Goal: Task Accomplishment & Management: Complete application form

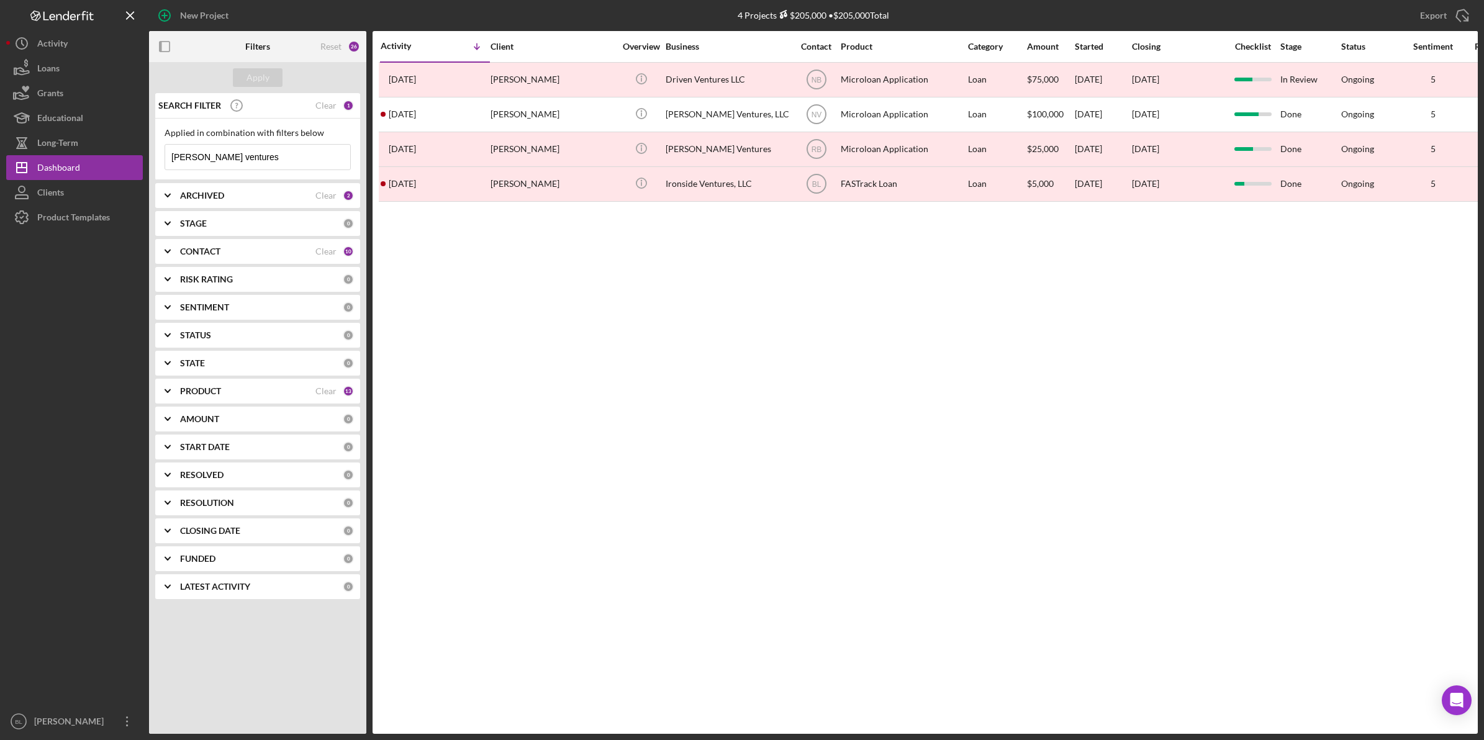
click at [736, 391] on div "Activity Icon/Table Sort Arrow Client Overview Business Contact Product Categor…" at bounding box center [925, 382] width 1105 height 703
click at [644, 365] on div "Activity Icon/Table Sort Arrow Client Overview Business Contact Product Categor…" at bounding box center [925, 382] width 1105 height 703
click at [1057, 399] on div "Activity Icon/Table Sort Arrow Client Overview Business Contact Product Categor…" at bounding box center [925, 382] width 1105 height 703
click at [65, 224] on div "Product Templates" at bounding box center [73, 219] width 73 height 28
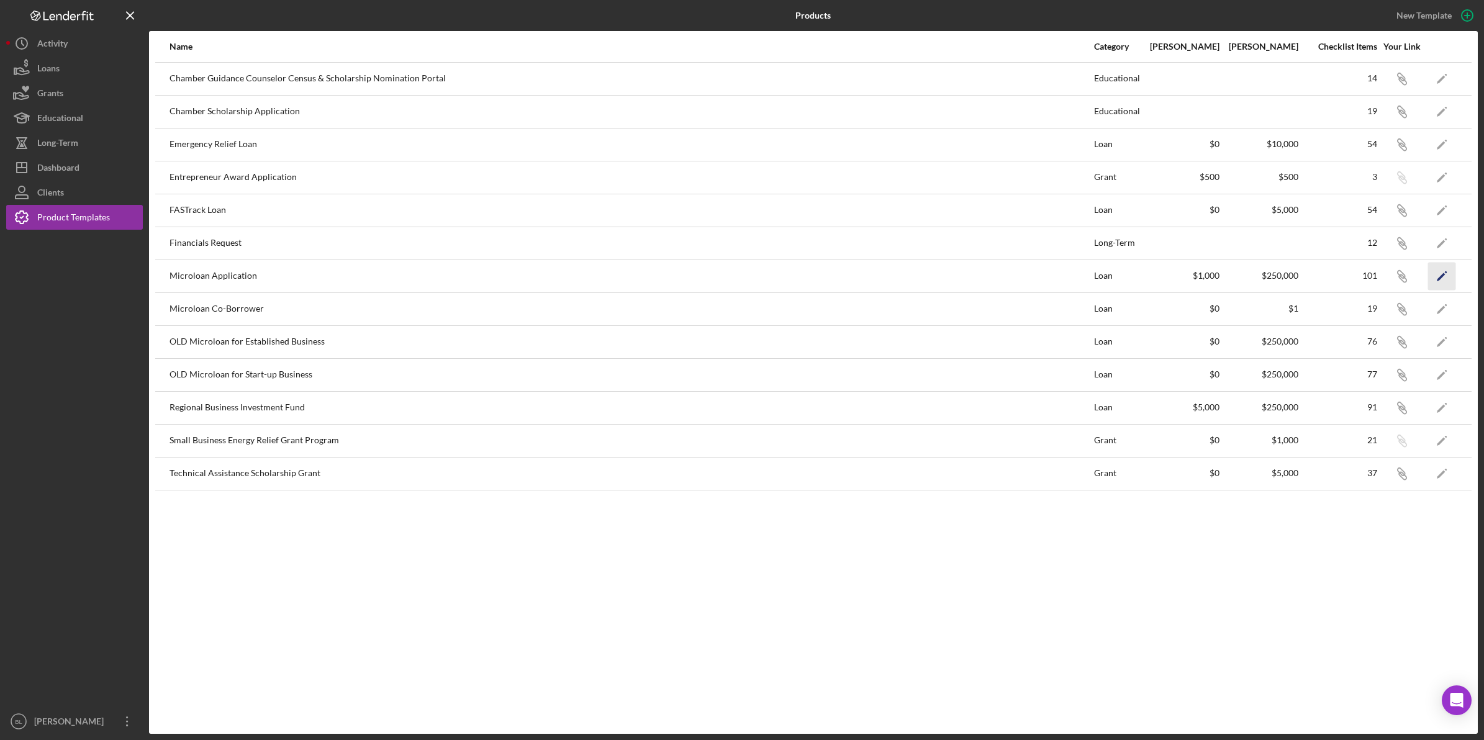
click at [1444, 279] on icon "Icon/Edit" at bounding box center [1442, 276] width 28 height 28
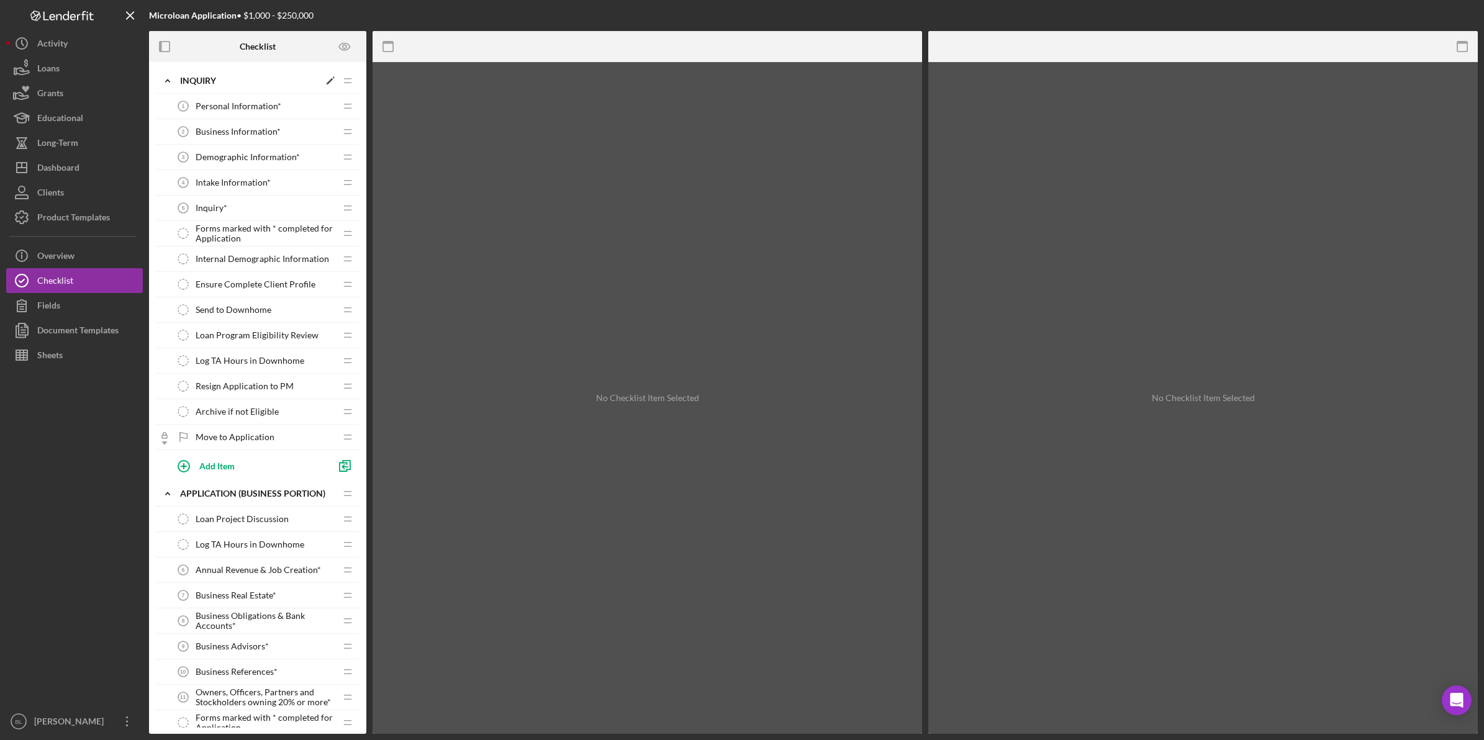
click at [170, 79] on icon "Icon/Expander" at bounding box center [167, 80] width 25 height 25
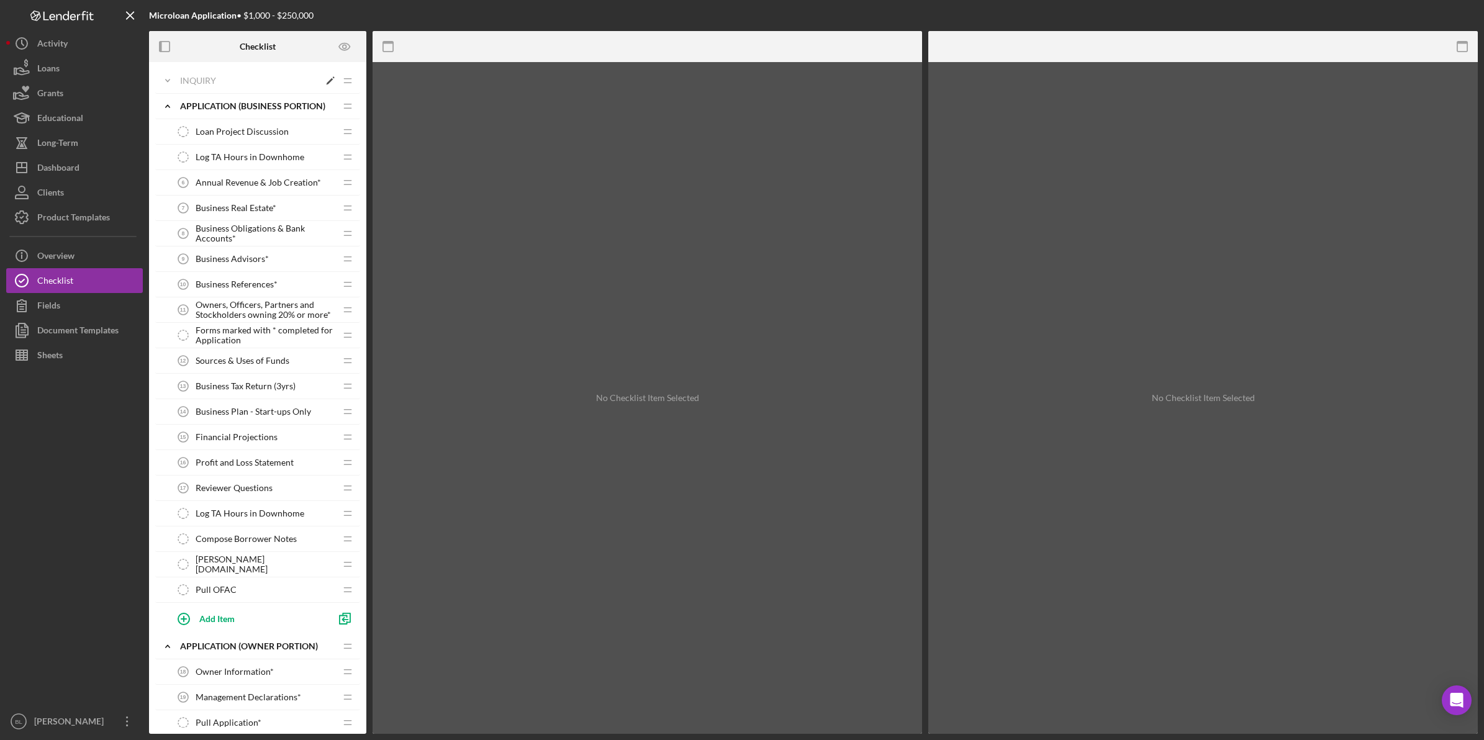
click at [170, 81] on icon "Icon/Expander" at bounding box center [167, 80] width 25 height 25
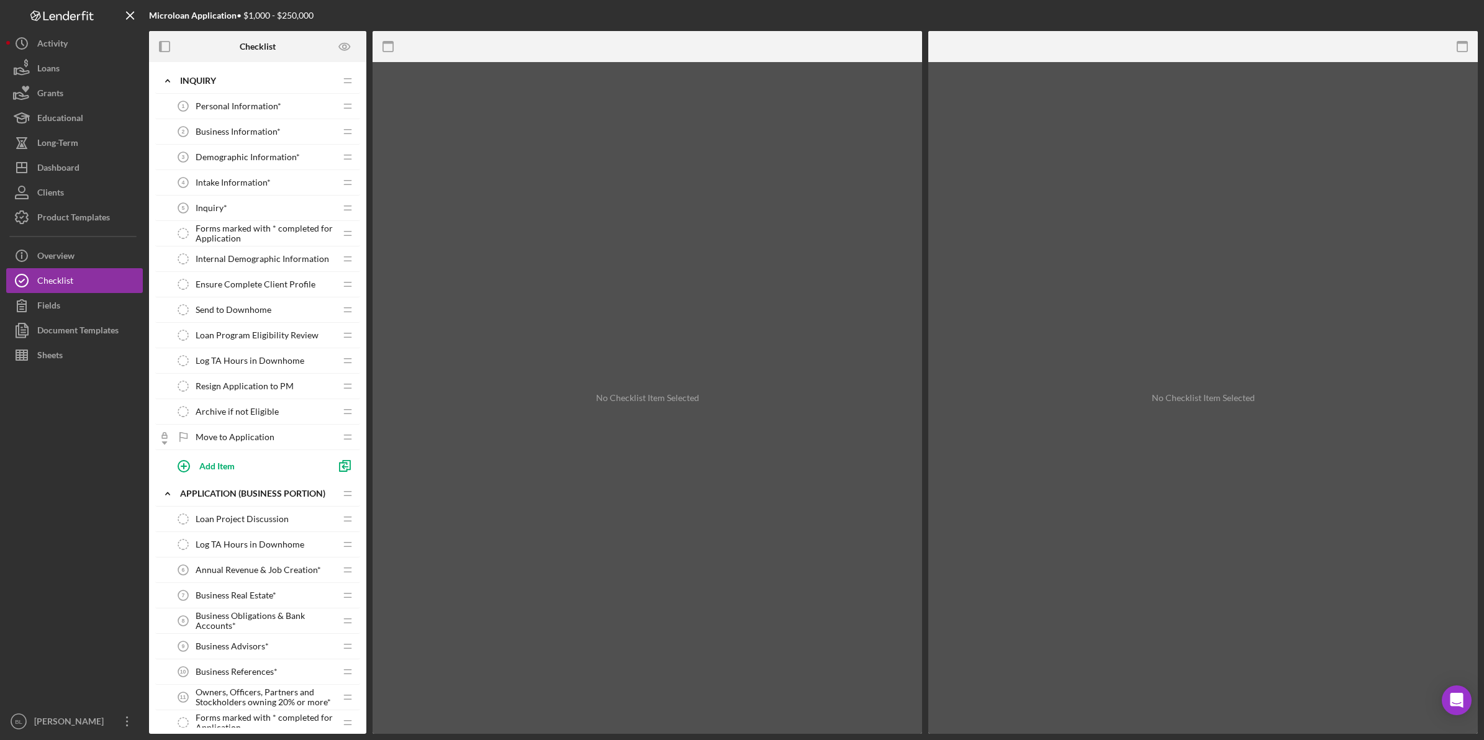
click at [248, 132] on span "Business Information*" at bounding box center [238, 132] width 85 height 10
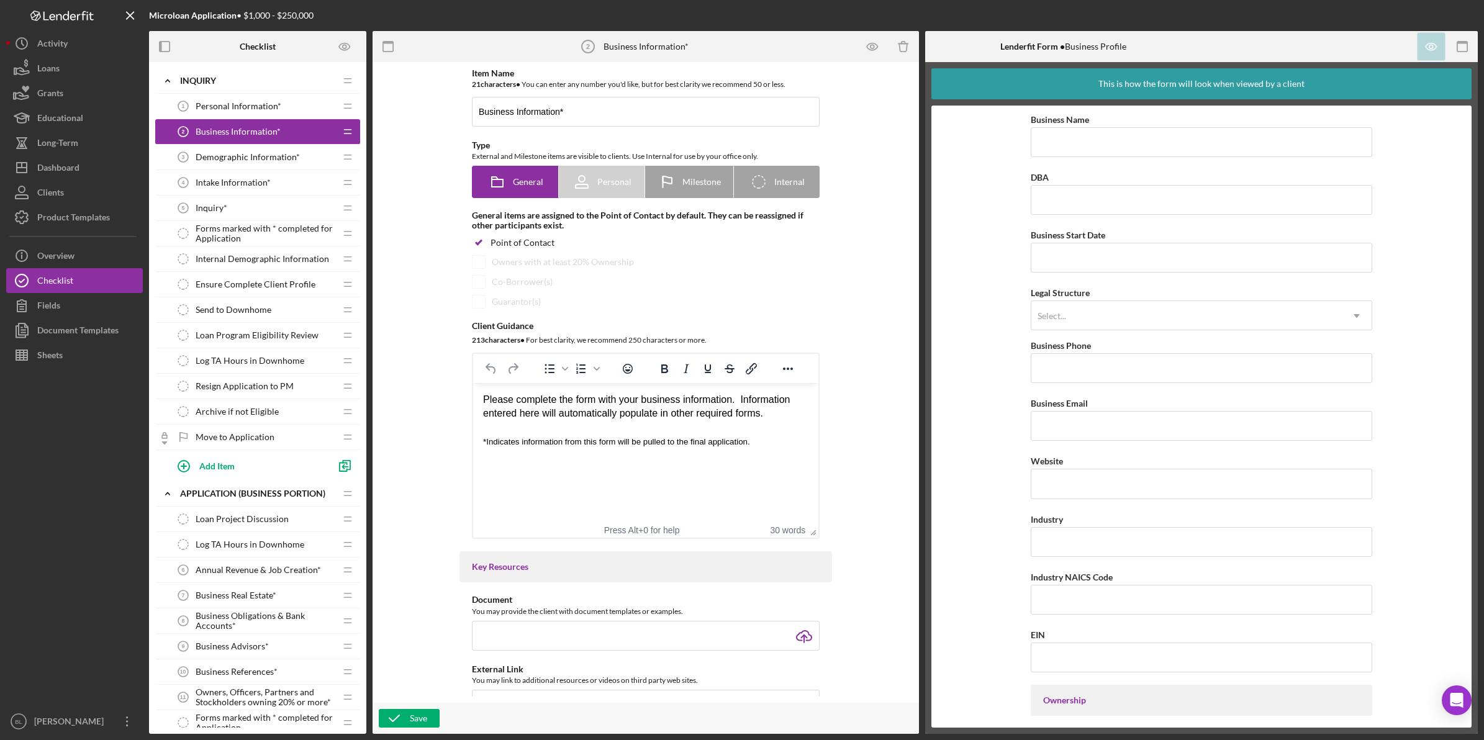
click at [255, 104] on span "Personal Information*" at bounding box center [239, 106] width 86 height 10
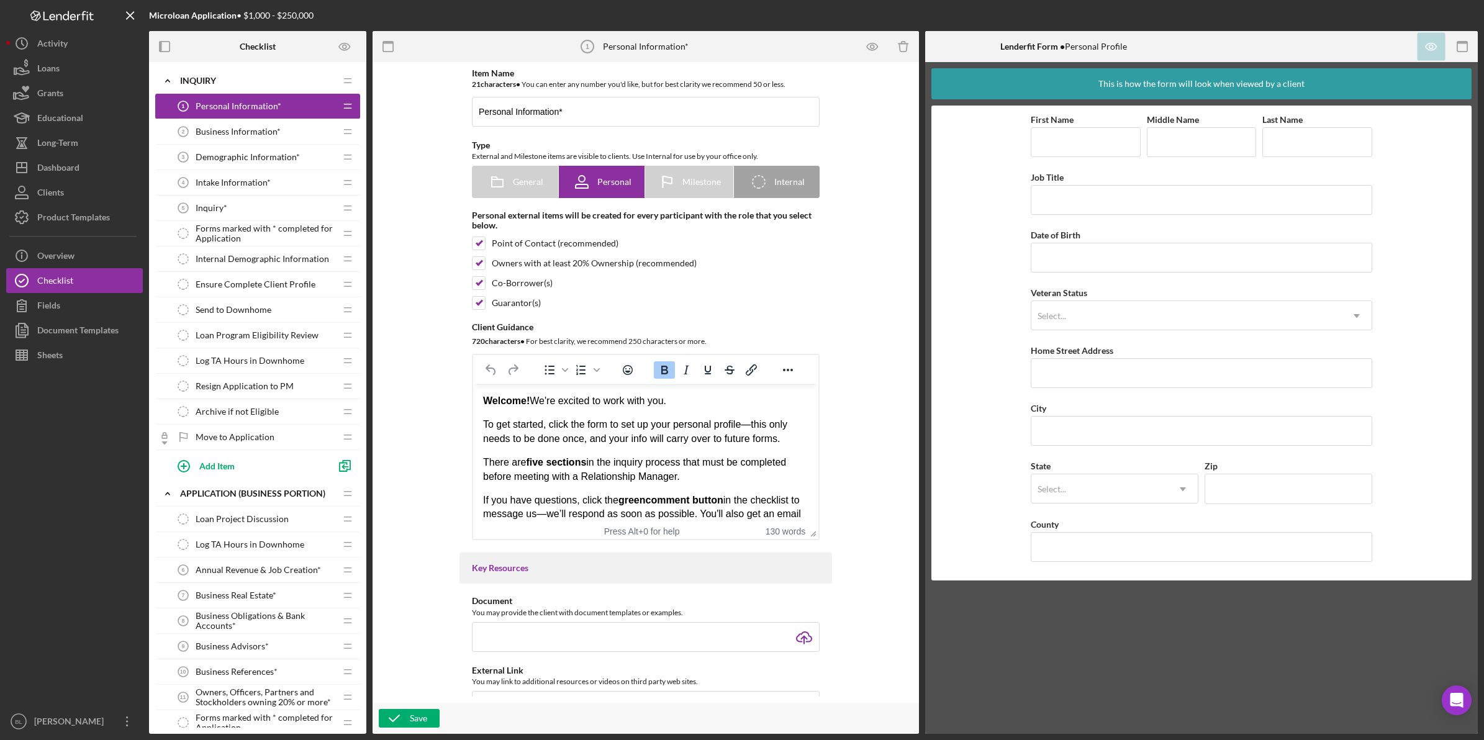
click at [258, 127] on span "Business Information*" at bounding box center [238, 132] width 85 height 10
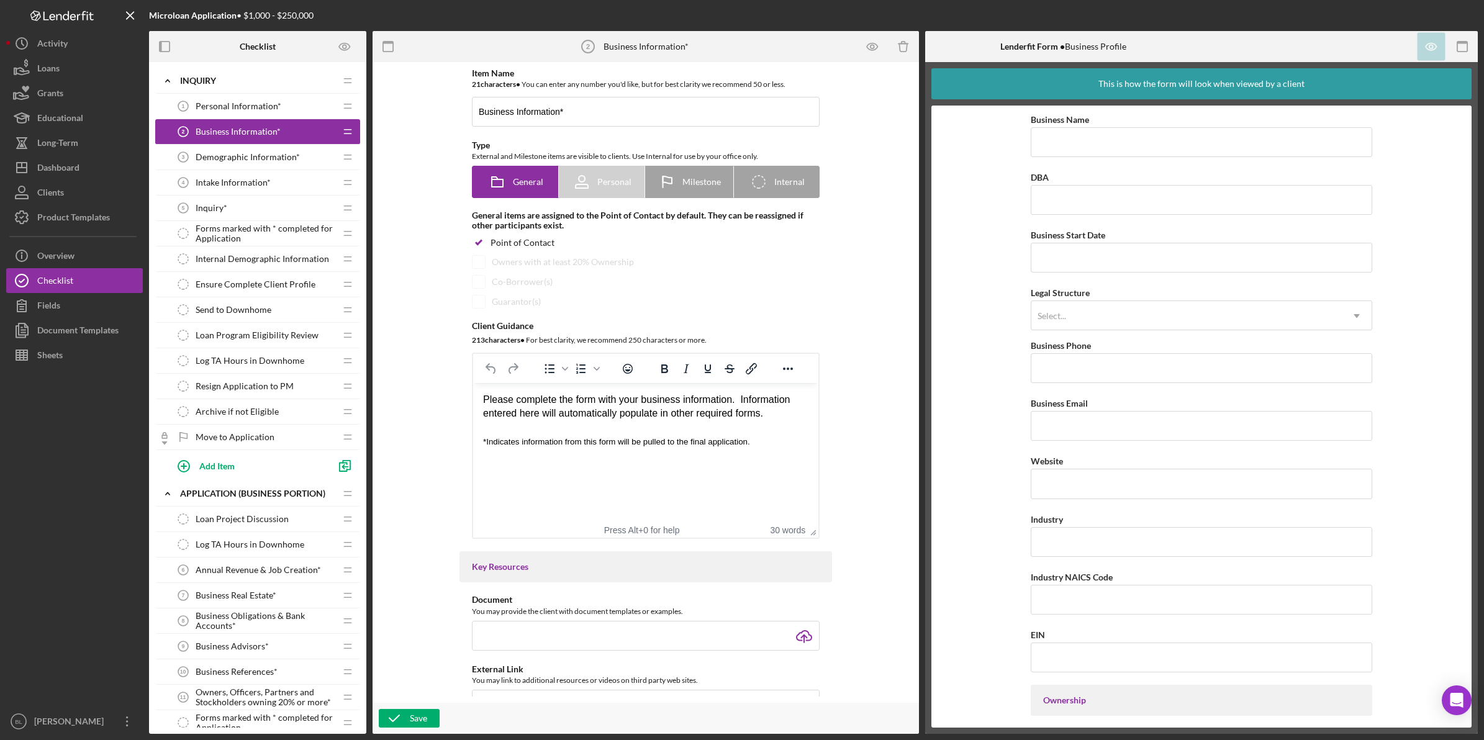
click at [268, 163] on div "Demographic Information* 3 Demographic Information*" at bounding box center [253, 157] width 165 height 25
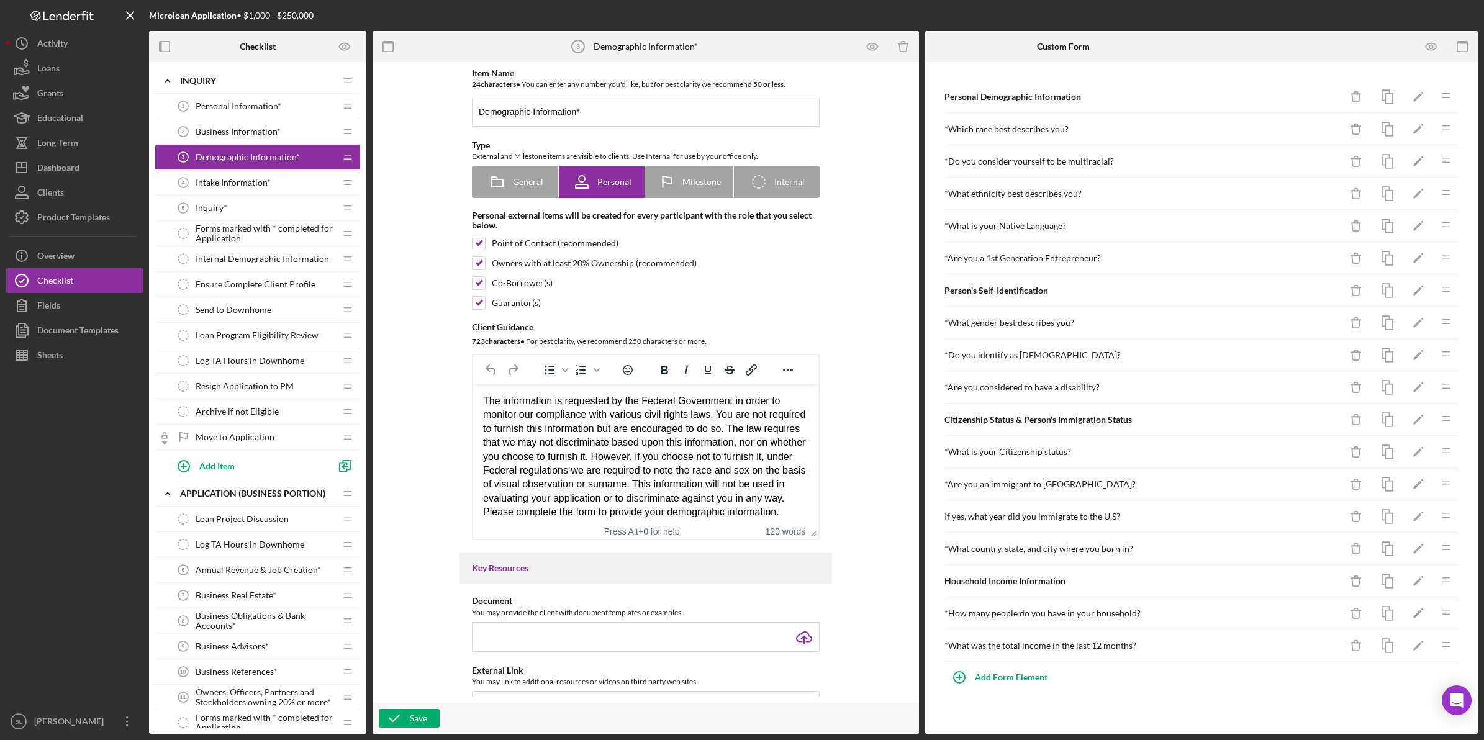
drag, startPoint x: 233, startPoint y: 177, endPoint x: 250, endPoint y: 183, distance: 17.9
click at [233, 177] on div "Intake Information* 4 Intake Information*" at bounding box center [253, 182] width 165 height 25
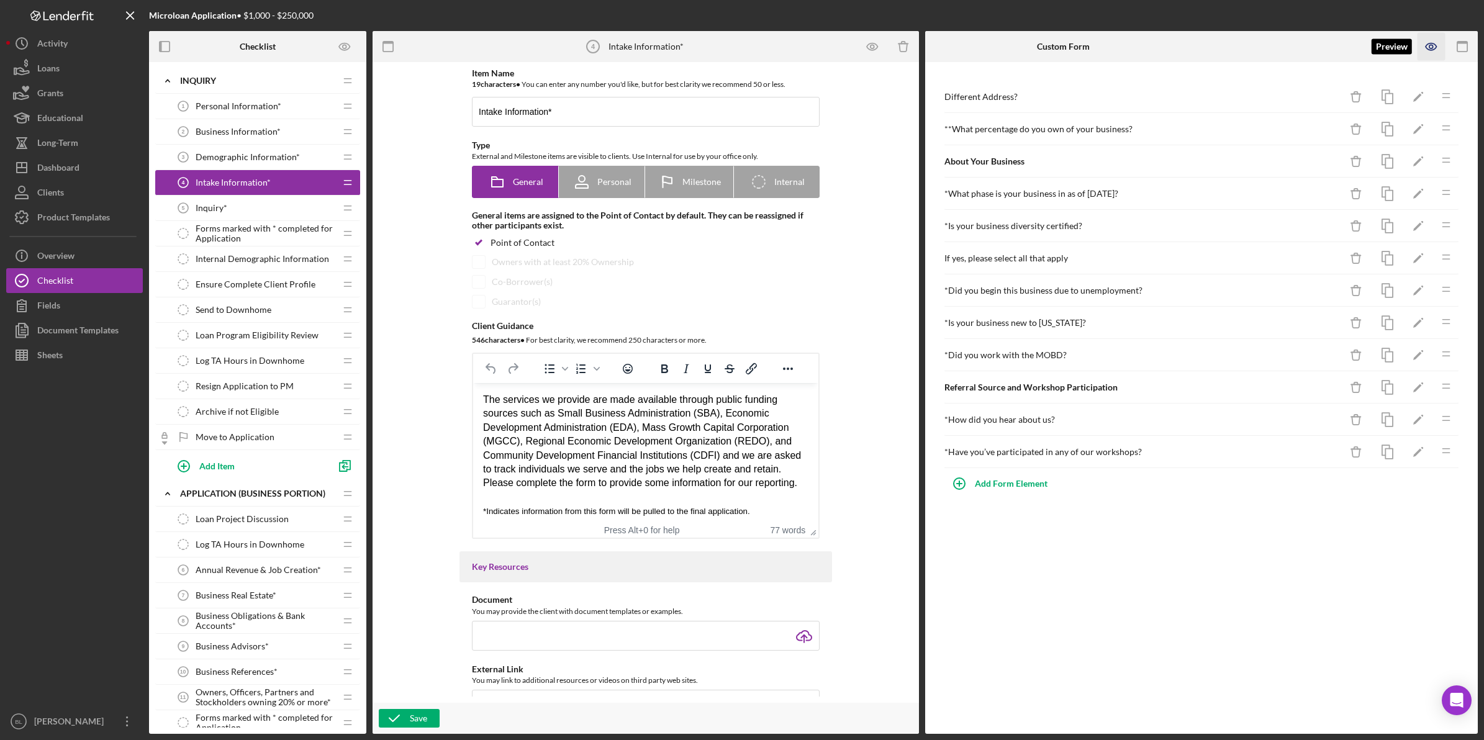
click at [1427, 42] on icon "button" at bounding box center [1432, 47] width 28 height 28
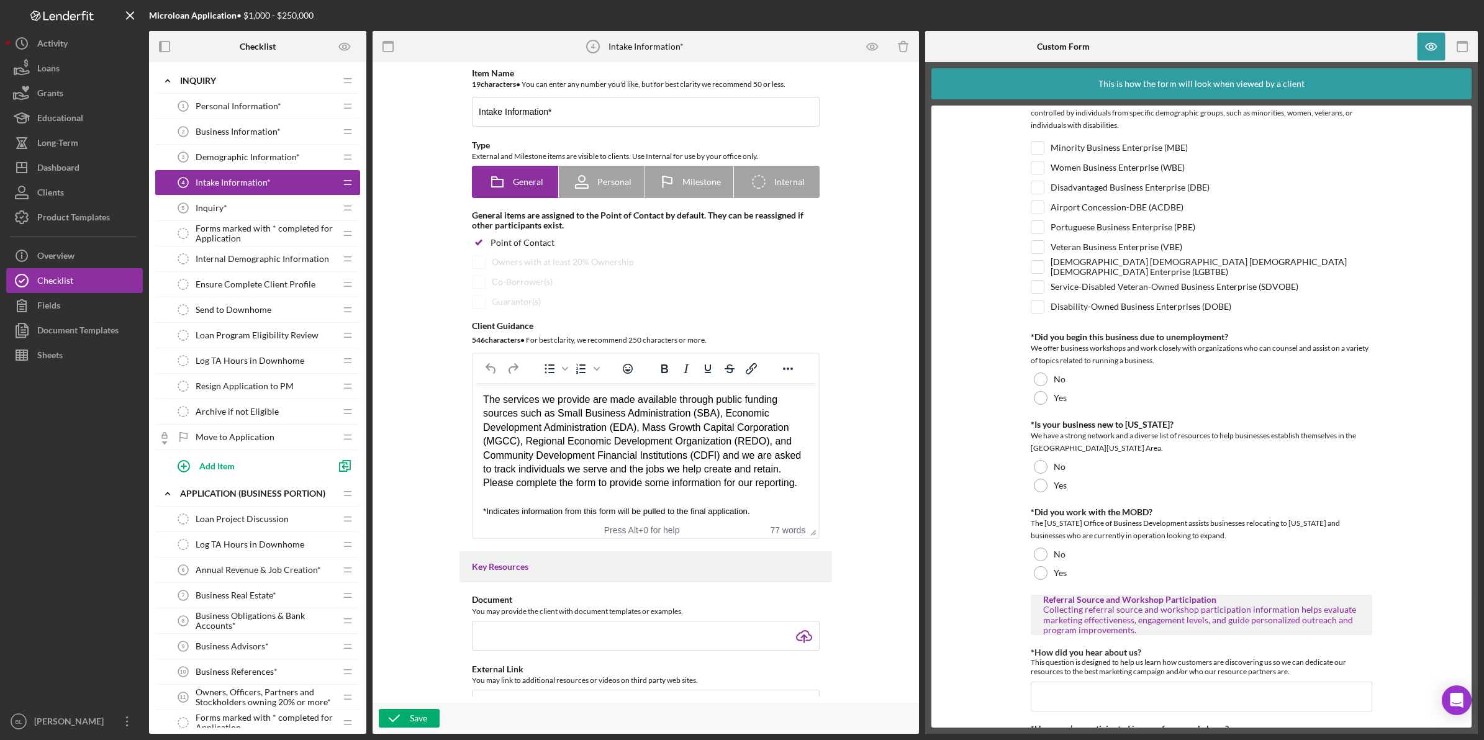
scroll to position [537, 0]
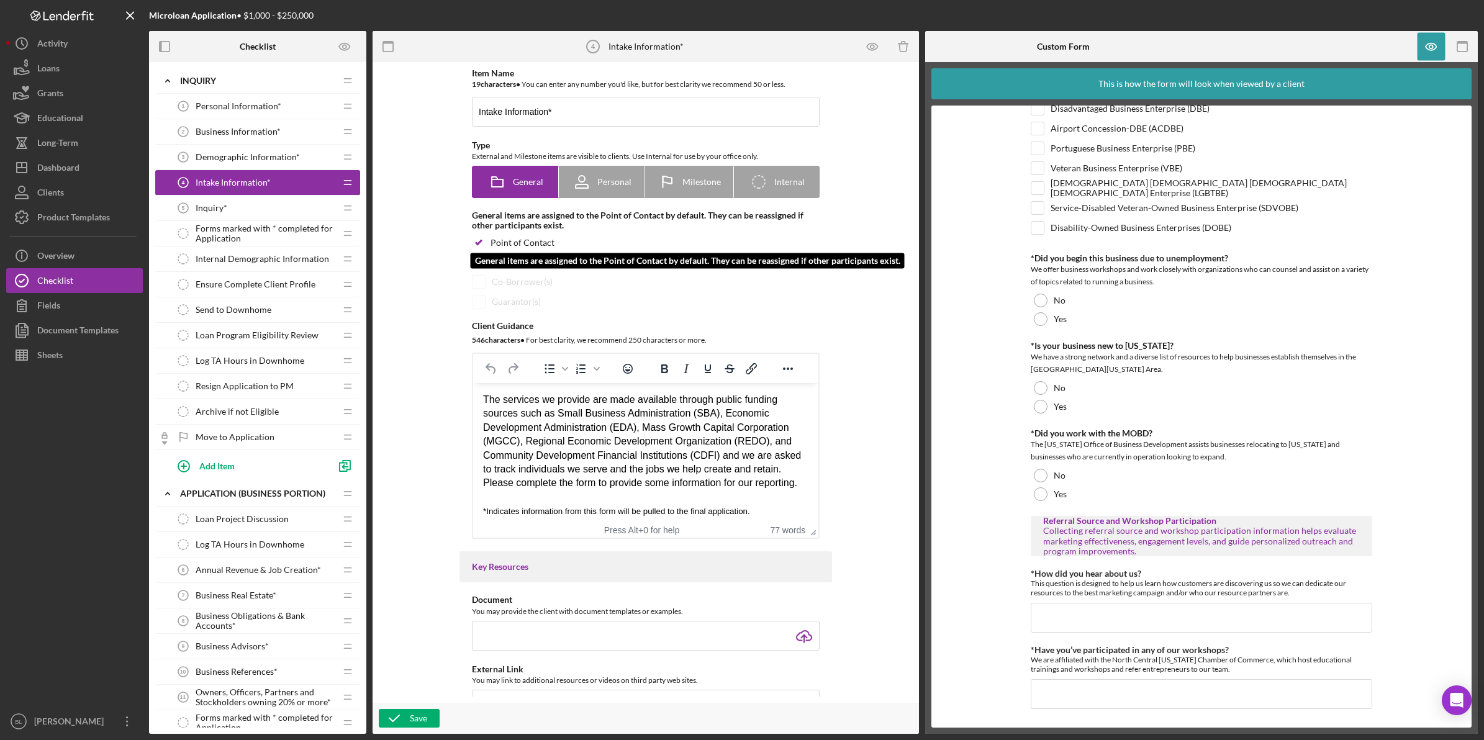
click at [476, 244] on input "checkbox" at bounding box center [478, 243] width 12 height 12
checkbox input "true"
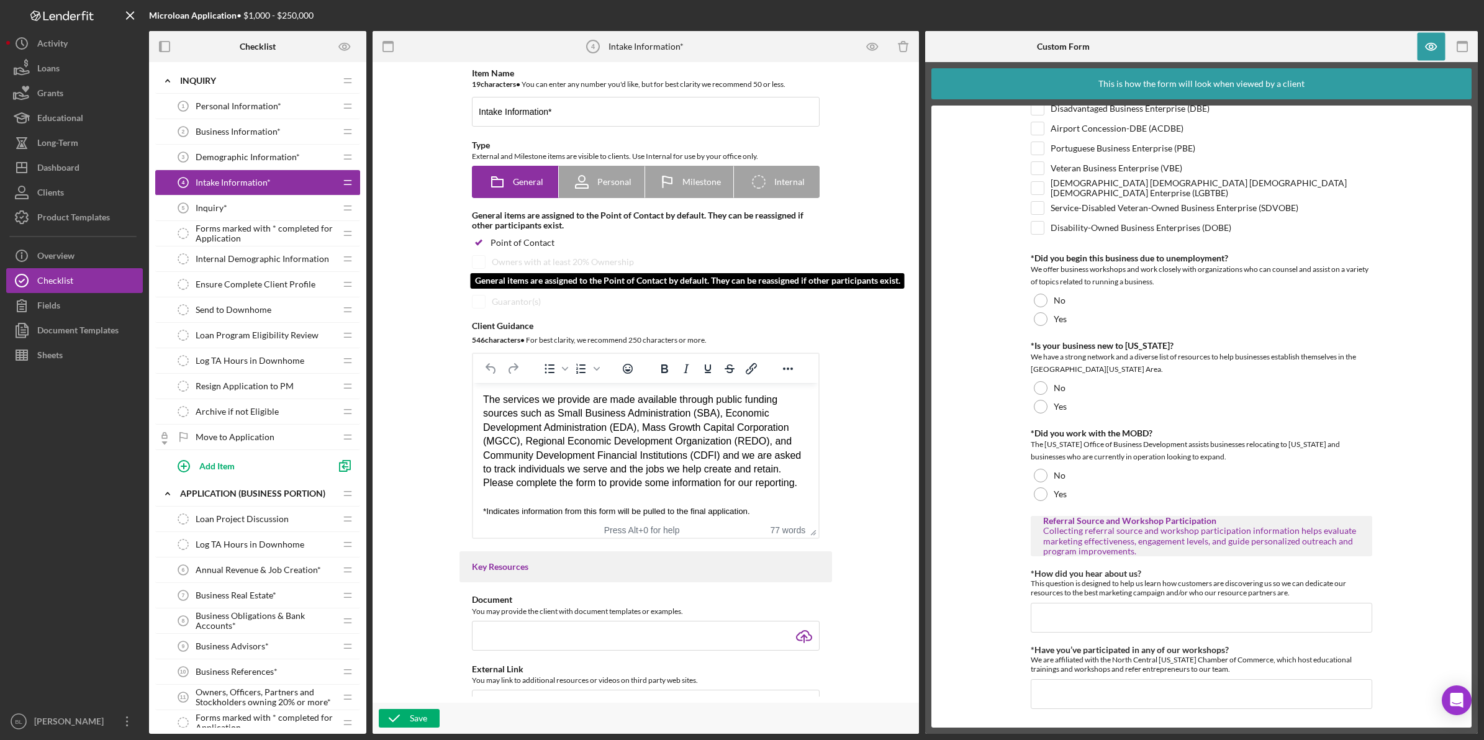
click at [484, 262] on div "Owners with at least 20% Ownership" at bounding box center [646, 262] width 348 height 14
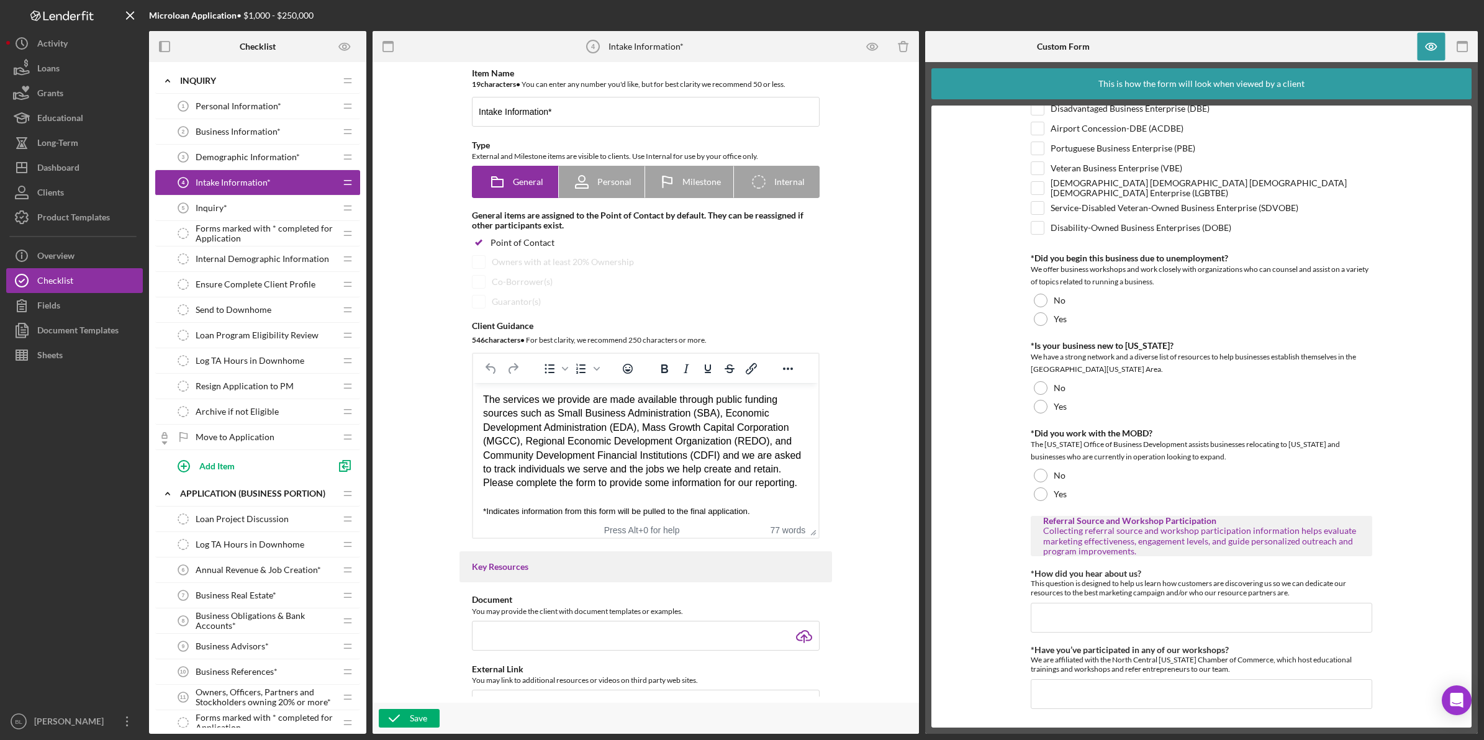
click at [793, 295] on div "Item Name 19 character s • You can enter any number you'd like, but for best cl…" at bounding box center [645, 303] width 373 height 471
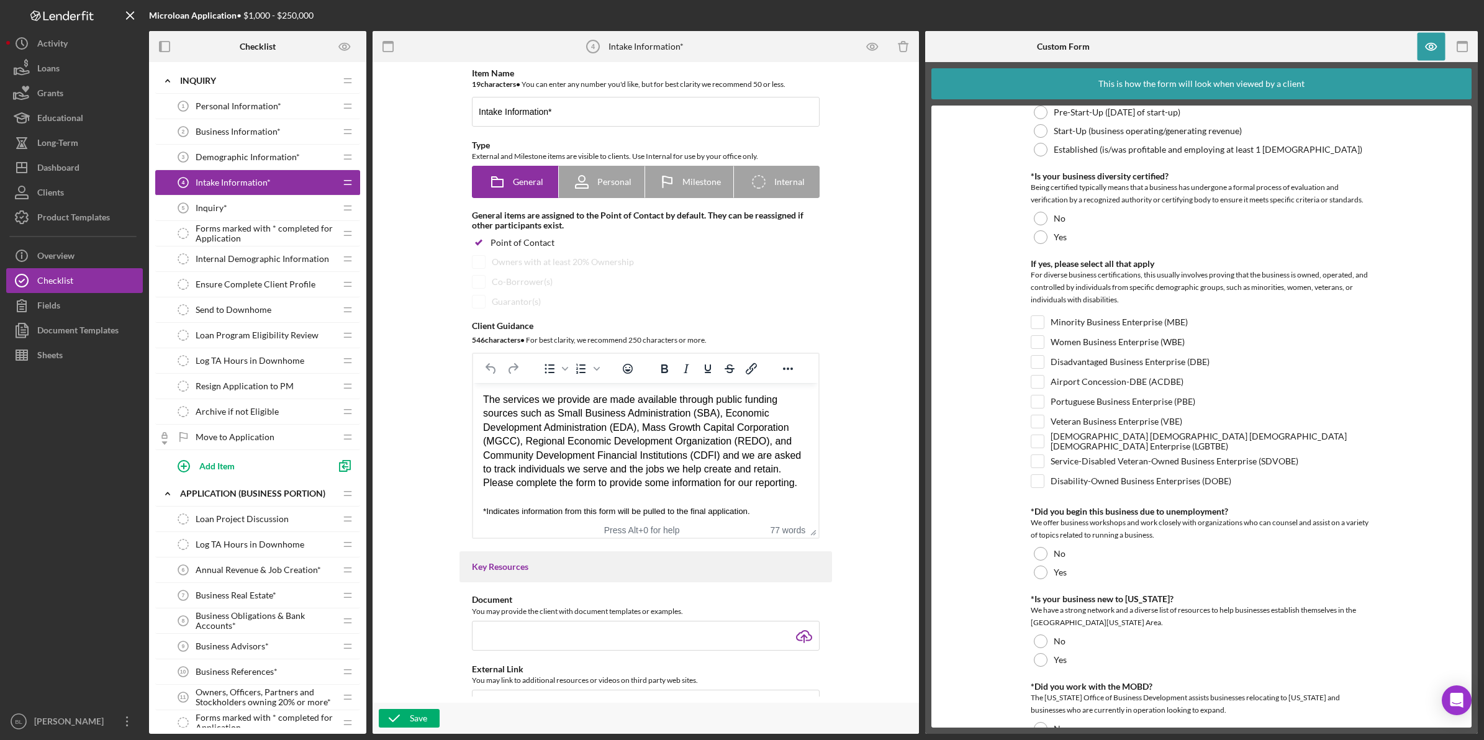
scroll to position [0, 0]
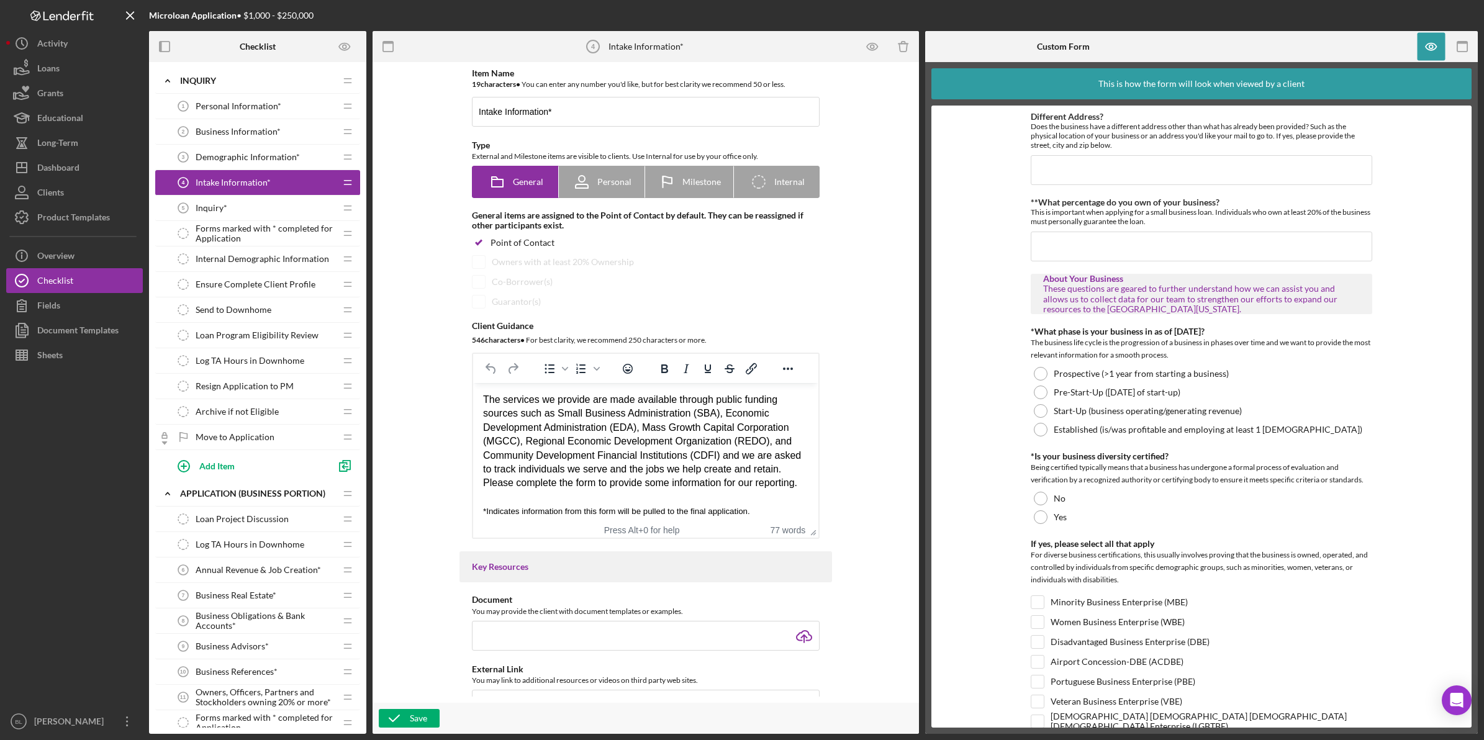
click at [283, 183] on div "Intake Information* 4 Intake Information*" at bounding box center [253, 182] width 165 height 25
click at [600, 184] on span "Personal" at bounding box center [614, 182] width 34 height 10
radio input "false"
radio input "true"
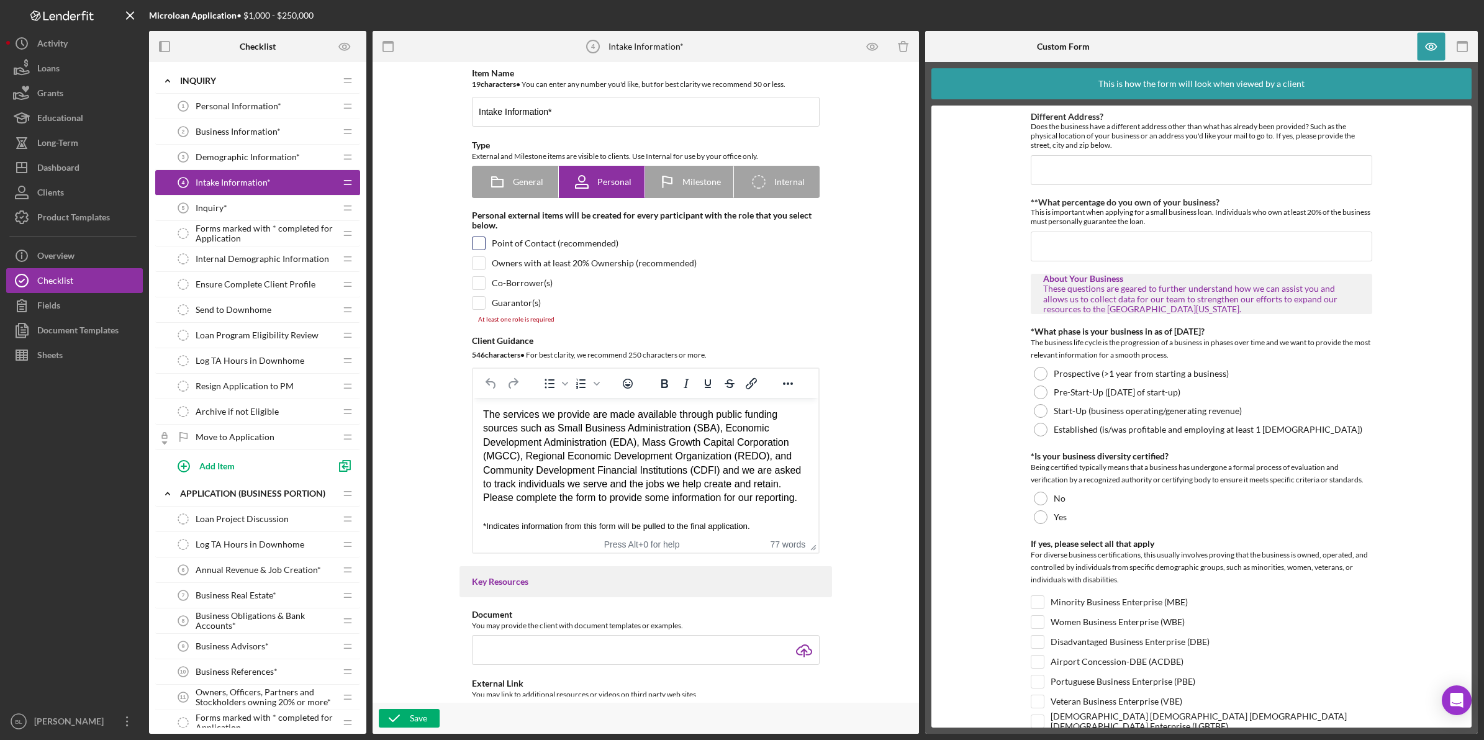
click at [482, 240] on input "checkbox" at bounding box center [479, 243] width 12 height 12
checkbox input "true"
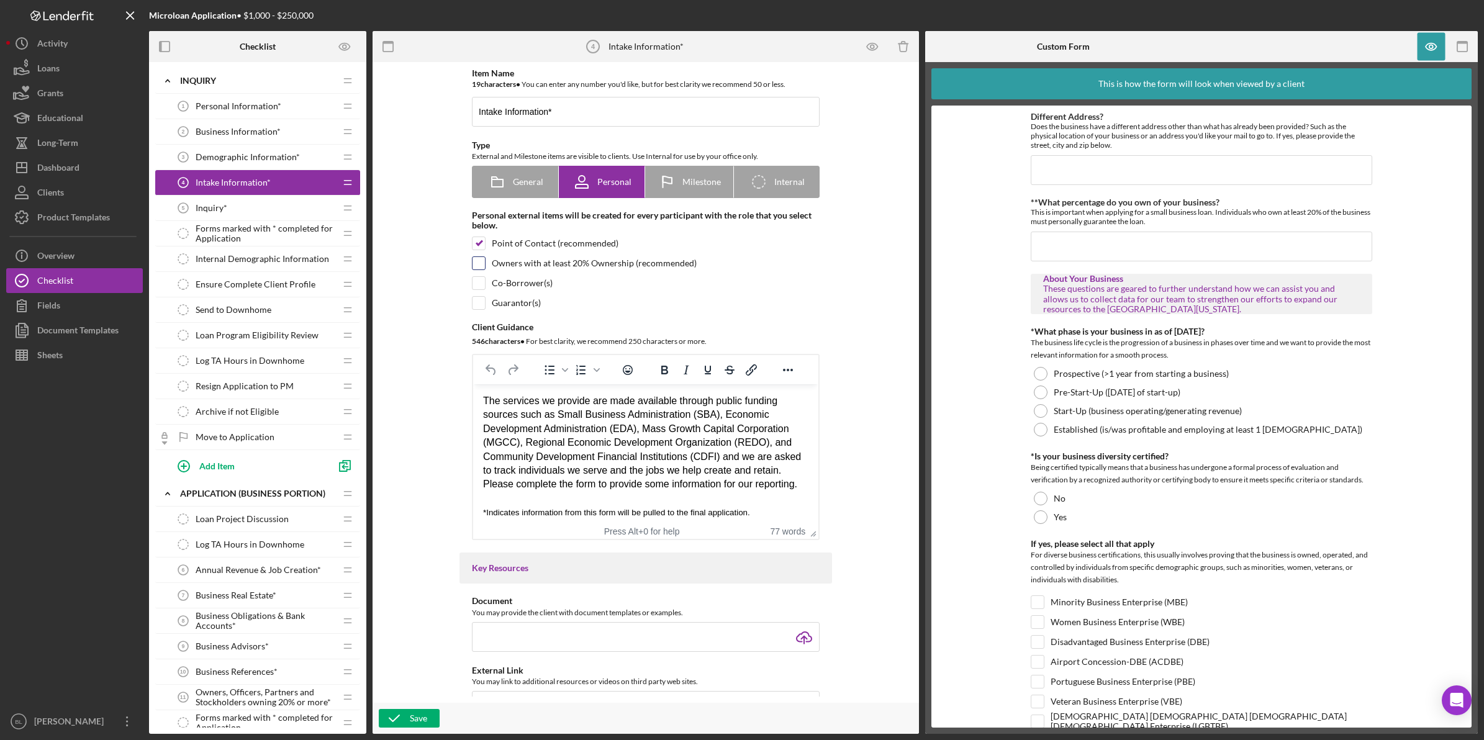
click at [482, 262] on input "checkbox" at bounding box center [479, 263] width 12 height 12
checkbox input "true"
click at [481, 281] on input "checkbox" at bounding box center [479, 283] width 12 height 12
checkbox input "true"
click at [478, 304] on input "checkbox" at bounding box center [479, 303] width 12 height 12
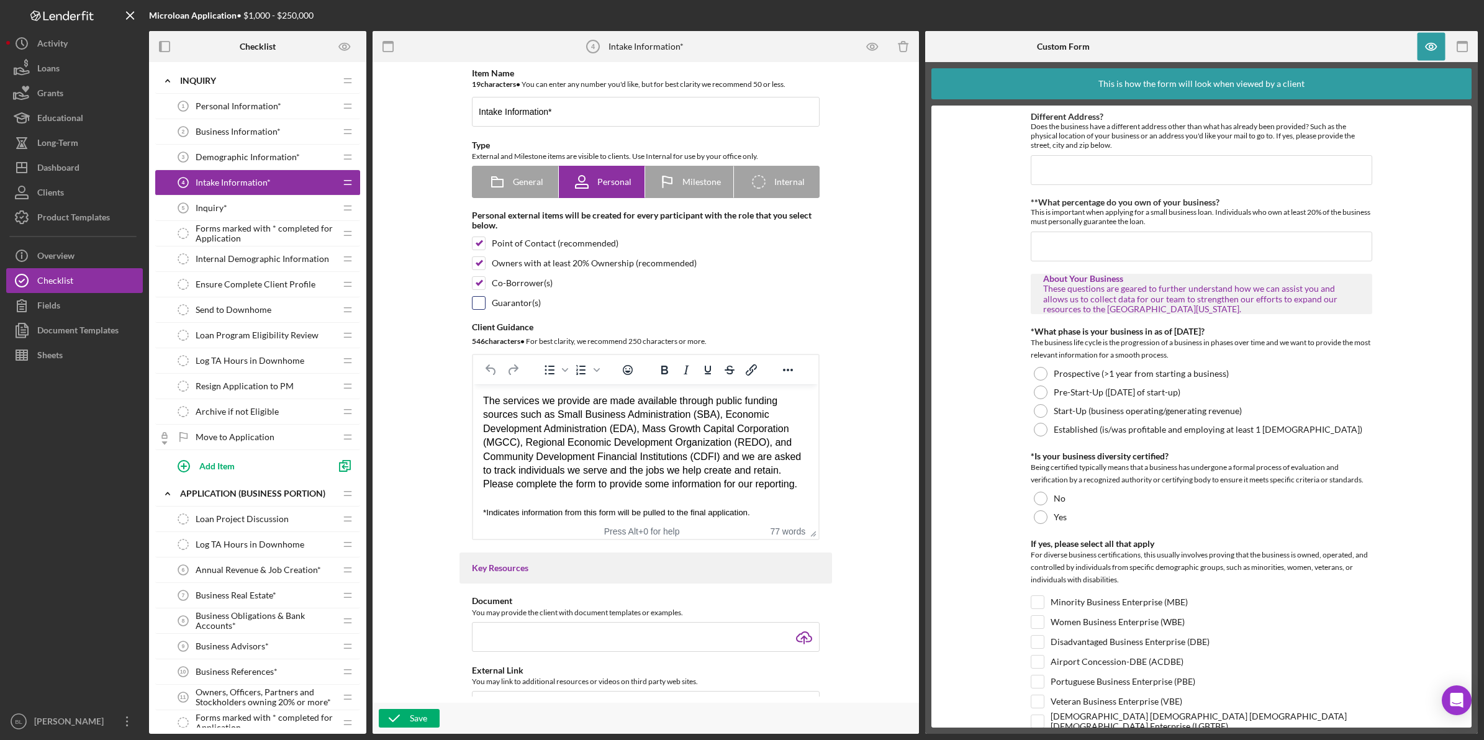
checkbox input "true"
click at [397, 719] on icon "button" at bounding box center [394, 718] width 31 height 31
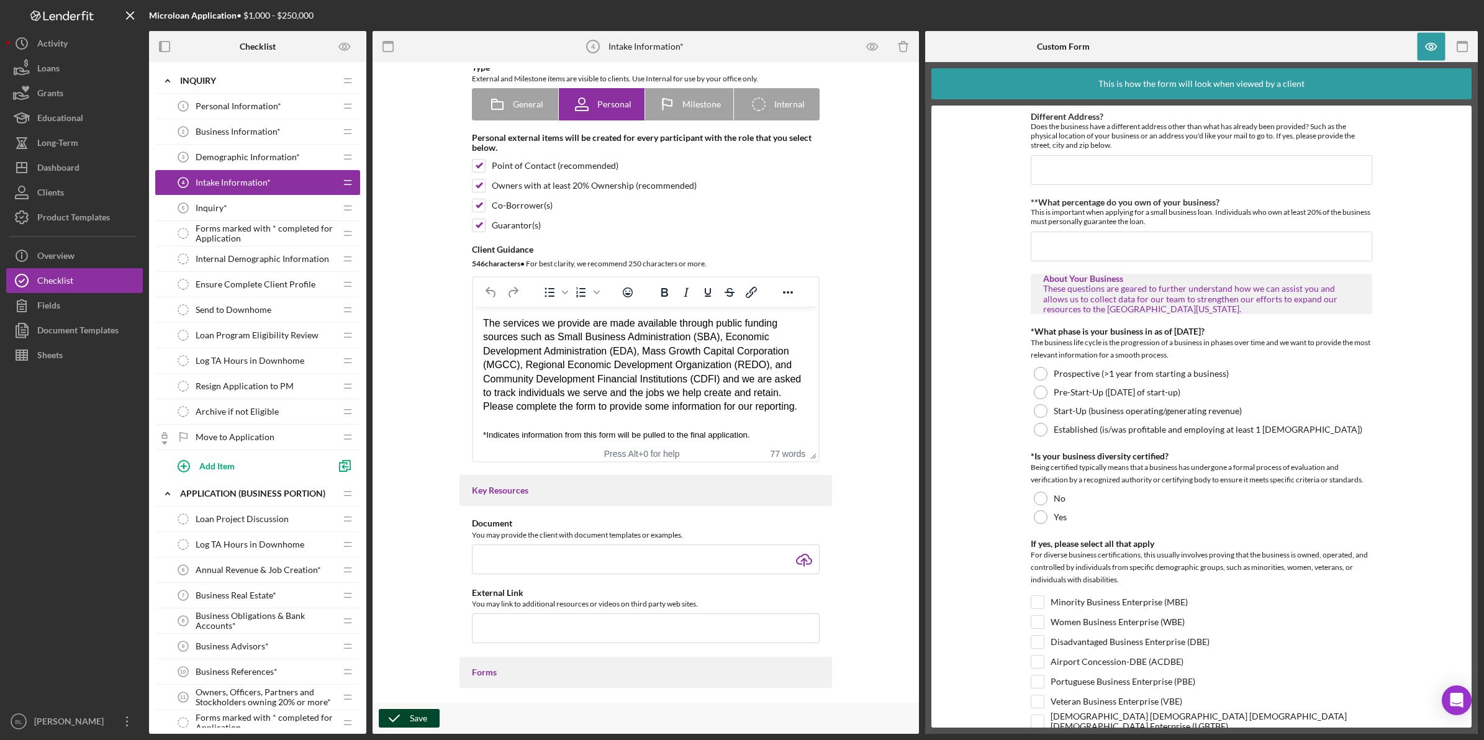
click at [215, 209] on span "Inquiry*" at bounding box center [212, 208] width 32 height 10
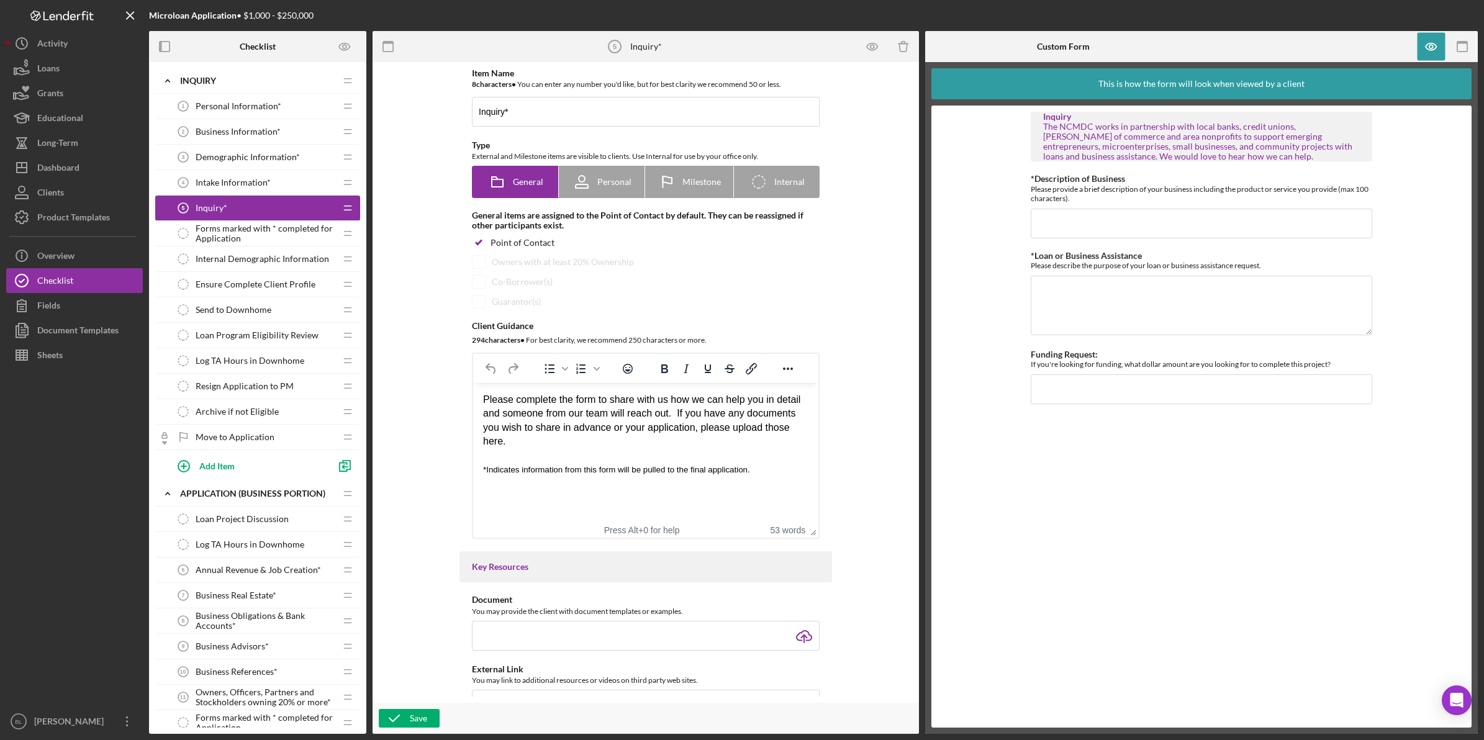
click at [233, 233] on span "Forms marked with * completed for Application" at bounding box center [266, 234] width 140 height 20
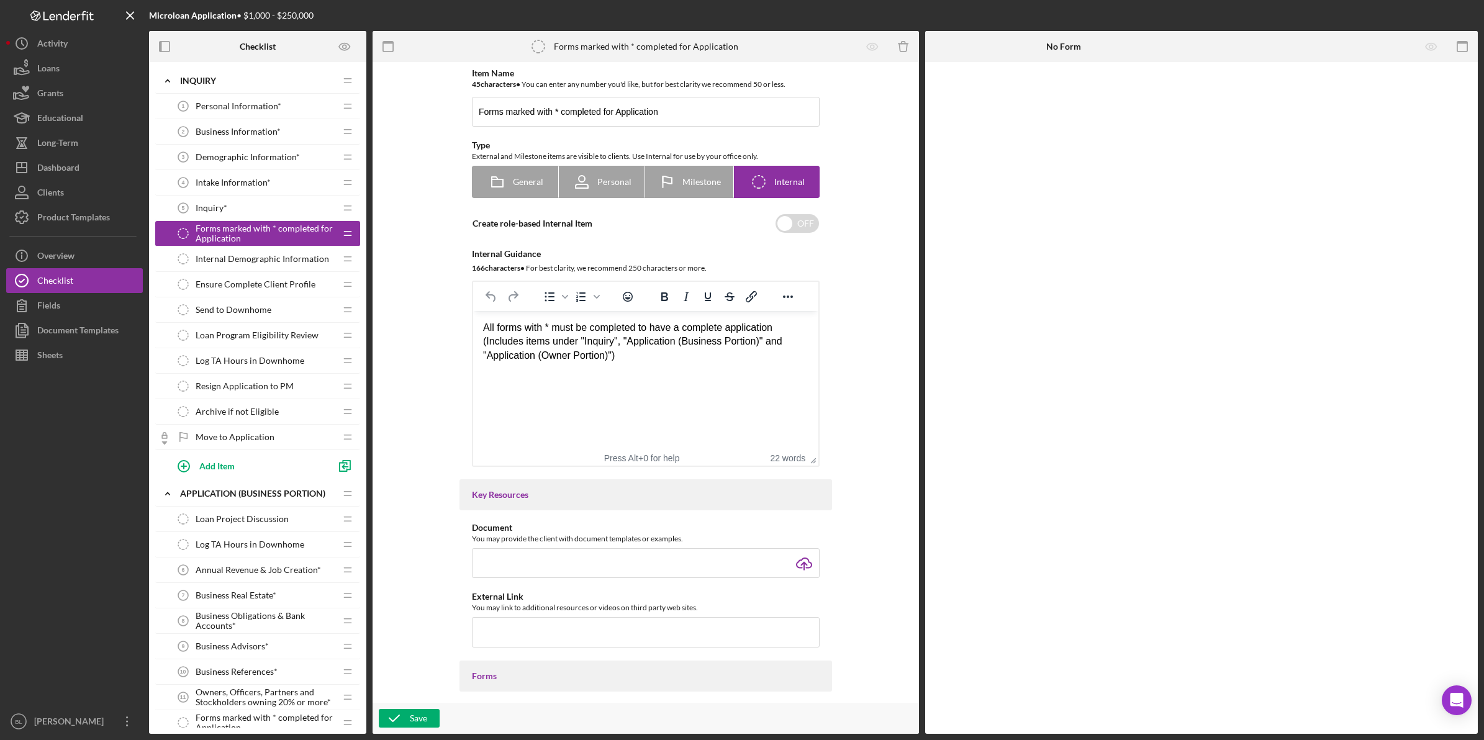
click at [212, 104] on span "Personal Information*" at bounding box center [239, 106] width 86 height 10
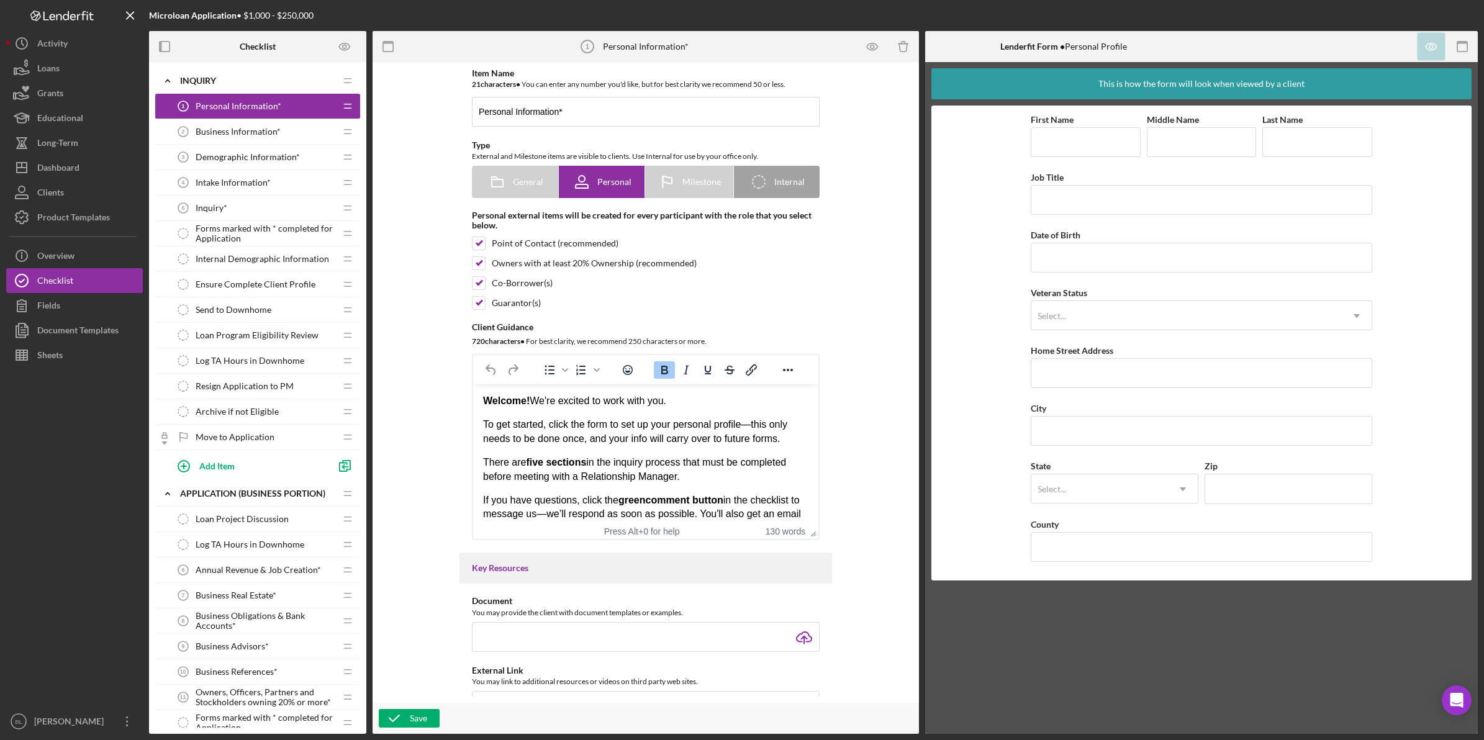
click at [202, 134] on span "Business Information*" at bounding box center [238, 132] width 85 height 10
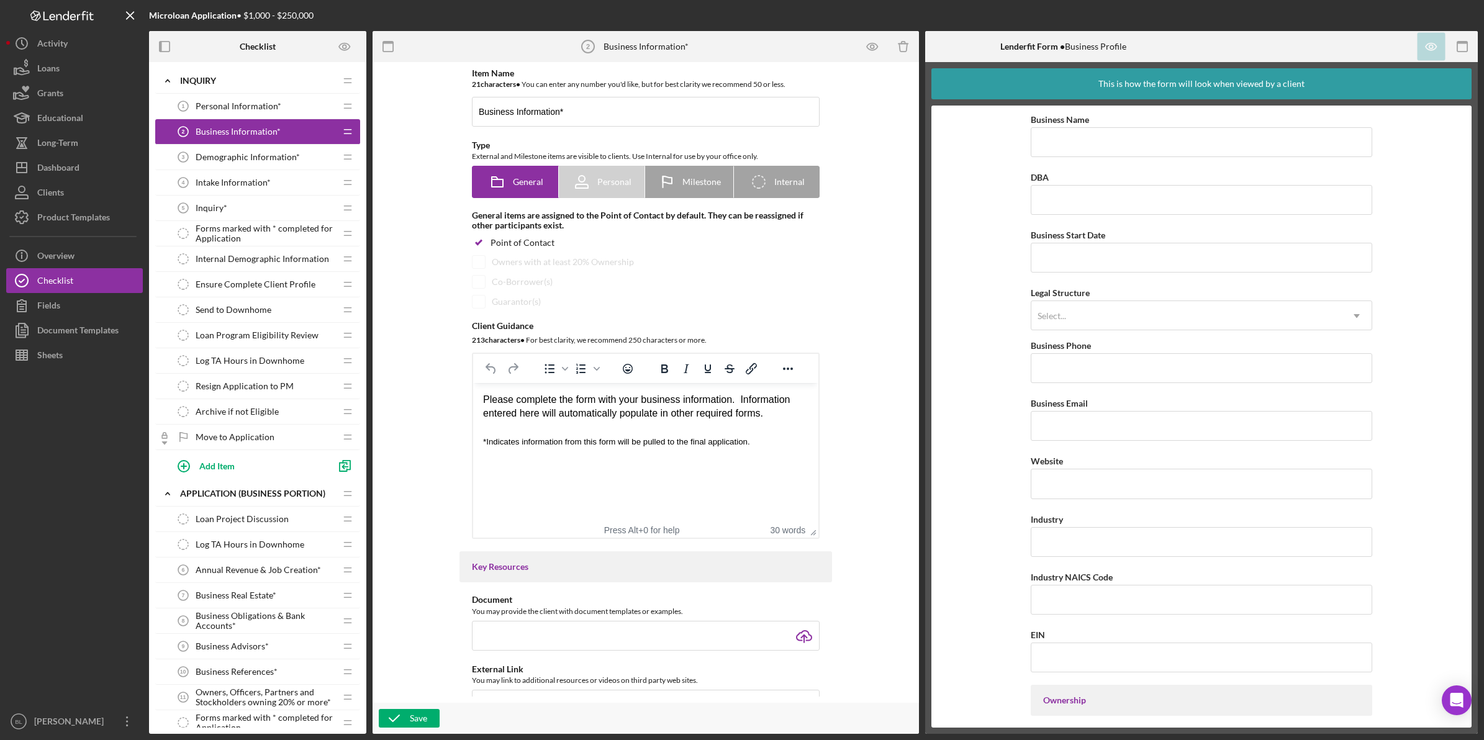
click at [205, 159] on span "Demographic Information*" at bounding box center [248, 157] width 104 height 10
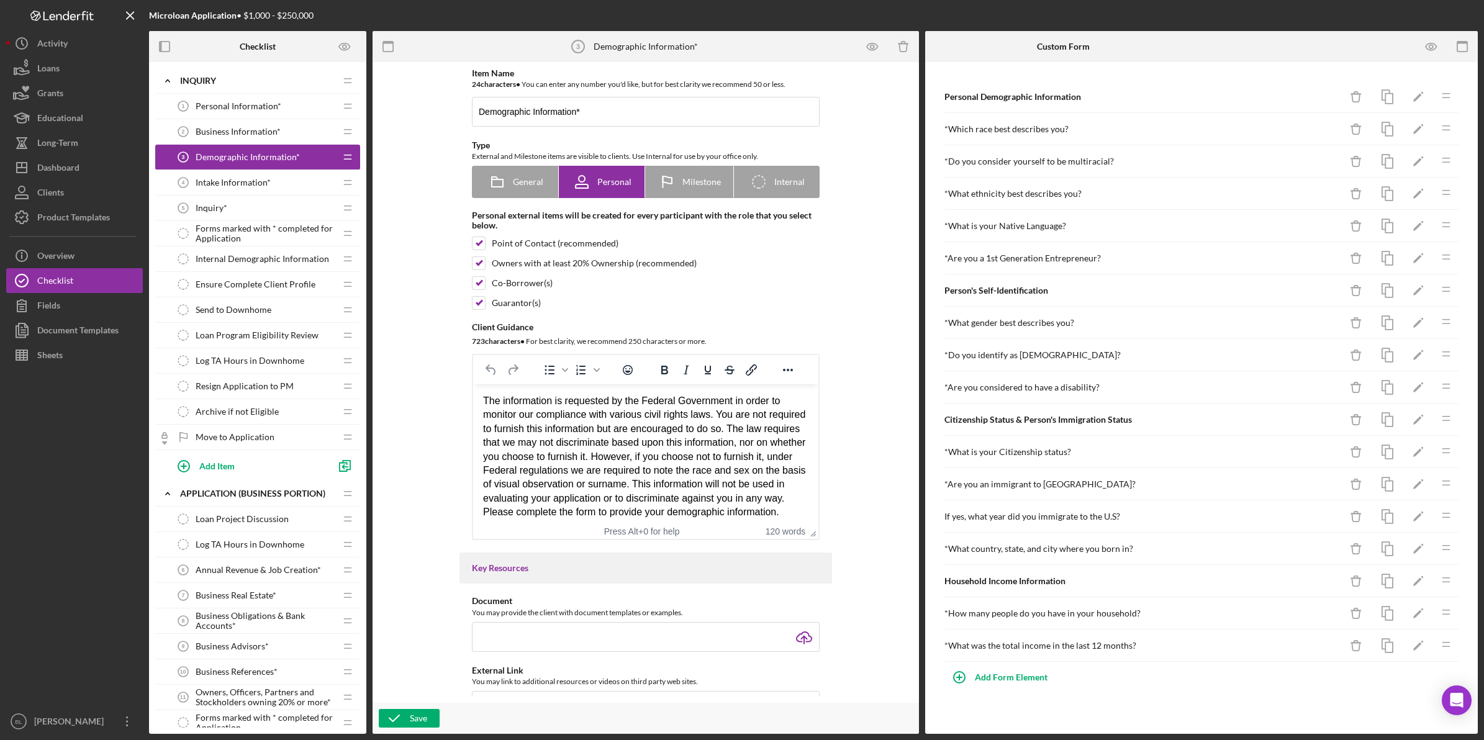
drag, startPoint x: 260, startPoint y: 191, endPoint x: 253, endPoint y: 192, distance: 6.5
click at [258, 191] on div "Intake Information* 4 Intake Information*" at bounding box center [253, 182] width 165 height 25
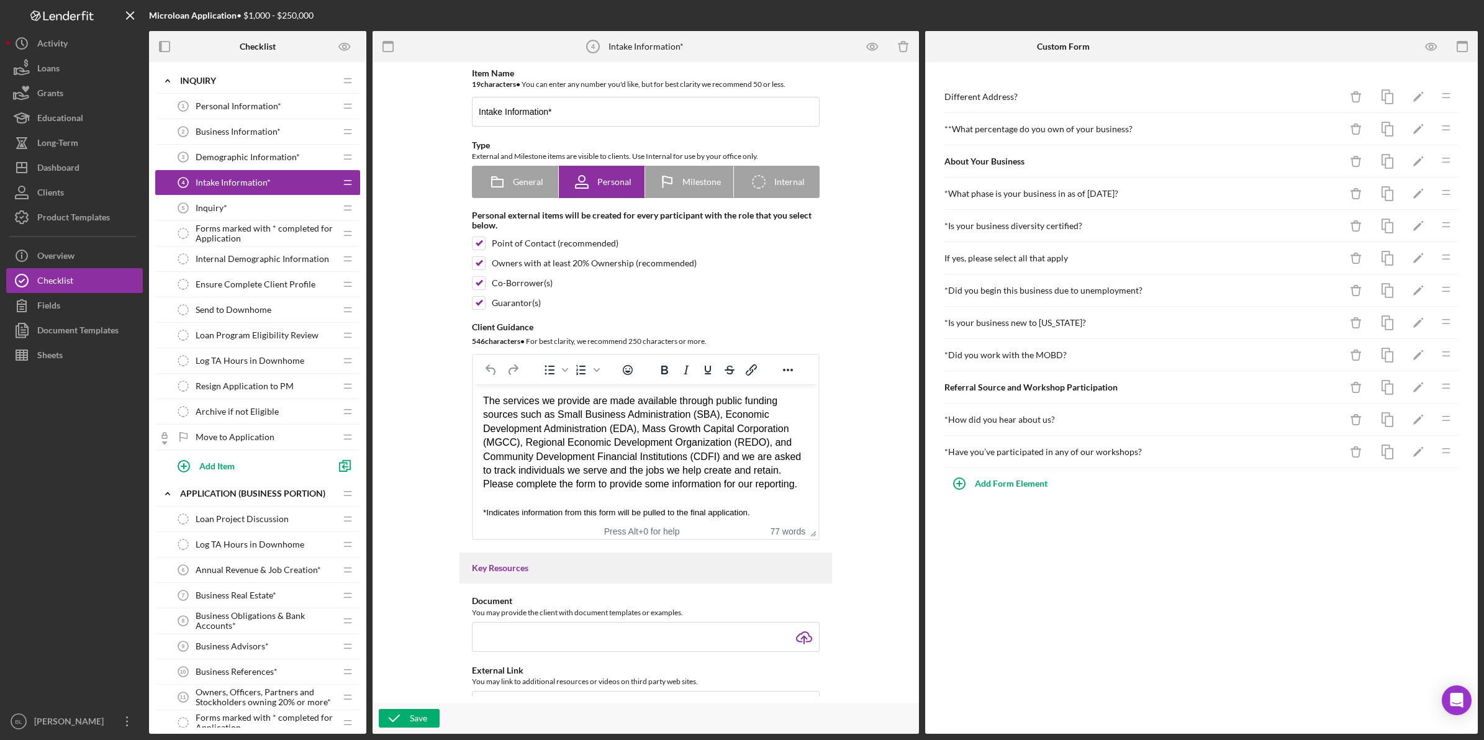
click at [234, 206] on div "Inquiry* 5 Inquiry*" at bounding box center [253, 208] width 165 height 25
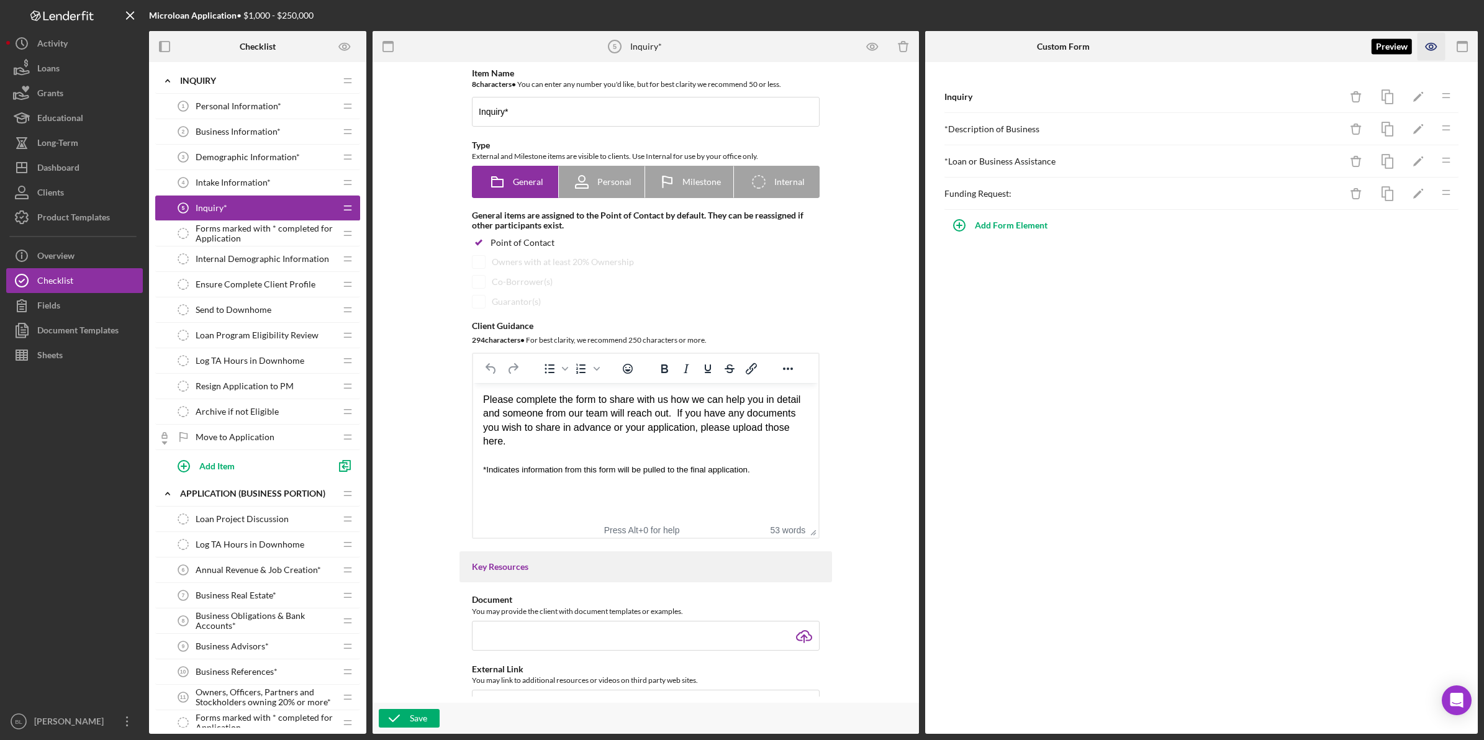
click at [1429, 41] on icon "button" at bounding box center [1432, 47] width 28 height 28
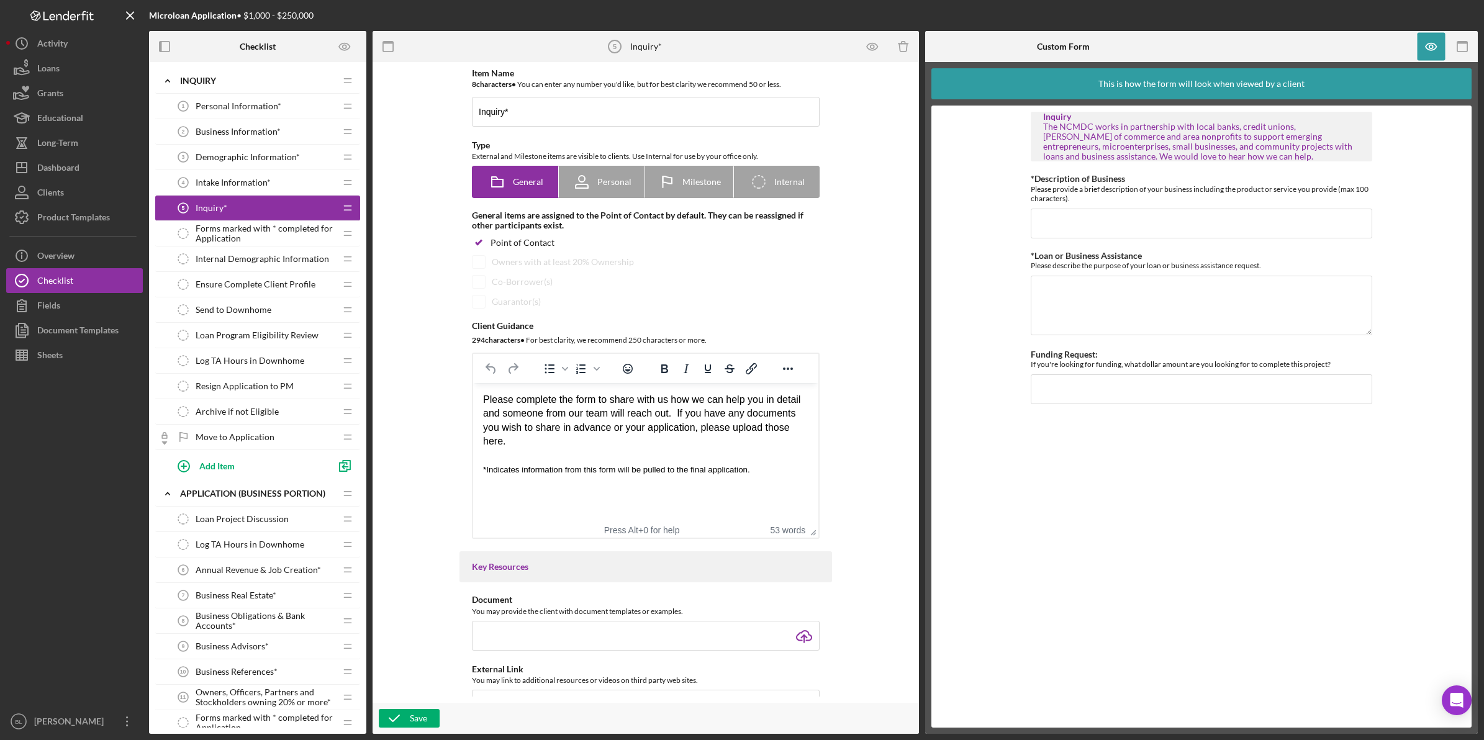
click at [292, 236] on span "Forms marked with * completed for Application" at bounding box center [266, 234] width 140 height 20
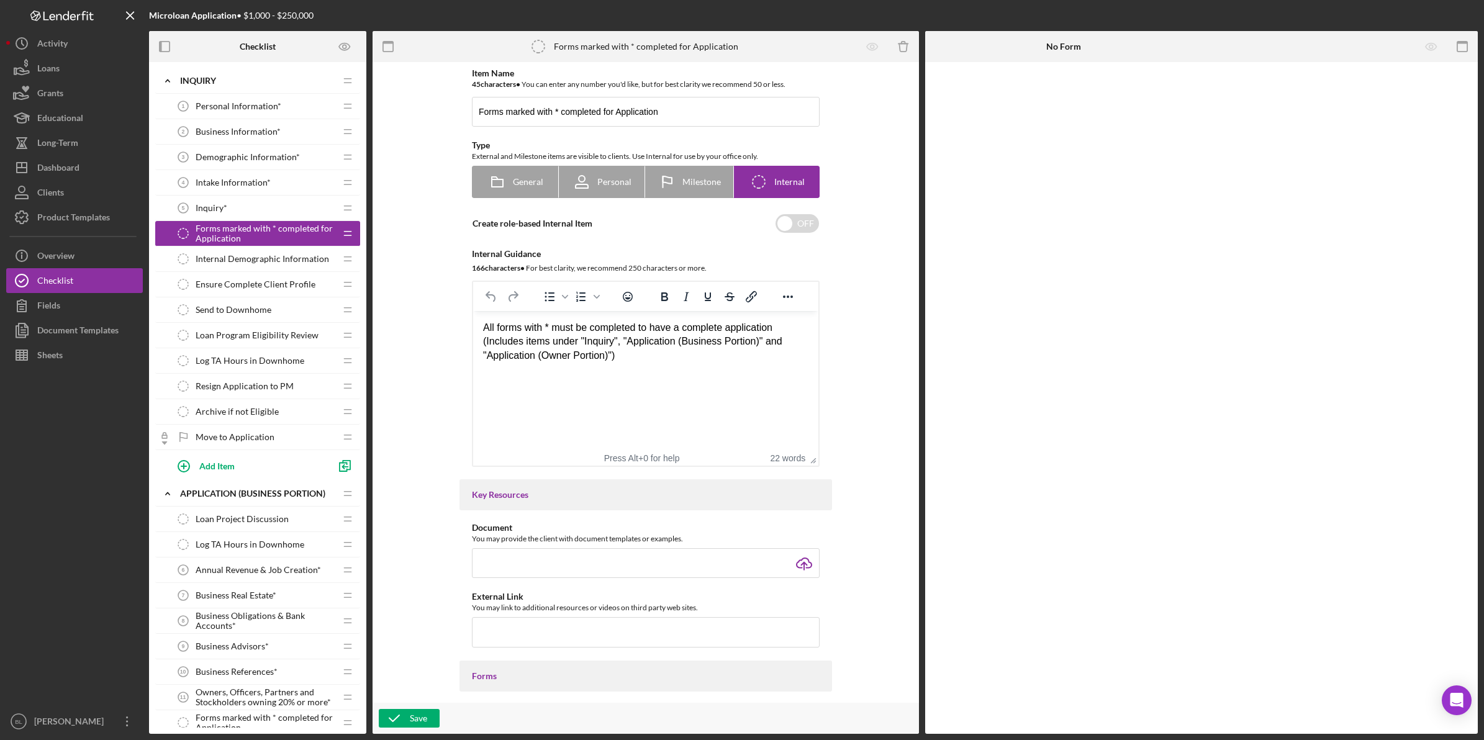
click at [278, 268] on div "Internal Demographic Information Internal Demographic Information" at bounding box center [253, 259] width 165 height 25
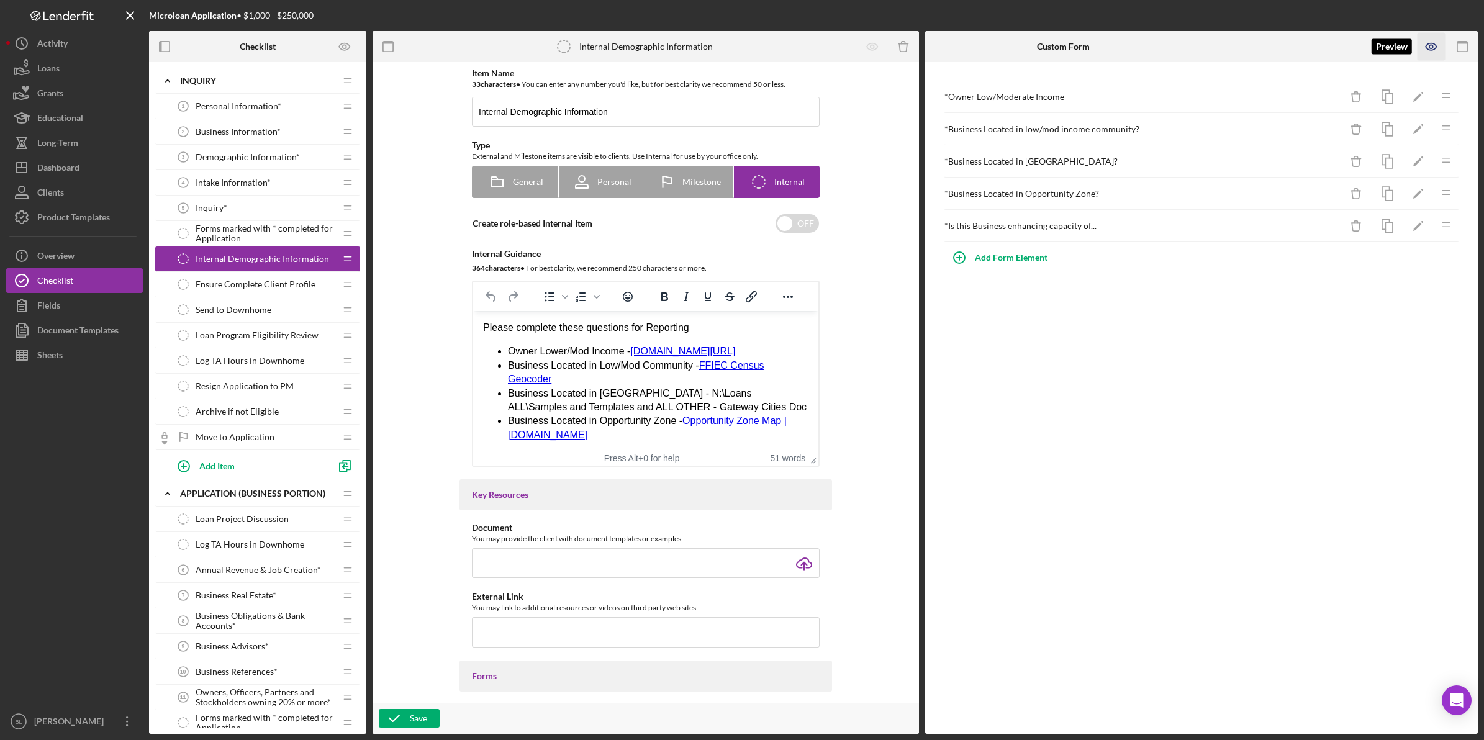
click at [1430, 45] on icon "button" at bounding box center [1431, 47] width 4 height 4
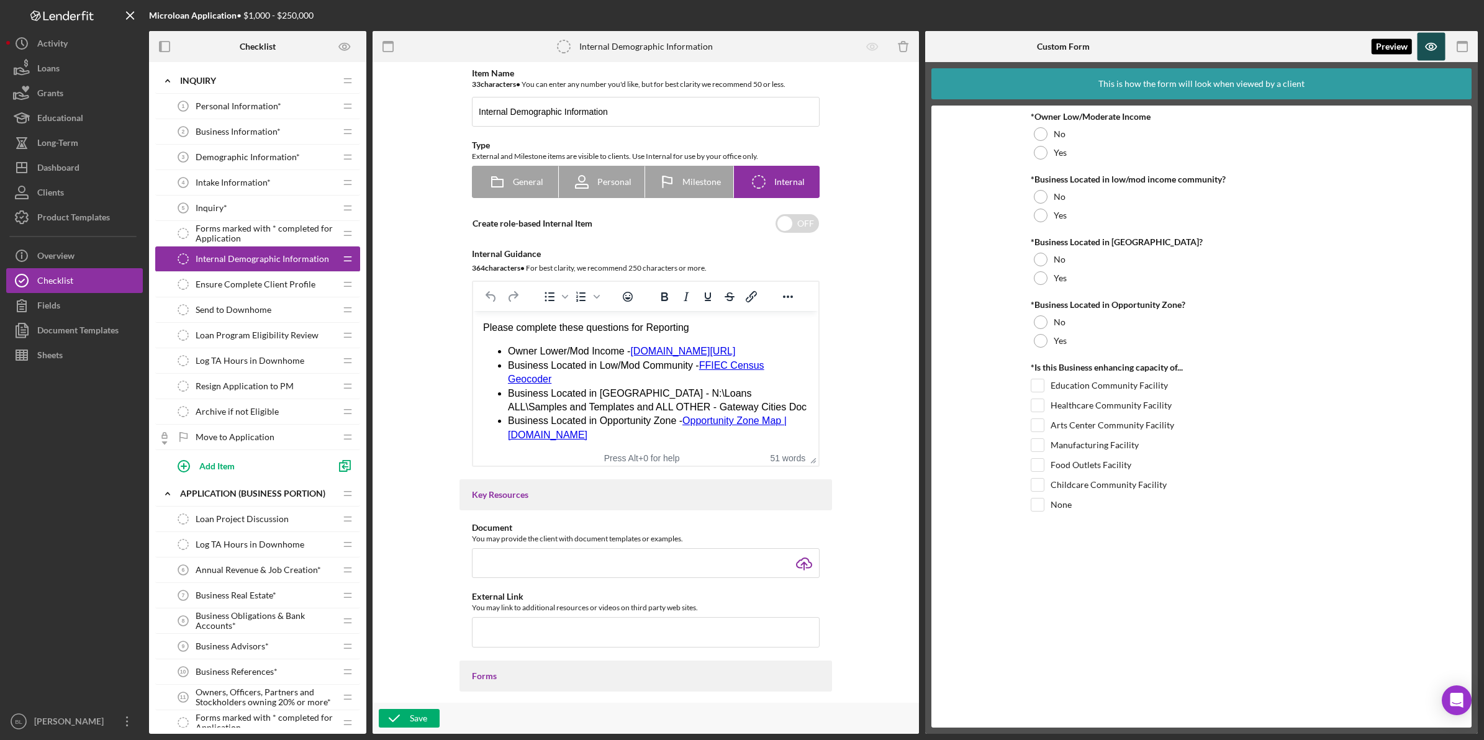
click at [1427, 50] on icon "button" at bounding box center [1431, 46] width 11 height 7
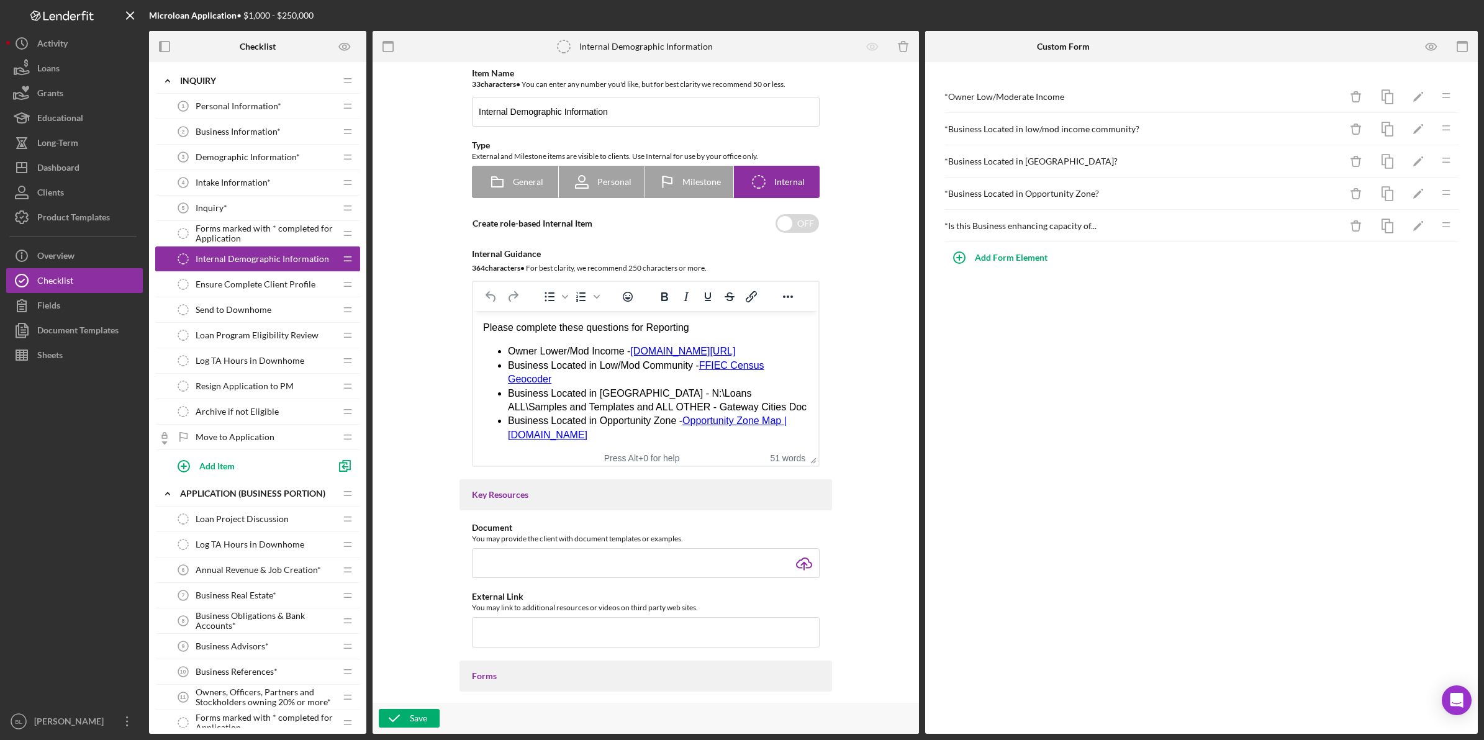
click at [225, 291] on div "Ensure Complete Client Profile Ensure Complete Client Profile" at bounding box center [253, 284] width 165 height 25
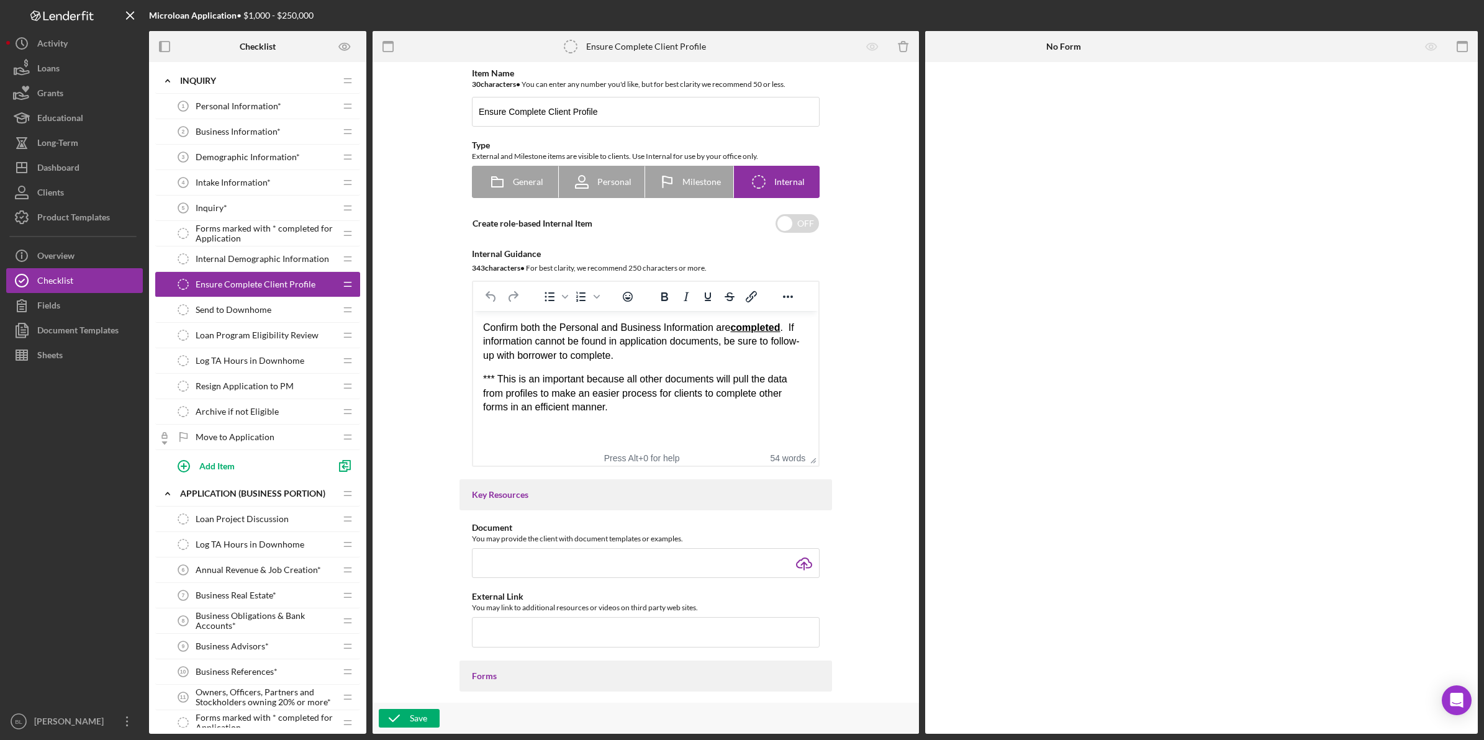
click at [251, 309] on span "Send to Downhome" at bounding box center [234, 310] width 76 height 10
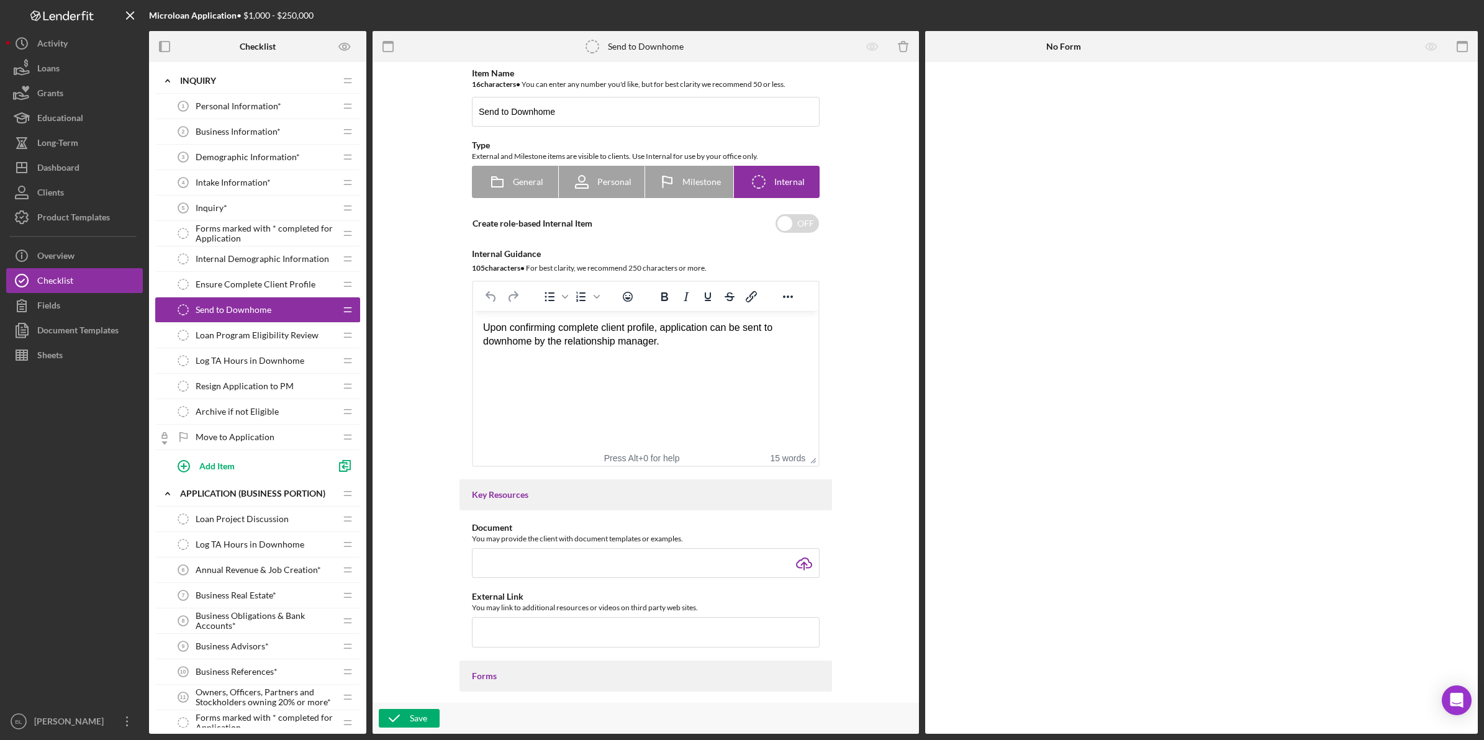
click at [258, 332] on span "Loan Program Eligibility Review" at bounding box center [257, 335] width 123 height 10
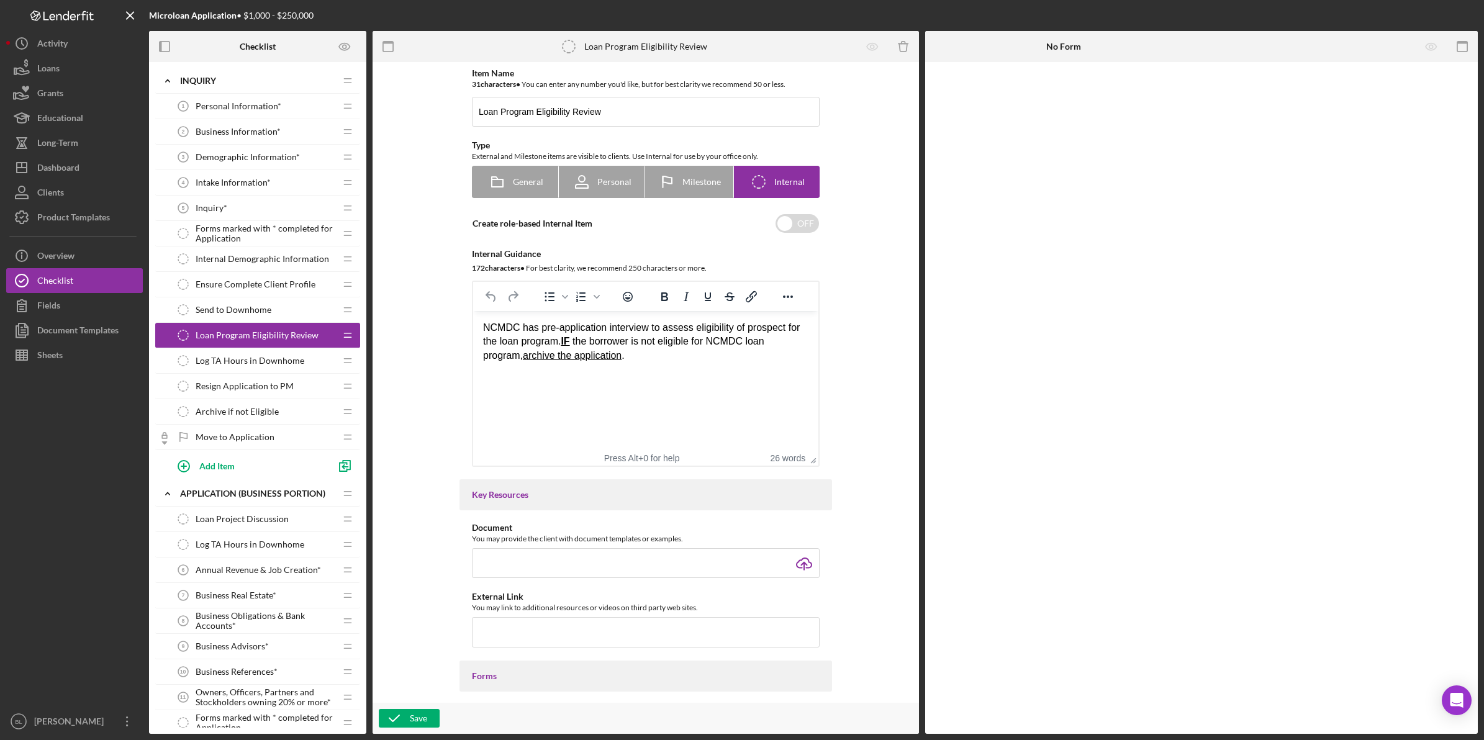
click at [244, 364] on span "Log TA Hours in Downhome" at bounding box center [250, 361] width 109 height 10
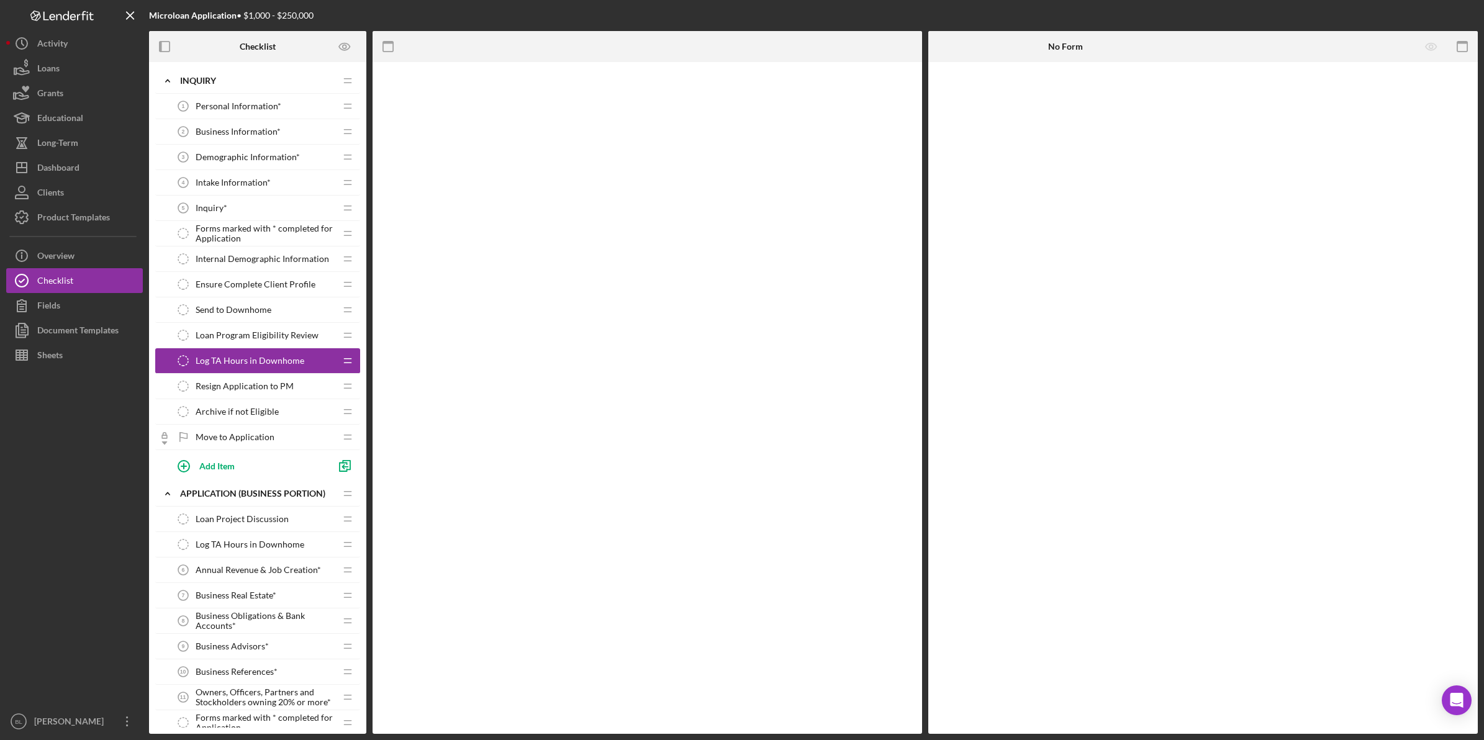
click at [250, 389] on span "Resign Application to PM" at bounding box center [245, 386] width 98 height 10
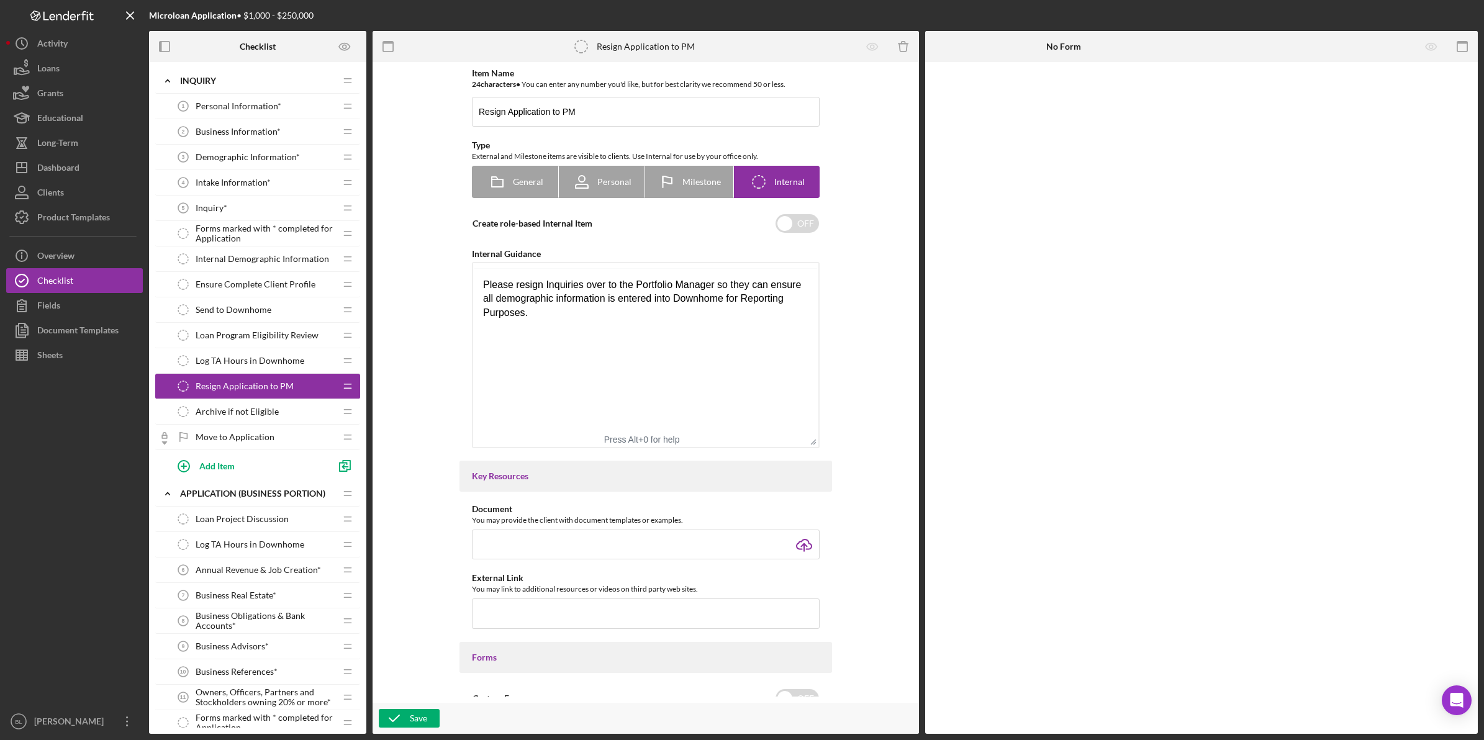
click at [250, 420] on div "Archive if not Eligible Archive if not Eligible" at bounding box center [253, 411] width 165 height 25
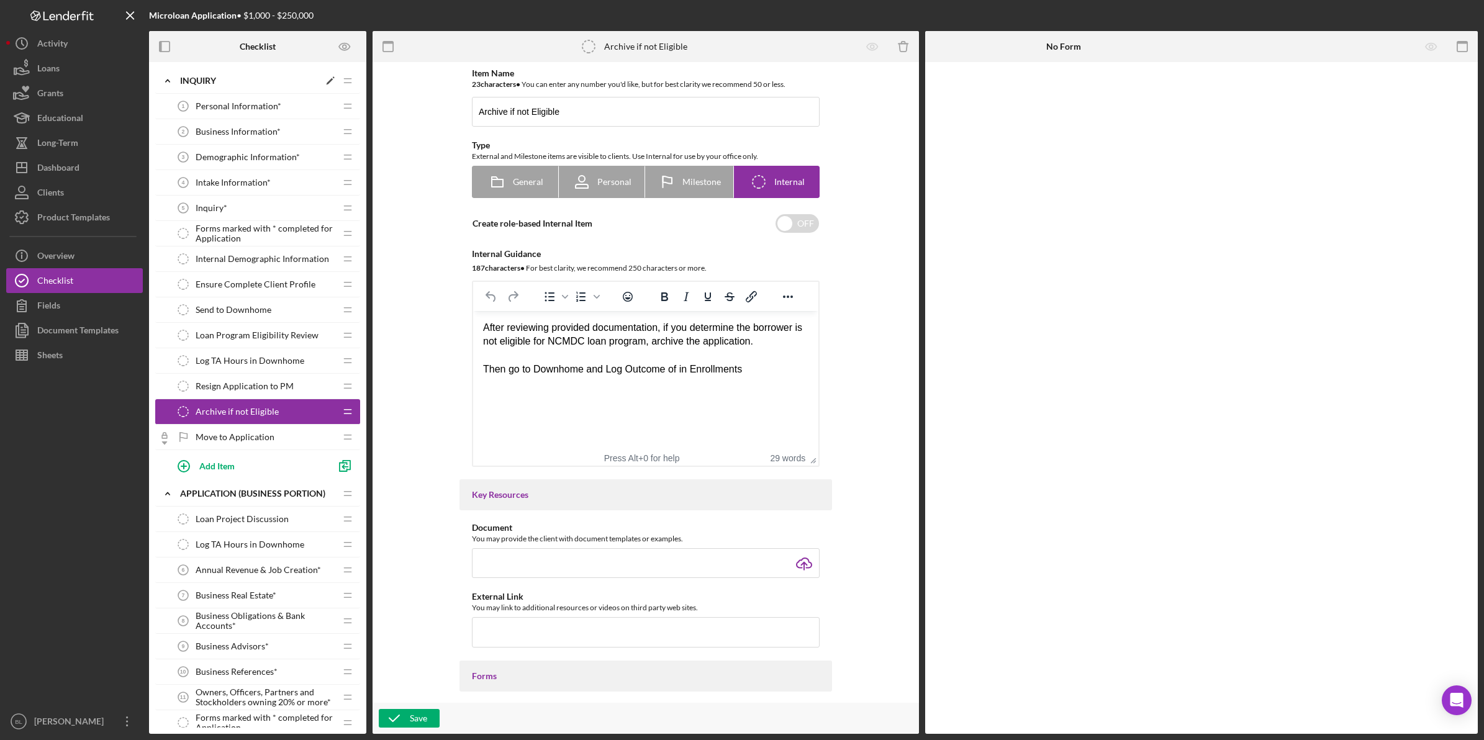
click at [191, 78] on div "INQUIRY" at bounding box center [249, 81] width 139 height 10
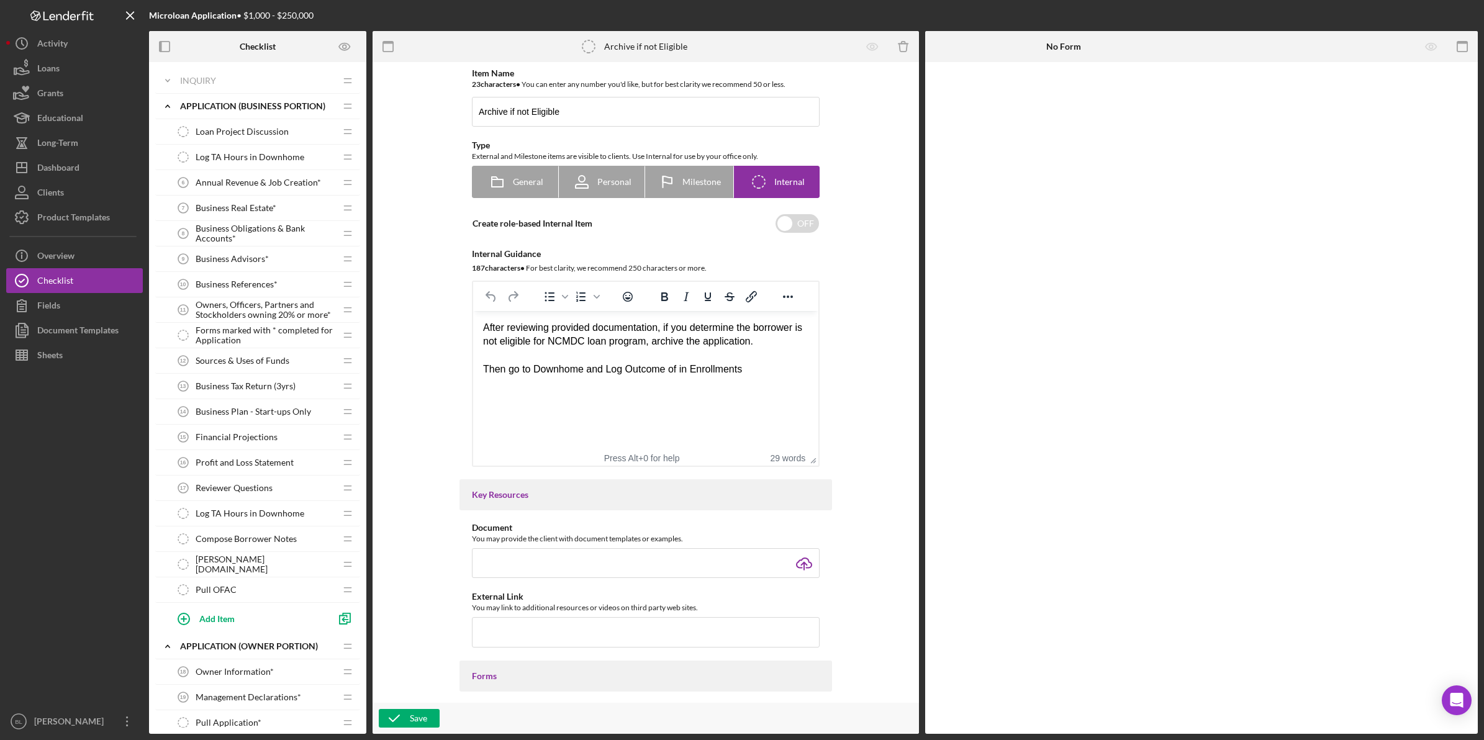
drag, startPoint x: 214, startPoint y: 127, endPoint x: 218, endPoint y: 135, distance: 8.3
click at [214, 128] on span "Loan Project Discussion" at bounding box center [242, 132] width 93 height 10
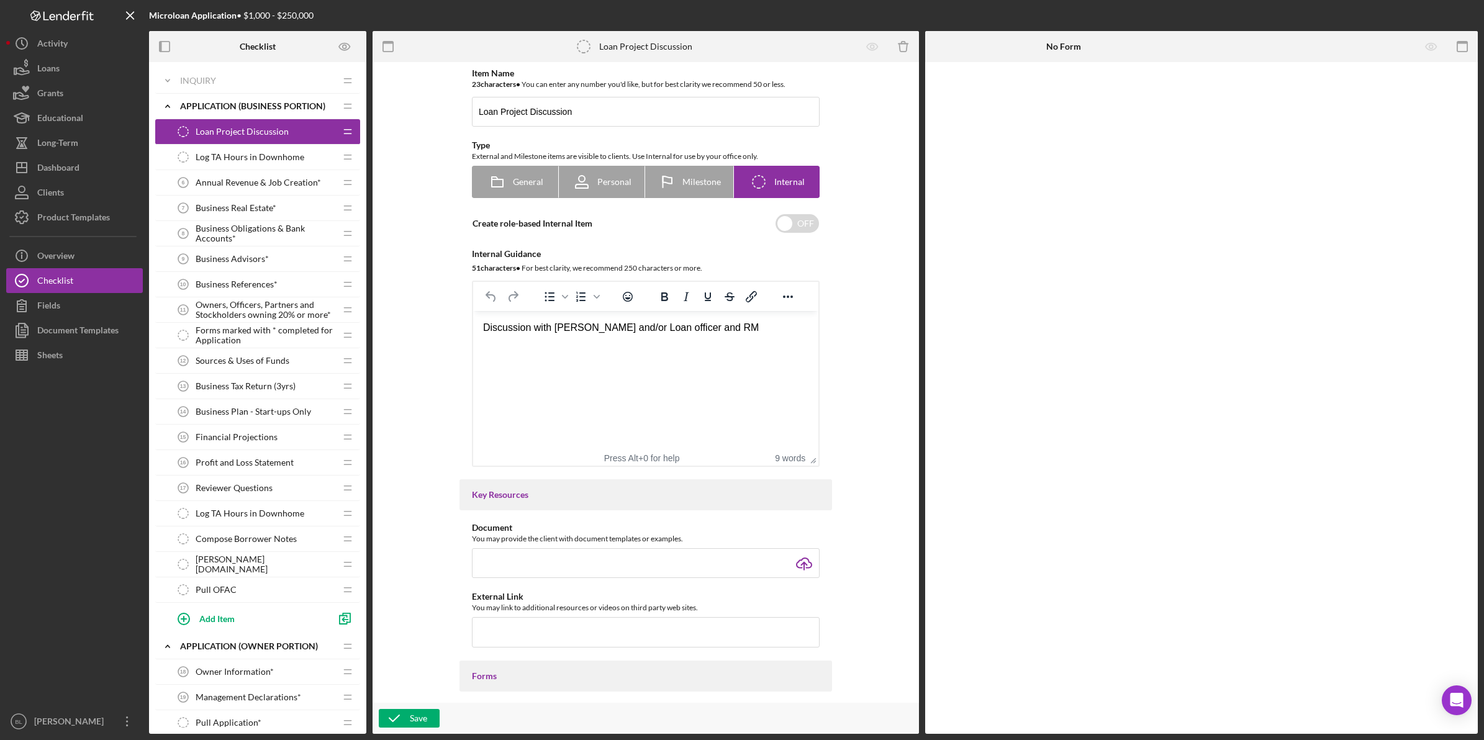
click at [251, 150] on div "Log TA Hours in Downhome Log TA Hours in [GEOGRAPHIC_DATA]" at bounding box center [253, 157] width 165 height 25
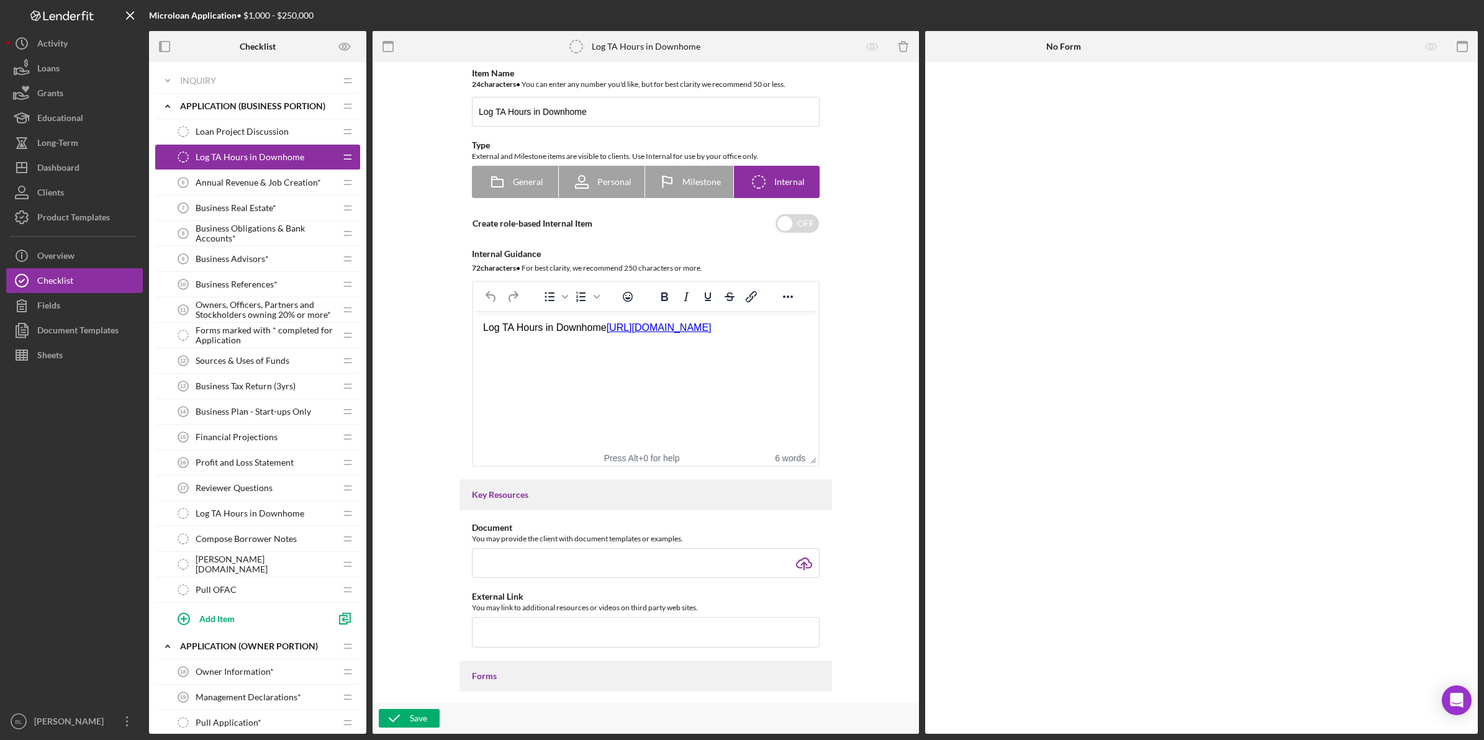
click at [250, 184] on span "Annual Revenue & Job Creation*" at bounding box center [258, 183] width 125 height 10
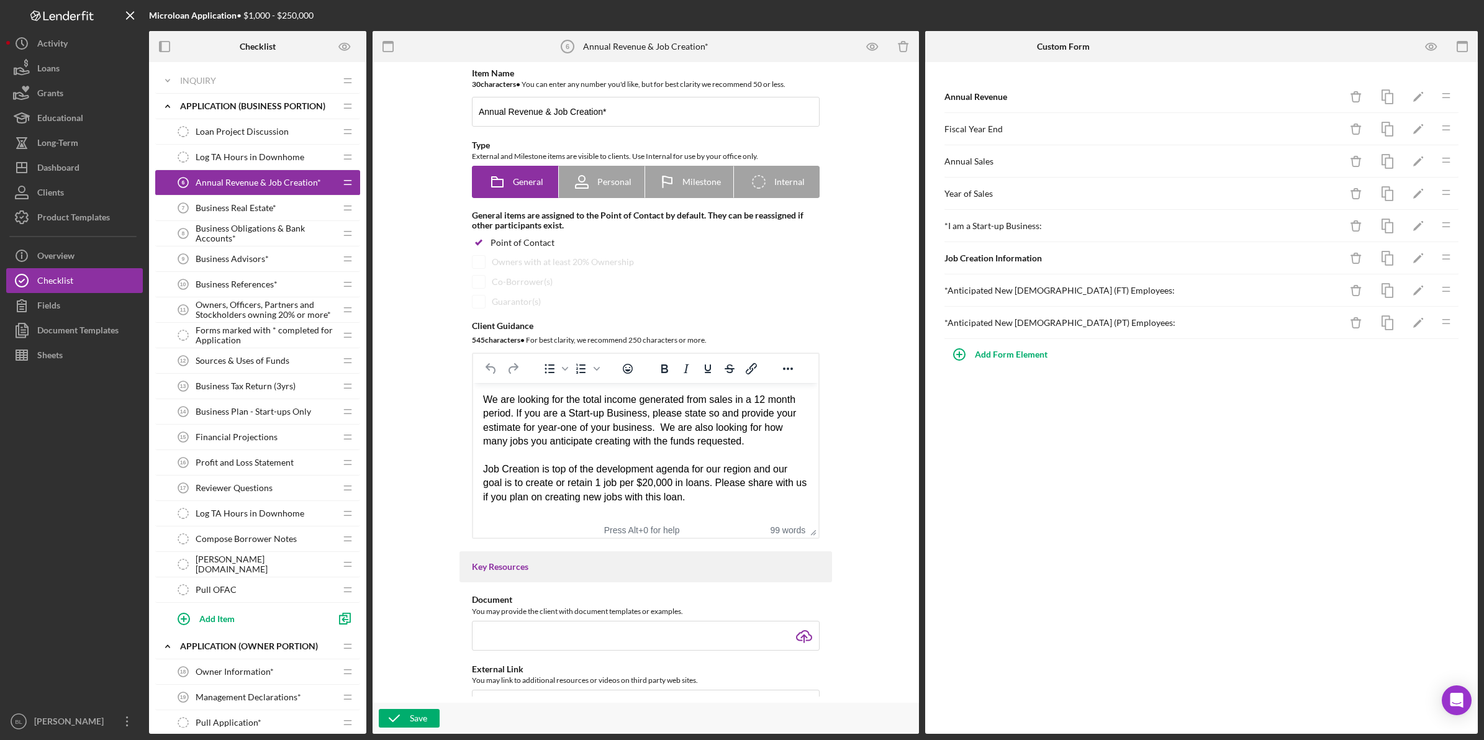
click at [252, 201] on div "Business Real Estate* 7 Business Real Estate*" at bounding box center [253, 208] width 165 height 25
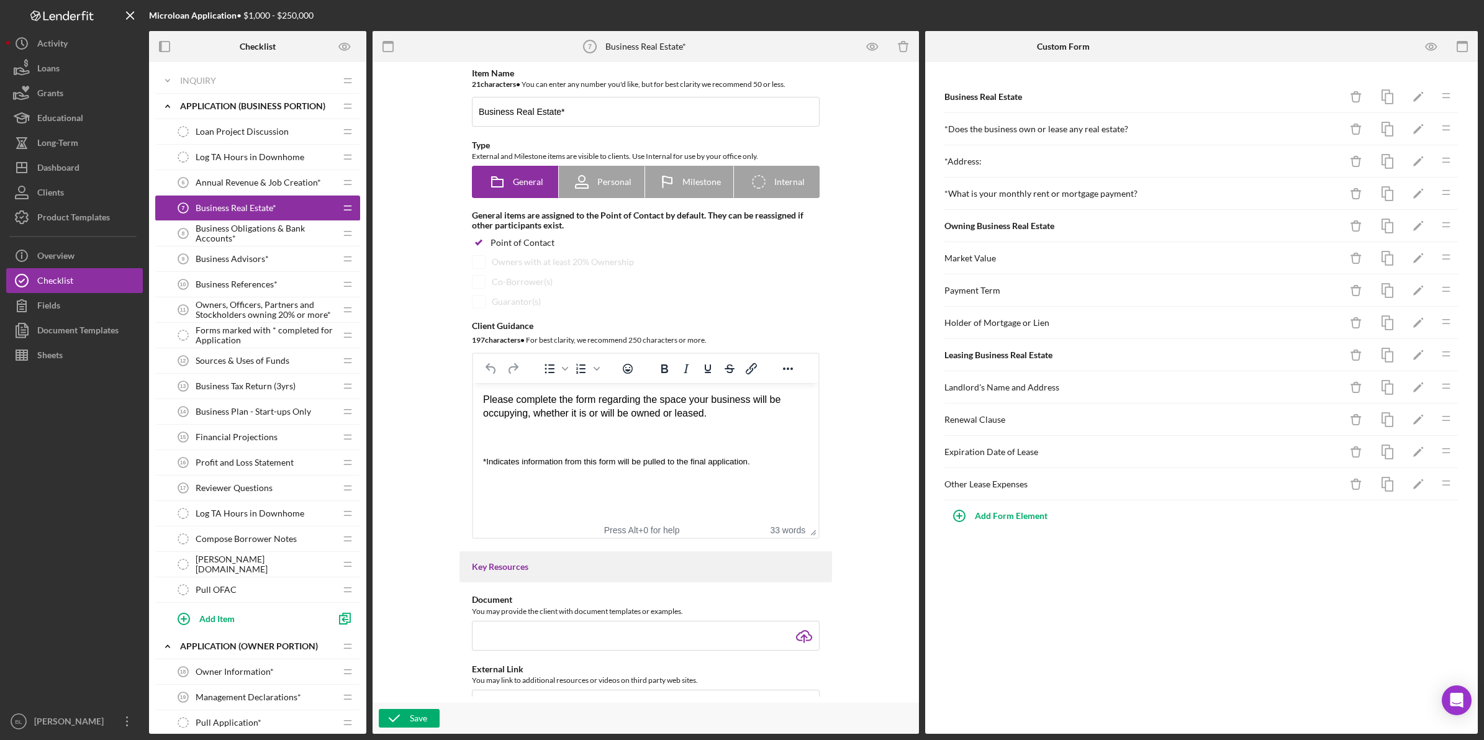
click at [250, 233] on span "Business Obligations & Bank Accounts*" at bounding box center [266, 234] width 140 height 20
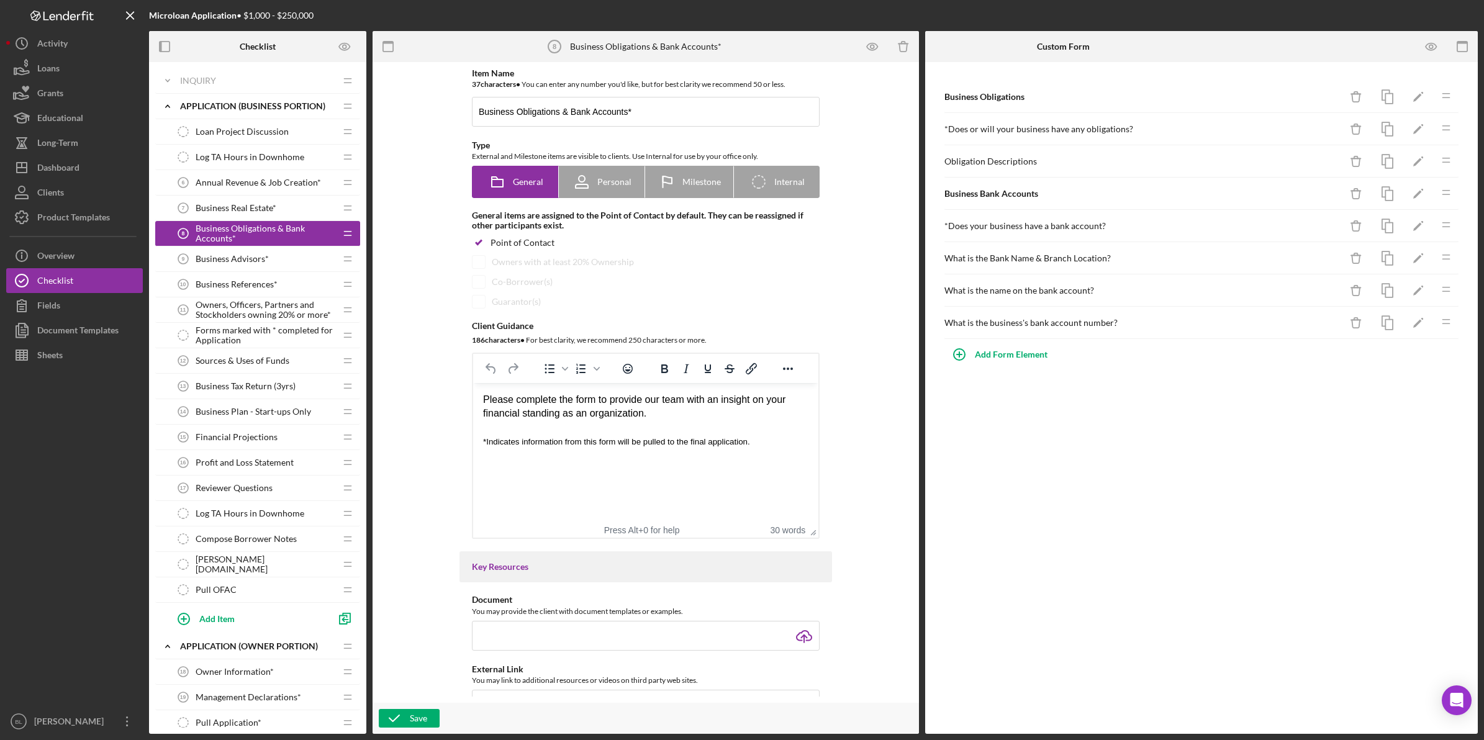
click at [238, 265] on div "Business Advisors* 9 Business Advisors*" at bounding box center [253, 259] width 165 height 25
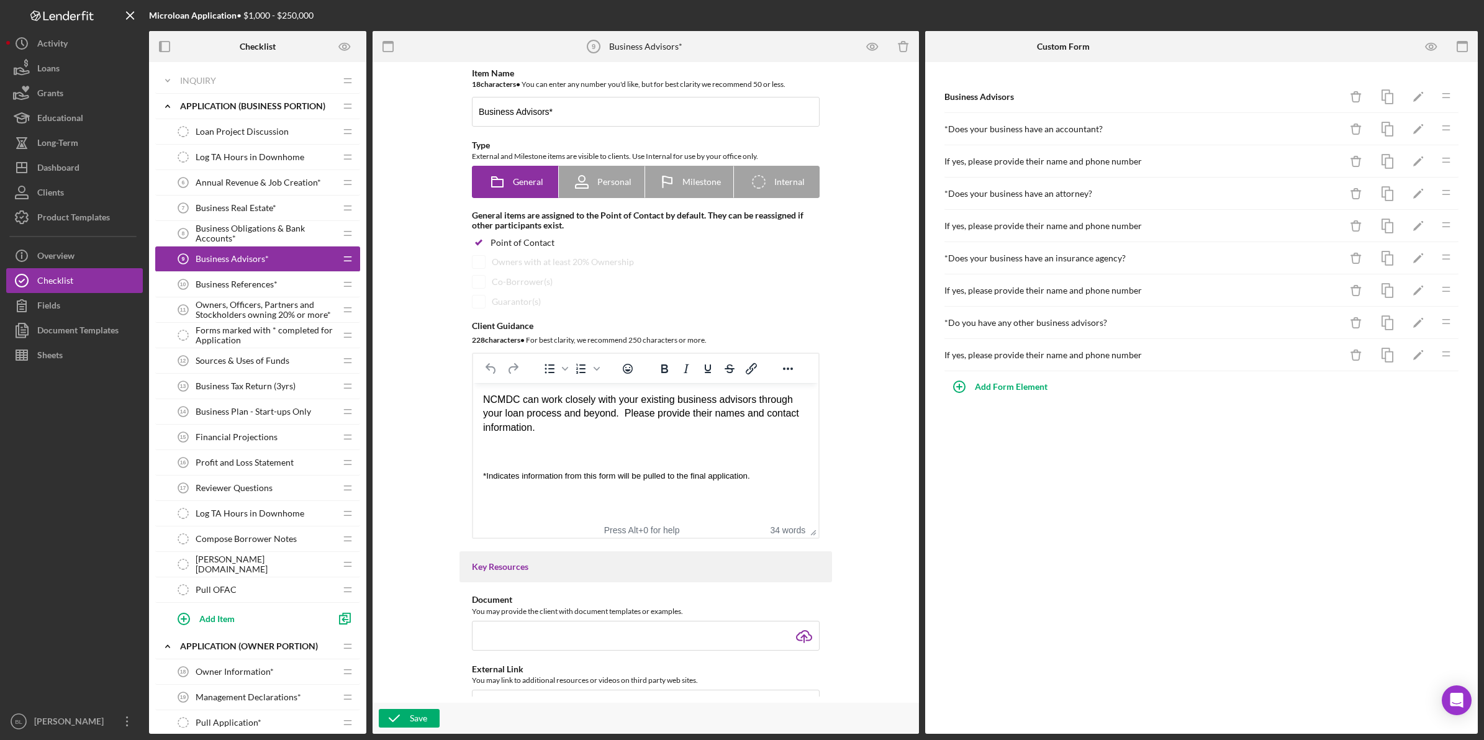
click at [238, 280] on span "Business References*" at bounding box center [237, 284] width 82 height 10
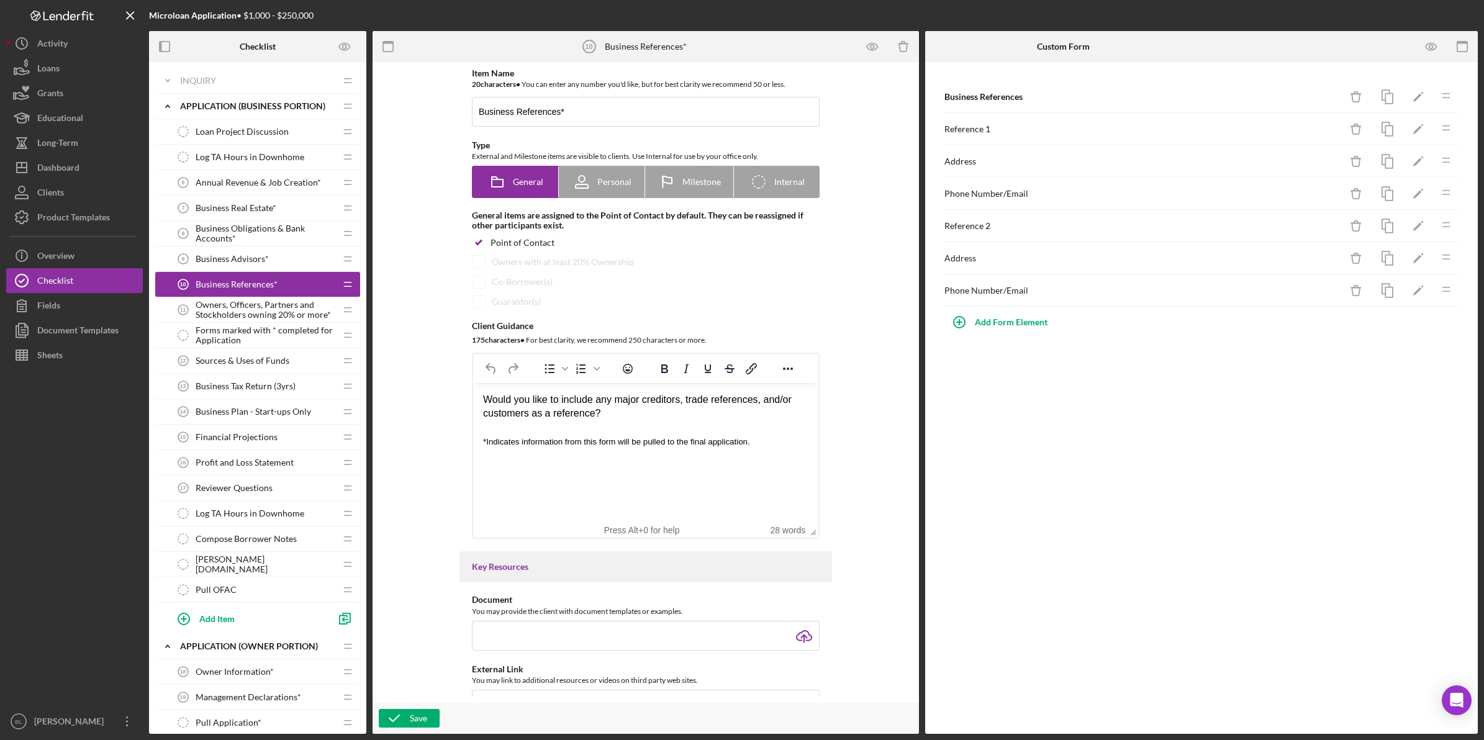
click at [237, 312] on span "Owners, Officers, Partners and Stockholders owning 20% or more*" at bounding box center [266, 310] width 140 height 20
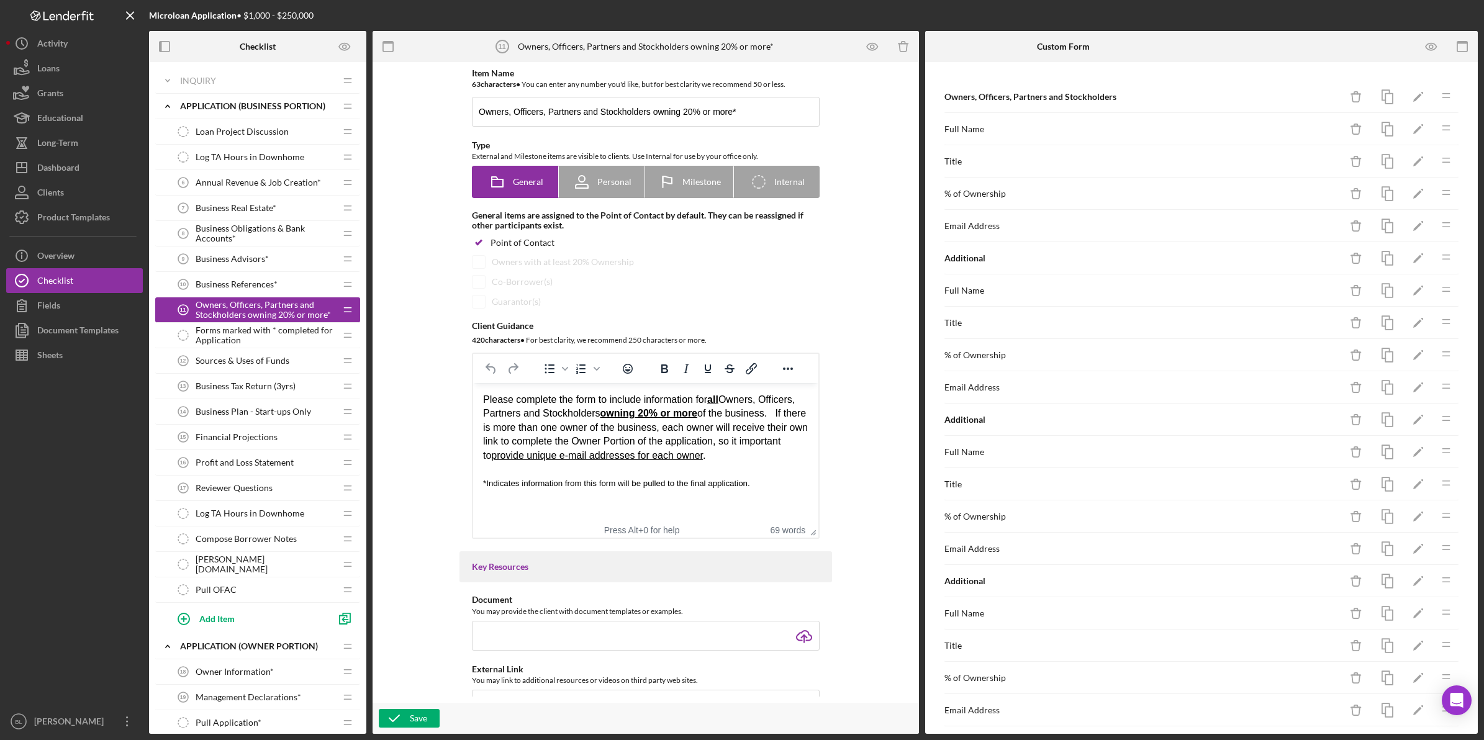
click at [227, 330] on span "Forms marked with * completed for Application" at bounding box center [266, 335] width 140 height 20
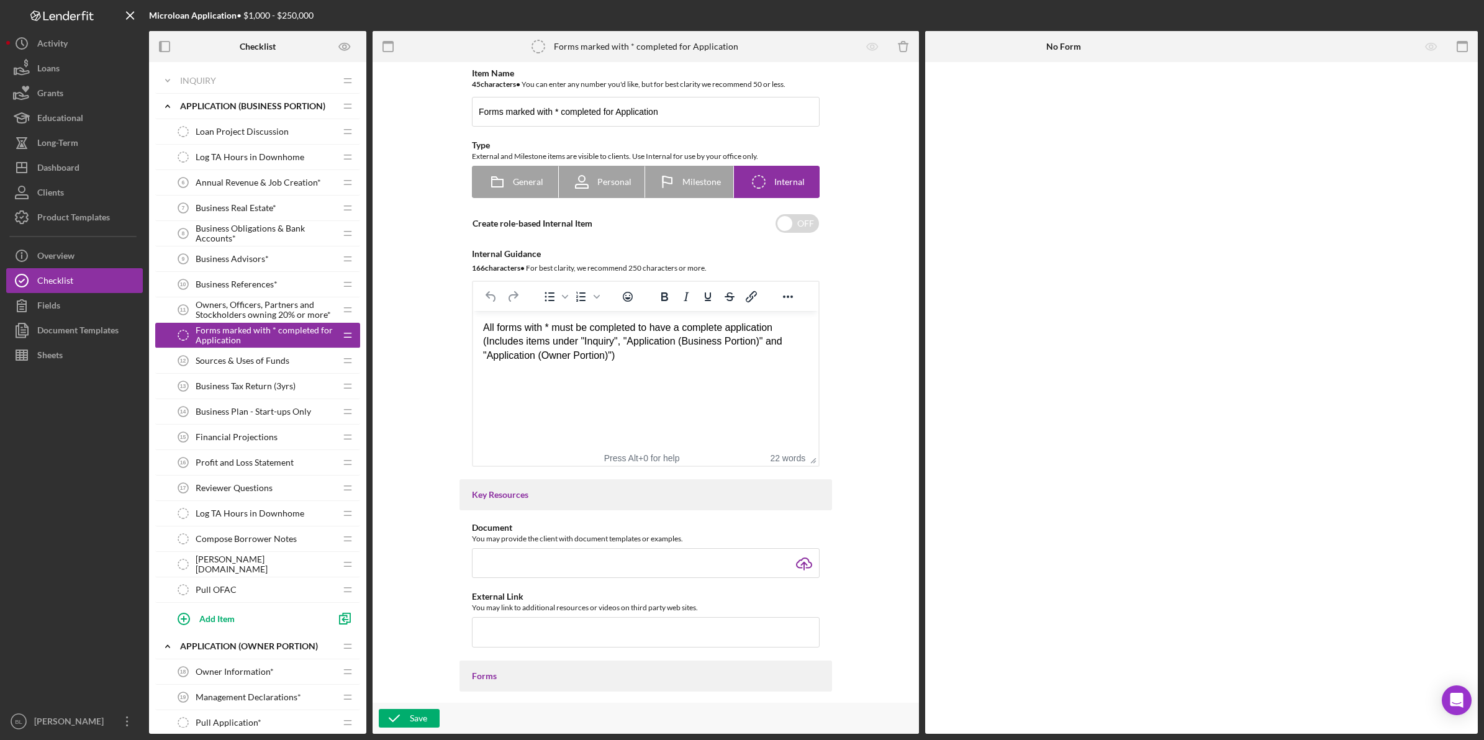
click at [228, 355] on div "Sources & Uses of Funds 12 Sources & Uses of Funds" at bounding box center [253, 360] width 165 height 25
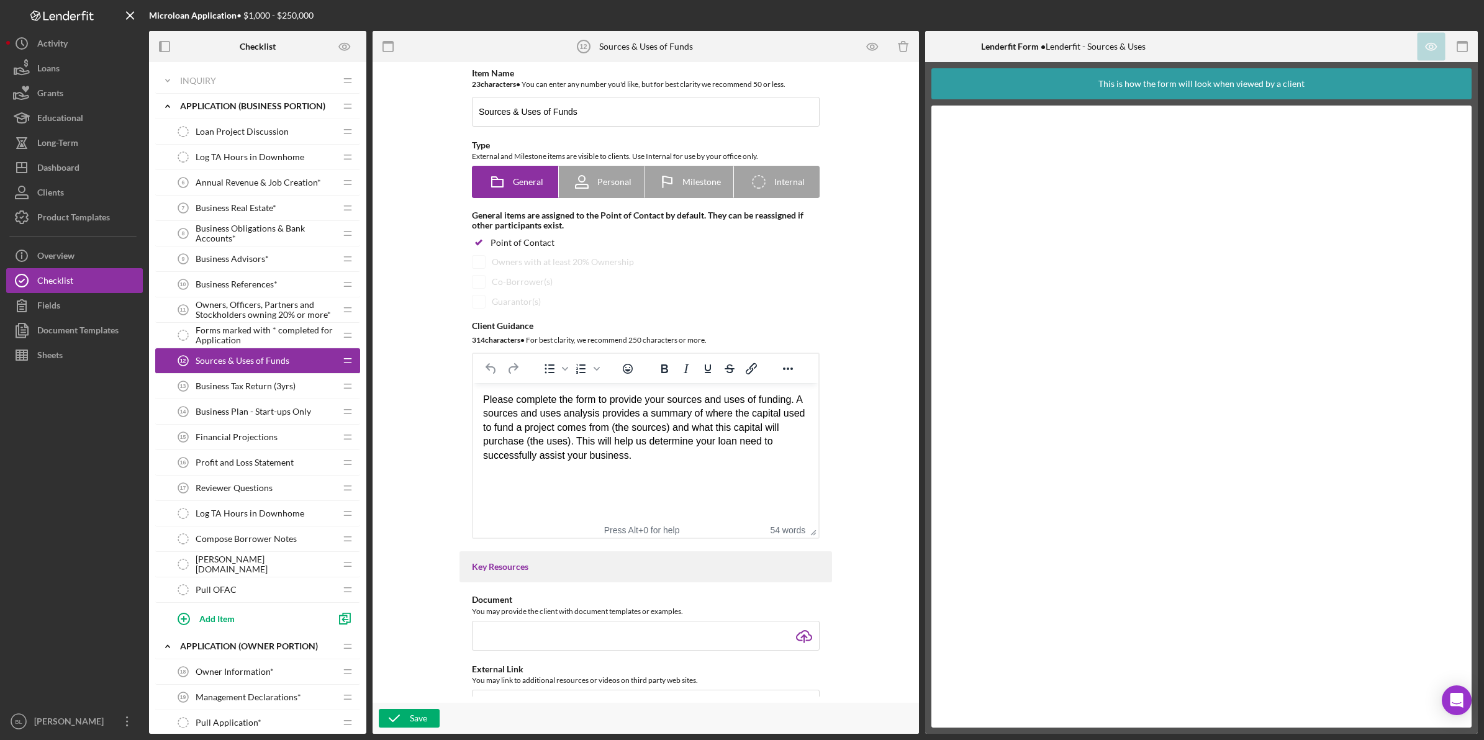
click at [233, 385] on span "Business Tax Return (3yrs)" at bounding box center [246, 386] width 100 height 10
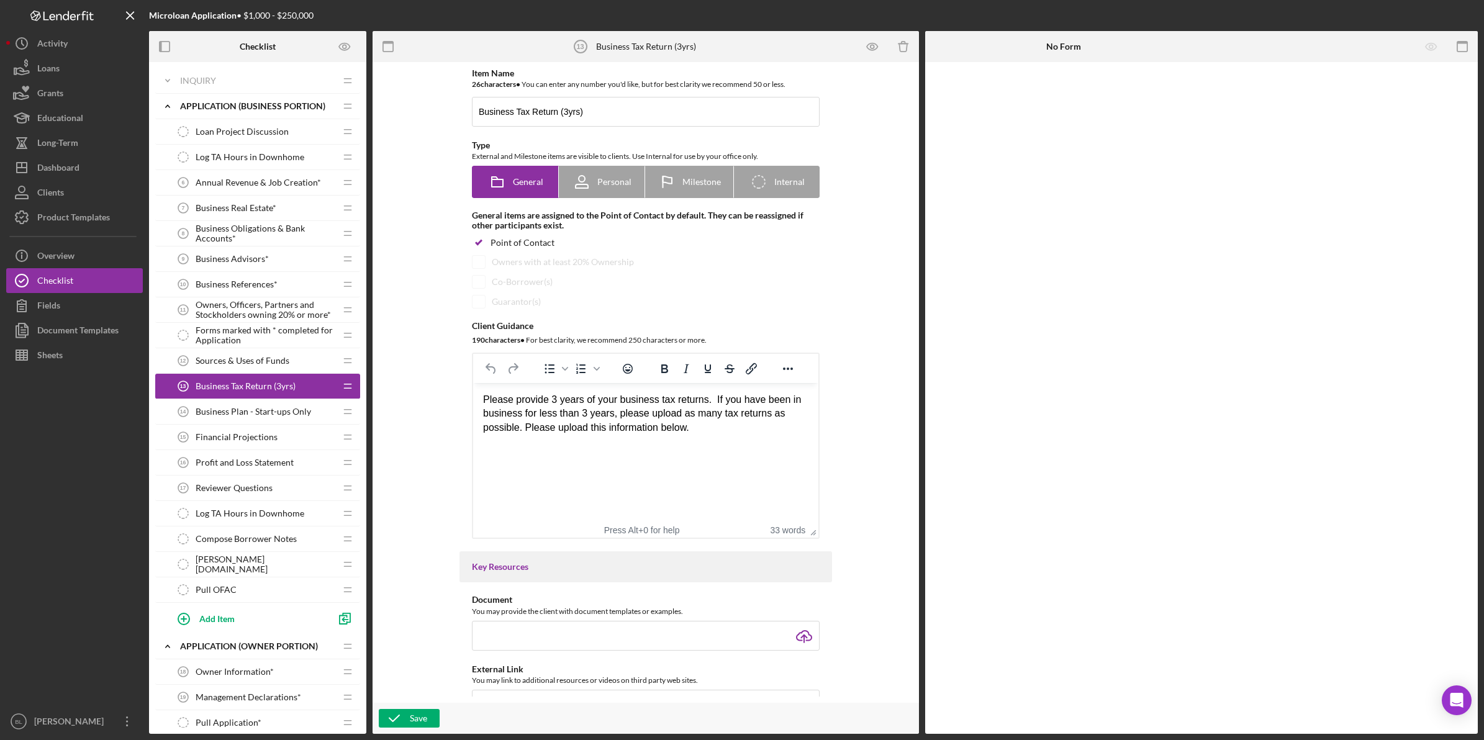
scroll to position [155, 0]
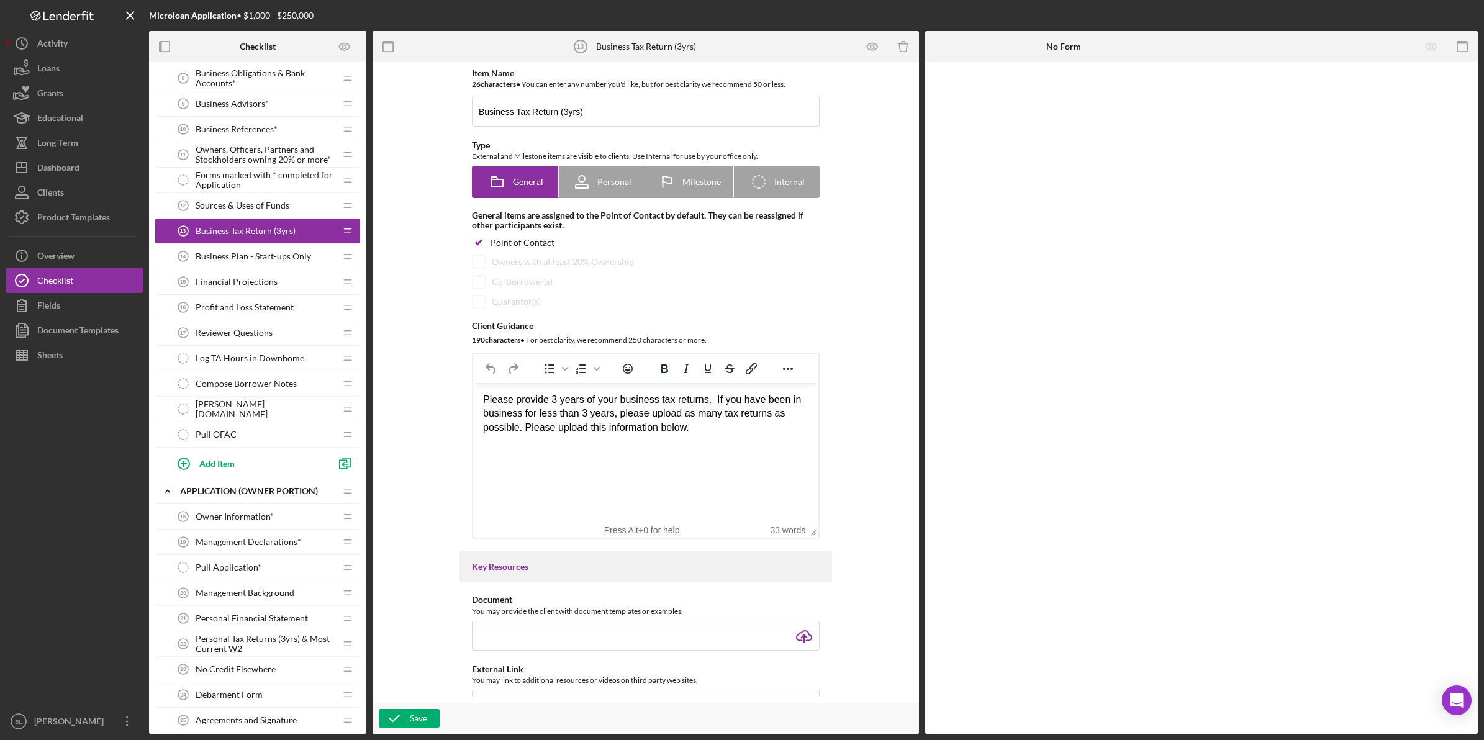
click at [232, 256] on span "Business Plan - Start-ups Only" at bounding box center [253, 256] width 115 height 10
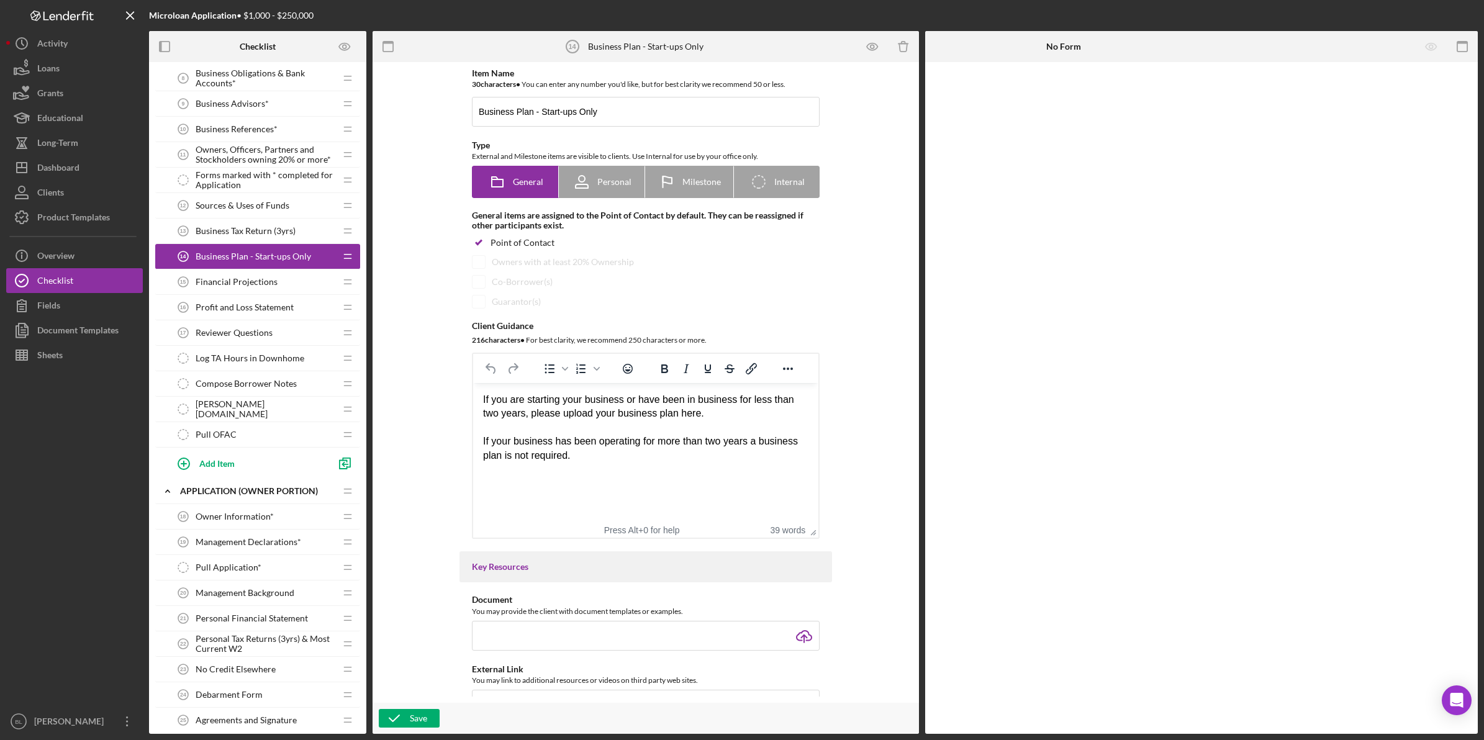
click at [229, 280] on span "Financial Projections" at bounding box center [237, 282] width 82 height 10
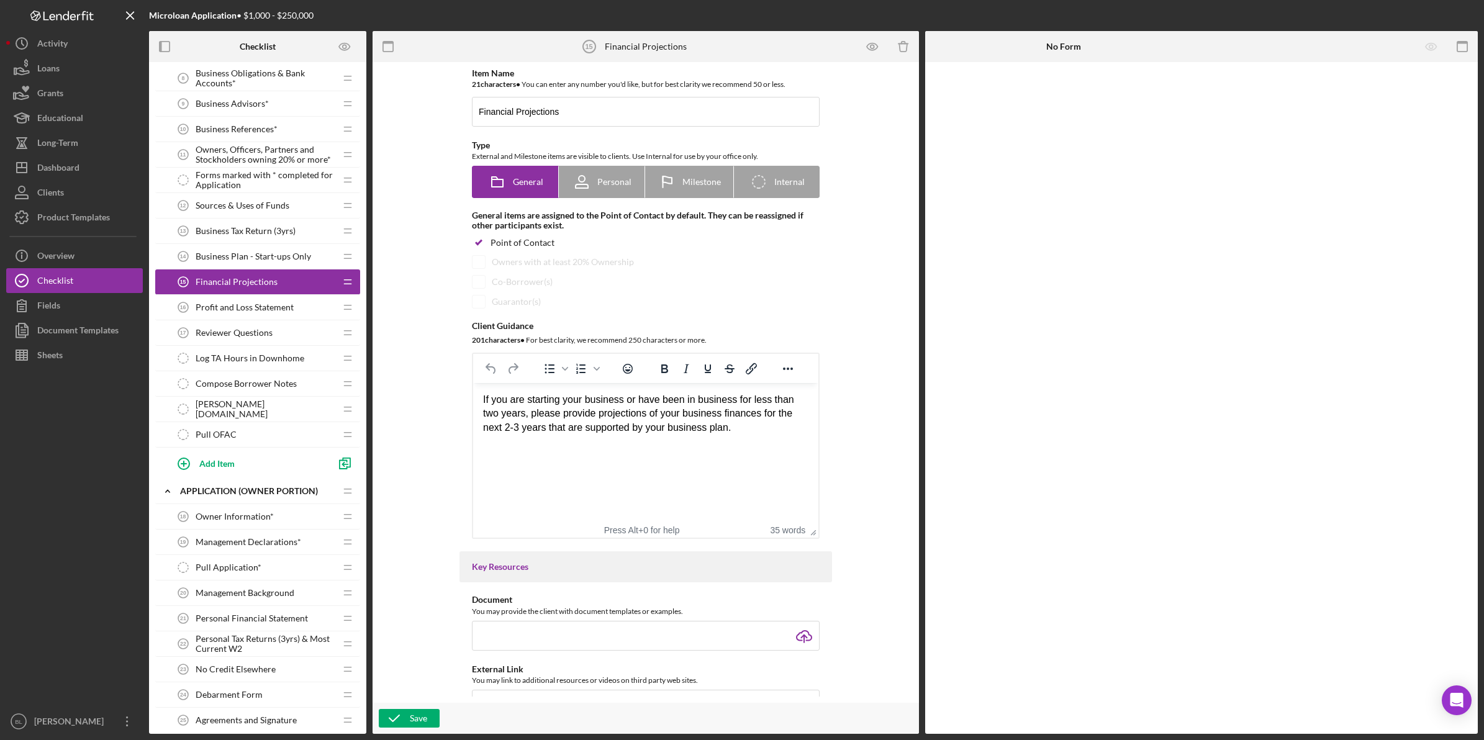
click at [241, 306] on span "Profit and Loss Statement" at bounding box center [245, 307] width 98 height 10
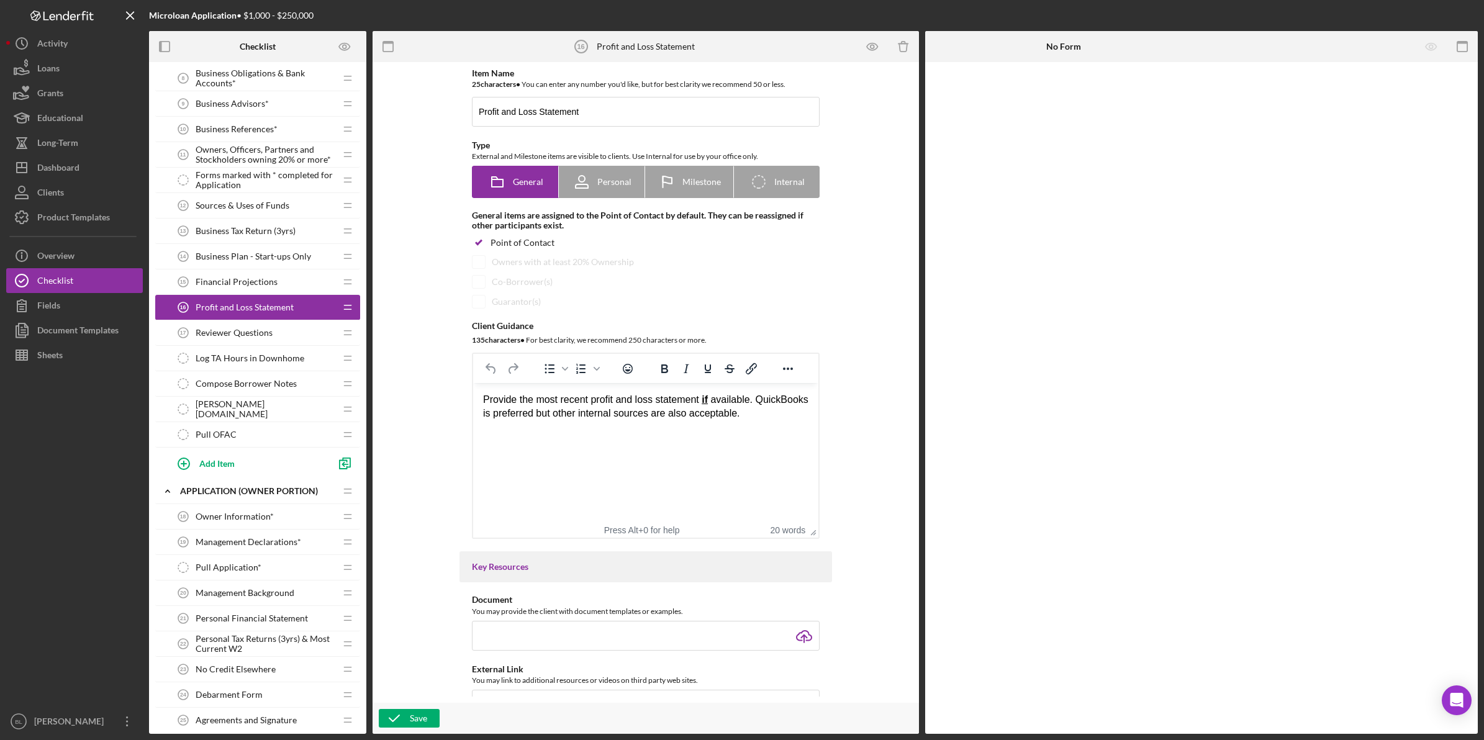
click at [253, 334] on span "Reviewer Questions" at bounding box center [234, 333] width 77 height 10
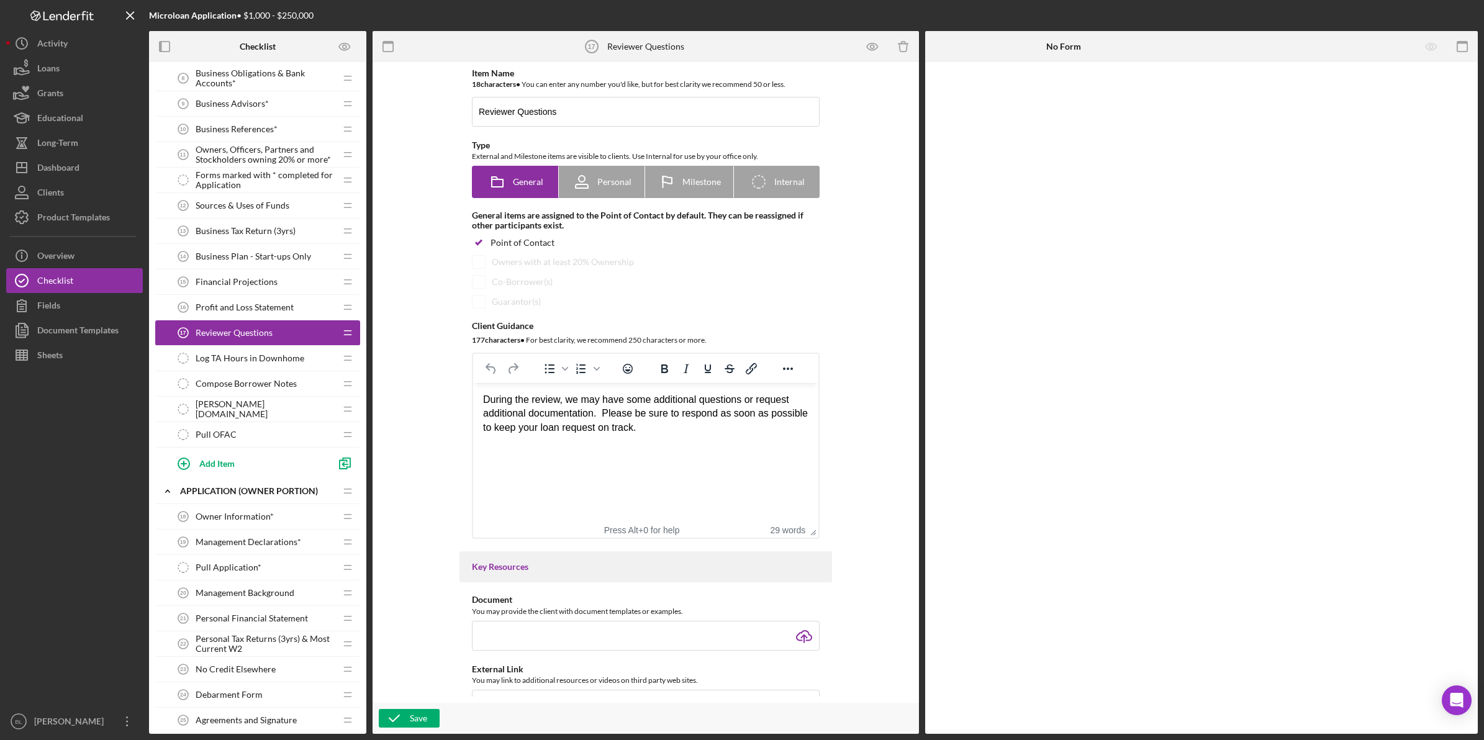
click at [244, 358] on span "Log TA Hours in Downhome" at bounding box center [250, 358] width 109 height 10
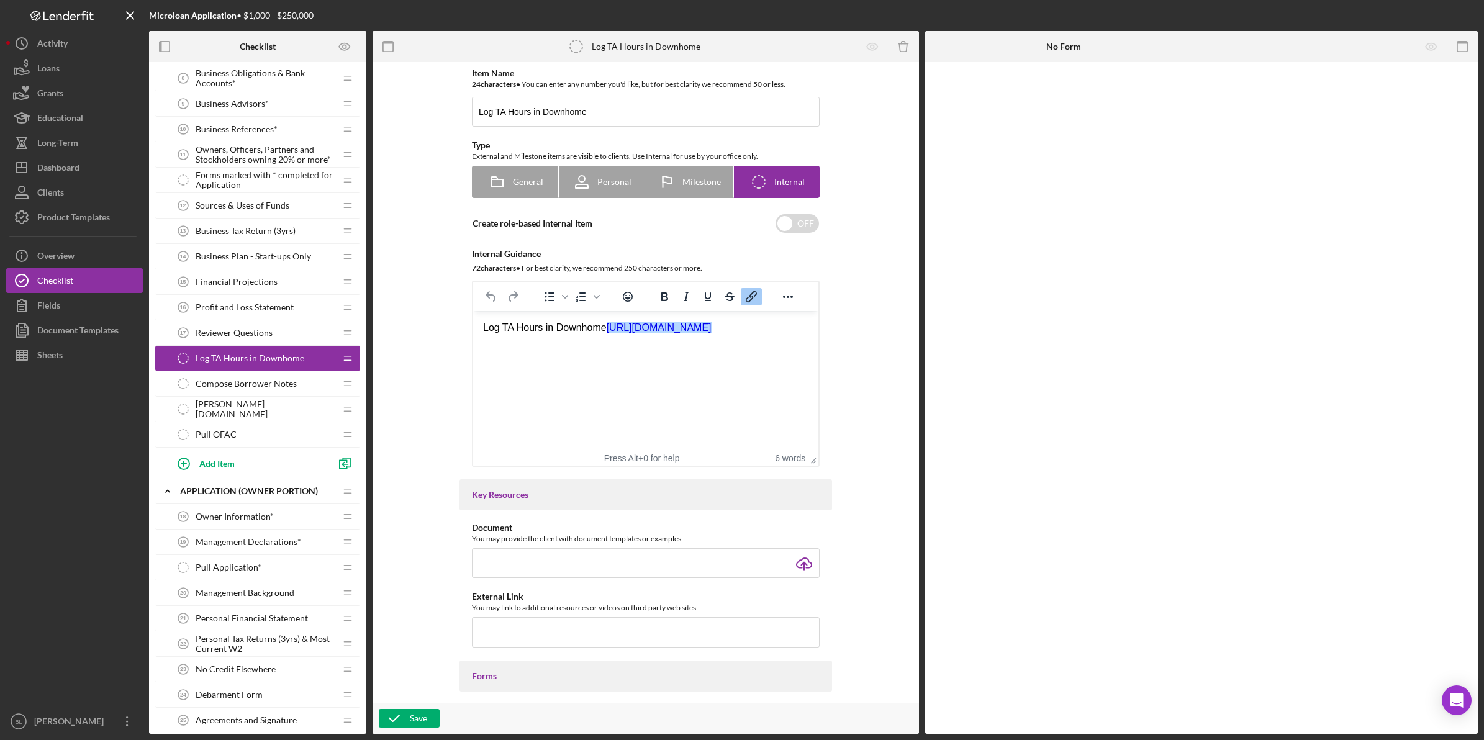
drag, startPoint x: 712, startPoint y: 345, endPoint x: 423, endPoint y: 364, distance: 289.4
click at [473, 345] on html "Log TA Hours in Downhome [URL][DOMAIN_NAME]﻿" at bounding box center [645, 328] width 345 height 34
click at [597, 345] on html "Log TA Hours in Downhome [URL][DOMAIN_NAME]" at bounding box center [645, 328] width 345 height 34
click at [810, 345] on html "Log TA Hours in Downhome [URL][DOMAIN_NAME]" at bounding box center [645, 328] width 345 height 34
click at [408, 717] on icon "button" at bounding box center [394, 718] width 31 height 31
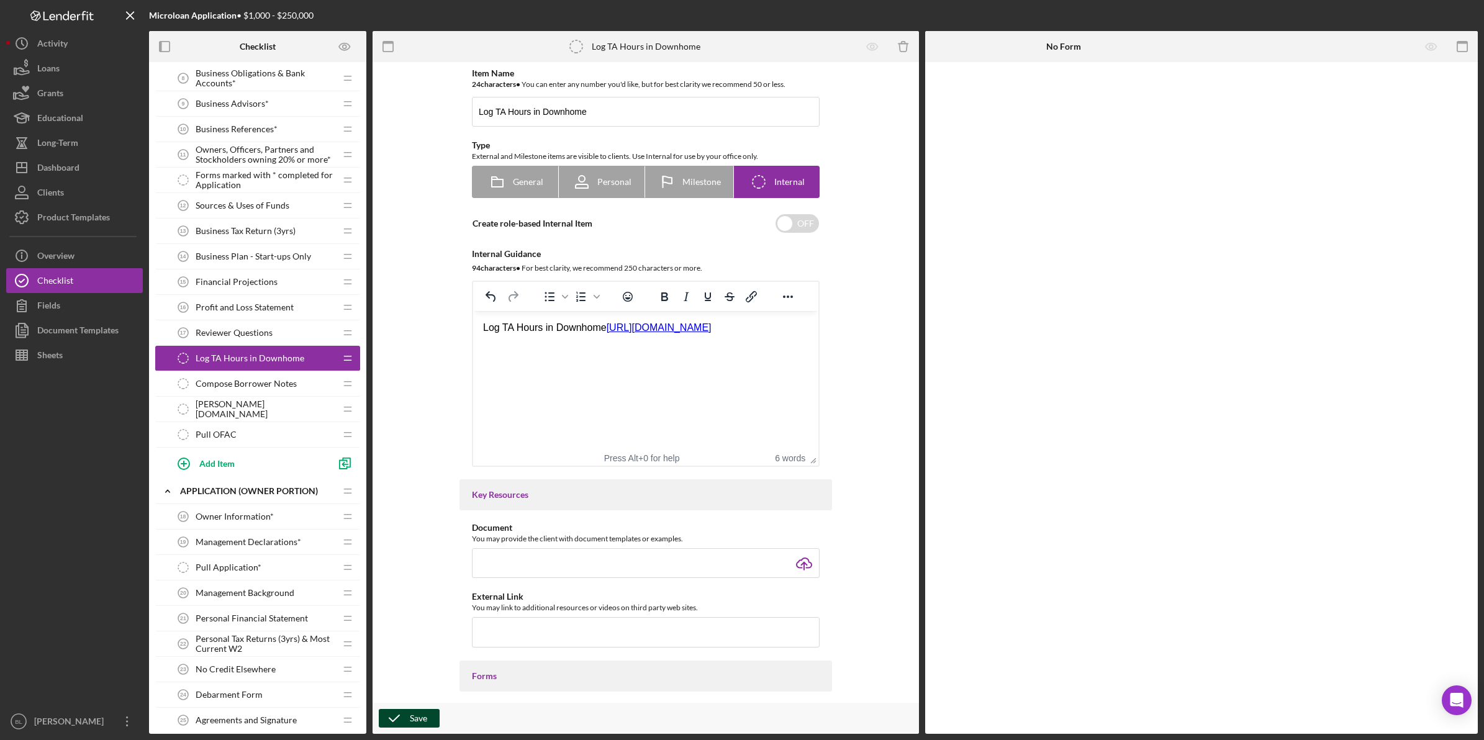
click at [255, 382] on span "Compose Borrower Notes" at bounding box center [246, 384] width 101 height 10
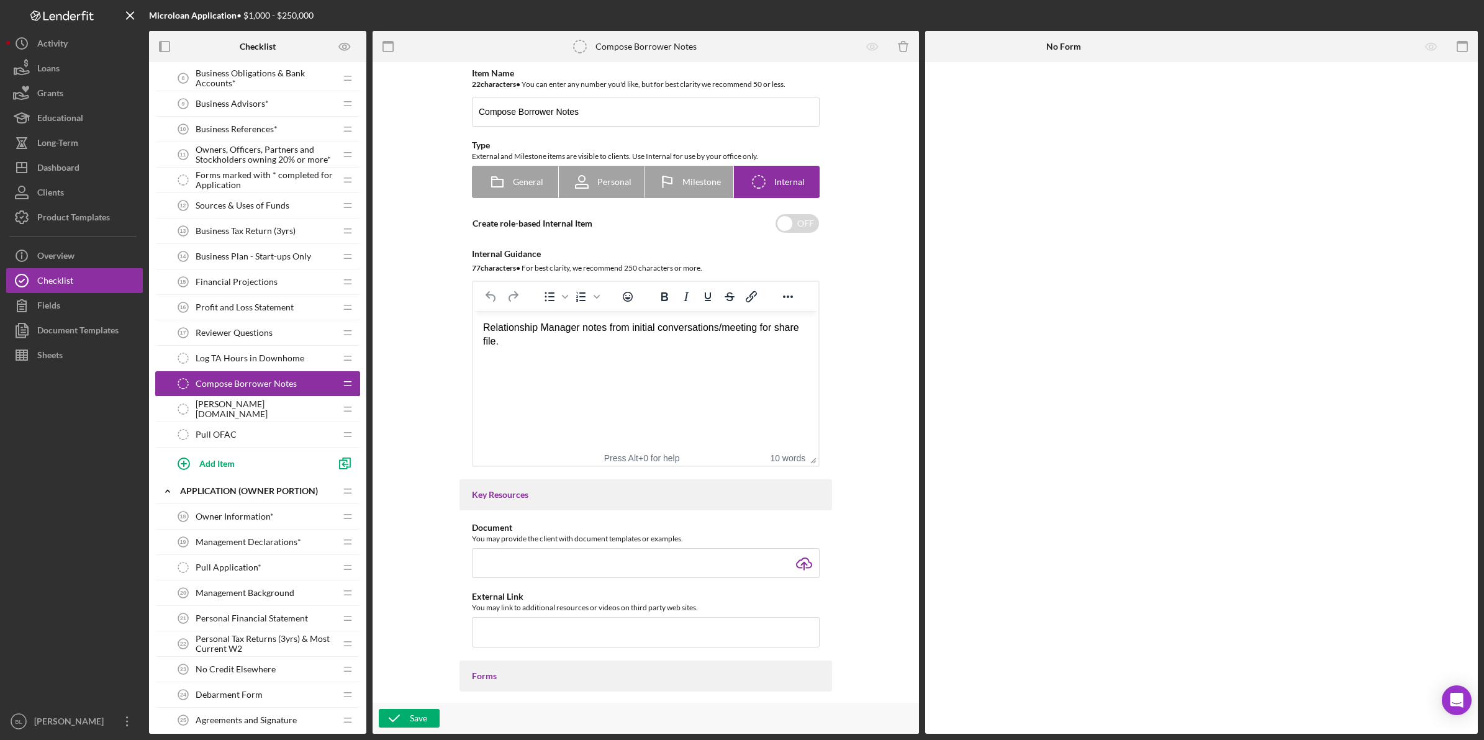
click at [284, 414] on div "[PERSON_NAME][DOMAIN_NAME] [PERSON_NAME][DOMAIN_NAME]" at bounding box center [253, 409] width 165 height 25
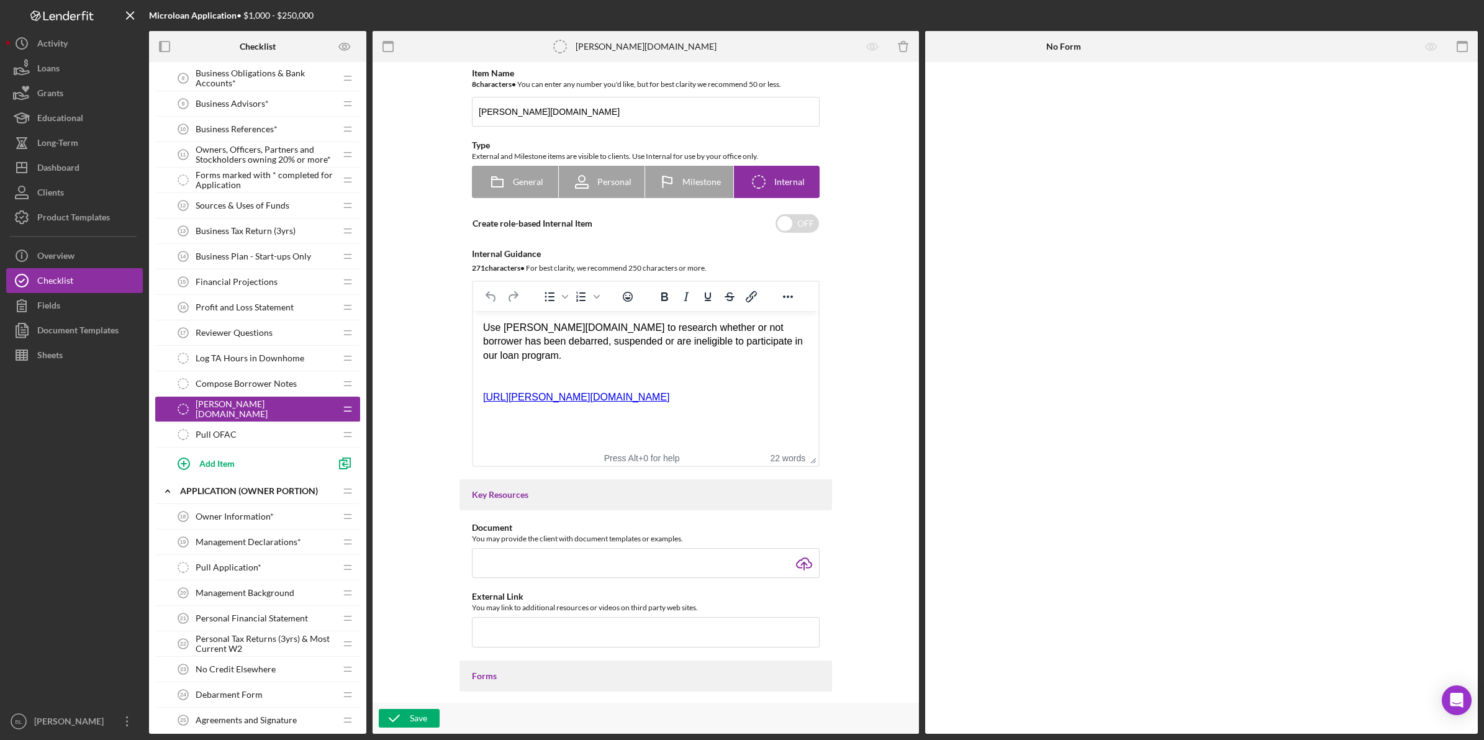
click at [283, 443] on div "Pull OFAC Pull OFAC" at bounding box center [253, 434] width 165 height 25
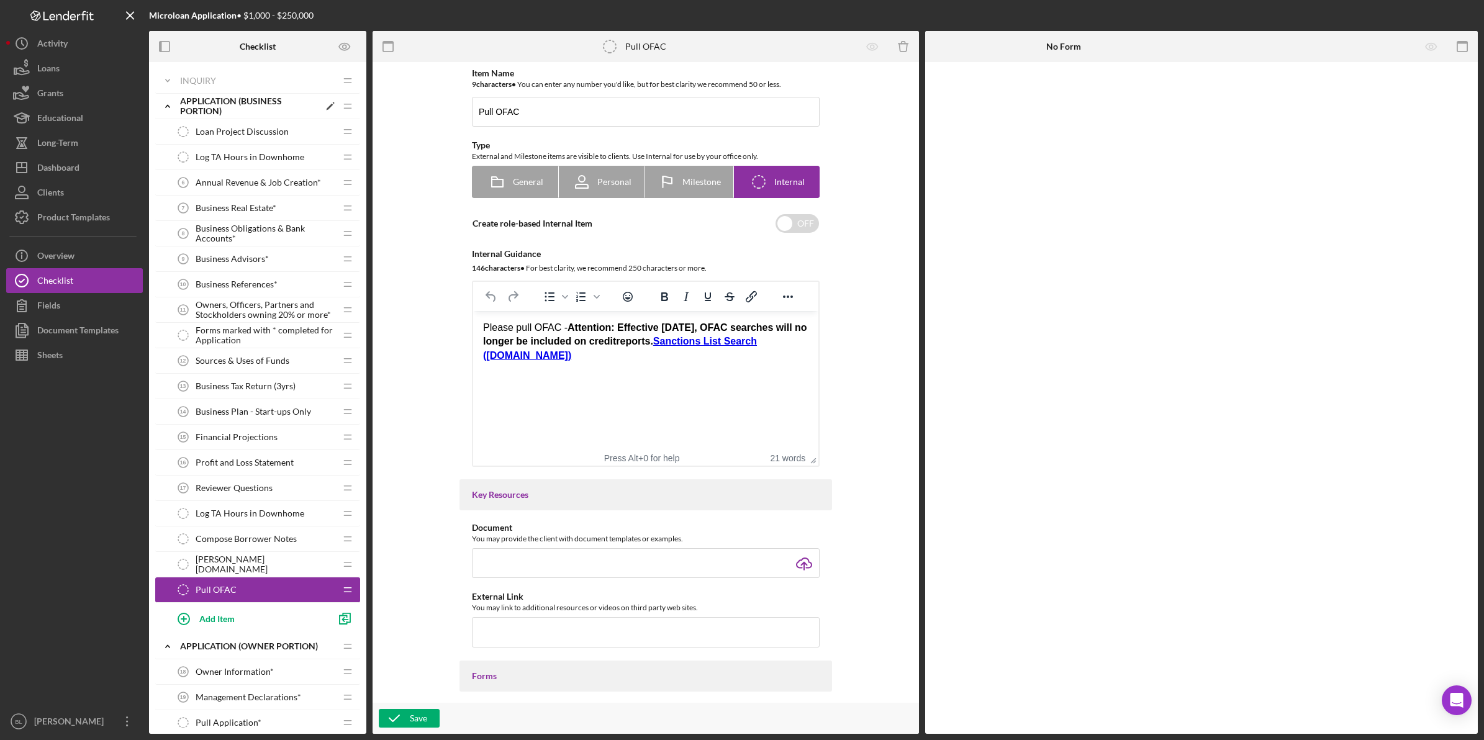
click at [175, 104] on icon "Icon/Expander" at bounding box center [167, 106] width 25 height 25
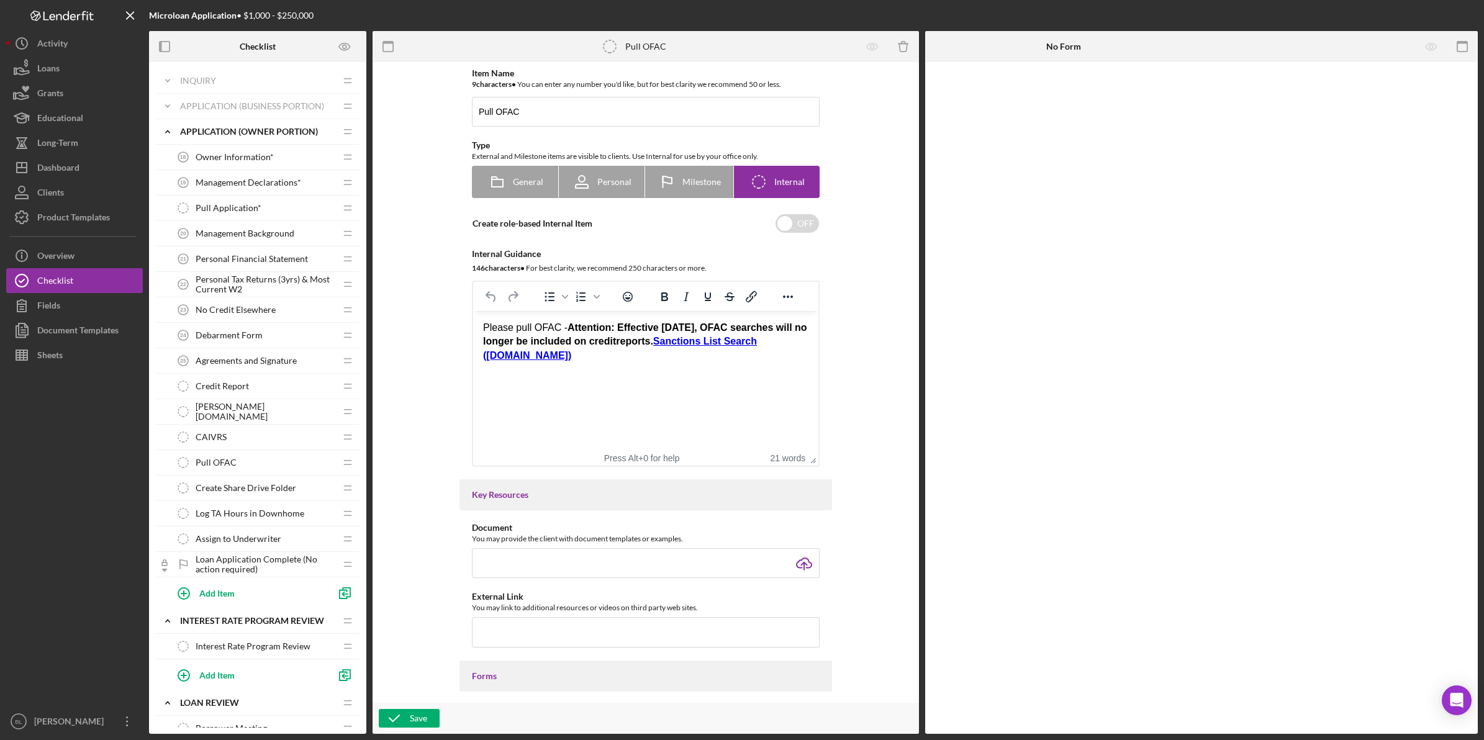
click at [222, 153] on span "Owner Information*" at bounding box center [235, 157] width 78 height 10
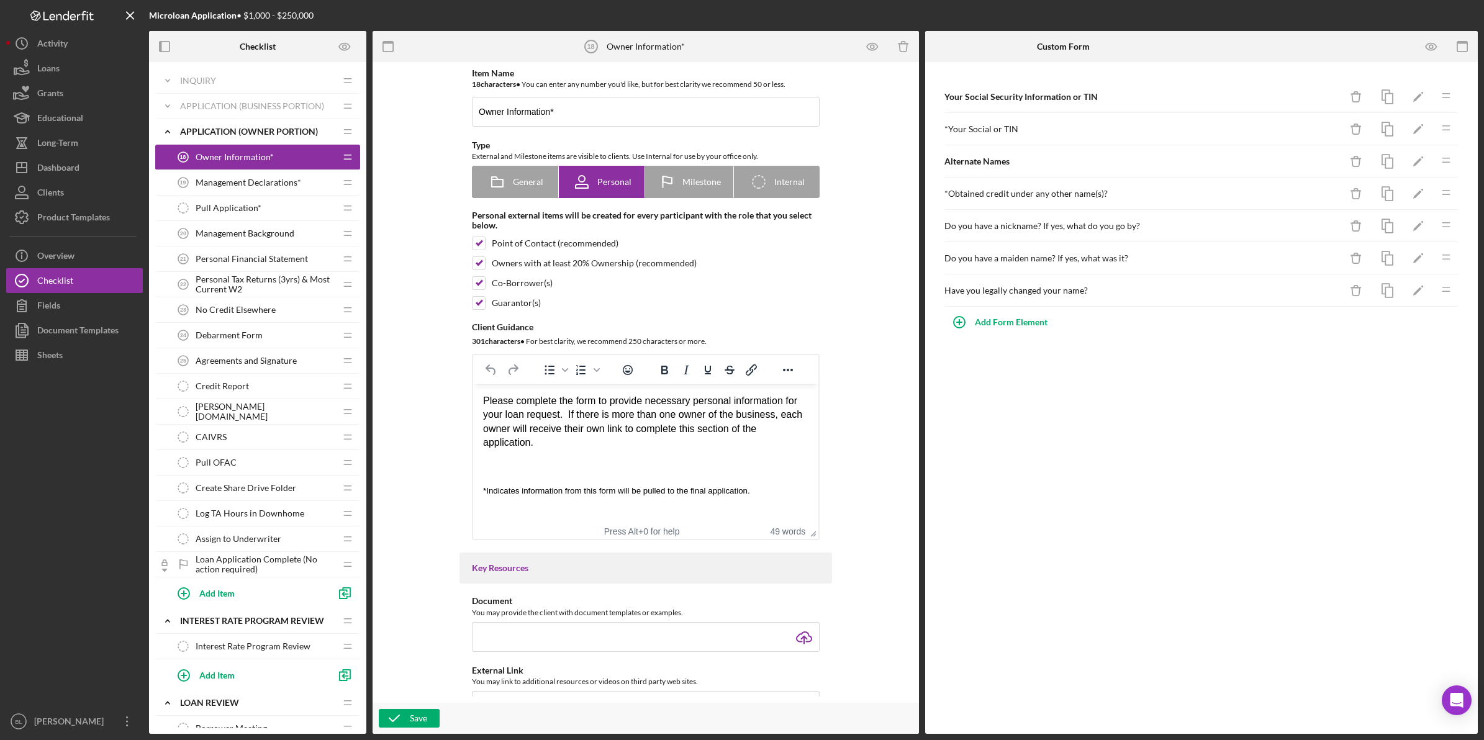
click at [261, 185] on span "Management Declarations*" at bounding box center [249, 183] width 106 height 10
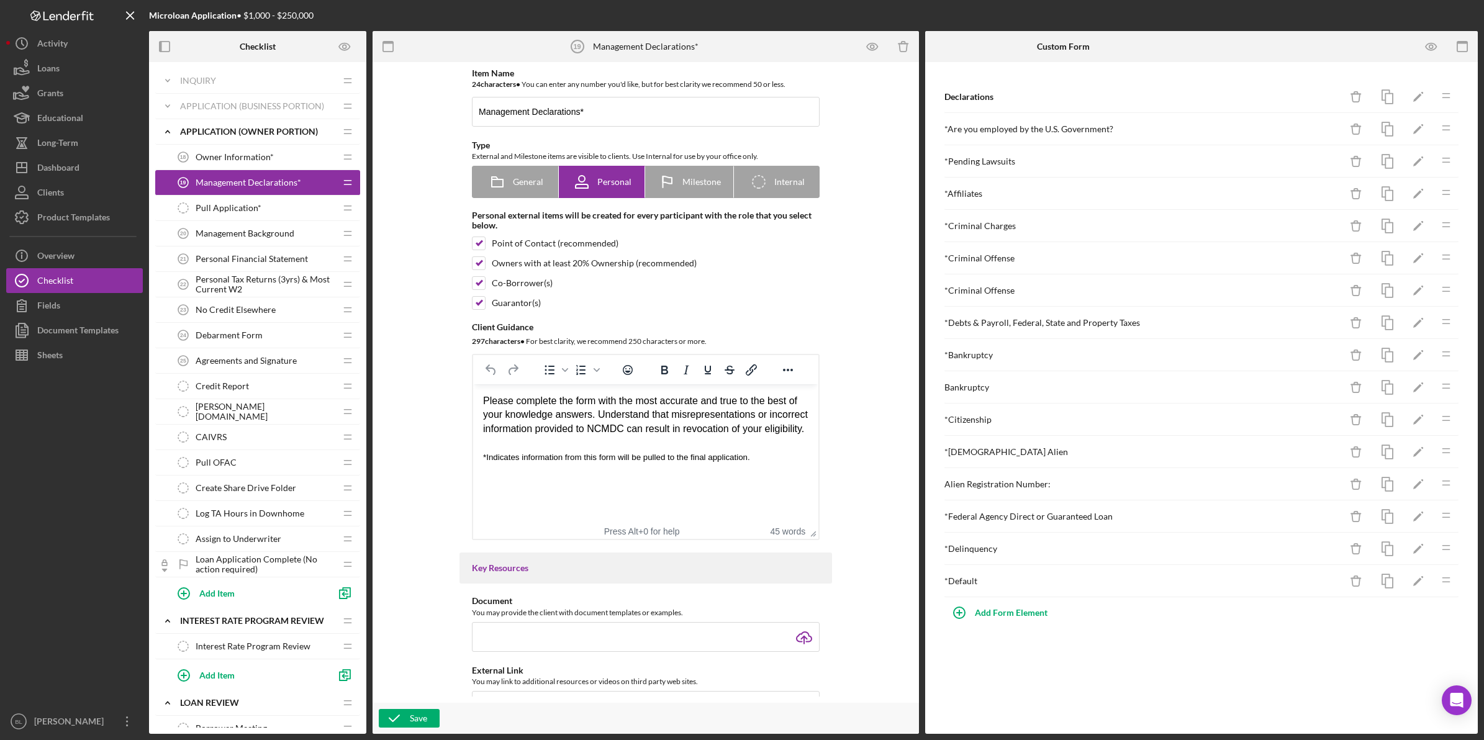
click at [266, 212] on div "Pull Application* Pull Application*" at bounding box center [253, 208] width 165 height 25
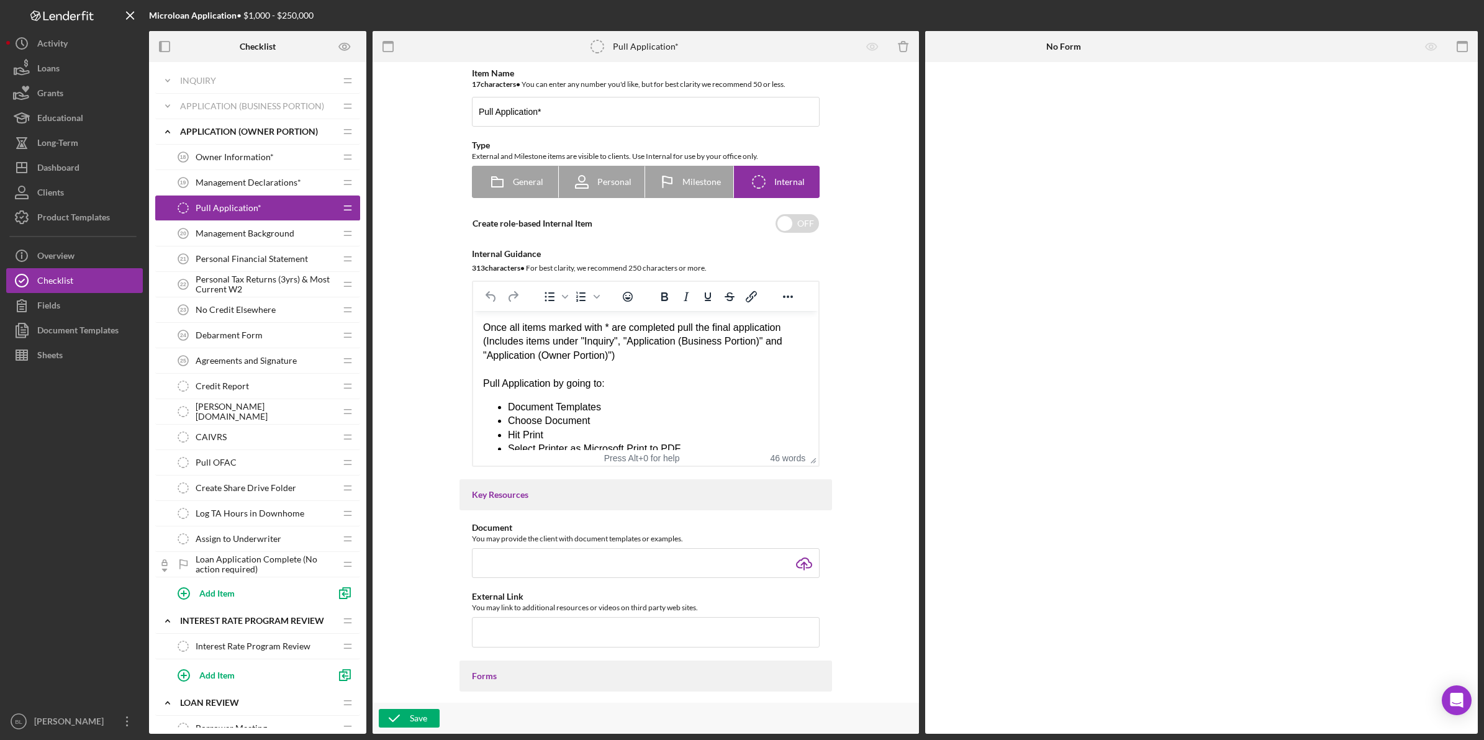
click at [271, 235] on span "Management Background" at bounding box center [245, 234] width 99 height 10
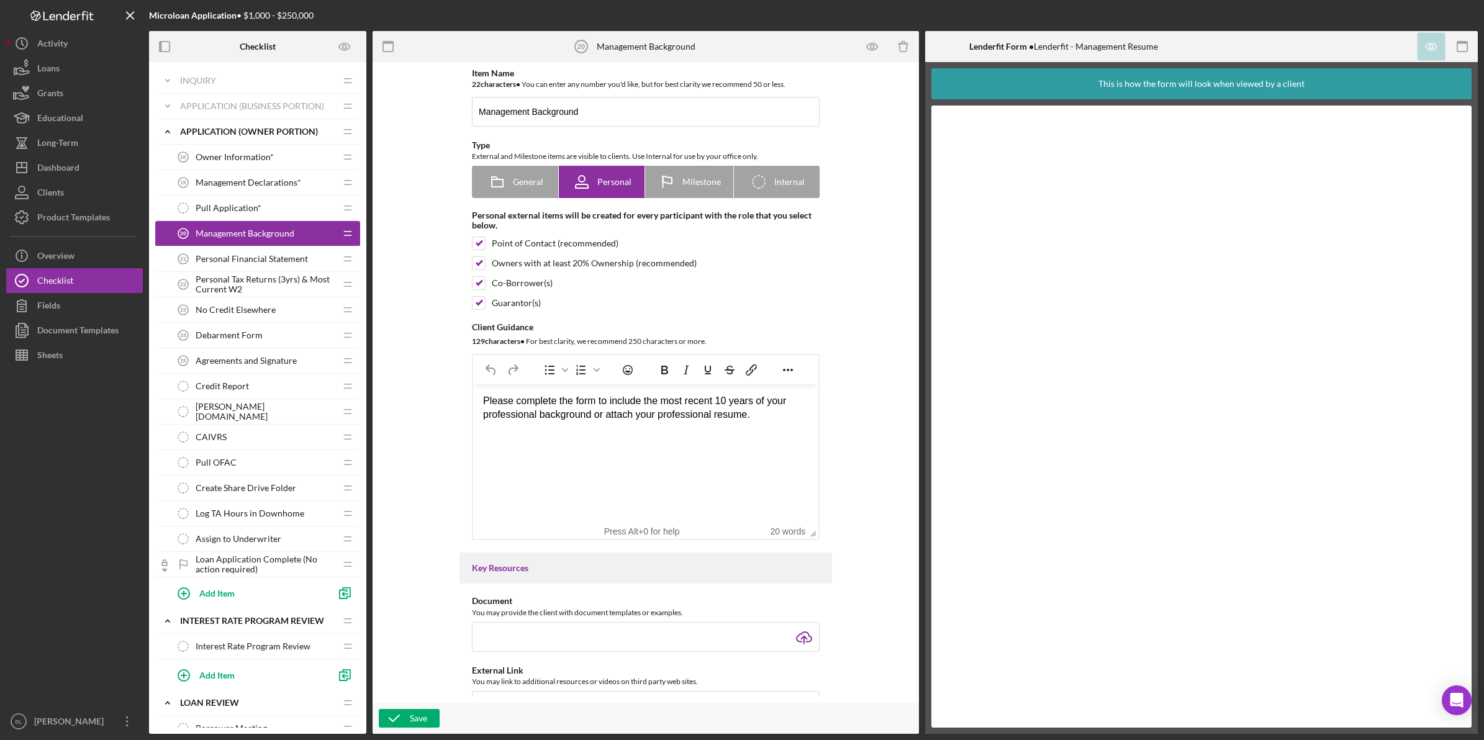
click at [210, 256] on span "Personal Financial Statement" at bounding box center [252, 259] width 112 height 10
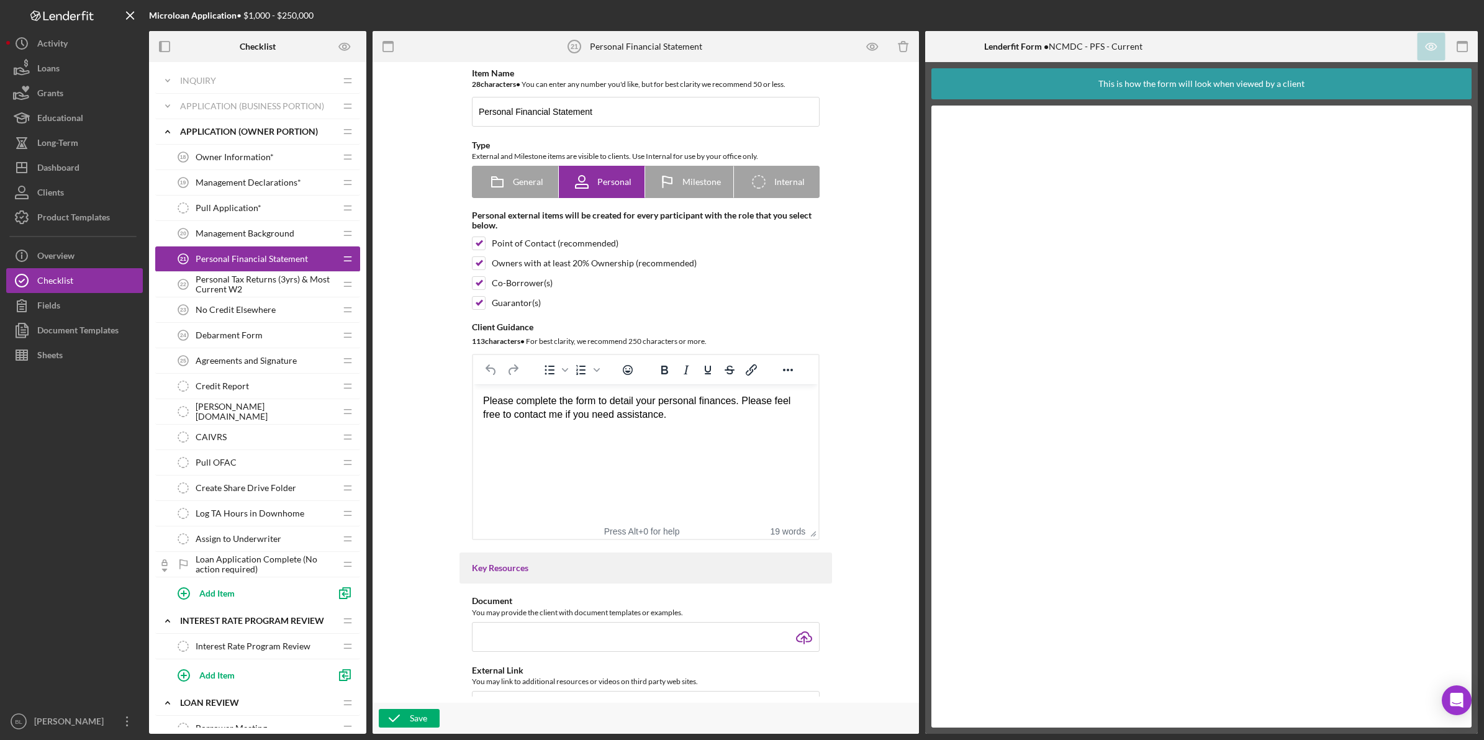
click at [231, 284] on span "Personal Tax Returns (3yrs) & Most Current W2" at bounding box center [266, 284] width 140 height 20
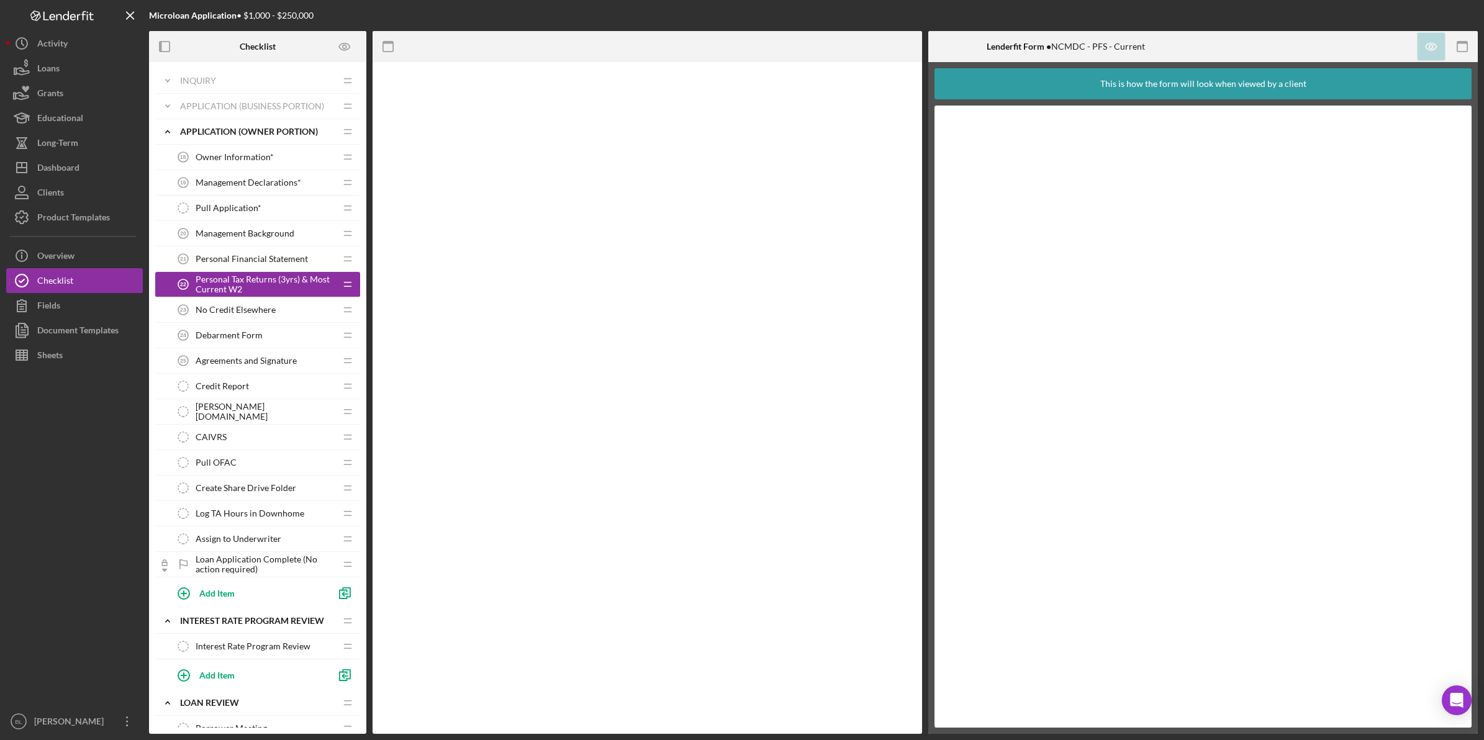
click at [231, 284] on span "Personal Tax Returns (3yrs) & Most Current W2" at bounding box center [266, 284] width 140 height 20
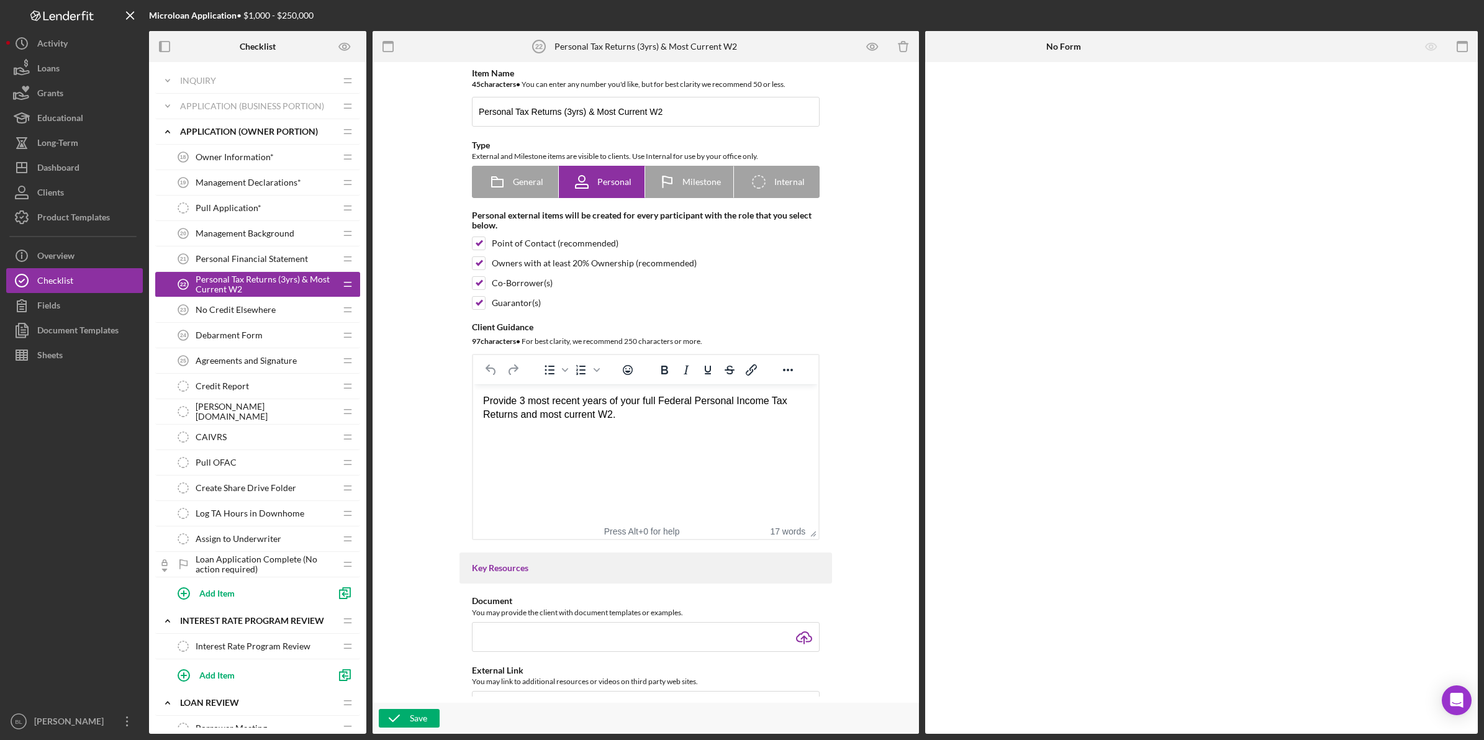
click at [246, 307] on span "No Credit Elsewhere" at bounding box center [236, 310] width 80 height 10
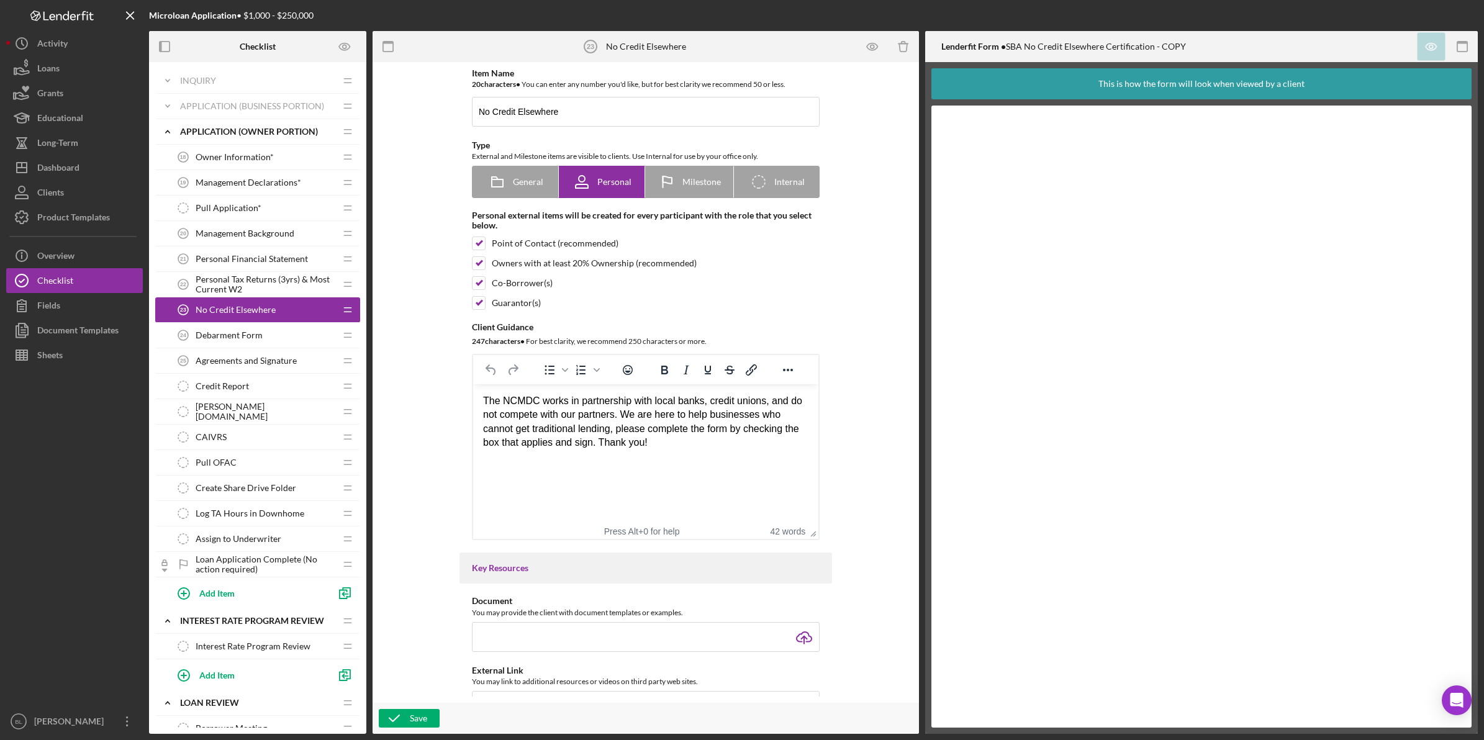
click at [256, 337] on span "Debarment Form" at bounding box center [229, 335] width 67 height 10
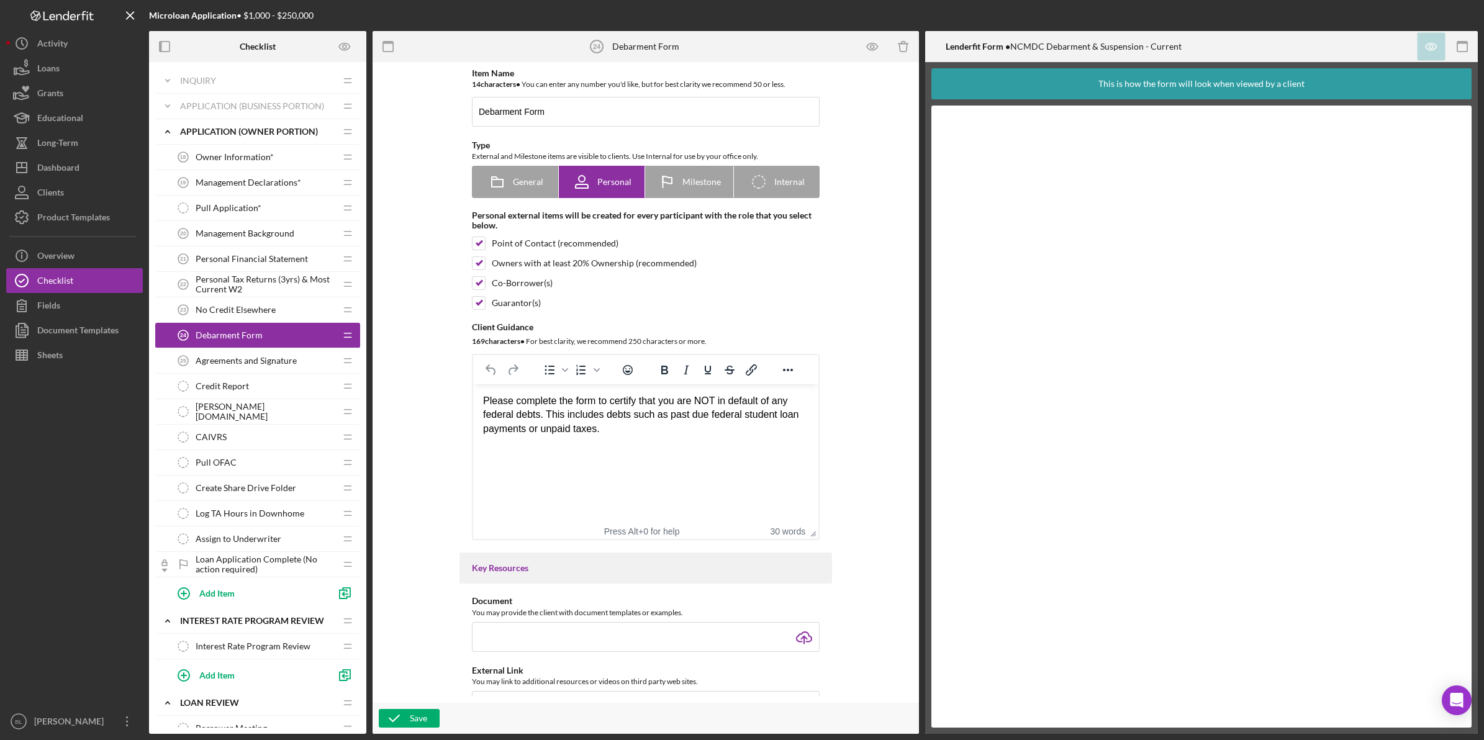
click at [253, 366] on span "Agreements and Signature" at bounding box center [246, 361] width 101 height 10
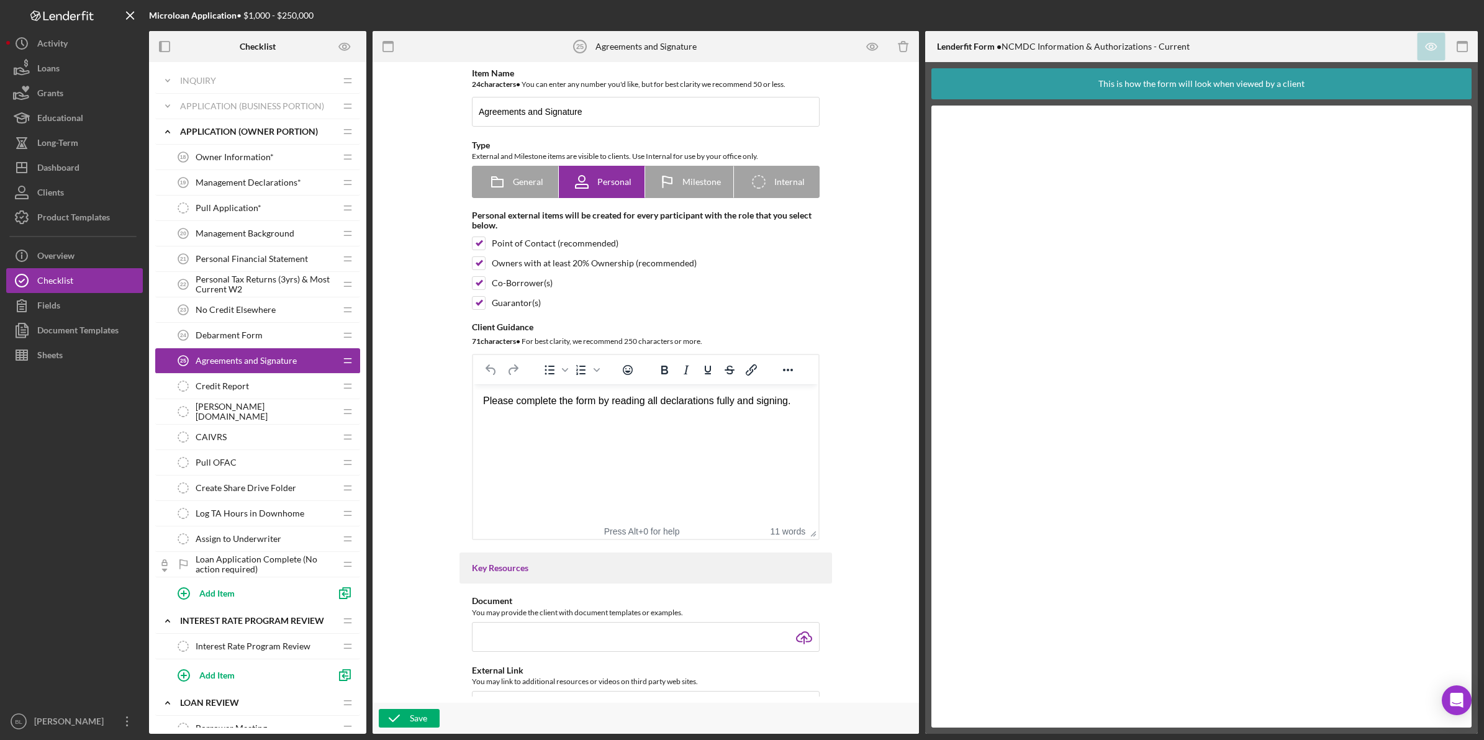
click at [255, 388] on div "Credit Report Credit Report" at bounding box center [253, 386] width 165 height 25
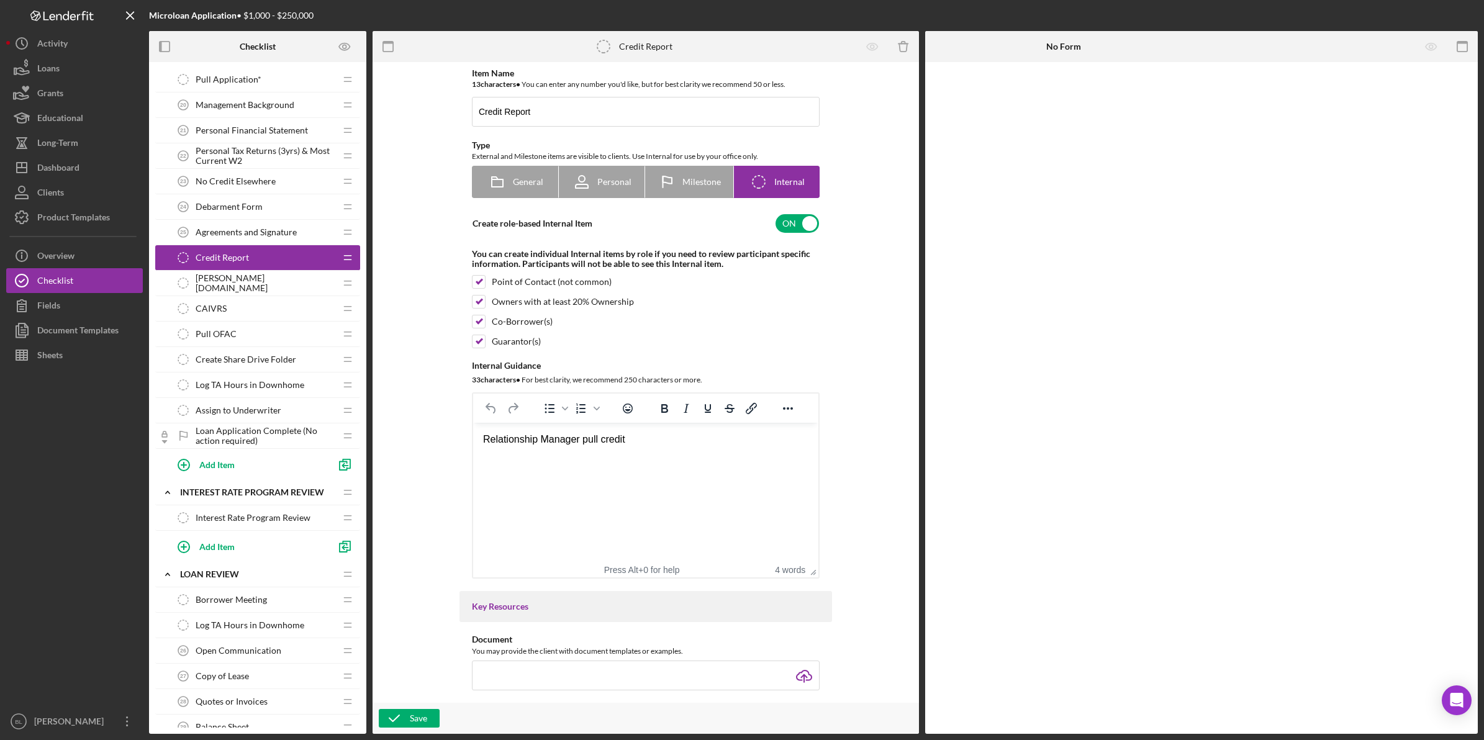
scroll to position [155, 0]
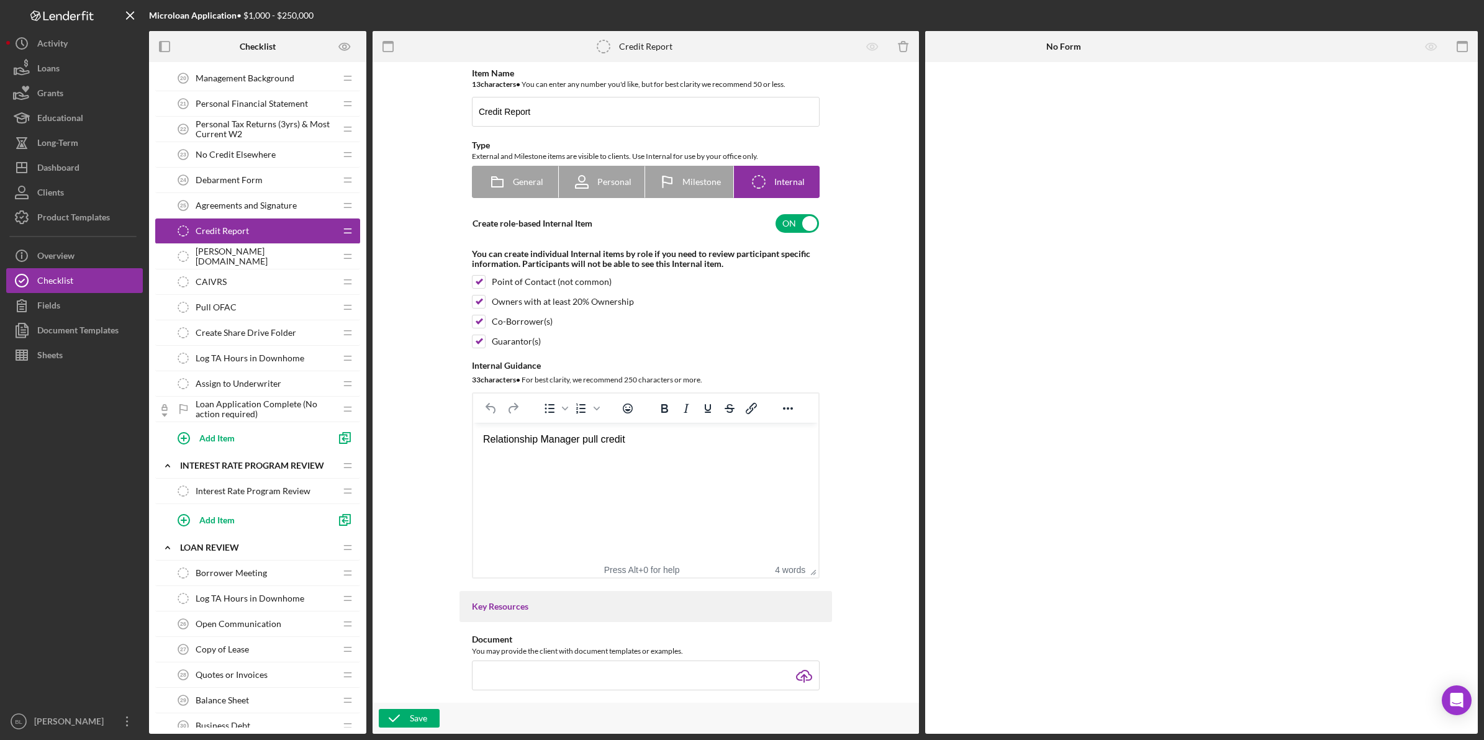
click at [237, 256] on div "[PERSON_NAME][DOMAIN_NAME] [PERSON_NAME][DOMAIN_NAME]" at bounding box center [253, 256] width 165 height 25
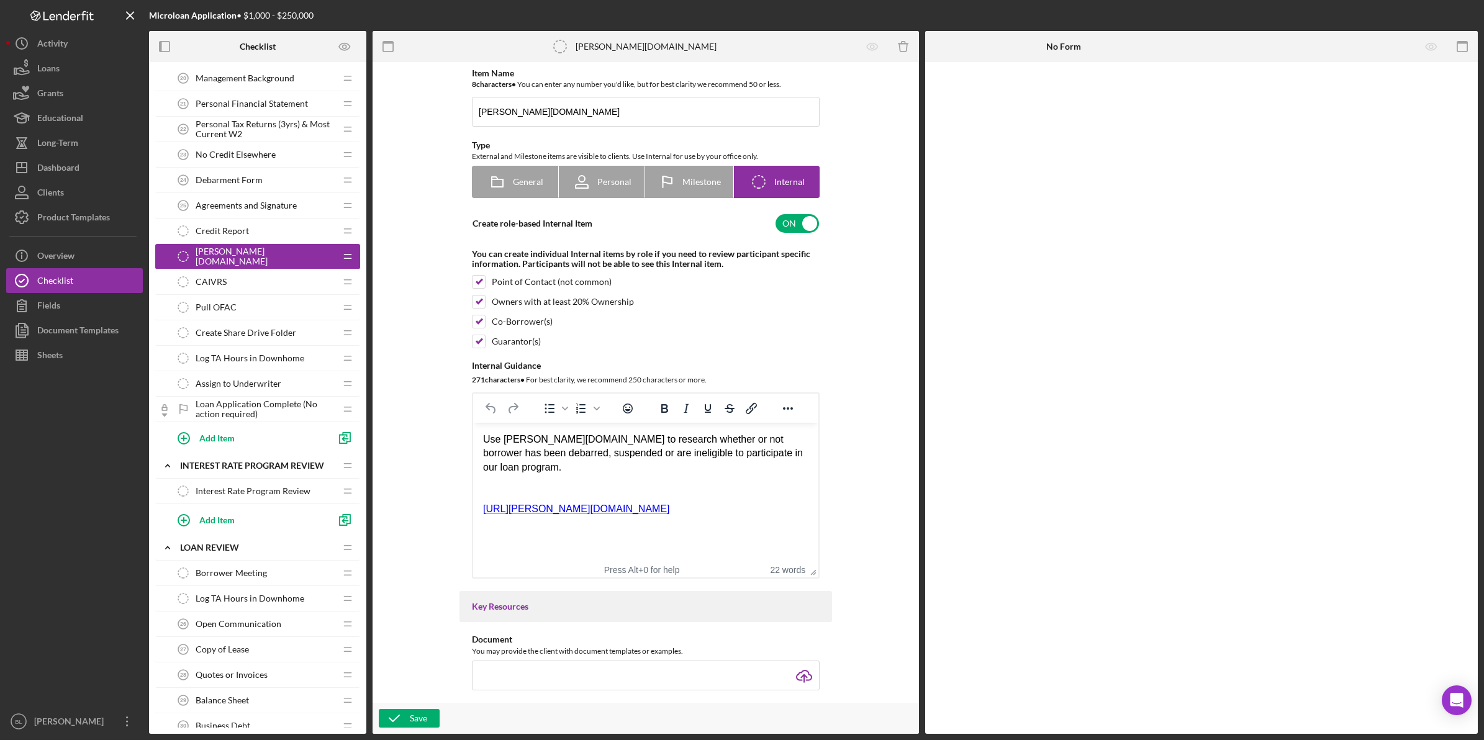
click at [233, 284] on div "CAIVRS CAIVRS" at bounding box center [253, 281] width 165 height 25
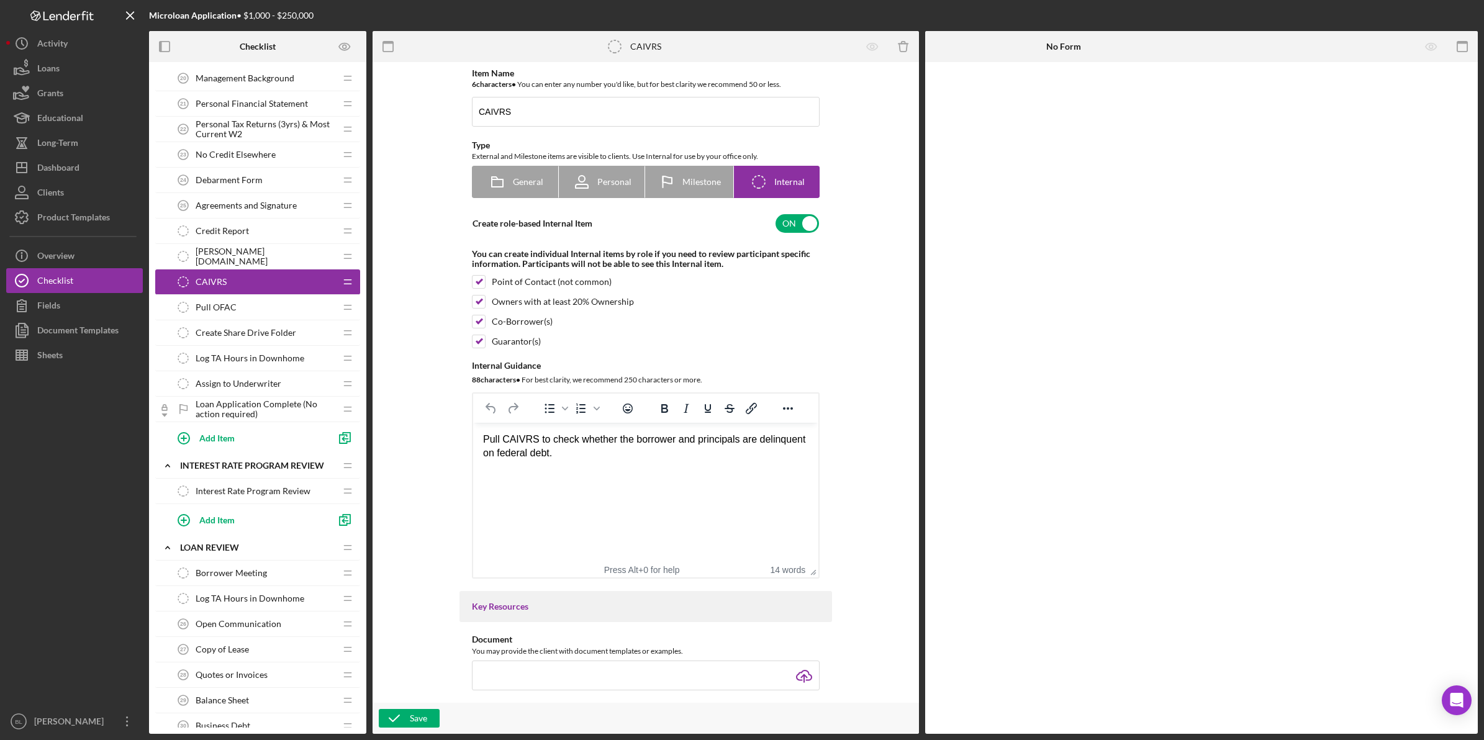
click at [230, 302] on div "Pull OFAC Pull OFAC" at bounding box center [253, 307] width 165 height 25
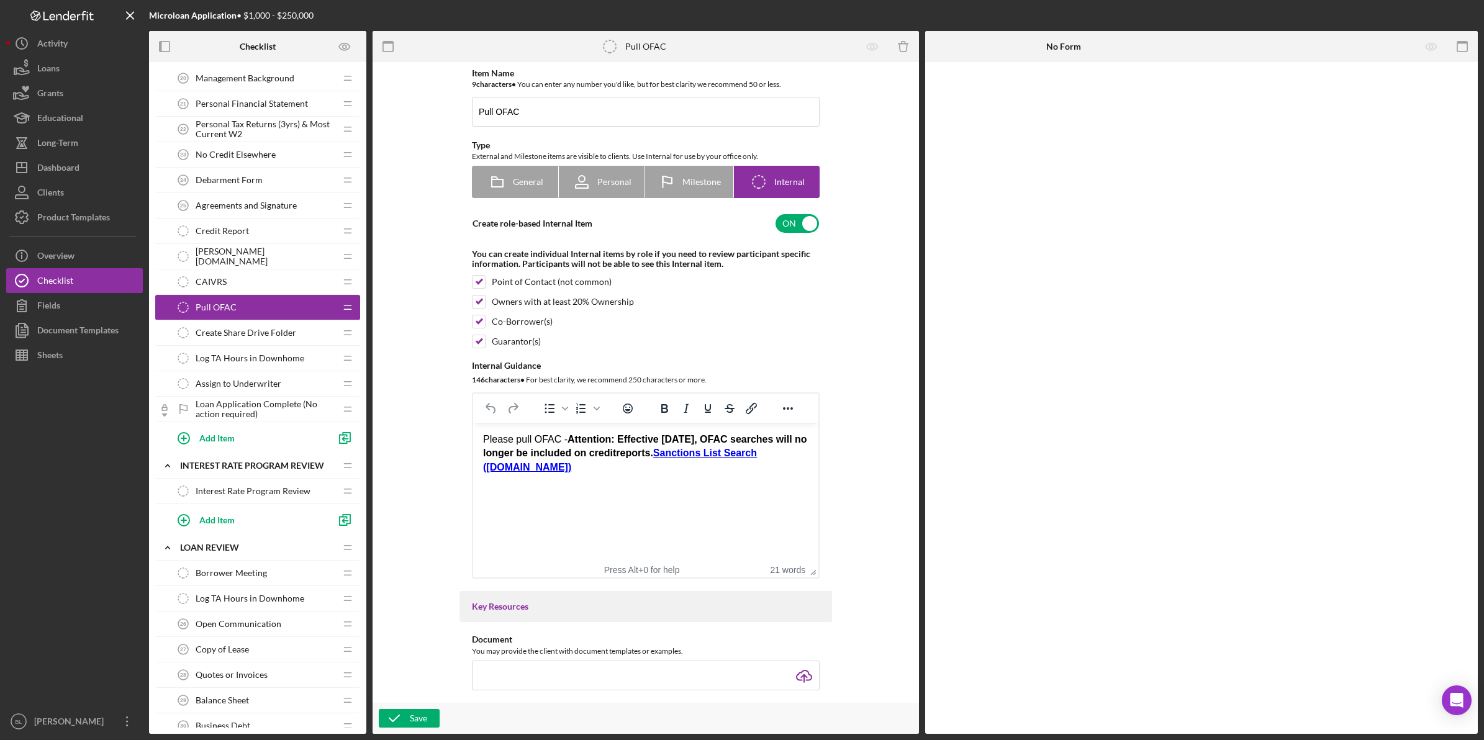
click at [227, 338] on span "Create Share Drive Folder" at bounding box center [246, 333] width 101 height 10
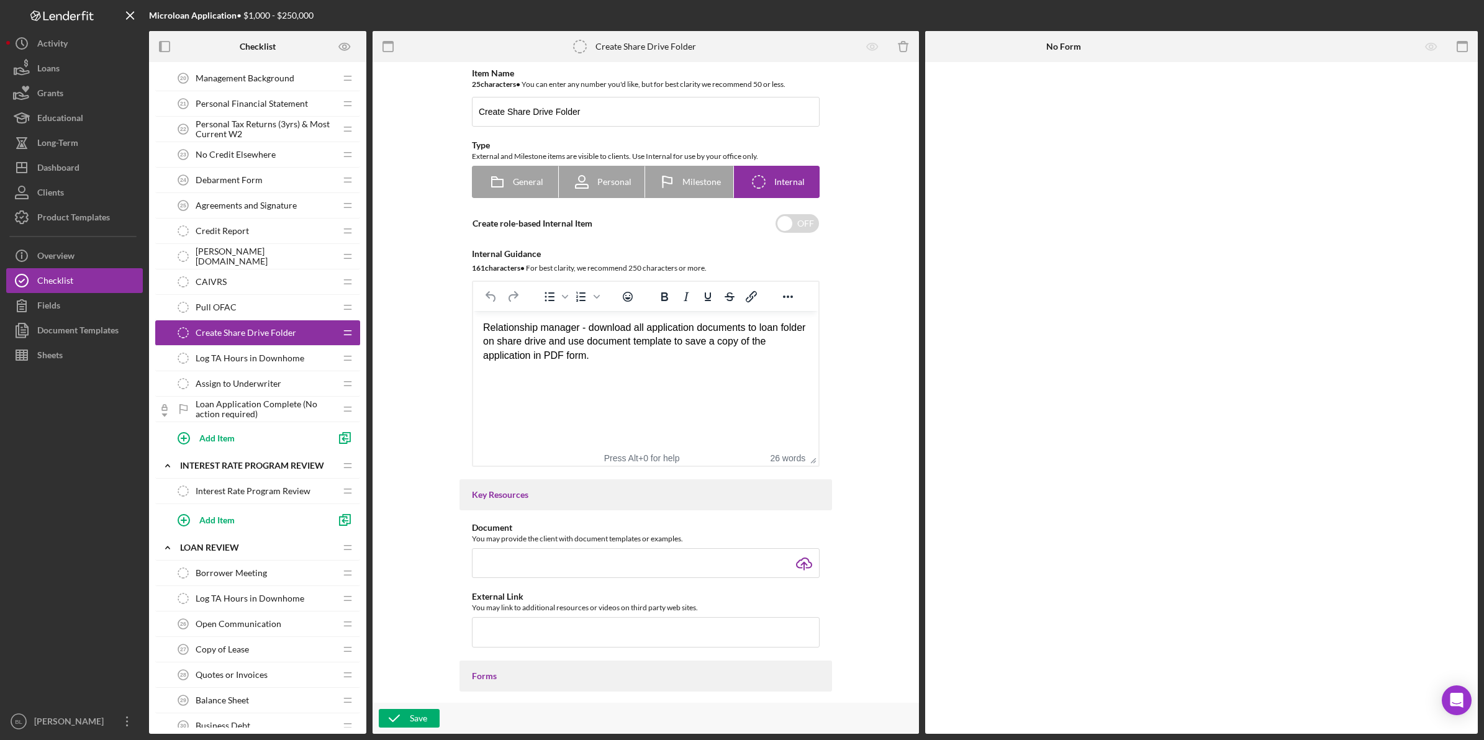
click at [270, 358] on span "Log TA Hours in Downhome" at bounding box center [250, 358] width 109 height 10
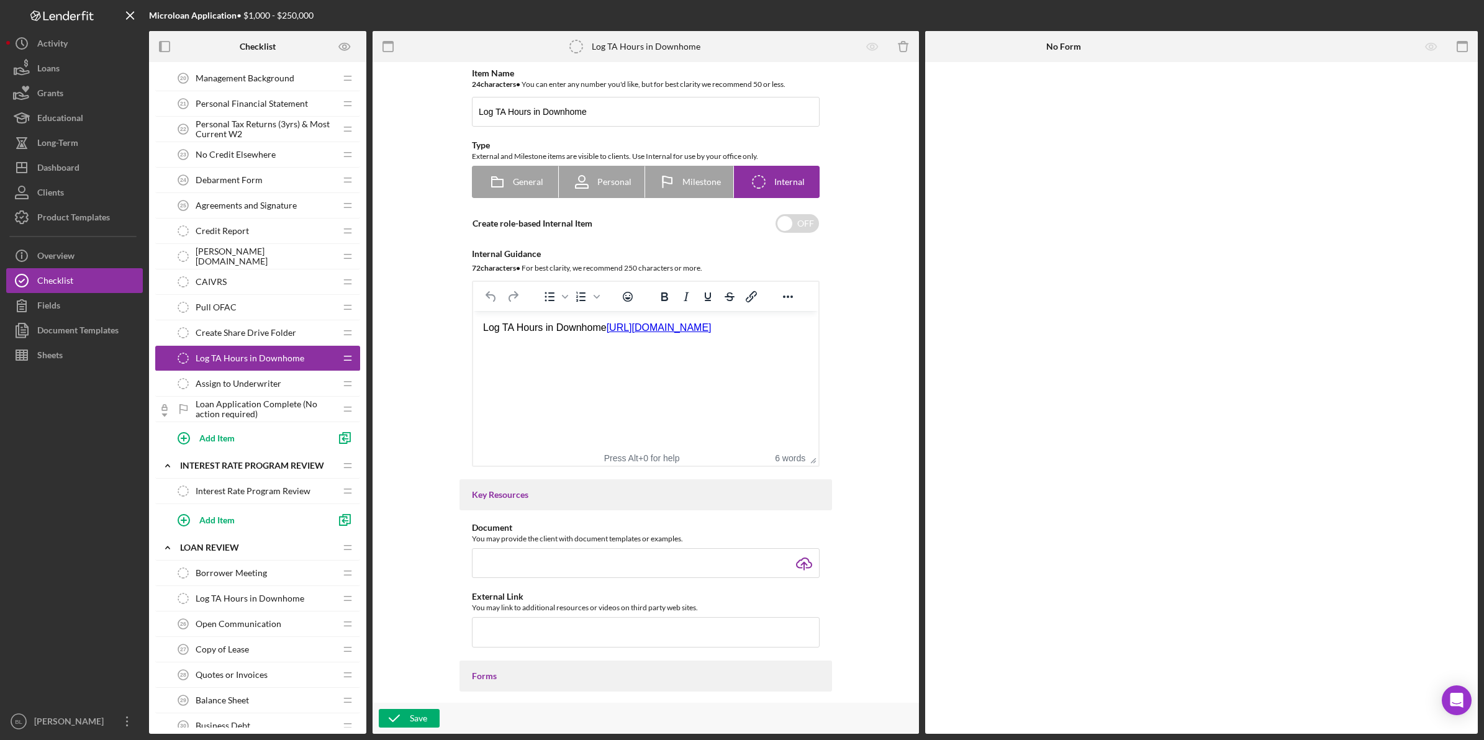
click at [263, 382] on span "Assign to Underwriter" at bounding box center [239, 384] width 86 height 10
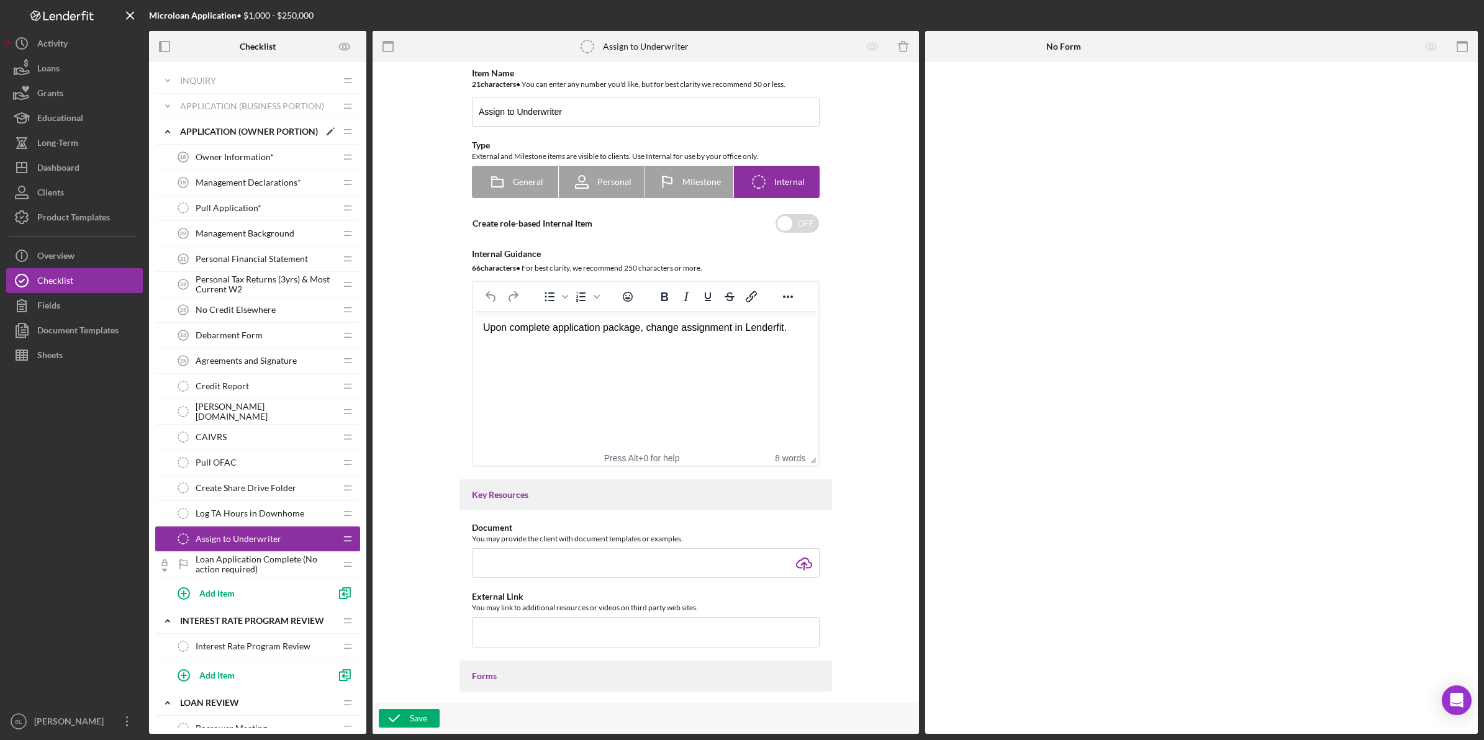
click at [218, 130] on div "APPLICATION (OWNER PORTION)" at bounding box center [249, 132] width 139 height 10
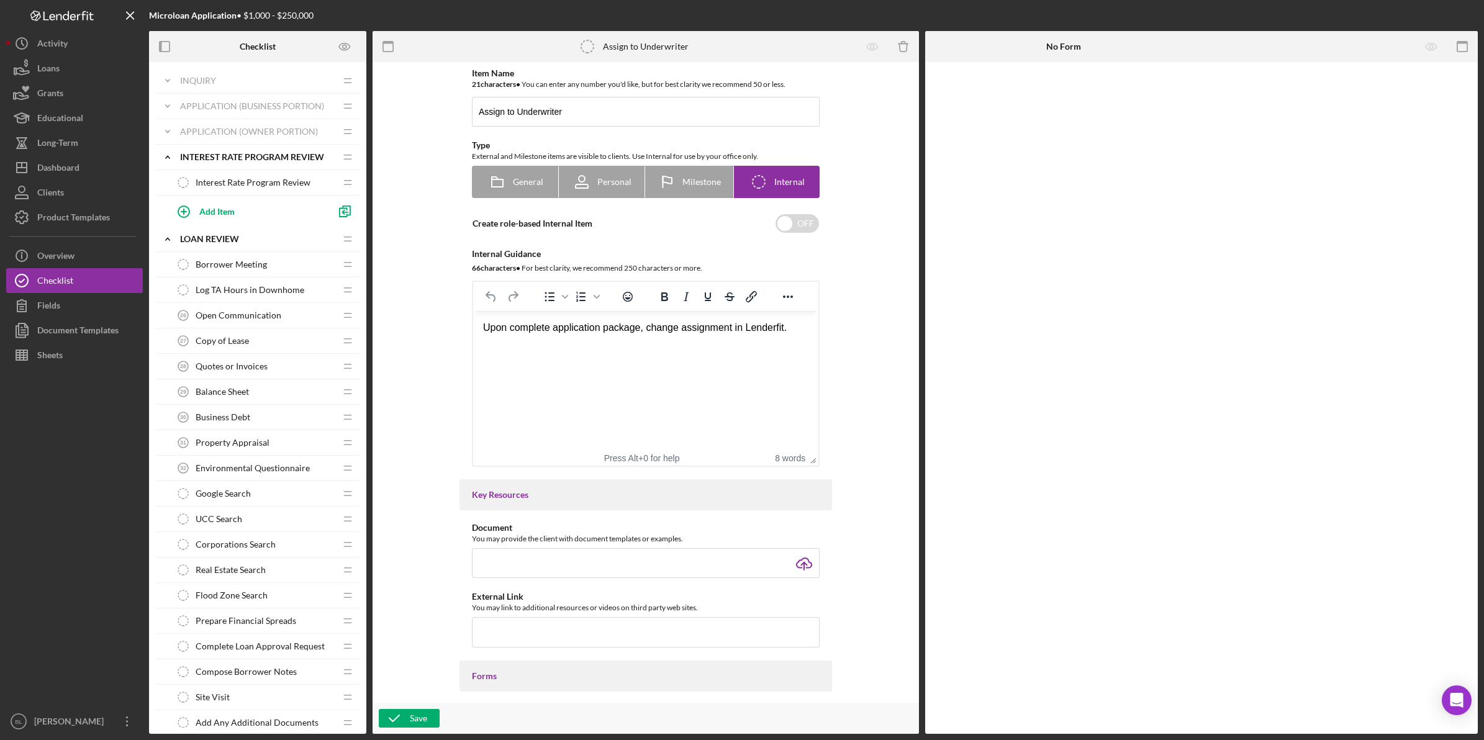
click at [237, 179] on span "Interest Rate Program Review" at bounding box center [253, 183] width 115 height 10
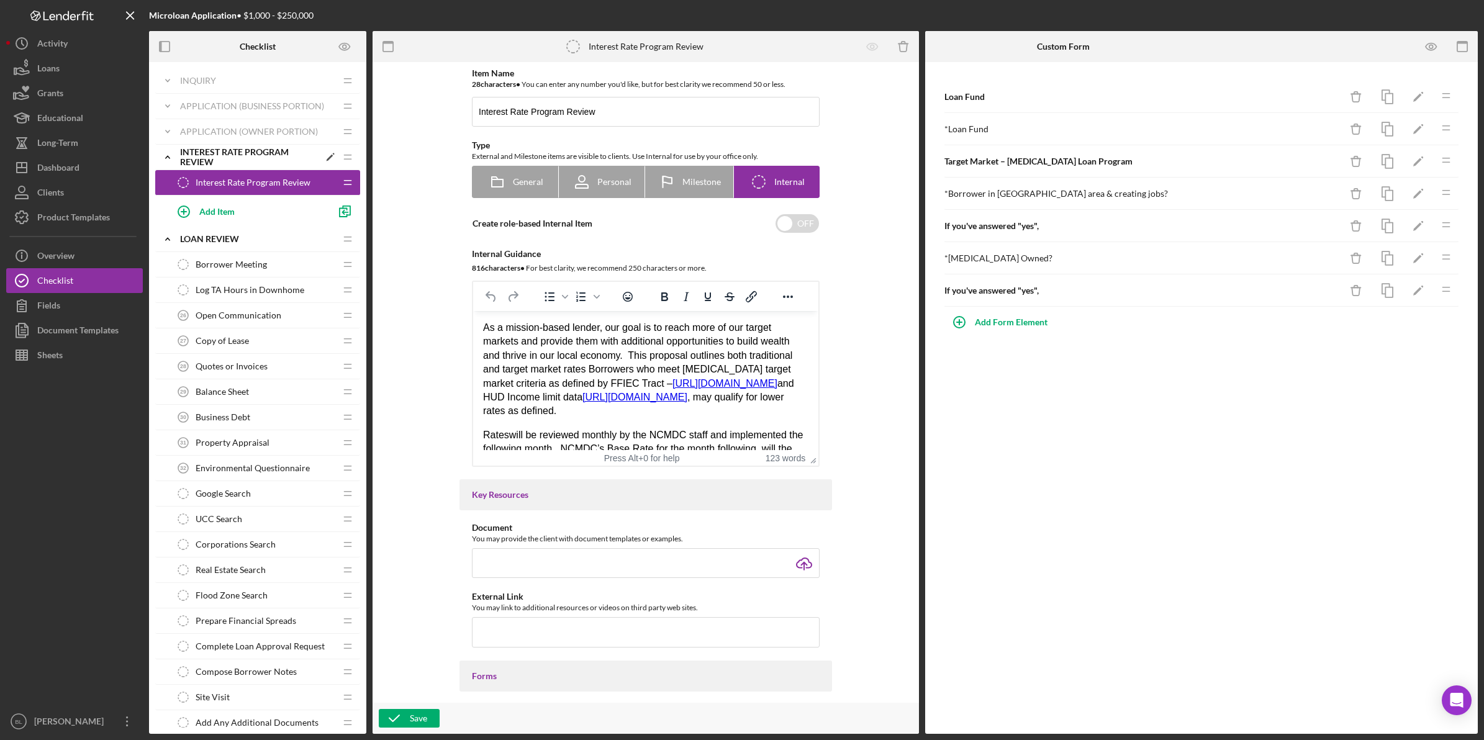
click at [186, 153] on div "Interest Rate Program Review" at bounding box center [249, 157] width 139 height 20
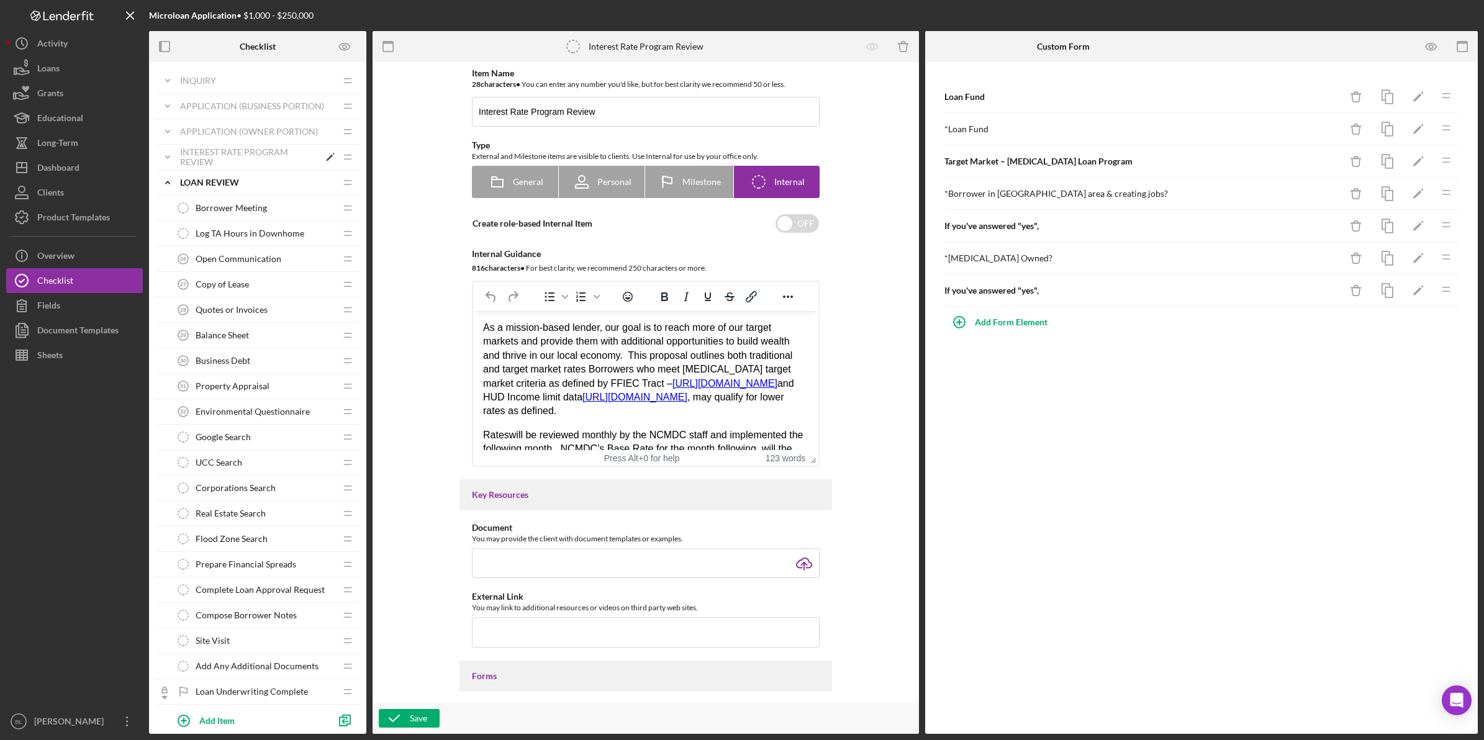
click at [210, 155] on div "Interest Rate Program Review" at bounding box center [249, 157] width 139 height 20
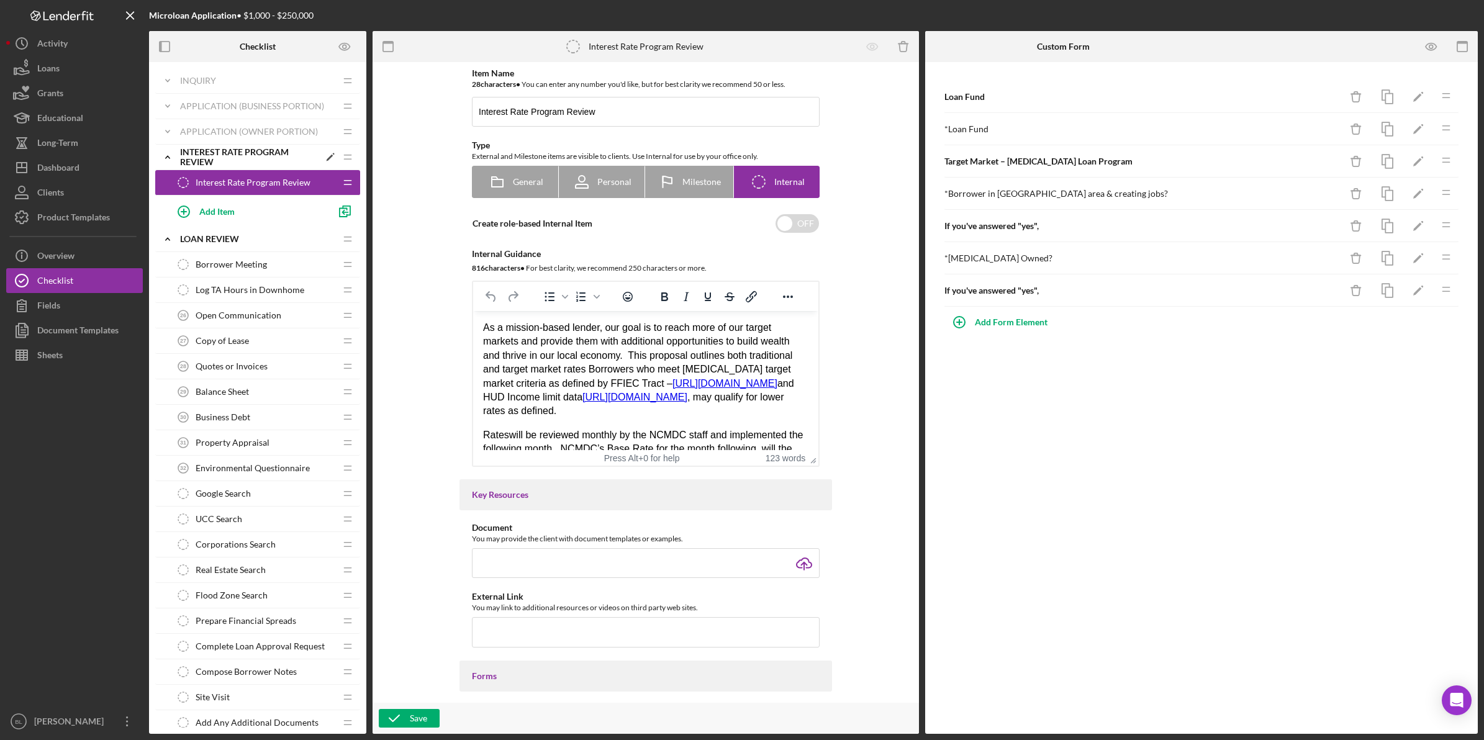
click at [212, 161] on div "Interest Rate Program Review" at bounding box center [249, 157] width 139 height 20
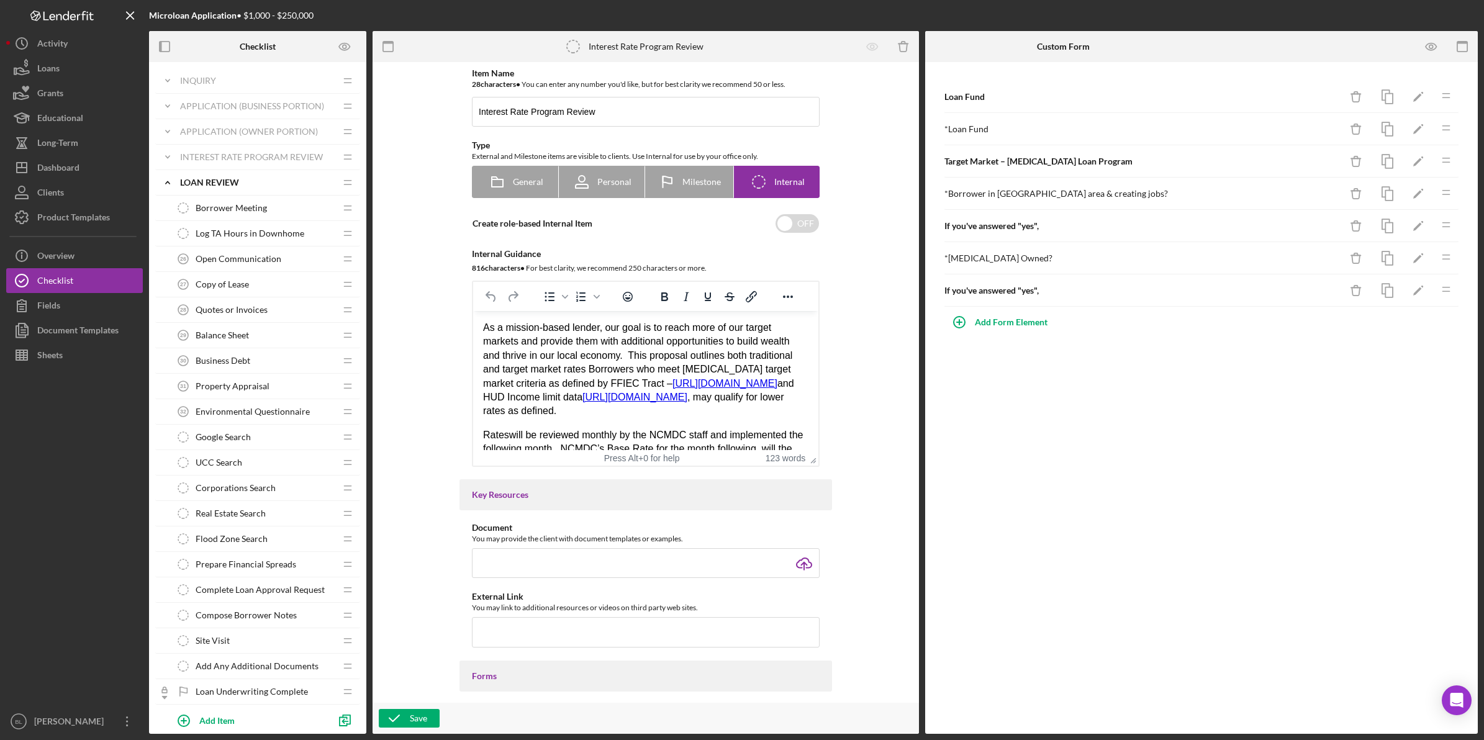
click at [218, 214] on div "Borrower Meeting Borrower Meeting" at bounding box center [253, 208] width 165 height 25
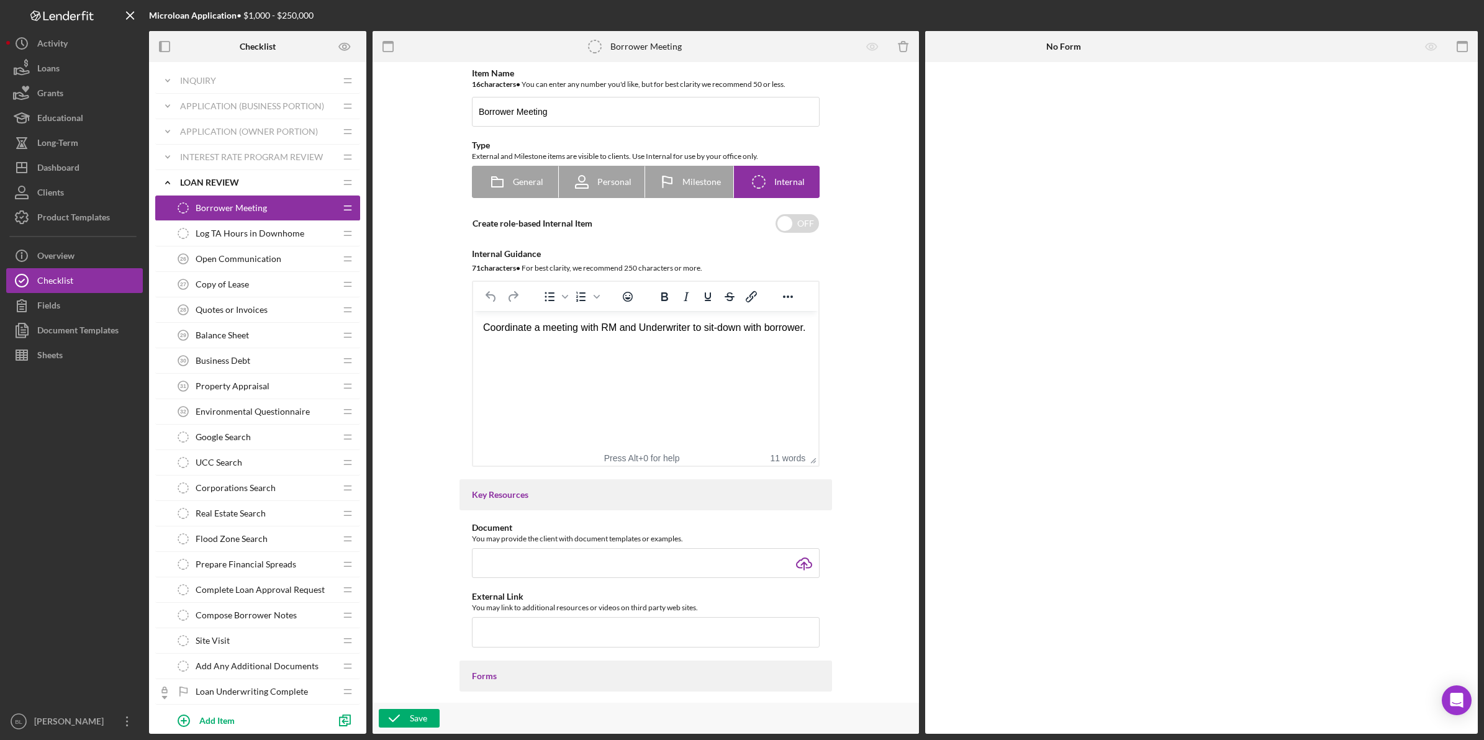
click at [218, 224] on div "Log TA Hours in Downhome Log TA Hours in [GEOGRAPHIC_DATA]" at bounding box center [253, 233] width 165 height 25
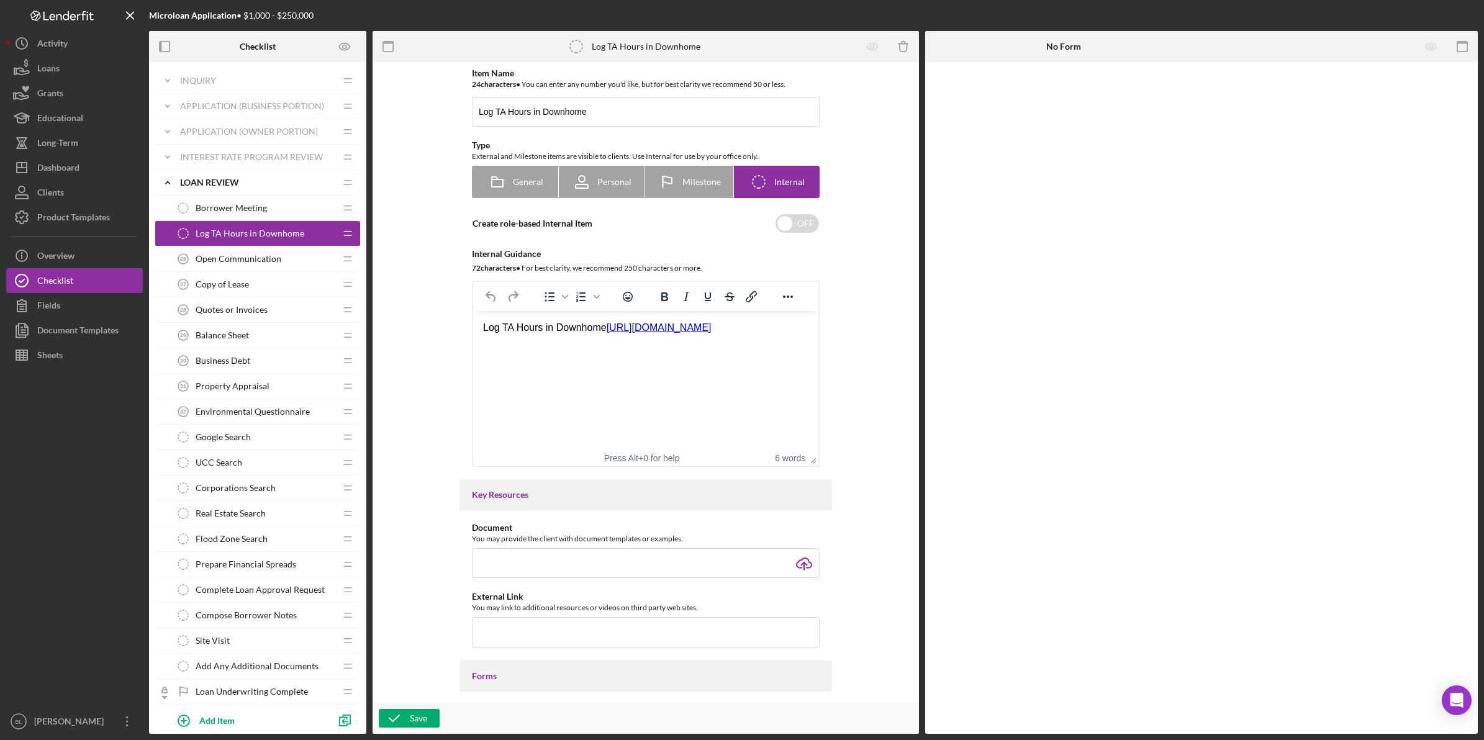
click at [209, 268] on div "Open Communication 26 Open Communication" at bounding box center [253, 259] width 165 height 25
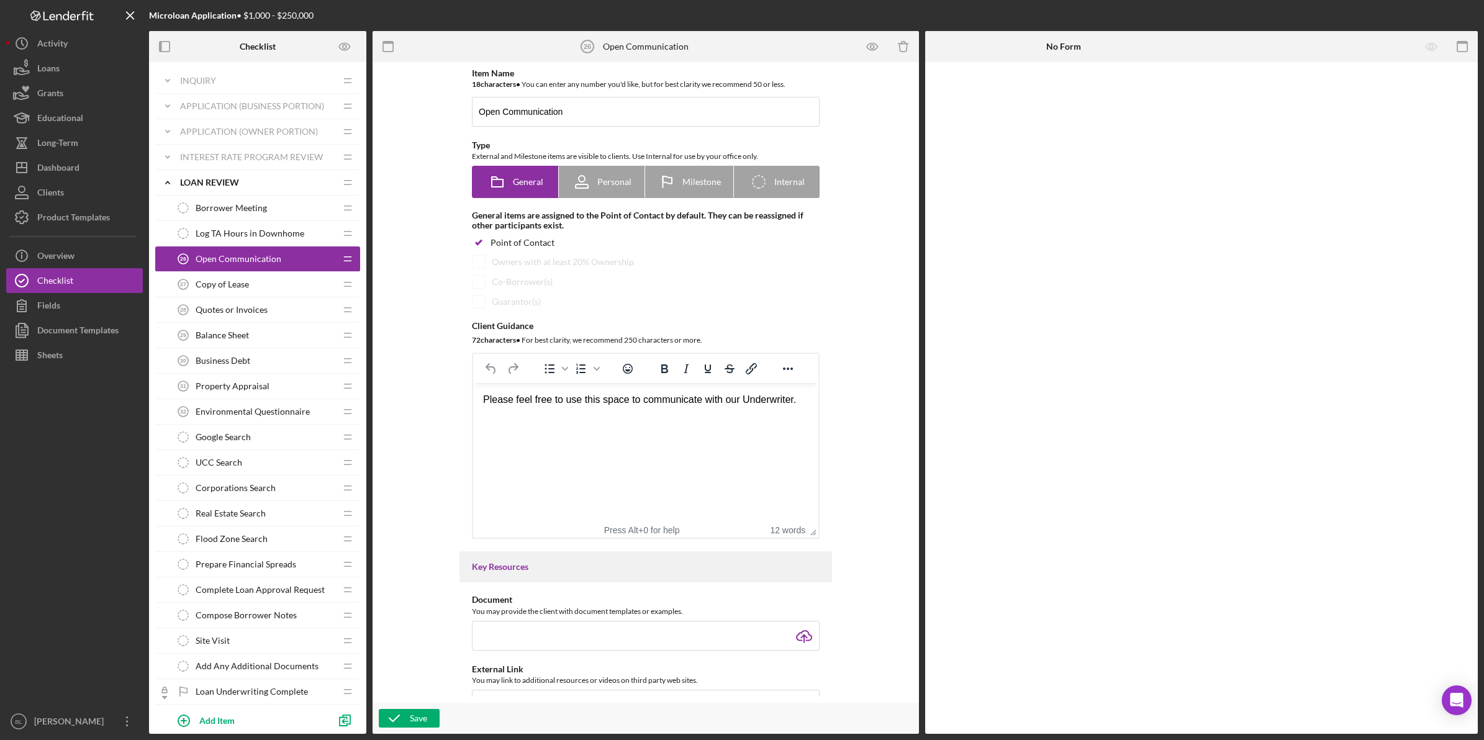
click at [209, 283] on span "Copy of Lease" at bounding box center [222, 284] width 53 height 10
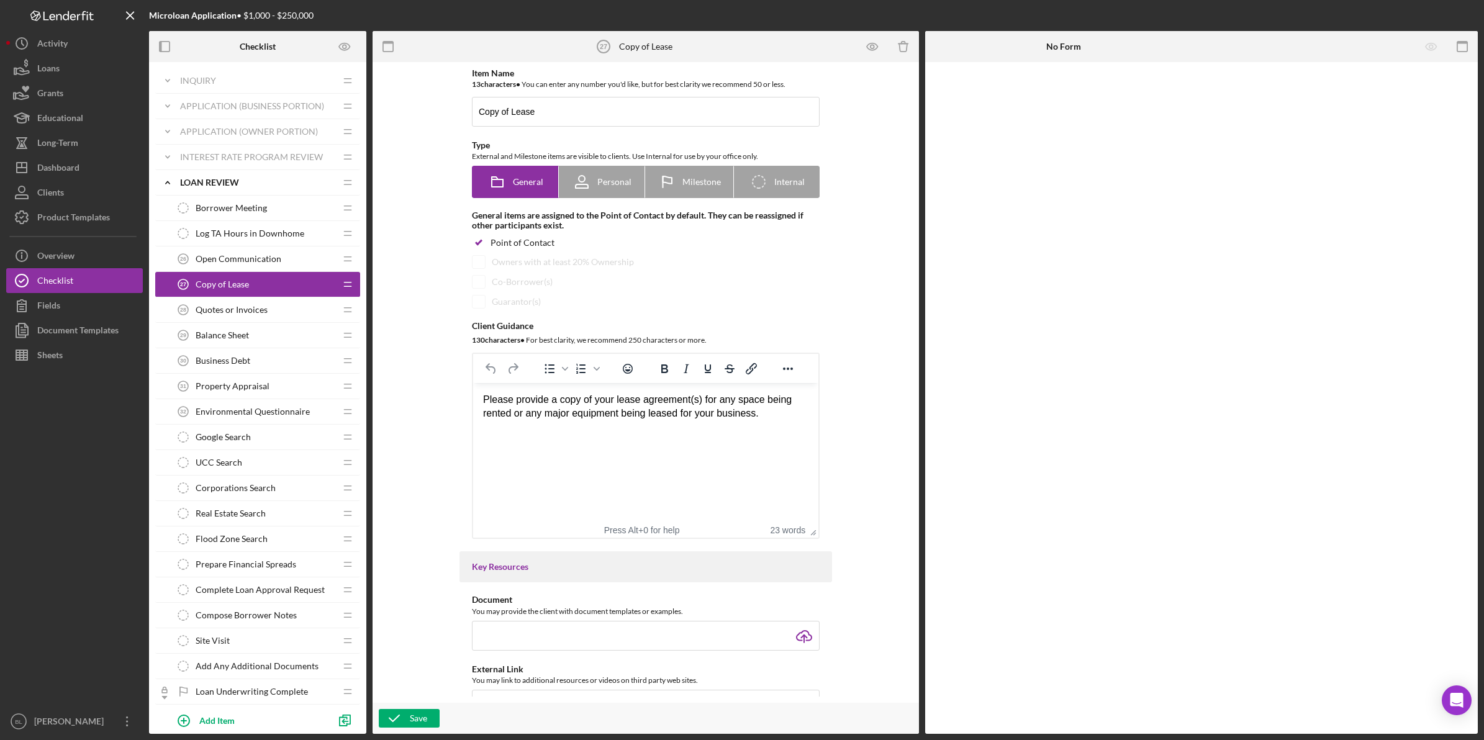
click at [212, 306] on span "Quotes or Invoices" at bounding box center [232, 310] width 72 height 10
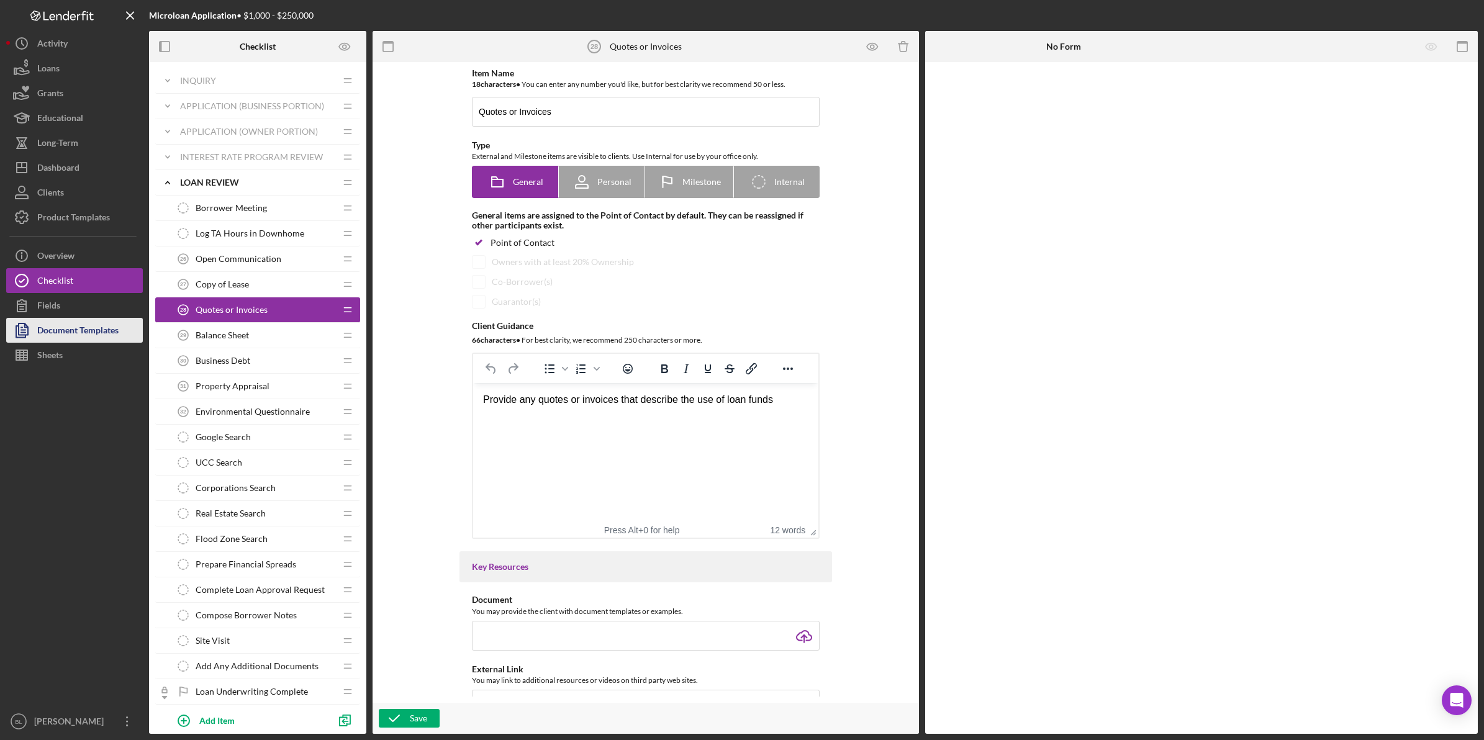
click at [95, 328] on div "Document Templates" at bounding box center [77, 332] width 81 height 28
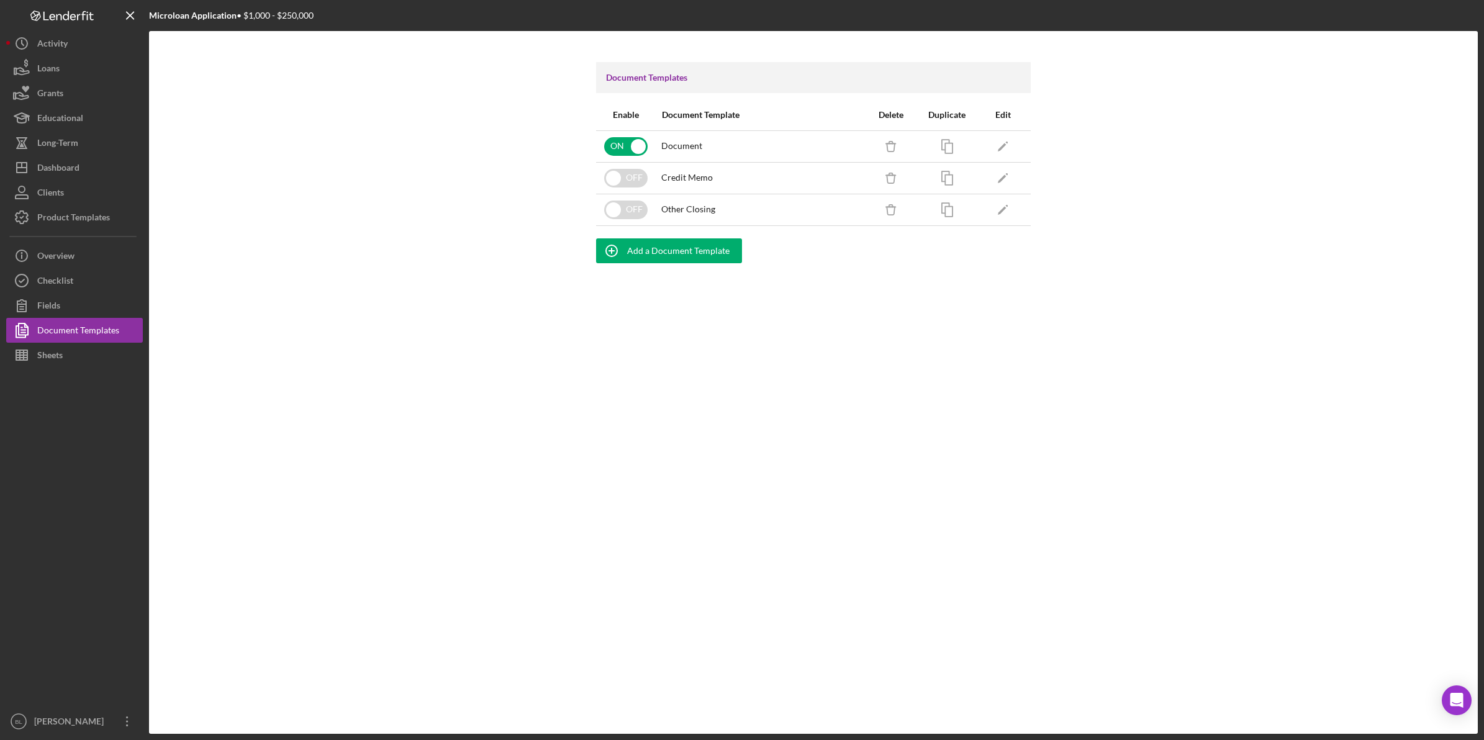
drag, startPoint x: 941, startPoint y: 543, endPoint x: 800, endPoint y: 266, distance: 311.6
click at [941, 540] on div "Document Templates Enable Document Template Delete Duplicate Edit ON Document I…" at bounding box center [813, 382] width 1329 height 703
click at [1007, 135] on icon "Icon/Edit" at bounding box center [1003, 146] width 28 height 28
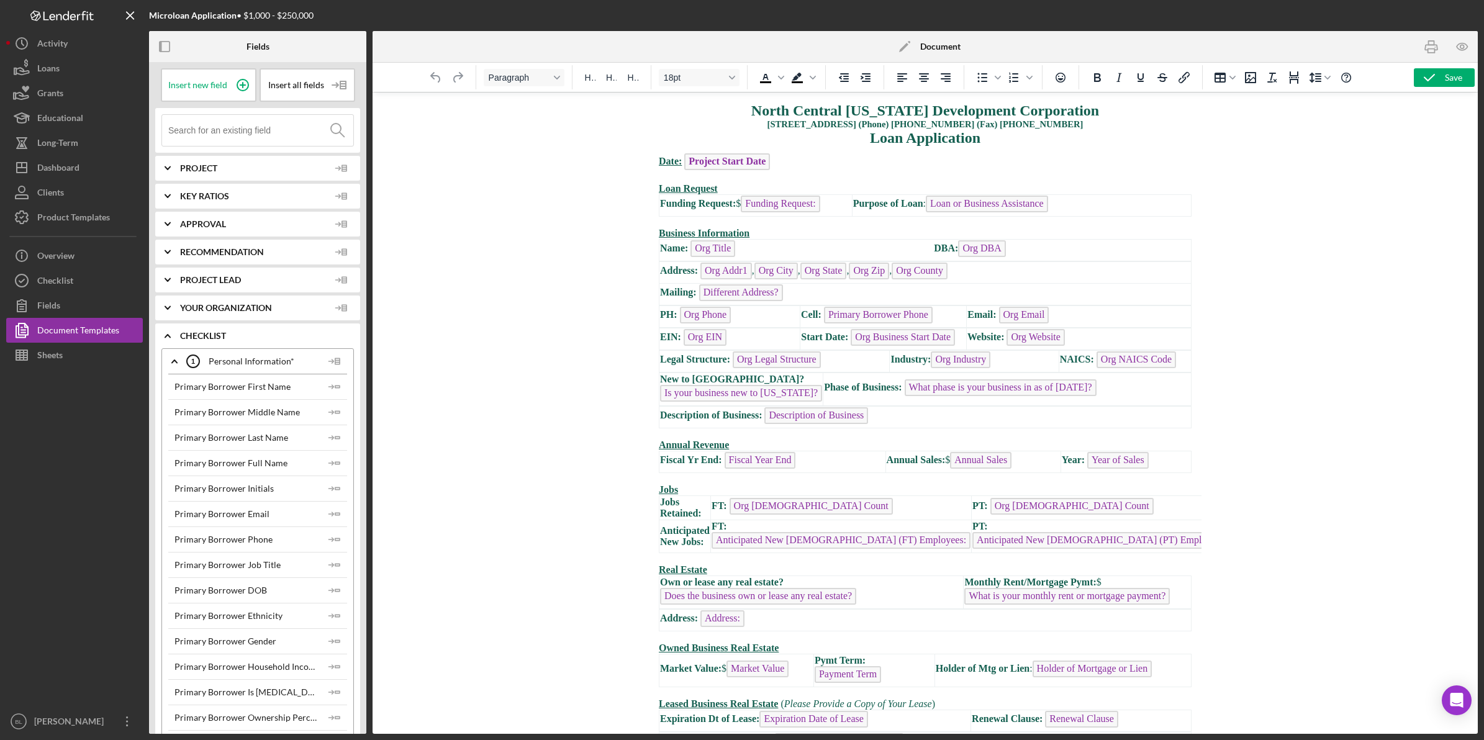
drag, startPoint x: 1197, startPoint y: 121, endPoint x: 1836, endPoint y: 178, distance: 642.1
click at [545, 305] on div at bounding box center [925, 413] width 1105 height 642
click at [61, 277] on div "Checklist" at bounding box center [55, 282] width 36 height 28
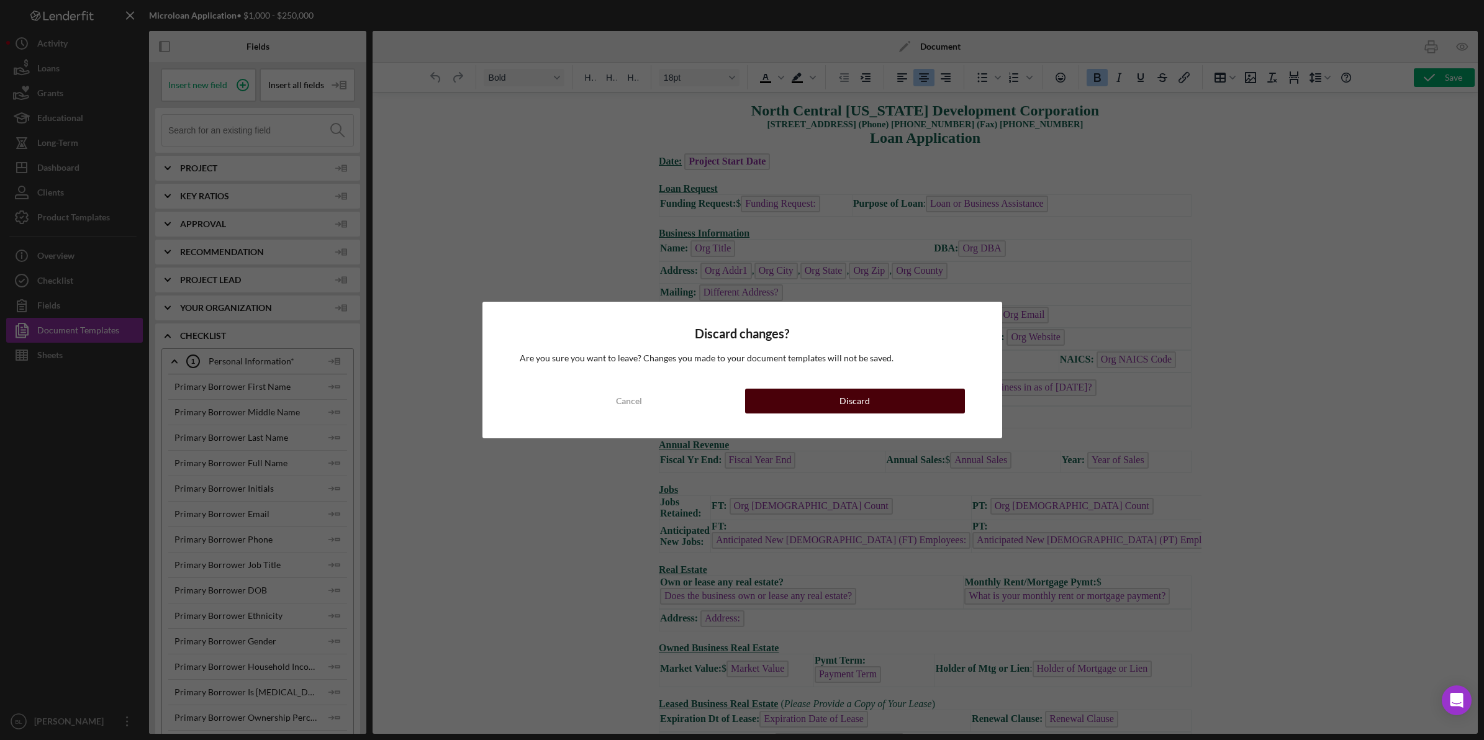
click at [805, 405] on button "Discard" at bounding box center [855, 401] width 220 height 25
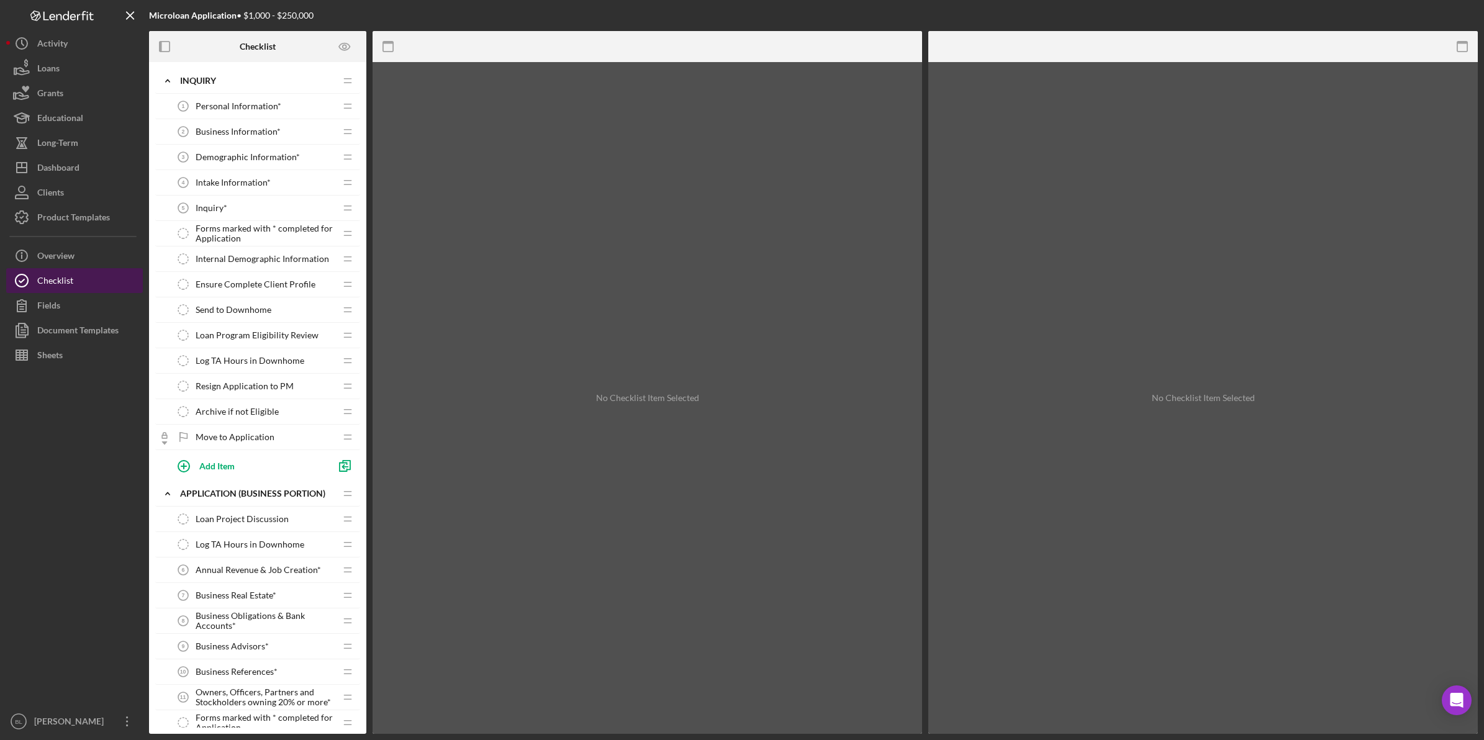
click at [103, 281] on button "Checklist" at bounding box center [74, 280] width 137 height 25
click at [78, 217] on div "Product Templates" at bounding box center [73, 219] width 73 height 28
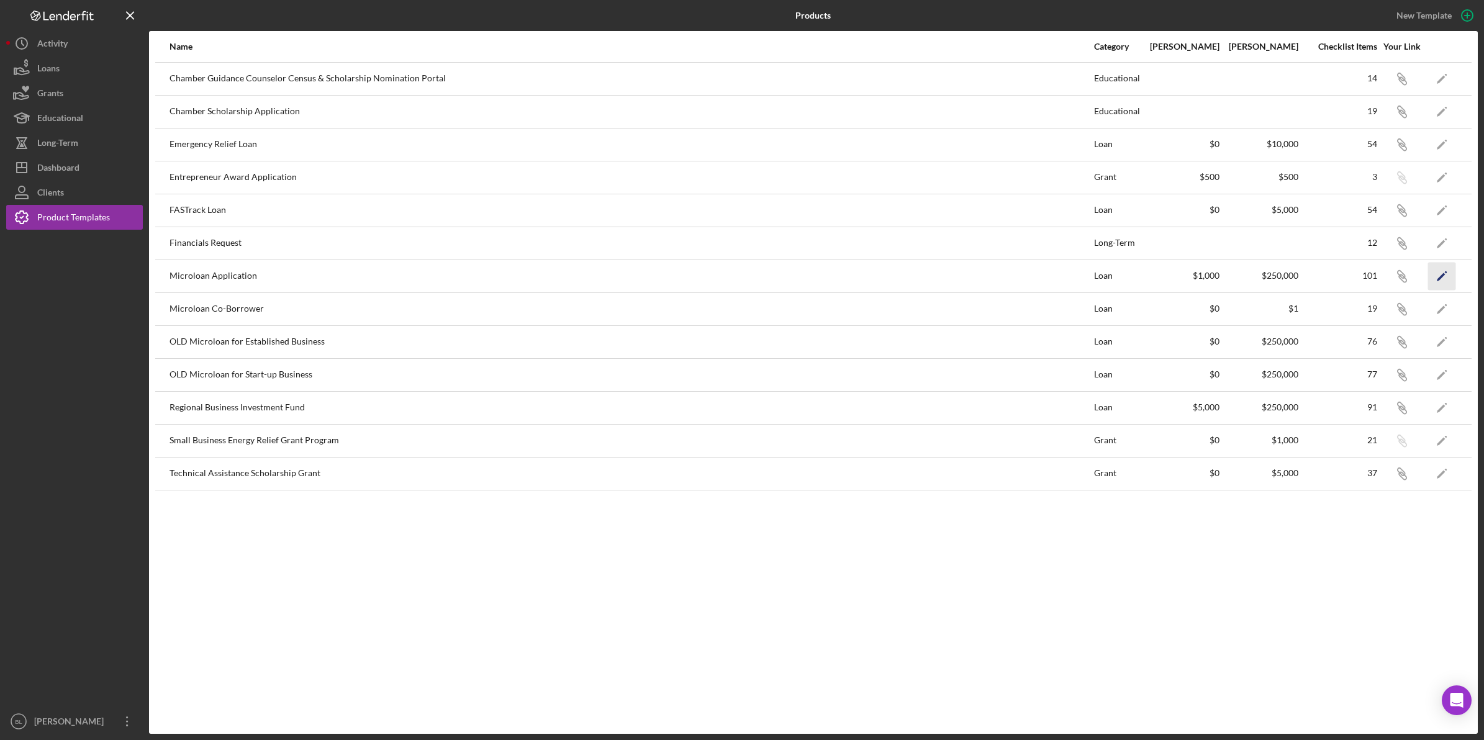
click at [1446, 273] on icon "button" at bounding box center [1446, 272] width 2 height 2
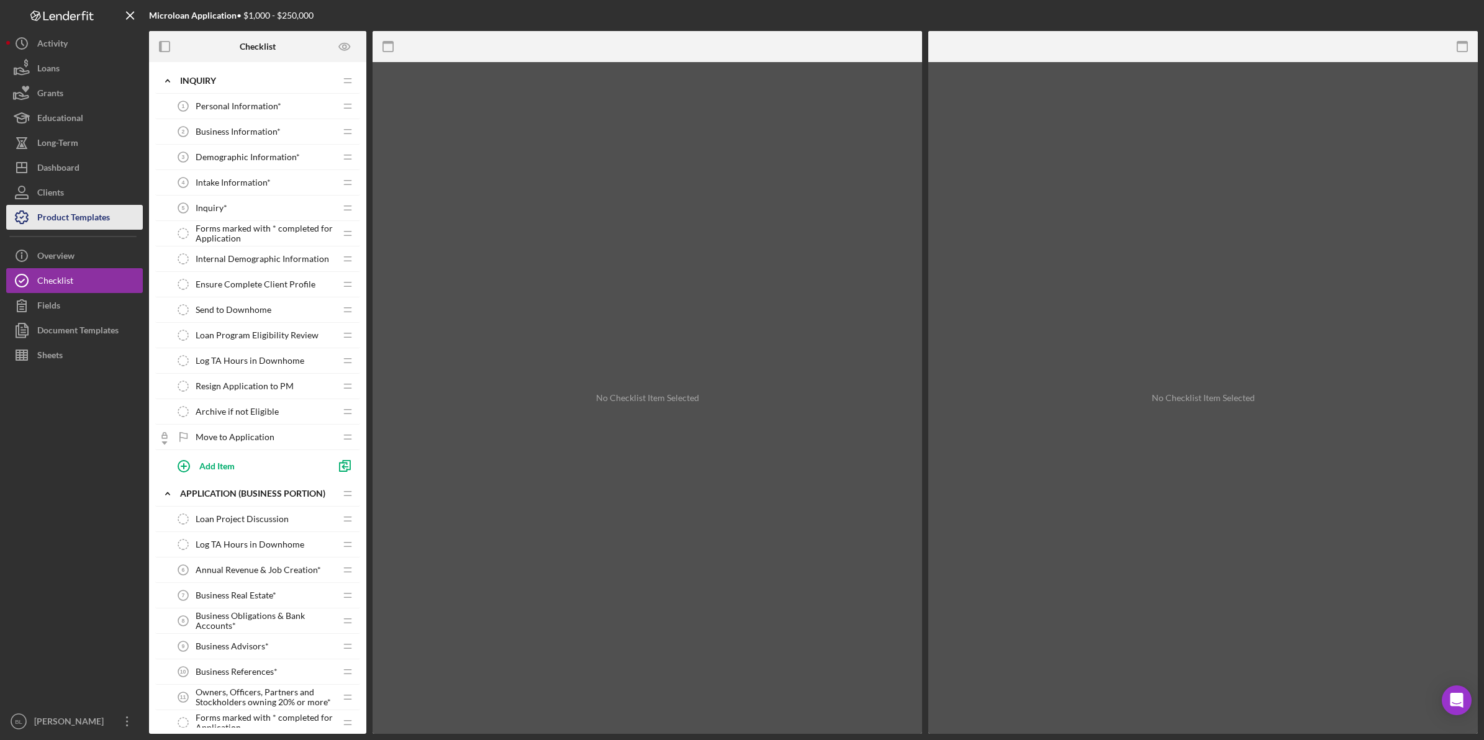
click at [109, 217] on div "Product Templates" at bounding box center [73, 219] width 73 height 28
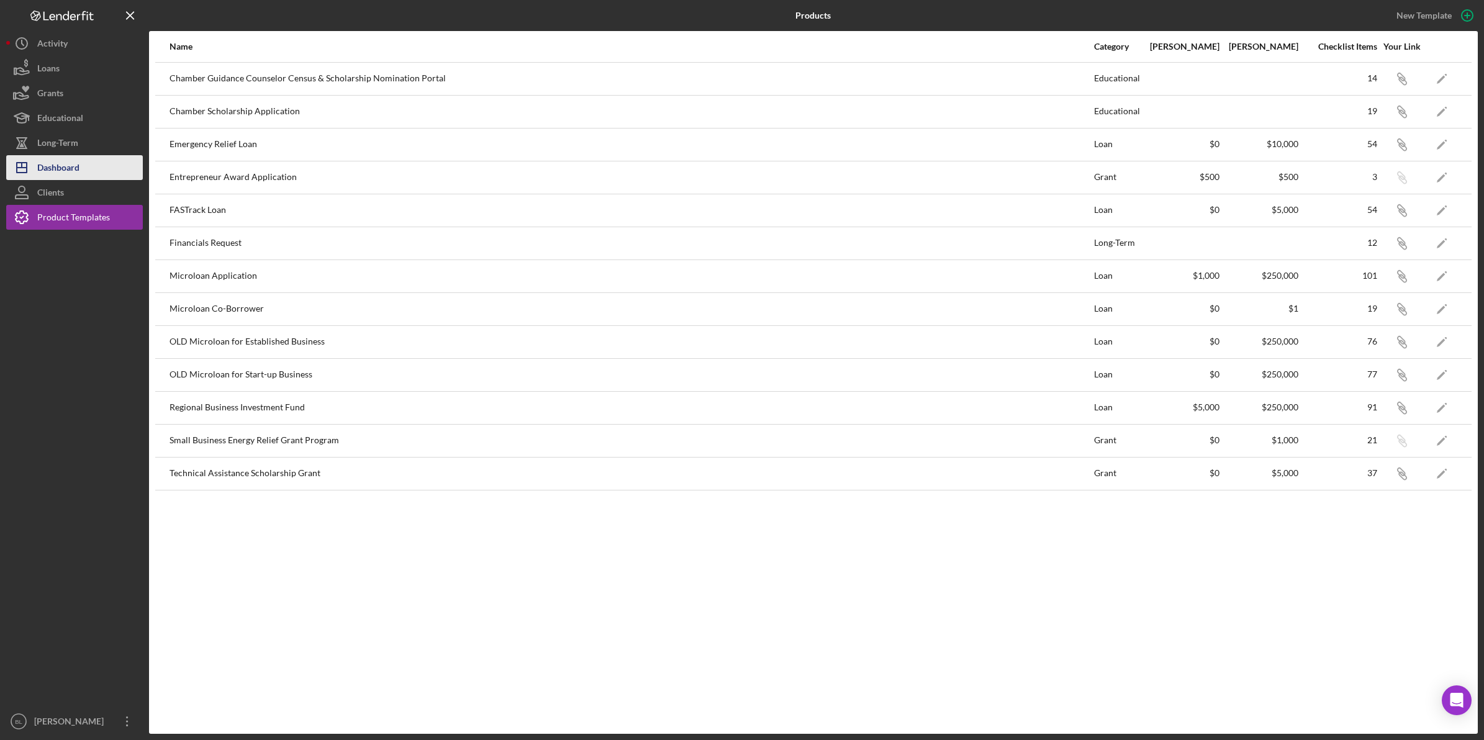
click at [79, 158] on div "Dashboard" at bounding box center [58, 169] width 42 height 28
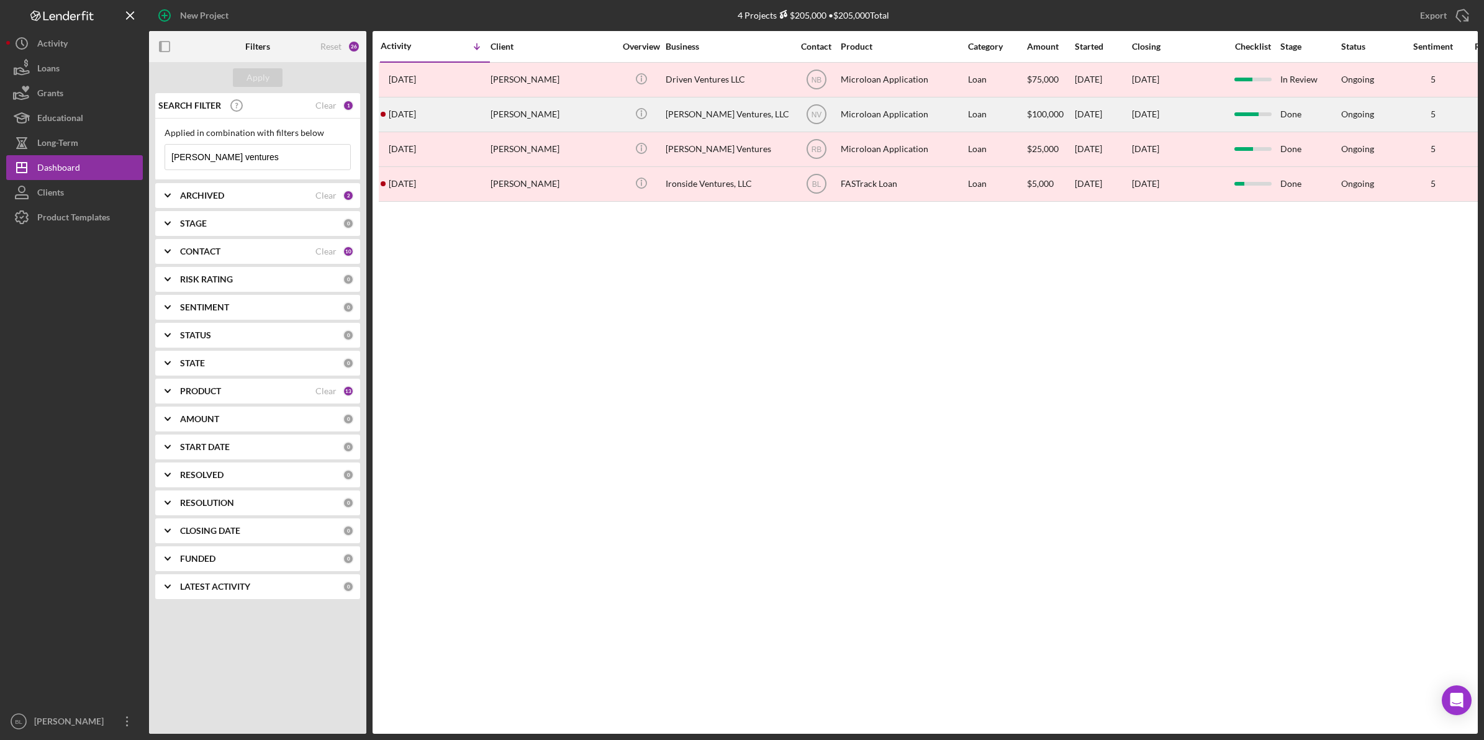
click at [744, 118] on div "[PERSON_NAME] Ventures, LLC" at bounding box center [728, 114] width 124 height 33
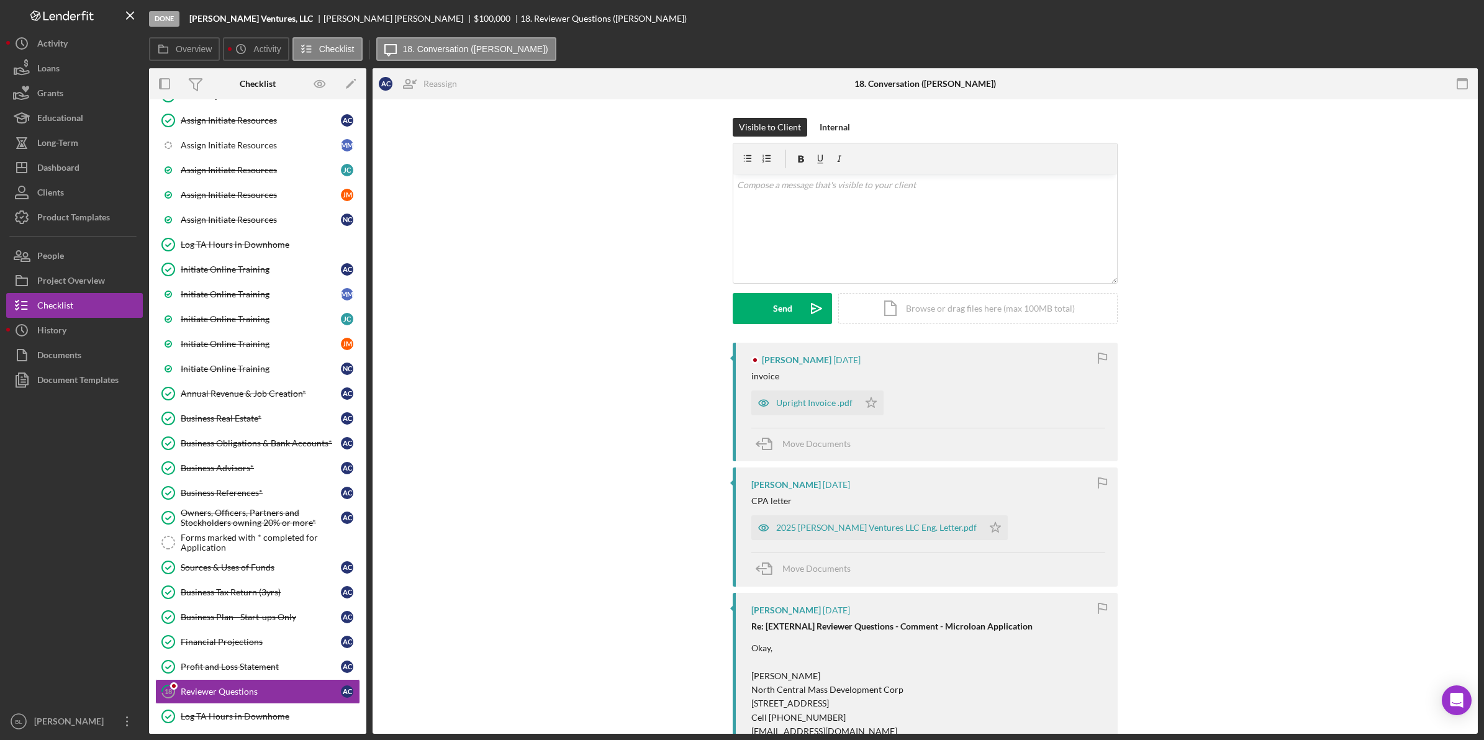
scroll to position [331, 0]
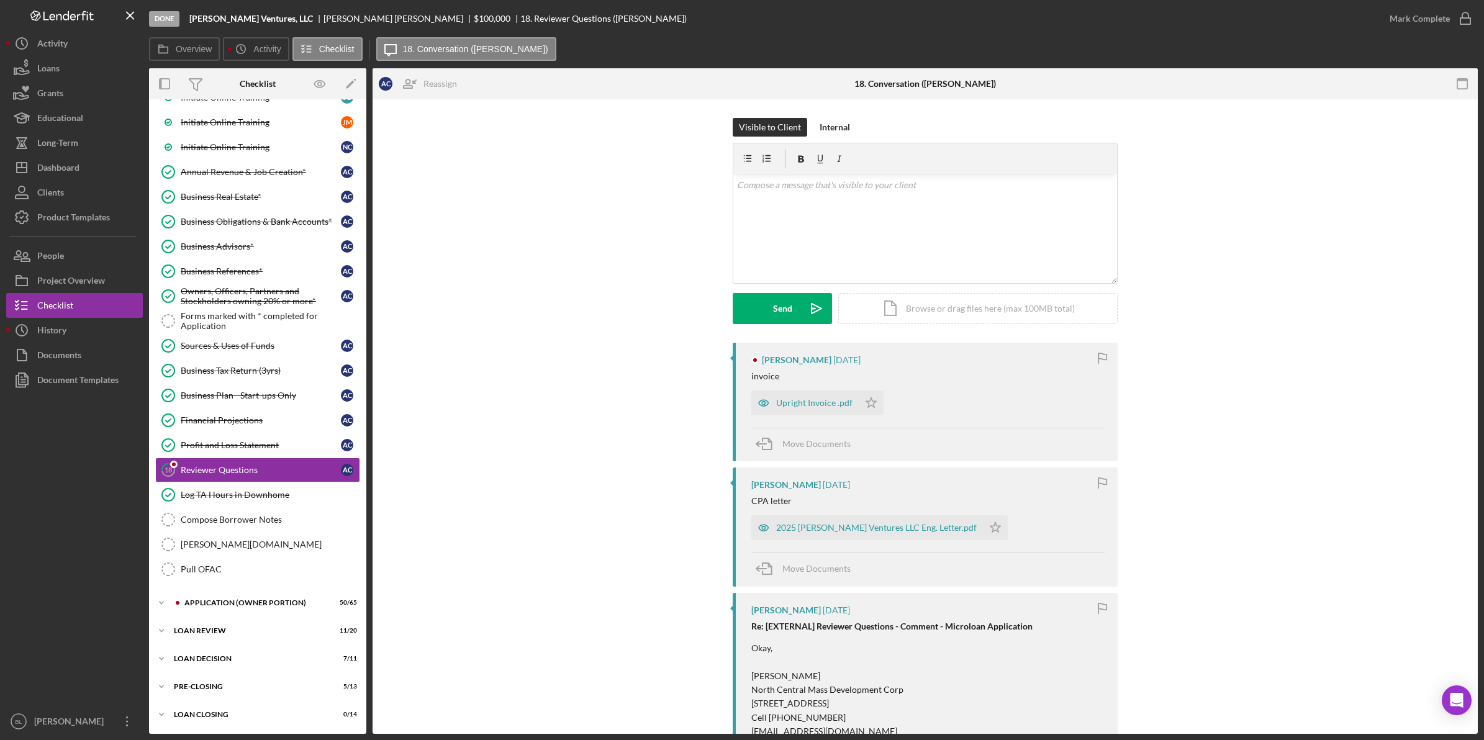
click at [1208, 334] on div "Visible to Client Internal v Color teal Color pink Remove color Add row above A…" at bounding box center [925, 230] width 1068 height 225
click at [79, 356] on div "Documents" at bounding box center [59, 357] width 44 height 28
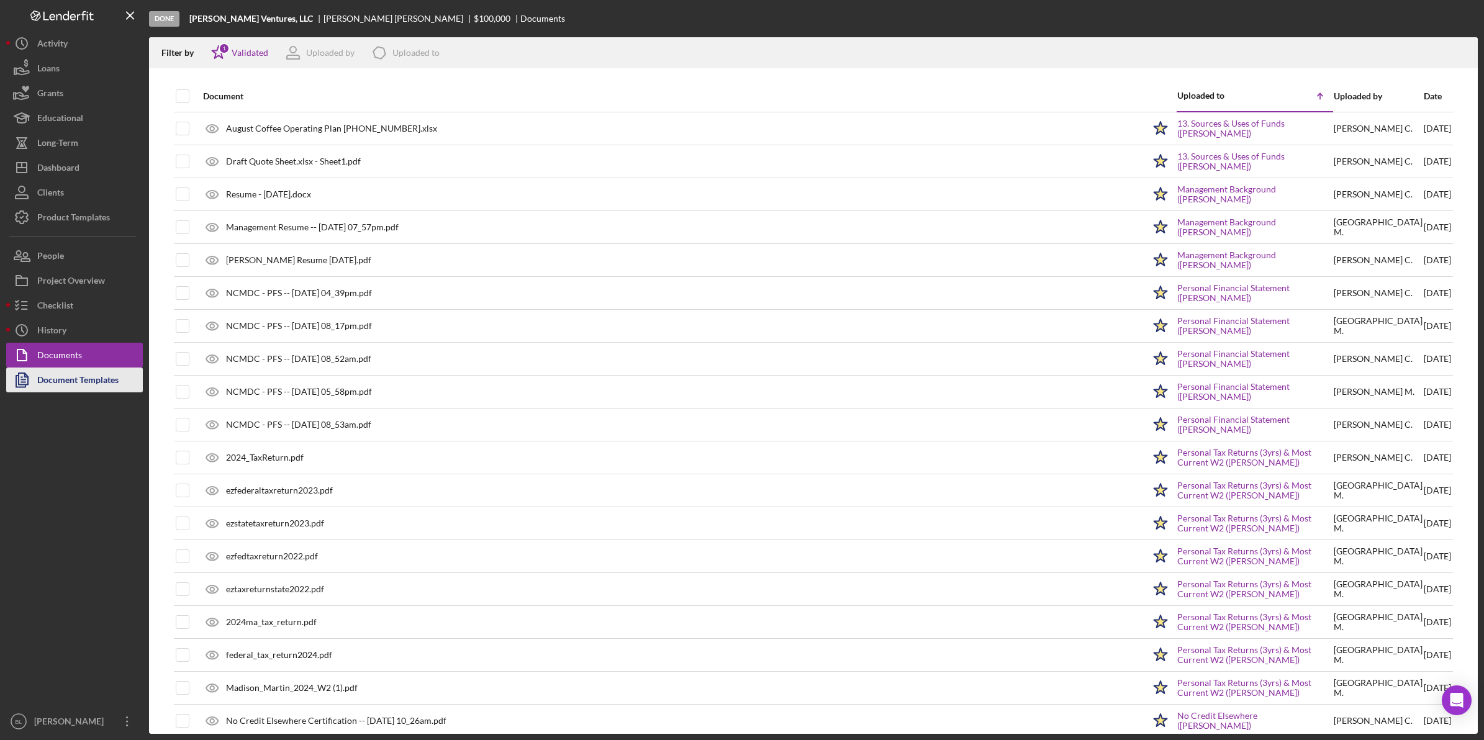
click at [91, 383] on div "Document Templates" at bounding box center [77, 382] width 81 height 28
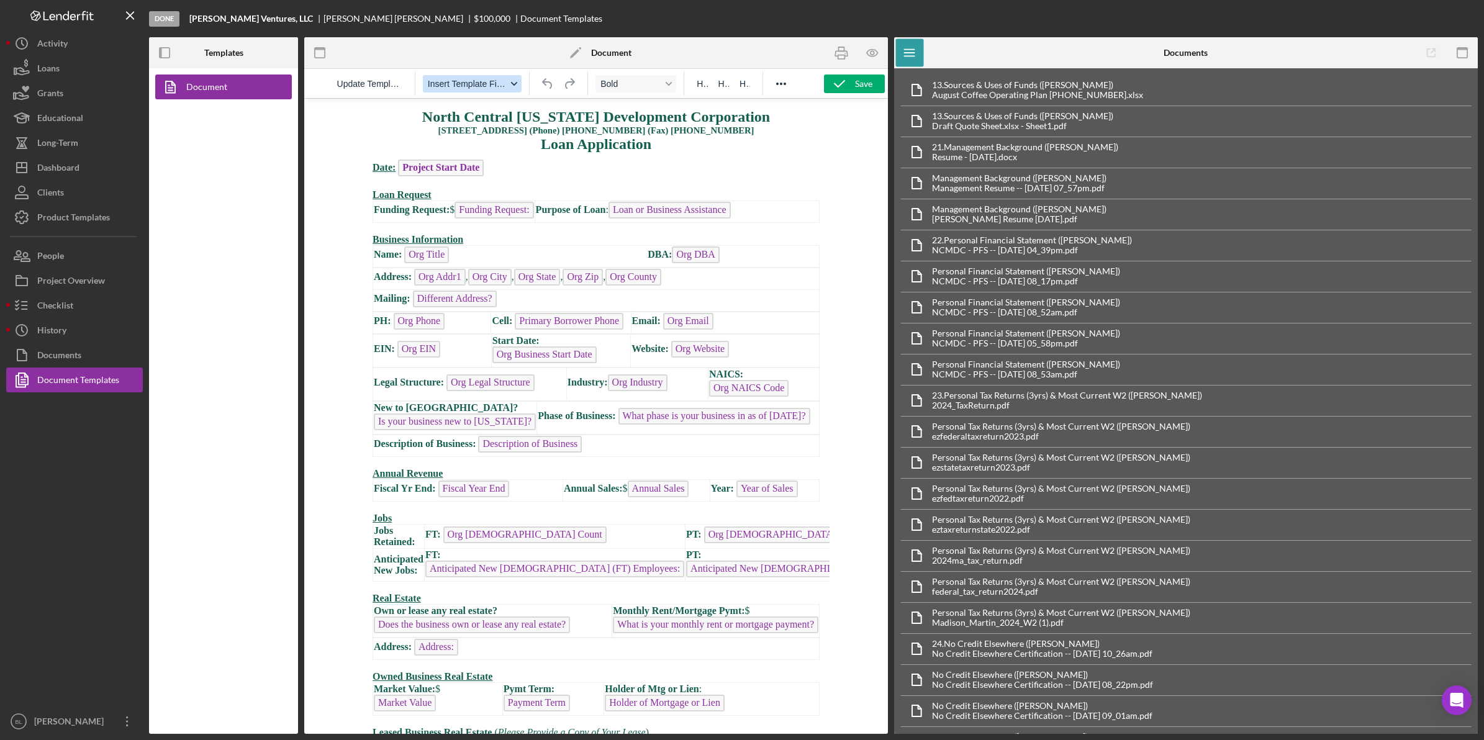
click at [512, 86] on icon "button" at bounding box center [514, 84] width 6 height 6
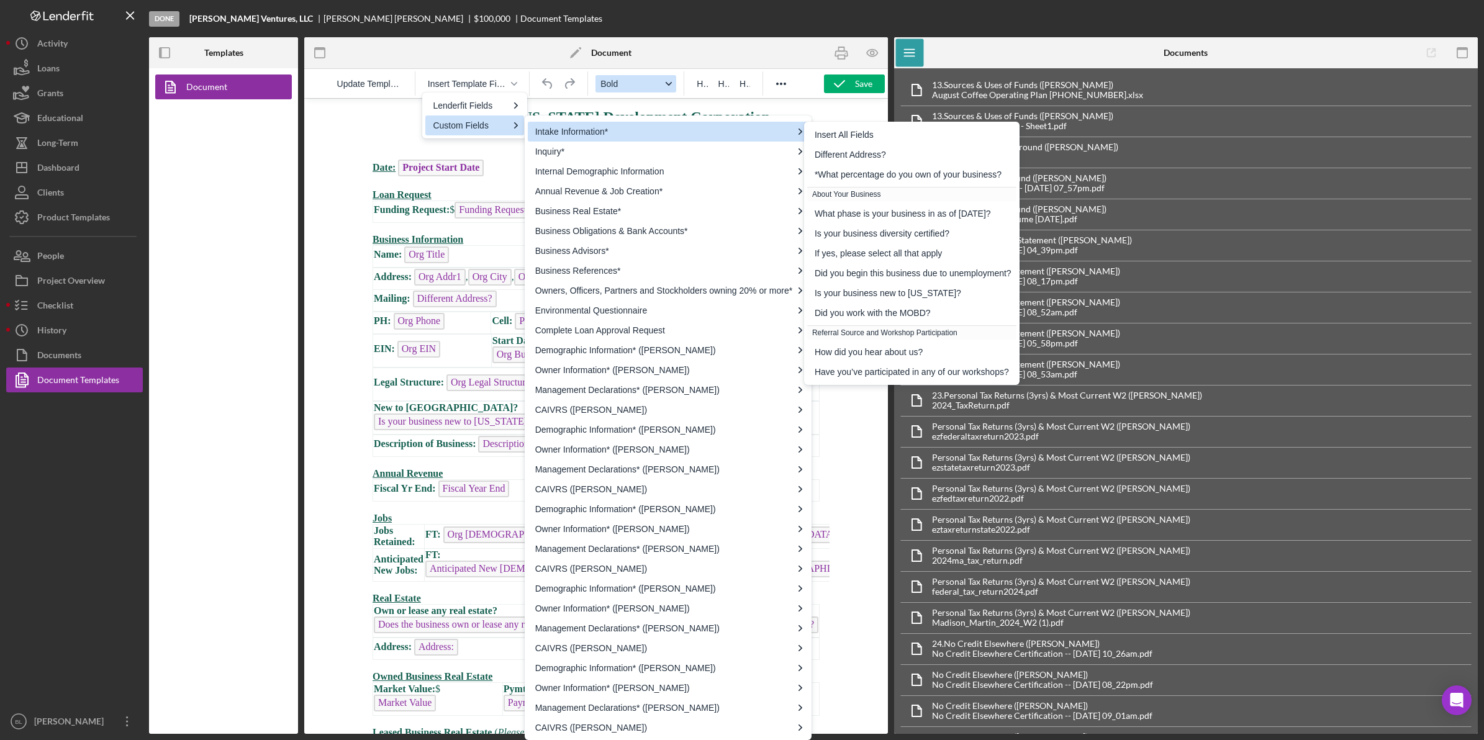
scroll to position [2, 0]
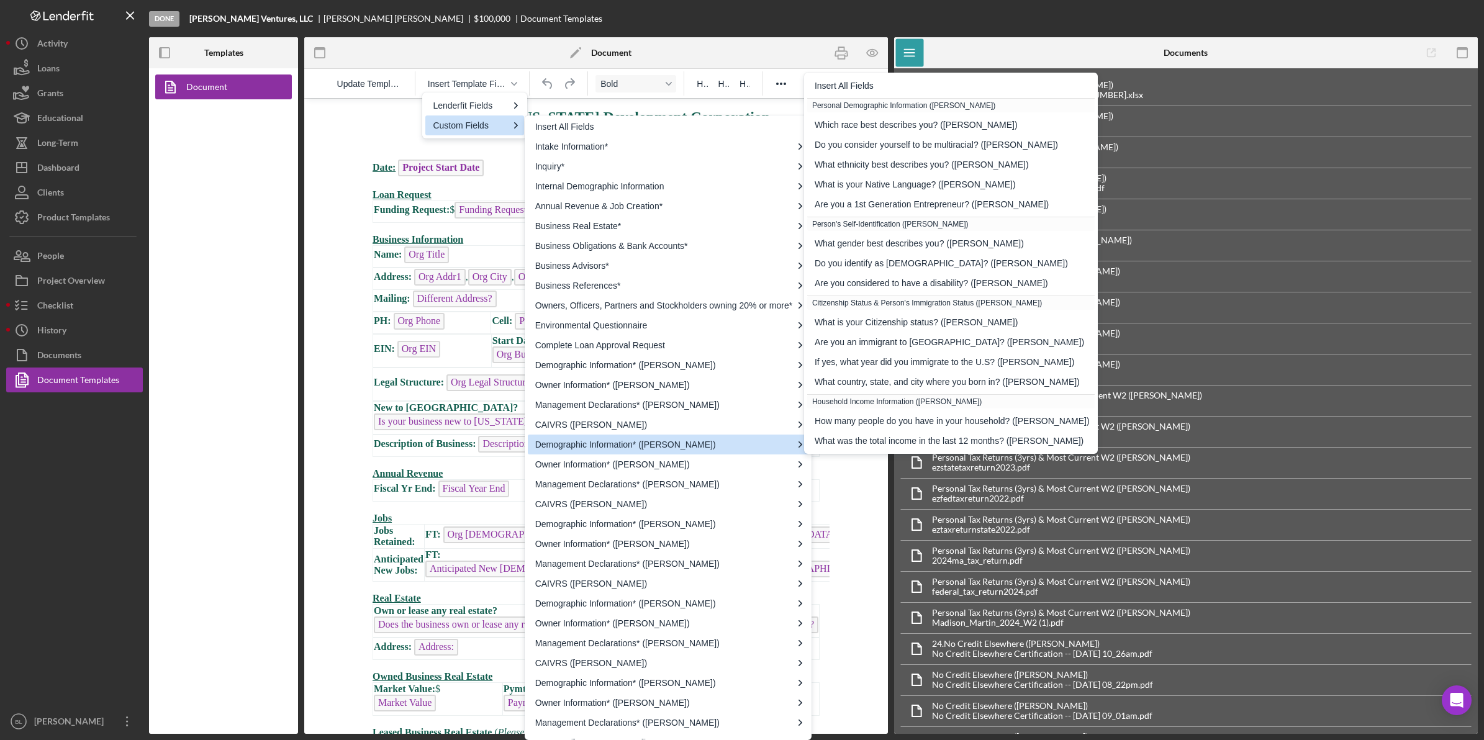
click at [671, 448] on div "Demographic Information* ([PERSON_NAME])" at bounding box center [663, 444] width 257 height 15
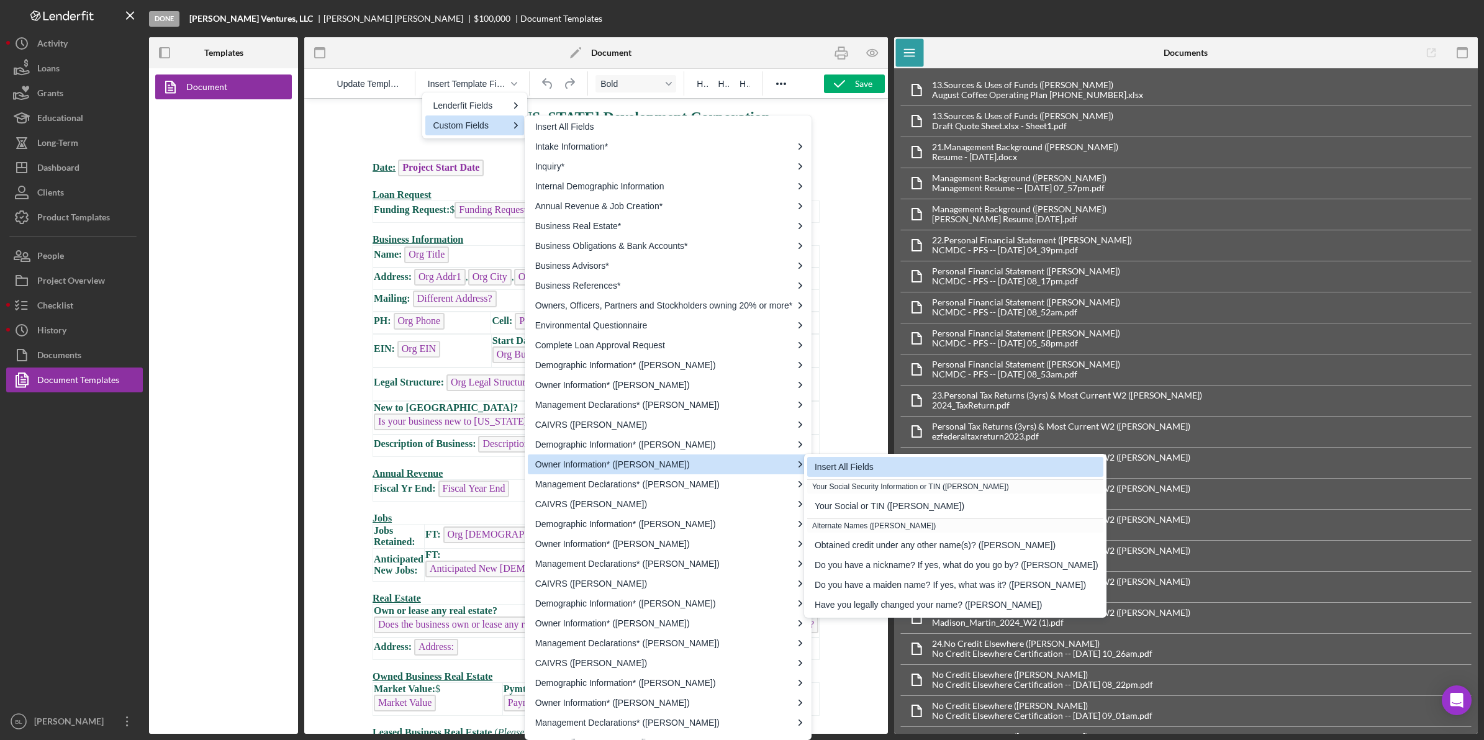
click at [920, 466] on div "Insert All Fields" at bounding box center [957, 466] width 284 height 15
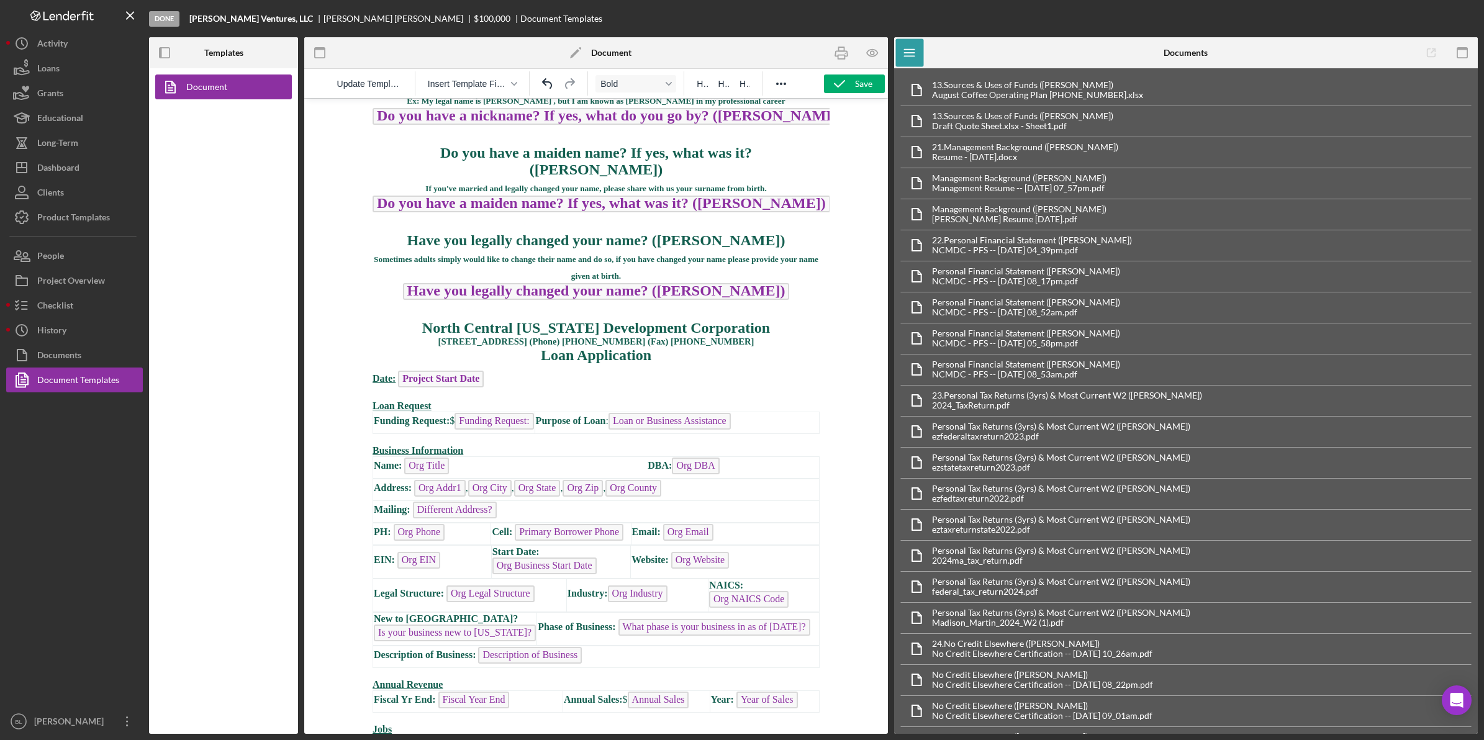
scroll to position [0, 0]
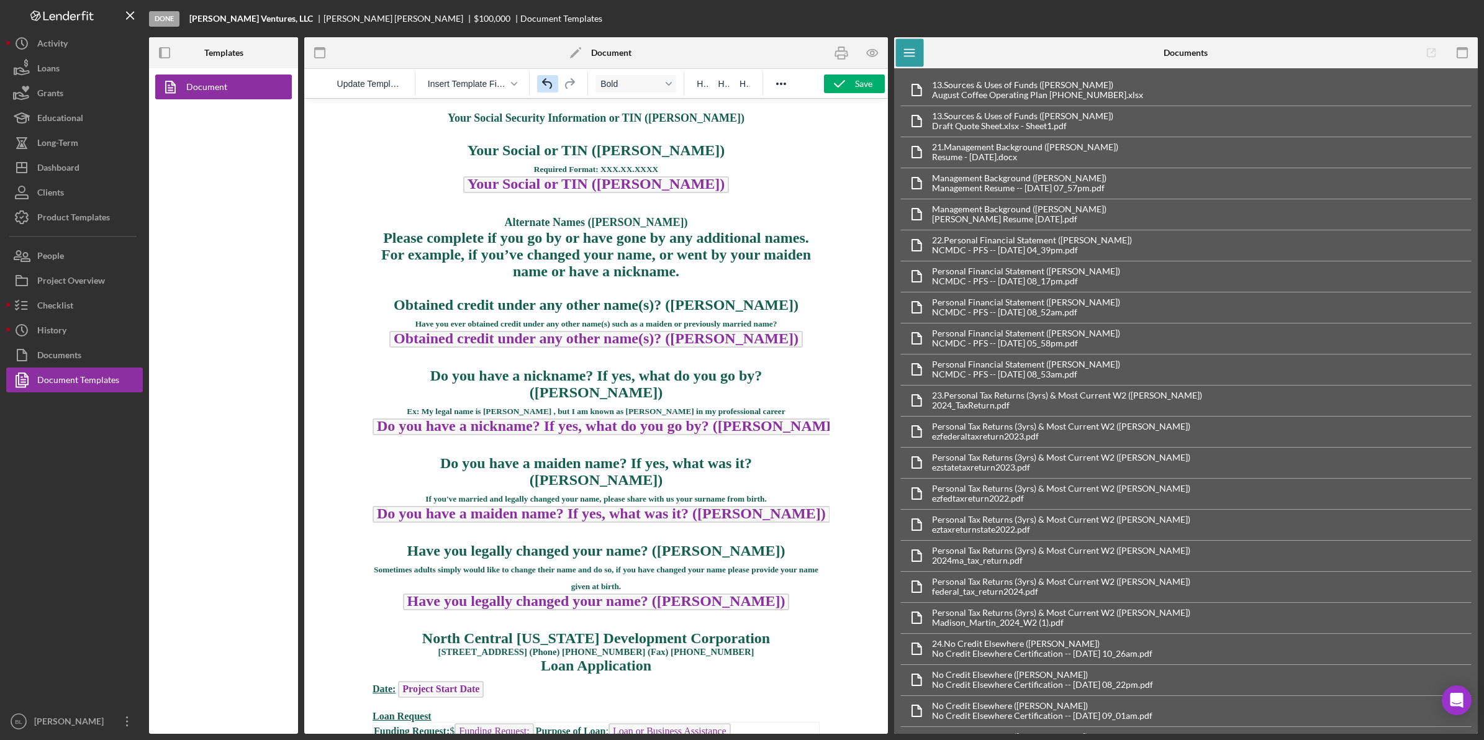
click at [554, 84] on icon "Undo" at bounding box center [547, 83] width 15 height 15
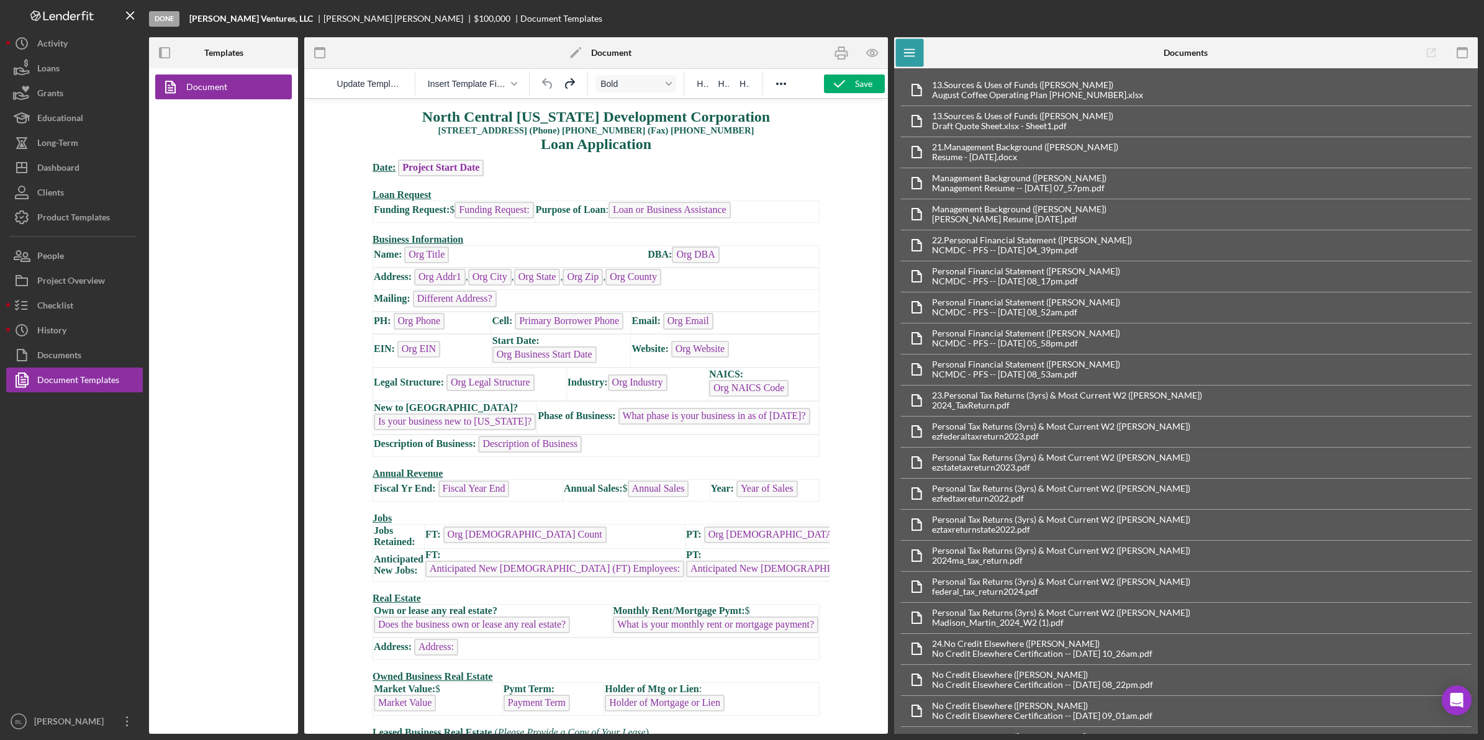
drag, startPoint x: 663, startPoint y: 152, endPoint x: 396, endPoint y: 119, distance: 268.3
click at [396, 119] on p "North Central [US_STATE] Development Corporation [STREET_ADDRESS] (Phone) [PHON…" at bounding box center [596, 131] width 447 height 44
copy span "North Central [US_STATE] Development Corporation [STREET_ADDRESS] (Phone) [PHON…"
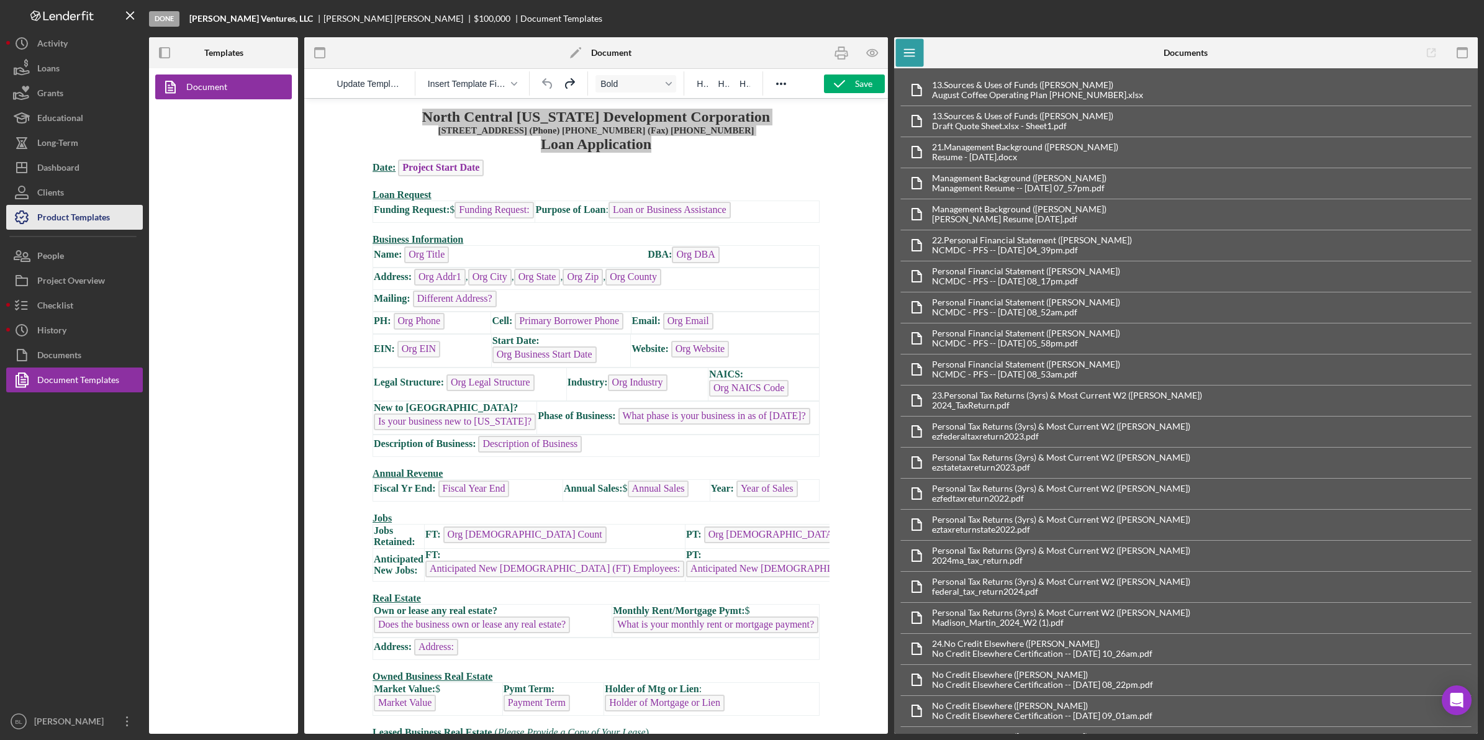
click at [94, 227] on div "Product Templates" at bounding box center [73, 219] width 73 height 28
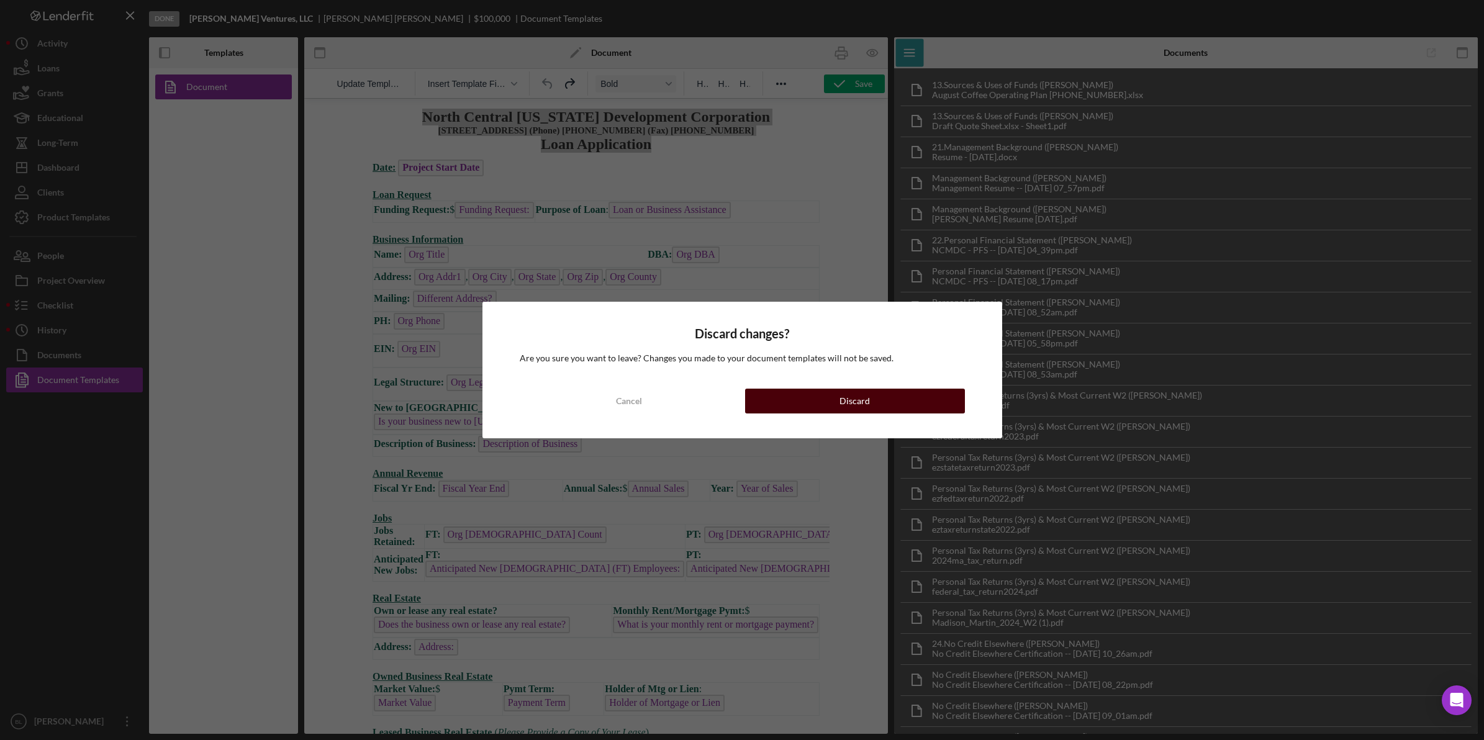
click at [834, 410] on button "Discard" at bounding box center [855, 401] width 220 height 25
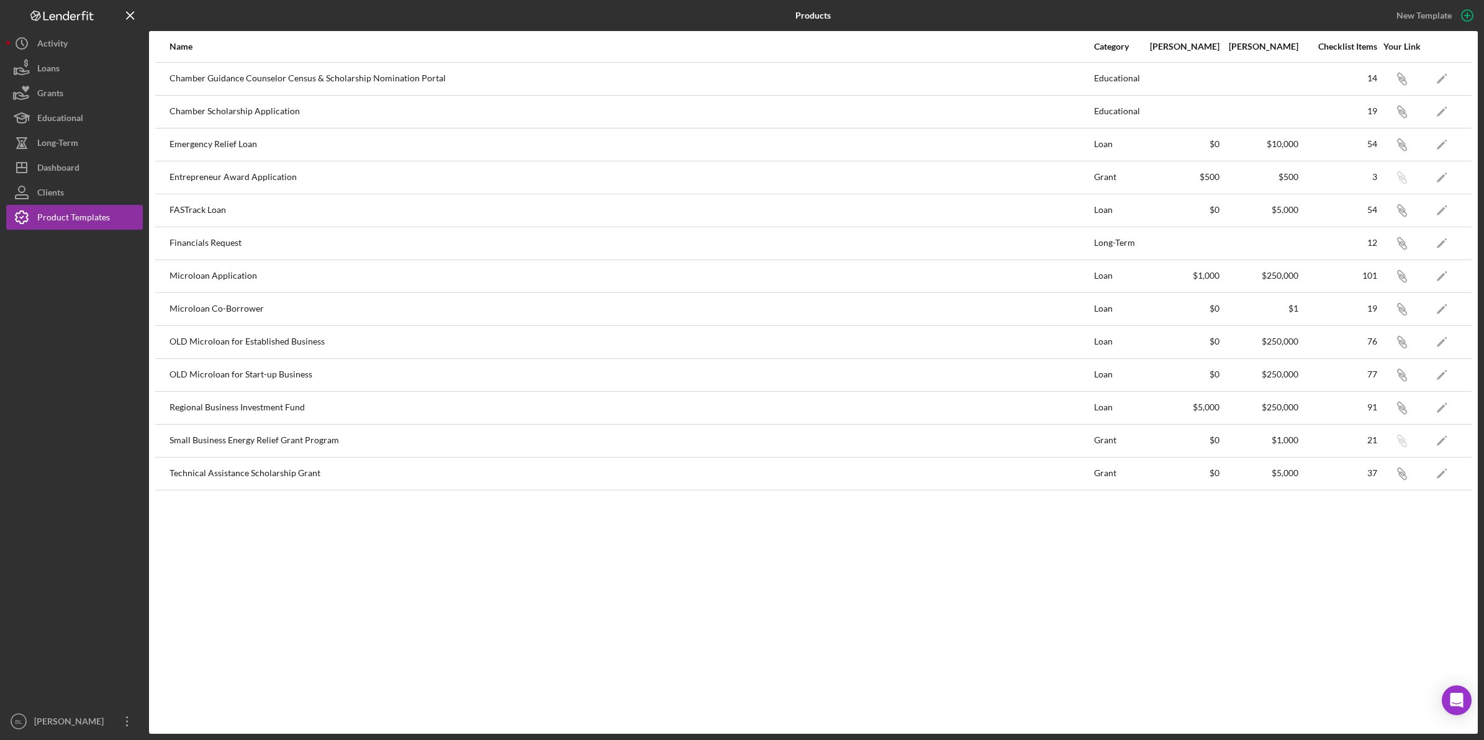
click at [846, 600] on div "Name Category Min Amount Max Amount Checklist Items Your Link Chamber Guidance …" at bounding box center [813, 382] width 1329 height 703
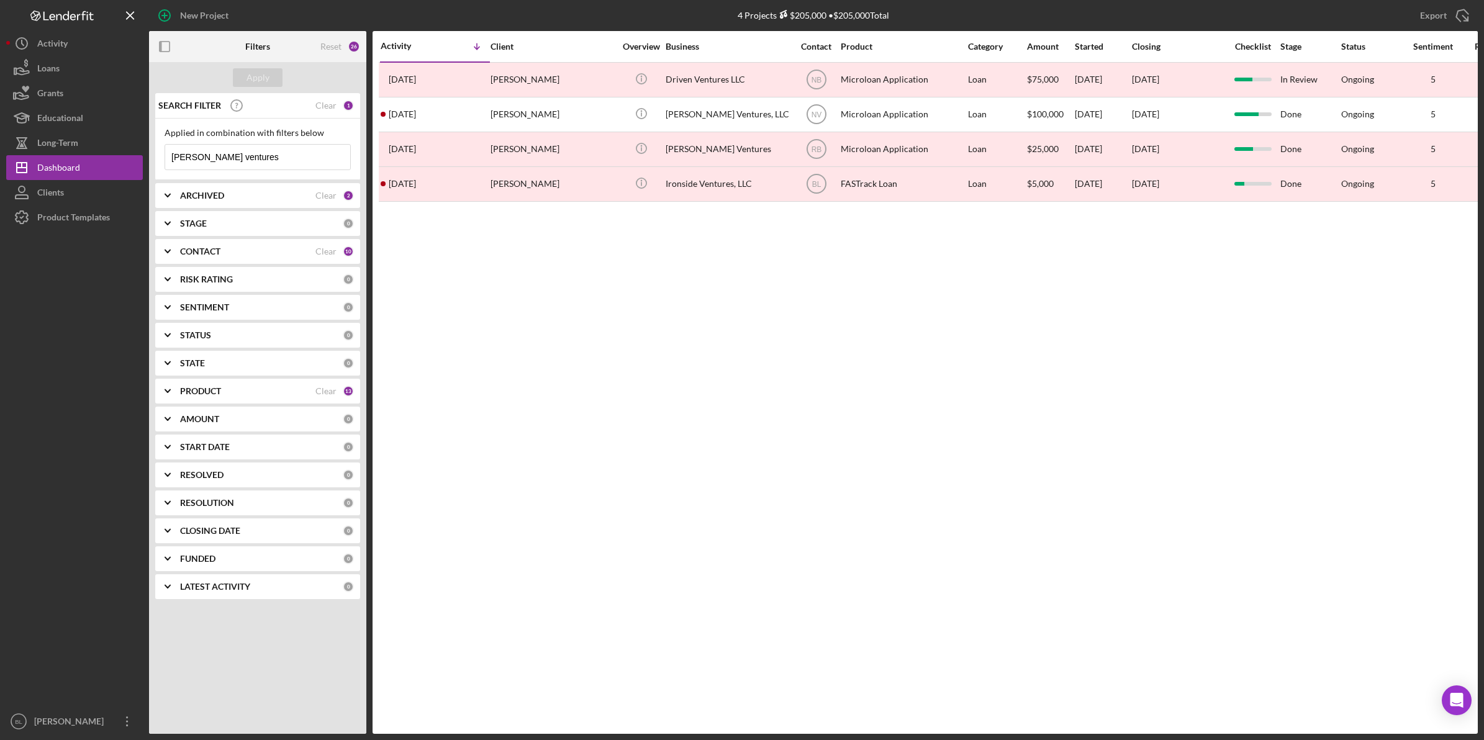
drag, startPoint x: 891, startPoint y: 401, endPoint x: 354, endPoint y: 121, distance: 605.4
click at [889, 399] on div "Activity Icon/Table Sort Arrow Client Overview Business Contact Product Categor…" at bounding box center [925, 382] width 1105 height 703
drag, startPoint x: 72, startPoint y: 224, endPoint x: 81, endPoint y: 231, distance: 11.4
click at [72, 224] on div "Product Templates" at bounding box center [73, 219] width 73 height 28
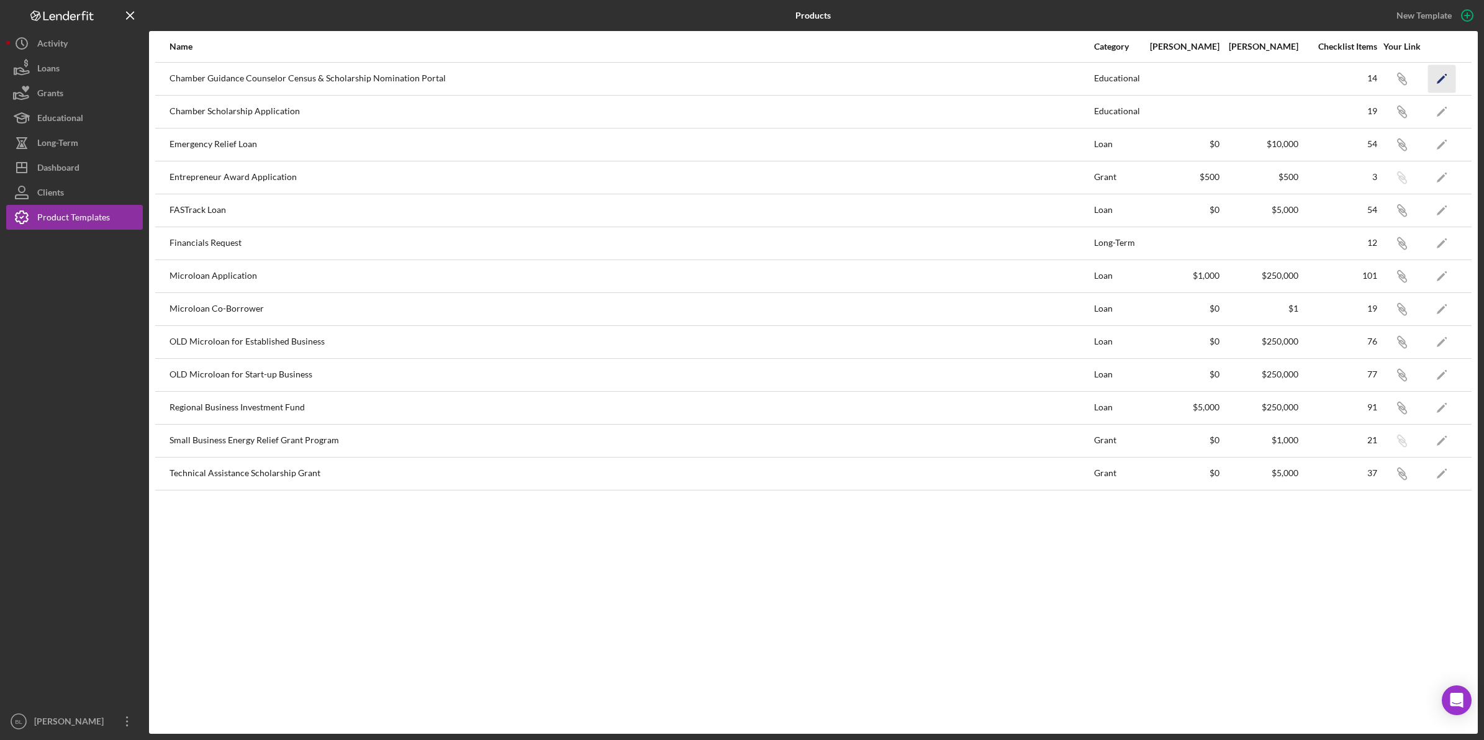
click at [1451, 75] on icon "Icon/Edit" at bounding box center [1442, 79] width 28 height 28
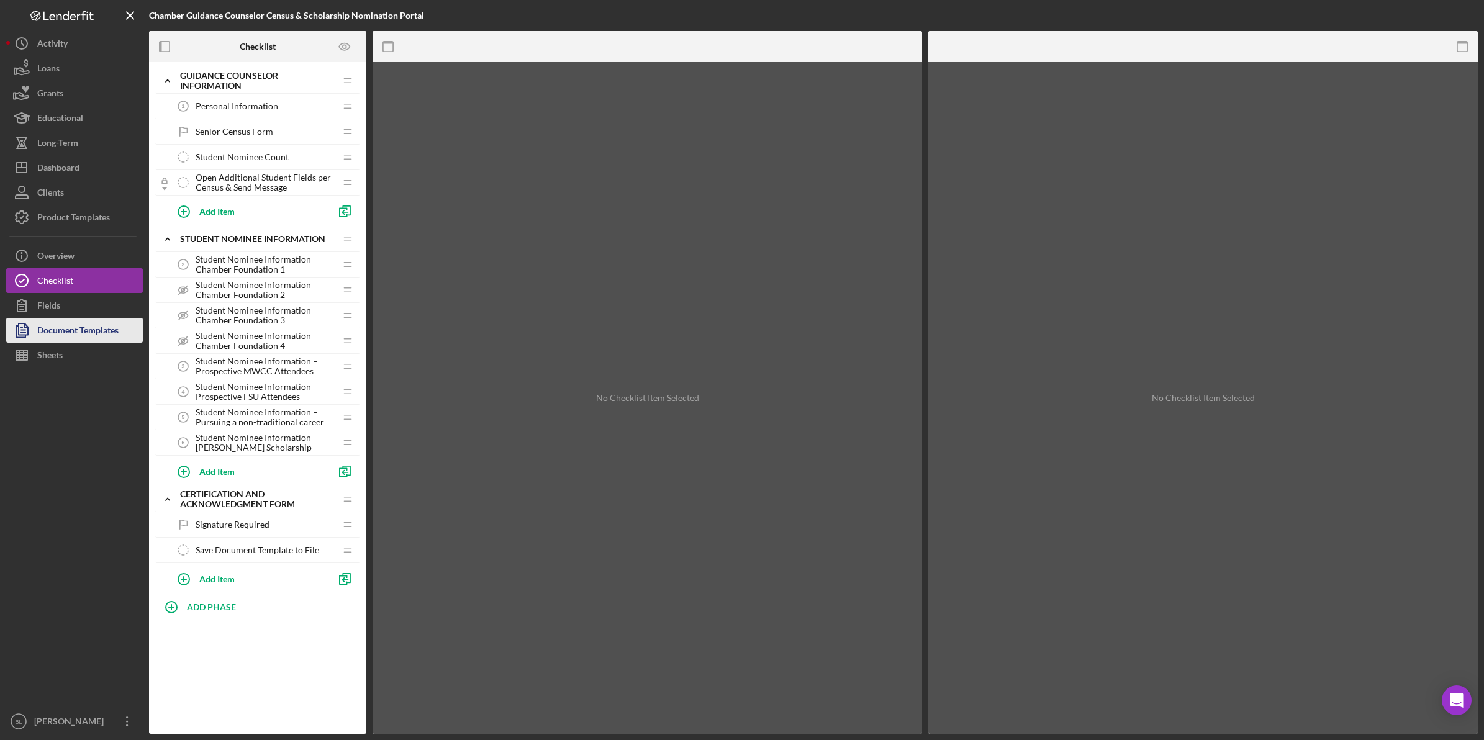
click at [83, 333] on div "Document Templates" at bounding box center [77, 332] width 81 height 28
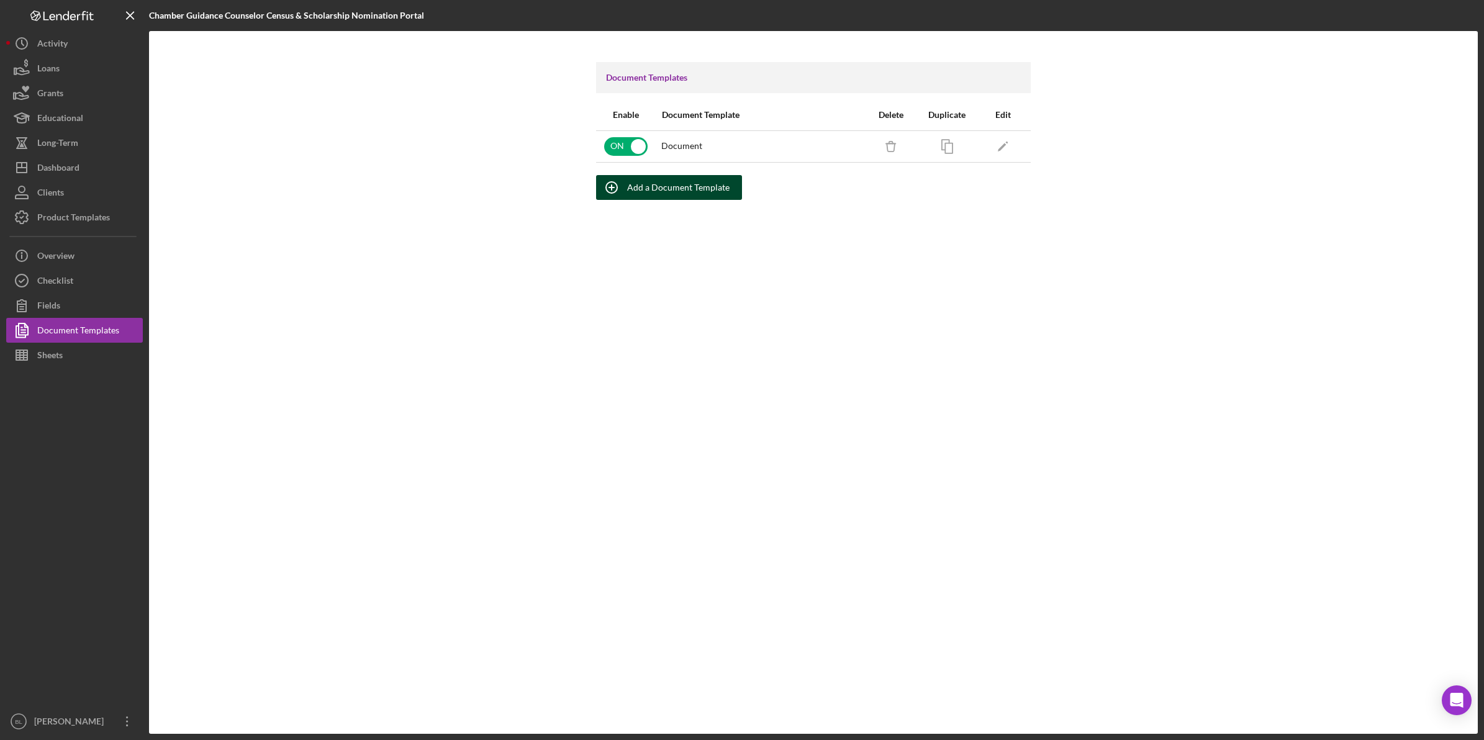
click at [708, 184] on div "Add a Document Template" at bounding box center [678, 187] width 102 height 25
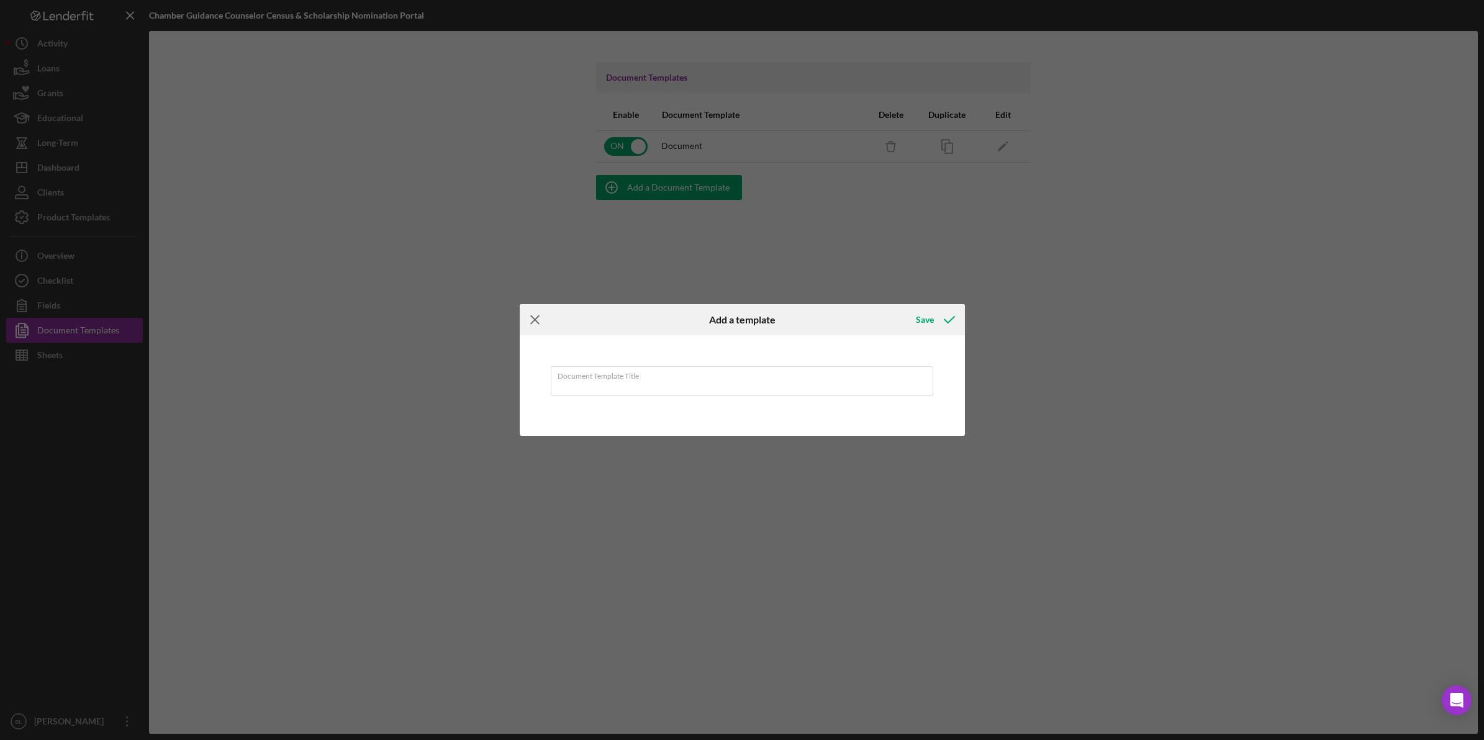
click at [542, 322] on icon "Icon/Menu Close" at bounding box center [535, 319] width 31 height 31
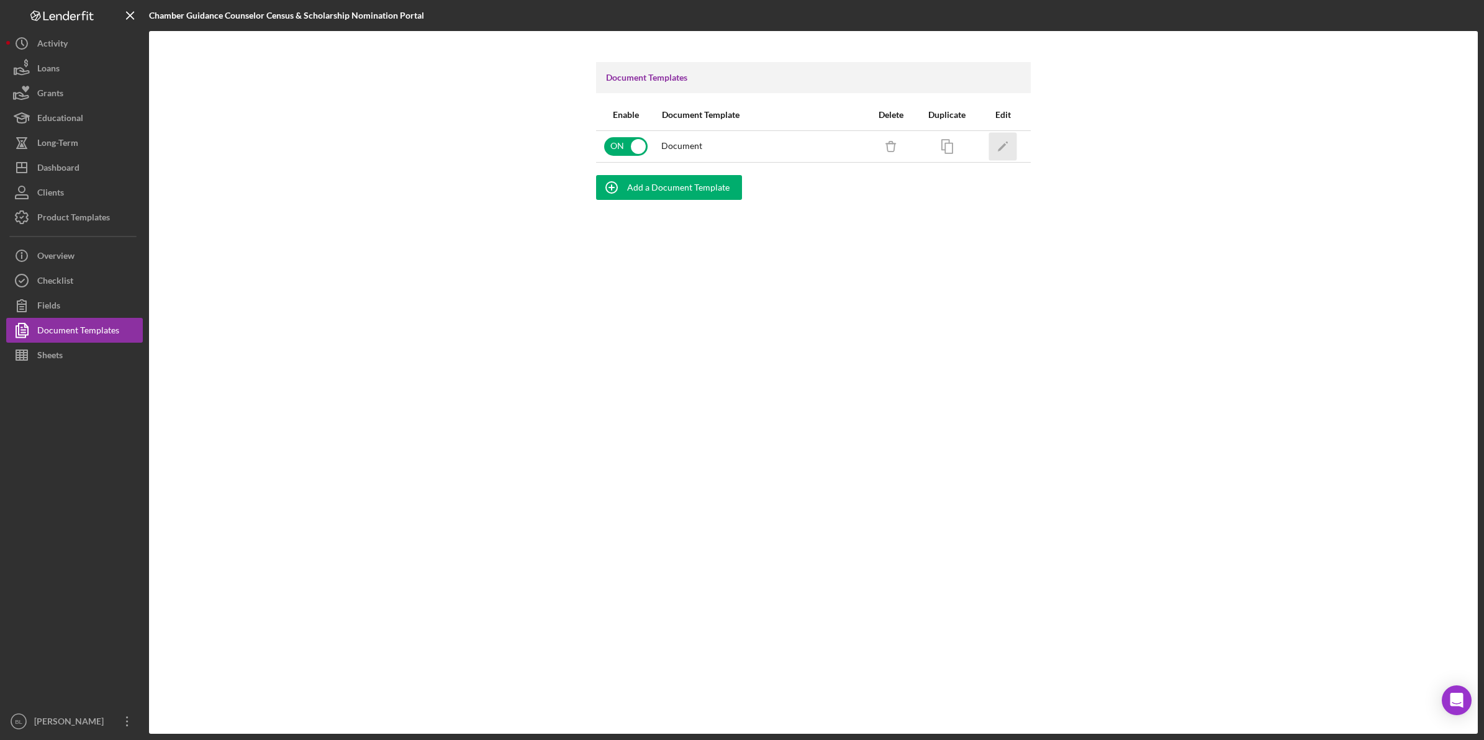
click at [1010, 145] on icon "Icon/Edit" at bounding box center [1003, 146] width 28 height 28
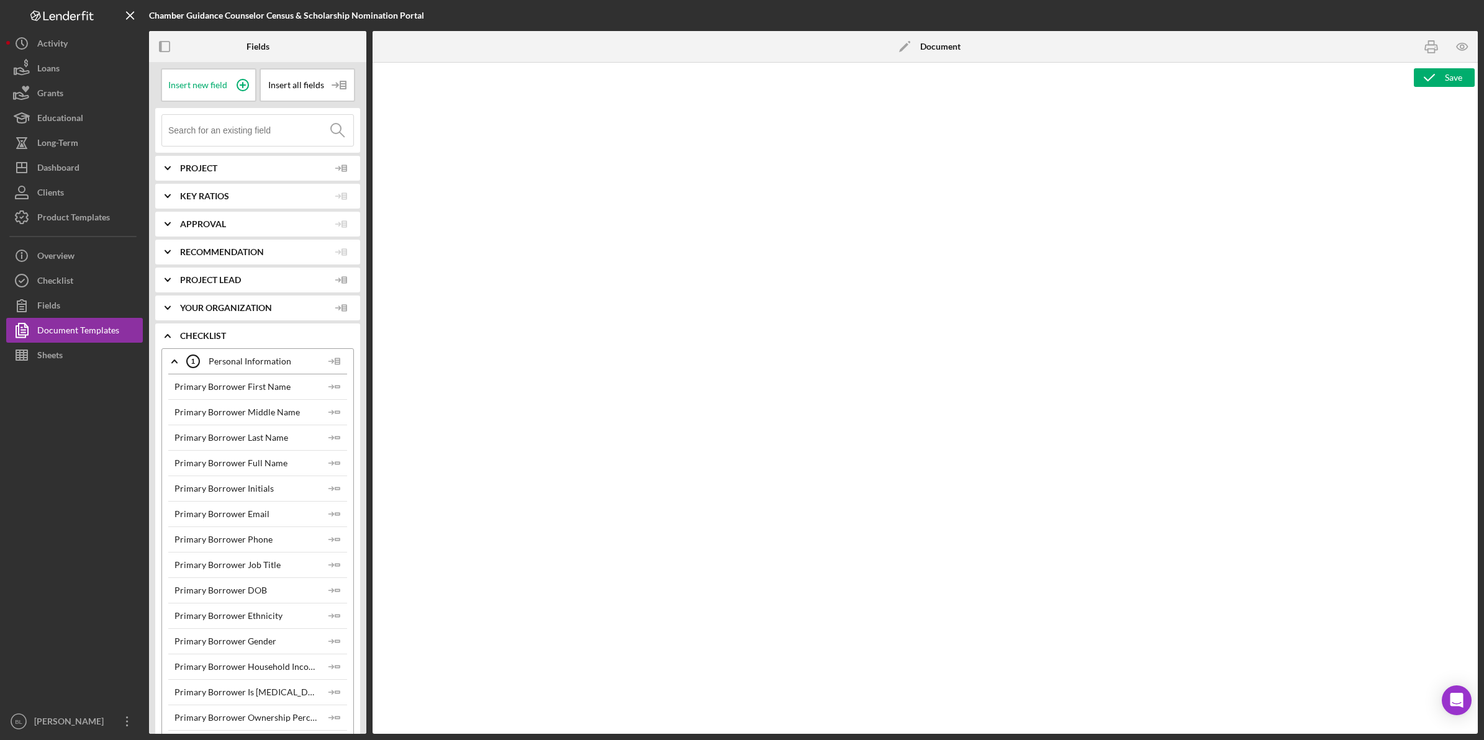
type textarea "<h1 style="text-align: center;"><span style="color: rgb(0, 0, 0); font-size: 24…"
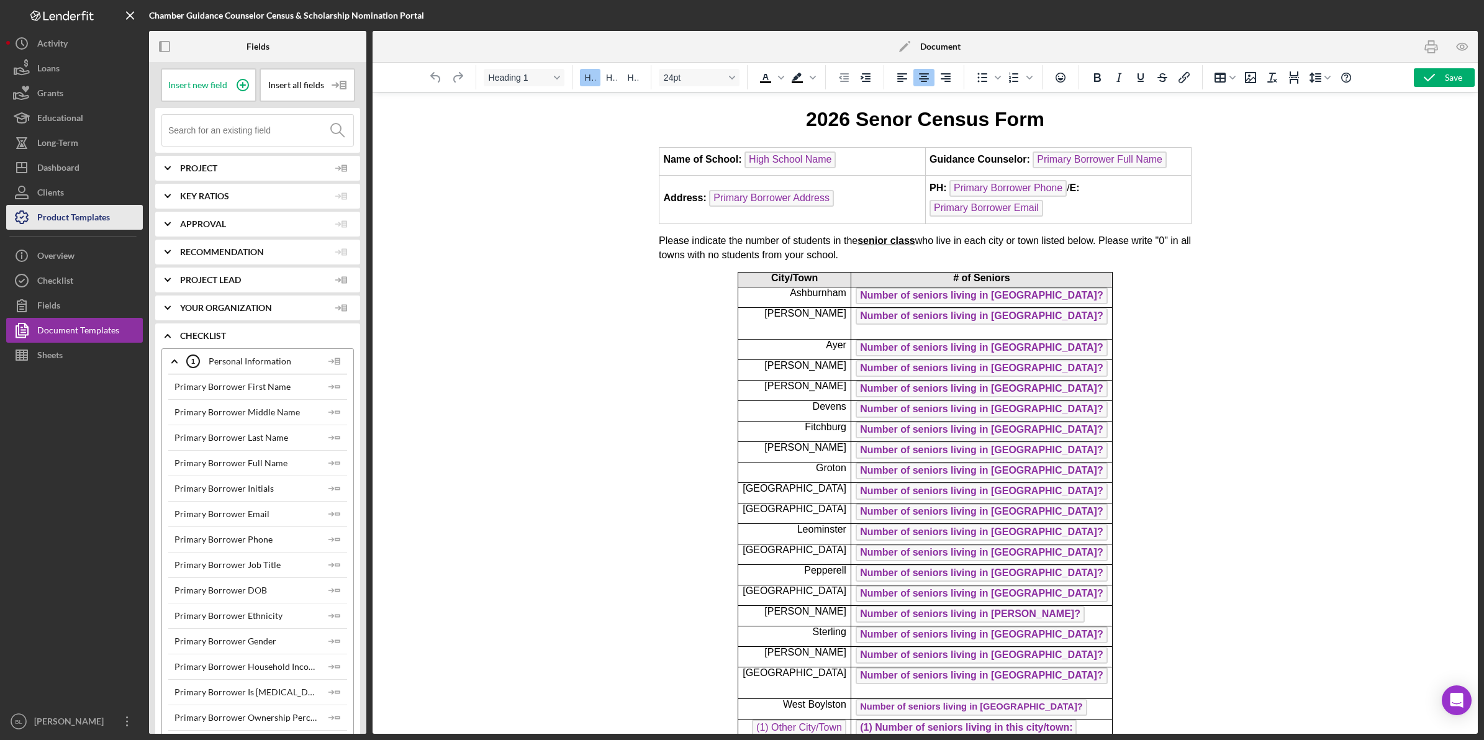
click at [64, 212] on div "Product Templates" at bounding box center [73, 219] width 73 height 28
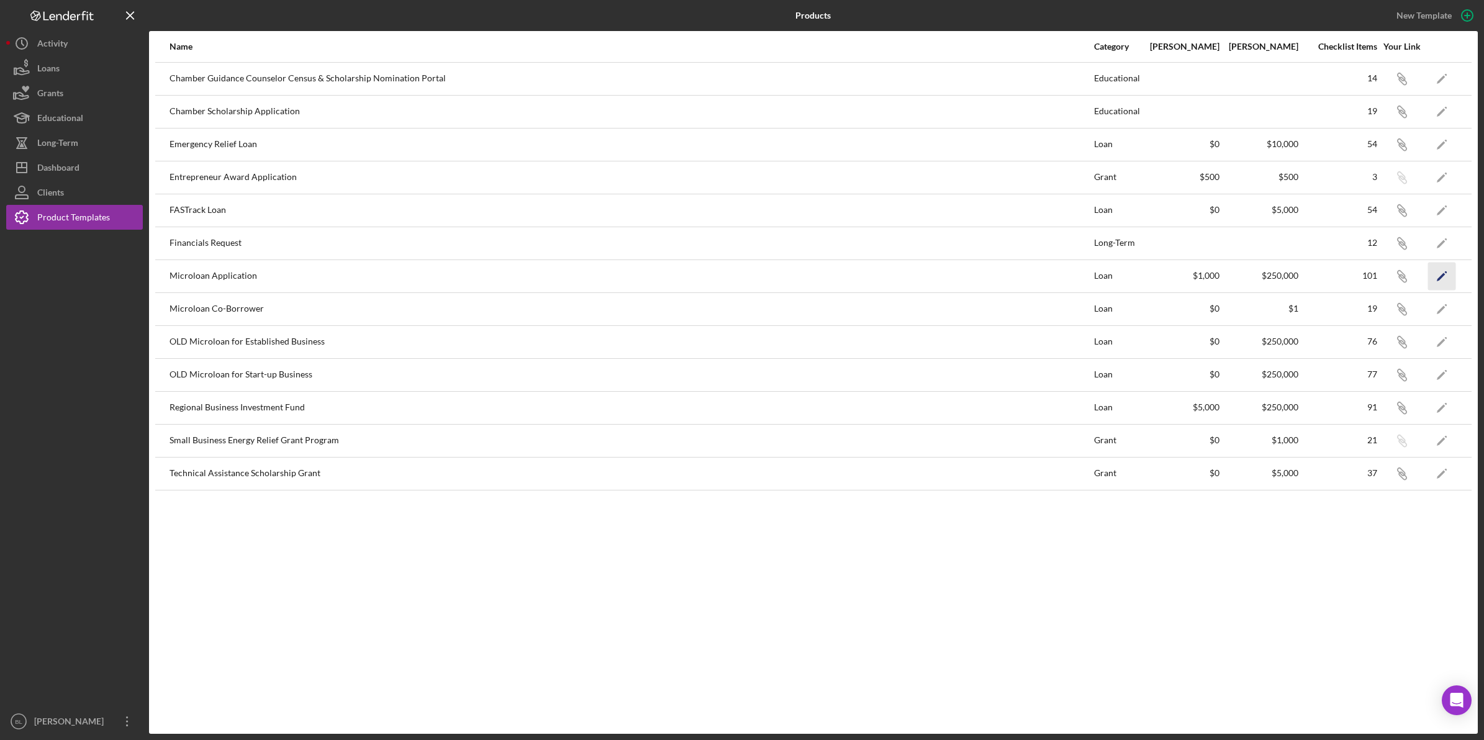
click at [1437, 279] on icon "Icon/Edit" at bounding box center [1442, 276] width 28 height 28
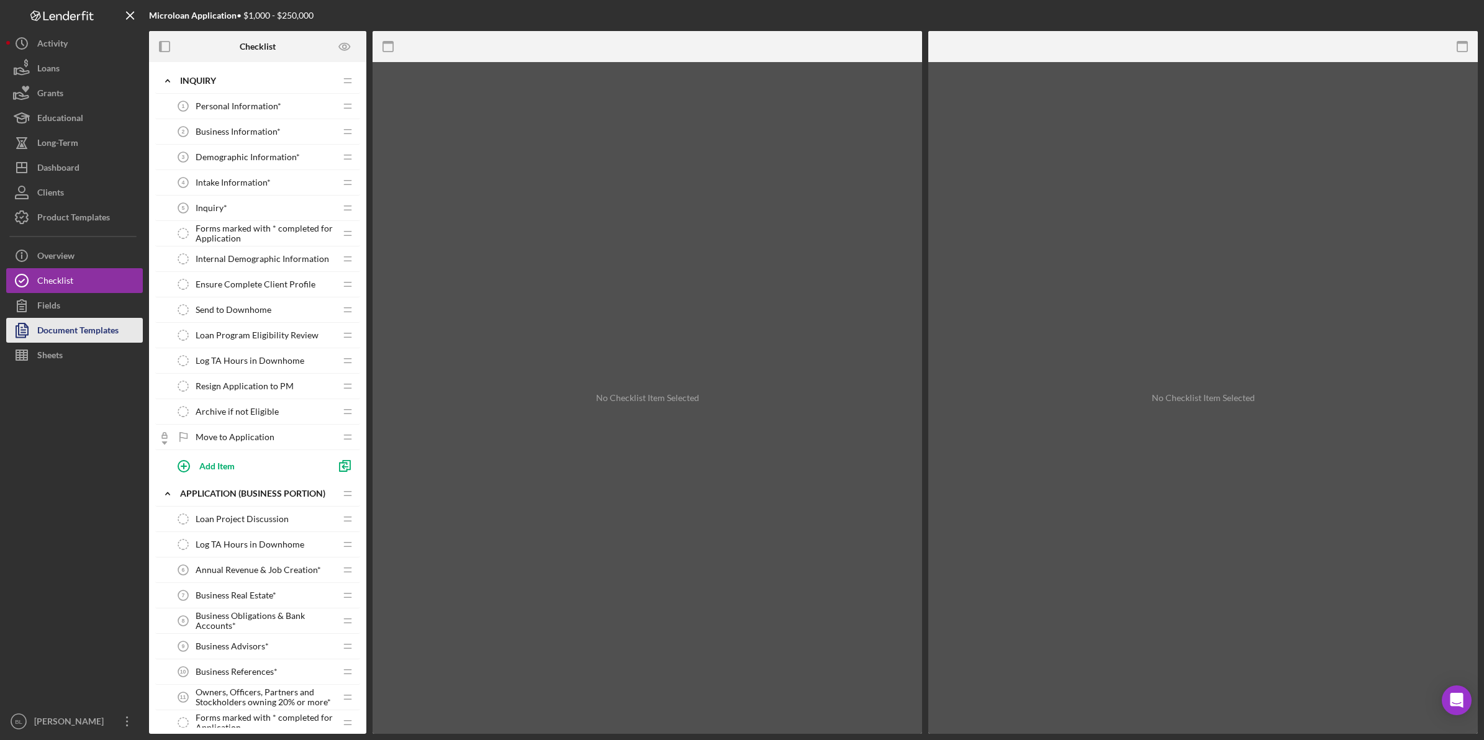
click at [78, 334] on div "Document Templates" at bounding box center [77, 332] width 81 height 28
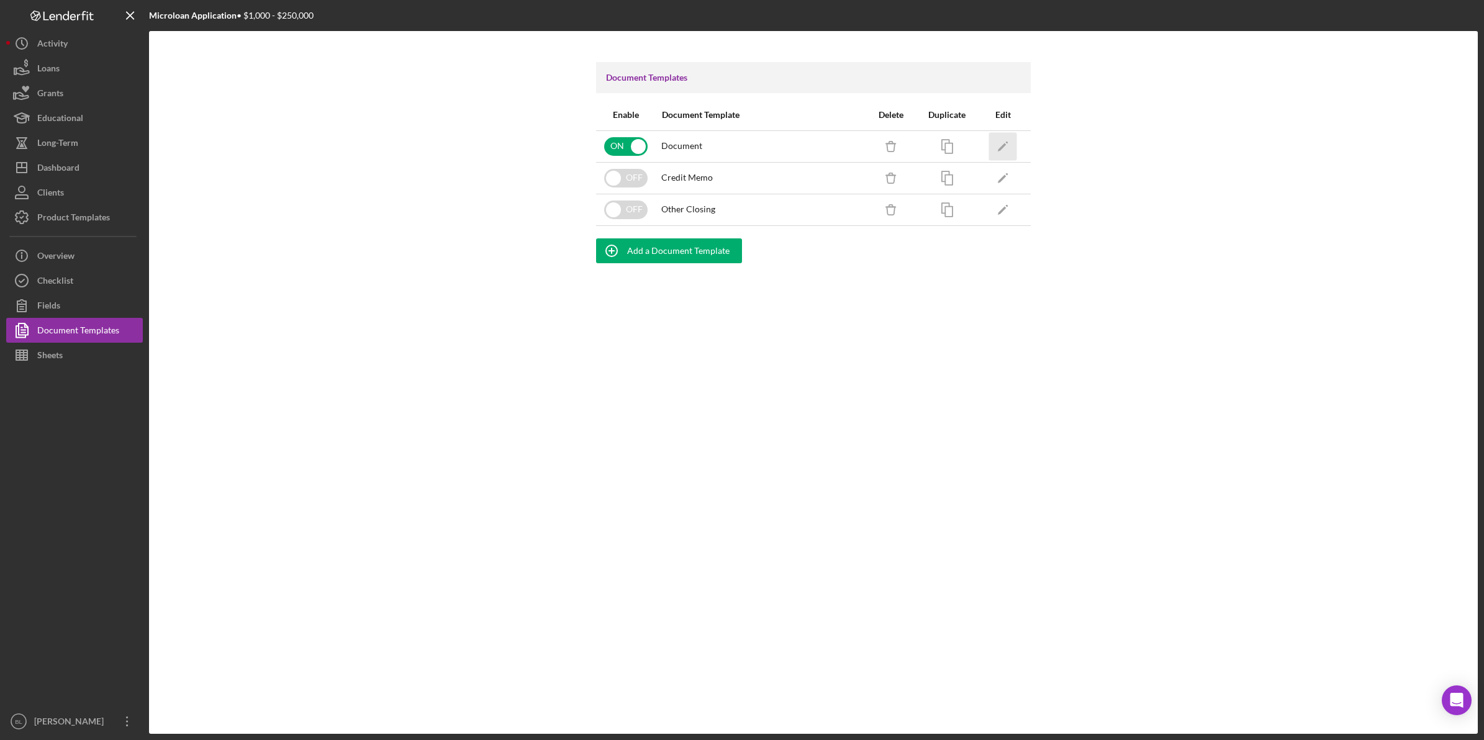
click at [1009, 151] on icon "Icon/Edit" at bounding box center [1003, 146] width 28 height 28
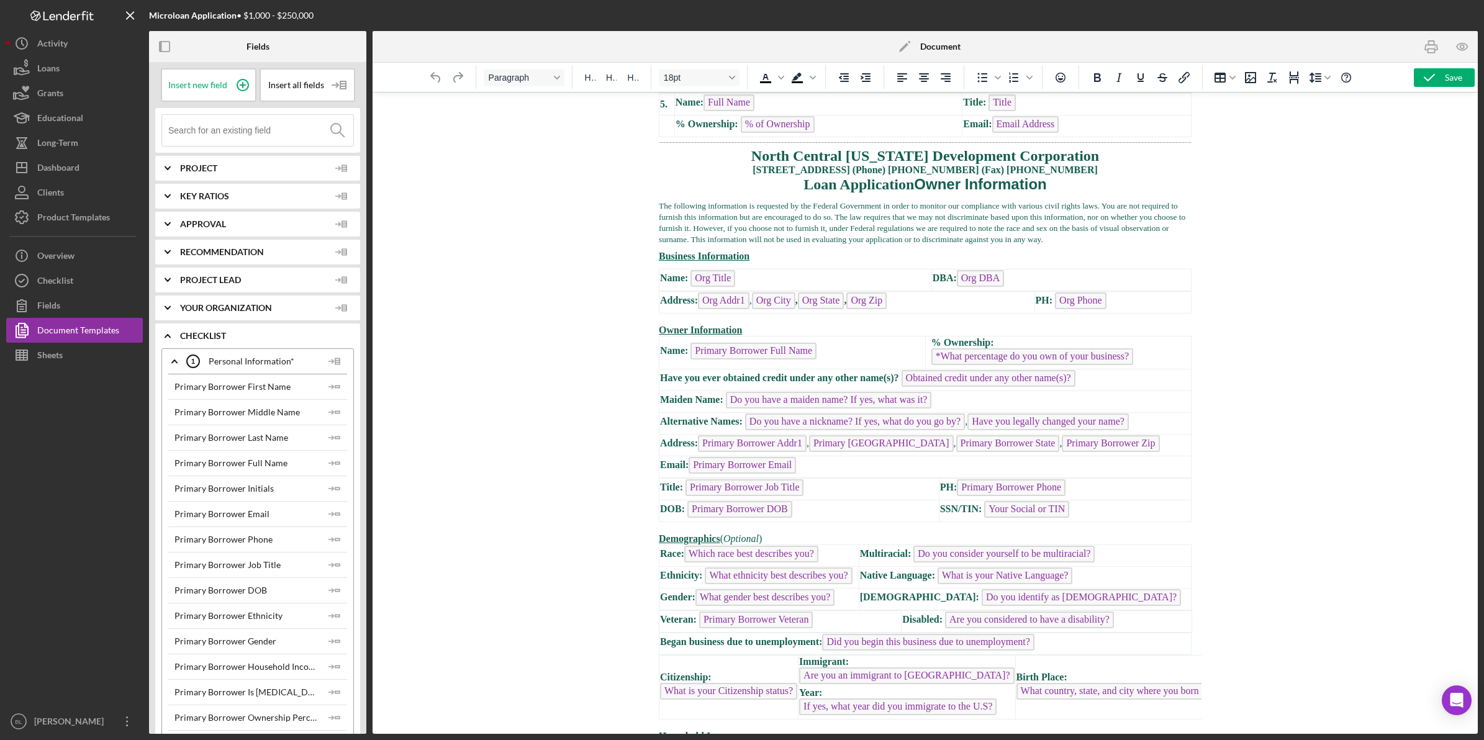
scroll to position [1242, 0]
click at [168, 336] on icon "Icon/Expander" at bounding box center [167, 335] width 31 height 31
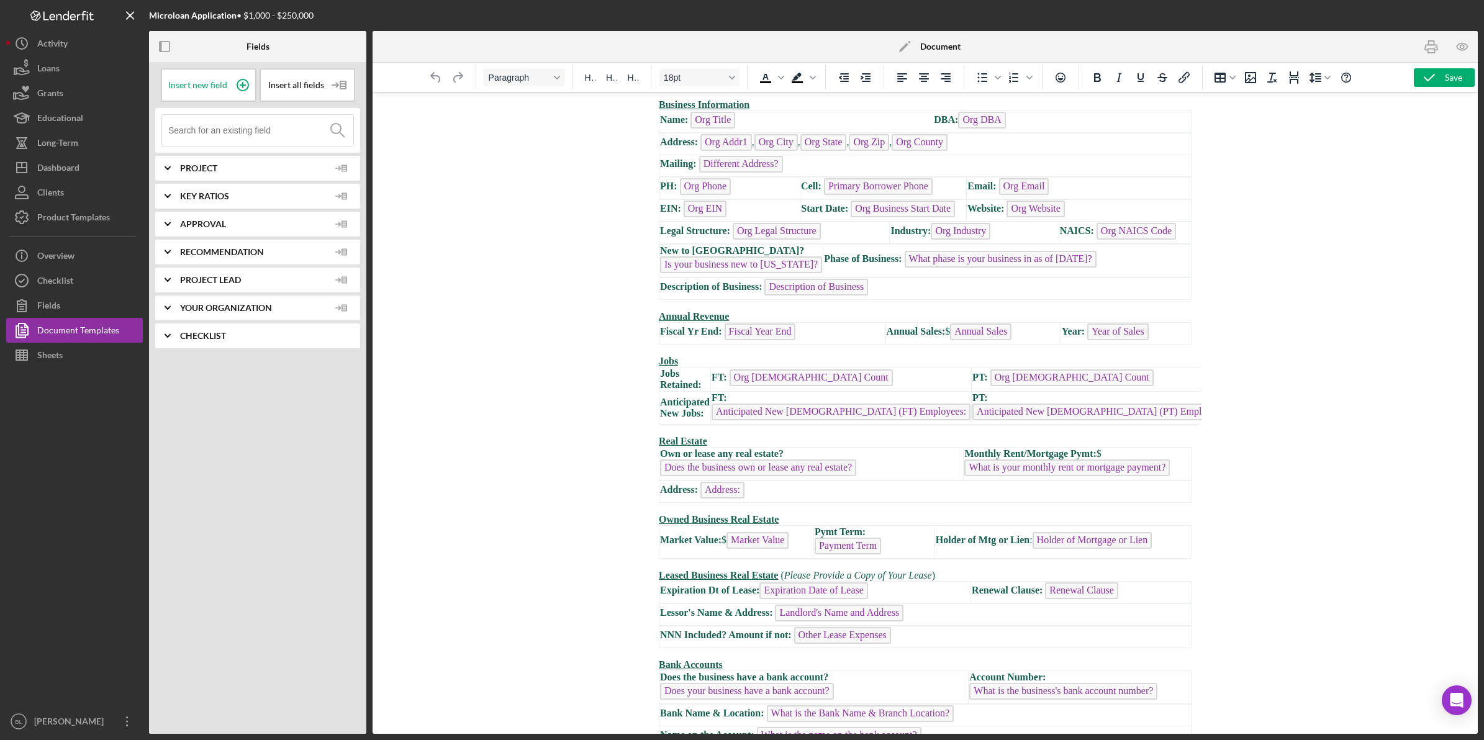
scroll to position [0, 0]
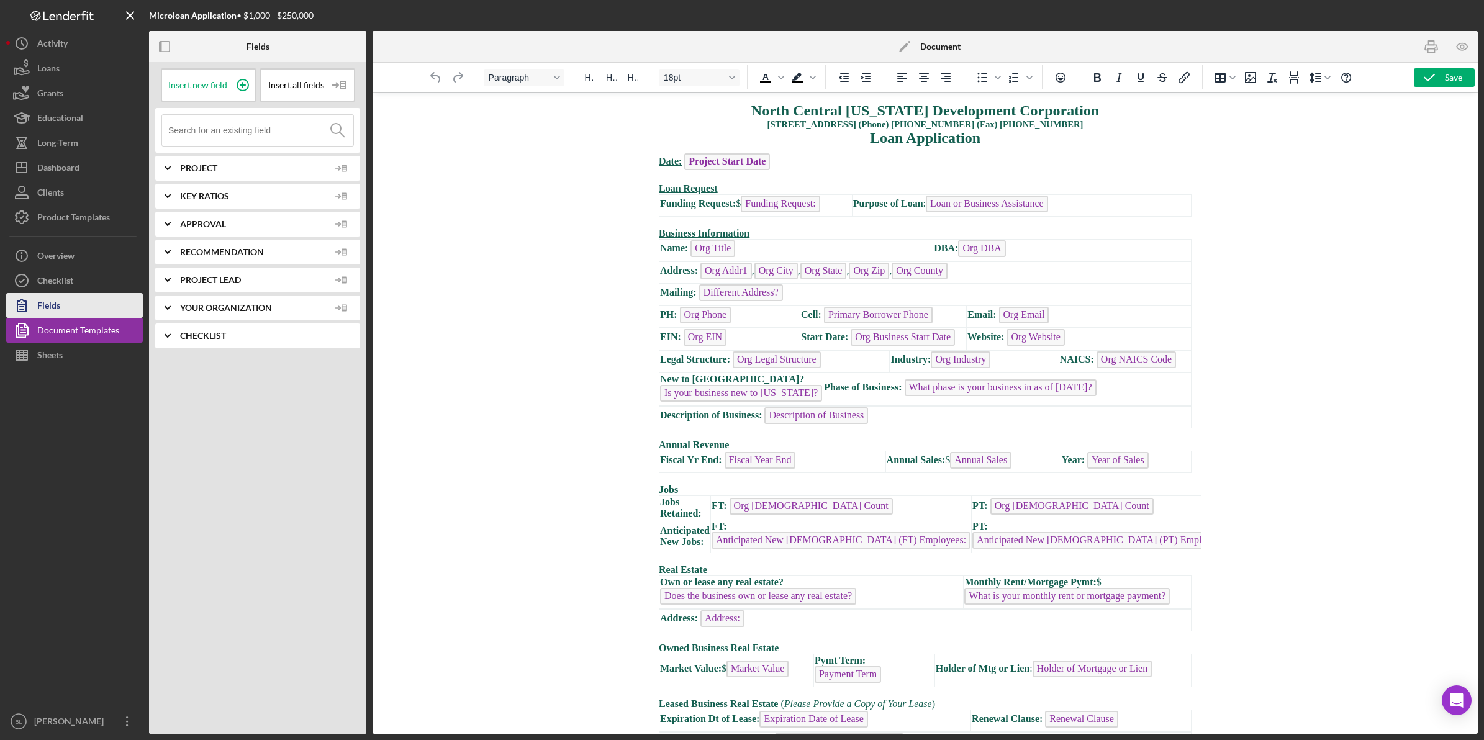
click at [76, 310] on button "Fields" at bounding box center [74, 305] width 137 height 25
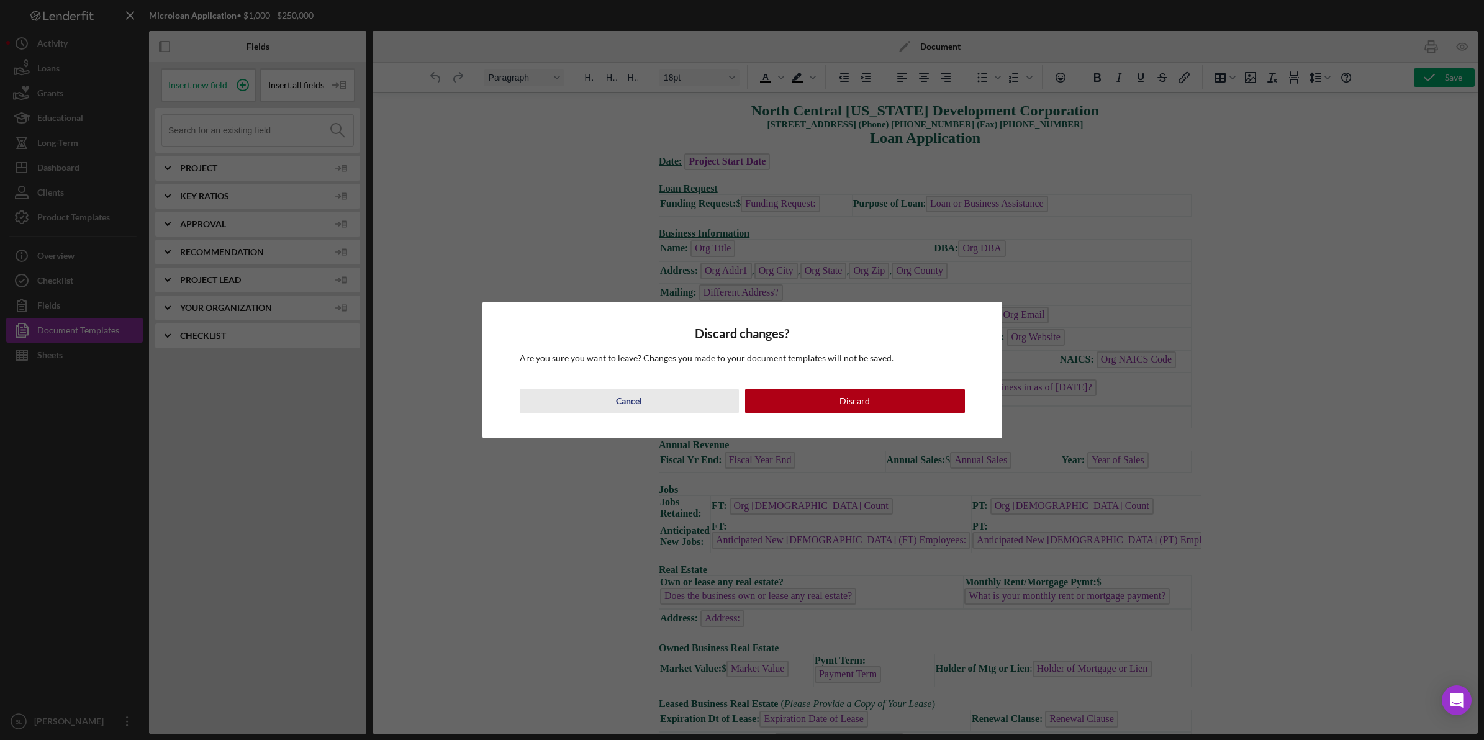
click at [659, 404] on button "Cancel" at bounding box center [630, 401] width 220 height 25
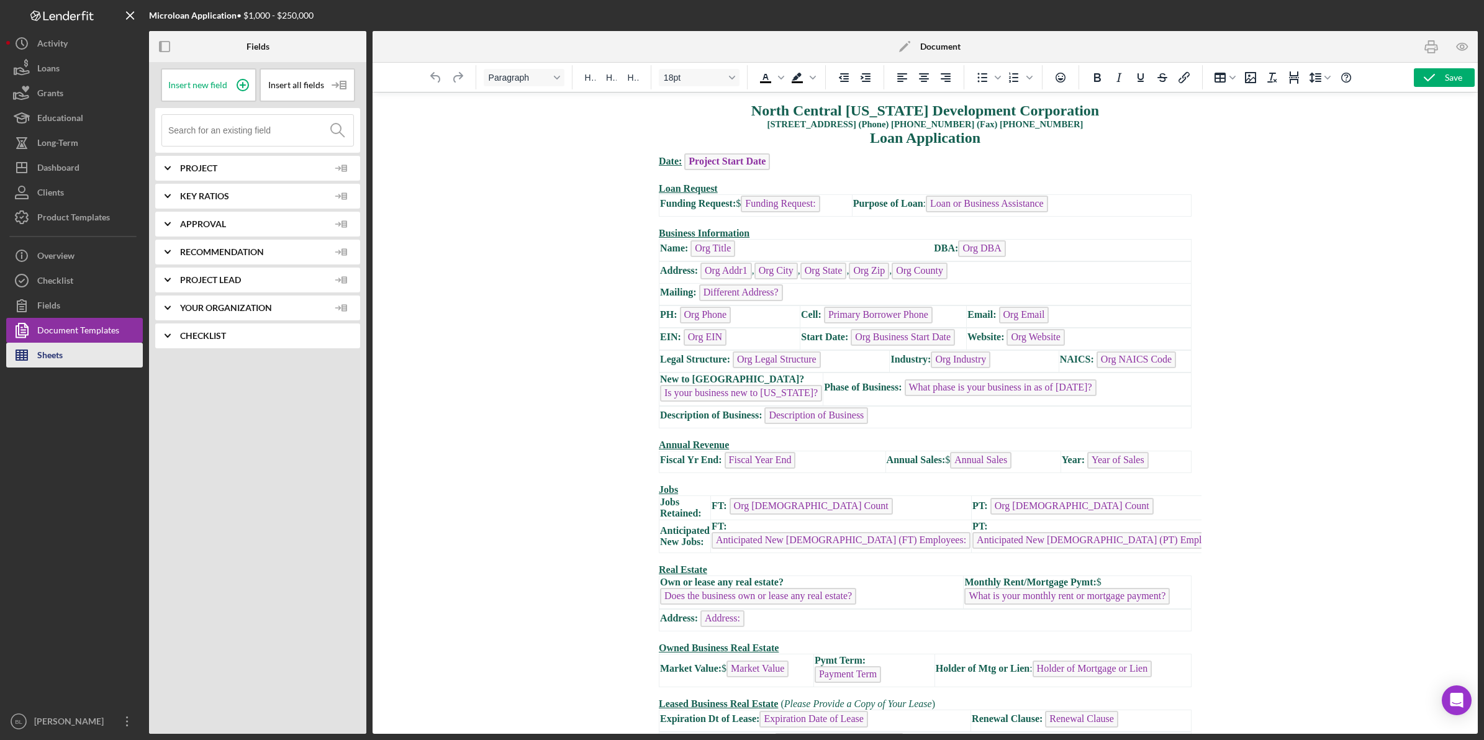
click at [65, 351] on button "Sheets" at bounding box center [74, 355] width 137 height 25
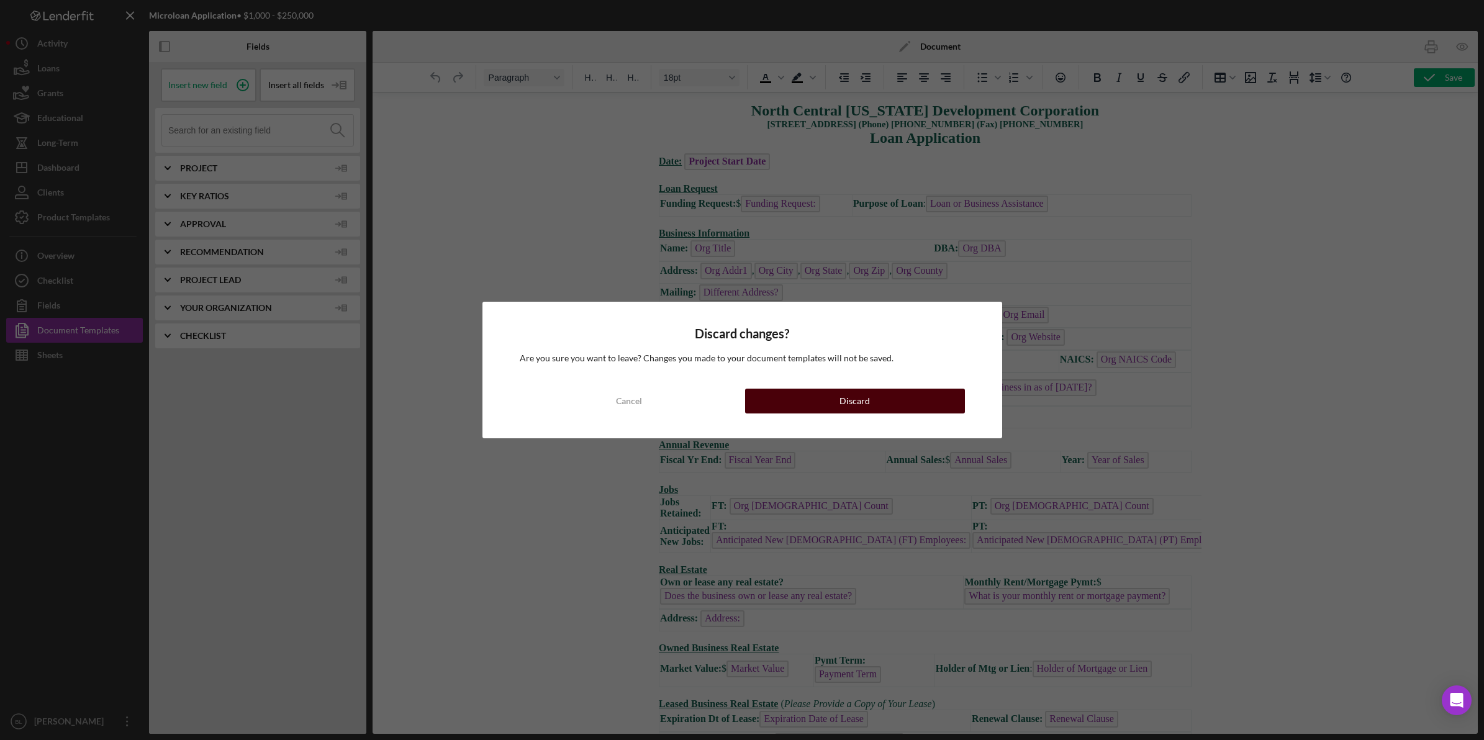
click at [832, 402] on button "Discard" at bounding box center [855, 401] width 220 height 25
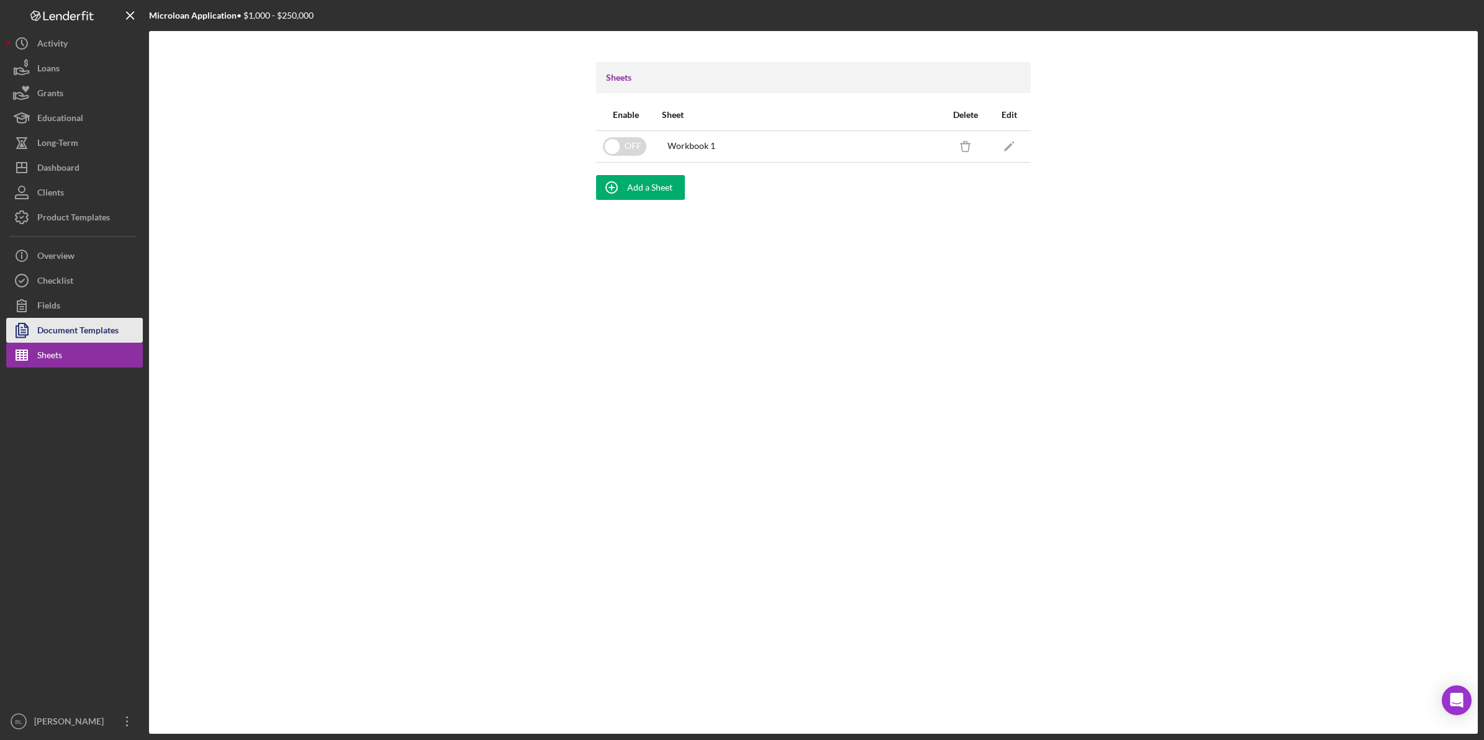
drag, startPoint x: 45, startPoint y: 332, endPoint x: 140, endPoint y: 331, distance: 95.0
click at [45, 333] on div "Document Templates" at bounding box center [77, 332] width 81 height 28
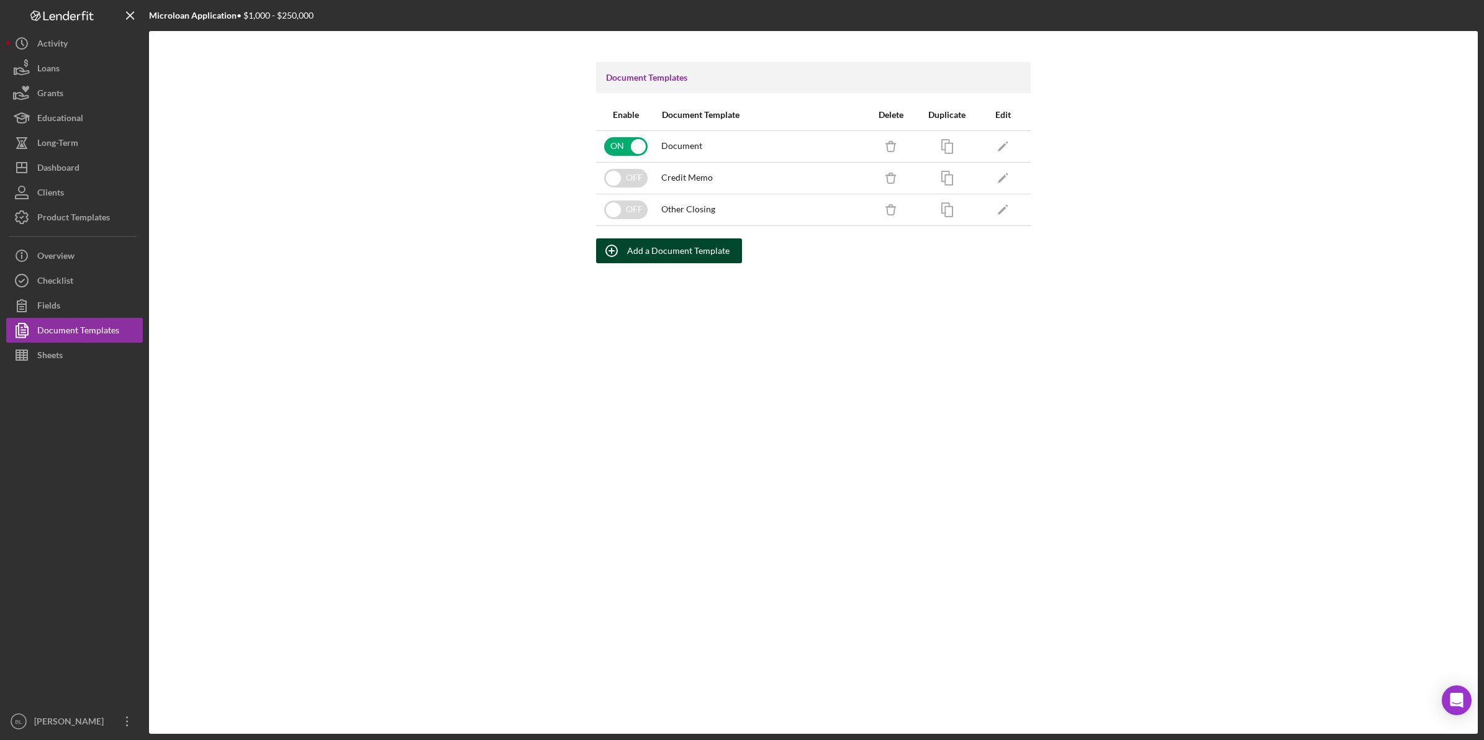
click at [680, 247] on div "Add a Document Template" at bounding box center [678, 250] width 102 height 25
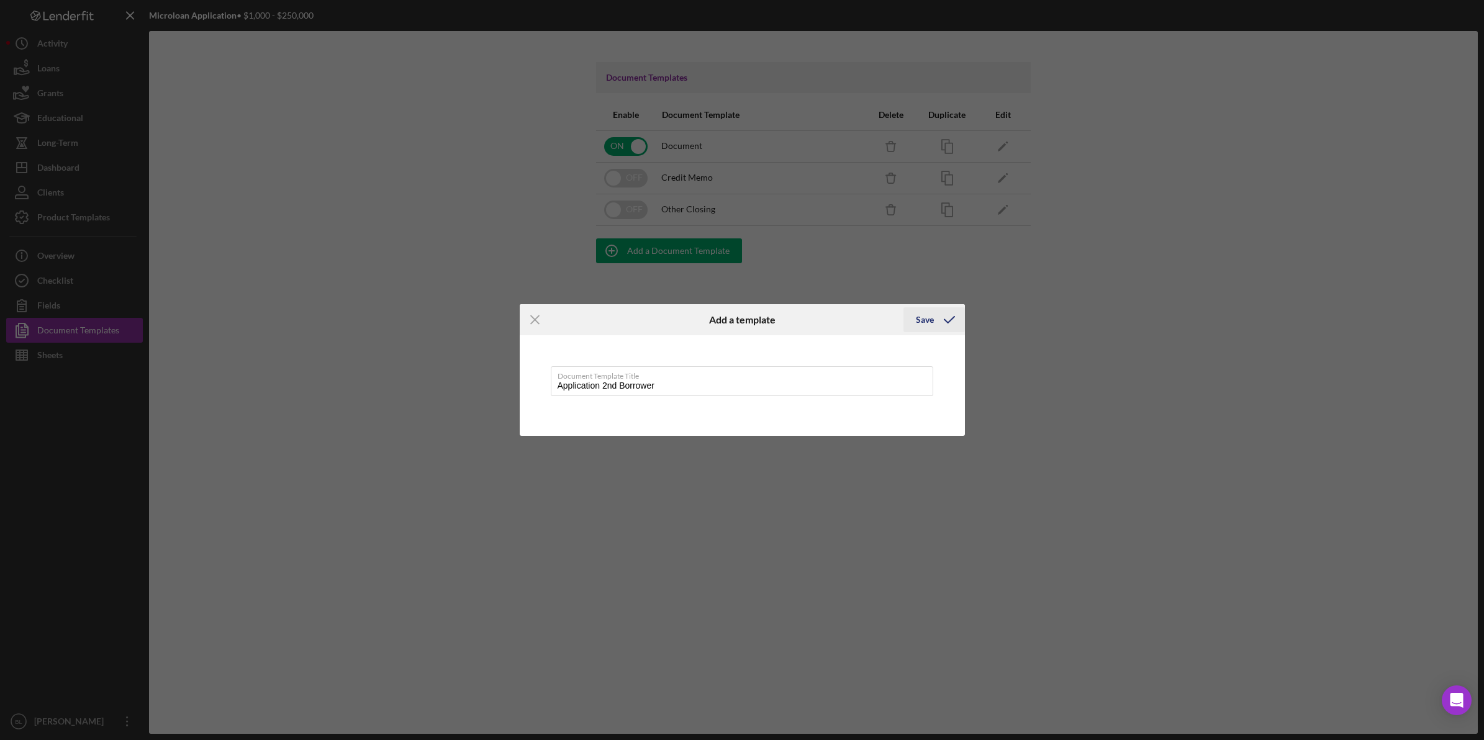
type input "Application 2nd Borrower"
click at [935, 322] on icon "submit" at bounding box center [949, 319] width 31 height 31
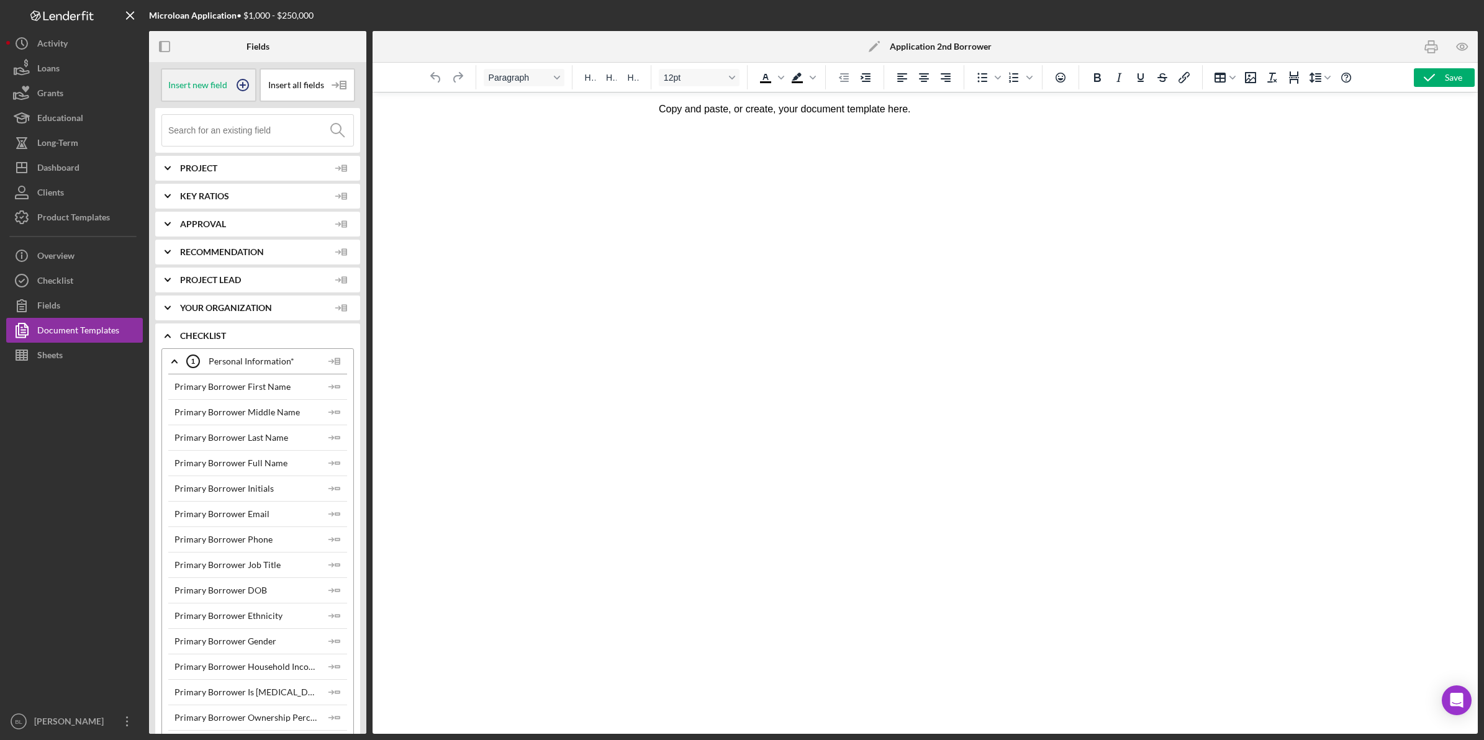
click at [221, 84] on span "Insert new field" at bounding box center [197, 85] width 59 height 10
click at [1160, 132] on html "Placeholder Copy and paste, or create, your document template here." at bounding box center [925, 113] width 553 height 40
drag, startPoint x: 1061, startPoint y: 119, endPoint x: 1166, endPoint y: 221, distance: 146.7
click at [649, 130] on html "Placeholder Copy and paste, or create, your document template here." at bounding box center [925, 113] width 553 height 40
click at [199, 171] on span "Project" at bounding box center [254, 168] width 149 height 10
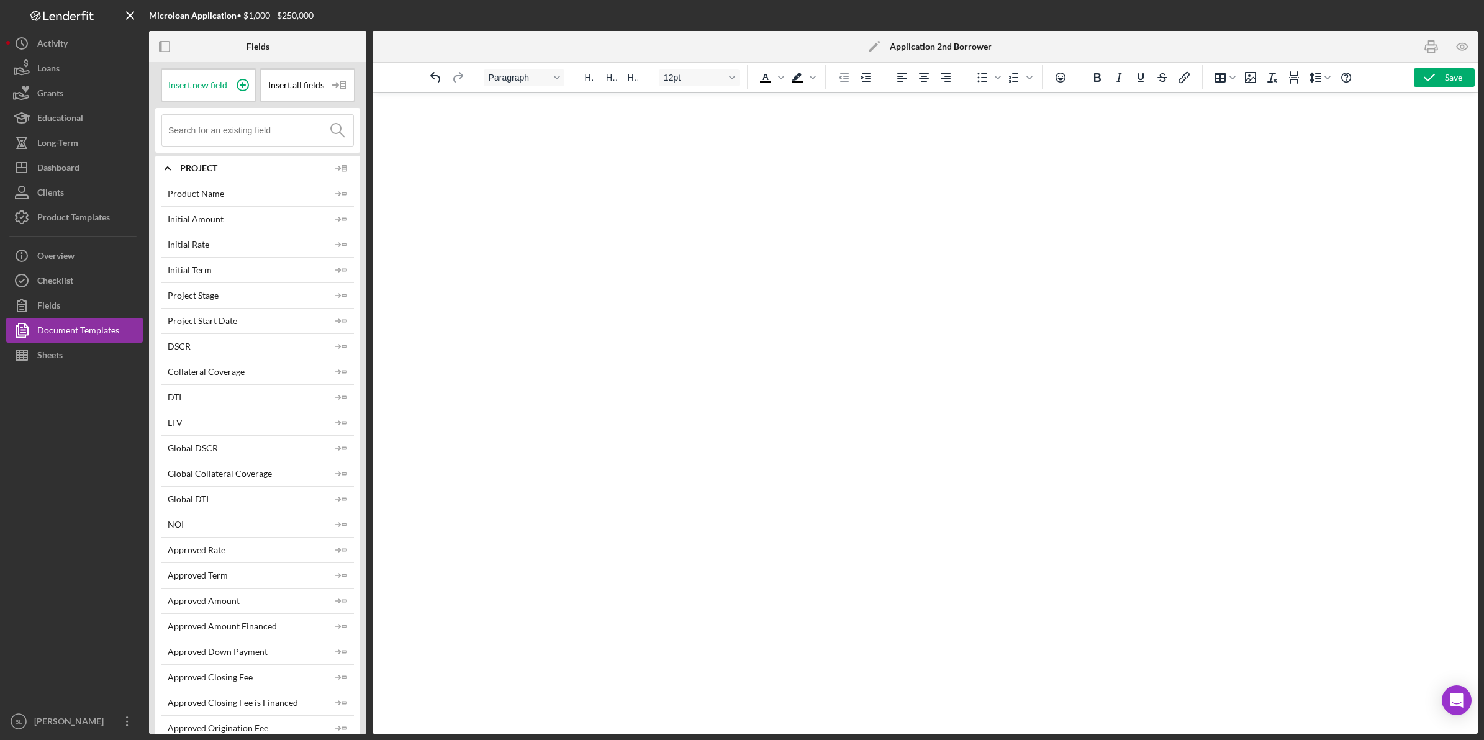
click at [199, 171] on span "Project" at bounding box center [254, 168] width 149 height 10
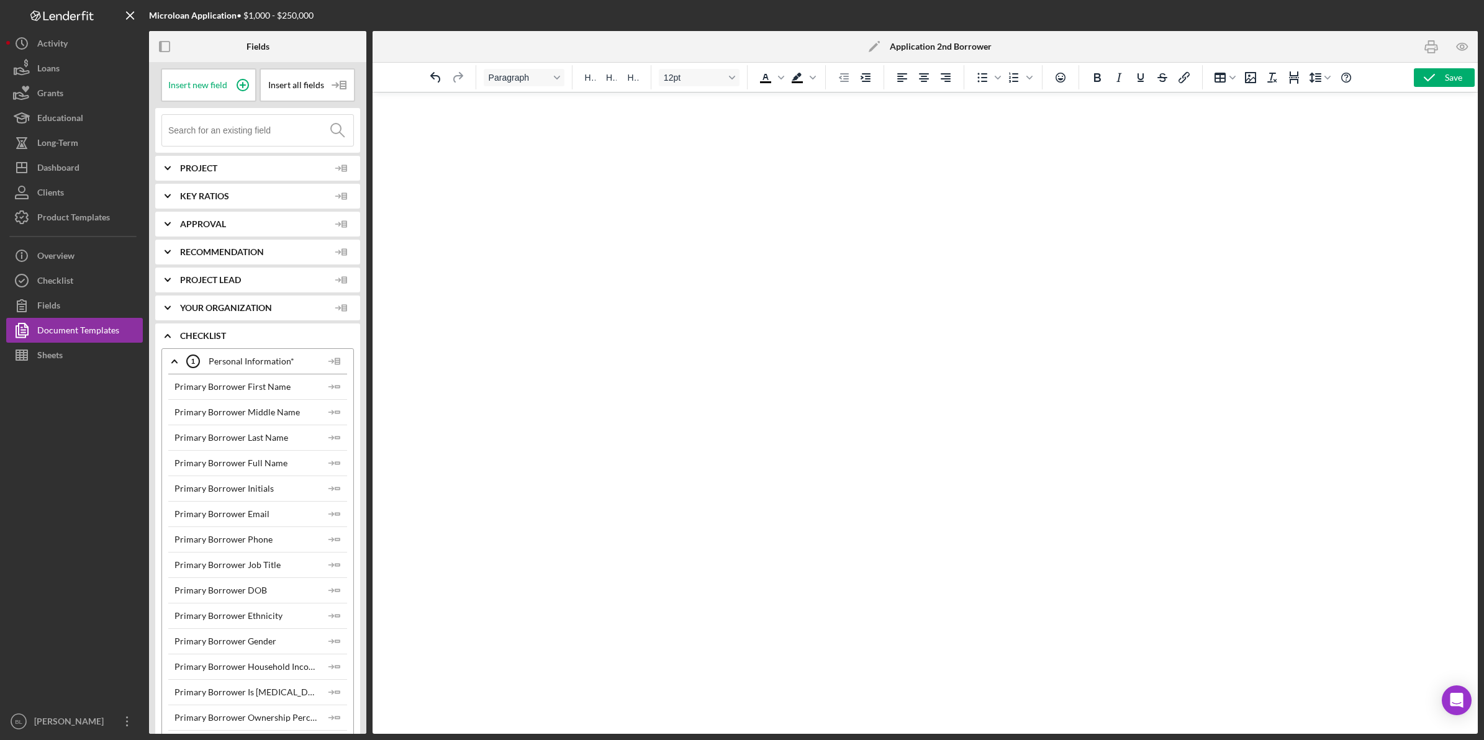
click at [191, 191] on span "Key Ratios" at bounding box center [254, 196] width 149 height 10
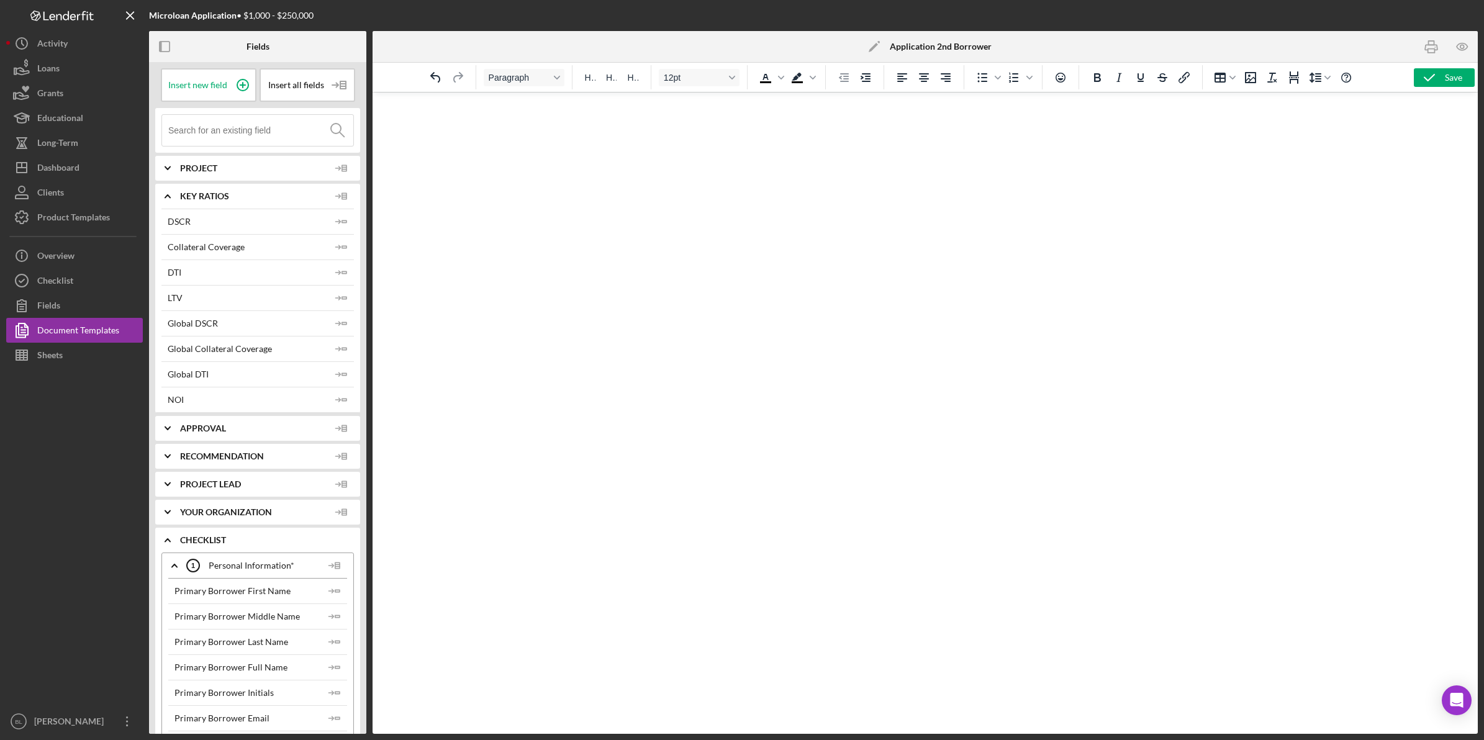
click at [191, 191] on span "Key Ratios" at bounding box center [254, 196] width 149 height 10
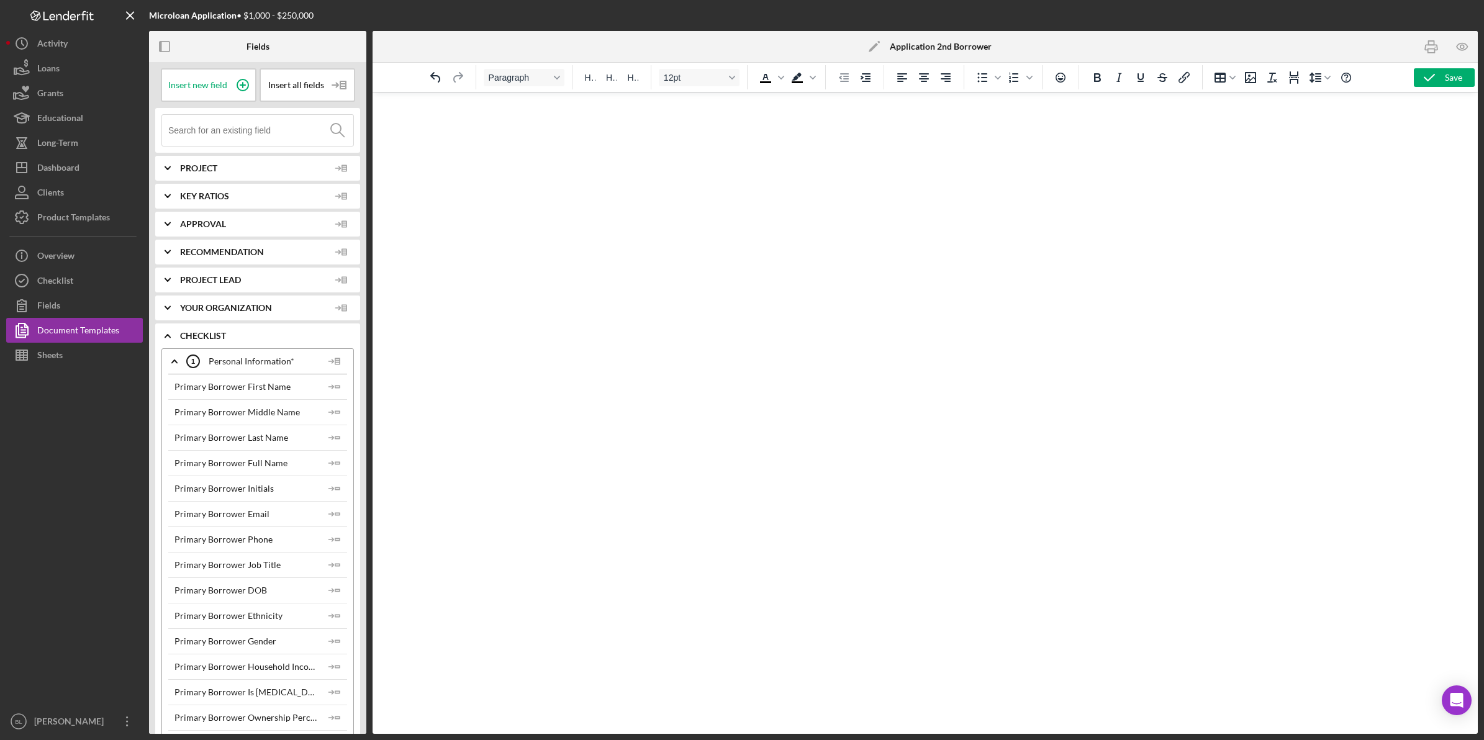
click at [184, 229] on div "Approval" at bounding box center [267, 224] width 174 height 25
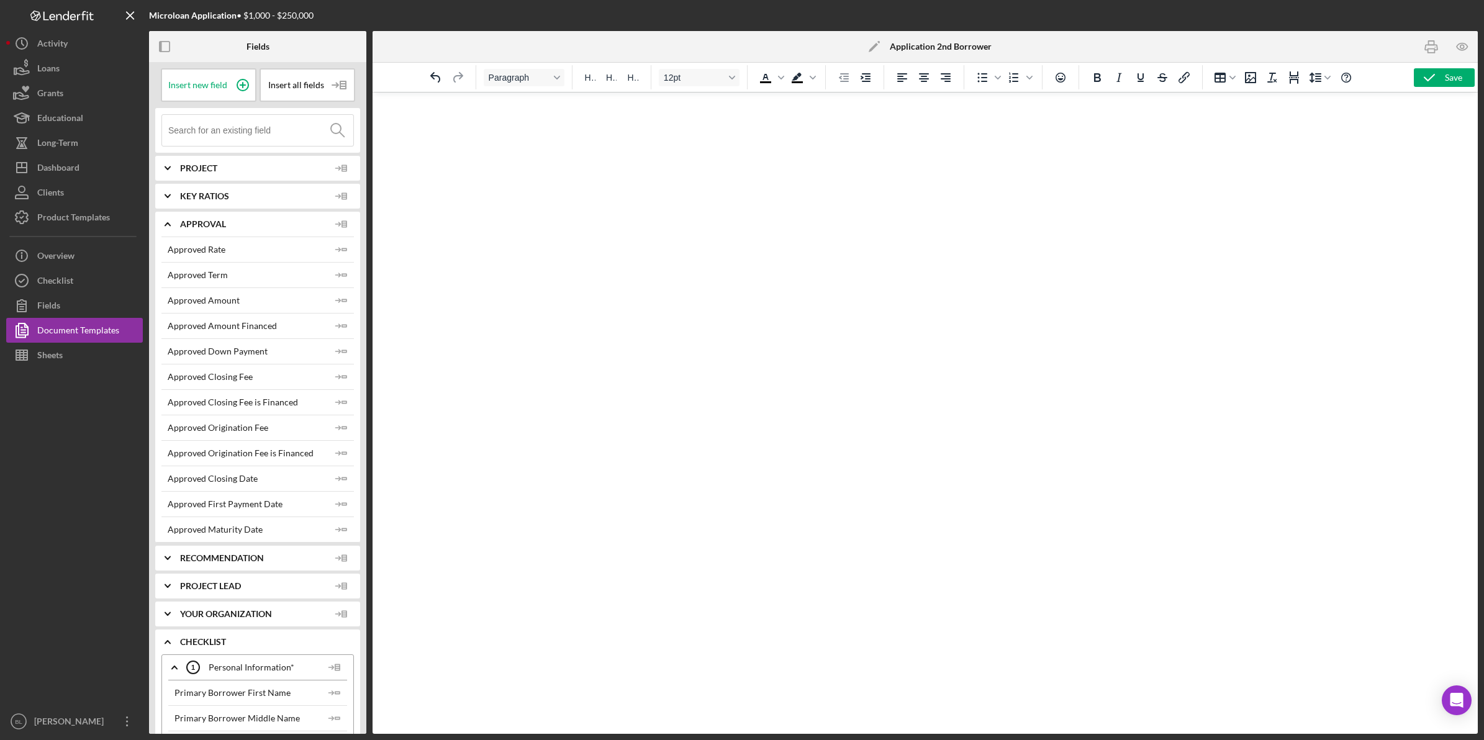
click at [184, 229] on div "Approval" at bounding box center [267, 224] width 174 height 25
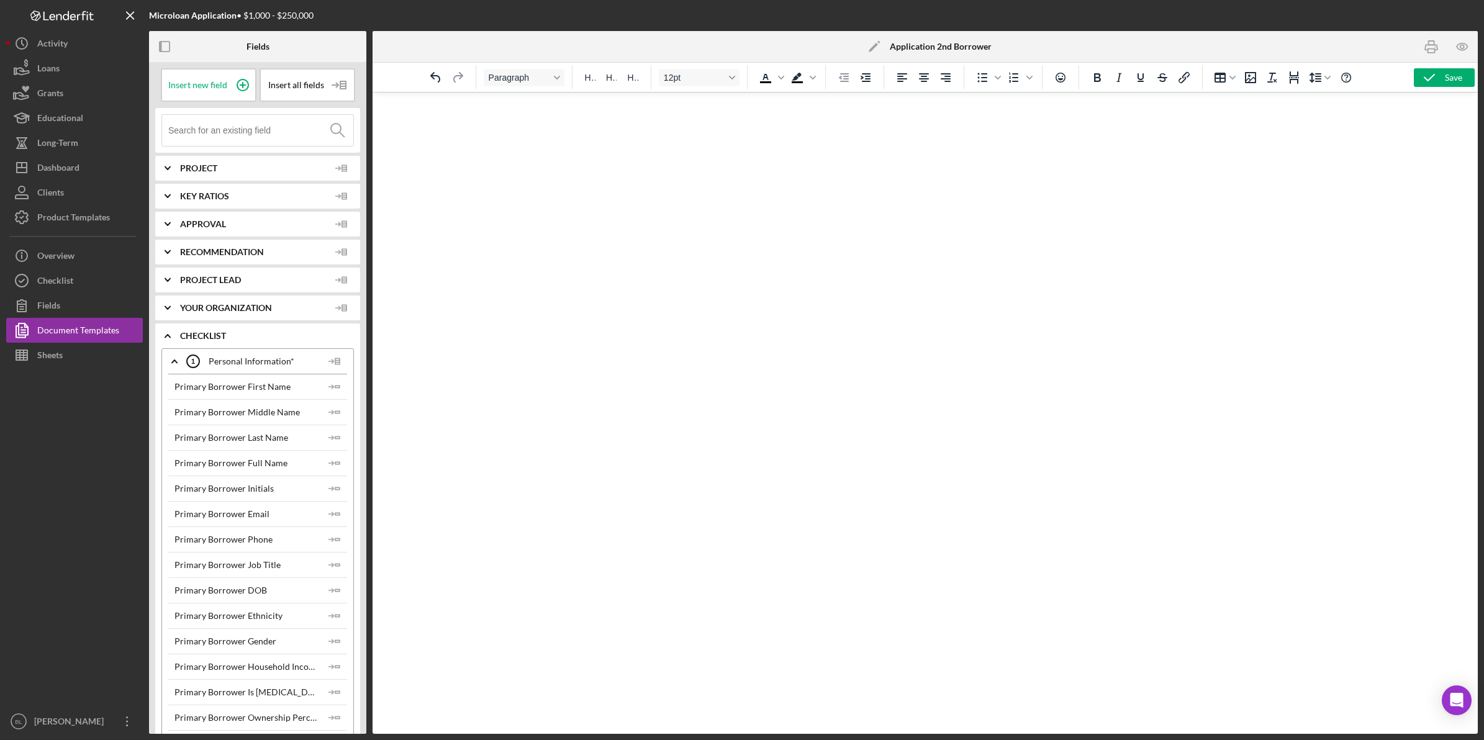
click at [184, 253] on span "Recommendation" at bounding box center [254, 252] width 149 height 10
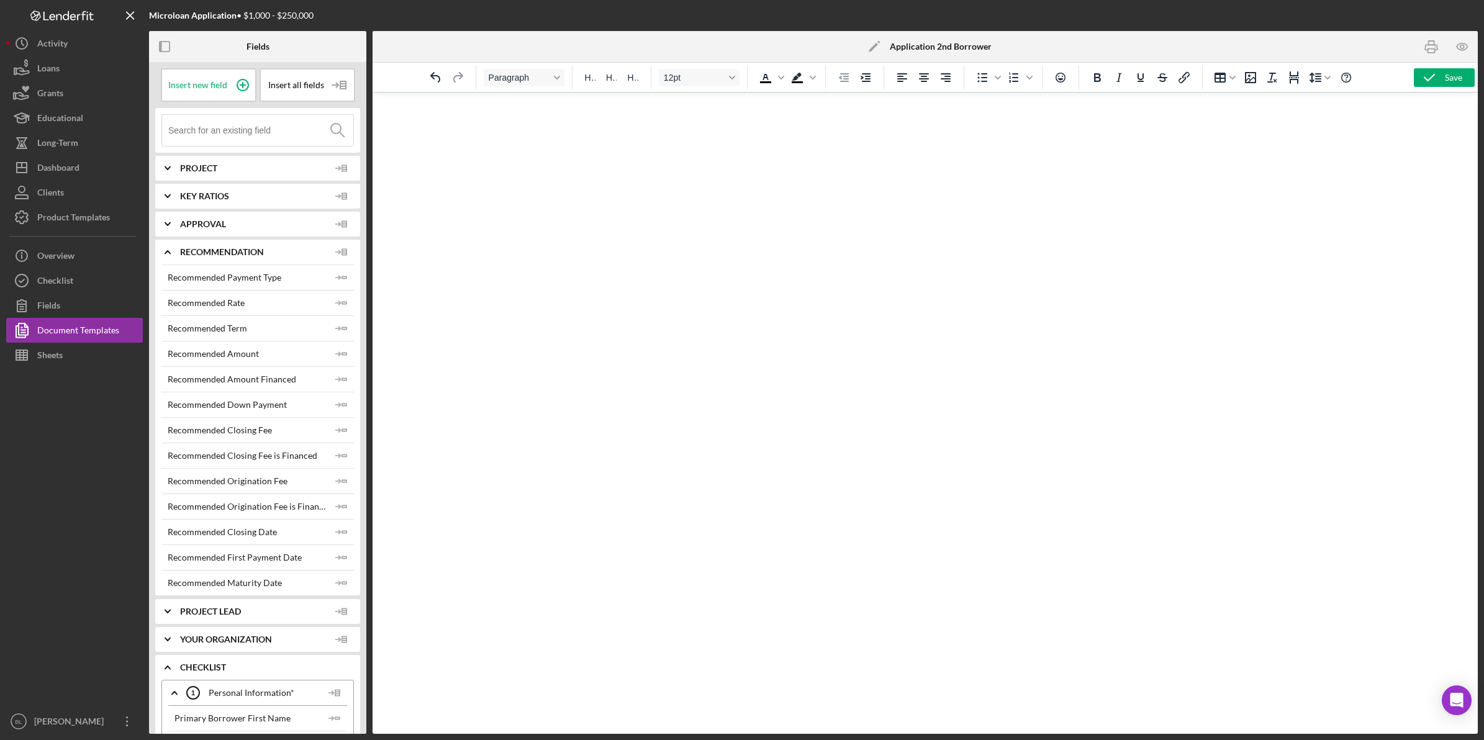
click at [184, 253] on span "Recommendation" at bounding box center [254, 252] width 149 height 10
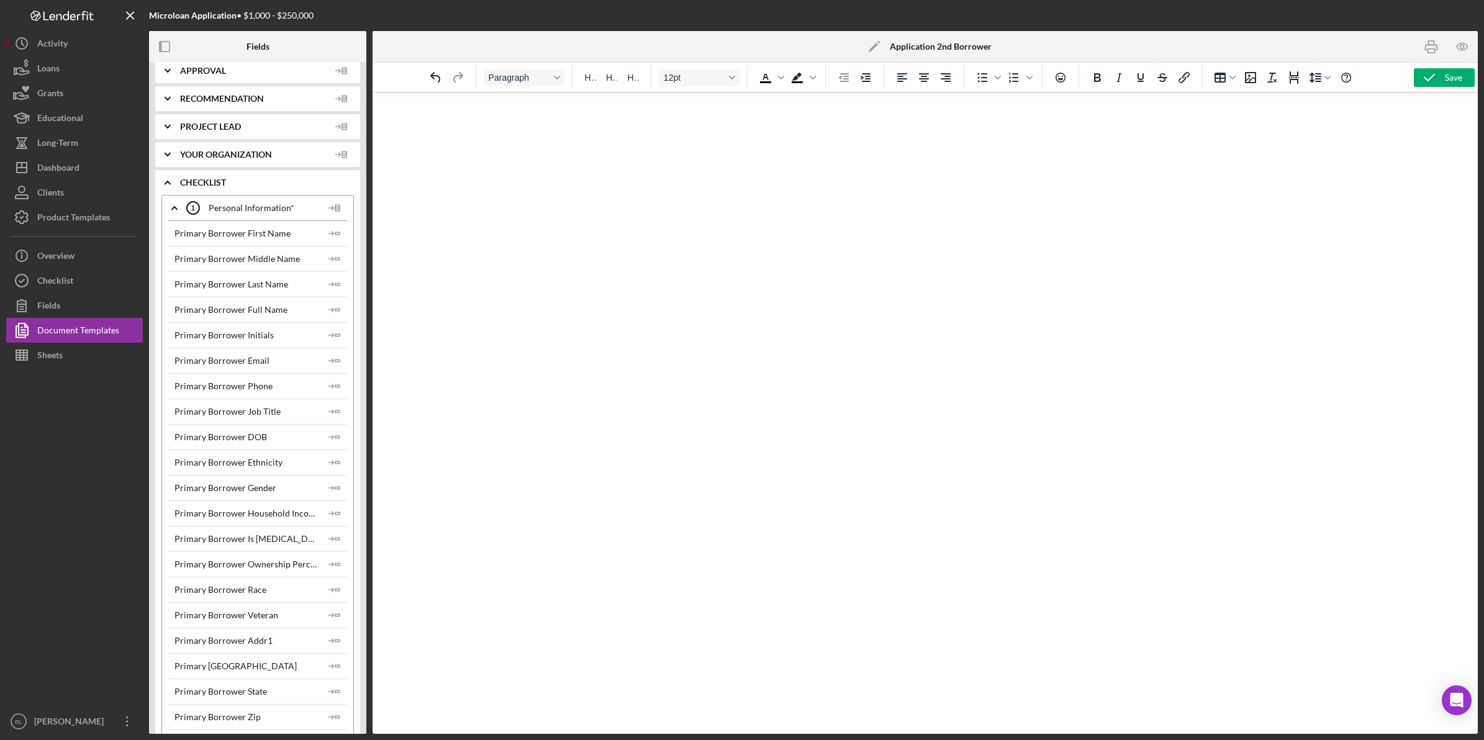
scroll to position [155, 0]
click at [334, 207] on icon at bounding box center [334, 206] width 25 height 31
click at [346, 265] on div "Insert Table" at bounding box center [355, 265] width 57 height 25
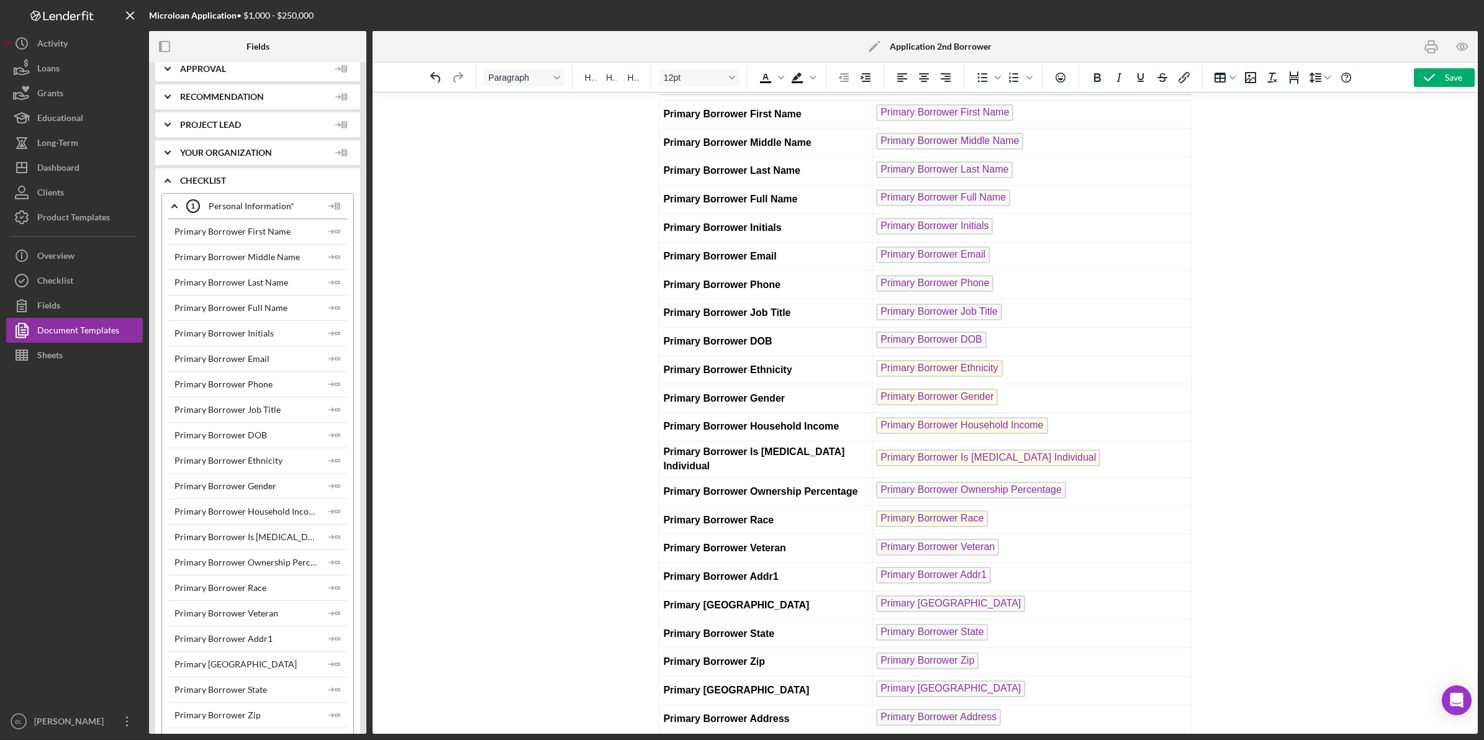
scroll to position [56, 0]
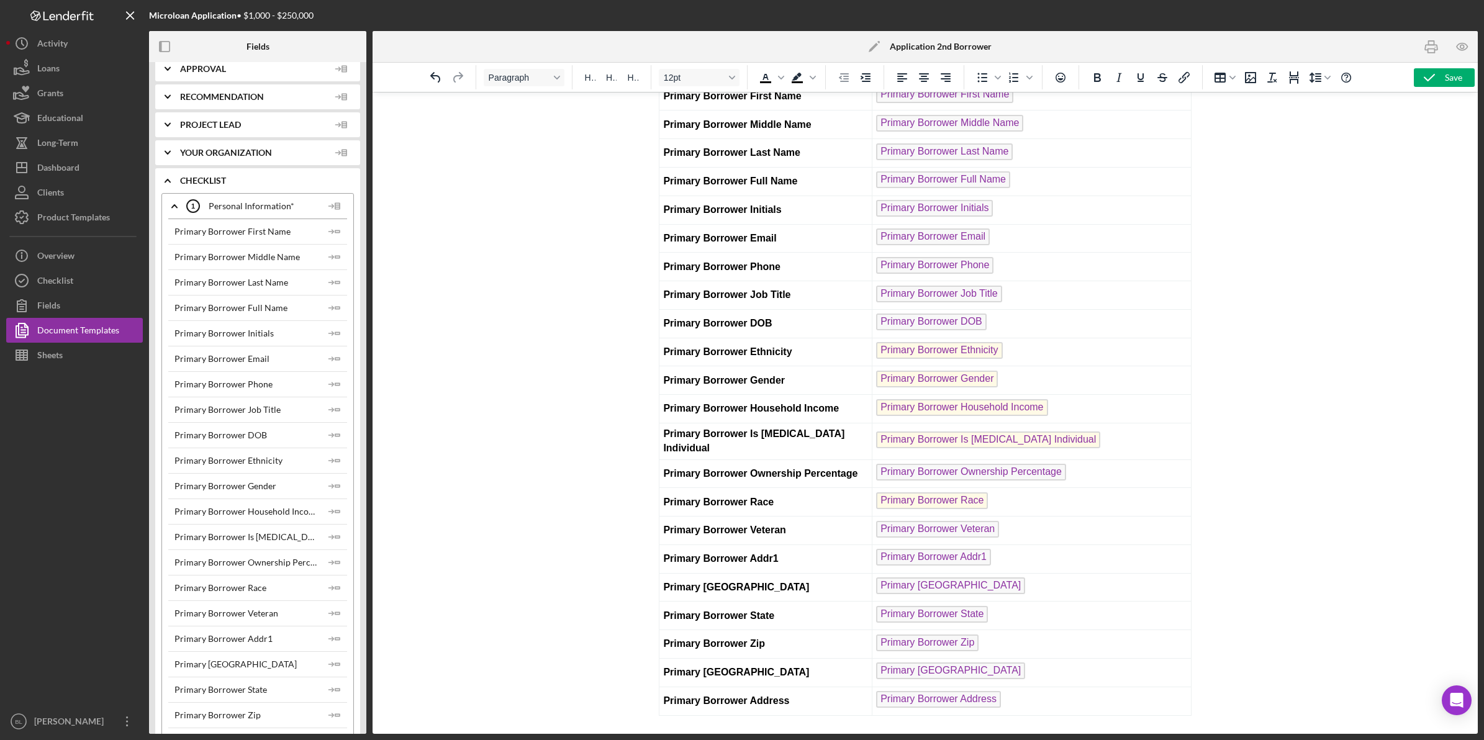
click at [171, 206] on icon "Icon/Expander" at bounding box center [174, 206] width 31 height 31
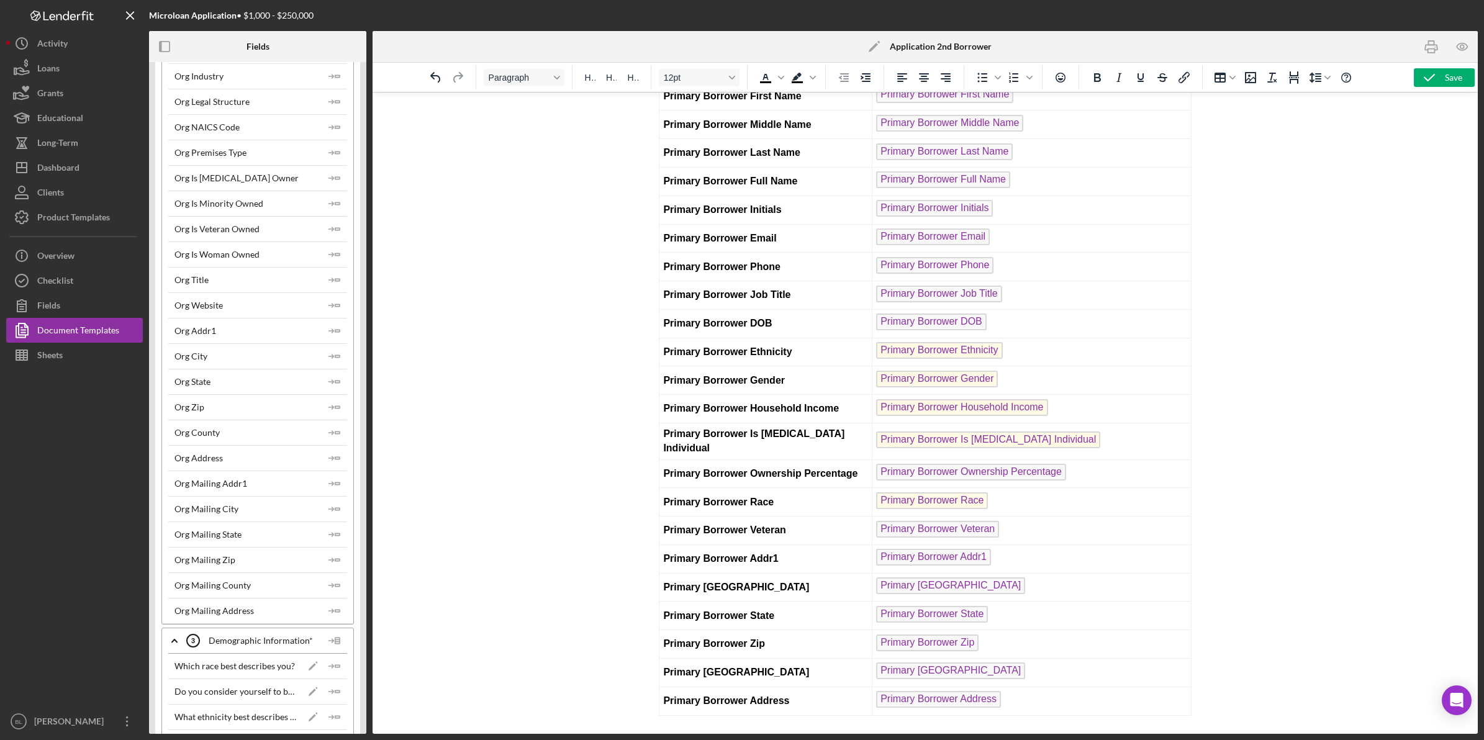
scroll to position [155, 0]
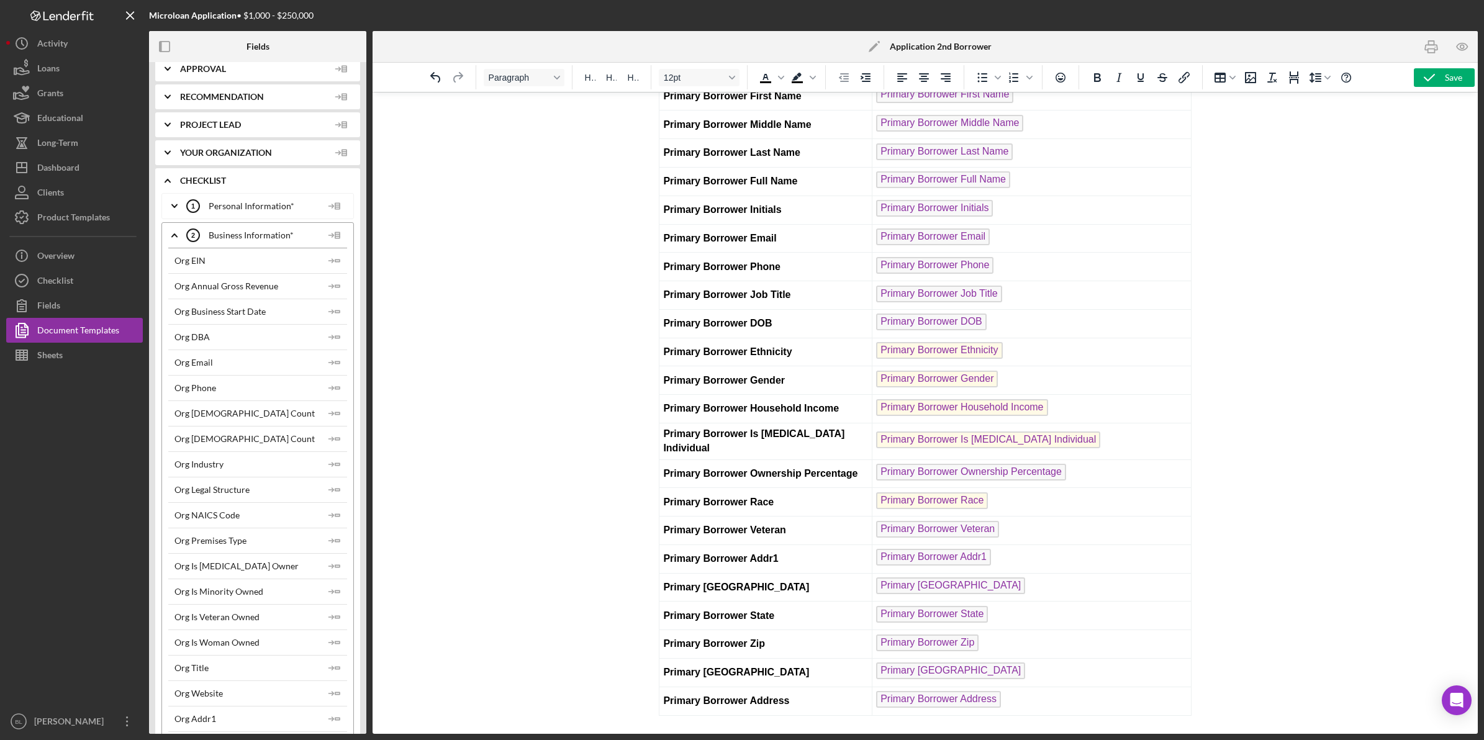
click at [179, 237] on icon "Icon/Expander" at bounding box center [174, 235] width 31 height 31
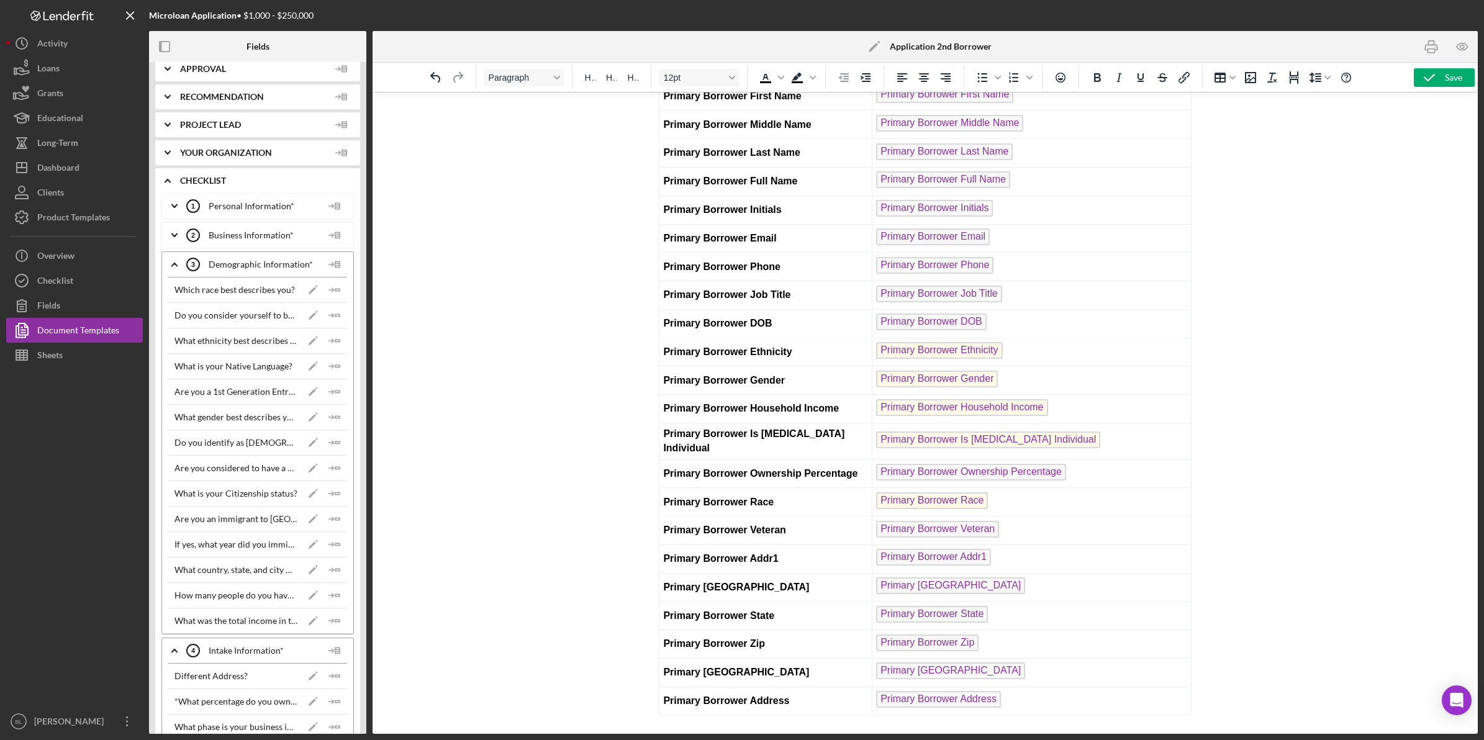
click at [174, 233] on icon "Icon/Expander" at bounding box center [174, 235] width 31 height 31
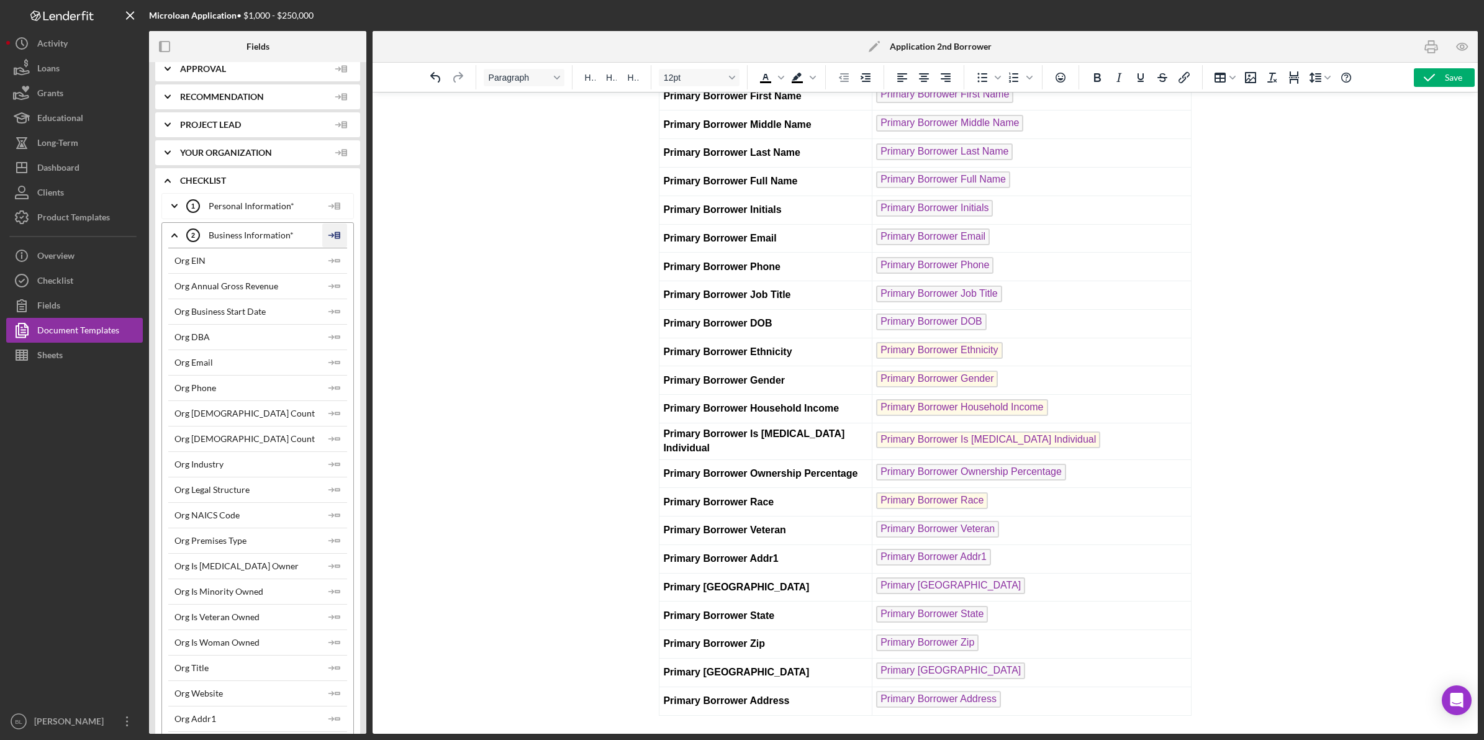
click at [335, 237] on polygon at bounding box center [337, 235] width 4 height 6
click at [354, 293] on div "Insert Table" at bounding box center [355, 295] width 57 height 25
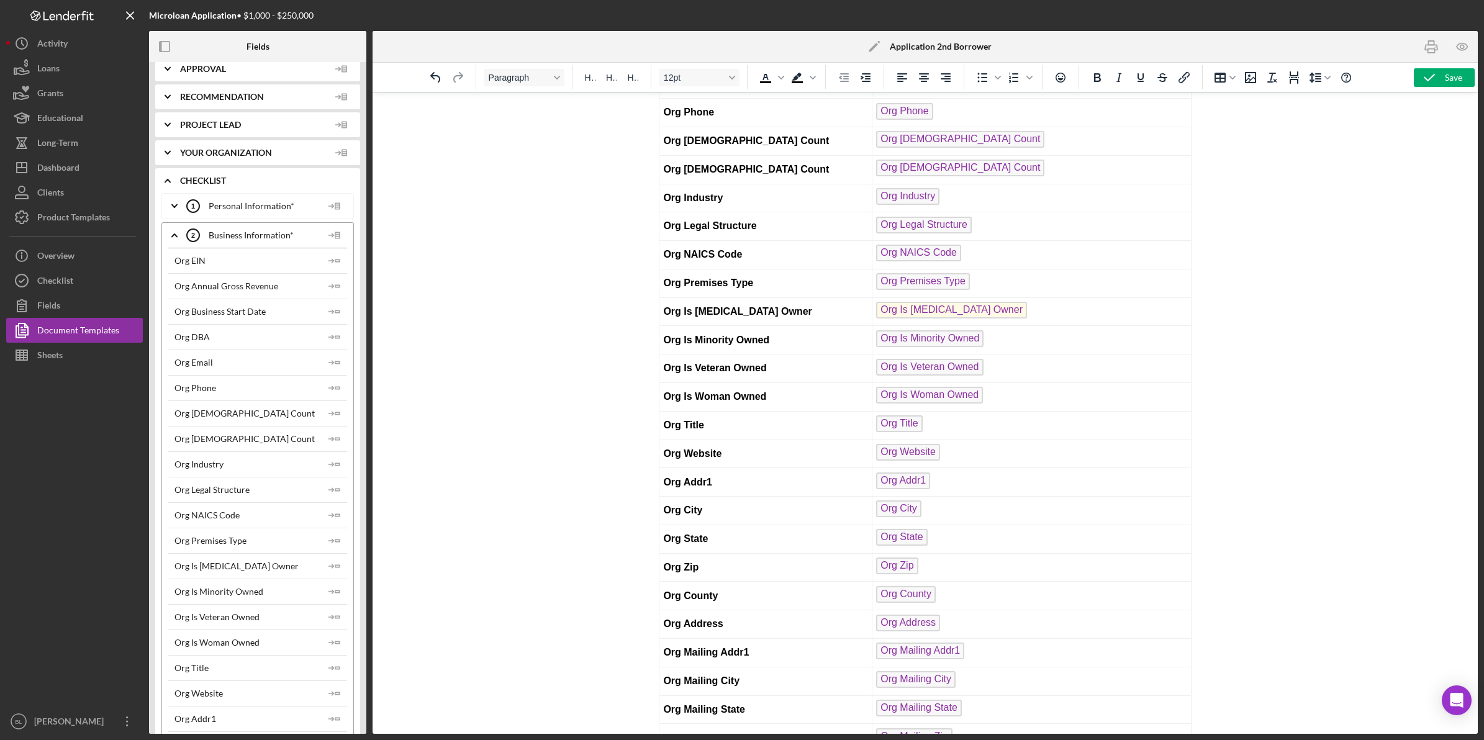
scroll to position [930, 0]
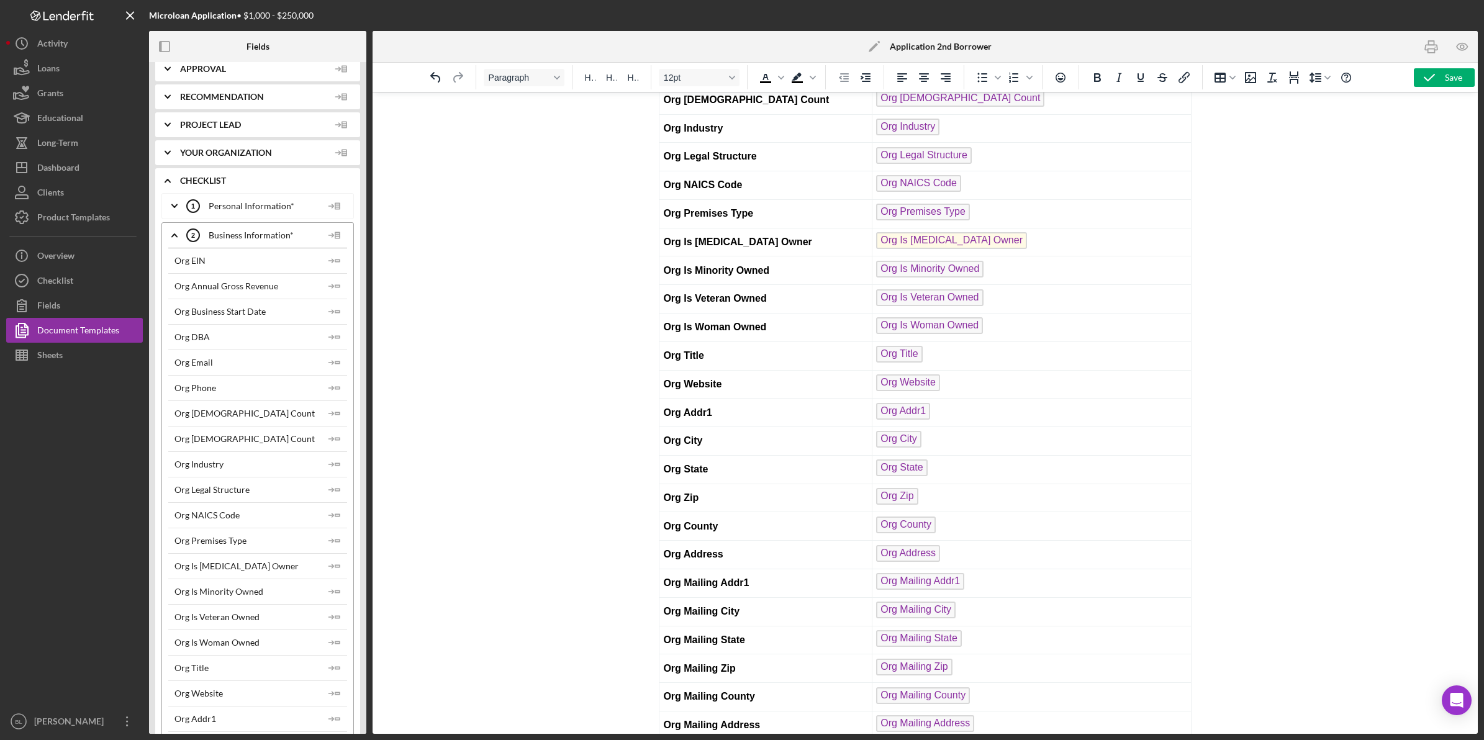
click at [171, 243] on icon "Icon/Expander" at bounding box center [174, 235] width 31 height 31
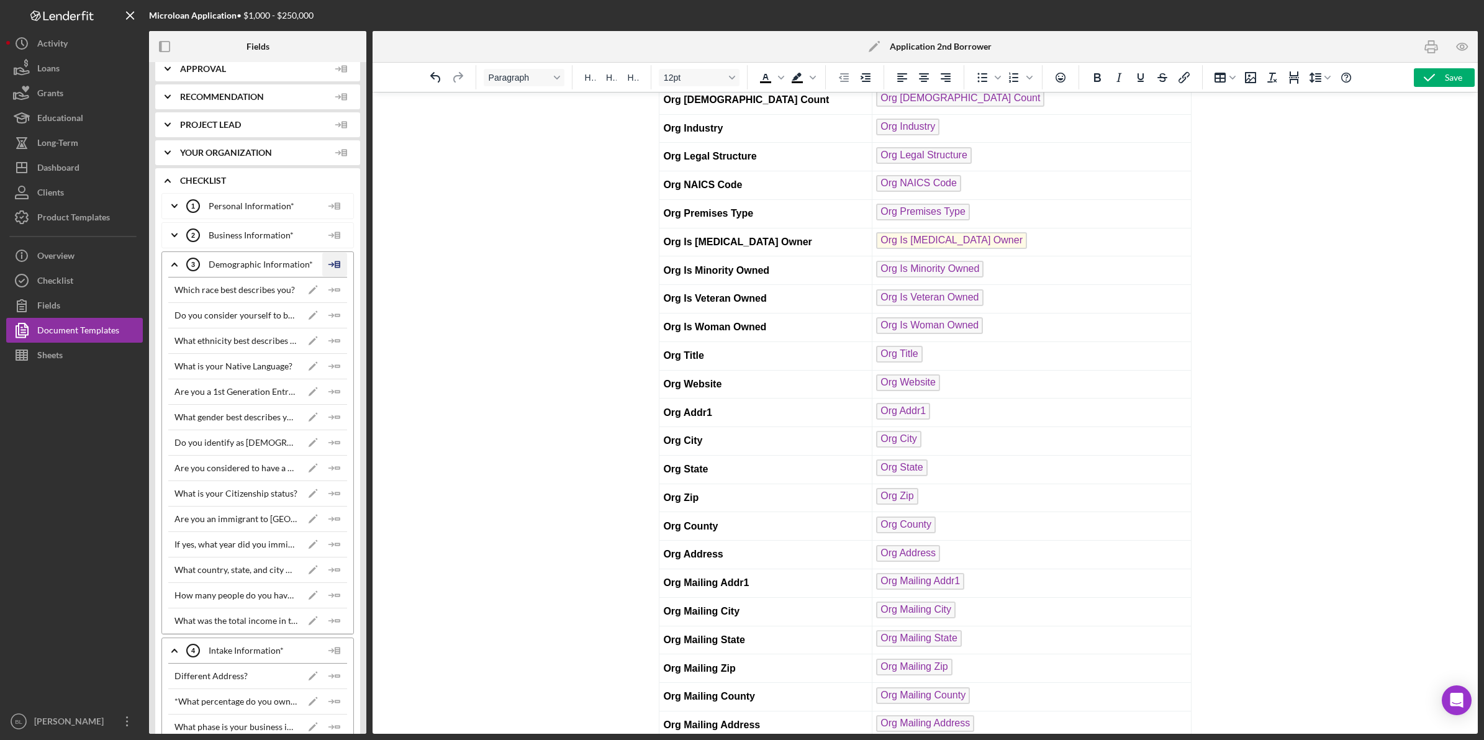
click at [330, 267] on icon at bounding box center [334, 264] width 25 height 31
click at [337, 321] on div "Insert Table" at bounding box center [355, 324] width 57 height 25
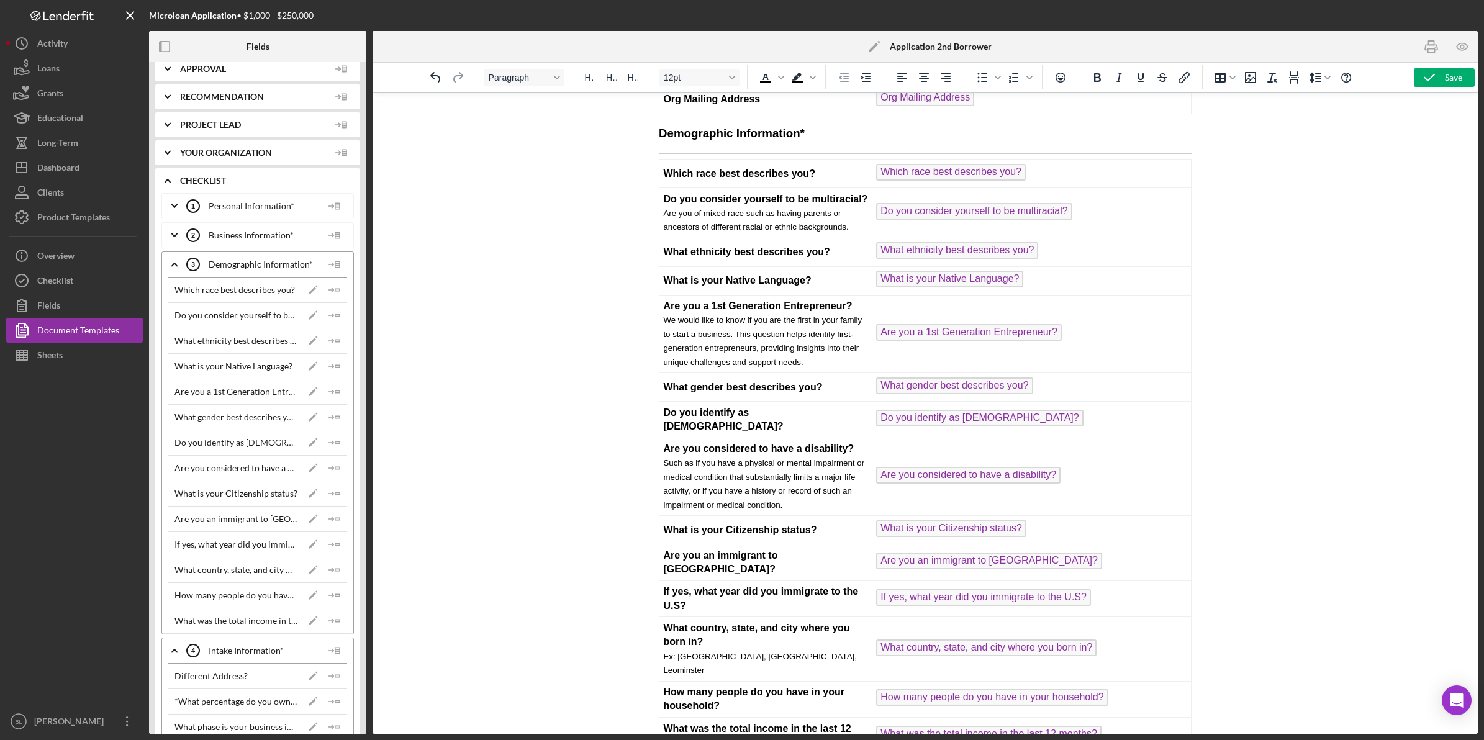
scroll to position [1560, 0]
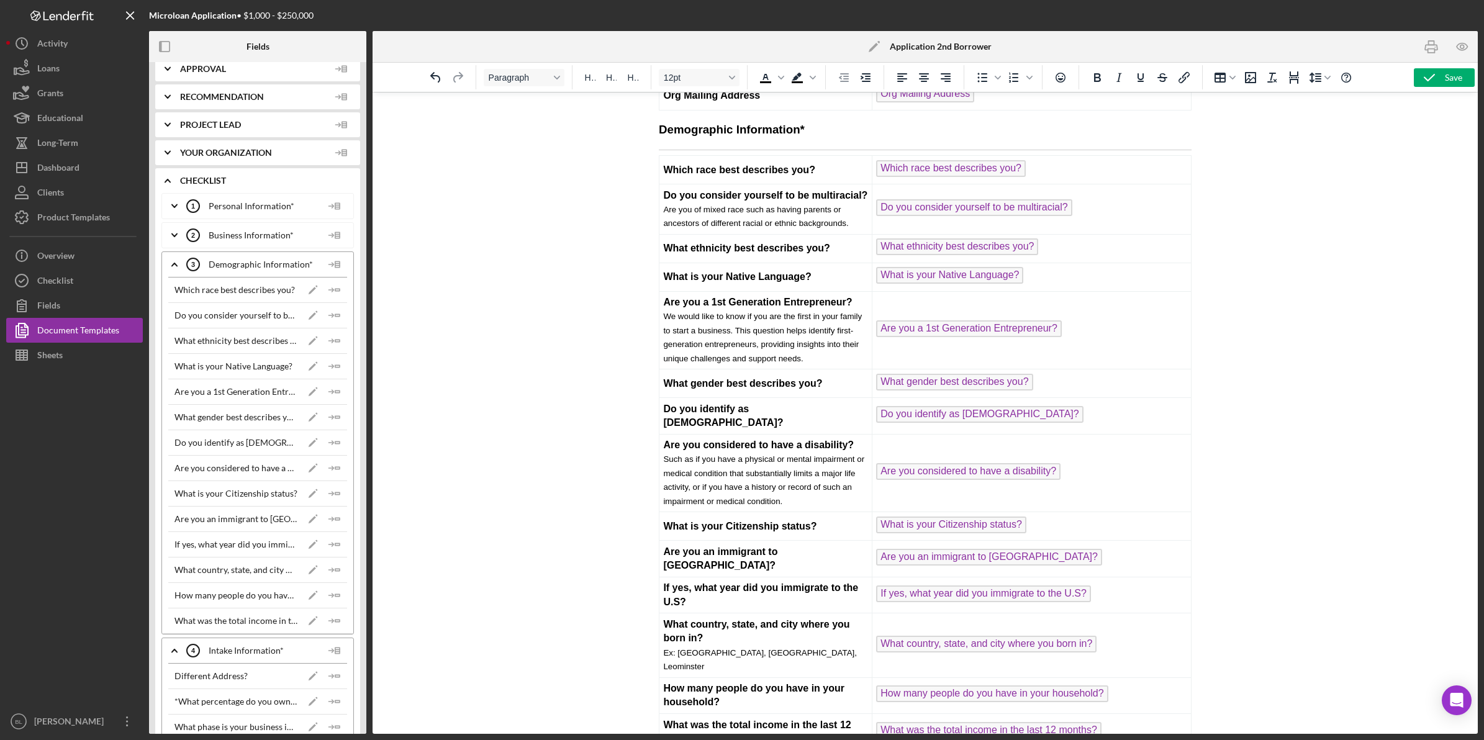
click at [169, 265] on icon "Icon/Expander" at bounding box center [174, 264] width 31 height 31
click at [339, 293] on icon at bounding box center [334, 293] width 25 height 31
click at [346, 352] on div "Insert Table" at bounding box center [355, 354] width 57 height 25
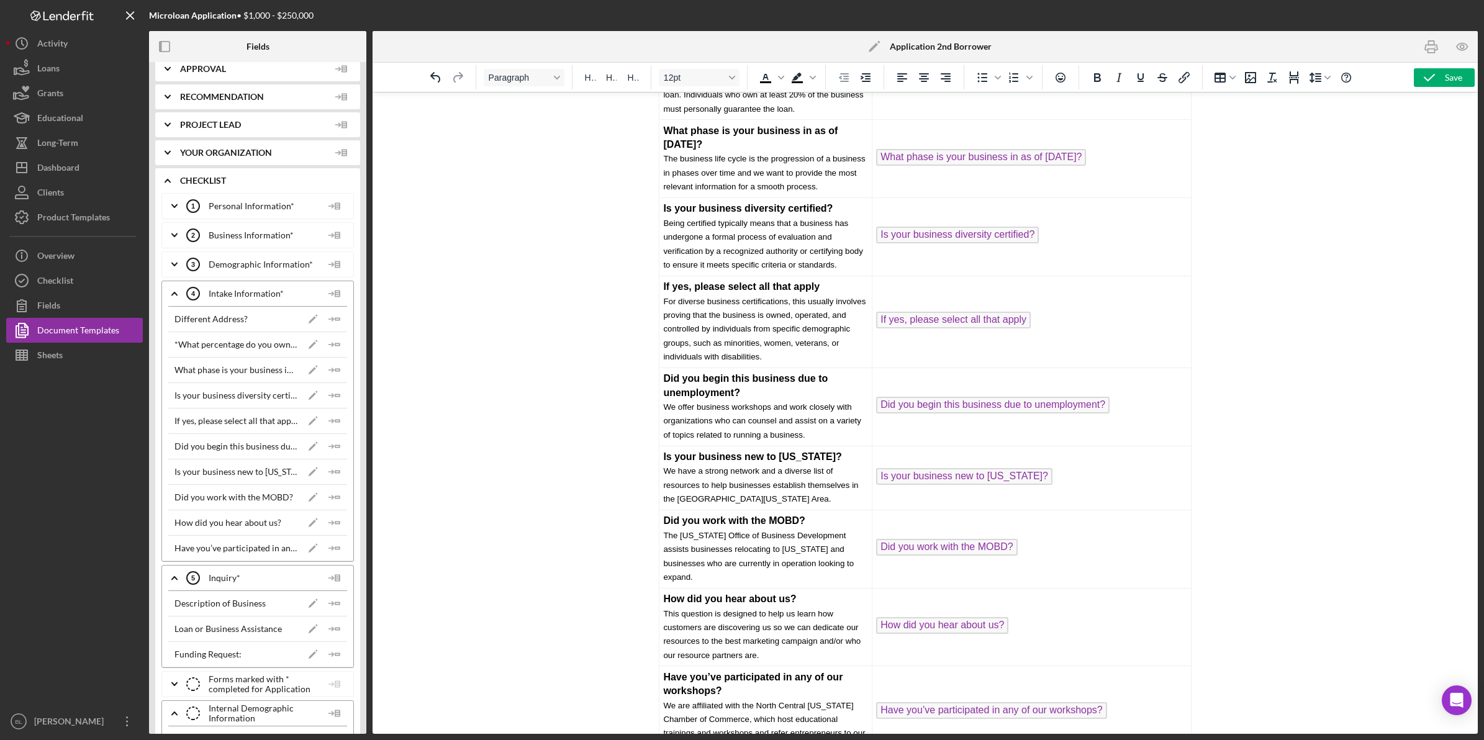
click at [171, 299] on icon "Icon/Expander" at bounding box center [174, 293] width 31 height 31
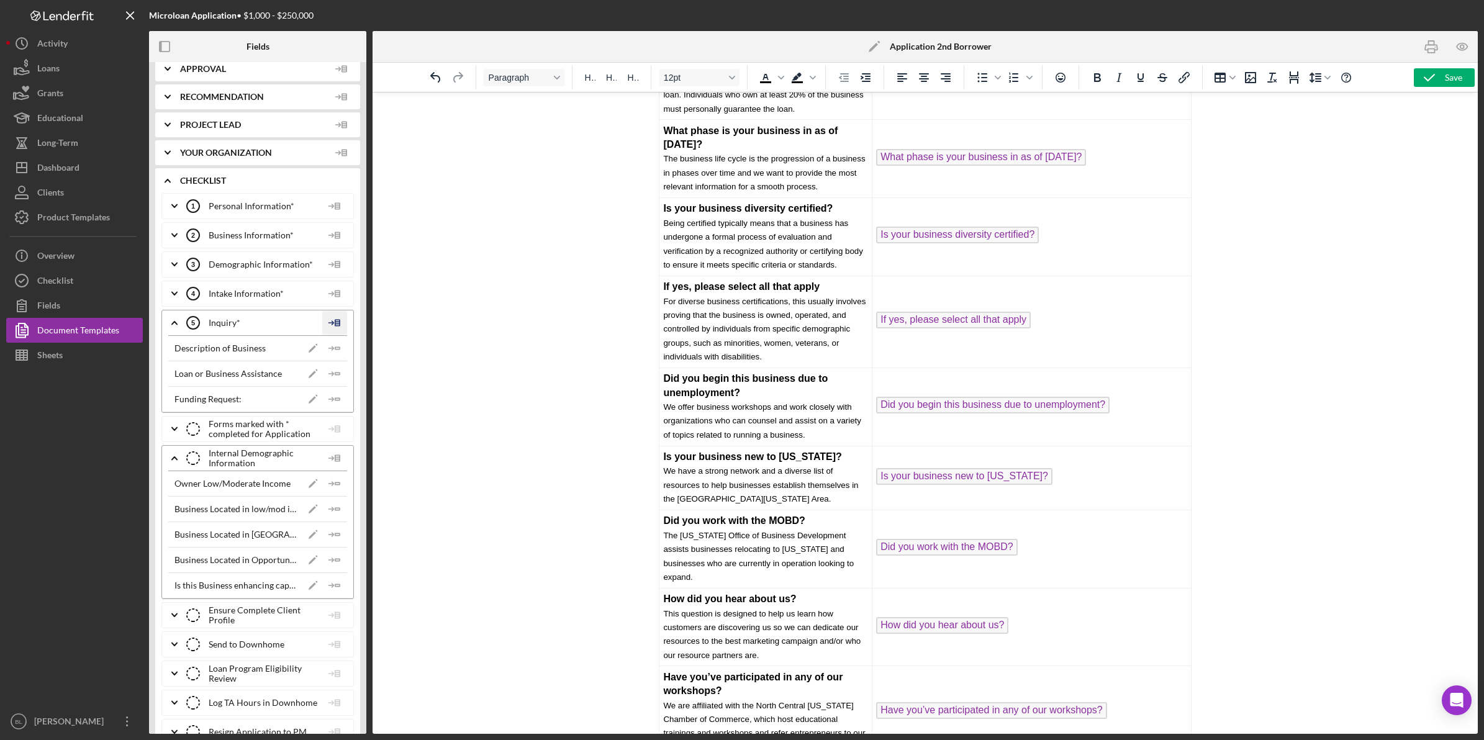
click at [337, 327] on icon at bounding box center [334, 322] width 25 height 31
click at [373, 388] on div "Insert Table" at bounding box center [355, 383] width 57 height 25
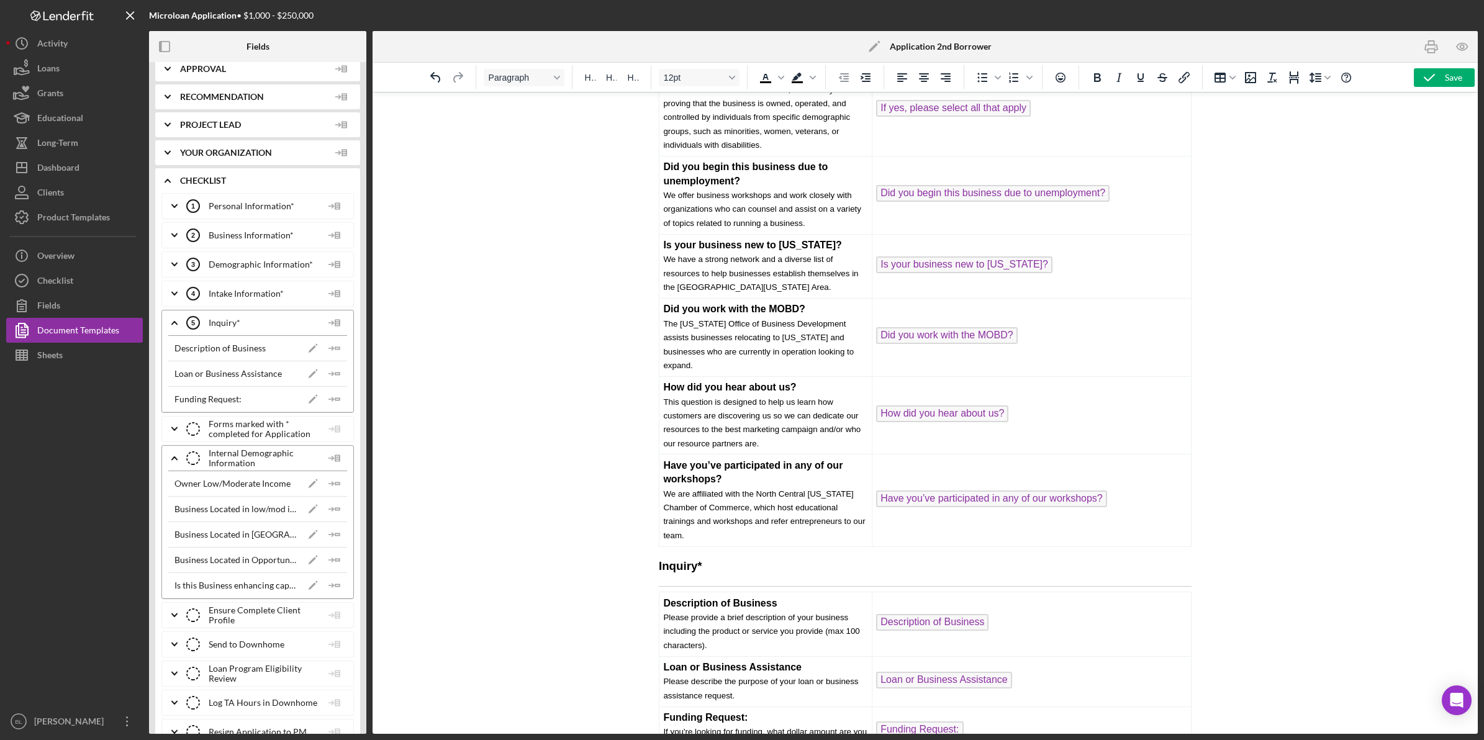
click at [178, 327] on icon "Icon/Expander" at bounding box center [174, 322] width 31 height 31
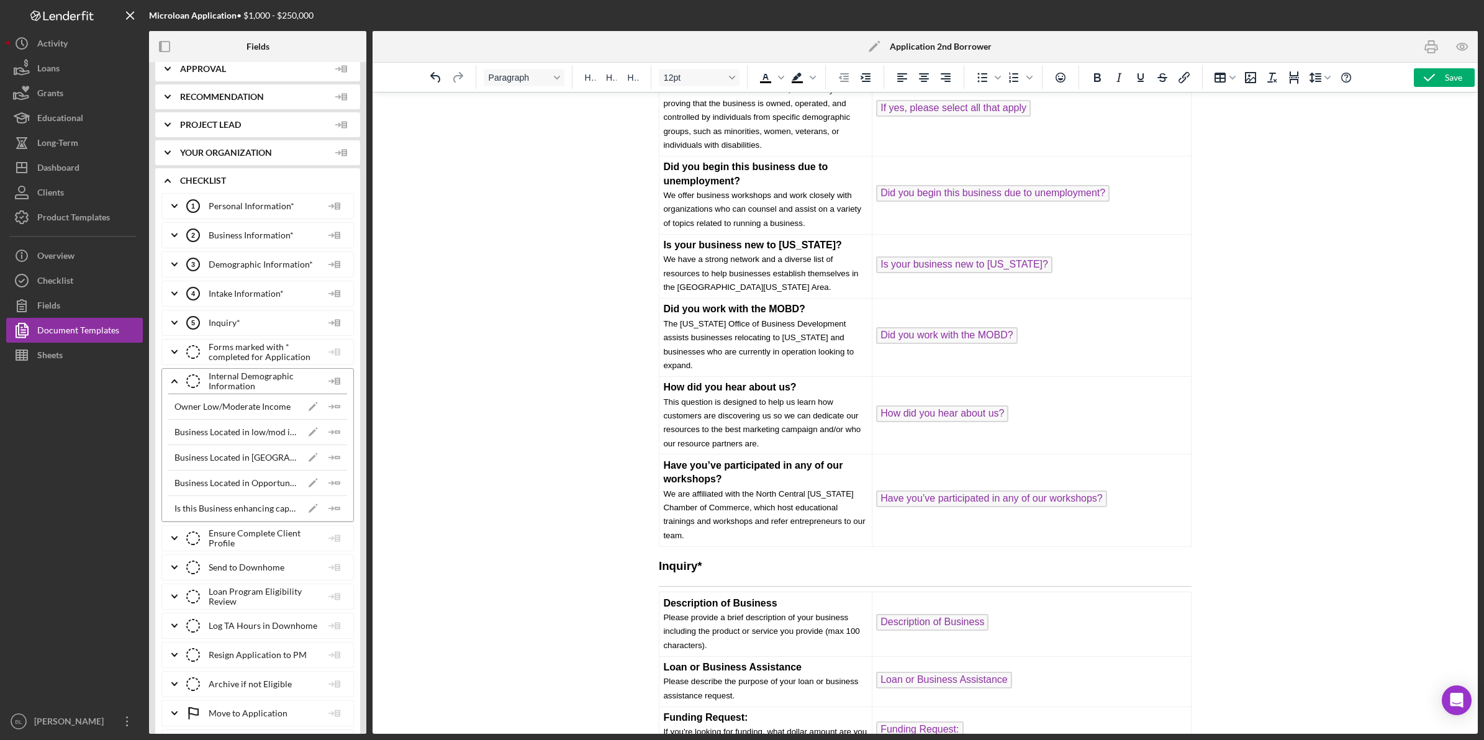
click at [179, 387] on icon "Icon/Expander" at bounding box center [174, 381] width 31 height 31
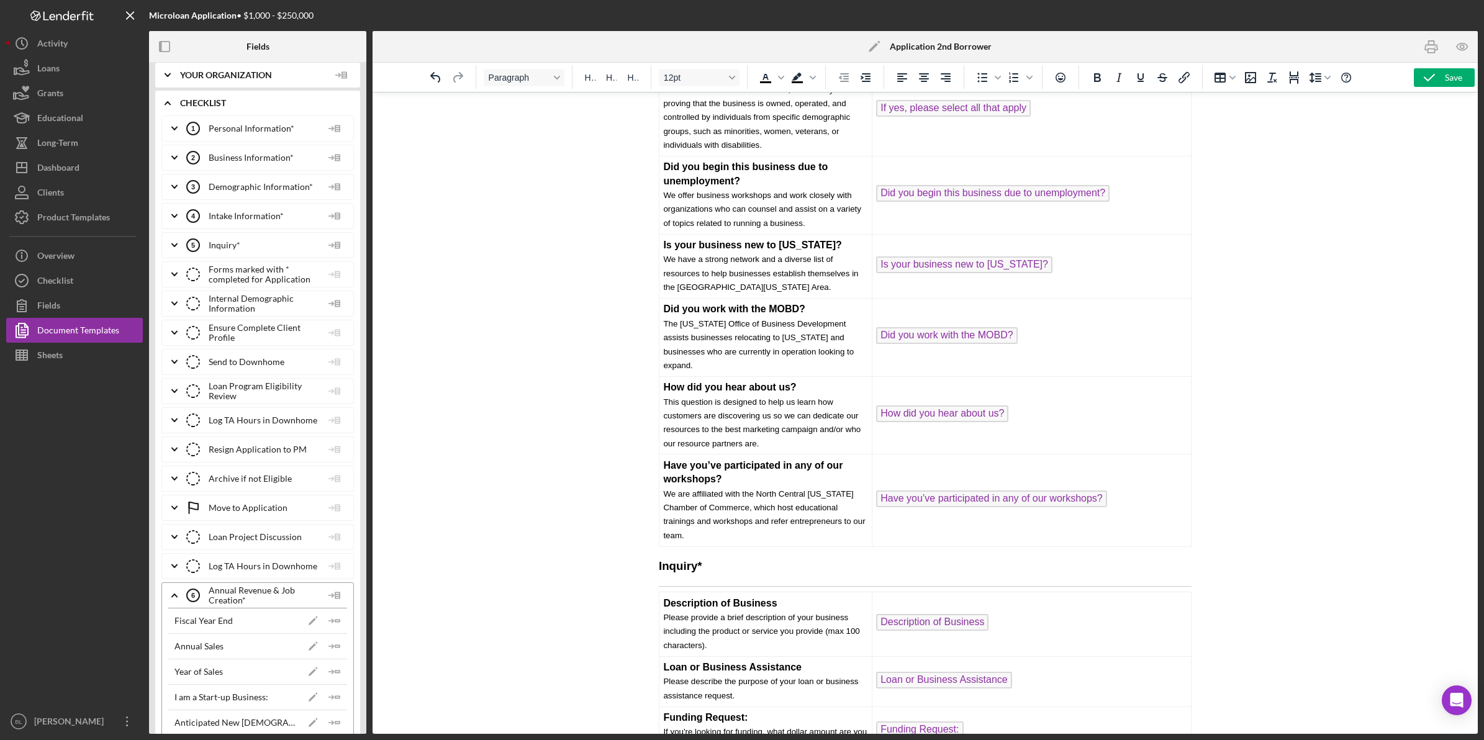
click at [178, 244] on icon "Icon/Expander" at bounding box center [174, 245] width 31 height 31
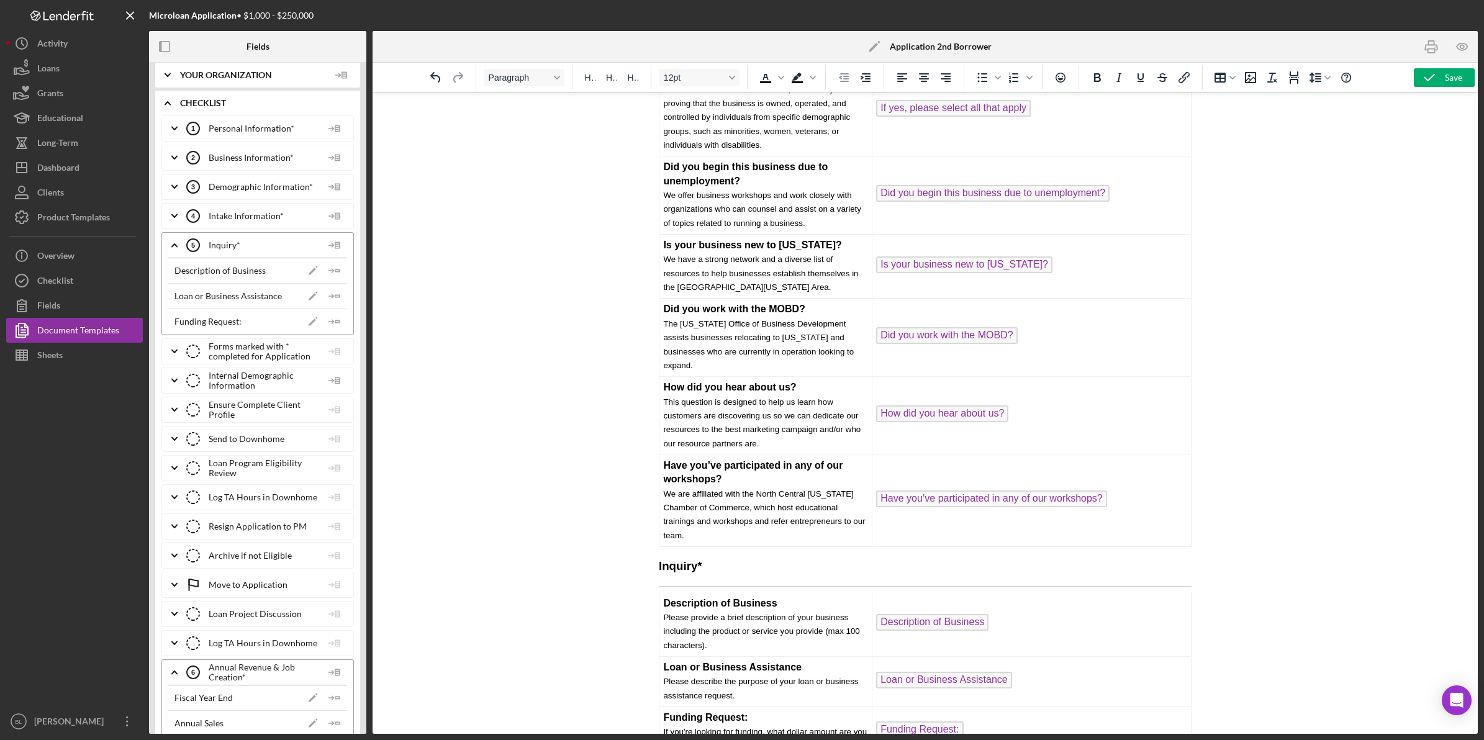
click at [175, 246] on polyline at bounding box center [174, 245] width 5 height 2
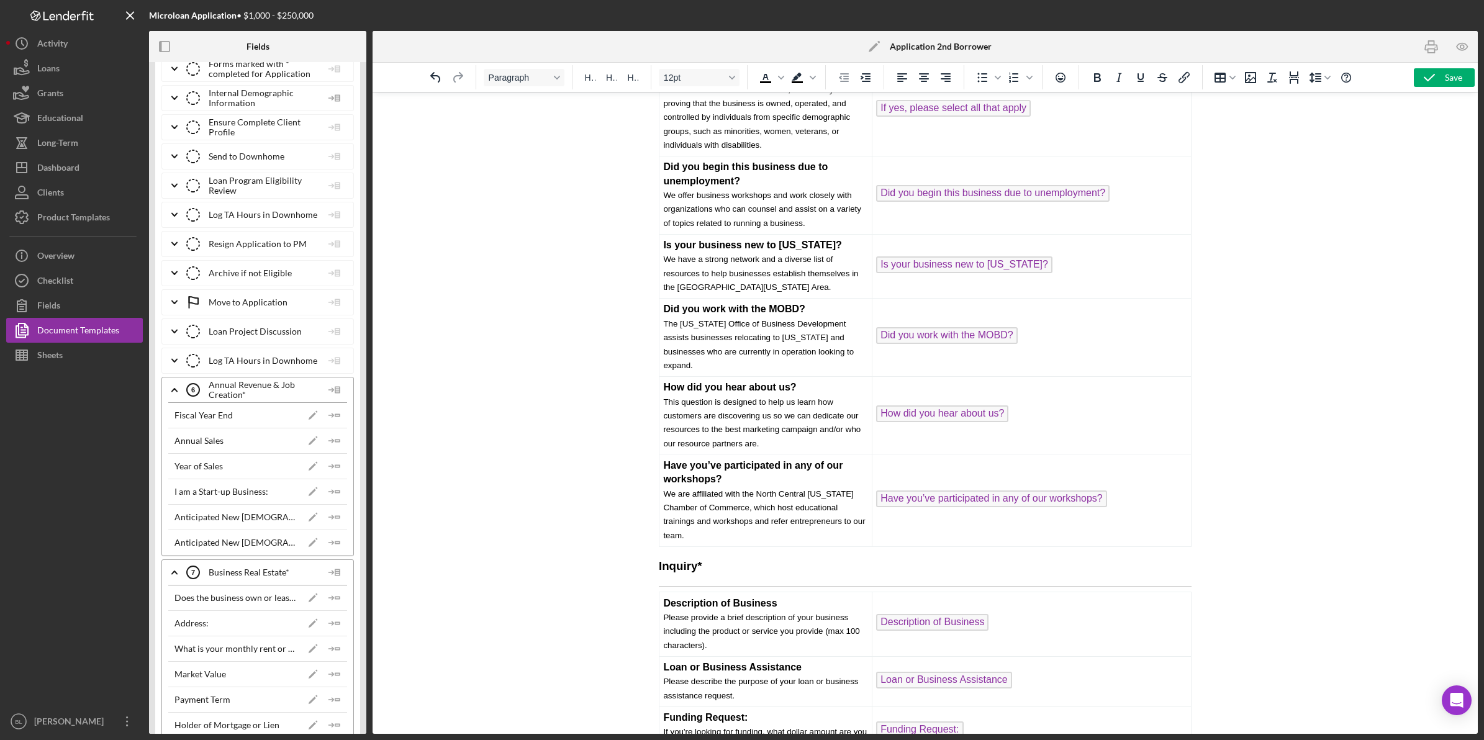
scroll to position [466, 0]
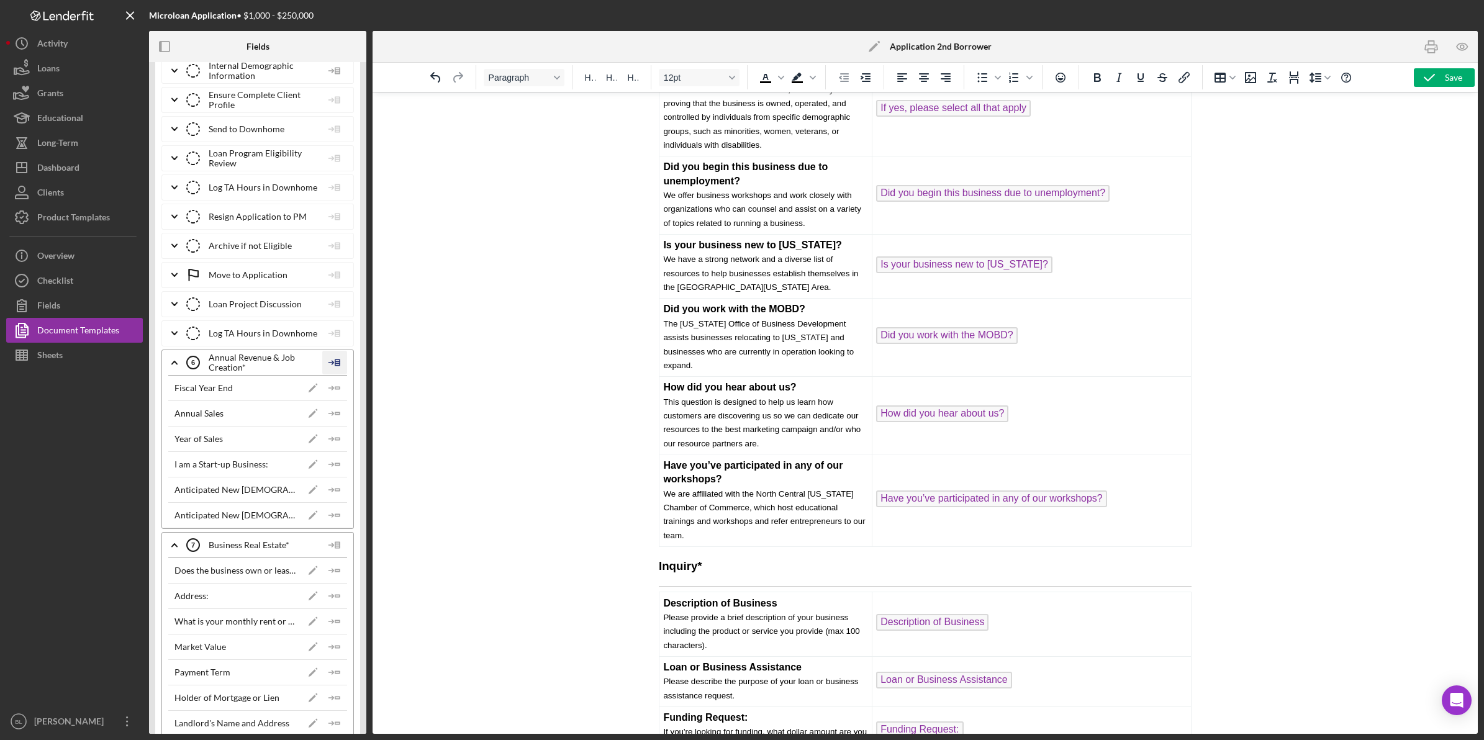
click at [337, 368] on icon at bounding box center [334, 362] width 25 height 31
click at [342, 427] on div "Insert Table" at bounding box center [355, 427] width 57 height 25
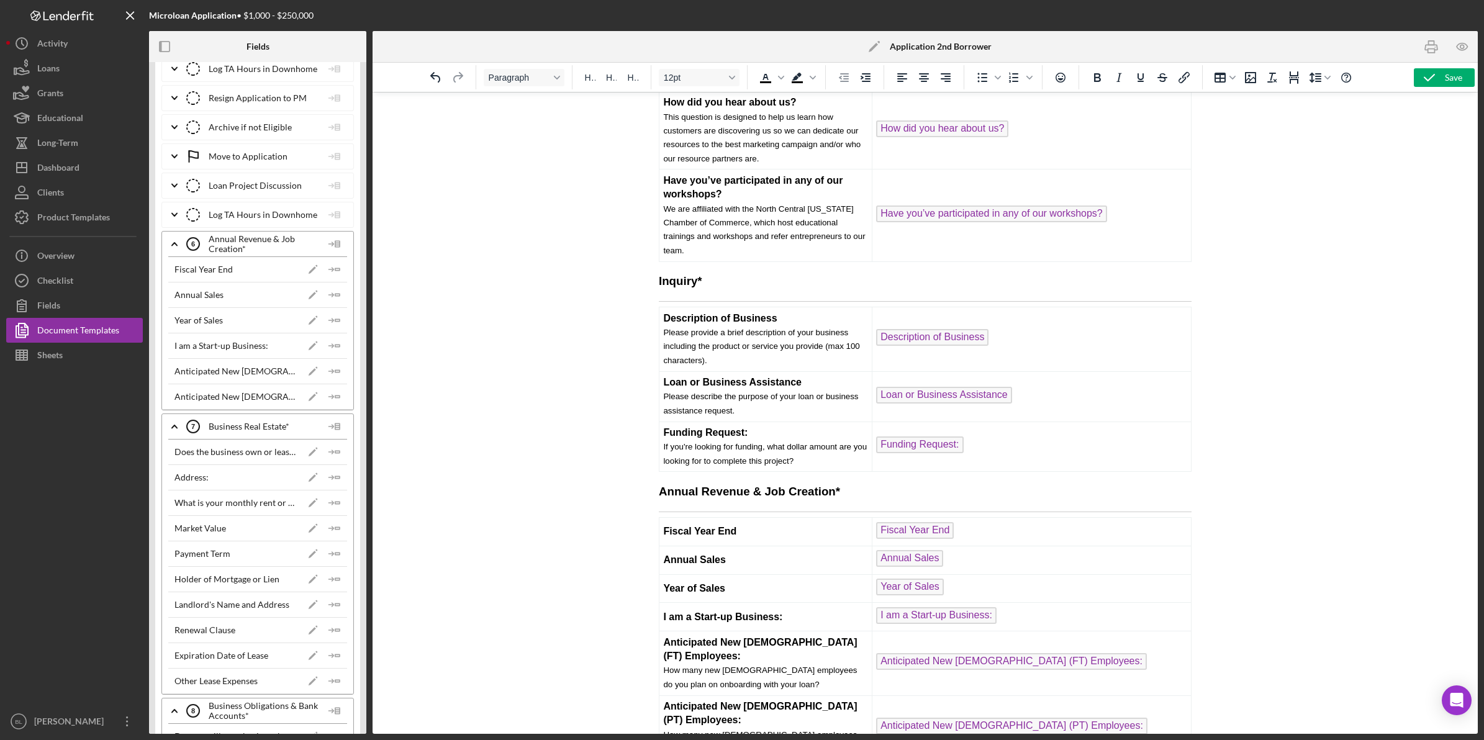
scroll to position [621, 0]
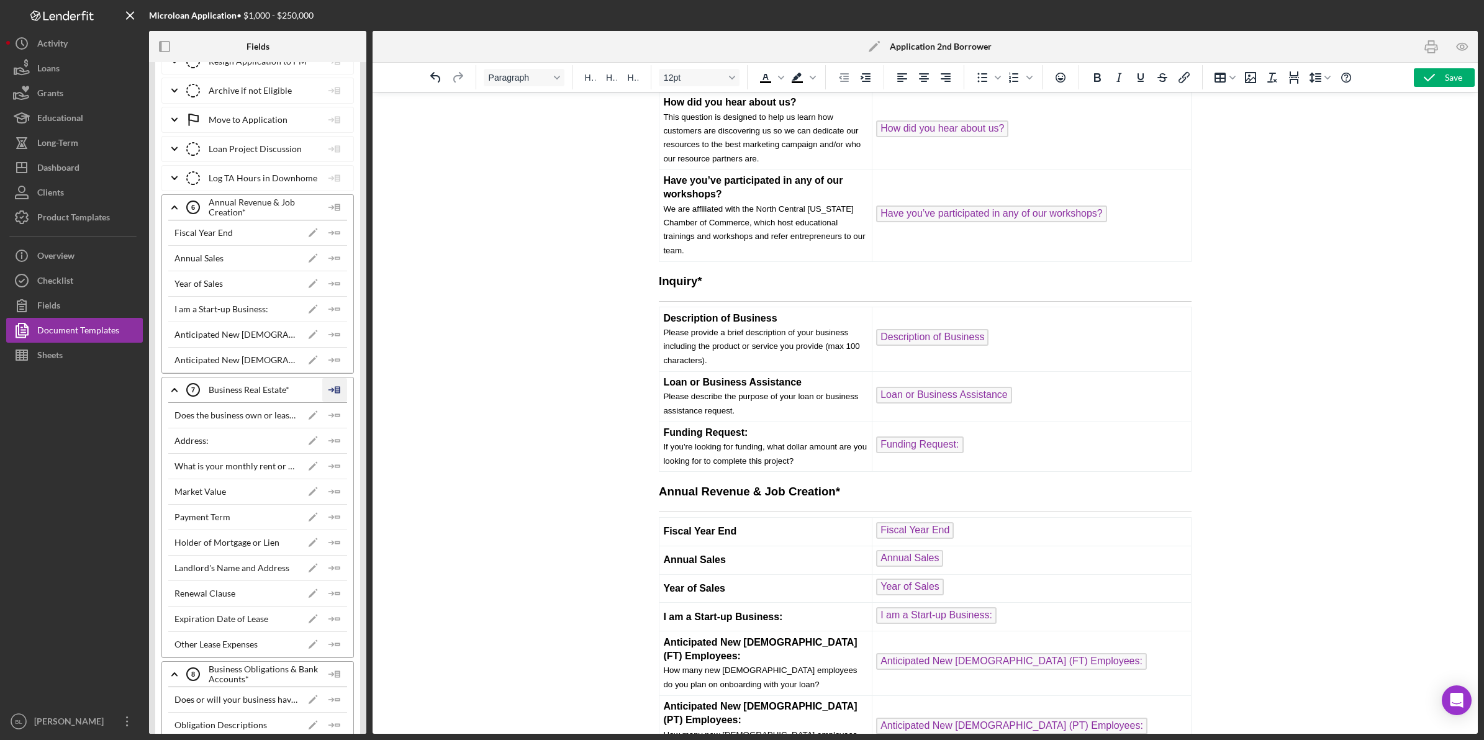
click at [335, 389] on line at bounding box center [337, 389] width 4 height 0
click at [350, 450] on div "Insert Table" at bounding box center [355, 455] width 57 height 25
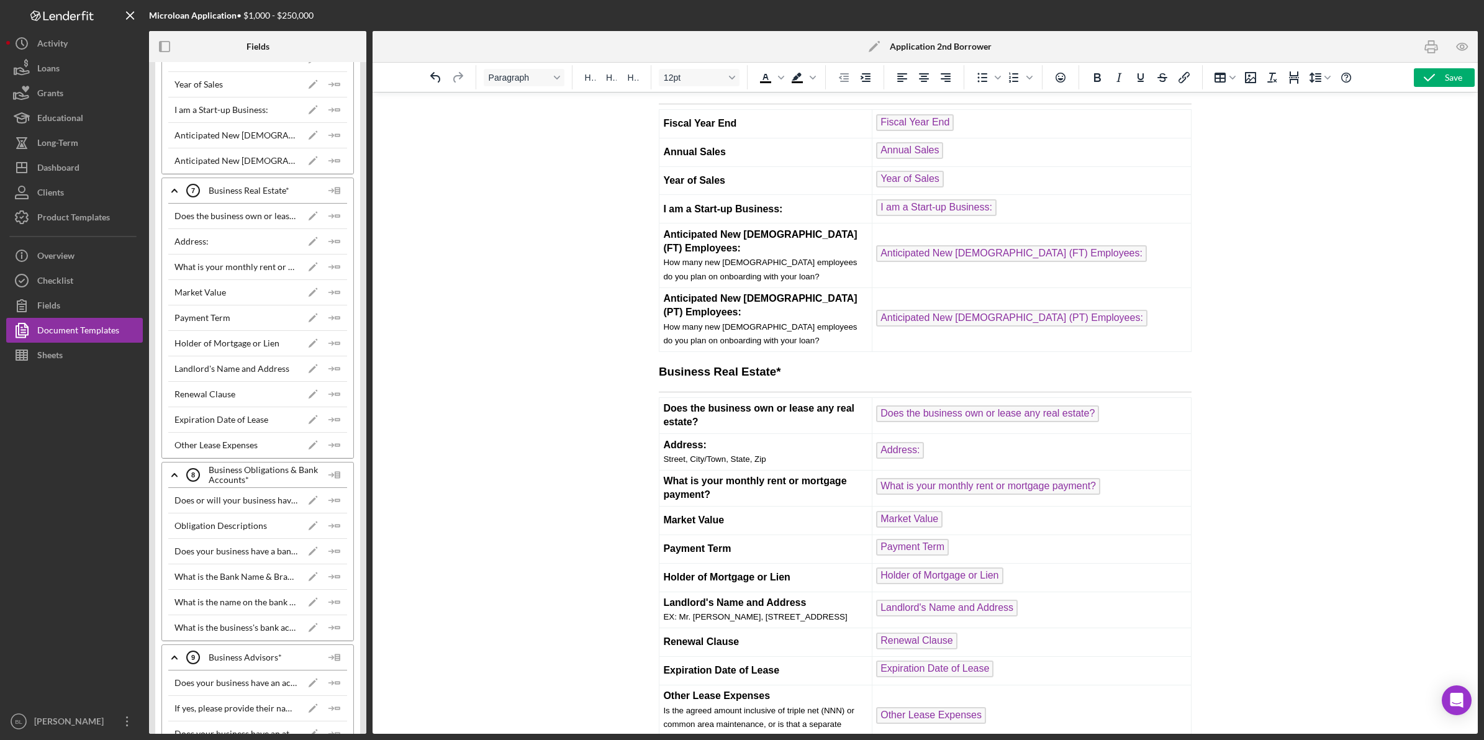
scroll to position [854, 0]
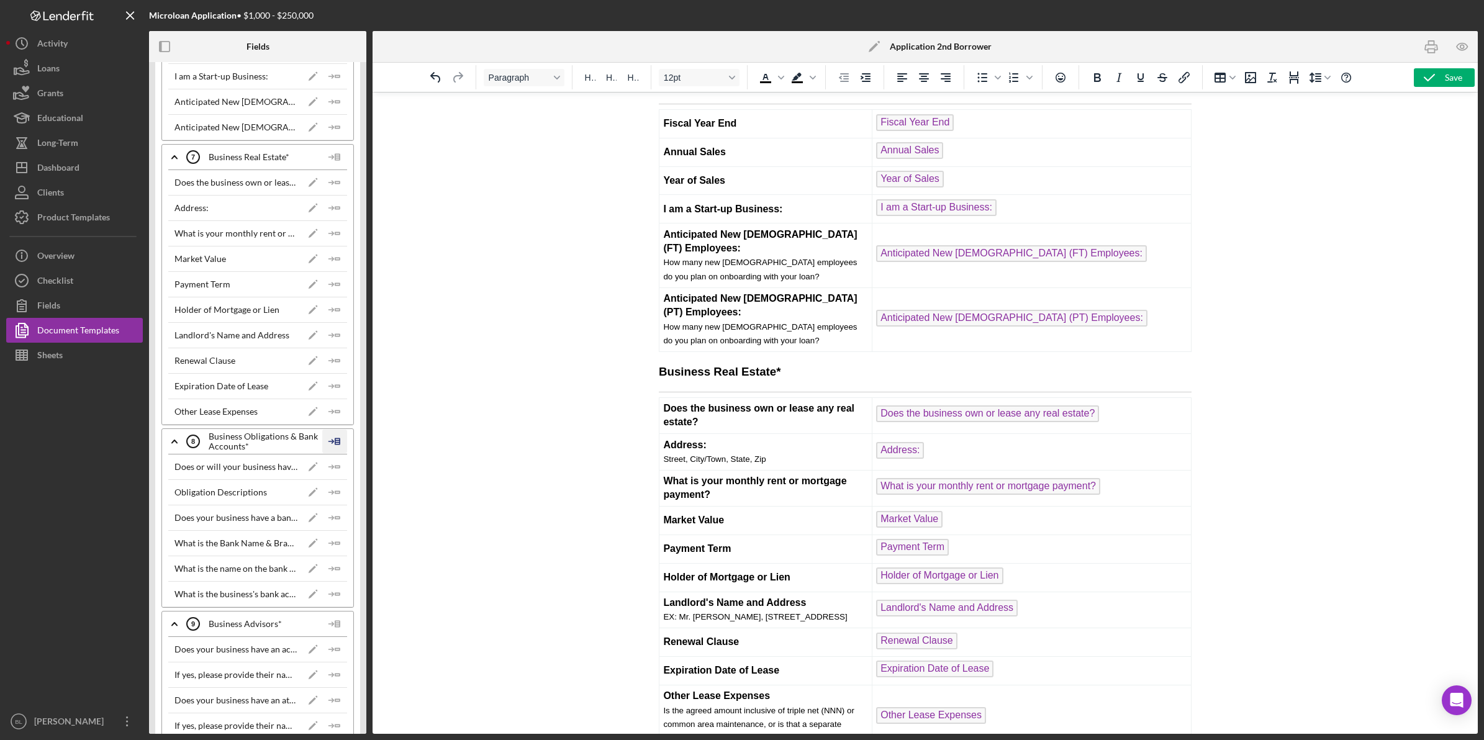
click at [337, 448] on icon at bounding box center [334, 441] width 25 height 31
click at [361, 517] on div "Insert Table" at bounding box center [355, 509] width 57 height 25
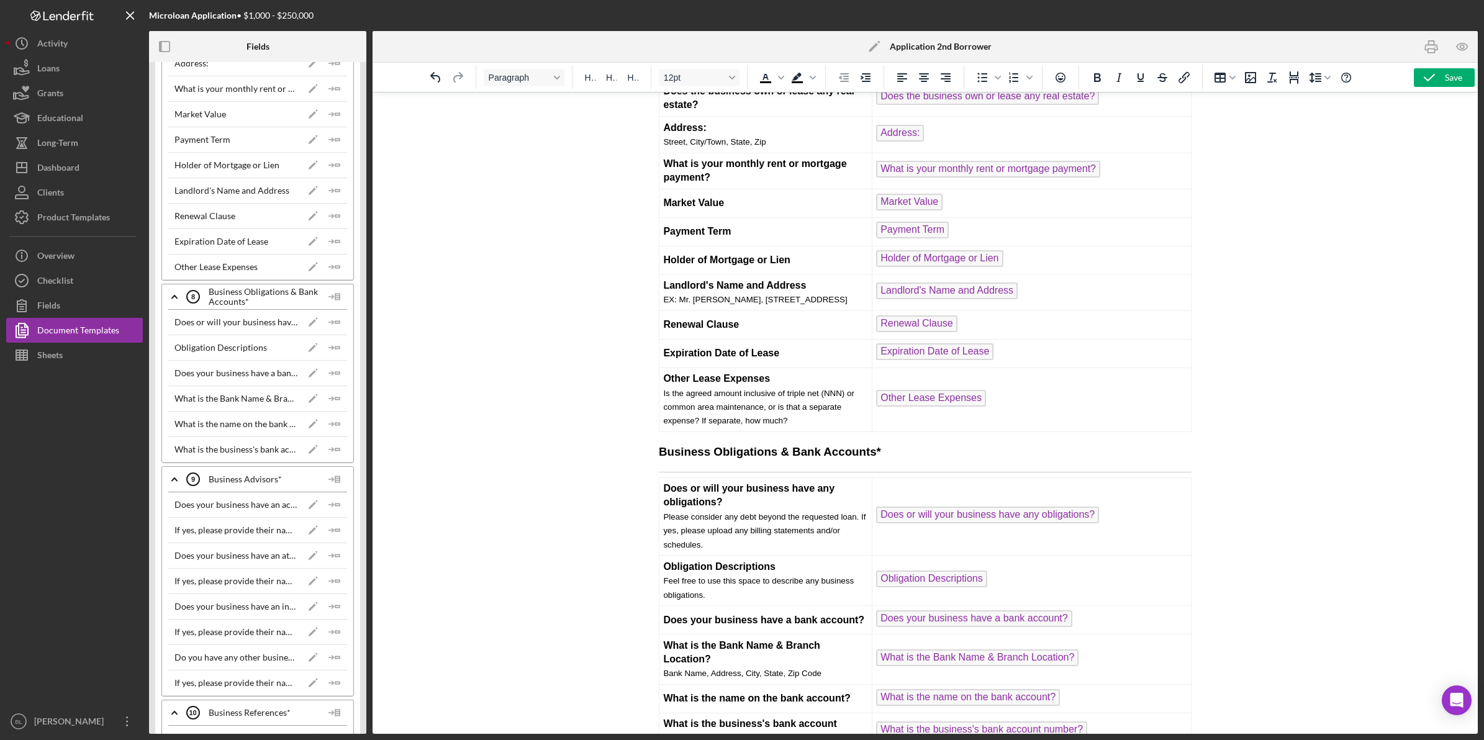
scroll to position [1009, 0]
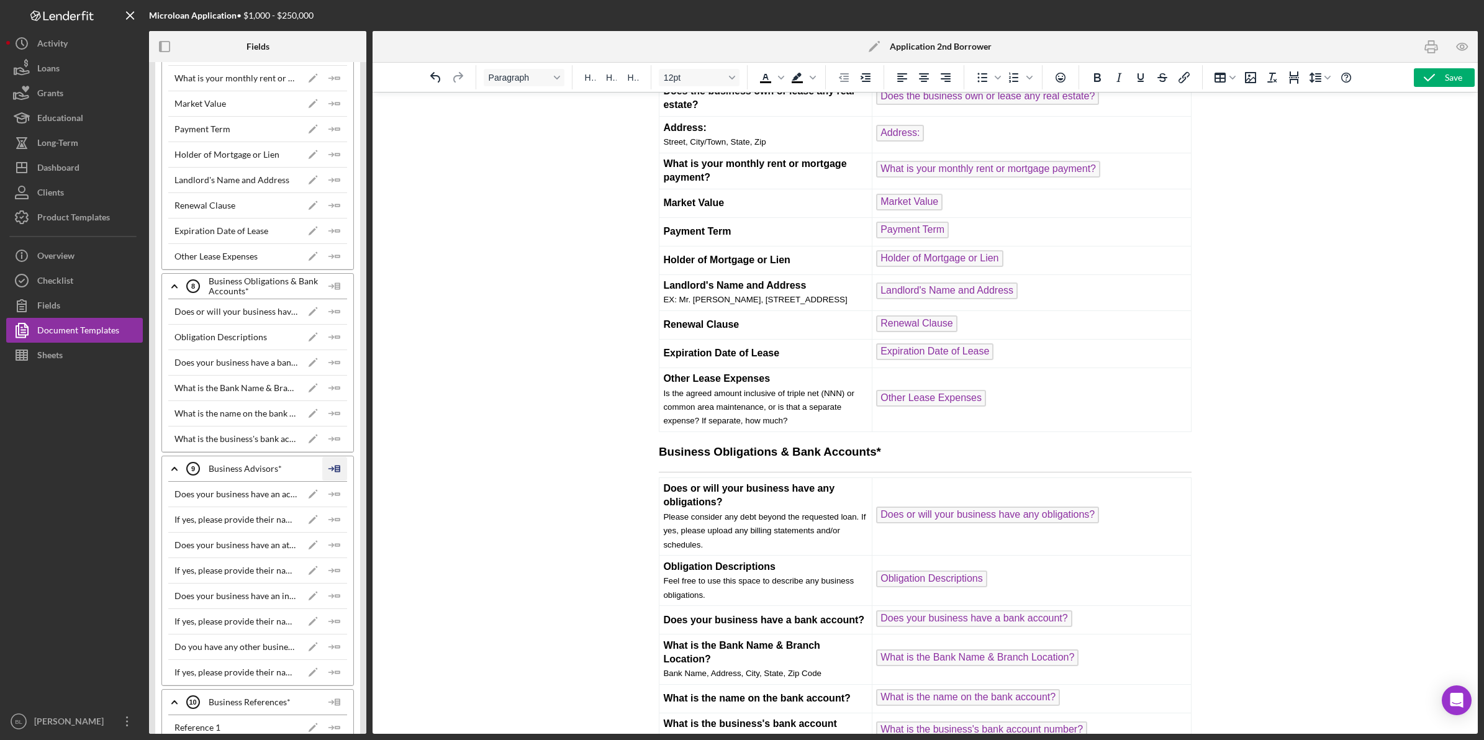
click at [338, 470] on icon at bounding box center [334, 468] width 25 height 31
click at [365, 532] on div "Insert Table" at bounding box center [355, 538] width 57 height 25
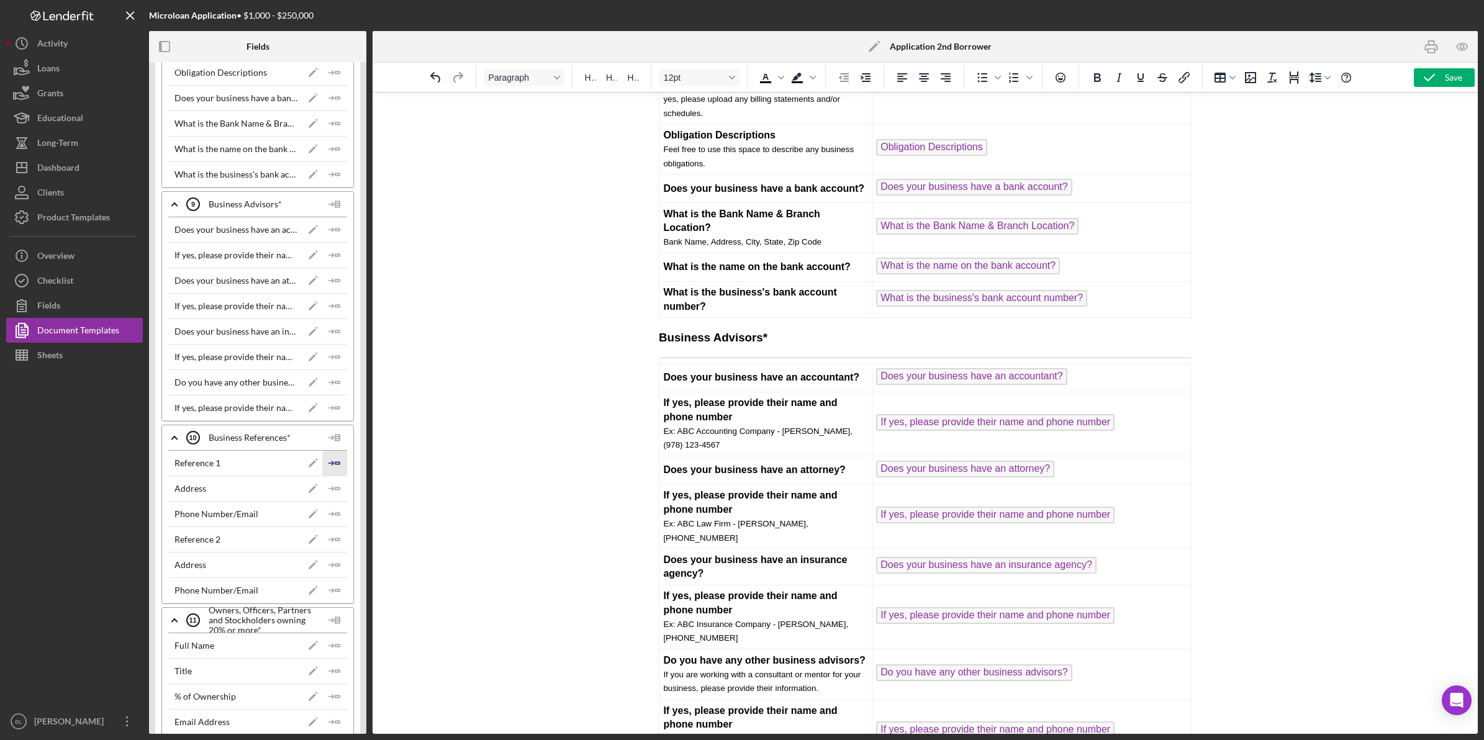
scroll to position [1397, 0]
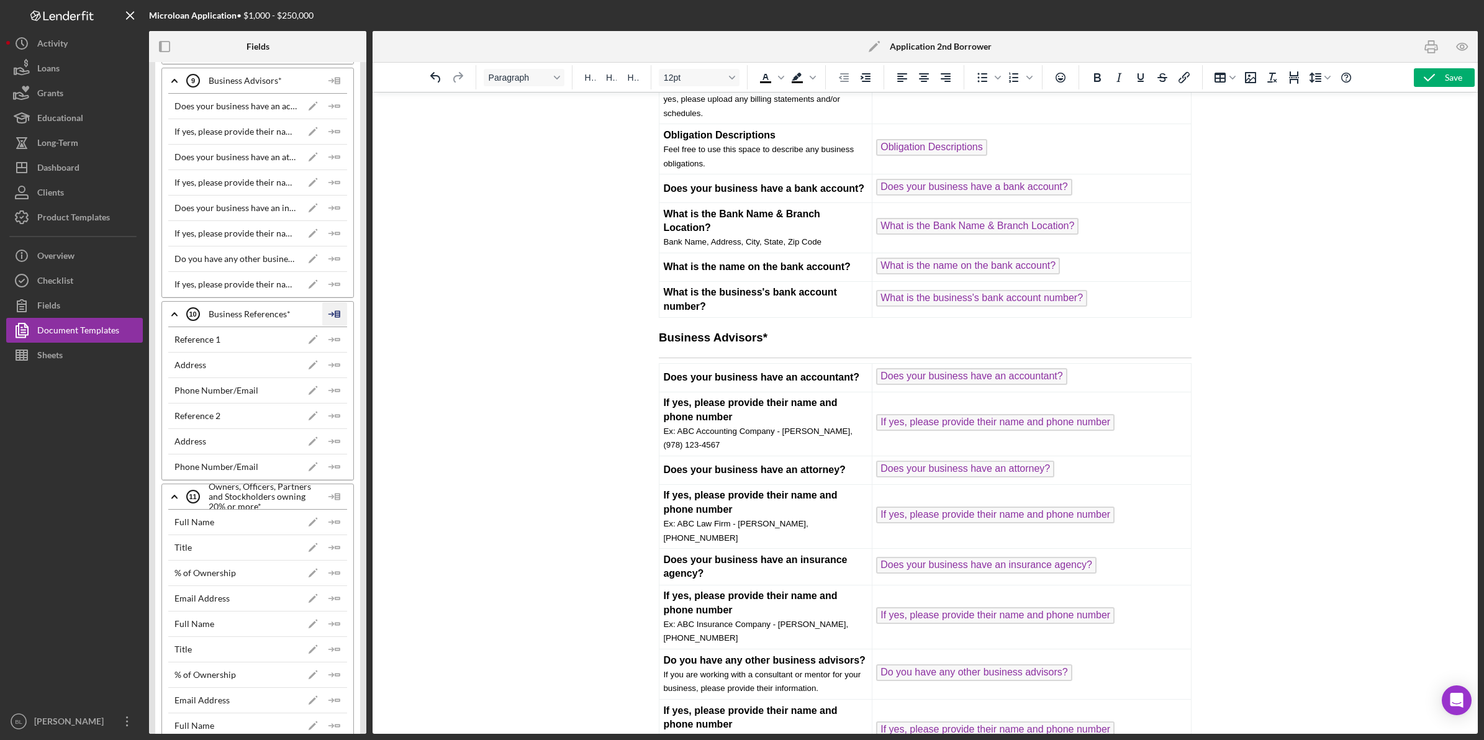
click at [326, 324] on icon at bounding box center [334, 314] width 25 height 31
click at [366, 393] on div "Insert Table" at bounding box center [355, 385] width 57 height 25
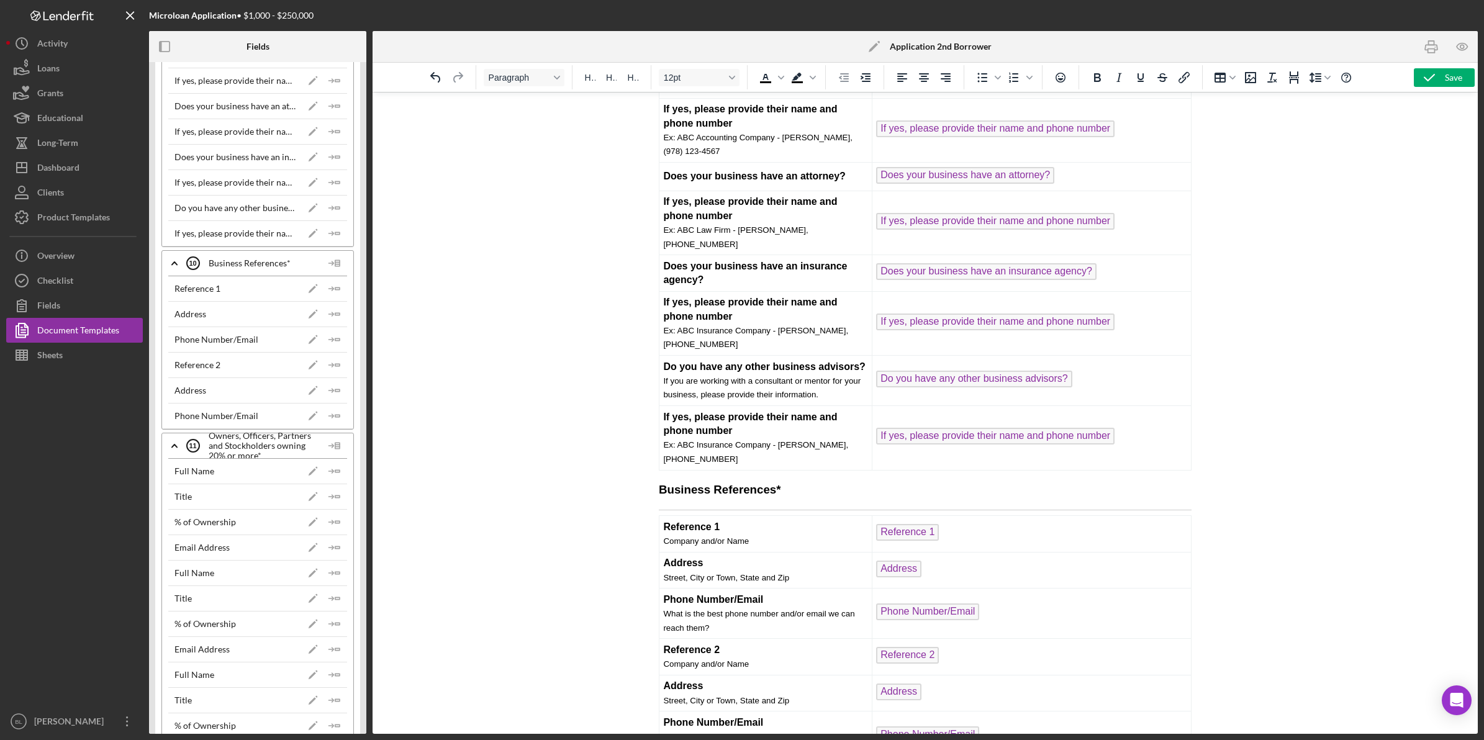
scroll to position [1475, 0]
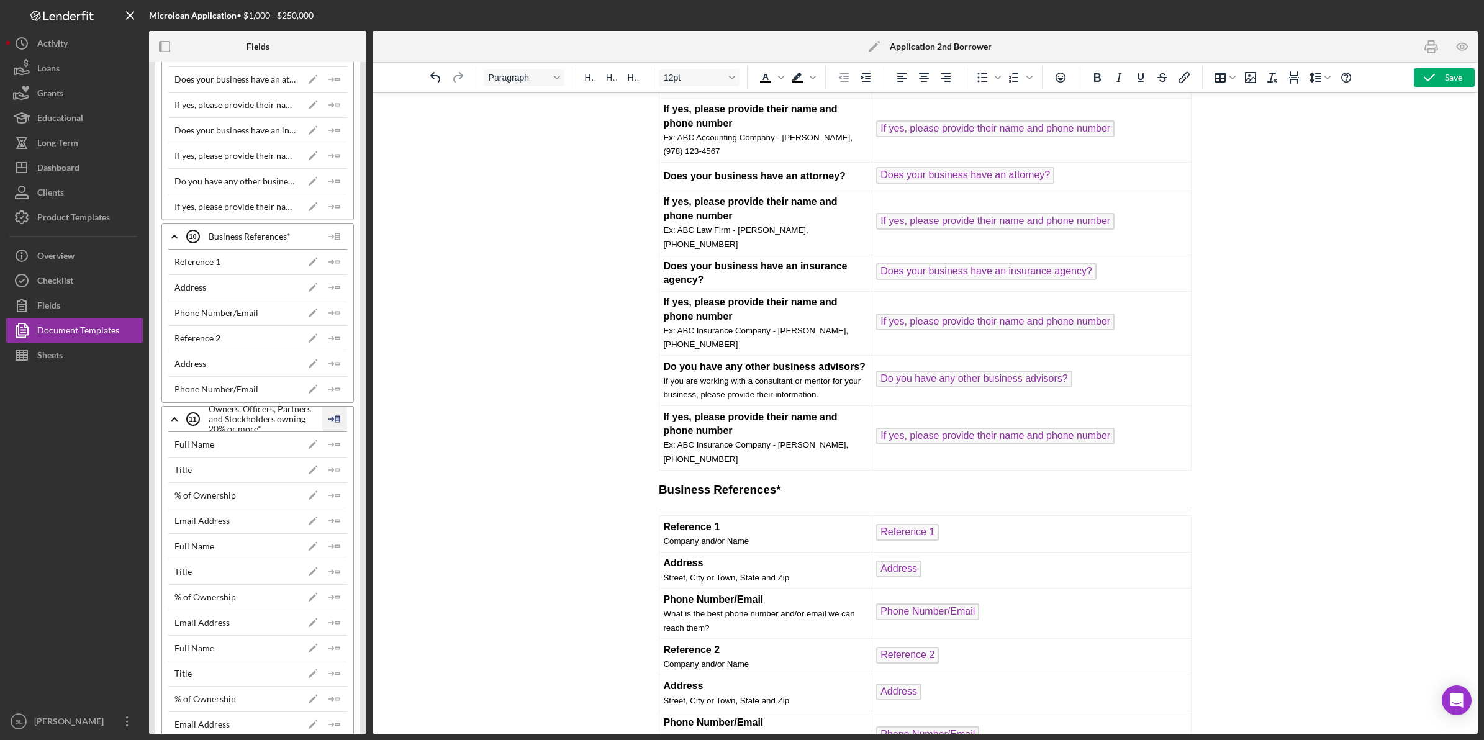
click at [332, 435] on icon at bounding box center [334, 419] width 25 height 31
click at [340, 487] on div "Insert Table" at bounding box center [355, 491] width 57 height 25
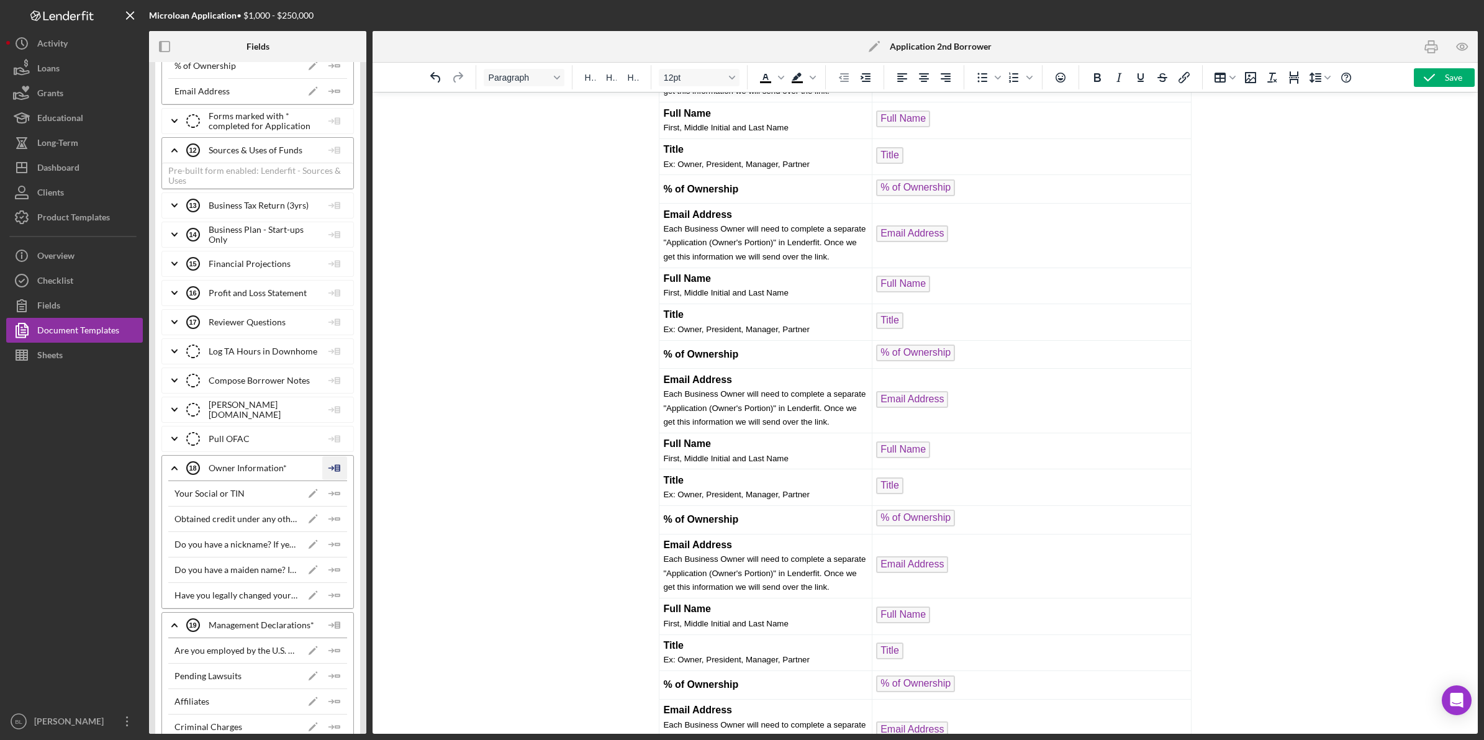
scroll to position [2329, 0]
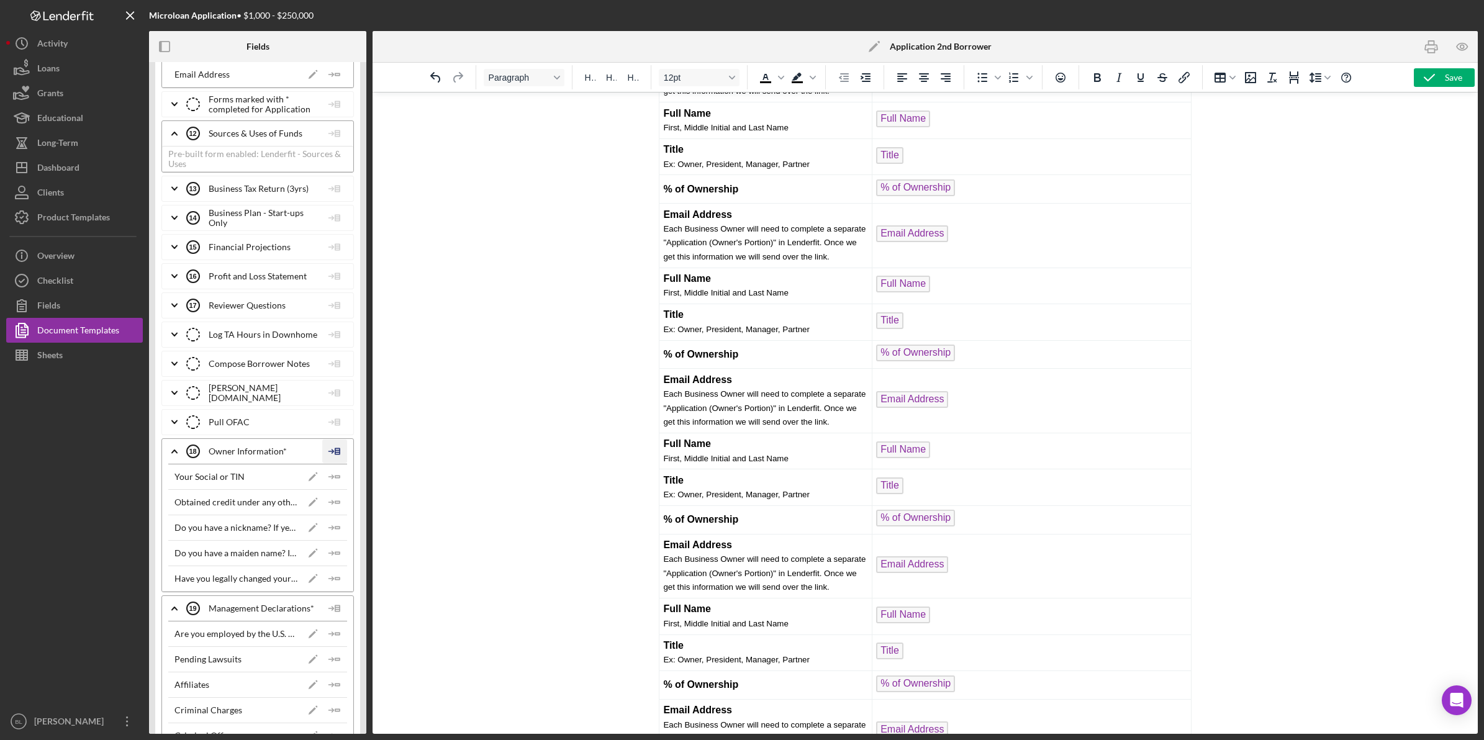
click at [329, 467] on icon at bounding box center [334, 451] width 25 height 31
click at [353, 529] on div "Insert Table" at bounding box center [355, 531] width 57 height 25
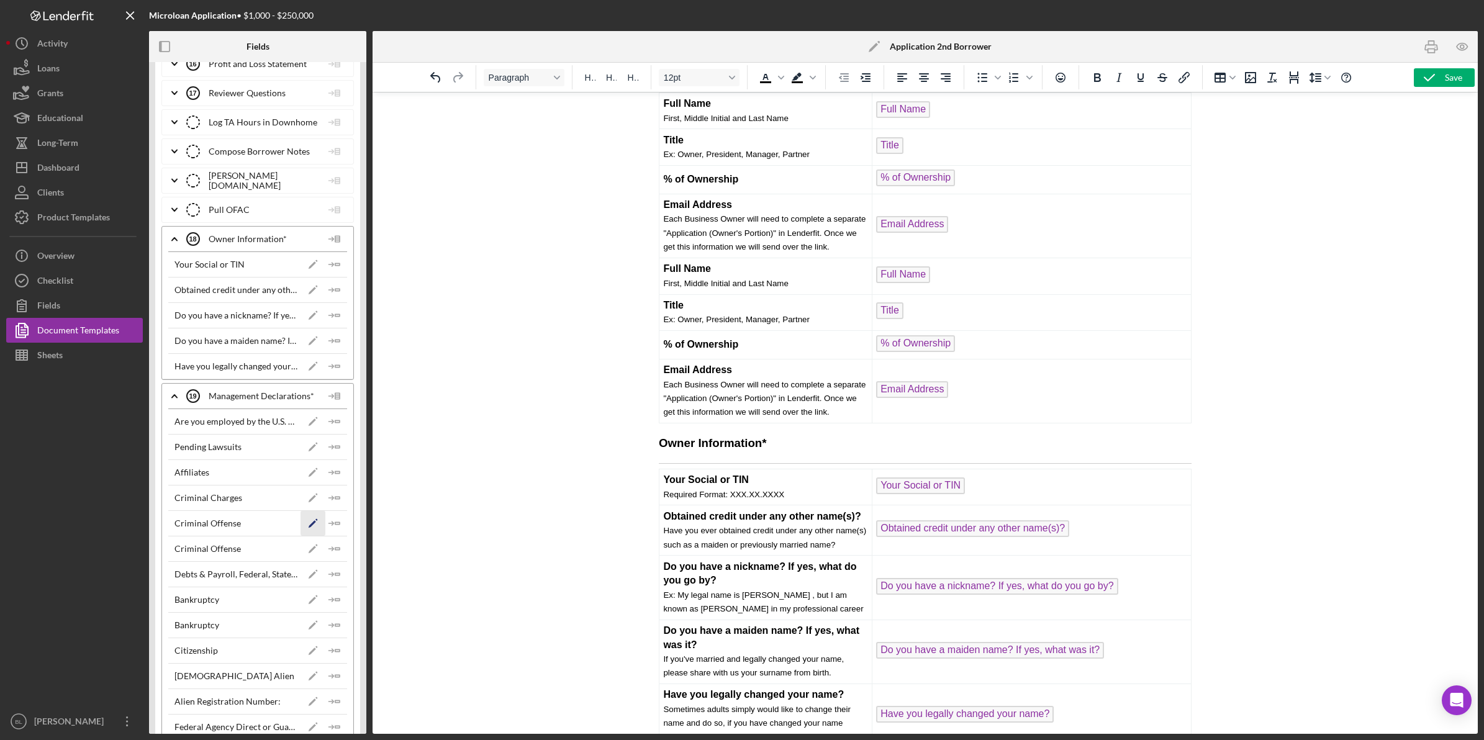
scroll to position [2561, 0]
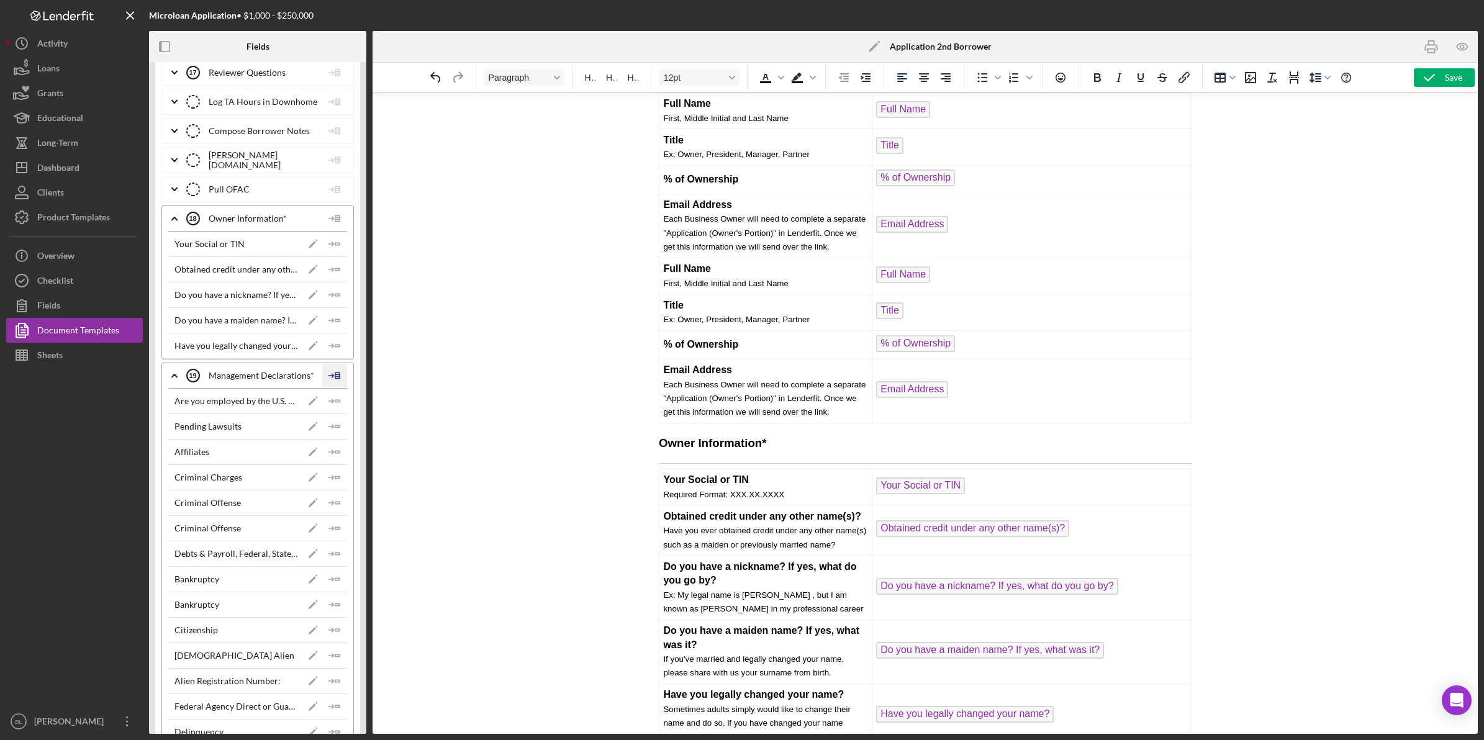
click at [330, 391] on icon at bounding box center [334, 375] width 25 height 31
click at [351, 457] on div "Insert Table" at bounding box center [355, 457] width 57 height 25
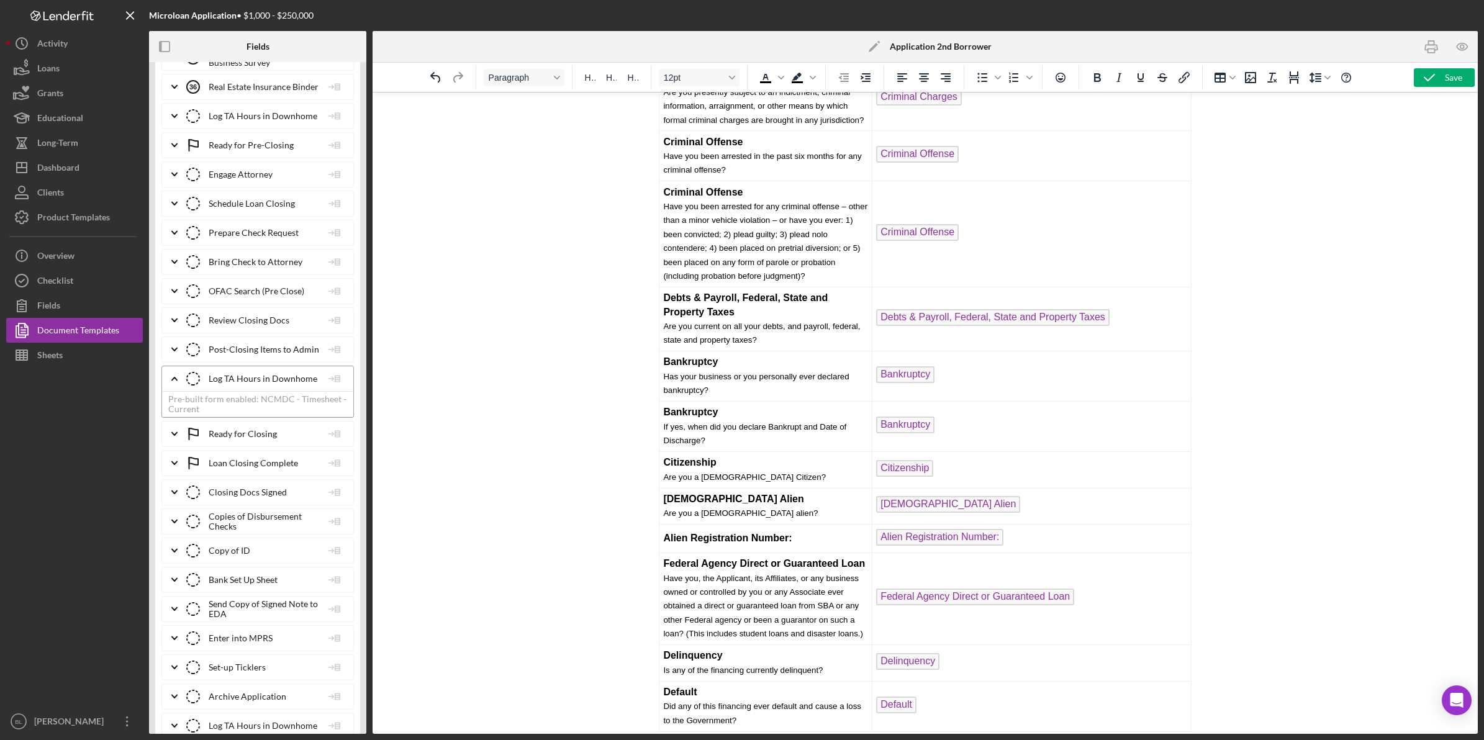
scroll to position [4817, 0]
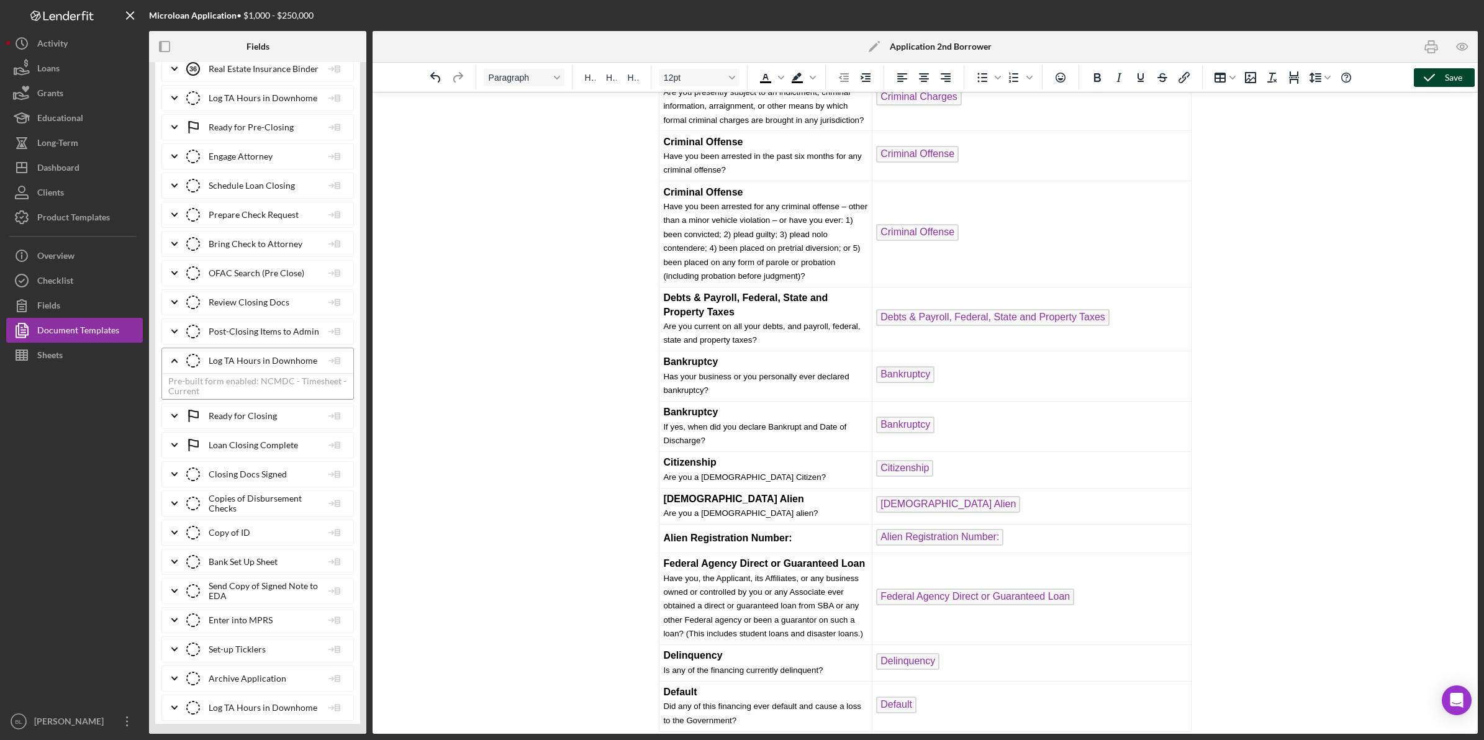
click at [1441, 75] on icon "button" at bounding box center [1429, 77] width 31 height 31
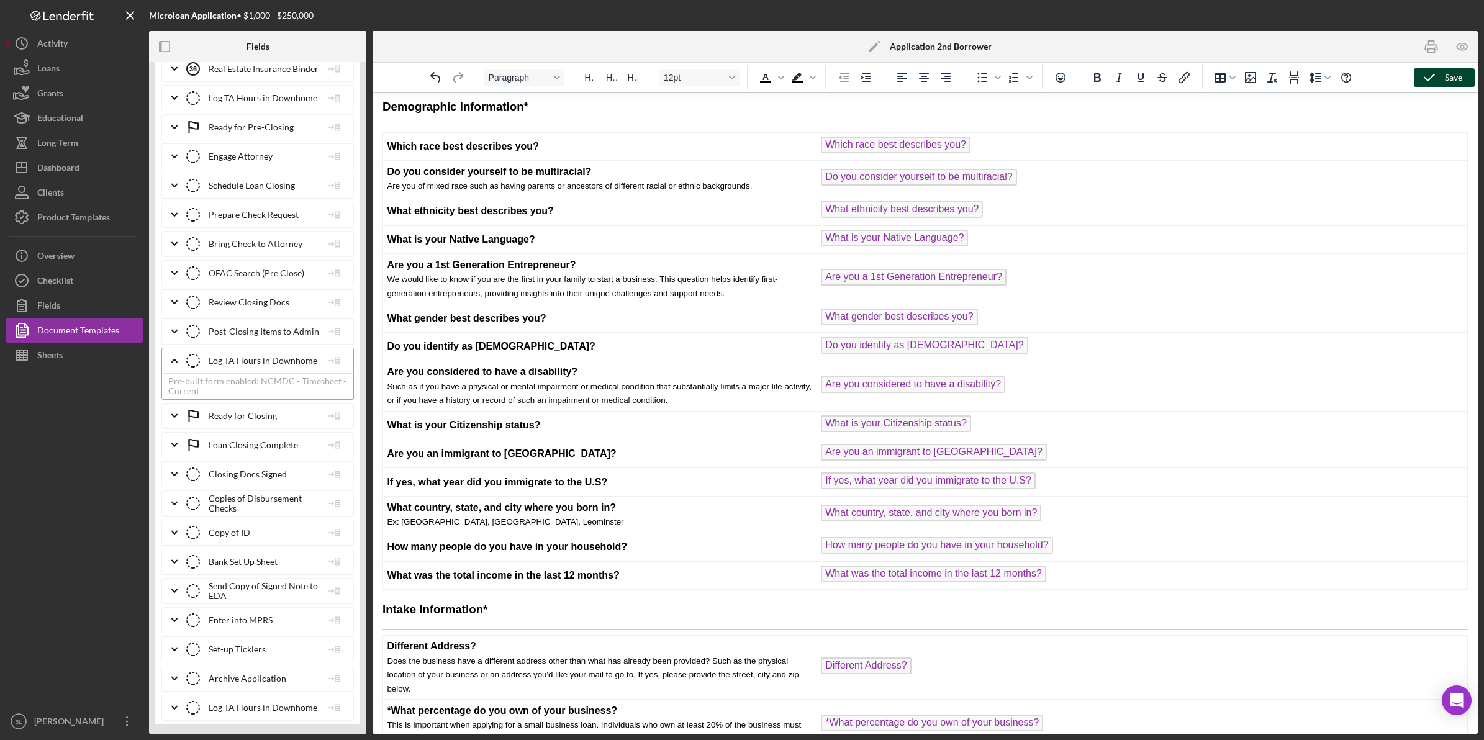
scroll to position [0, 0]
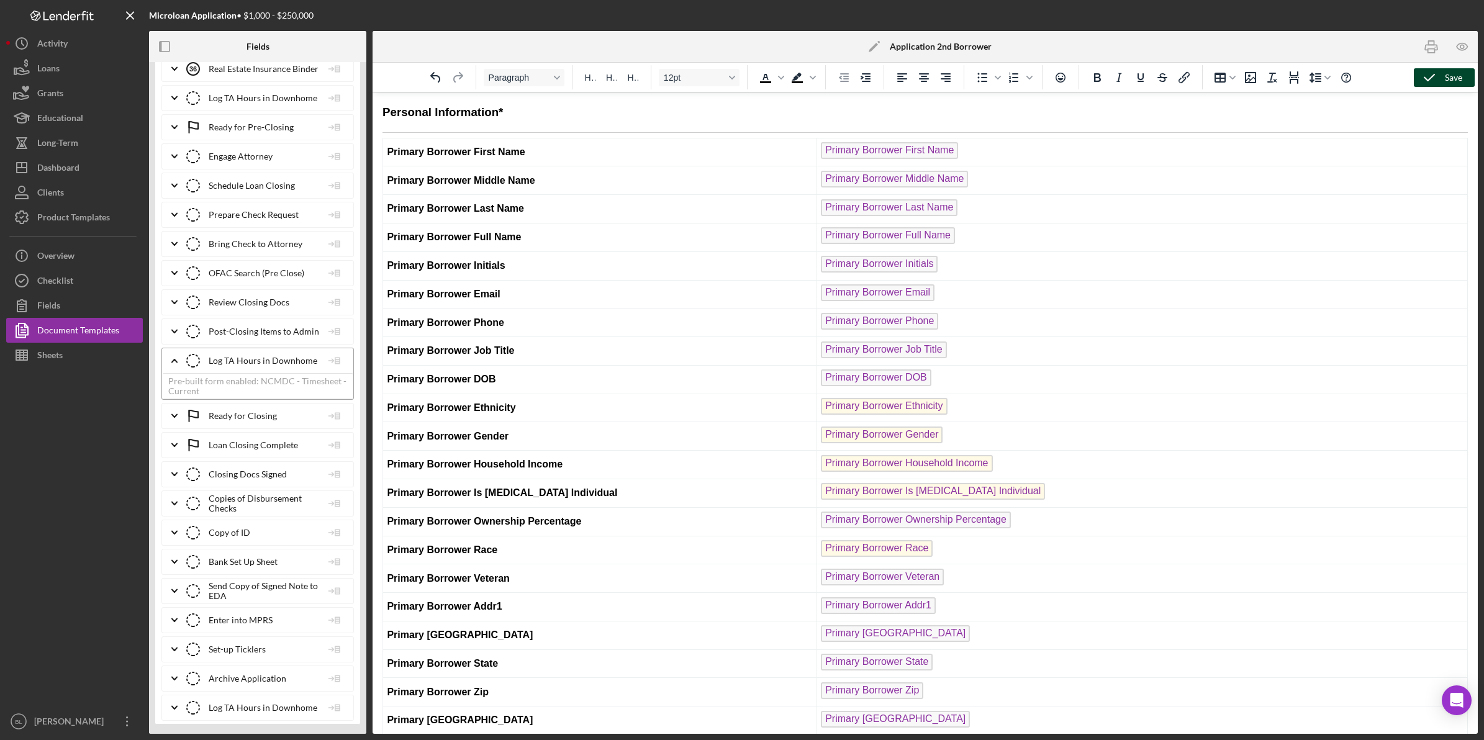
drag, startPoint x: 1472, startPoint y: 651, endPoint x: 1814, endPoint y: 143, distance: 612.4
click at [1439, 44] on icon "button" at bounding box center [1431, 47] width 28 height 28
click at [1455, 43] on icon "button" at bounding box center [1462, 47] width 28 height 28
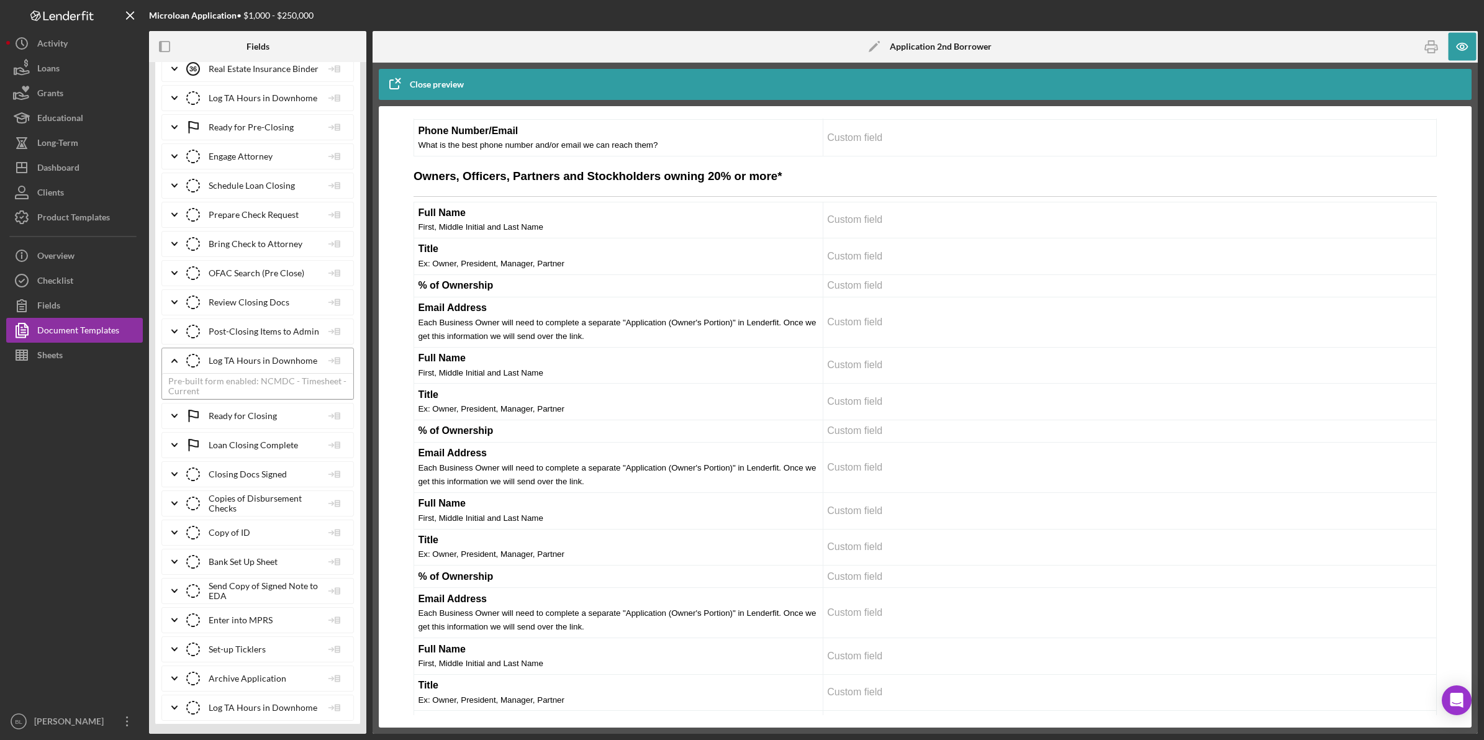
scroll to position [3726, 0]
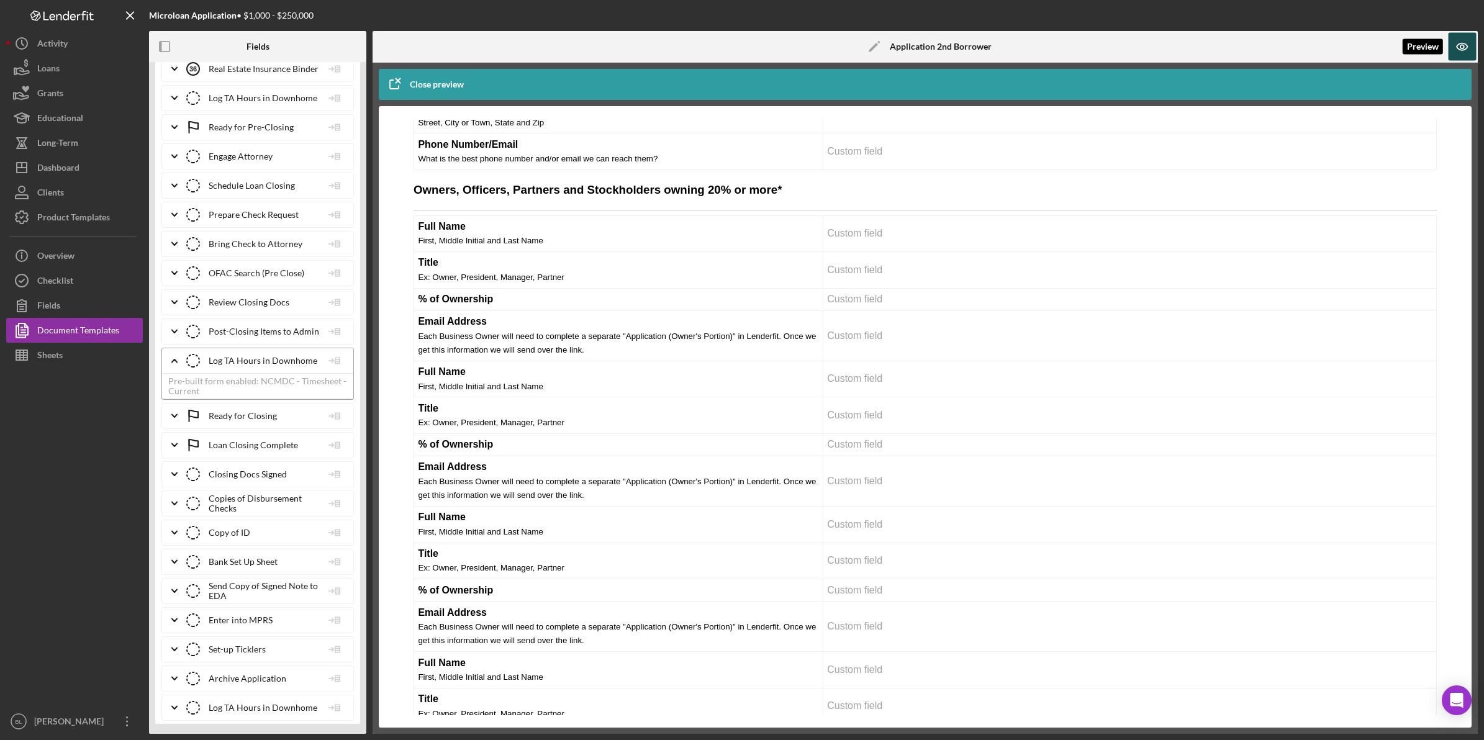
click at [1460, 50] on icon "button" at bounding box center [1462, 46] width 11 height 7
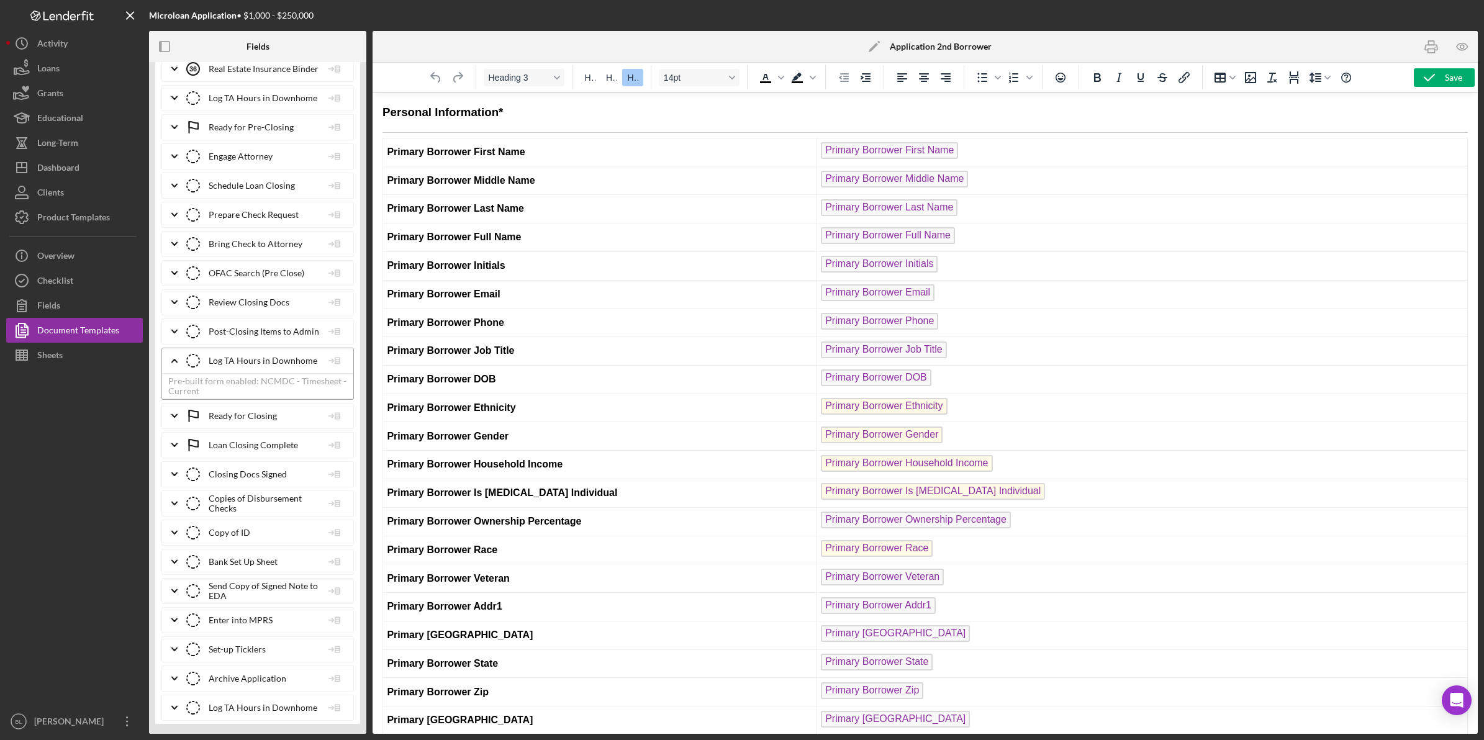
scroll to position [0, 0]
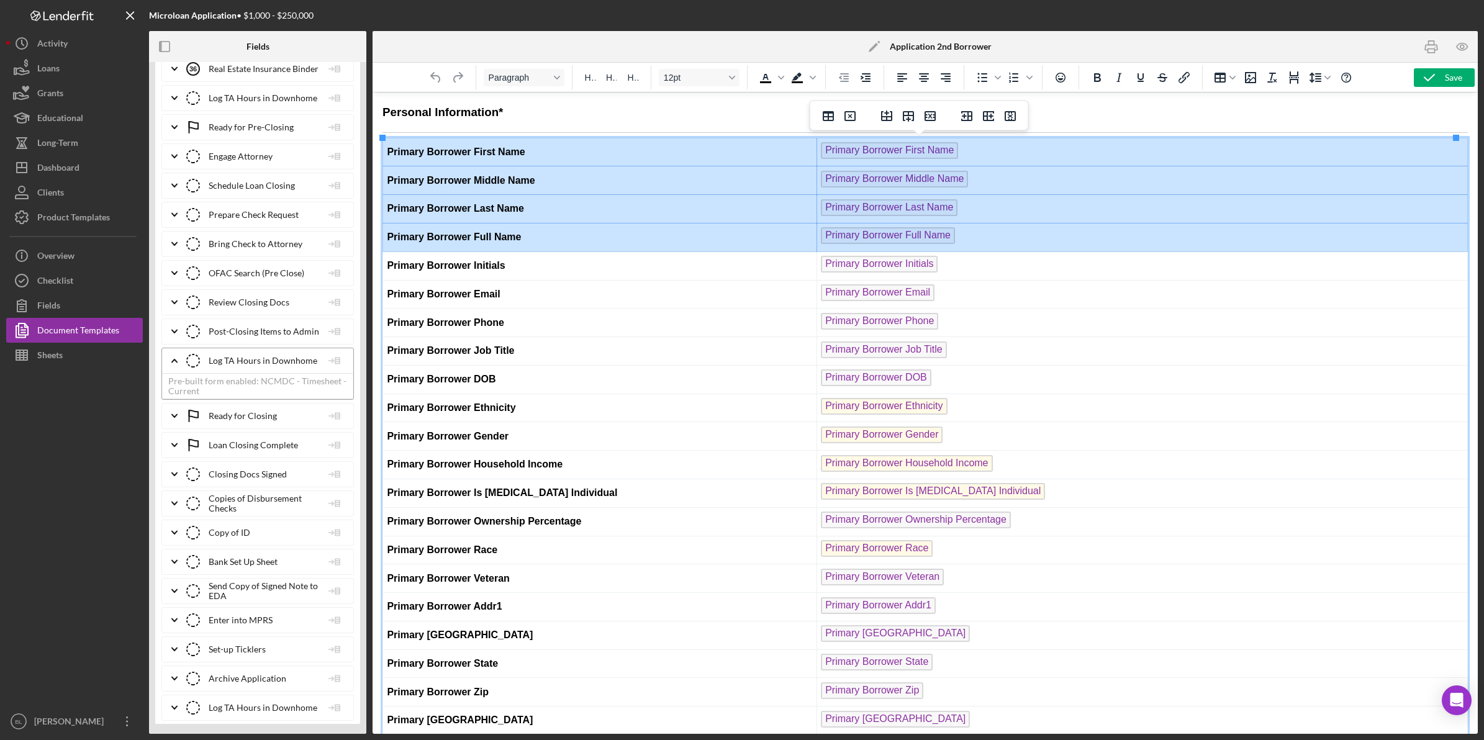
drag, startPoint x: 386, startPoint y: 152, endPoint x: 998, endPoint y: 247, distance: 619.7
click at [1368, 107] on h3 "Personal Information*" at bounding box center [924, 112] width 1085 height 16
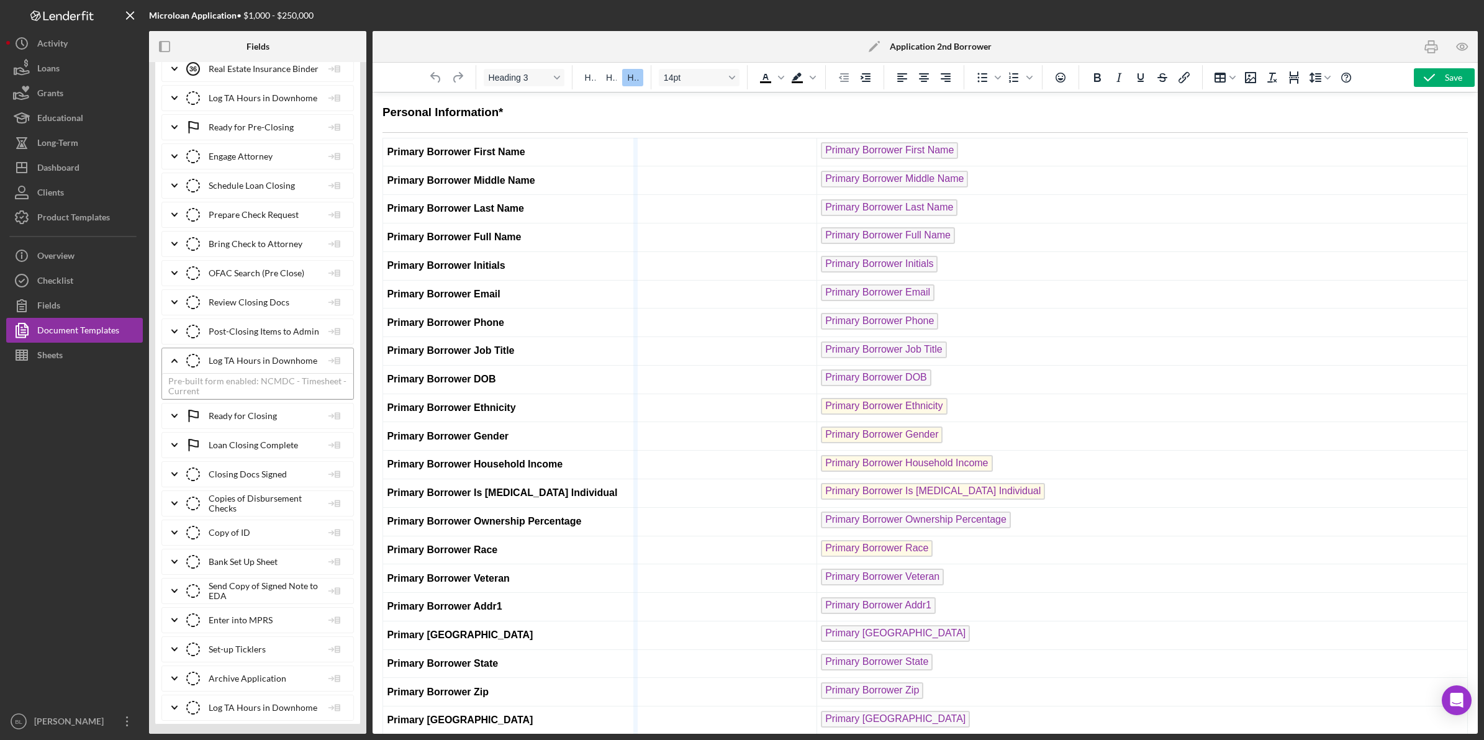
drag, startPoint x: 814, startPoint y: 157, endPoint x: 638, endPoint y: 179, distance: 177.8
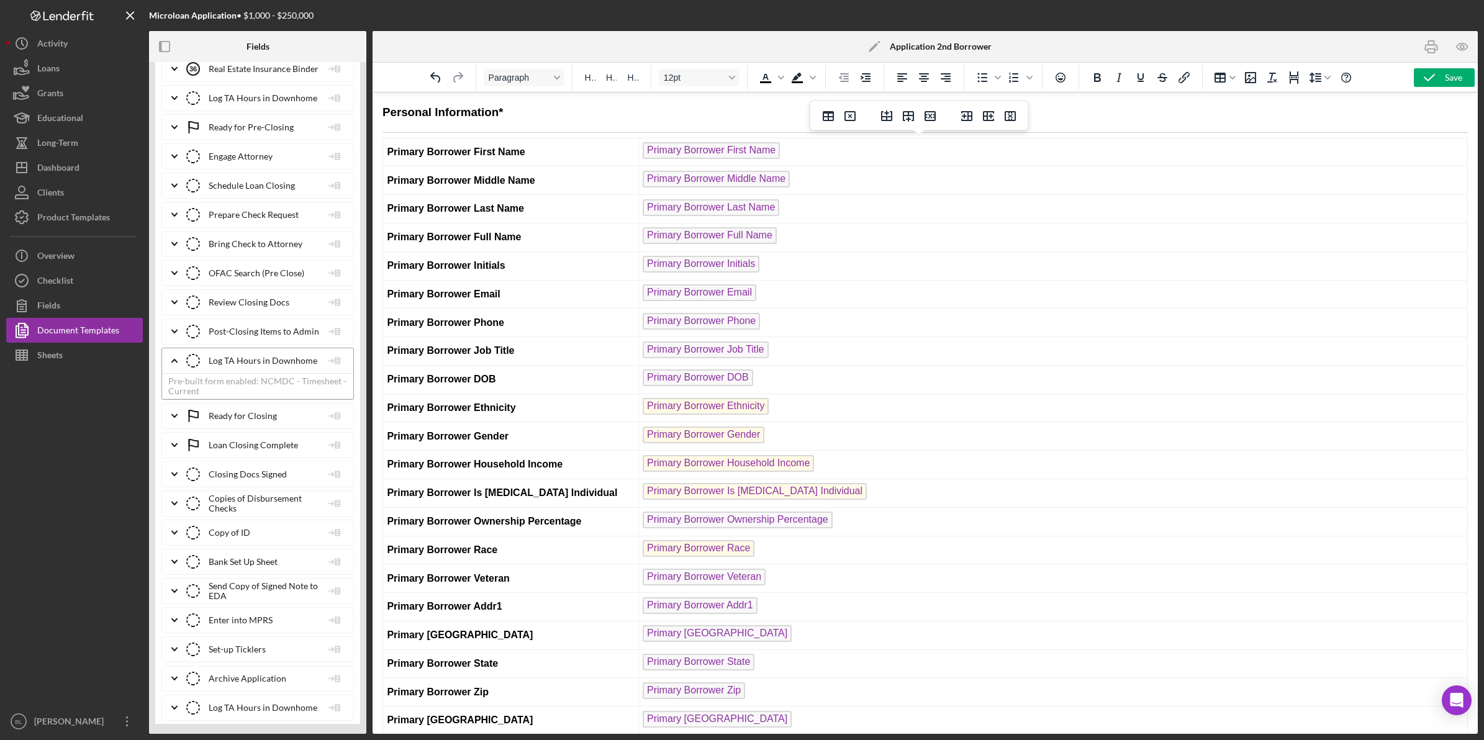
click at [1006, 188] on td "Primary Borrower Middle Name" at bounding box center [1052, 180] width 829 height 29
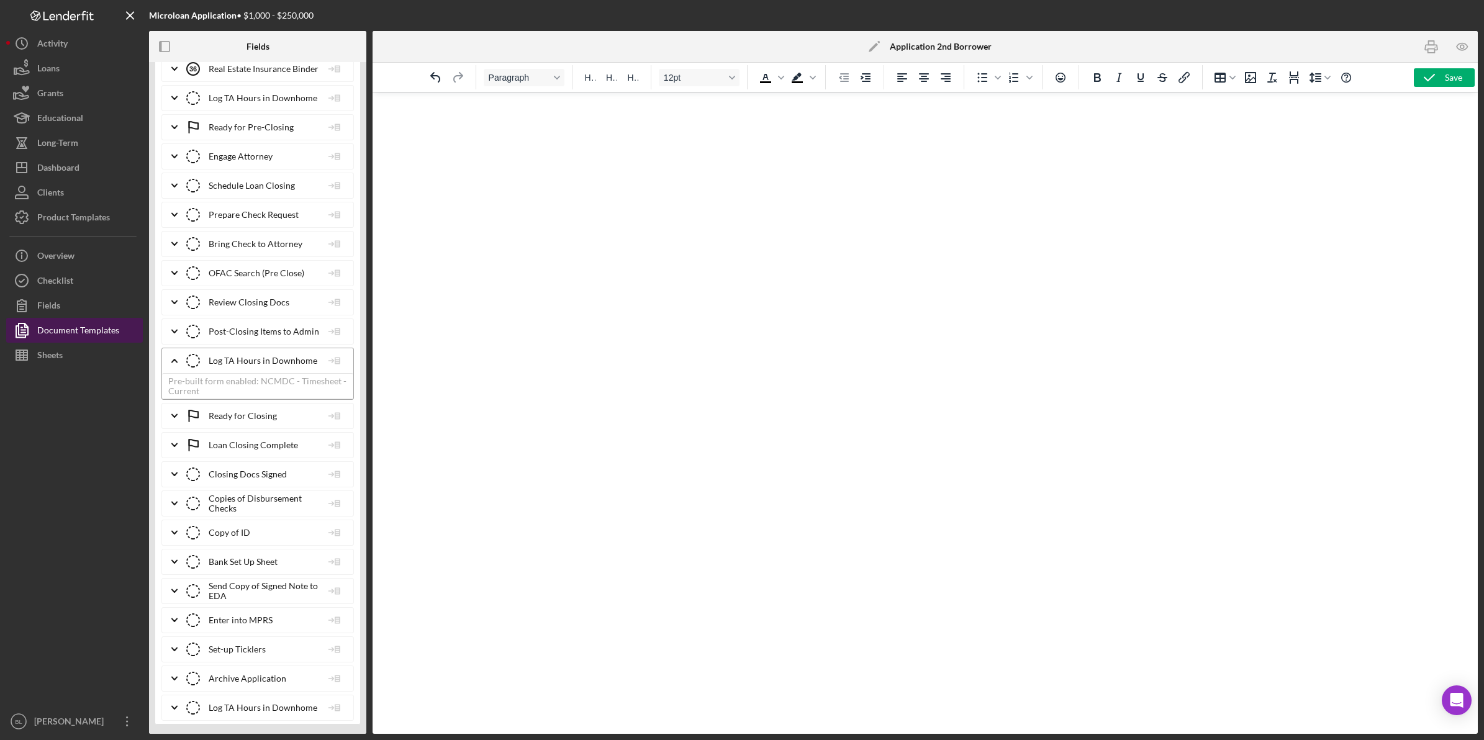
click at [84, 334] on div "Document Templates" at bounding box center [78, 332] width 82 height 28
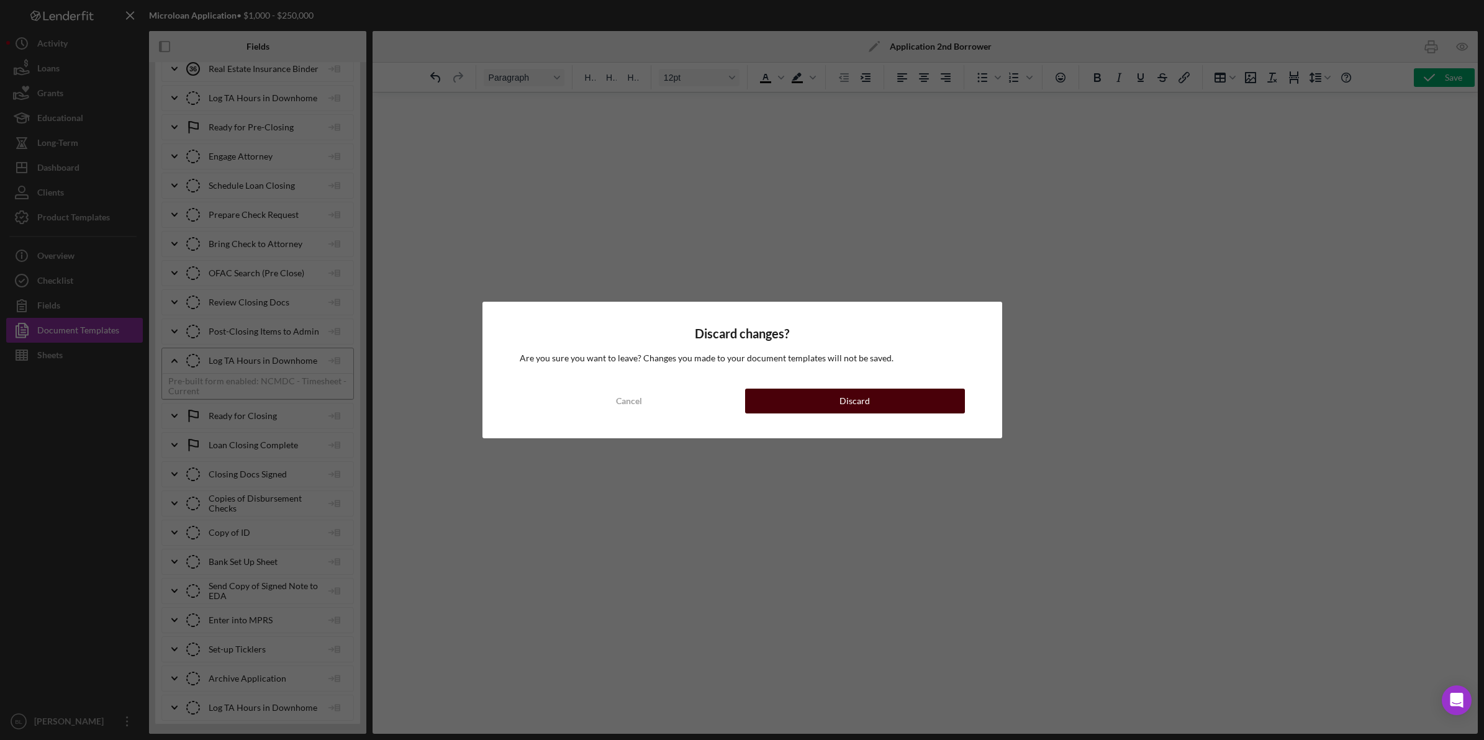
click at [899, 389] on button "Discard" at bounding box center [855, 401] width 220 height 25
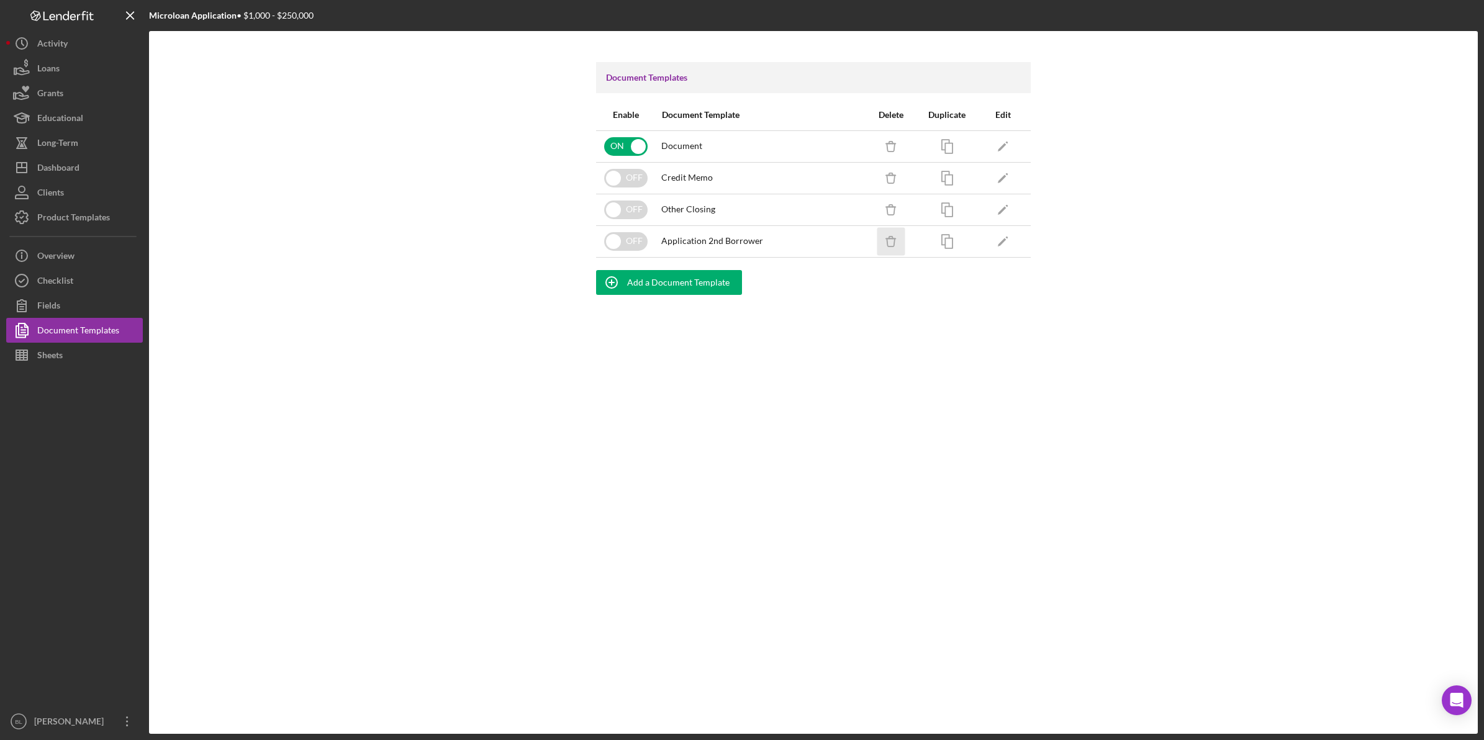
click at [889, 243] on icon "Icon/Delete" at bounding box center [891, 241] width 28 height 28
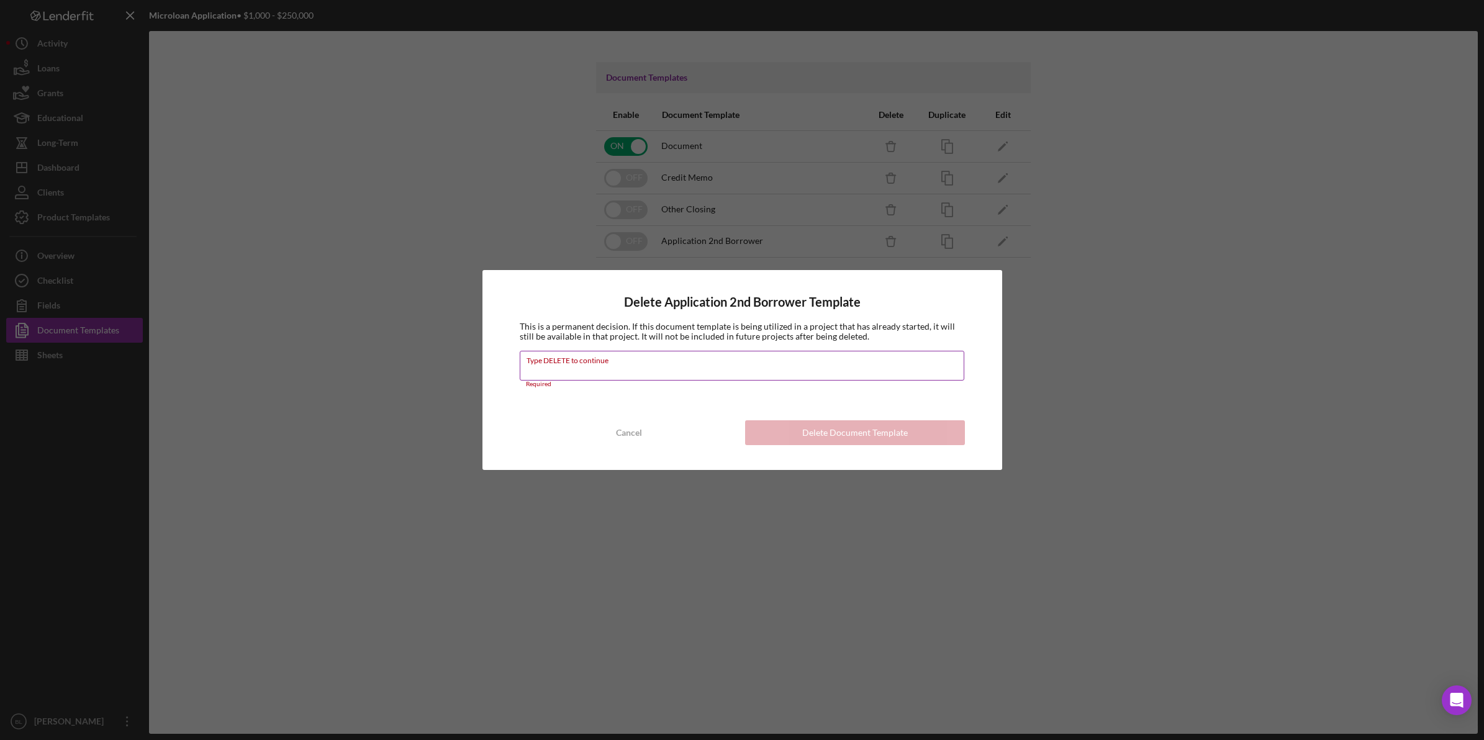
click at [633, 361] on div "Type DELETE to continue Required" at bounding box center [742, 369] width 445 height 37
type input "Delete"
click at [619, 377] on input "Delete" at bounding box center [742, 366] width 445 height 30
click at [625, 440] on div "Cancel" at bounding box center [629, 432] width 26 height 25
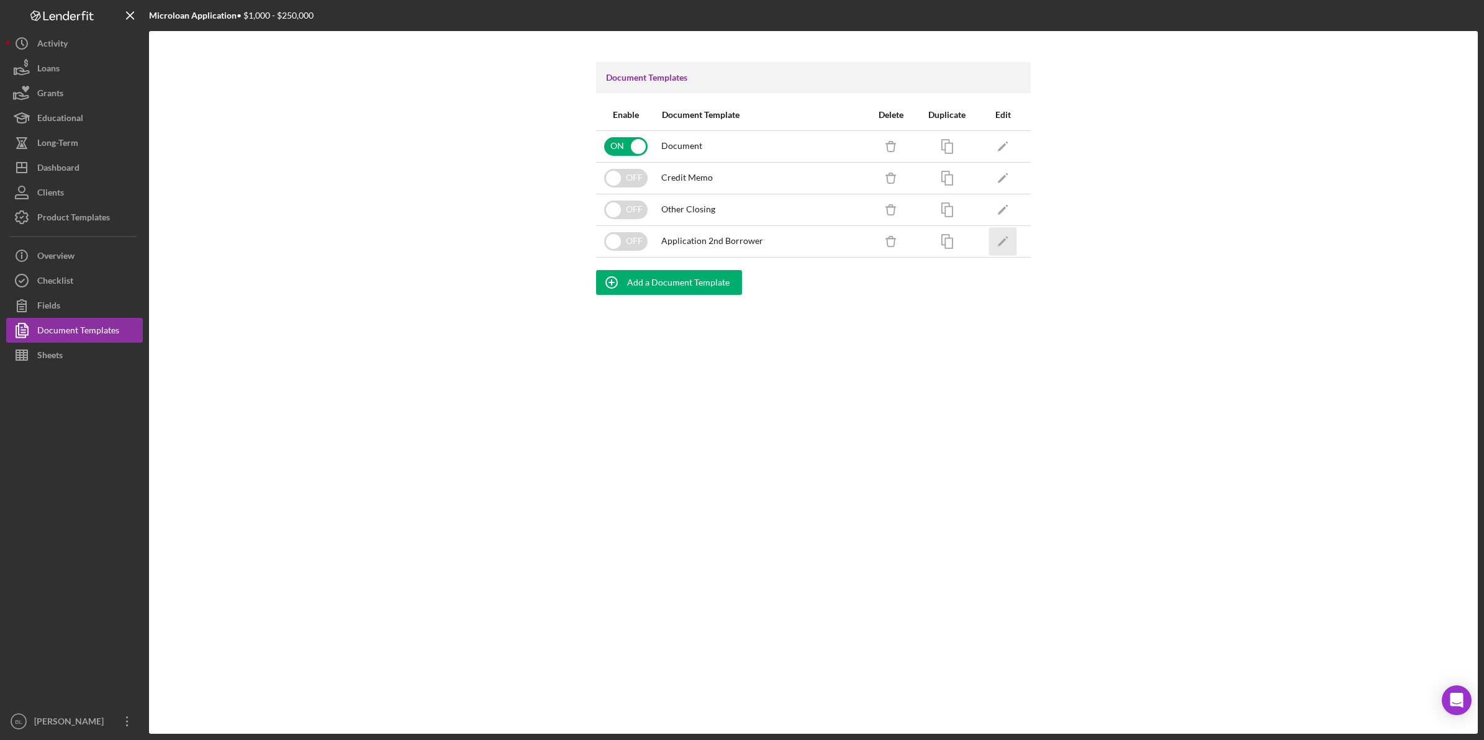
click at [1007, 241] on icon "Icon/Edit" at bounding box center [1003, 241] width 28 height 28
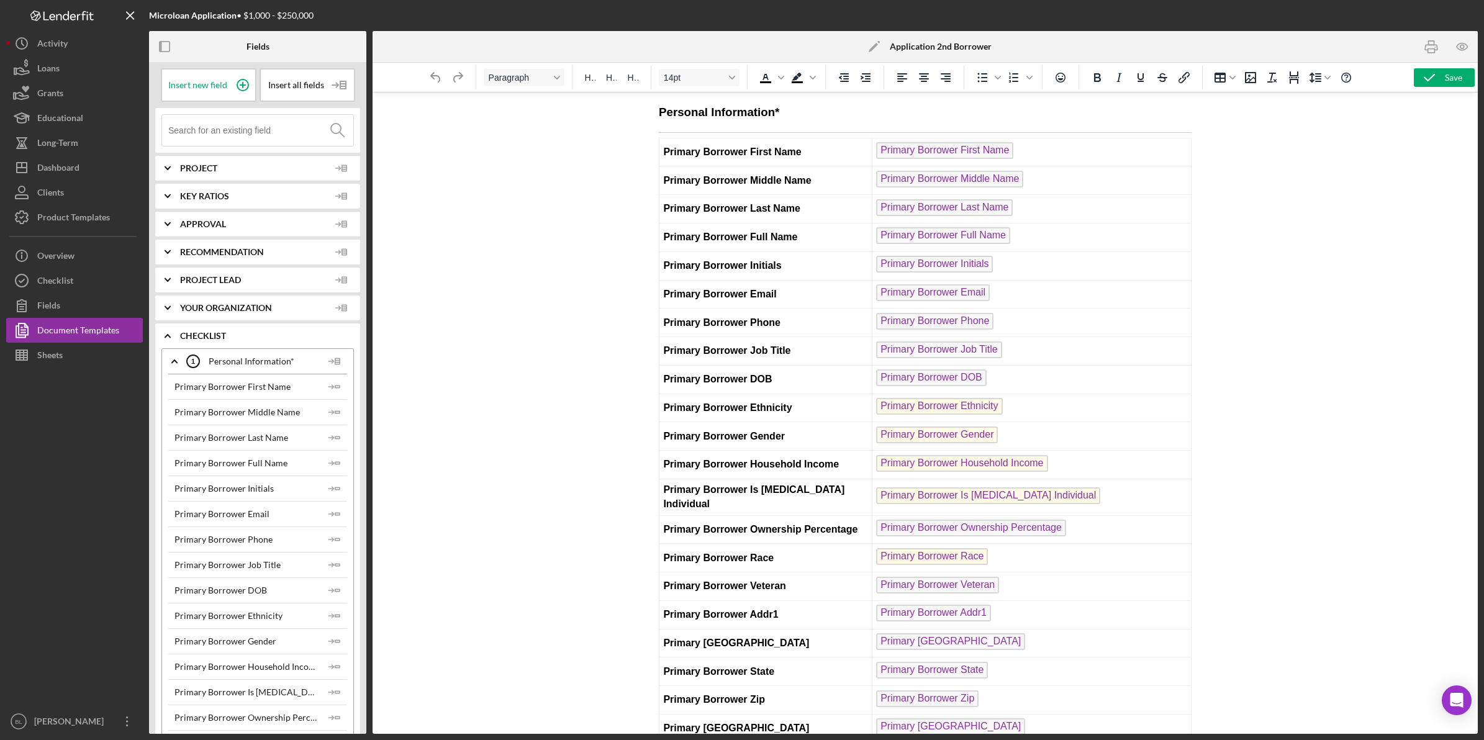
drag, startPoint x: 1192, startPoint y: 203, endPoint x: 1875, endPoint y: 150, distance: 685.1
click at [697, 152] on strong "Primary Borrower First Name" at bounding box center [732, 152] width 138 height 11
click at [679, 263] on strong "Primary Borrower Initials" at bounding box center [722, 265] width 118 height 11
click at [571, 233] on div at bounding box center [925, 413] width 1105 height 642
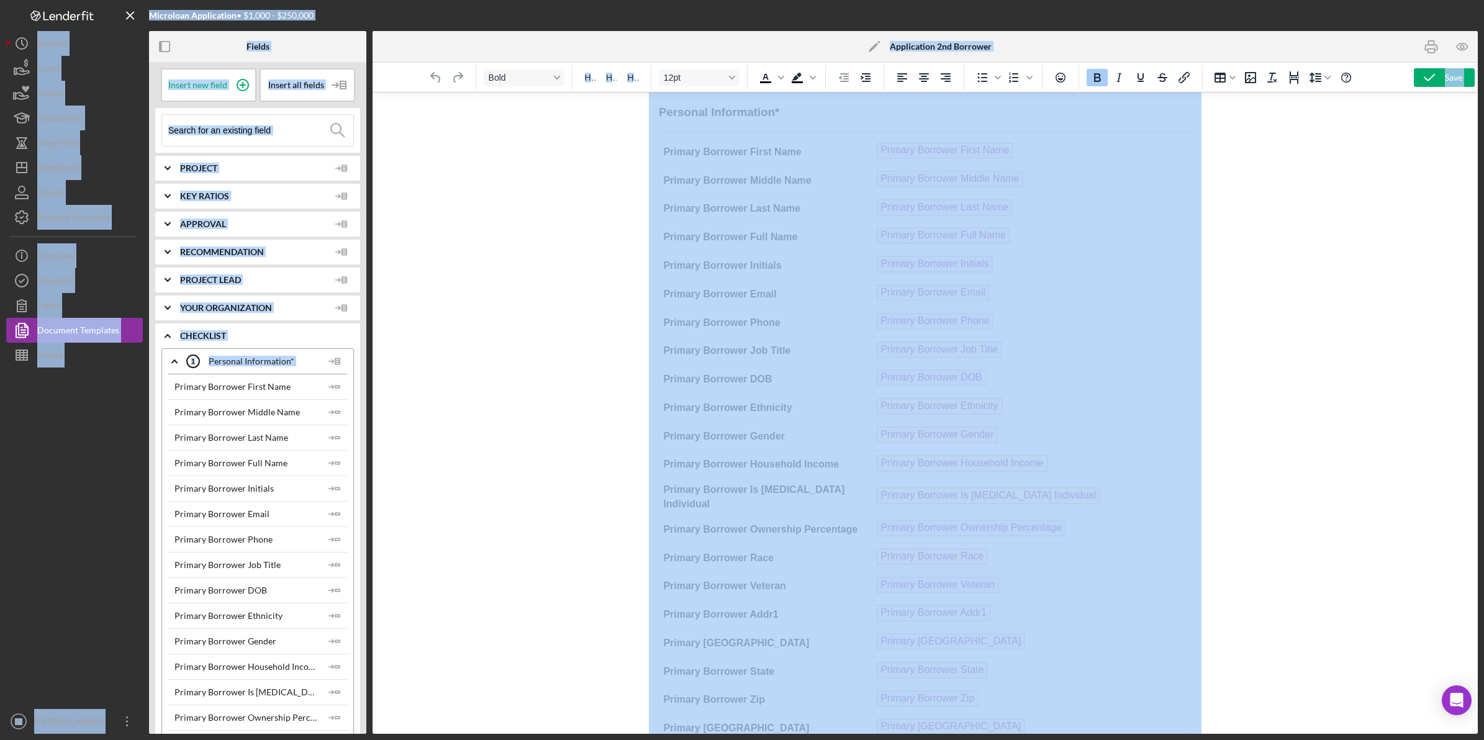
click at [542, 256] on div at bounding box center [925, 413] width 1105 height 642
click at [560, 358] on div at bounding box center [925, 413] width 1105 height 642
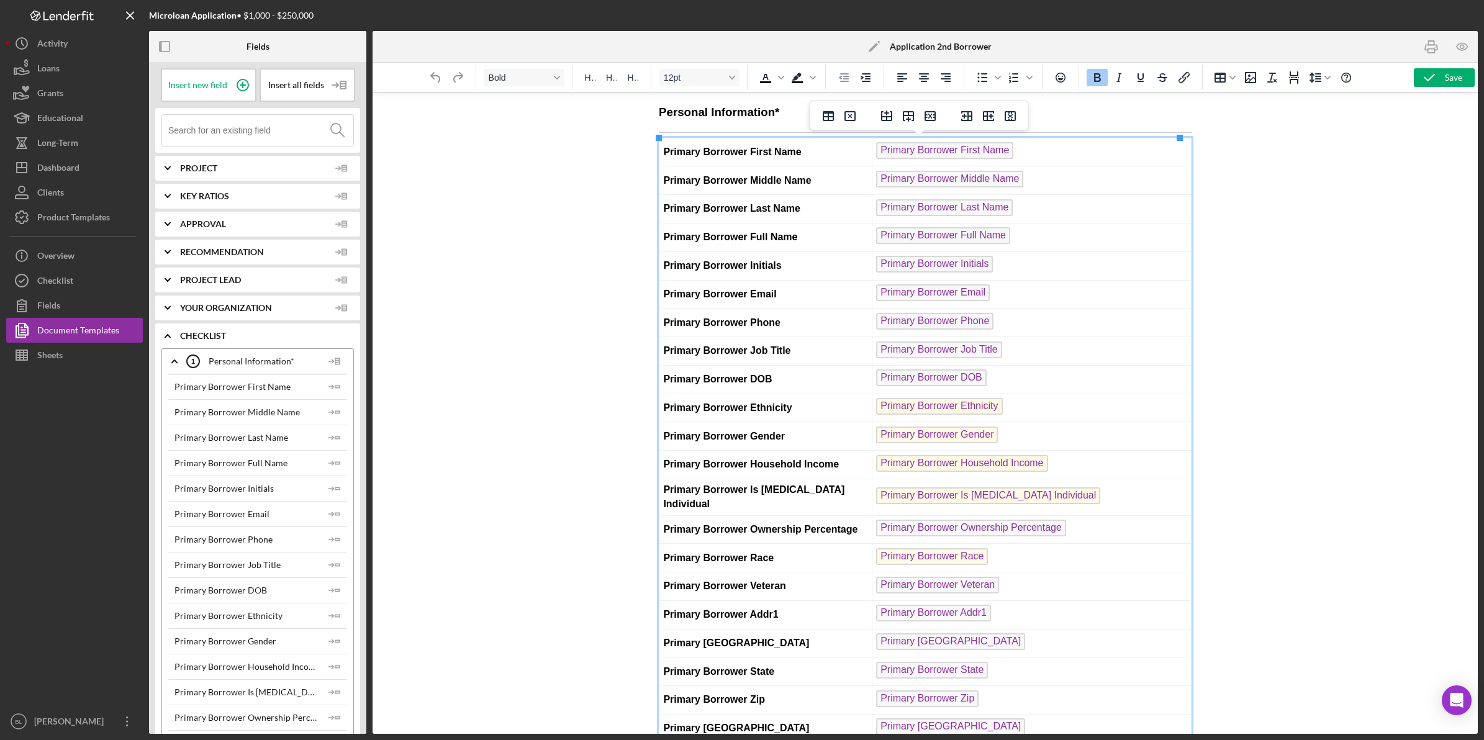
drag, startPoint x: 832, startPoint y: 283, endPoint x: 1041, endPoint y: 298, distance: 209.8
click at [833, 283] on td "Primary Borrower Email" at bounding box center [765, 294] width 213 height 29
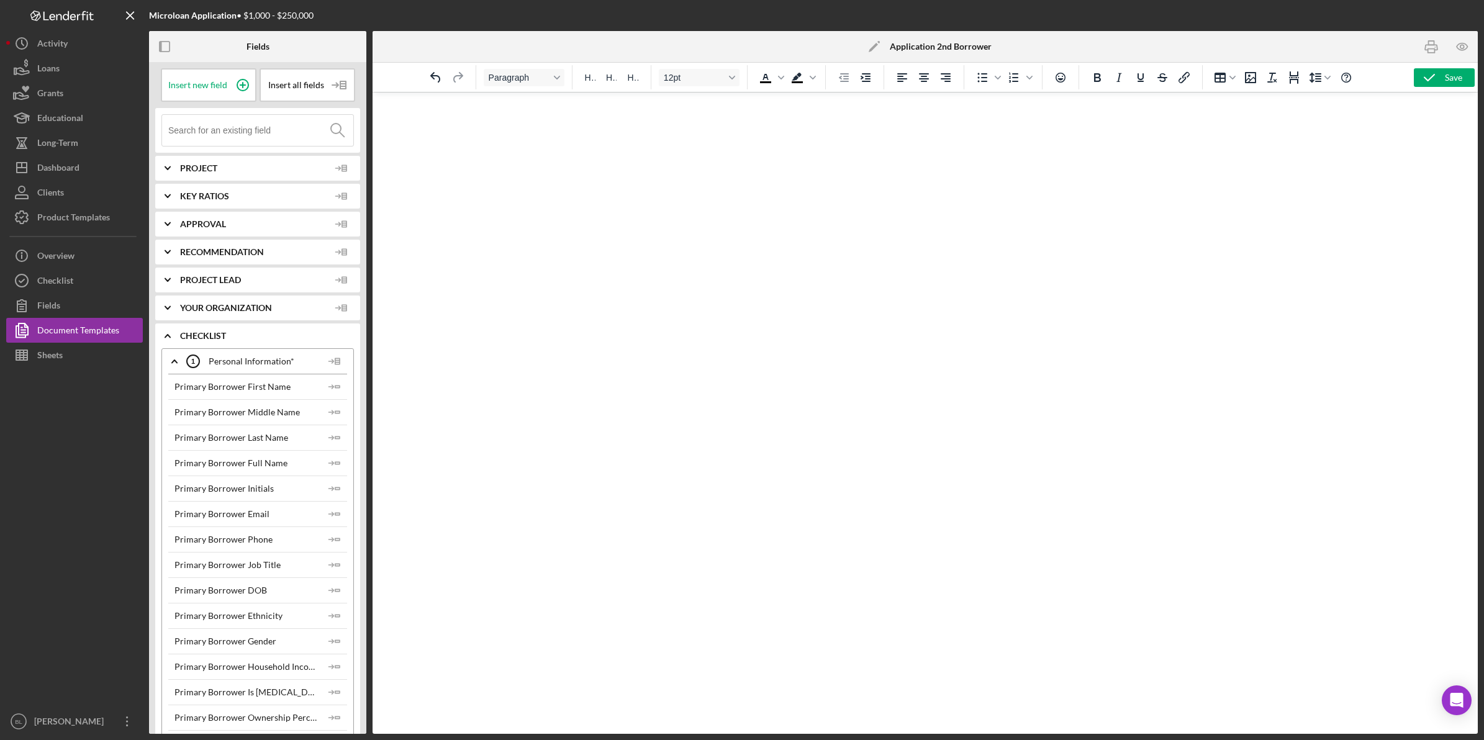
click at [901, 126] on html at bounding box center [925, 110] width 553 height 34
click at [1449, 76] on div "Save" at bounding box center [1453, 77] width 17 height 19
click at [177, 368] on icon "Icon/Expander" at bounding box center [174, 361] width 31 height 31
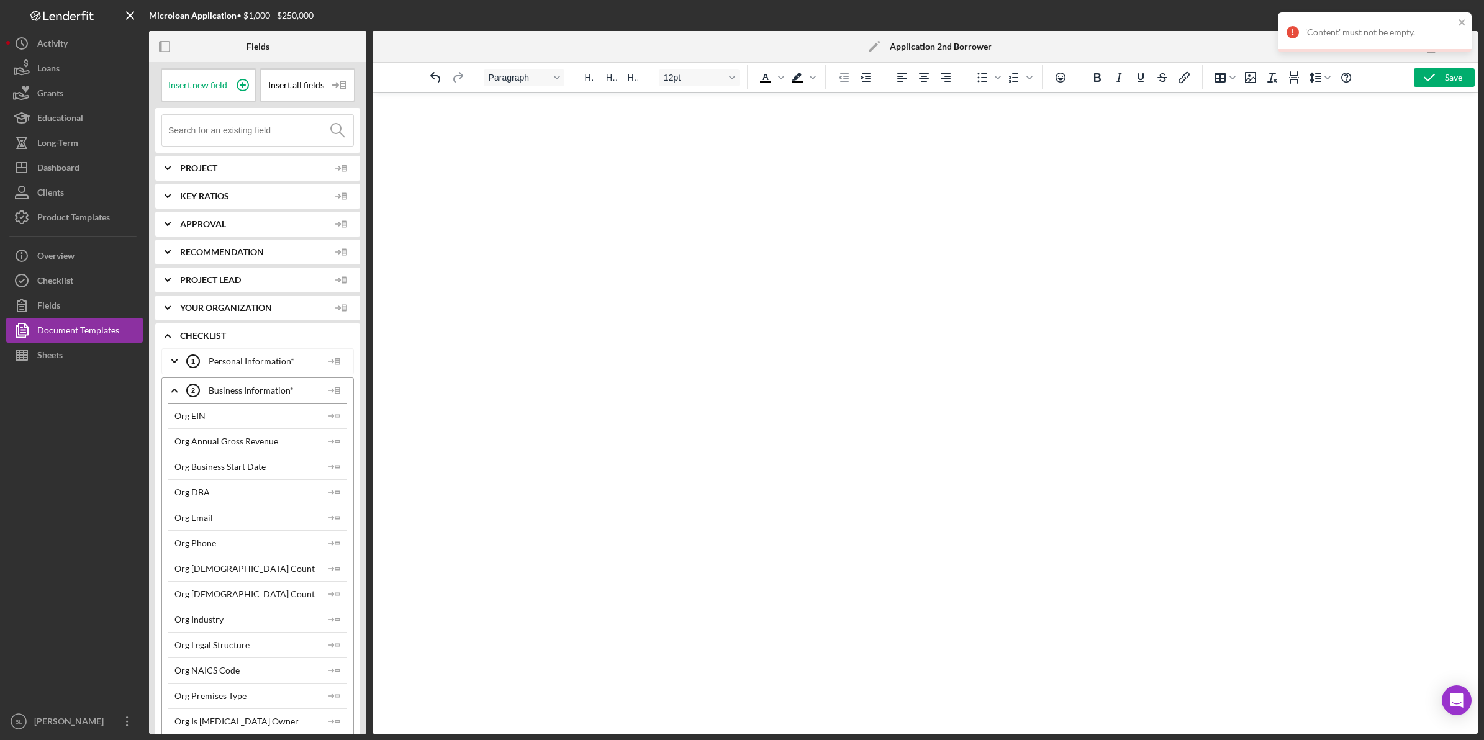
click at [163, 330] on icon "Icon/Expander" at bounding box center [167, 335] width 31 height 31
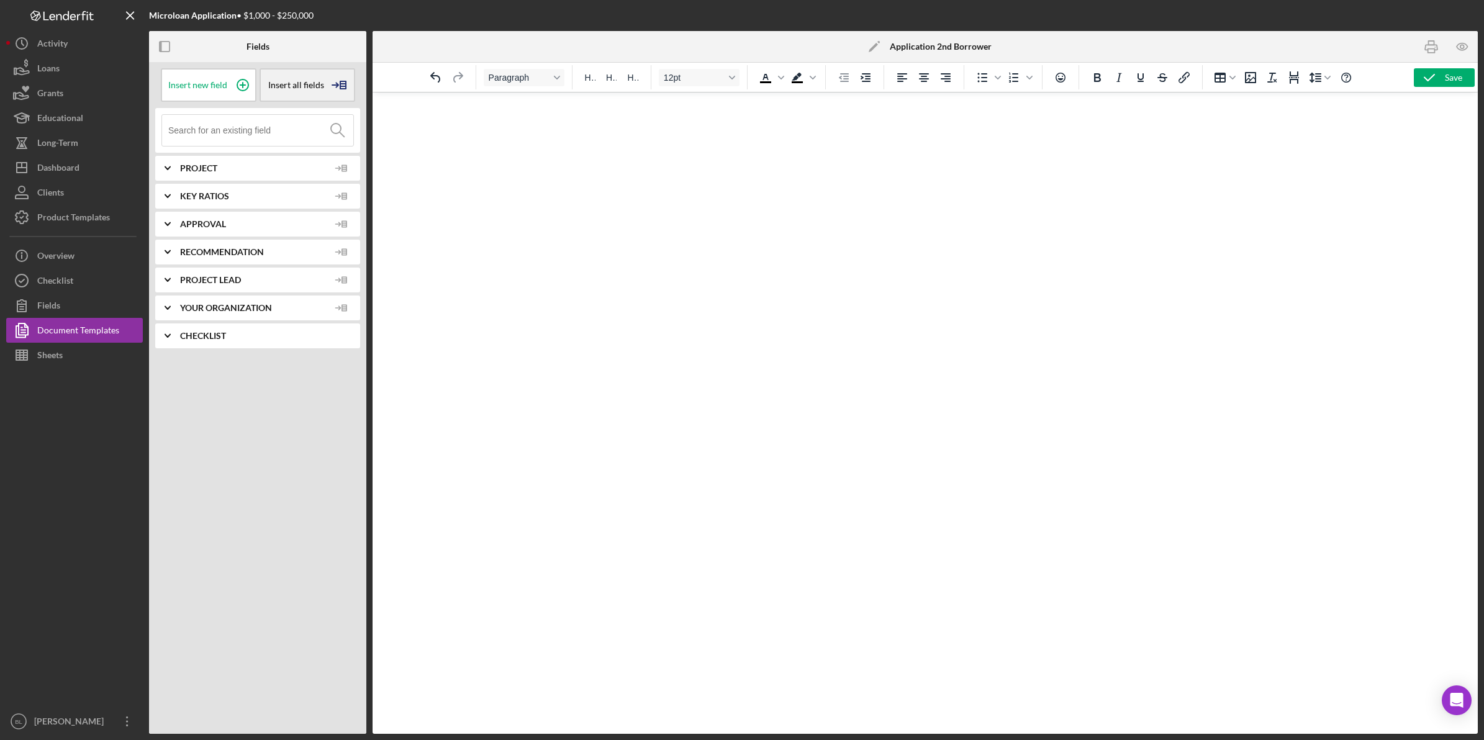
click at [329, 89] on icon at bounding box center [339, 85] width 31 height 31
click at [235, 82] on icon at bounding box center [242, 85] width 31 height 31
click at [241, 84] on icon at bounding box center [242, 85] width 31 height 31
click at [561, 105] on p "Placeholder Placeholder ﻿" at bounding box center [924, 112] width 1085 height 20
drag, startPoint x: 527, startPoint y: 108, endPoint x: 359, endPoint y: 116, distance: 167.8
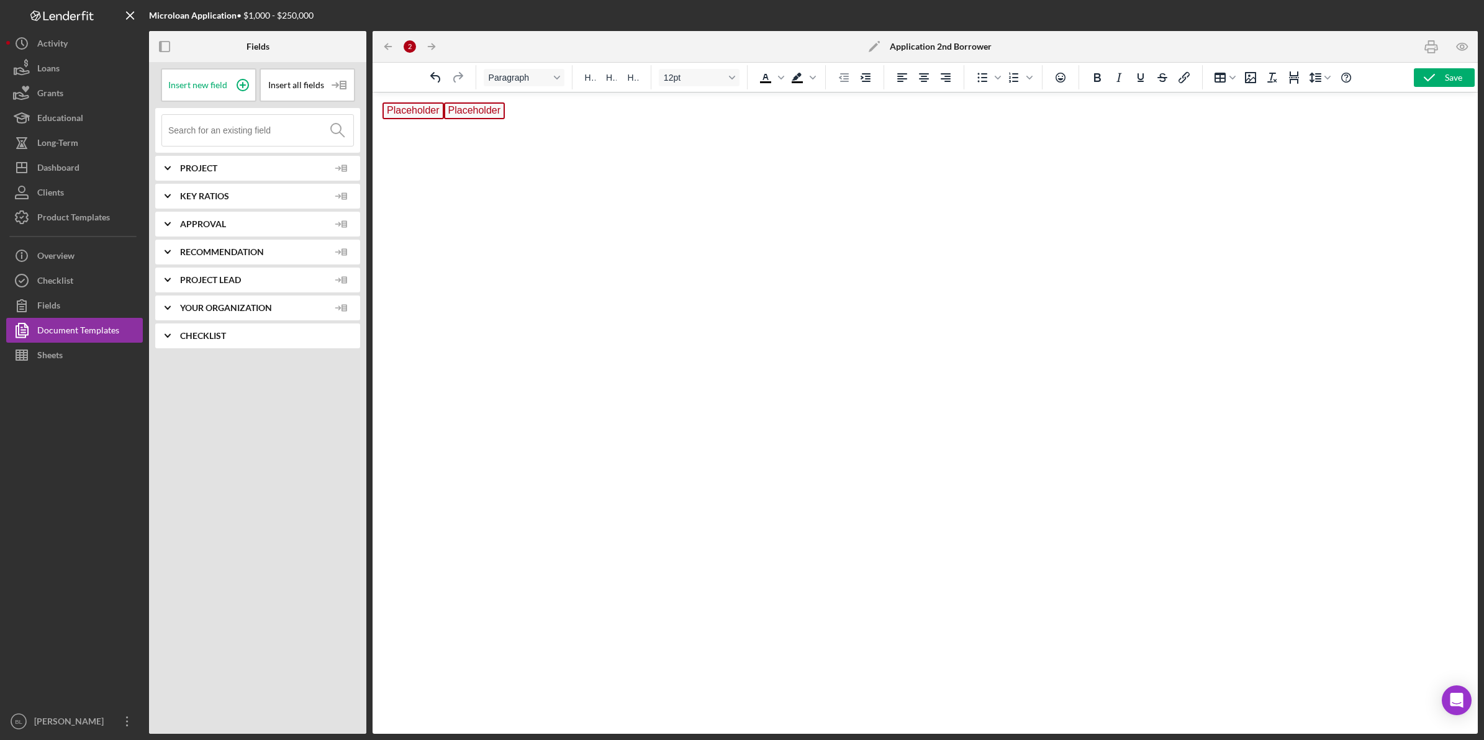
click at [373, 116] on html "Placeholder Placeholder ﻿" at bounding box center [925, 113] width 1105 height 40
click at [609, 117] on p "Placeholder Placeholder ﻿" at bounding box center [924, 112] width 1085 height 20
click at [609, 126] on html at bounding box center [925, 110] width 1105 height 34
click at [284, 163] on span "Project" at bounding box center [254, 168] width 149 height 10
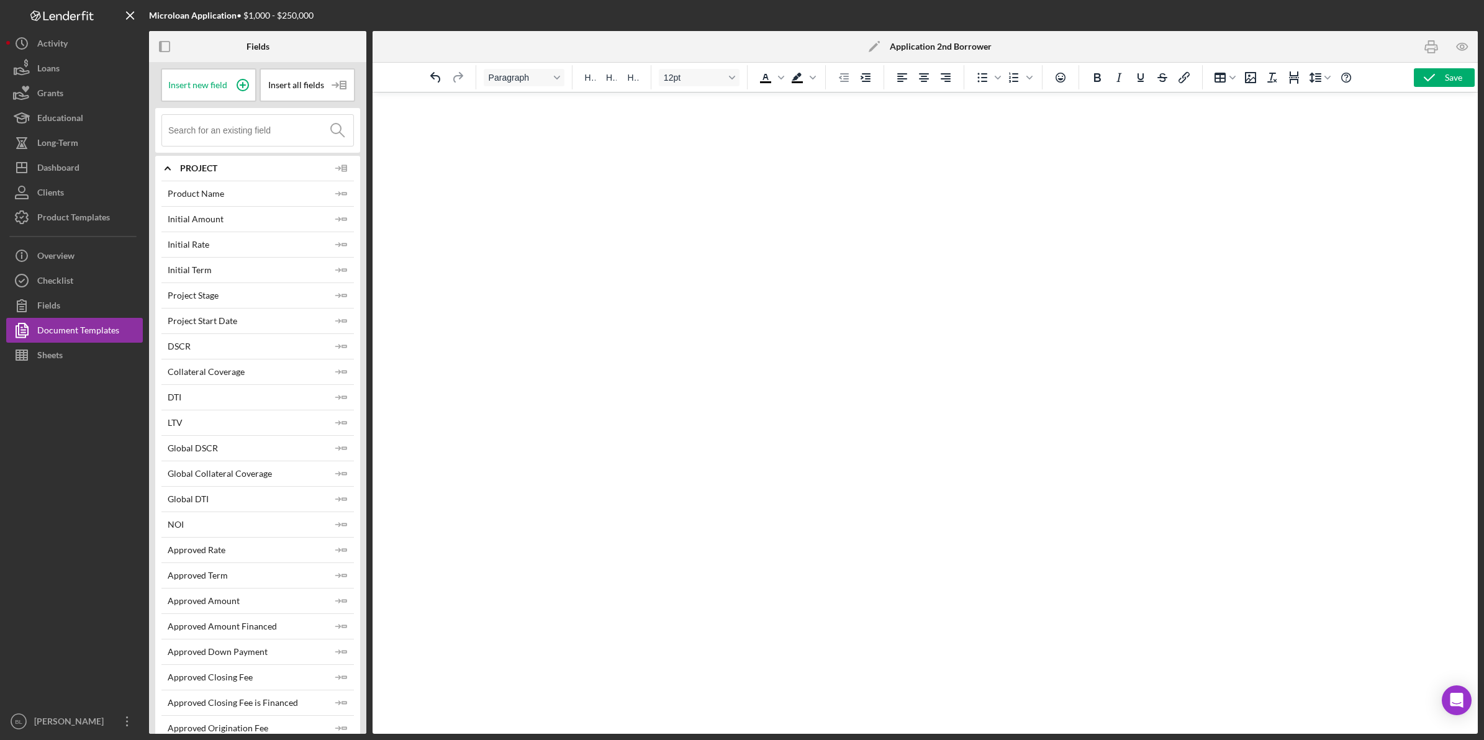
click at [306, 196] on div "Product Name" at bounding box center [247, 194] width 158 height 10
click at [175, 168] on icon "Icon/Expander" at bounding box center [167, 168] width 31 height 31
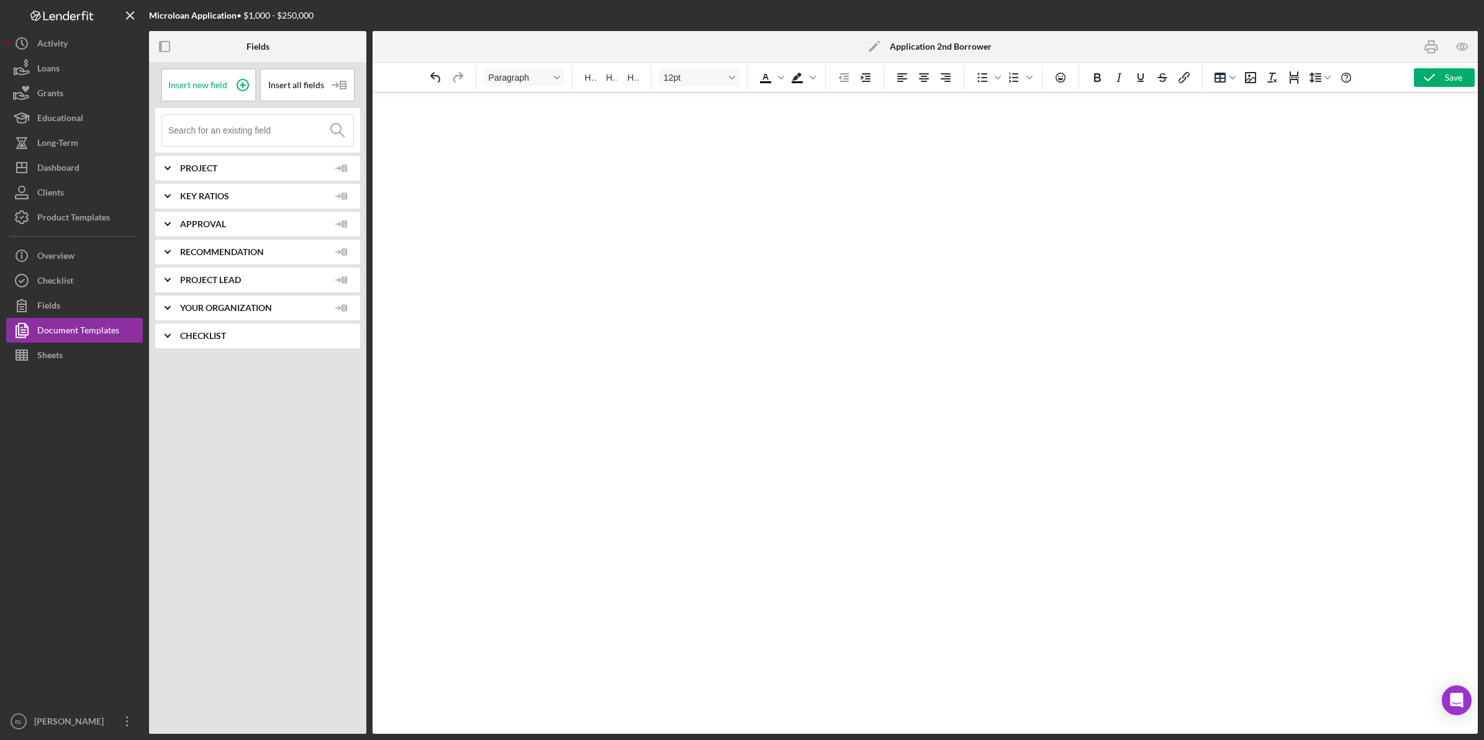
click at [194, 197] on span "Key Ratios" at bounding box center [254, 196] width 149 height 10
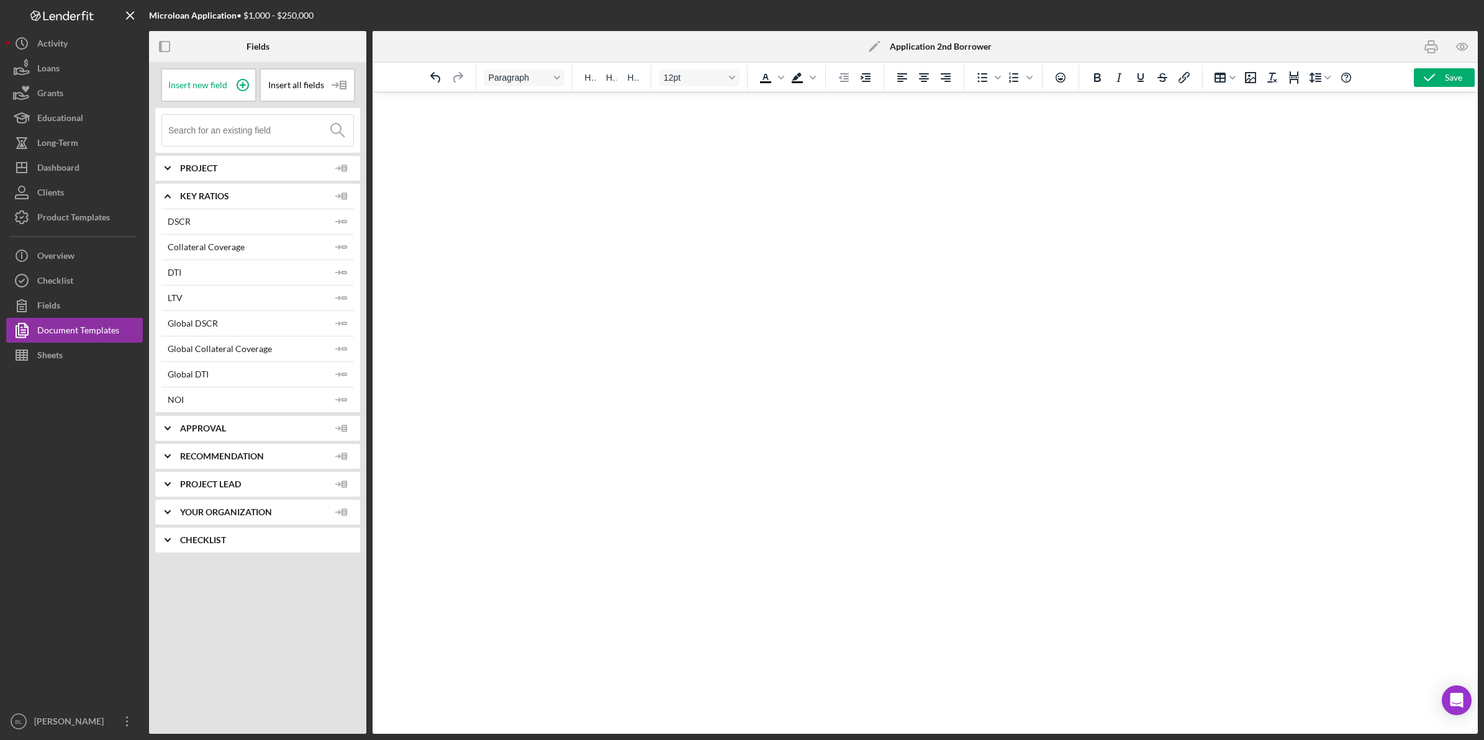
click at [194, 197] on span "Key Ratios" at bounding box center [254, 196] width 149 height 10
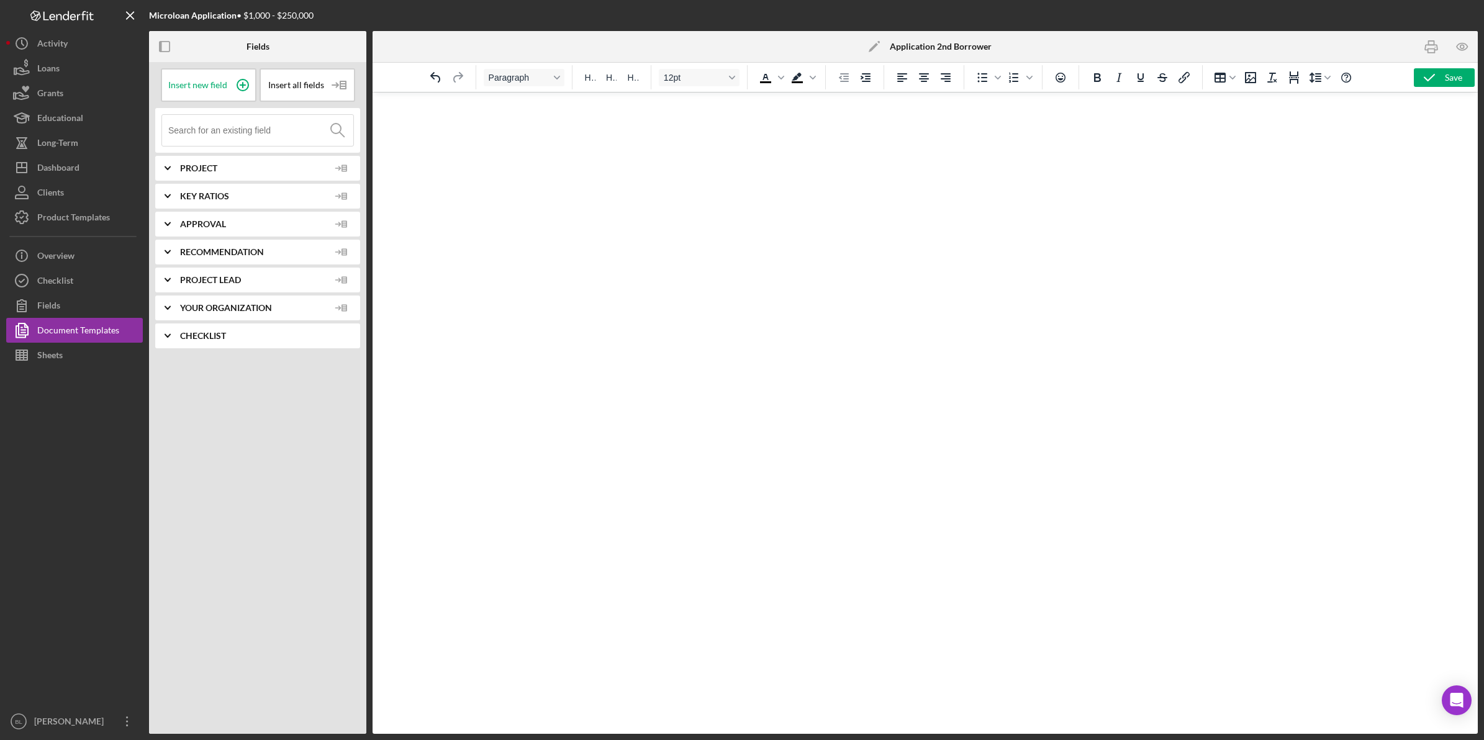
click at [196, 332] on span "Checklist" at bounding box center [267, 336] width 174 height 10
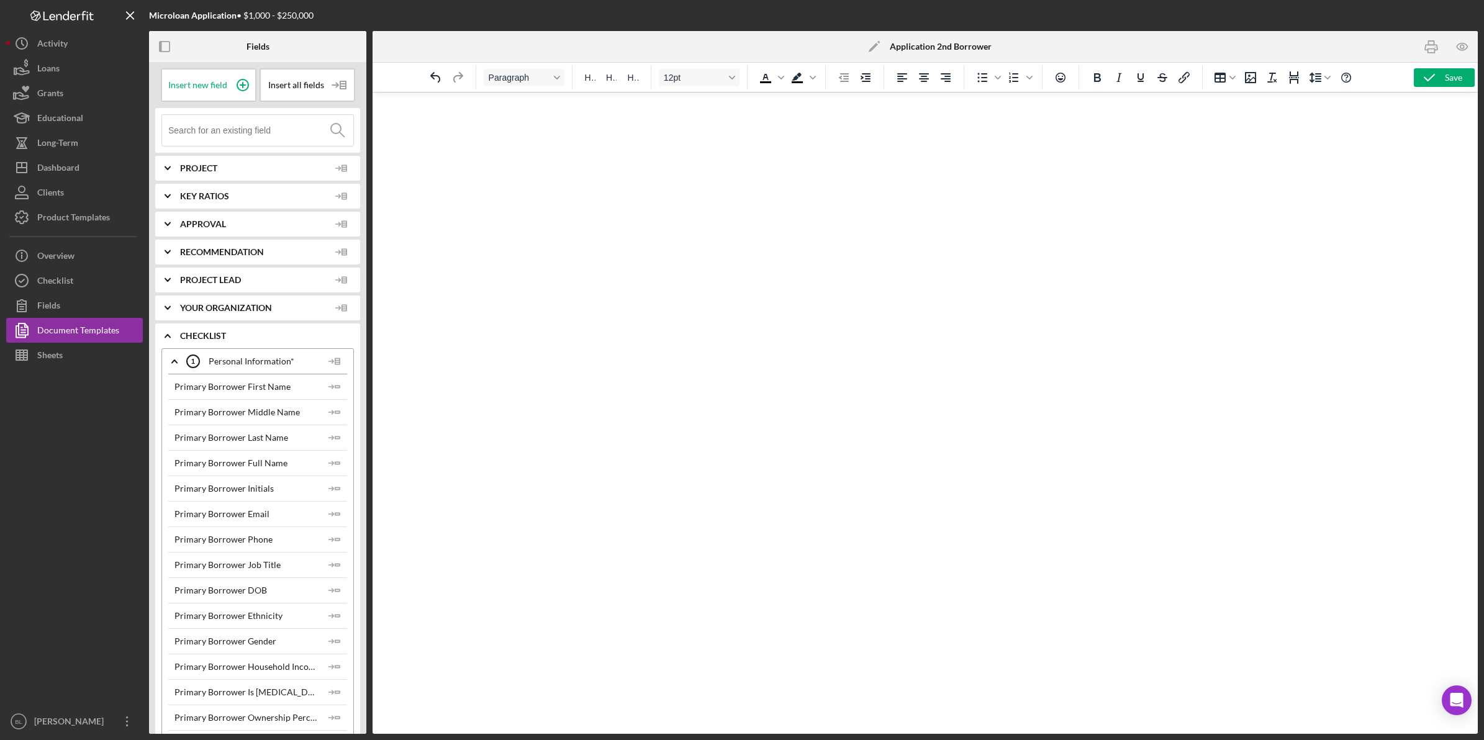
click at [206, 337] on span "Checklist" at bounding box center [267, 336] width 174 height 10
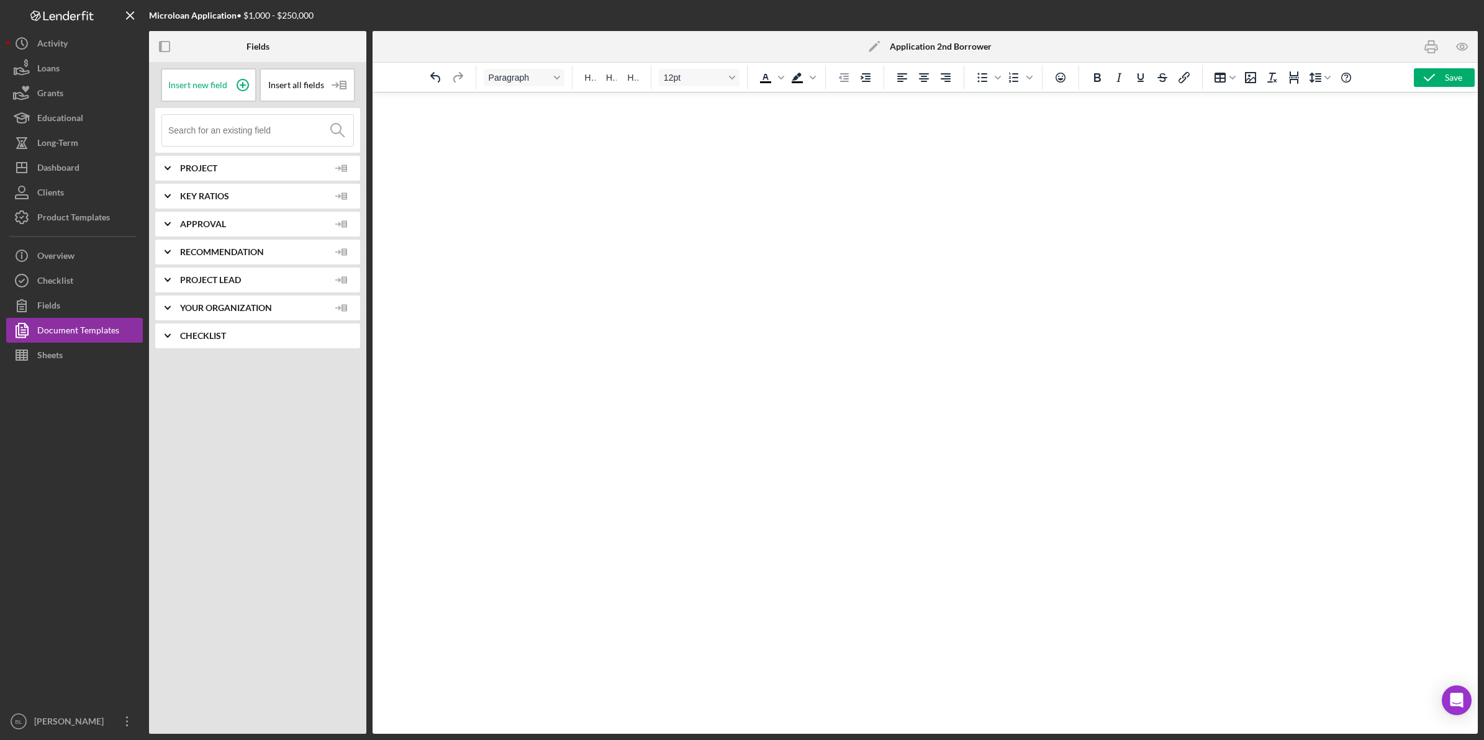
click at [215, 303] on span "Your Organization" at bounding box center [254, 308] width 149 height 10
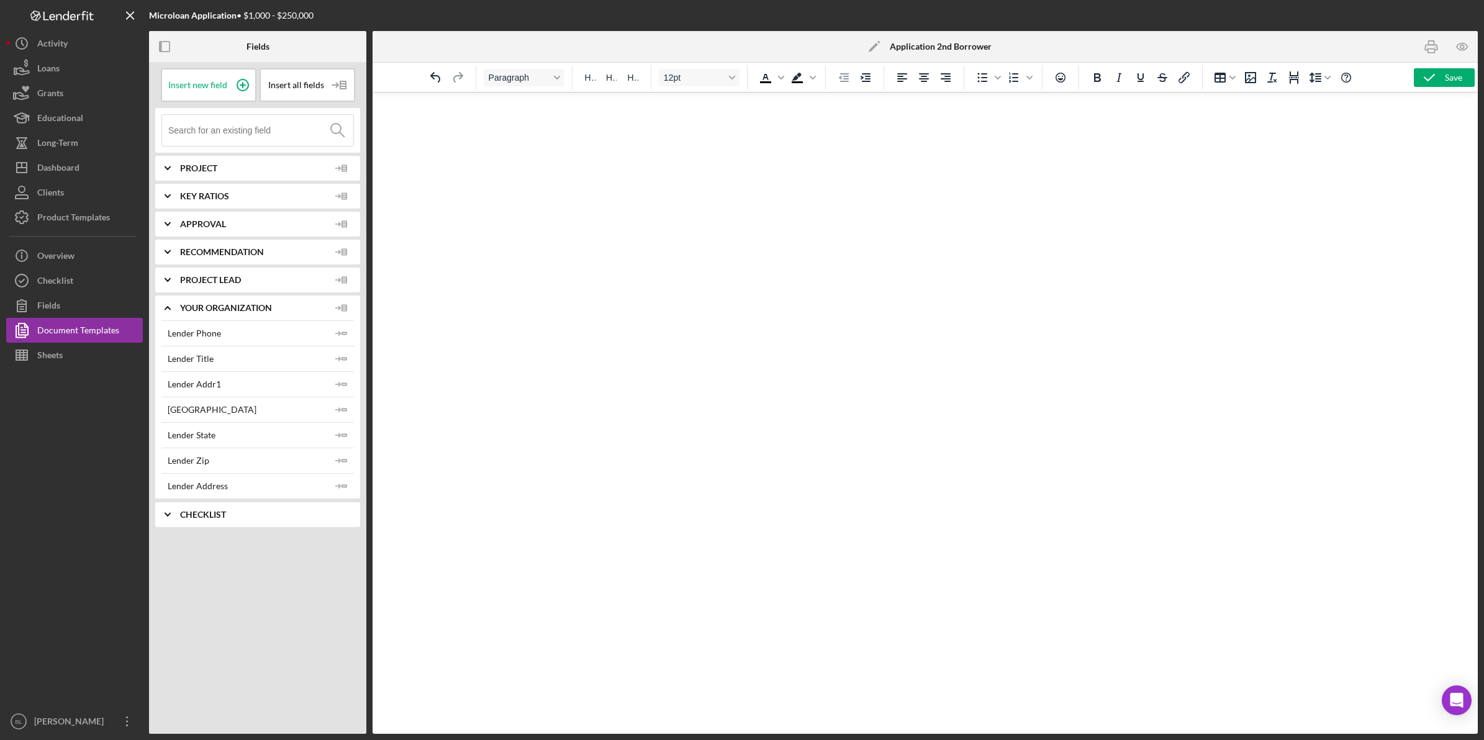
click at [217, 283] on span "Project Lead" at bounding box center [254, 280] width 149 height 10
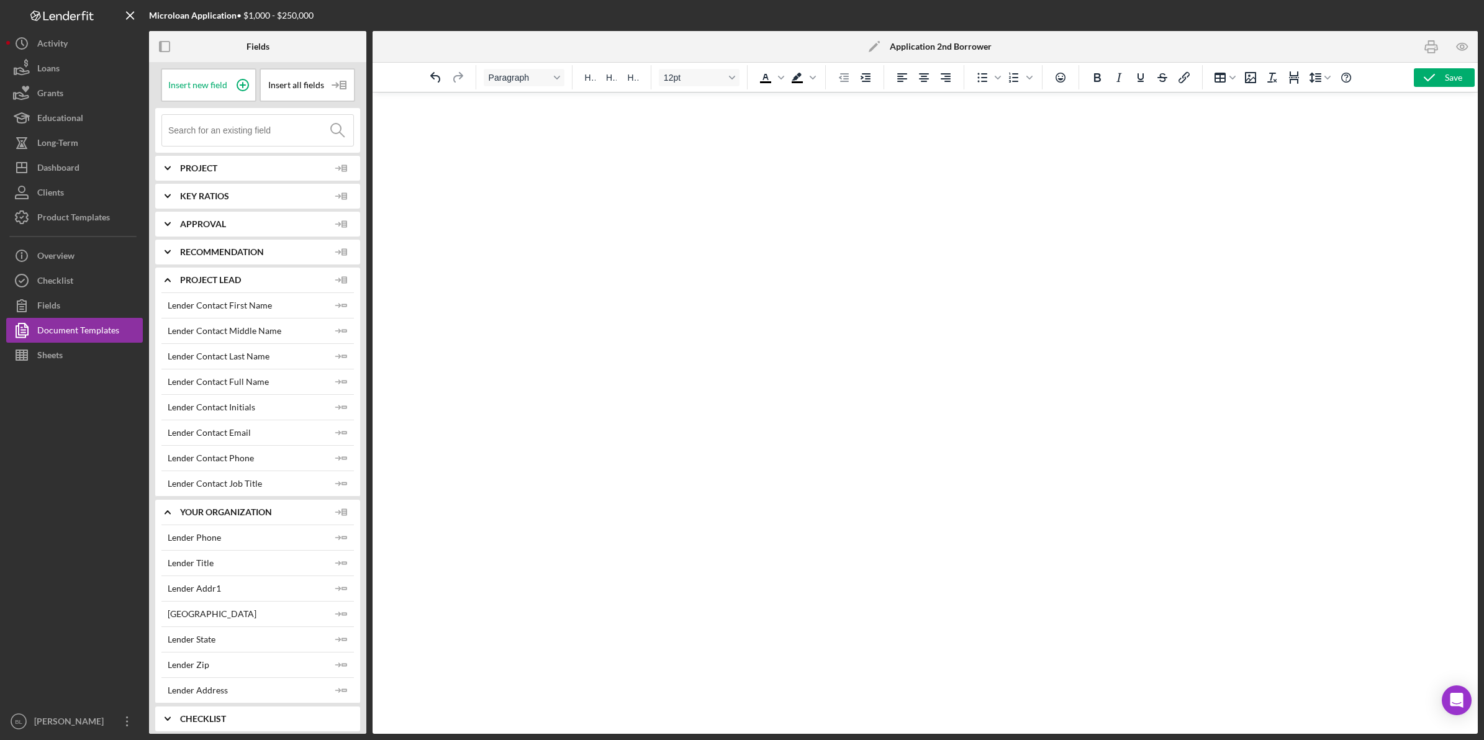
click at [217, 283] on span "Project Lead" at bounding box center [254, 280] width 149 height 10
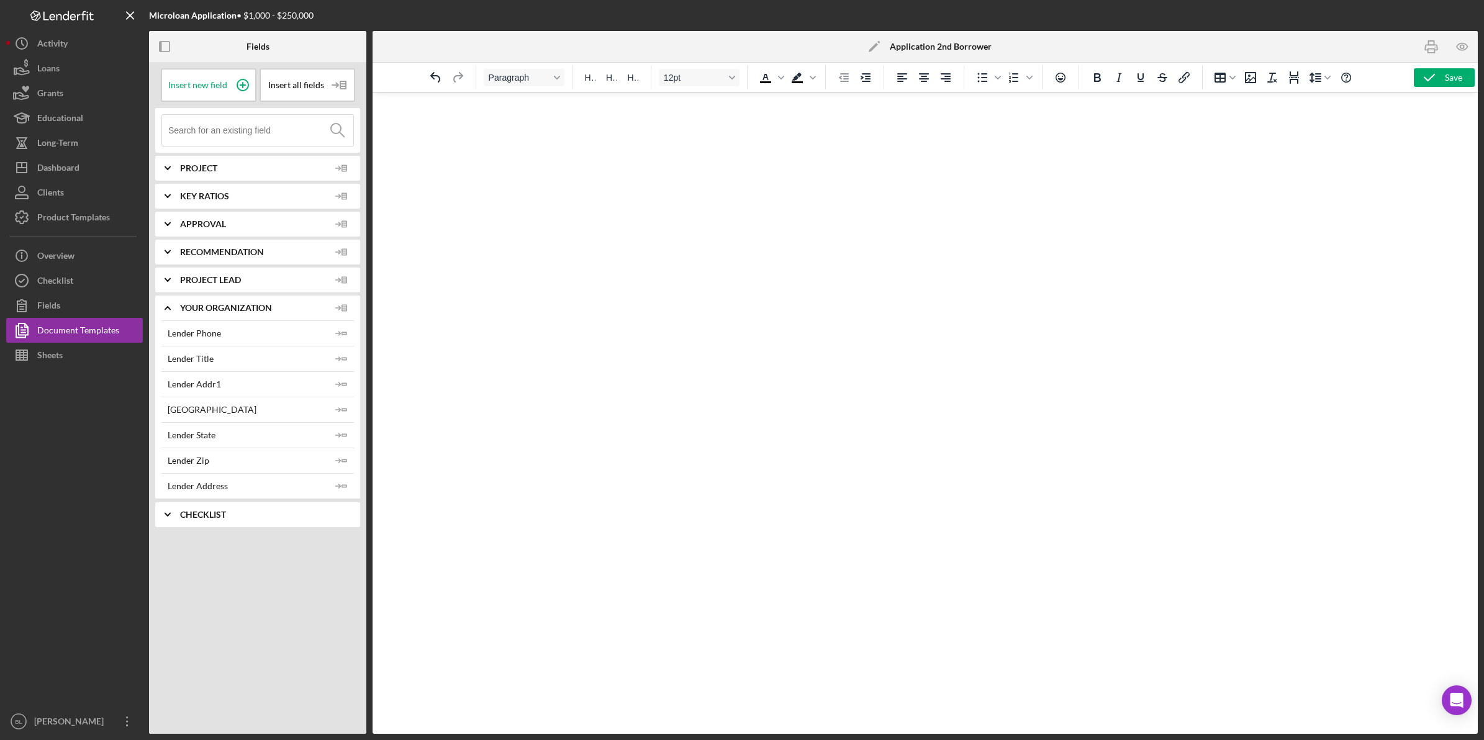
click at [214, 304] on span "Your Organization" at bounding box center [254, 308] width 149 height 10
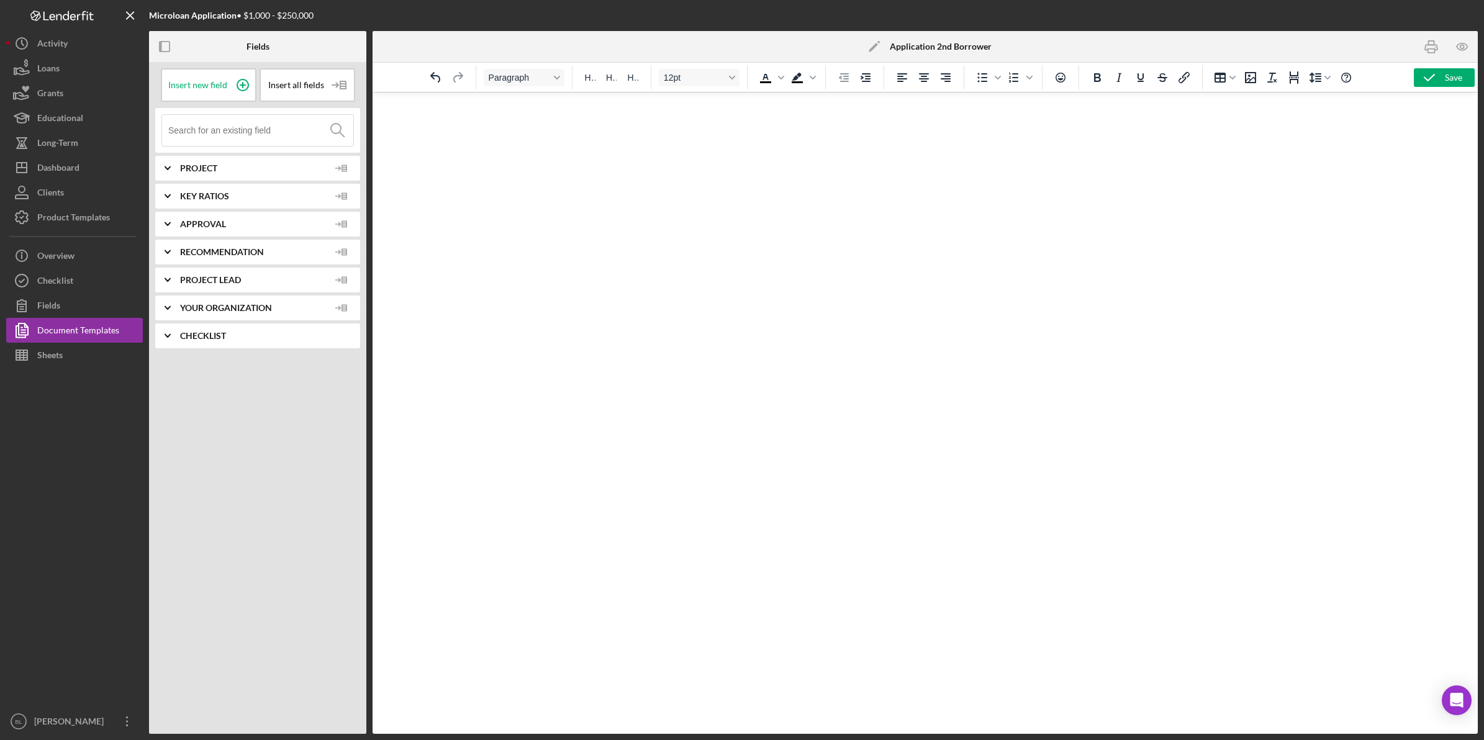
click at [886, 126] on html at bounding box center [925, 110] width 1105 height 34
click at [1342, 126] on html at bounding box center [925, 110] width 1105 height 34
click at [854, 126] on html at bounding box center [925, 110] width 1105 height 34
click at [294, 89] on div "Insert all fields" at bounding box center [308, 85] width 96 height 34
click at [215, 89] on span "Insert new field" at bounding box center [197, 85] width 59 height 10
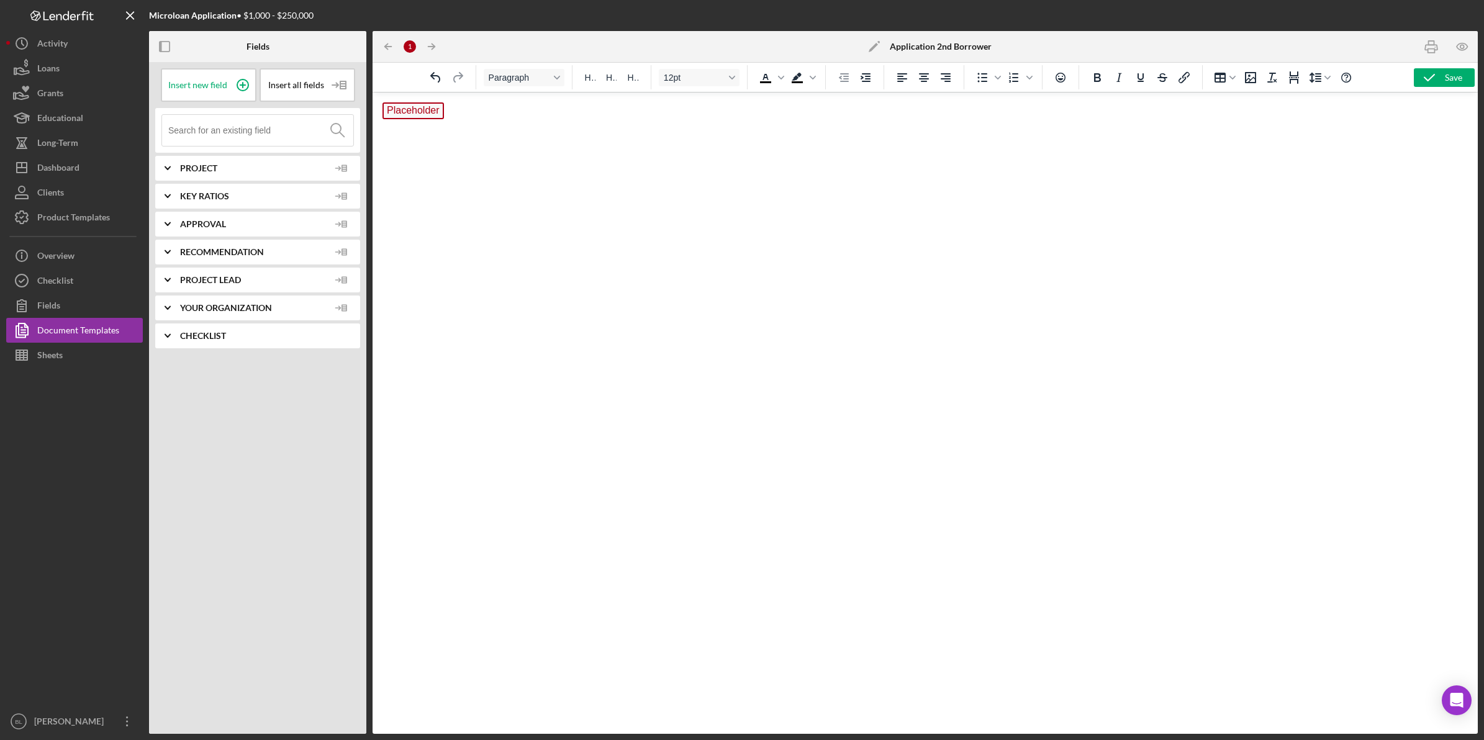
click at [498, 111] on p "Placeholder ﻿" at bounding box center [924, 112] width 1085 height 20
drag, startPoint x: 499, startPoint y: 117, endPoint x: 300, endPoint y: 117, distance: 198.7
click at [373, 117] on html "Placeholder ﻿" at bounding box center [925, 113] width 1105 height 40
click at [841, 126] on html at bounding box center [925, 110] width 1105 height 34
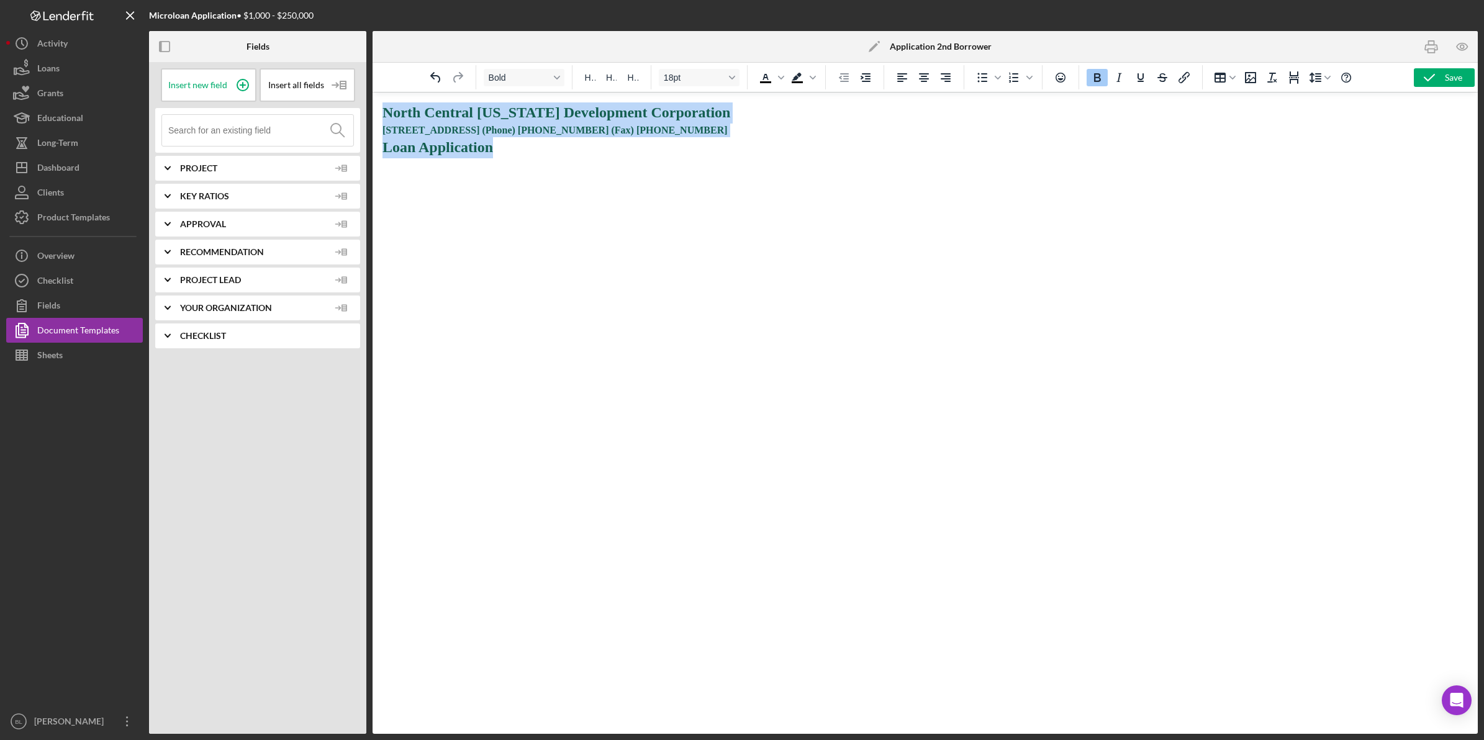
drag, startPoint x: 523, startPoint y: 152, endPoint x: 458, endPoint y: 105, distance: 80.1
click at [373, 105] on html "North Central [US_STATE] Development Corporation [STREET_ADDRESS] (Phone) [PHON…" at bounding box center [925, 131] width 1105 height 76
click at [931, 75] on button "Align center" at bounding box center [923, 77] width 21 height 17
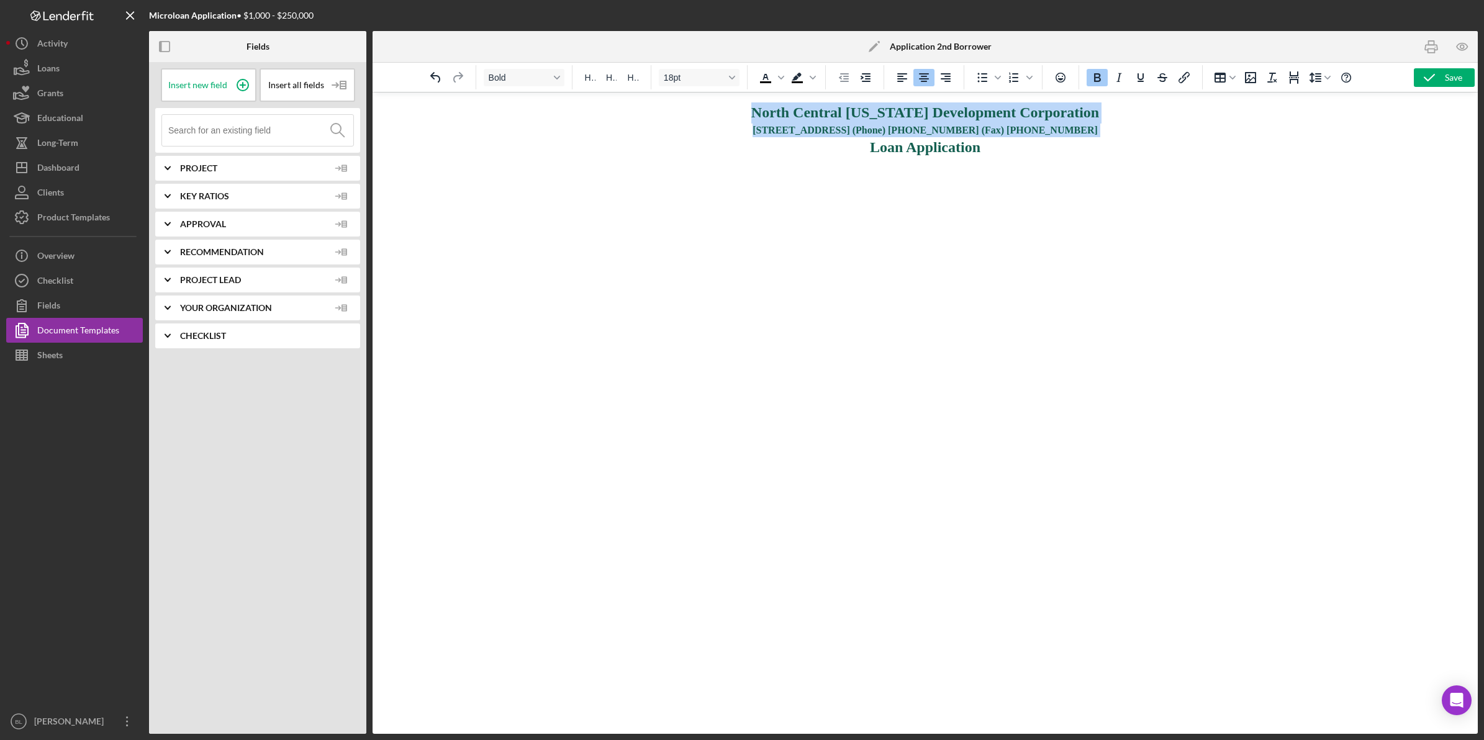
drag, startPoint x: 1030, startPoint y: 148, endPoint x: 1082, endPoint y: 173, distance: 58.6
click at [1031, 148] on p "North Central [US_STATE] Development Corporation [STREET_ADDRESS] (Phone) [PHON…" at bounding box center [924, 130] width 1085 height 56
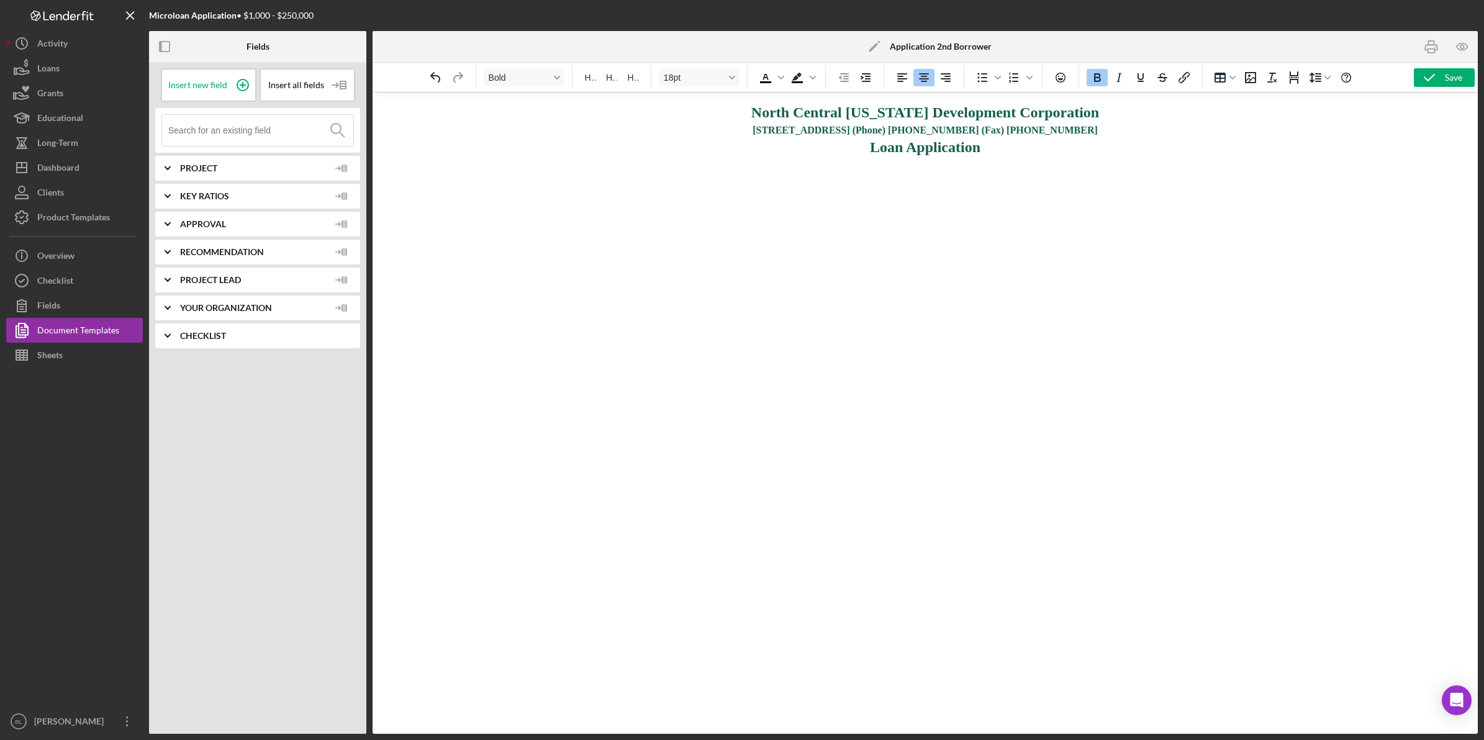
drag, startPoint x: 1018, startPoint y: 183, endPoint x: 1002, endPoint y: 185, distance: 16.9
click at [1005, 168] on html "North Central [US_STATE] Development Corporation [STREET_ADDRESS] (Phone) [PHON…" at bounding box center [925, 131] width 1105 height 76
click at [898, 83] on icon "Align left" at bounding box center [902, 77] width 15 height 15
drag, startPoint x: 426, startPoint y: 179, endPoint x: 724, endPoint y: 273, distance: 312.4
click at [373, 180] on html "North Central Massachusetts Development Corporation 860 South Street, Fitchburg…" at bounding box center [925, 146] width 1105 height 106
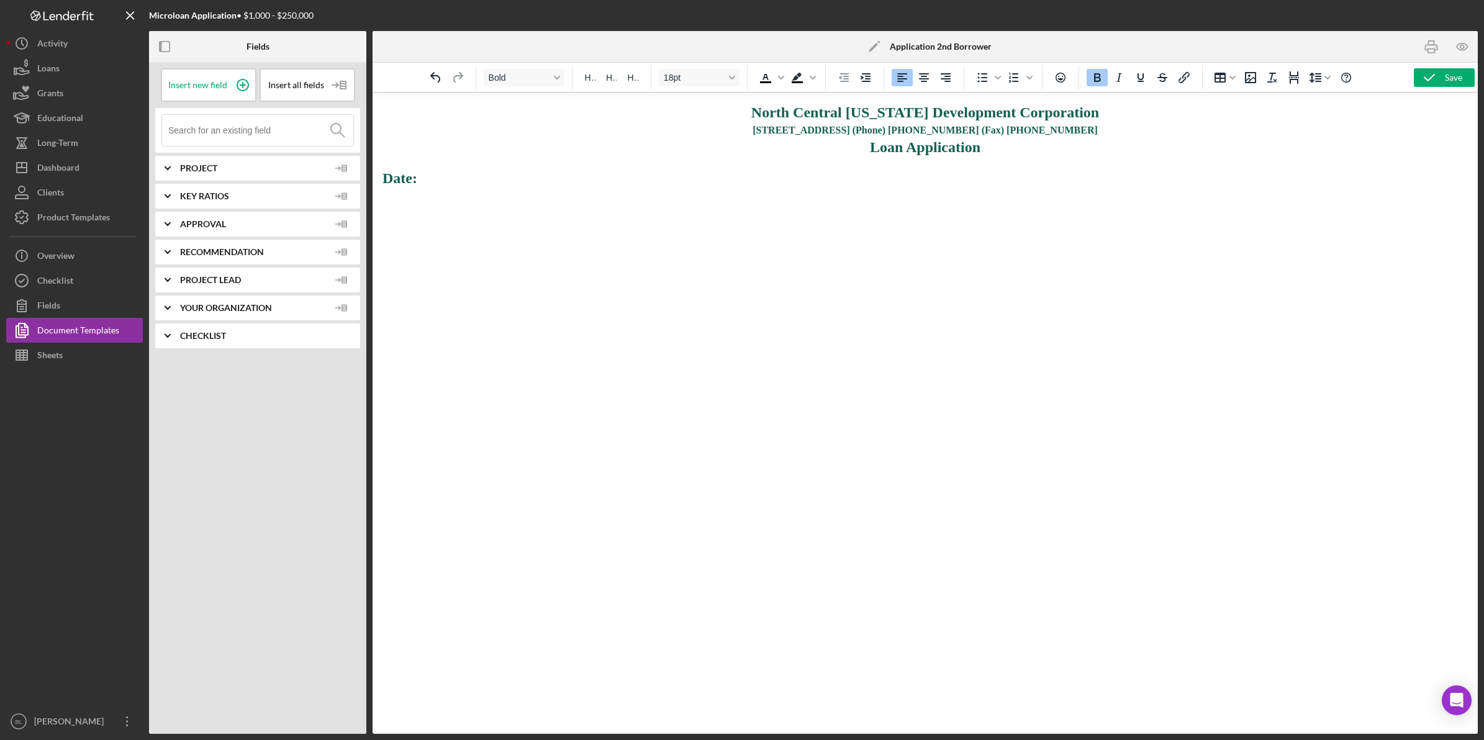
click at [1076, 199] on html "North Central Massachusetts Development Corporation 860 South Street, Fitchburg…" at bounding box center [925, 146] width 1105 height 106
drag, startPoint x: 424, startPoint y: 179, endPoint x: 294, endPoint y: 196, distance: 131.5
click at [373, 196] on html "North Central Massachusetts Development Corporation 860 South Street, Fitchburg…" at bounding box center [925, 146] width 1105 height 106
click at [213, 163] on span "Project" at bounding box center [254, 168] width 149 height 10
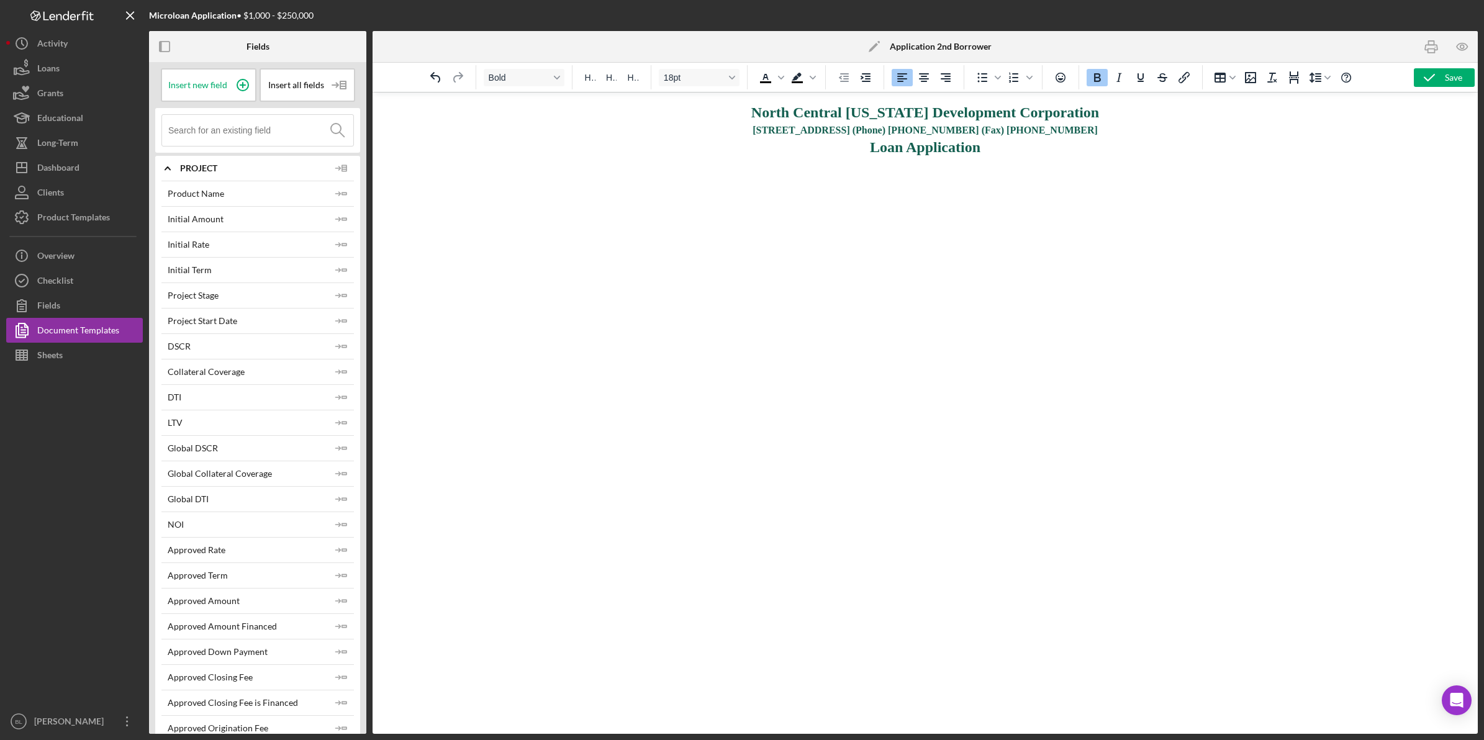
click at [184, 168] on span "Project" at bounding box center [254, 168] width 149 height 10
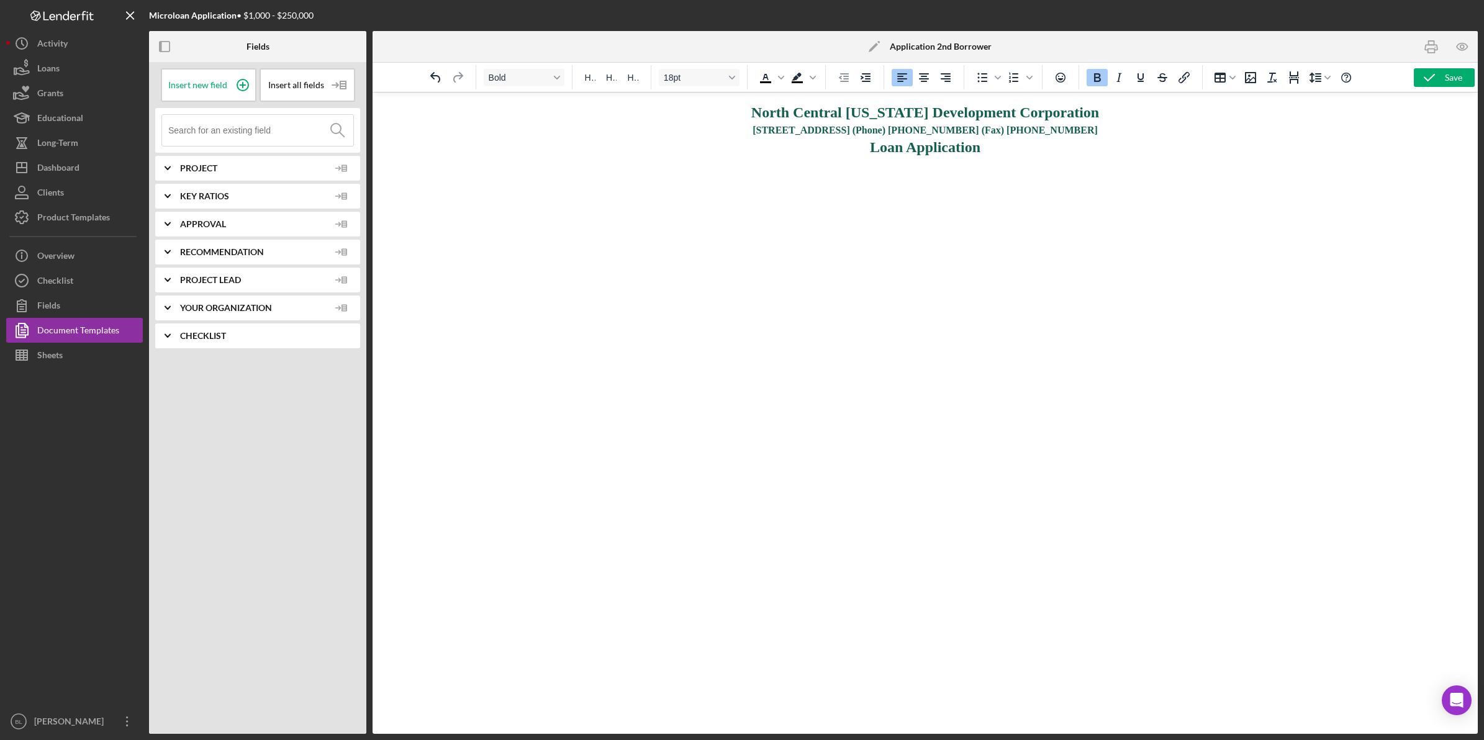
click at [225, 194] on span "Key Ratios" at bounding box center [254, 196] width 149 height 10
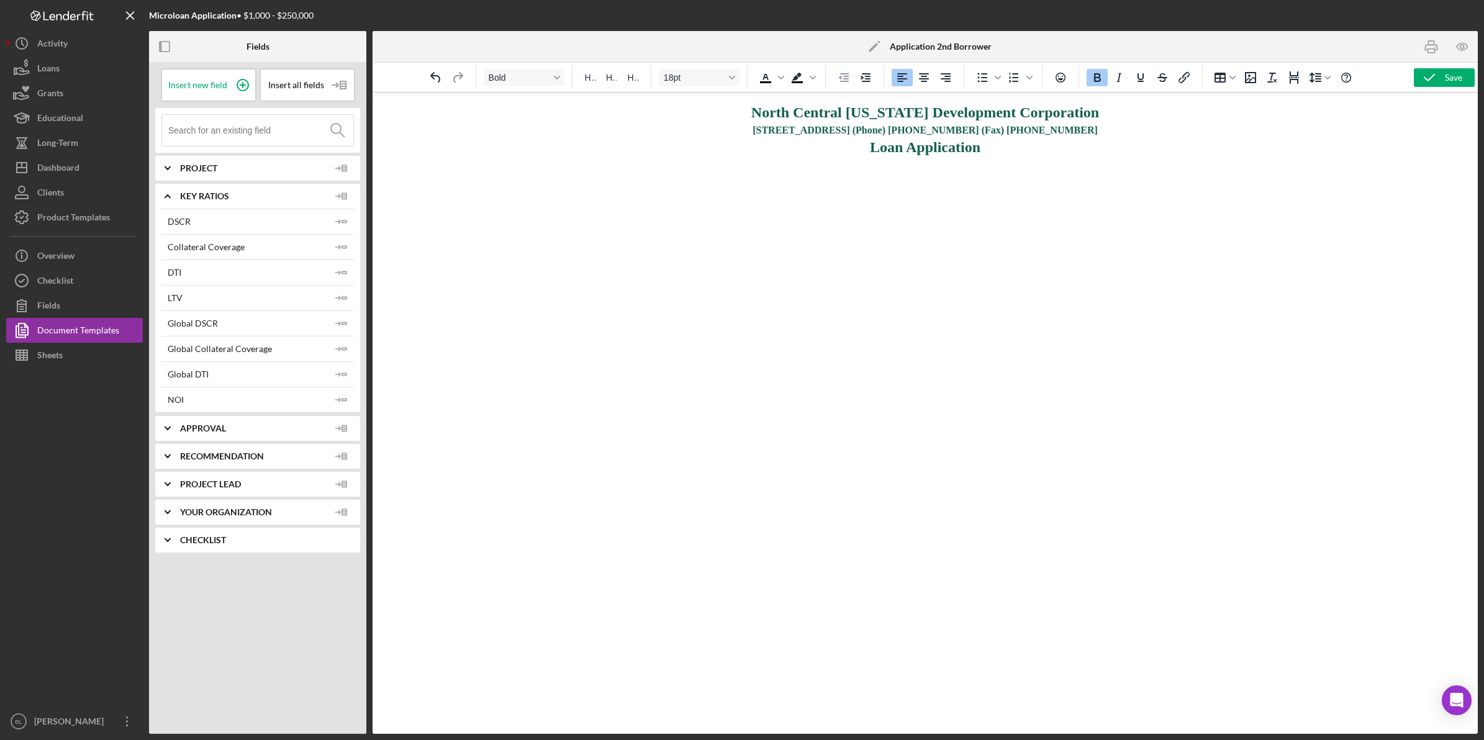
click at [225, 194] on span "Key Ratios" at bounding box center [254, 196] width 149 height 10
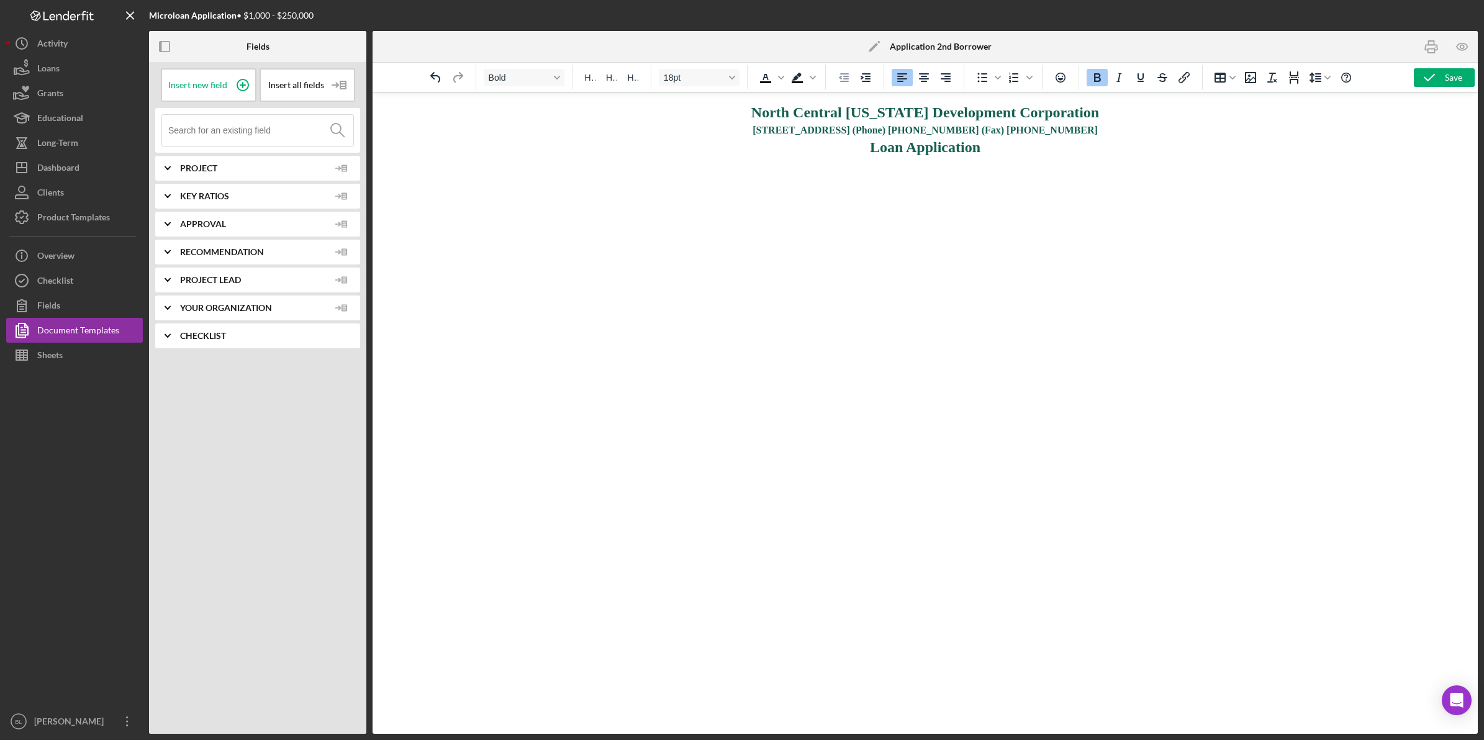
click at [222, 217] on div "Approval" at bounding box center [267, 224] width 174 height 25
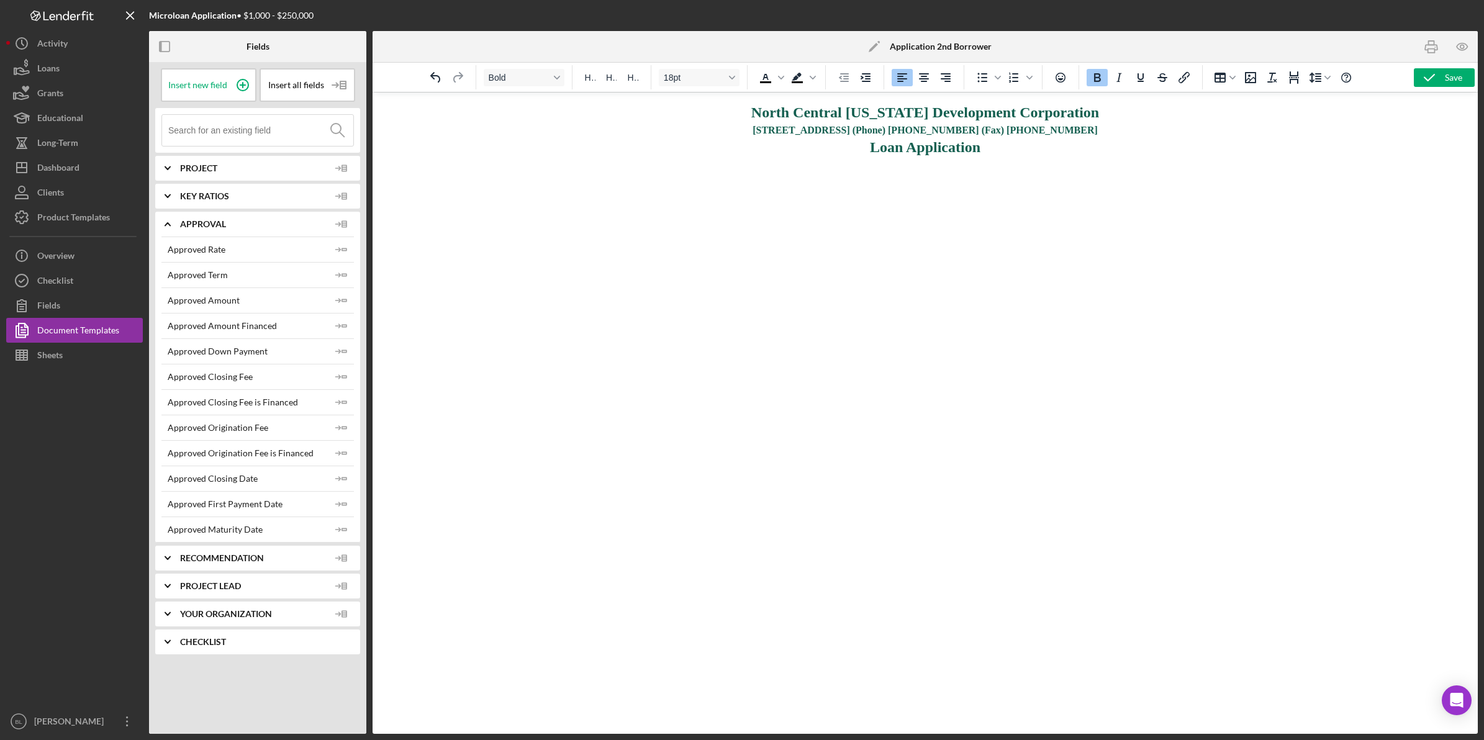
click at [222, 217] on div "Approval" at bounding box center [267, 224] width 174 height 25
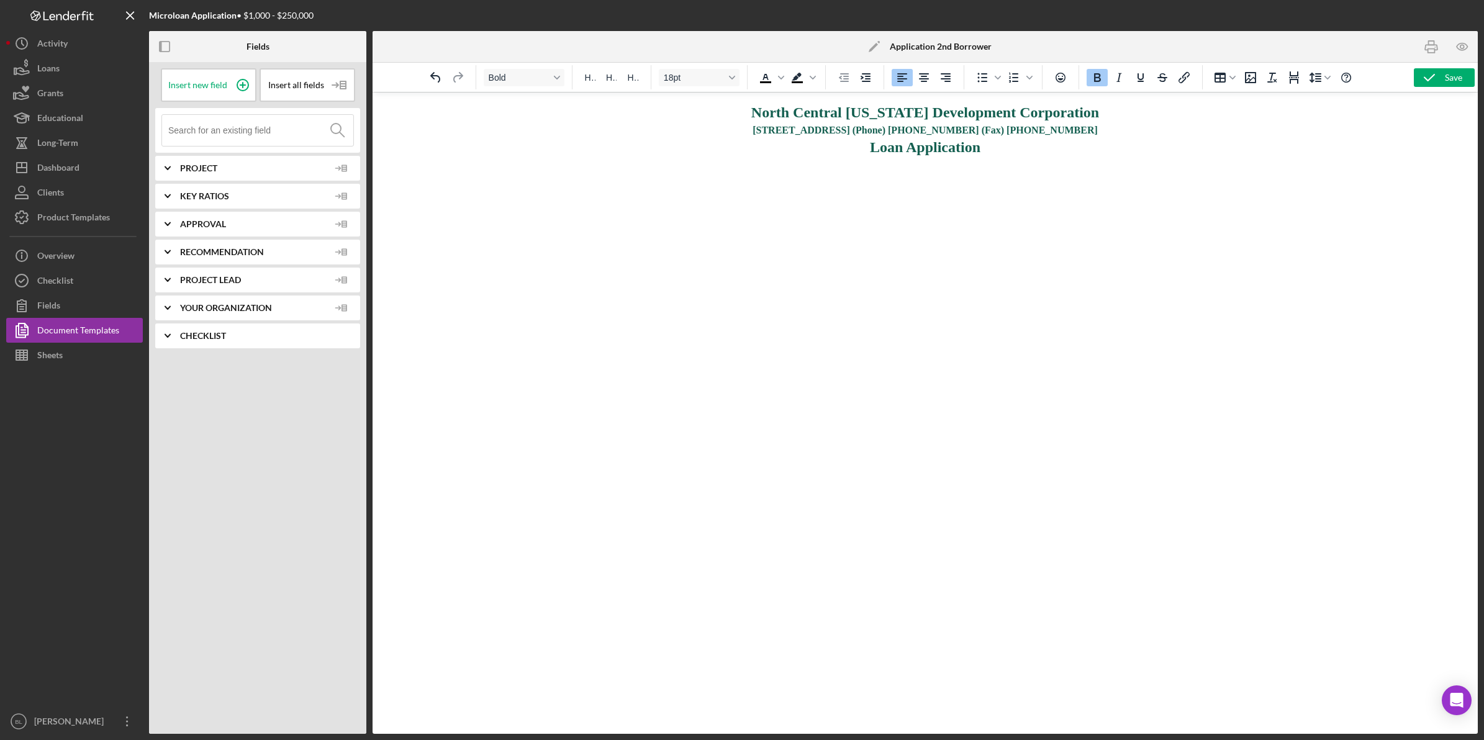
click at [199, 229] on div "Approval" at bounding box center [267, 224] width 174 height 25
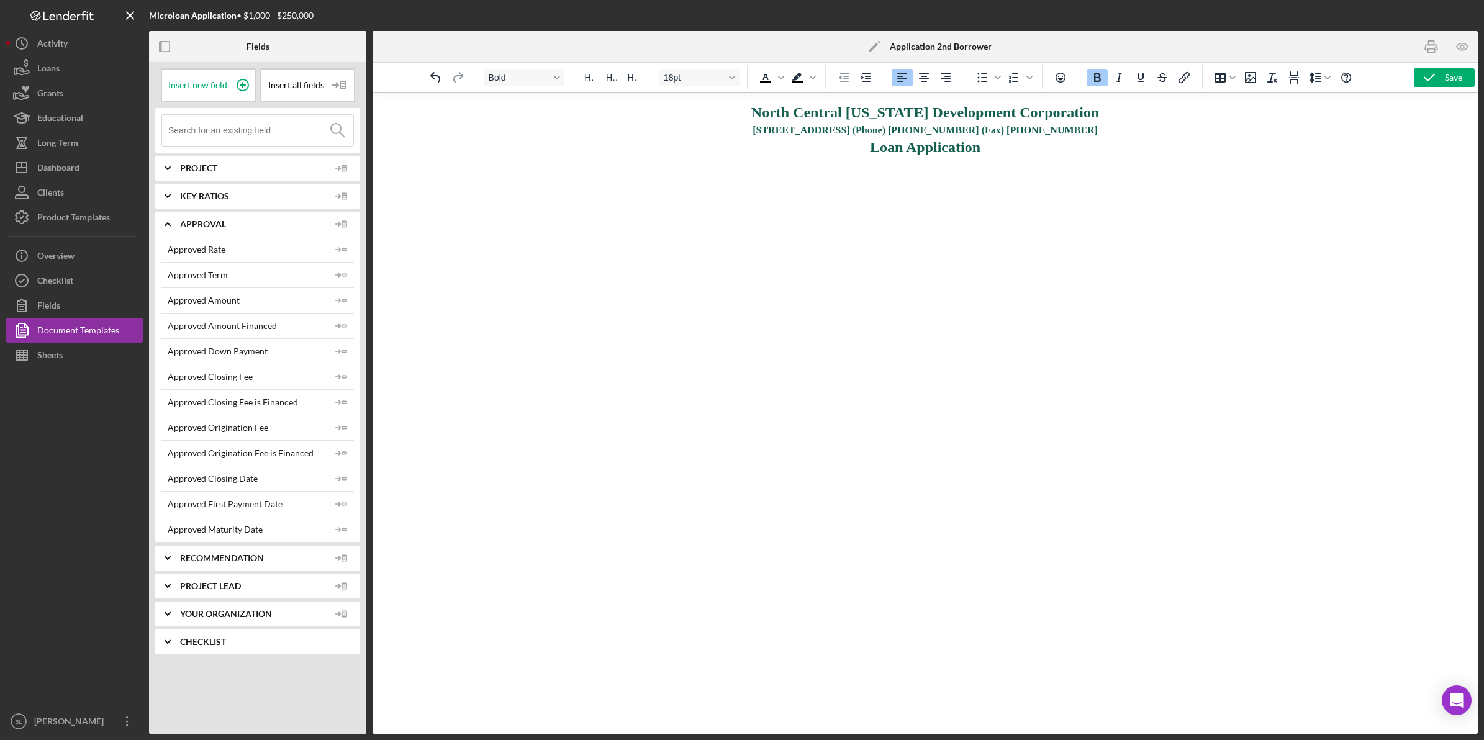
click at [199, 225] on span "Approval" at bounding box center [254, 224] width 149 height 10
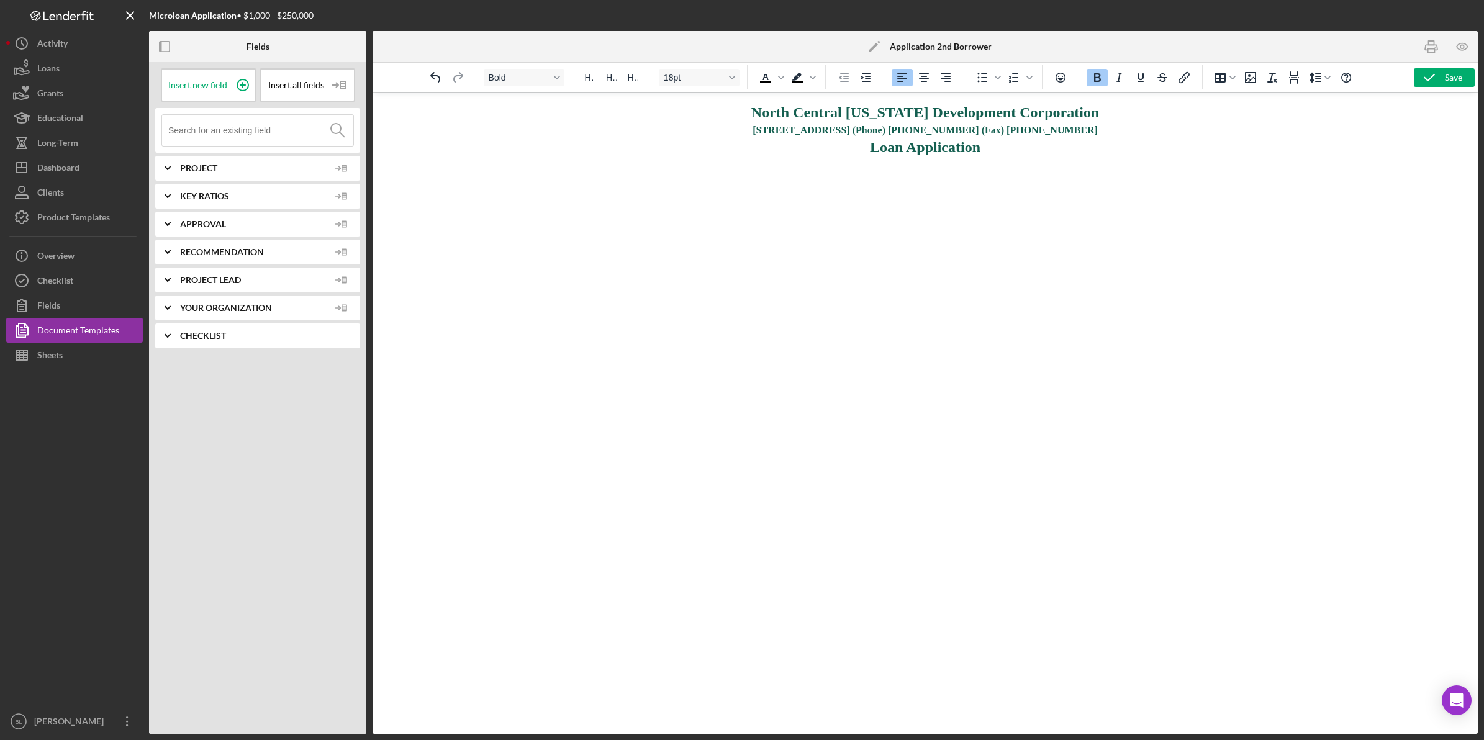
click at [197, 247] on span "Recommendation" at bounding box center [254, 252] width 149 height 10
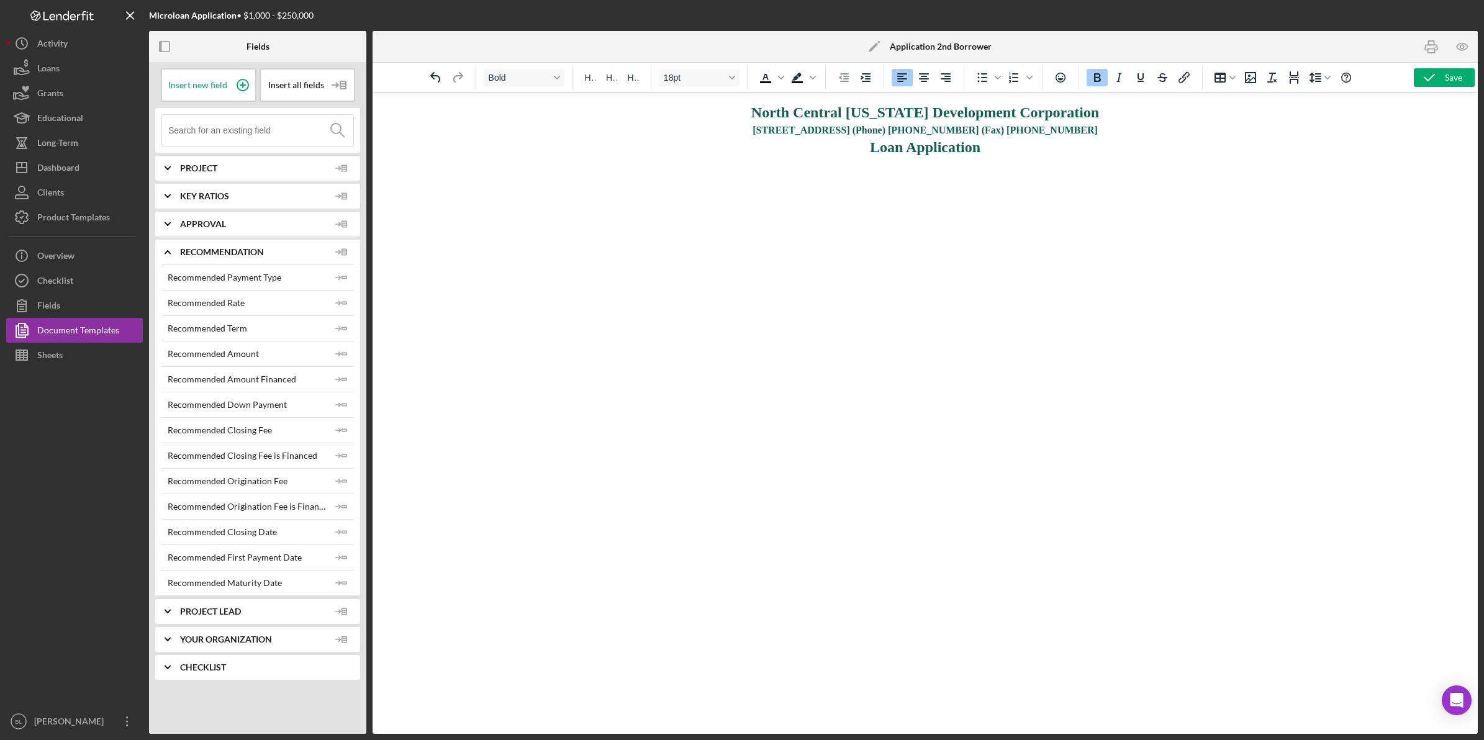
click at [197, 247] on span "Recommendation" at bounding box center [254, 252] width 149 height 10
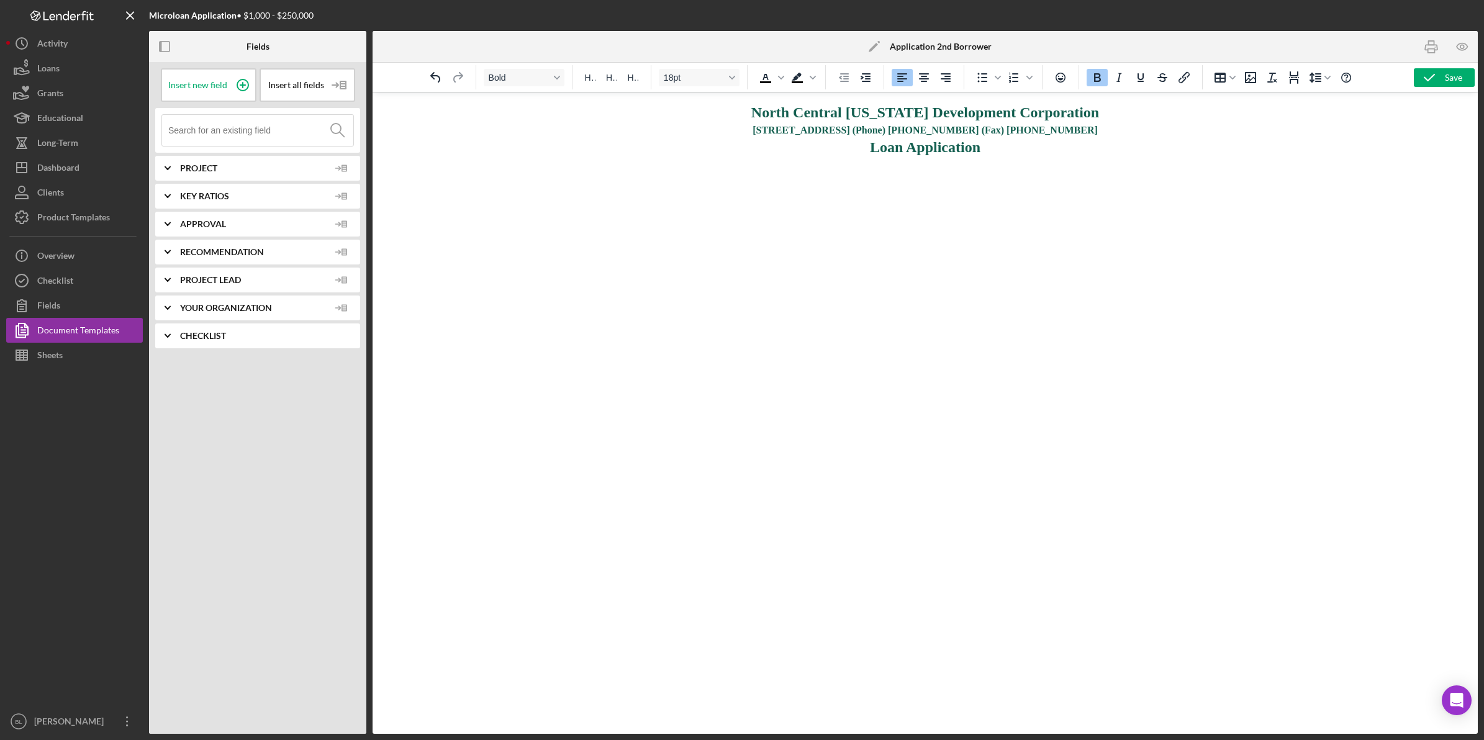
click at [969, 199] on html "North Central Massachusetts Development Corporation 860 South Street, Fitchburg…" at bounding box center [925, 146] width 1105 height 106
click at [1454, 82] on div "Save" at bounding box center [1453, 77] width 17 height 19
click at [1269, 199] on html "North Central Massachusetts Development Corporation 860 South Street, Fitchburg…" at bounding box center [925, 146] width 1105 height 106
drag, startPoint x: 1125, startPoint y: 372, endPoint x: 1084, endPoint y: 335, distance: 55.8
click at [1125, 199] on html "North Central Massachusetts Development Corporation 860 South Street, Fitchburg…" at bounding box center [925, 146] width 1105 height 106
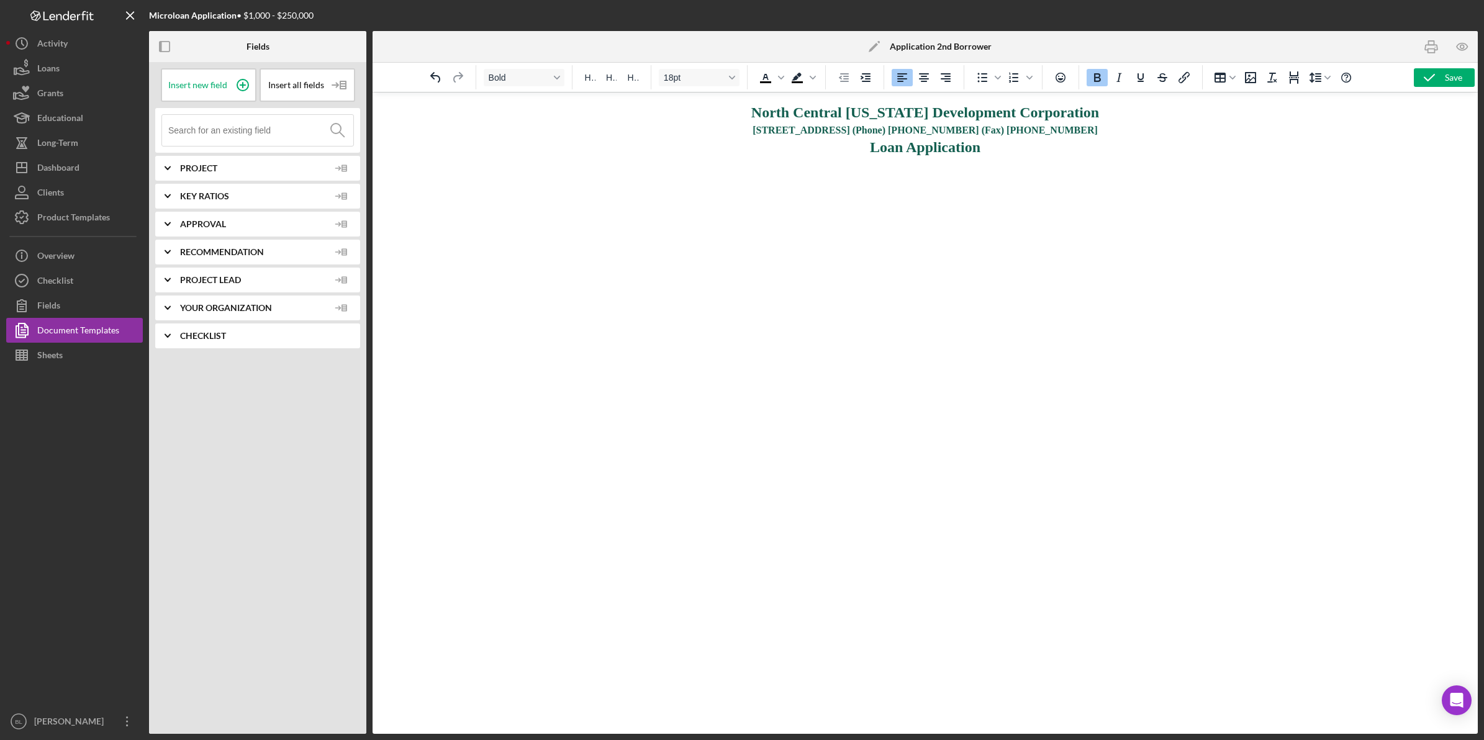
click at [659, 199] on html "North Central Massachusetts Development Corporation 860 South Street, Fitchburg…" at bounding box center [925, 146] width 1105 height 106
click at [71, 284] on div "Checklist" at bounding box center [55, 282] width 36 height 28
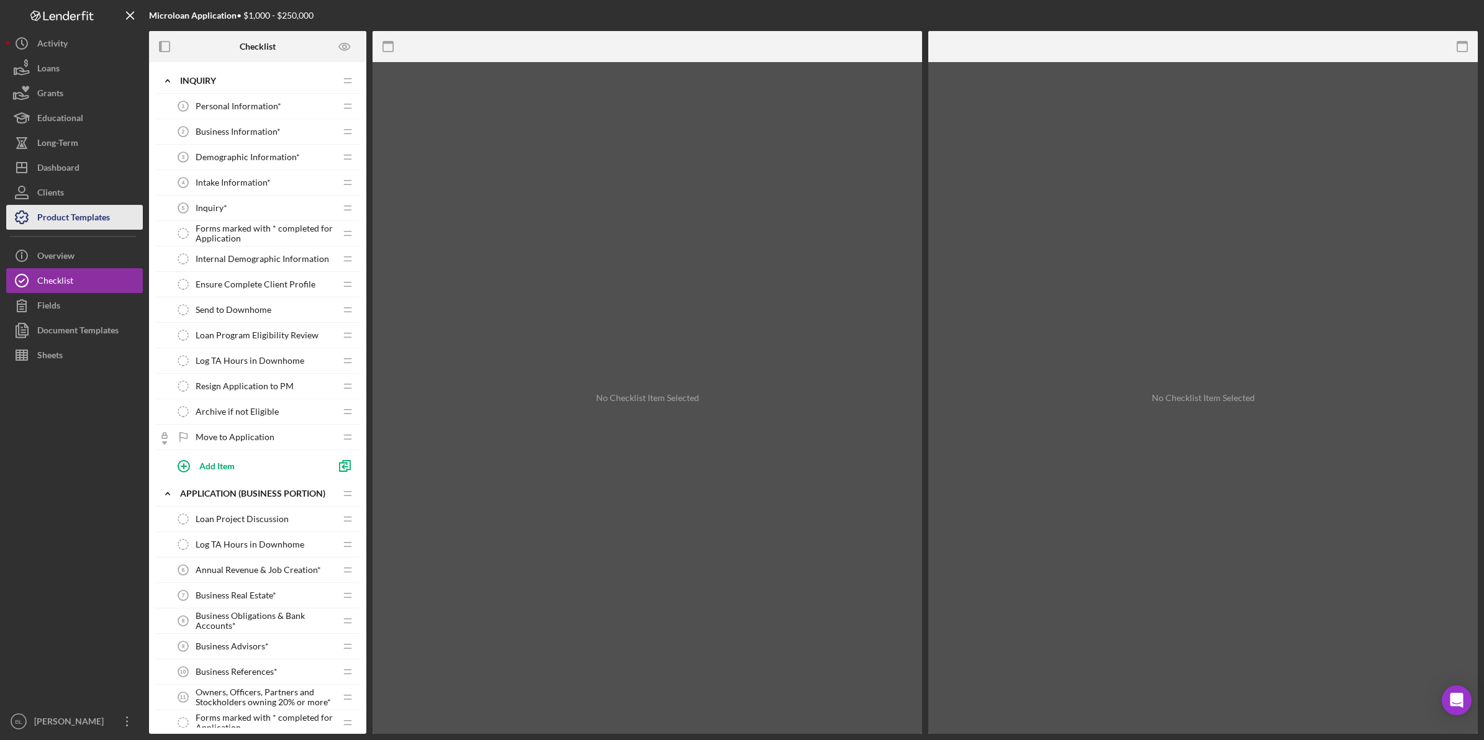
click at [91, 215] on div "Product Templates" at bounding box center [73, 219] width 73 height 28
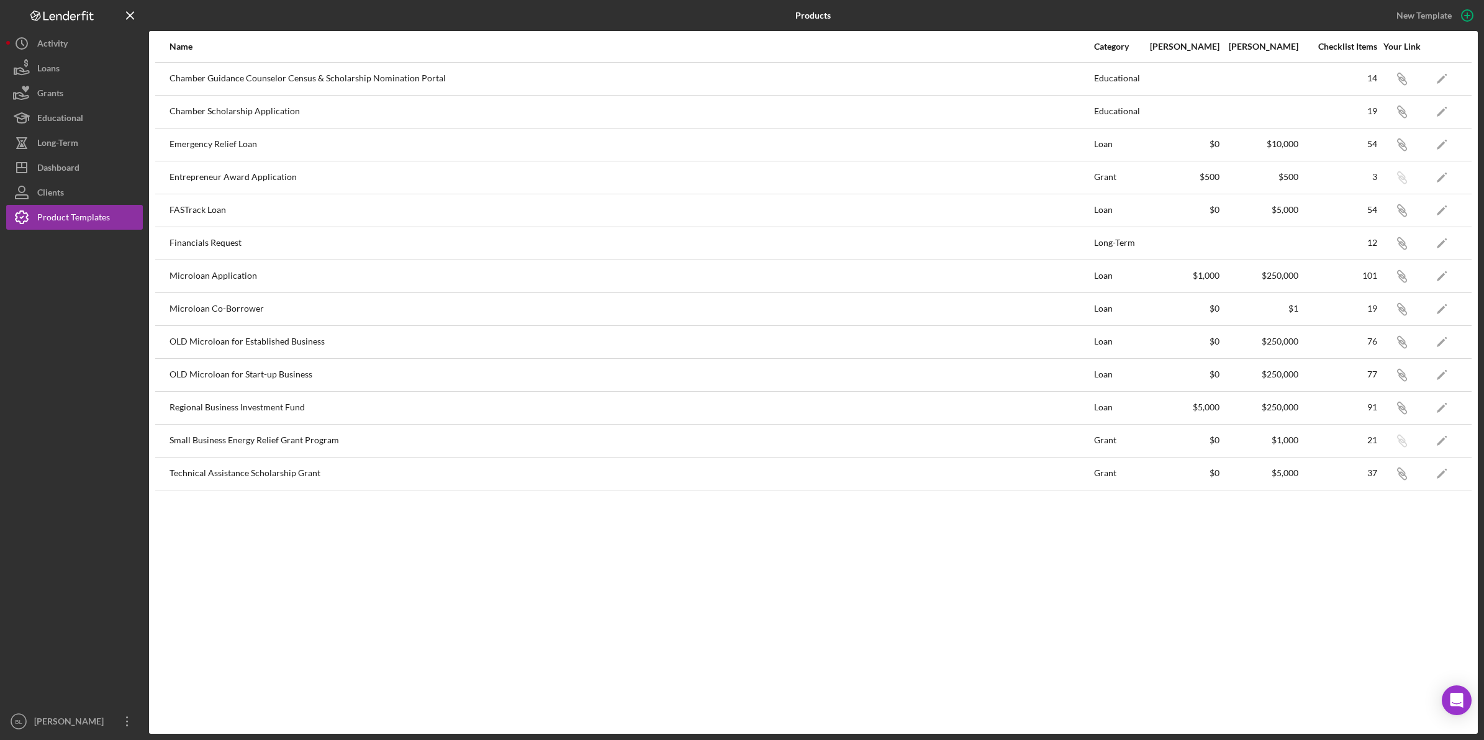
click at [290, 79] on div "Chamber Guidance Counselor Census & Scholarship Nomination Portal" at bounding box center [631, 78] width 923 height 31
drag, startPoint x: 161, startPoint y: 307, endPoint x: 1030, endPoint y: 333, distance: 868.4
click at [1030, 333] on tbody "Chamber Guidance Counselor Census & Scholarship Nomination Portal Educational 1…" at bounding box center [813, 276] width 1316 height 428
click at [1432, 308] on icon "Icon/Edit" at bounding box center [1442, 309] width 28 height 28
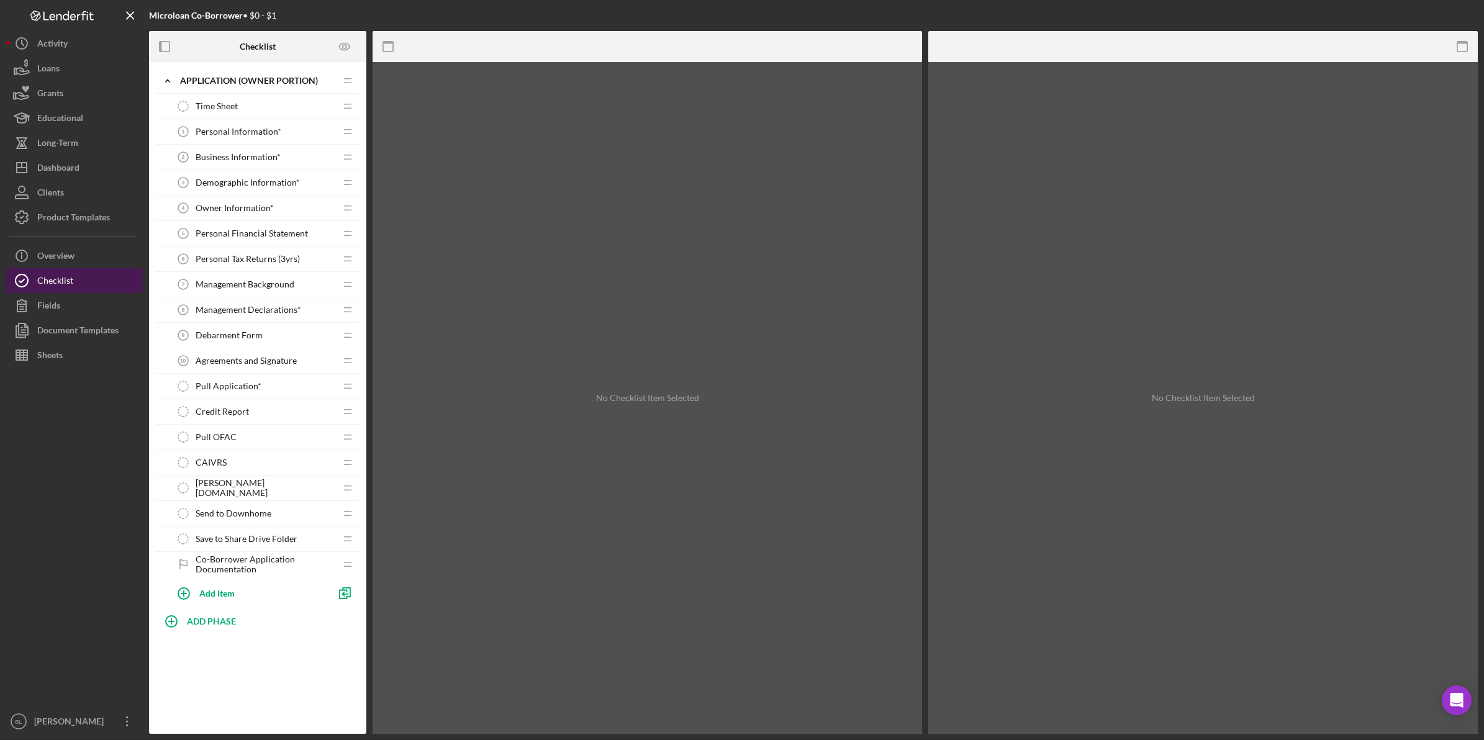
click at [103, 278] on button "Checklist" at bounding box center [74, 280] width 137 height 25
click at [89, 214] on div "Product Templates" at bounding box center [73, 219] width 73 height 28
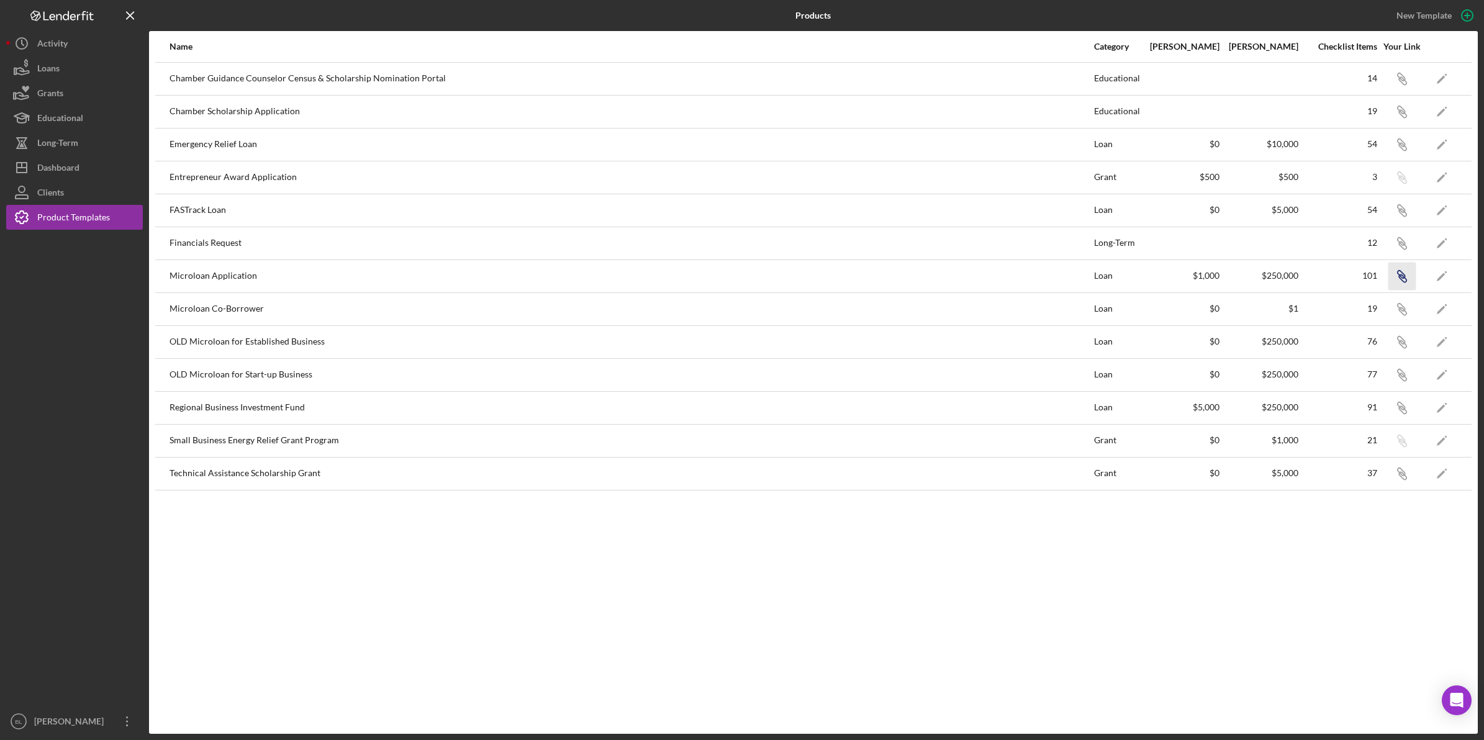
click at [1410, 278] on icon "Icon/Link" at bounding box center [1402, 276] width 28 height 28
click at [1448, 274] on icon "Icon/Edit" at bounding box center [1442, 276] width 28 height 28
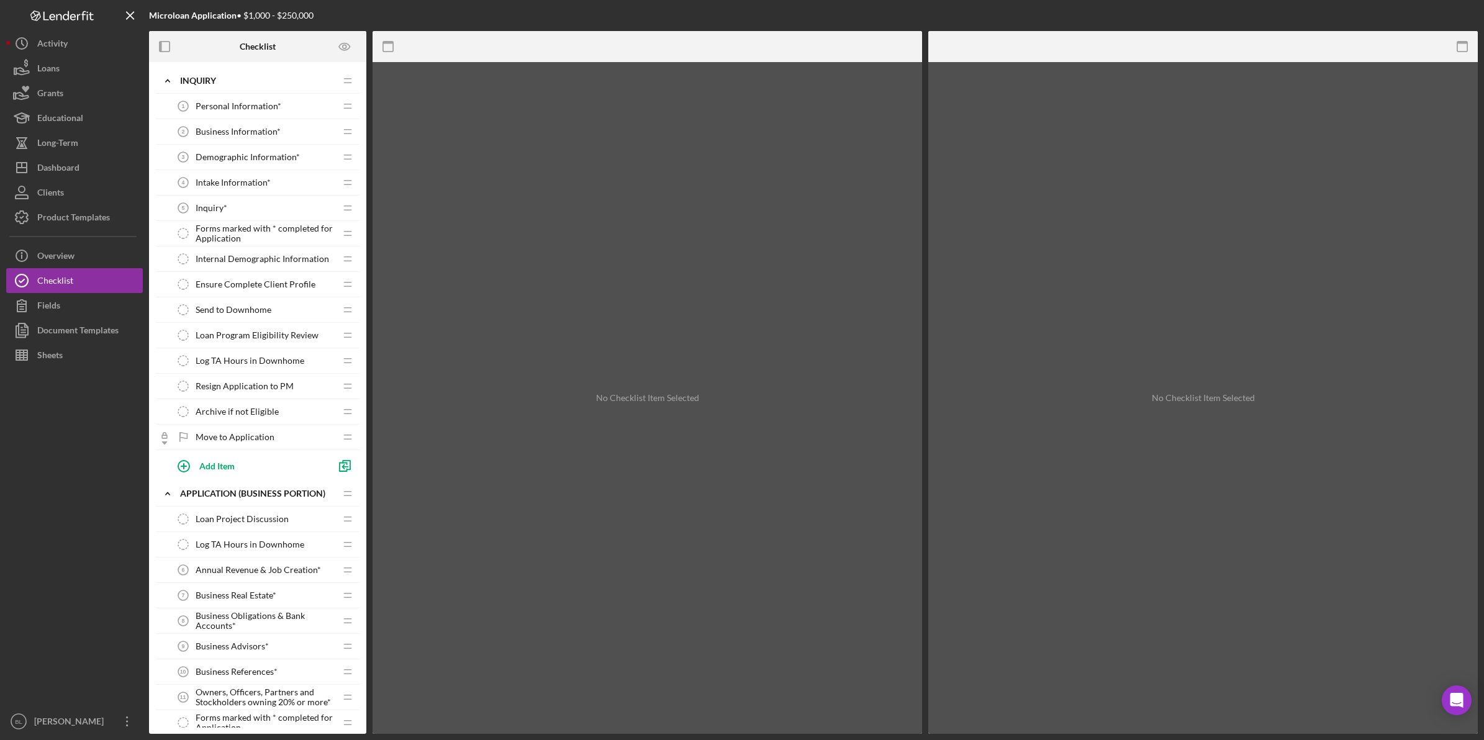
click at [215, 107] on span "Personal Information*" at bounding box center [239, 106] width 86 height 10
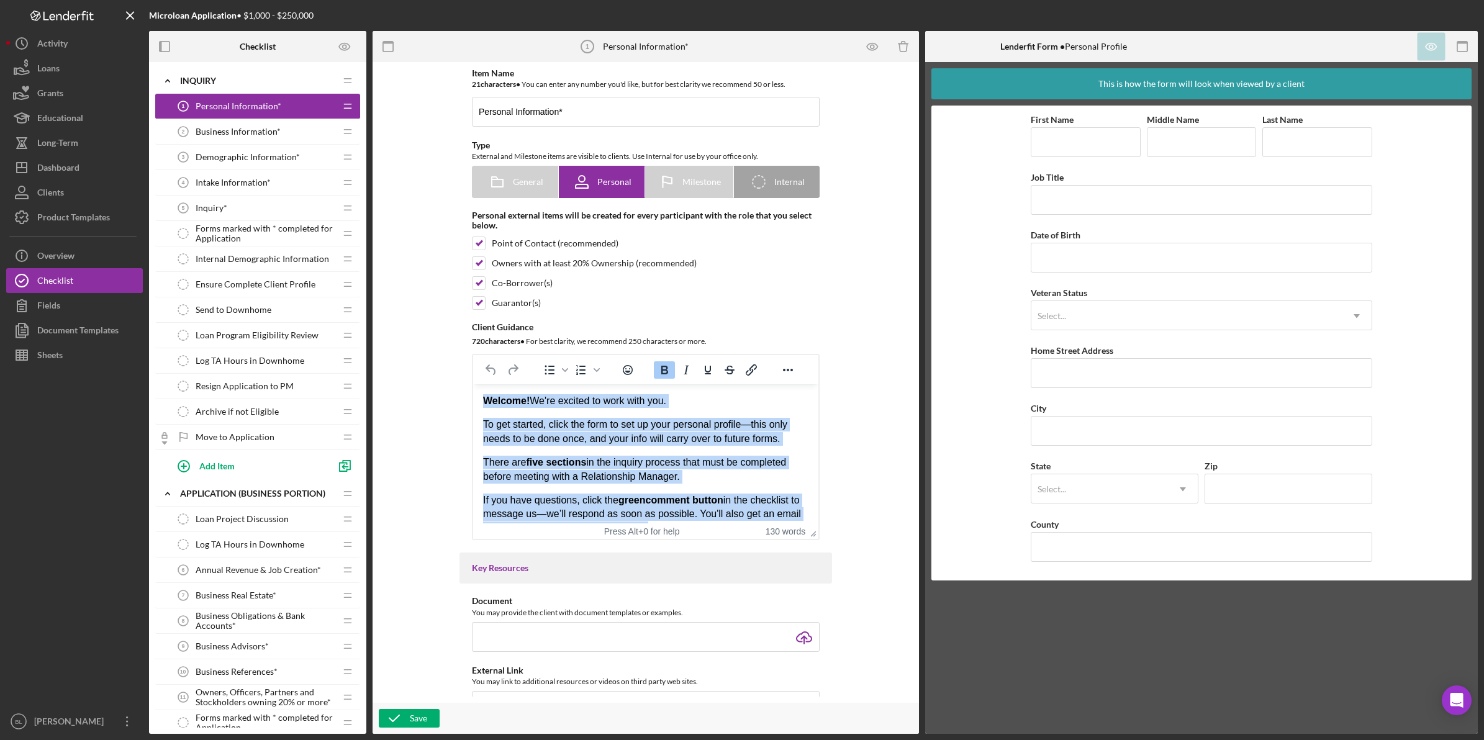
drag, startPoint x: 763, startPoint y: 507, endPoint x: 914, endPoint y: 757, distance: 292.0
click at [473, 384] on html "Welcome! We're excited to work with you. To get started, click the form to set …" at bounding box center [645, 509] width 345 height 250
copy body "Welcome! We're excited to work with you. To get started, click the form to set …"
click at [543, 453] on div "Welcome! We're excited to work with you. To get started, click the form to set …" at bounding box center [645, 490] width 325 height 192
click at [714, 406] on p "Welcome! We're excited to work with you." at bounding box center [645, 401] width 325 height 14
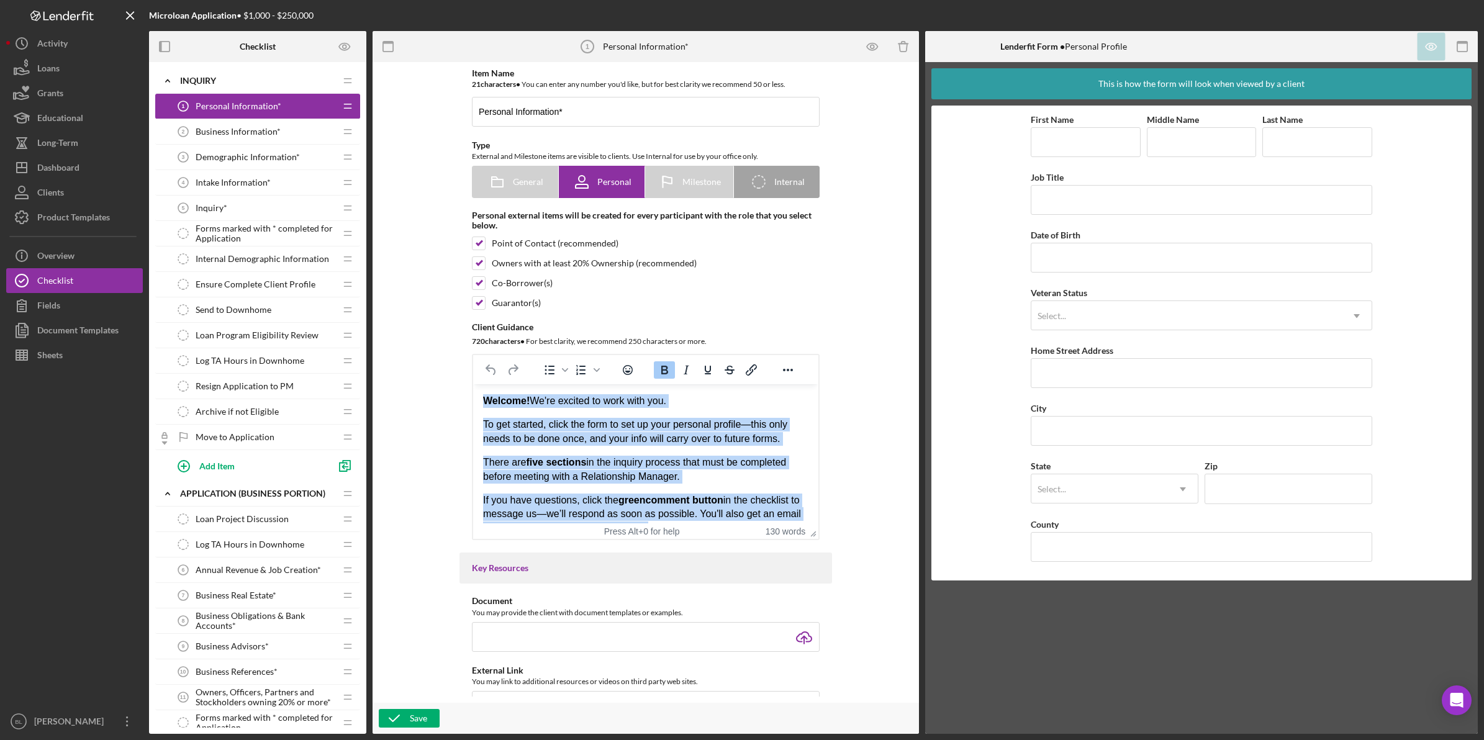
drag, startPoint x: 533, startPoint y: 425, endPoint x: 552, endPoint y: 441, distance: 25.1
click at [531, 426] on p "To get started, click the form to set up your personal profile—this only needs …" at bounding box center [645, 432] width 325 height 28
click at [765, 478] on p "There are five sections in the inquiry process that must be completed before me…" at bounding box center [645, 470] width 325 height 28
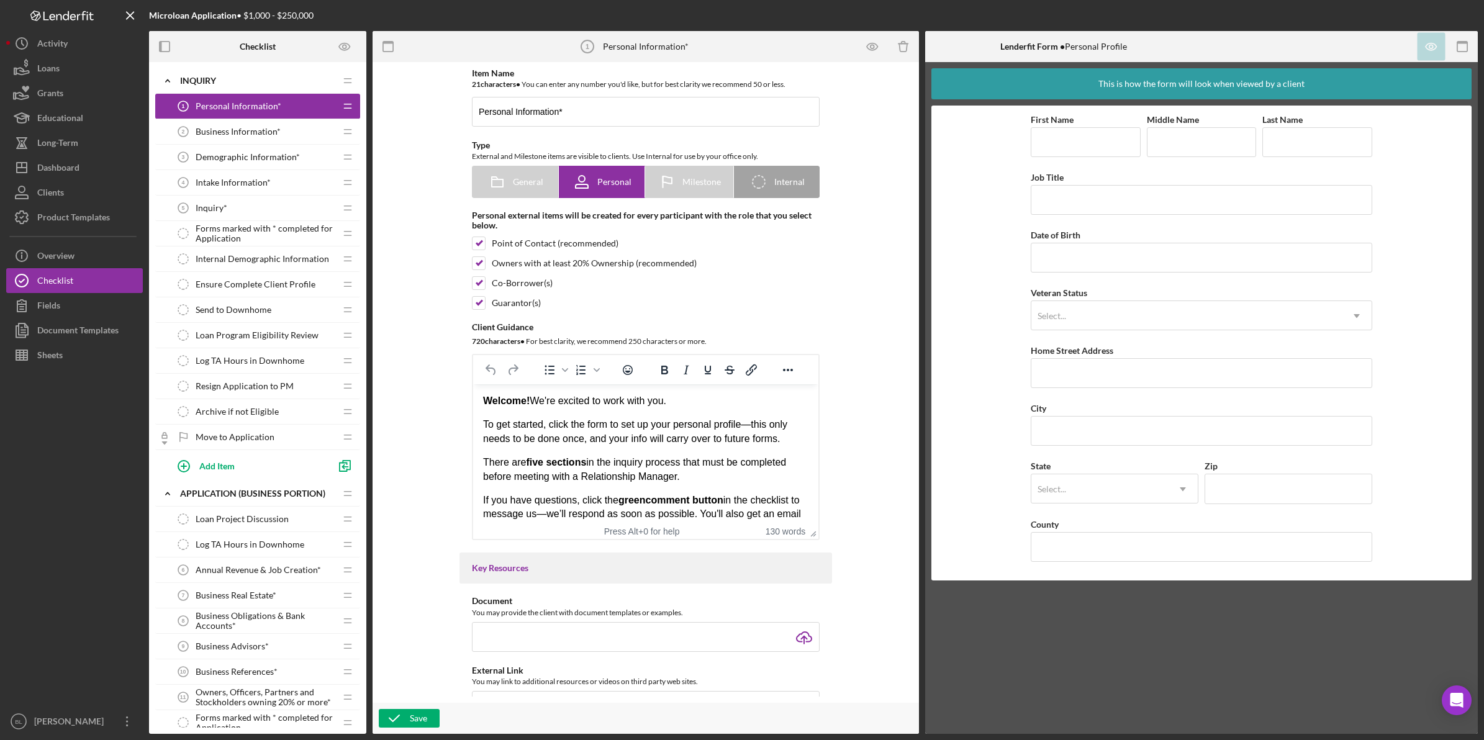
click at [486, 420] on p "To get started, click the form to set up your personal profile—this only needs …" at bounding box center [645, 432] width 325 height 28
drag, startPoint x: 483, startPoint y: 420, endPoint x: 793, endPoint y: 435, distance: 310.2
click at [793, 435] on p "To get started, click the form to set up your personal profile—this only needs …" at bounding box center [645, 432] width 325 height 28
click at [790, 448] on div "Welcome! We're excited to work with you. To get started, click the form to set …" at bounding box center [645, 490] width 325 height 192
click at [790, 476] on p "There are five sections in the inquiry process that must be completed before me…" at bounding box center [645, 470] width 325 height 28
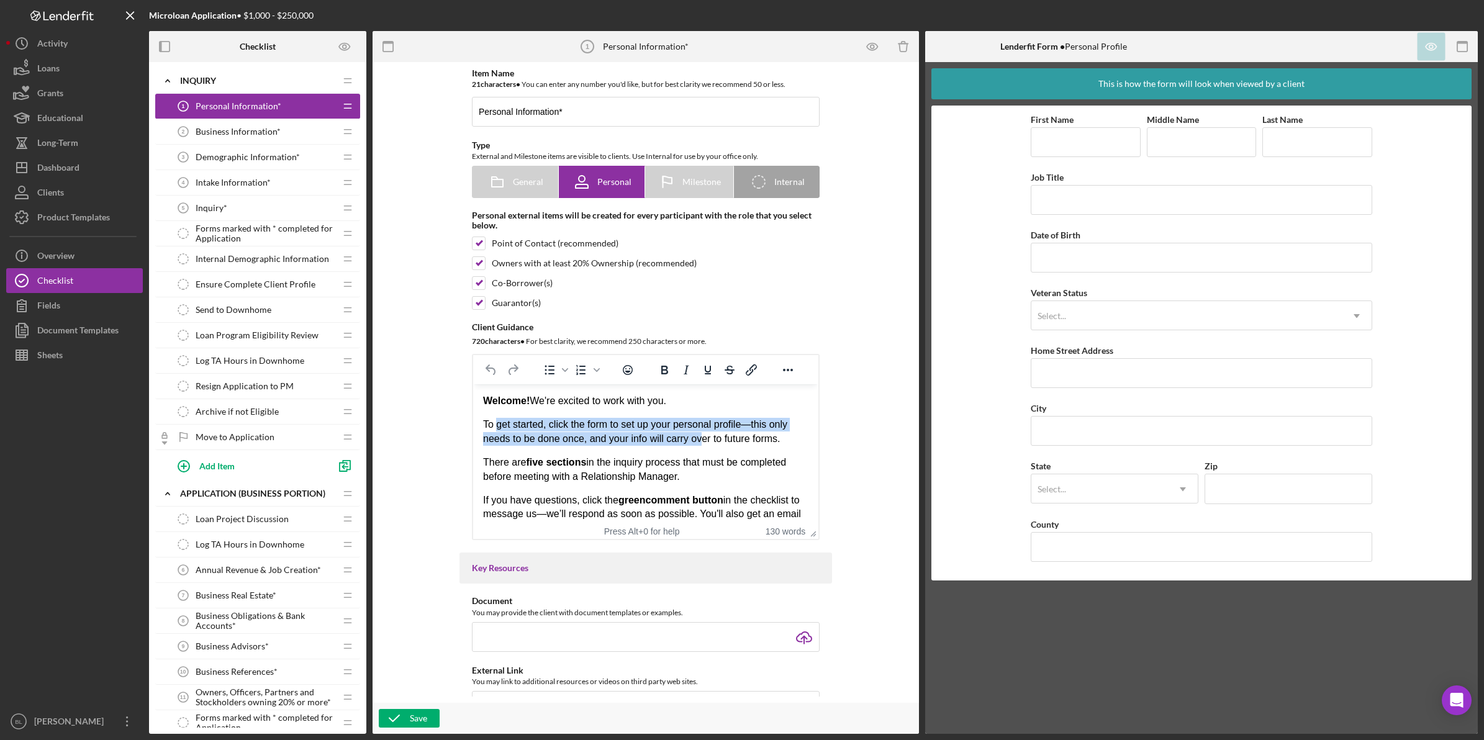
drag, startPoint x: 496, startPoint y: 423, endPoint x: 700, endPoint y: 432, distance: 205.1
click at [700, 432] on p "To get started, click the form to set up your personal profile—this only needs …" at bounding box center [645, 432] width 325 height 28
click at [779, 442] on p "To get started, click the form to set up your personal profile—this only needs …" at bounding box center [645, 432] width 325 height 28
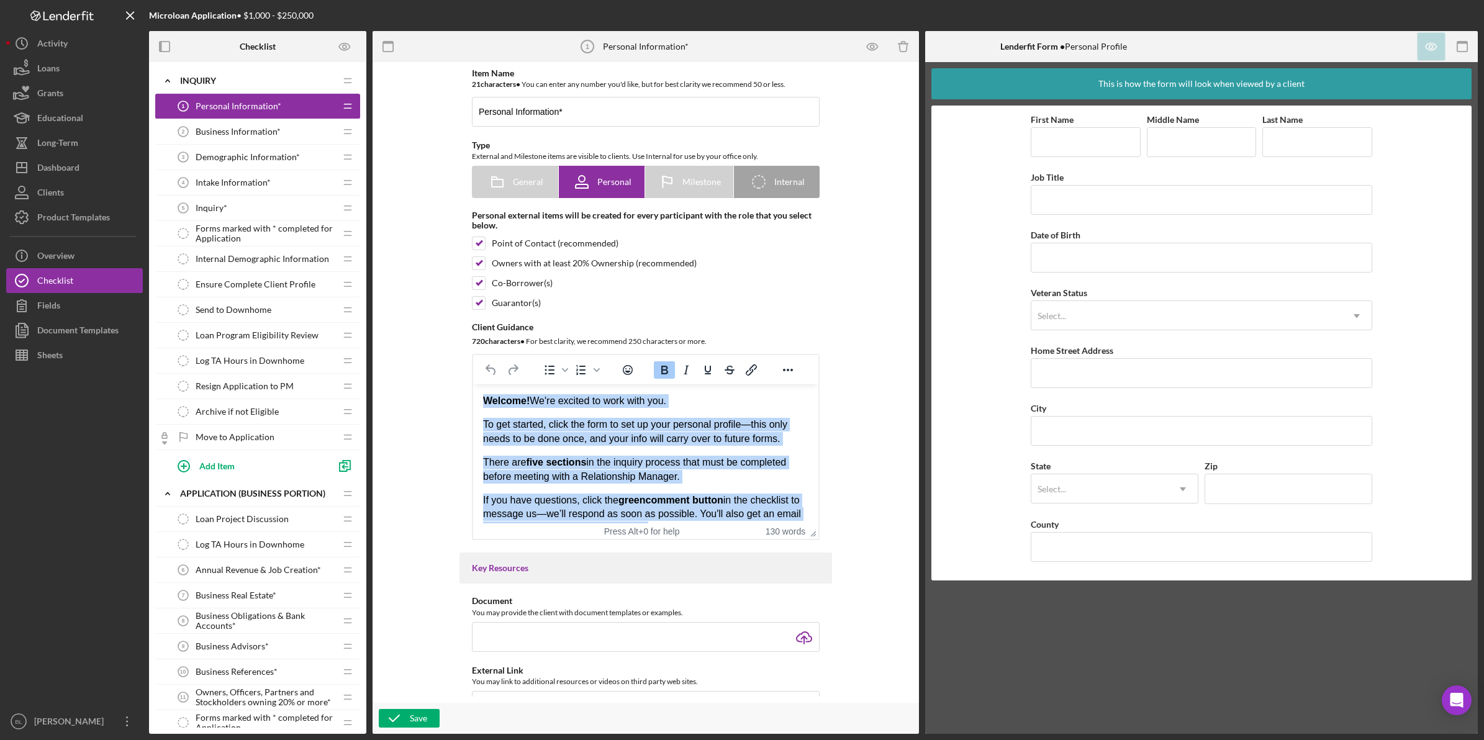
drag, startPoint x: 638, startPoint y: 479, endPoint x: 450, endPoint y: 398, distance: 204.7
click at [473, 398] on html "Welcome! We're excited to work with you. To get started, click the form to set …" at bounding box center [645, 509] width 345 height 250
copy div "Welcome! We're excited to work with you. To get started, click the form to set …"
click at [695, 482] on p "There are five sections in the inquiry process that must be completed before me…" at bounding box center [645, 470] width 325 height 28
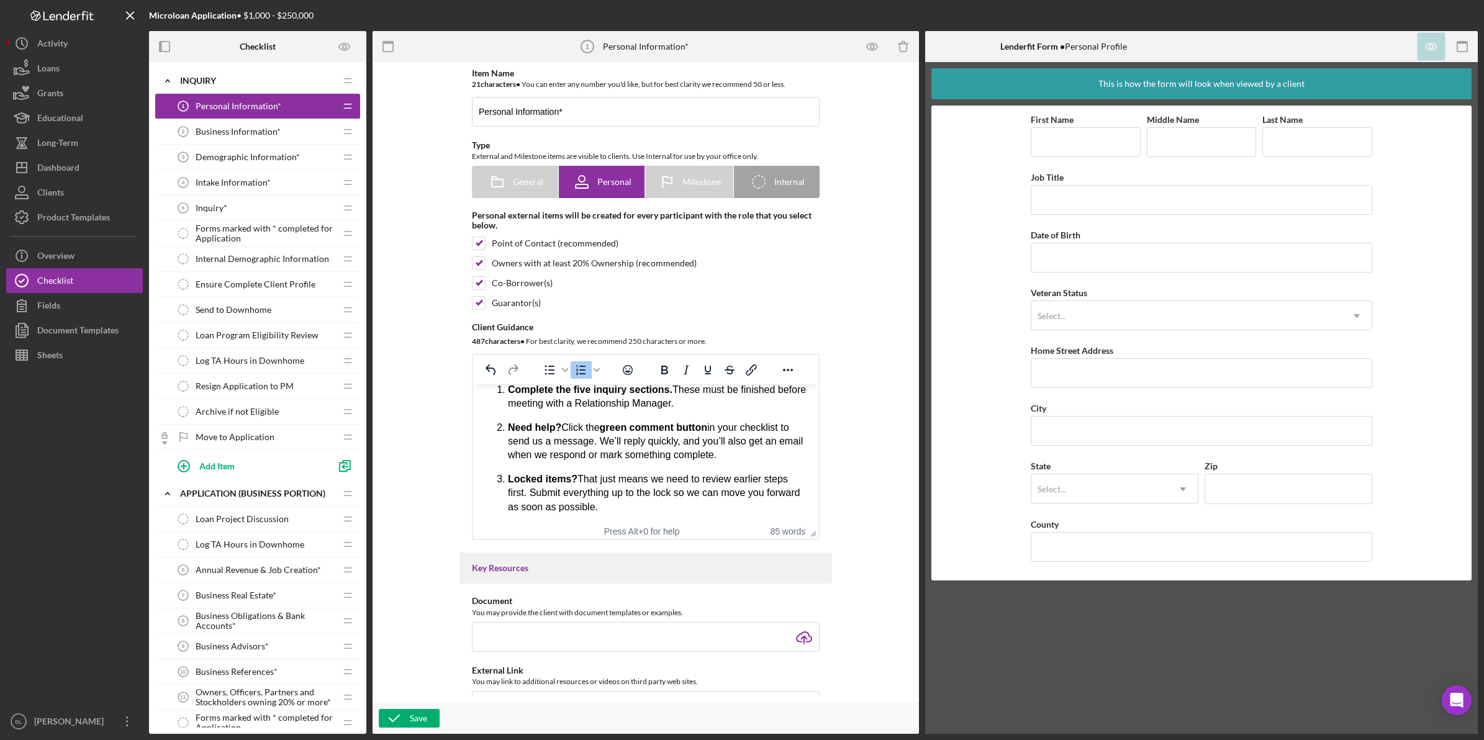
click at [407, 704] on div "Save" at bounding box center [646, 718] width 546 height 31
click at [410, 712] on div "Save" at bounding box center [418, 718] width 17 height 19
click at [345, 45] on icon "Preview as" at bounding box center [345, 47] width 28 height 28
drag, startPoint x: 423, startPoint y: 209, endPoint x: 607, endPoint y: 94, distance: 217.1
click at [423, 210] on div "Item Name 21 character s • You can enter any number you'd like, but for best cl…" at bounding box center [646, 382] width 534 height 628
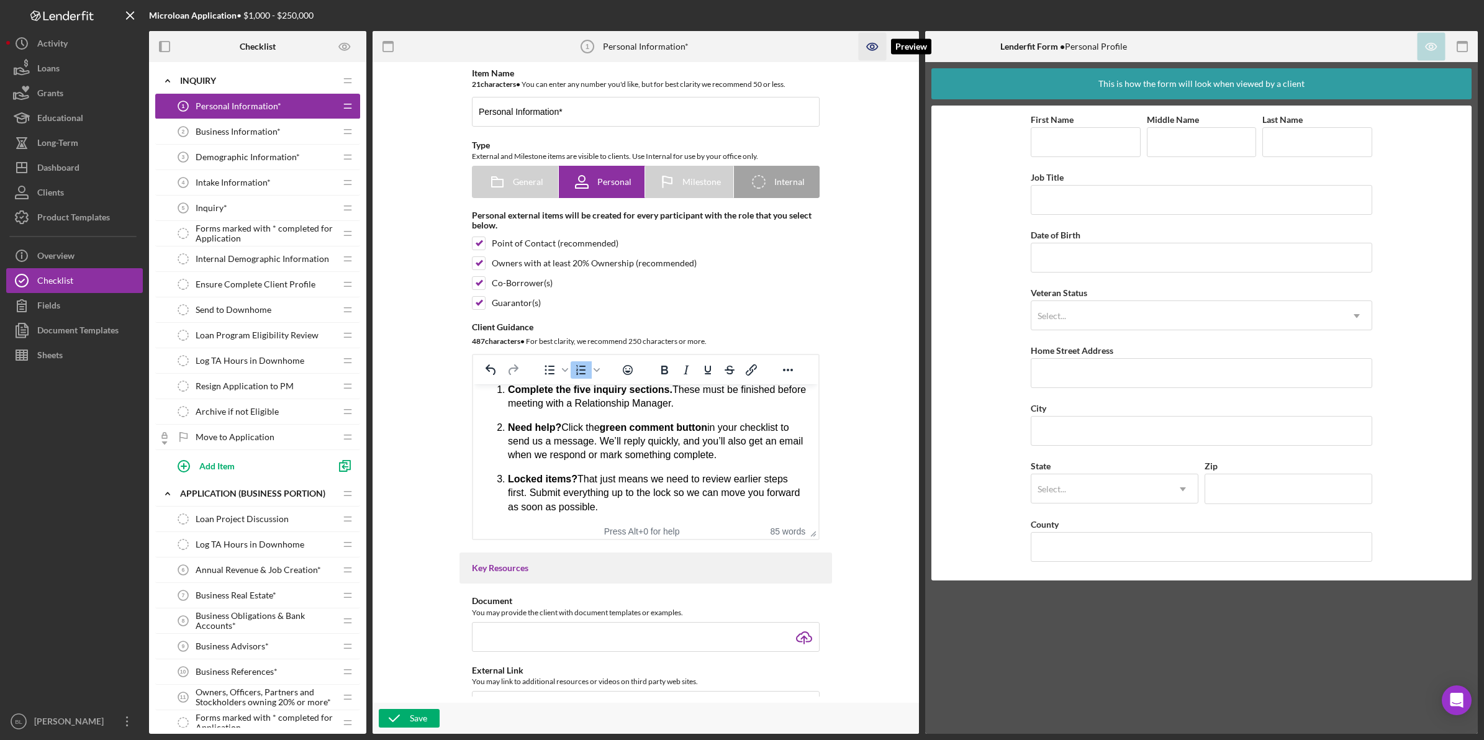
click at [871, 48] on icon "button" at bounding box center [873, 47] width 4 height 4
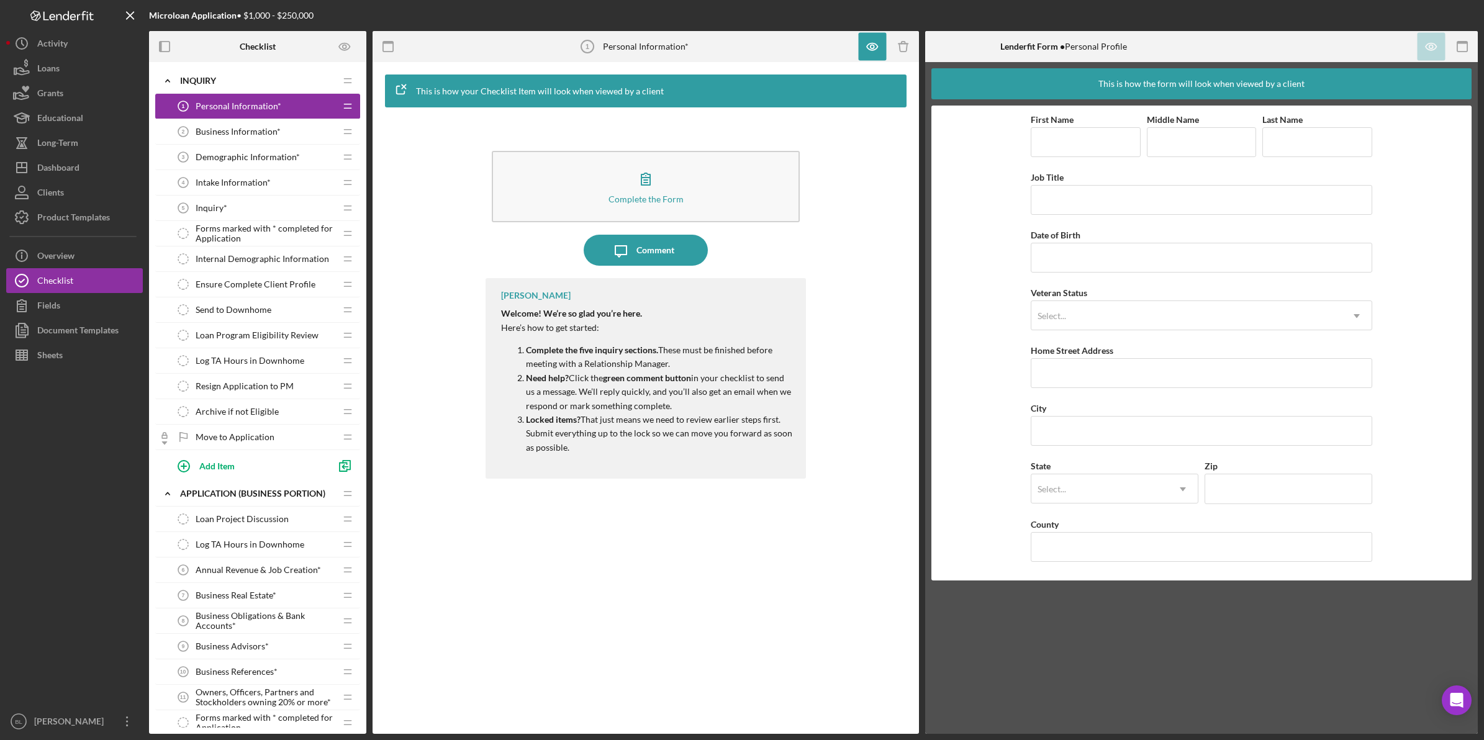
click at [199, 134] on span "Business Information*" at bounding box center [238, 132] width 85 height 10
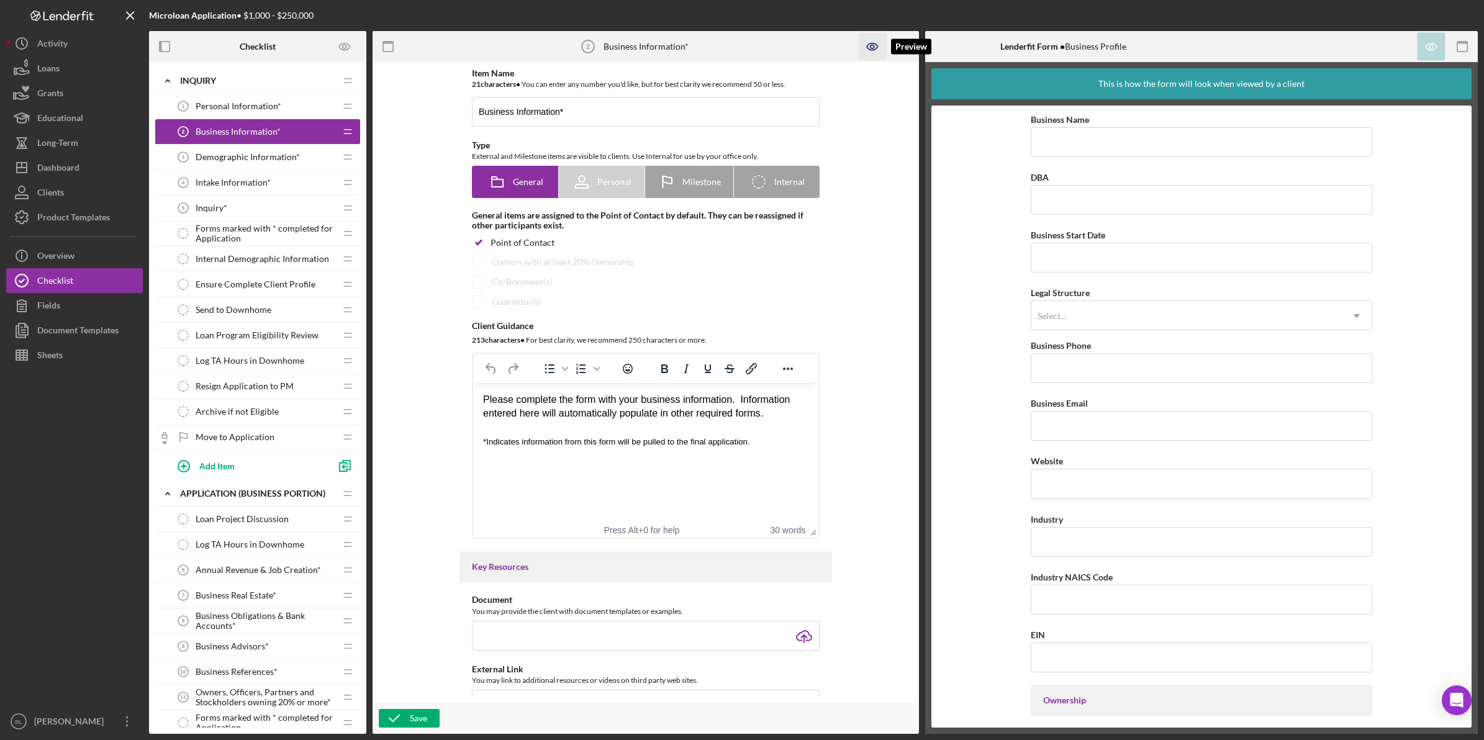
click at [879, 43] on icon "button" at bounding box center [873, 47] width 28 height 28
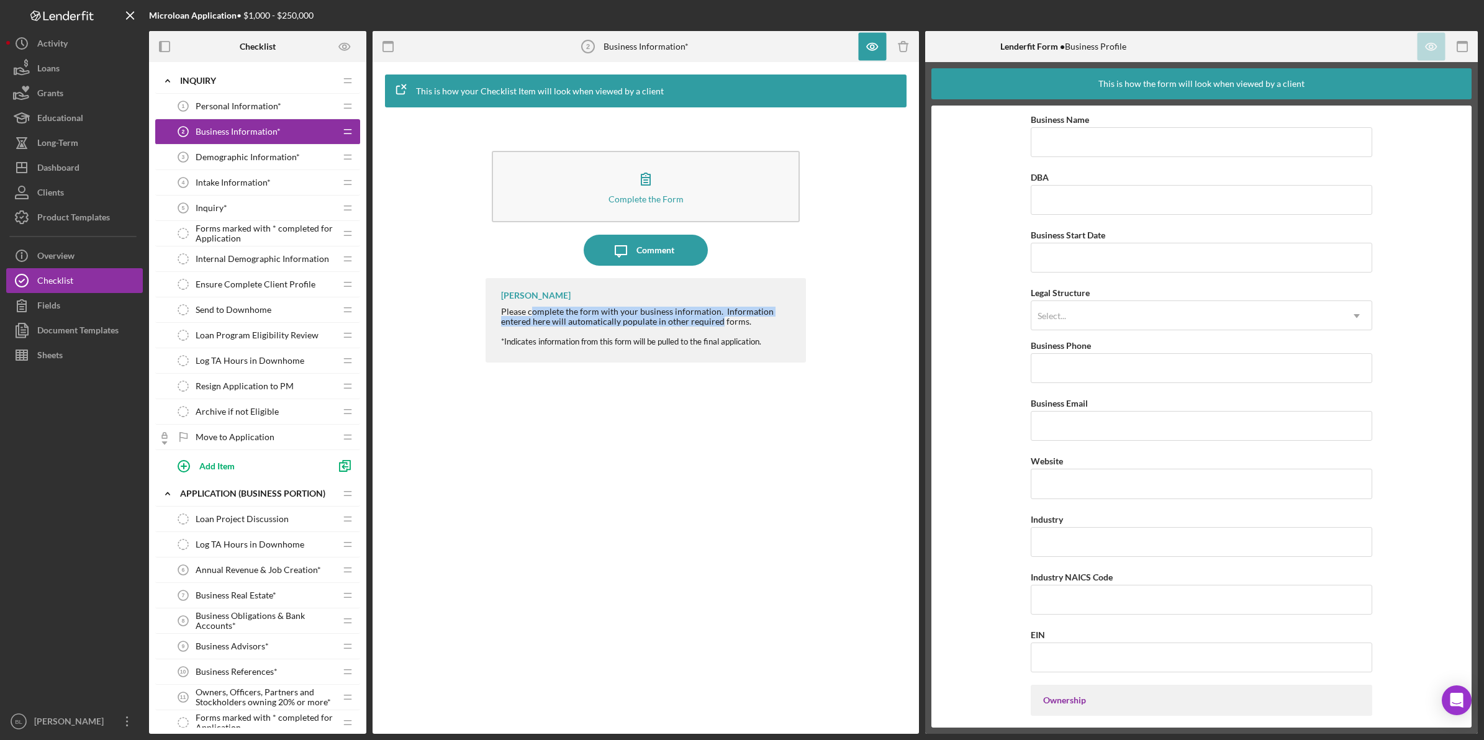
drag, startPoint x: 531, startPoint y: 314, endPoint x: 718, endPoint y: 317, distance: 186.9
click at [718, 317] on div "Please complete the form with your business information. Information entered he…" at bounding box center [647, 317] width 292 height 20
drag, startPoint x: 718, startPoint y: 317, endPoint x: 712, endPoint y: 335, distance: 19.4
click at [712, 335] on div at bounding box center [647, 332] width 292 height 10
click at [651, 370] on div "Bea Lee Please complete the form with your business information. Information en…" at bounding box center [646, 496] width 320 height 437
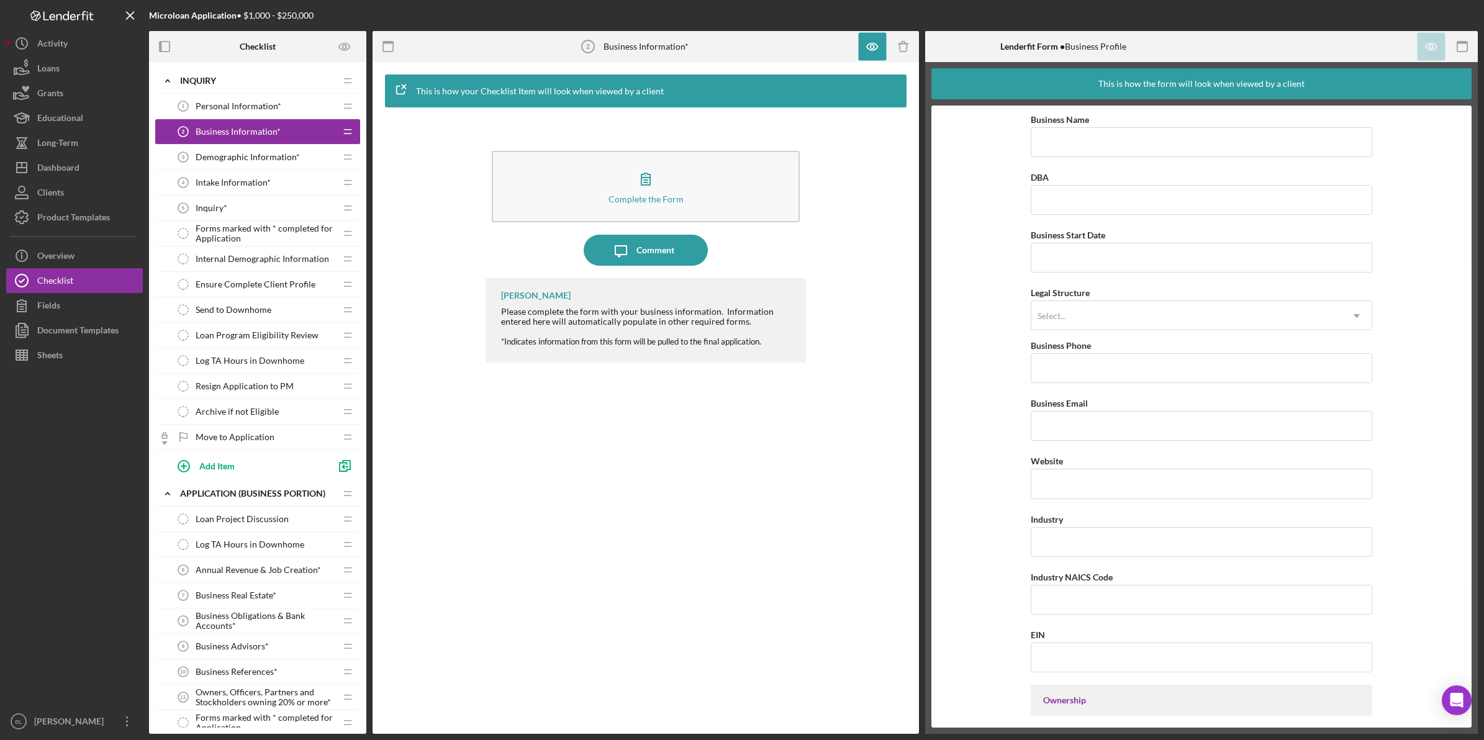
click at [242, 128] on span "Business Information*" at bounding box center [238, 132] width 85 height 10
drag, startPoint x: 873, startPoint y: 48, endPoint x: 872, endPoint y: 57, distance: 8.7
click at [873, 48] on icon "button" at bounding box center [873, 47] width 4 height 4
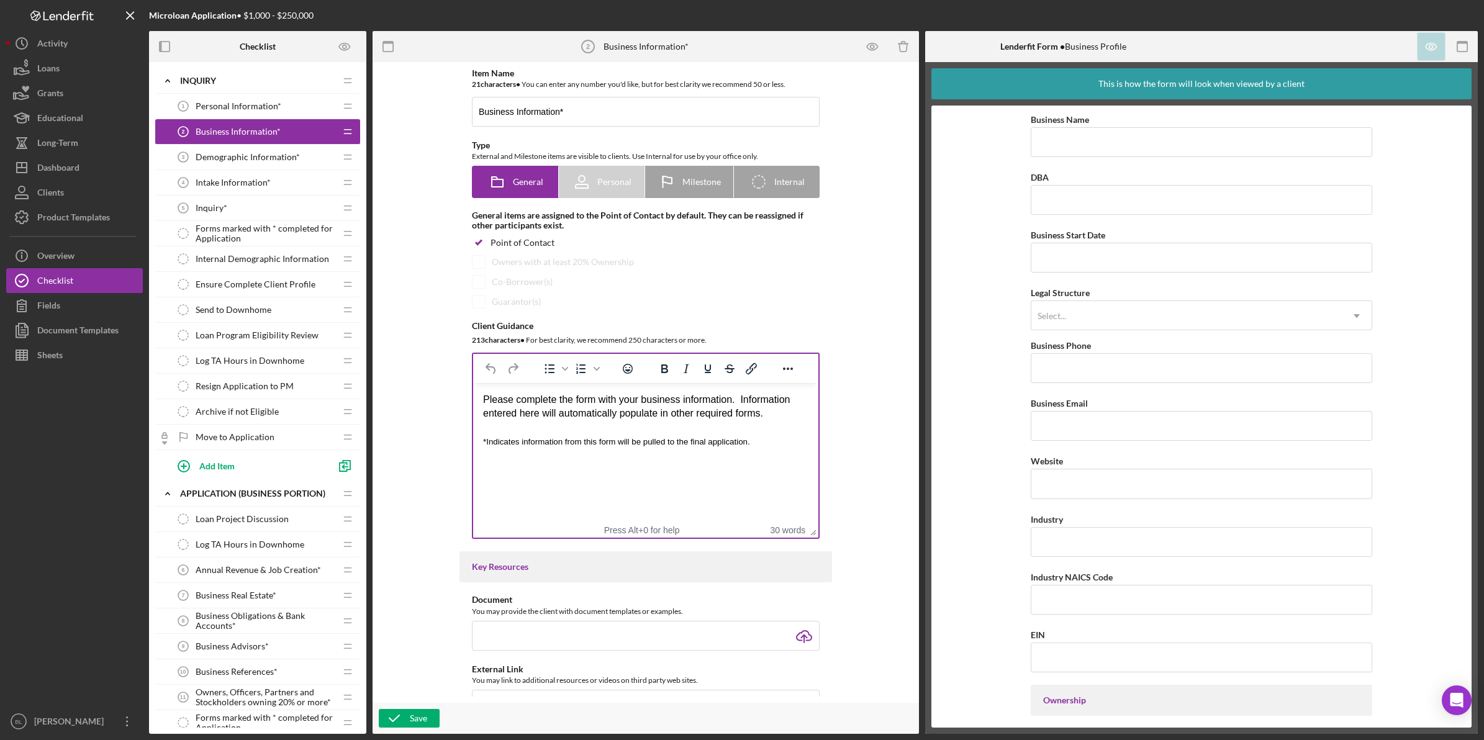
click at [782, 436] on div "*Indicates information from this form will be pulled to the final application." at bounding box center [645, 442] width 325 height 14
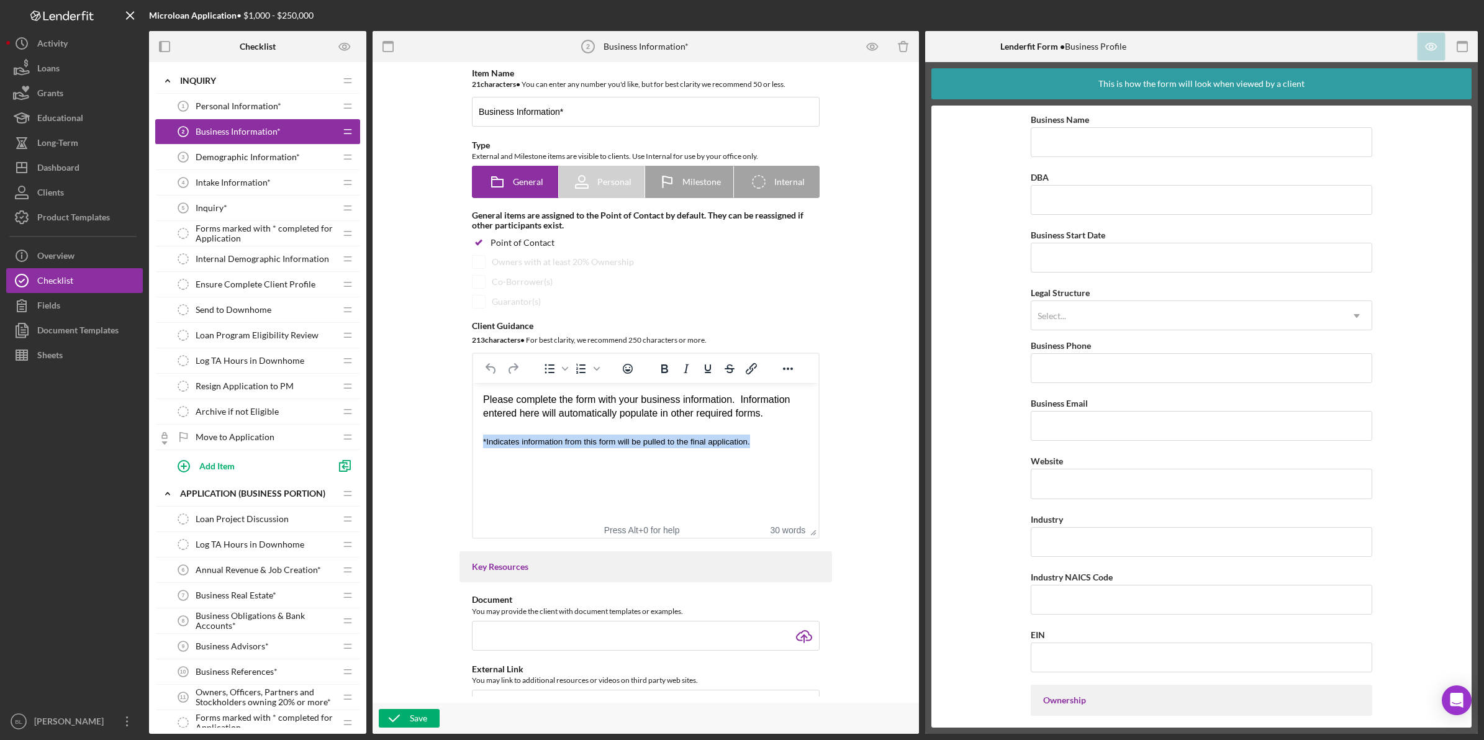
drag, startPoint x: 782, startPoint y: 440, endPoint x: 381, endPoint y: 443, distance: 400.5
click at [473, 443] on html "Please complete the form with your business information. Information entered he…" at bounding box center [645, 421] width 345 height 76
click at [589, 401] on div "Please complete the form with your business information. Information entered he…" at bounding box center [645, 407] width 325 height 28
click at [777, 412] on div "Please complete the form with your business information. Information entered he…" at bounding box center [645, 407] width 325 height 28
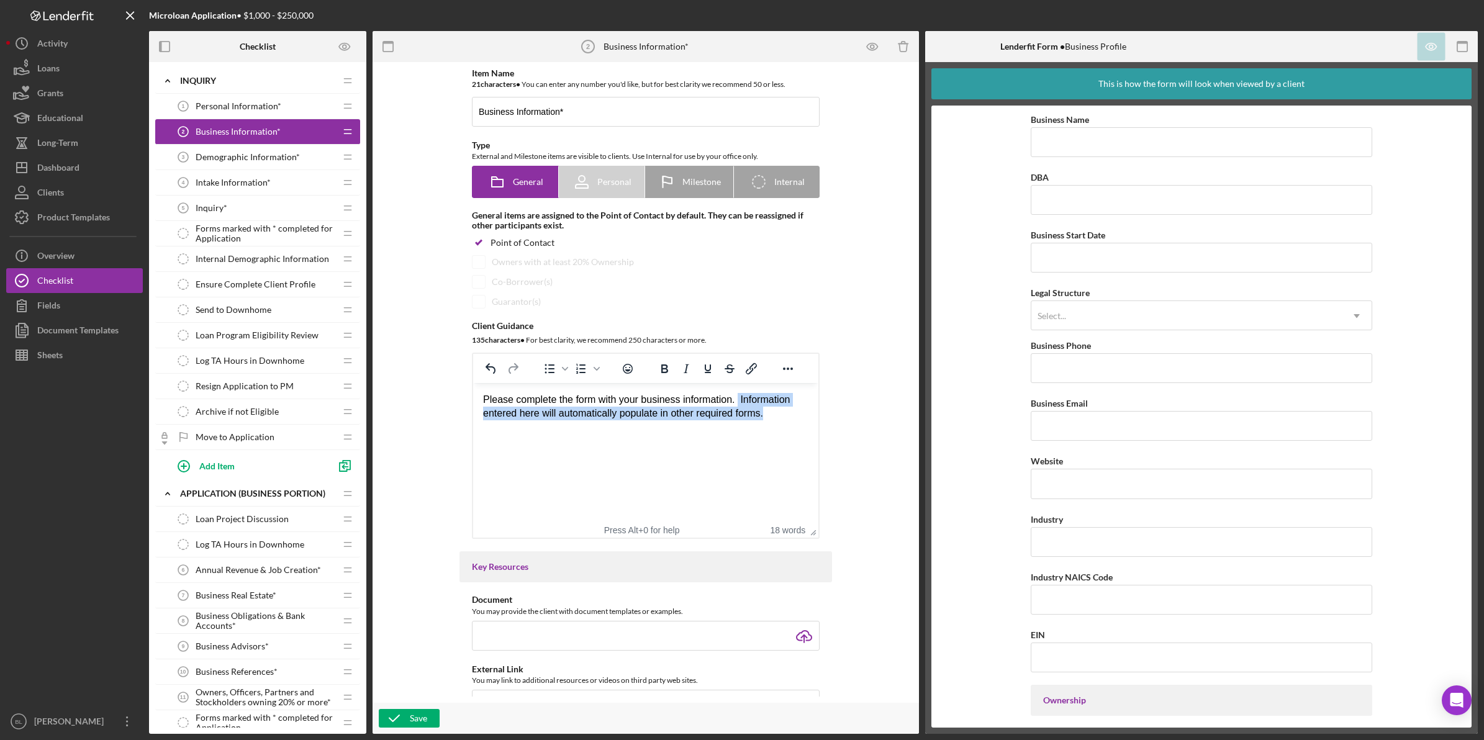
drag, startPoint x: 777, startPoint y: 417, endPoint x: 737, endPoint y: 403, distance: 42.8
click at [737, 403] on div "Please complete the form with your business information. Information entered he…" at bounding box center [645, 407] width 325 height 28
click at [759, 419] on div "Rich Text Area. Press ALT-0 for help." at bounding box center [645, 414] width 325 height 14
click at [620, 428] on html "Please complete the form with your business information." at bounding box center [645, 407] width 345 height 48
drag, startPoint x: 756, startPoint y: 404, endPoint x: 872, endPoint y: 779, distance: 393.2
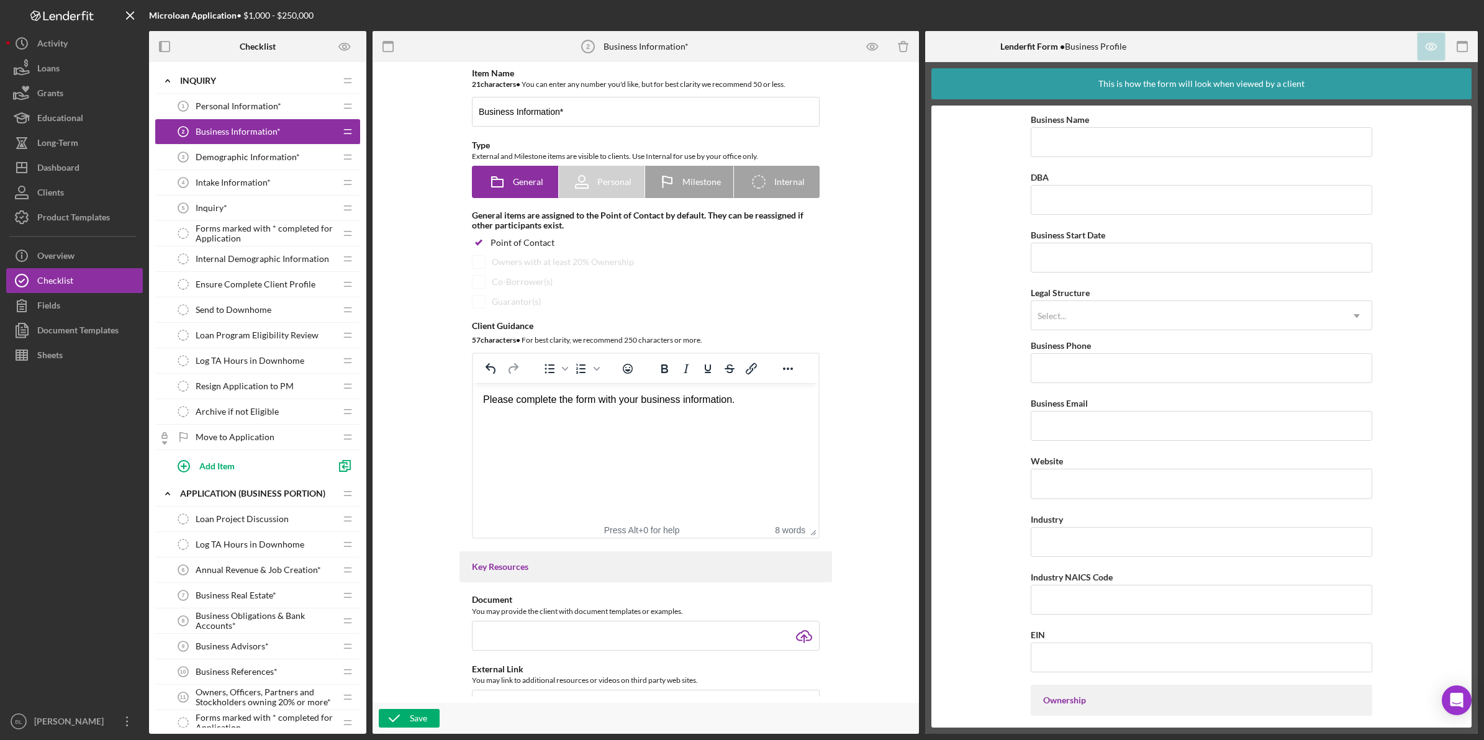
click at [473, 396] on html "Please complete the form with your business information." at bounding box center [645, 407] width 345 height 48
copy div "Please complete the form with your business information."
click at [550, 431] on html "Please complete the form with your business information." at bounding box center [645, 407] width 345 height 48
drag, startPoint x: 765, startPoint y: 401, endPoint x: 442, endPoint y: 397, distance: 322.9
click at [473, 397] on html "Please complete the form with your business information." at bounding box center [645, 407] width 345 height 48
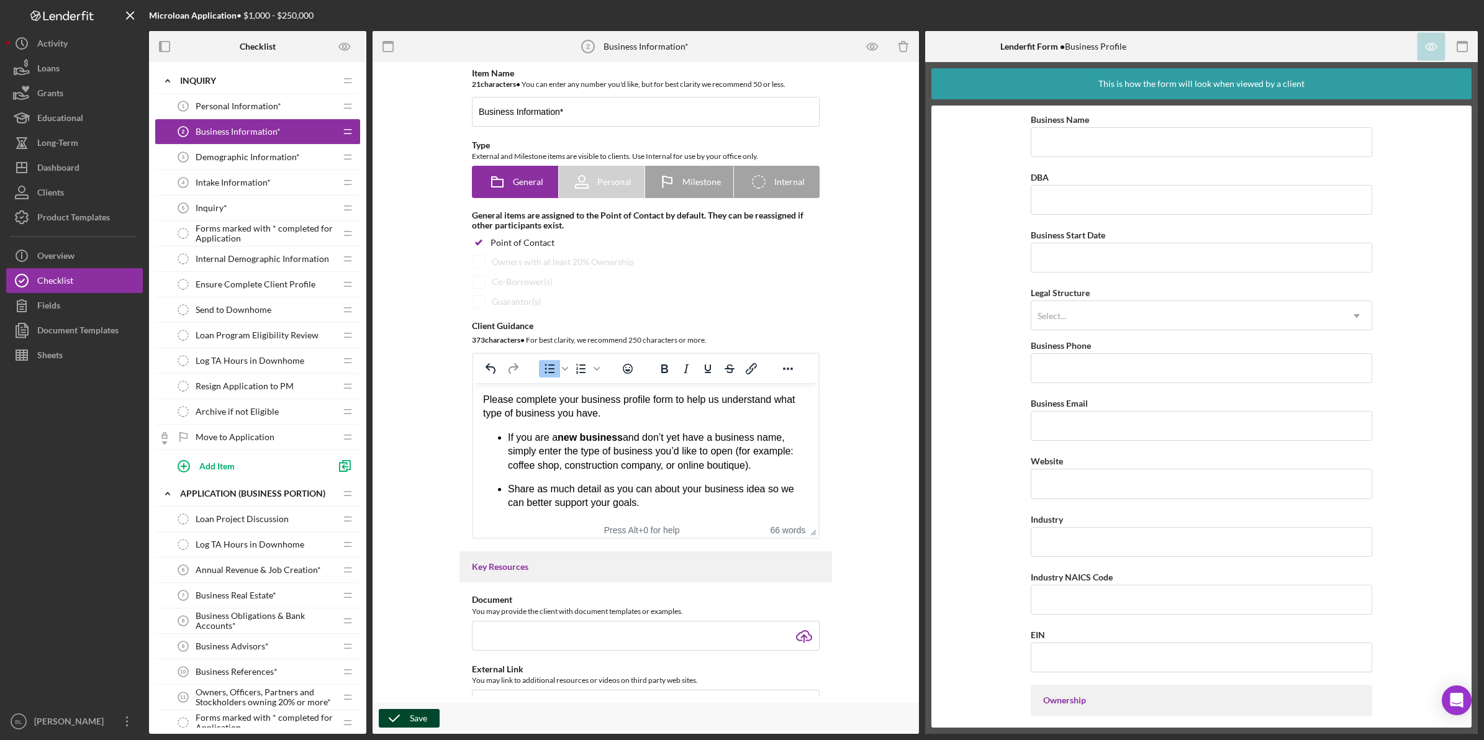
click at [413, 715] on div "Save" at bounding box center [418, 718] width 17 height 19
click at [867, 47] on icon "button" at bounding box center [873, 47] width 28 height 28
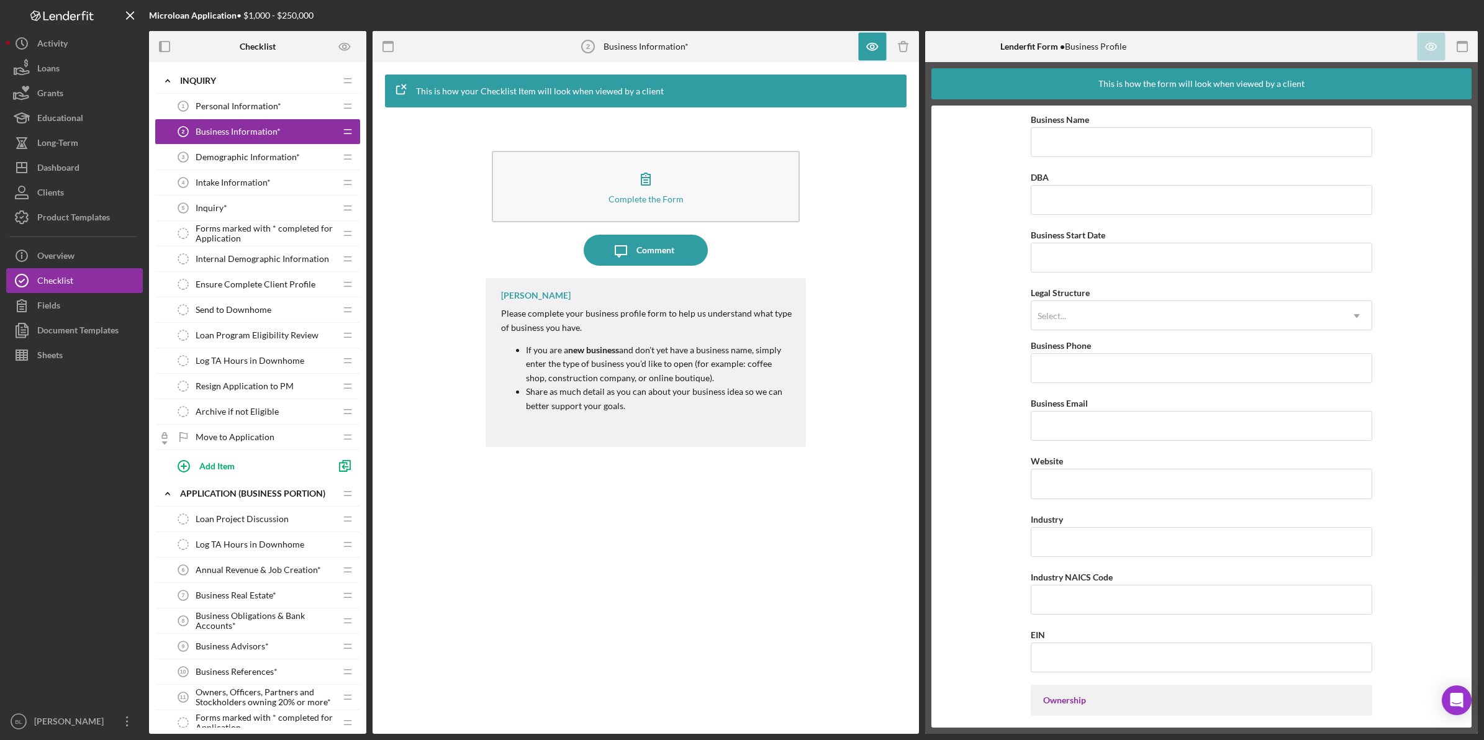
click at [268, 158] on span "Demographic Information*" at bounding box center [248, 157] width 104 height 10
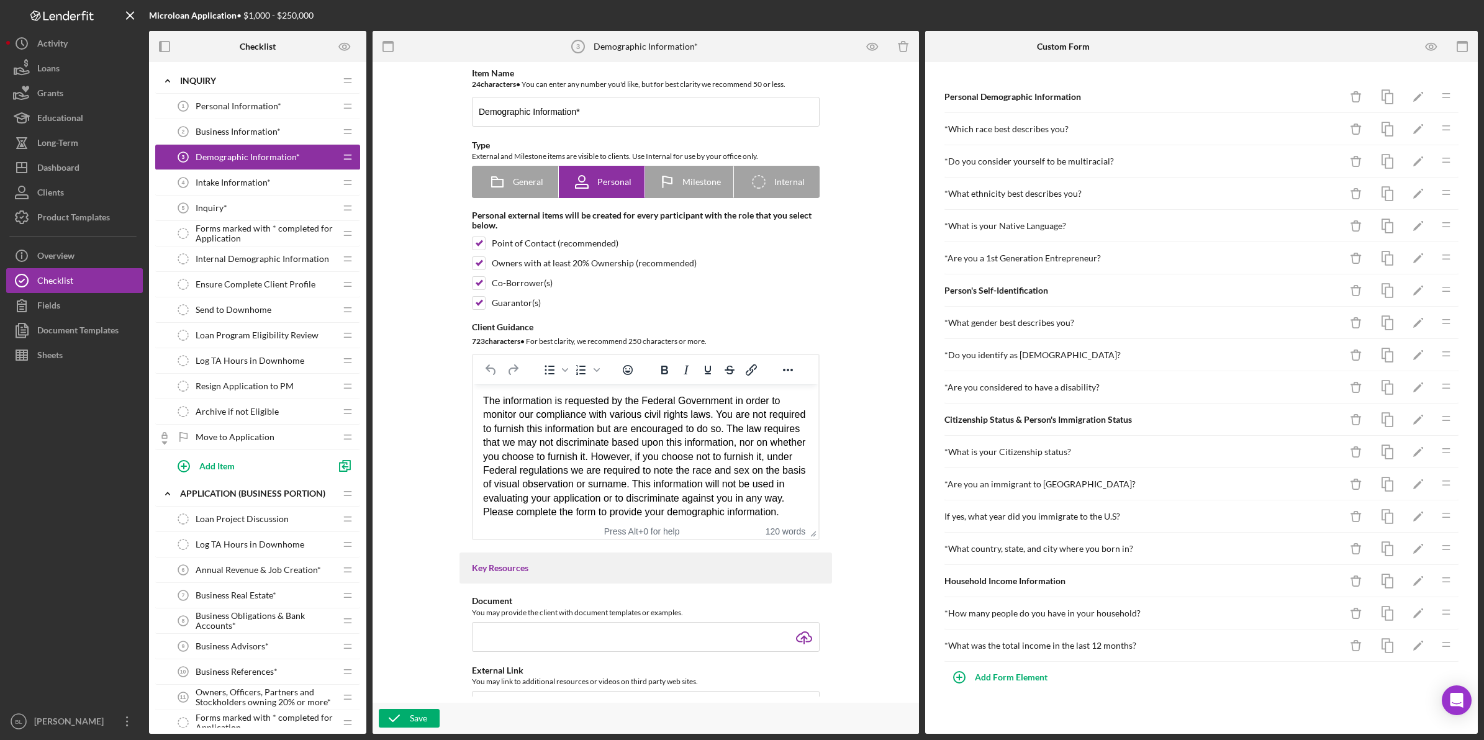
click at [620, 462] on div "The information is requested by the Federal Government in order to monitor our …" at bounding box center [645, 456] width 325 height 125
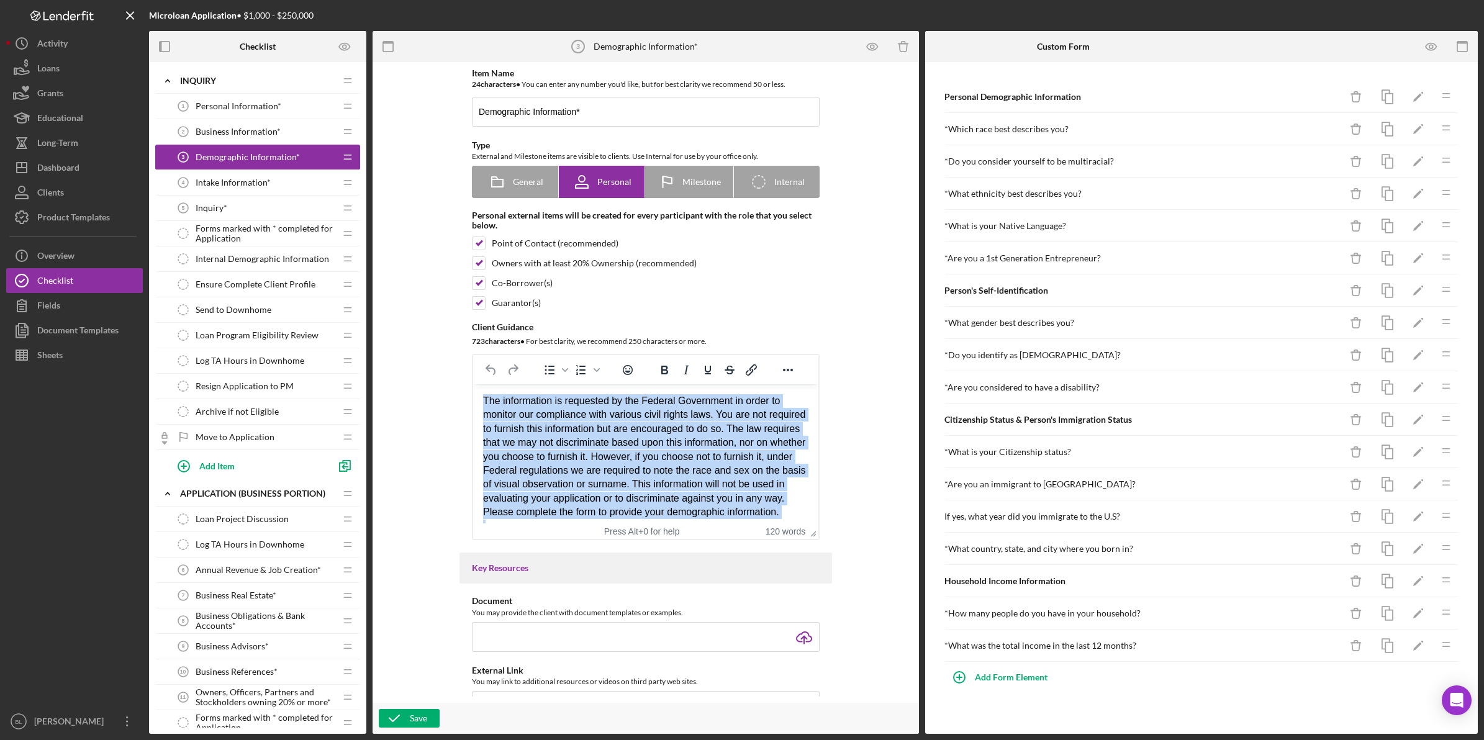
copy body "The information is requested by the Federal Government in order to monitor our …"
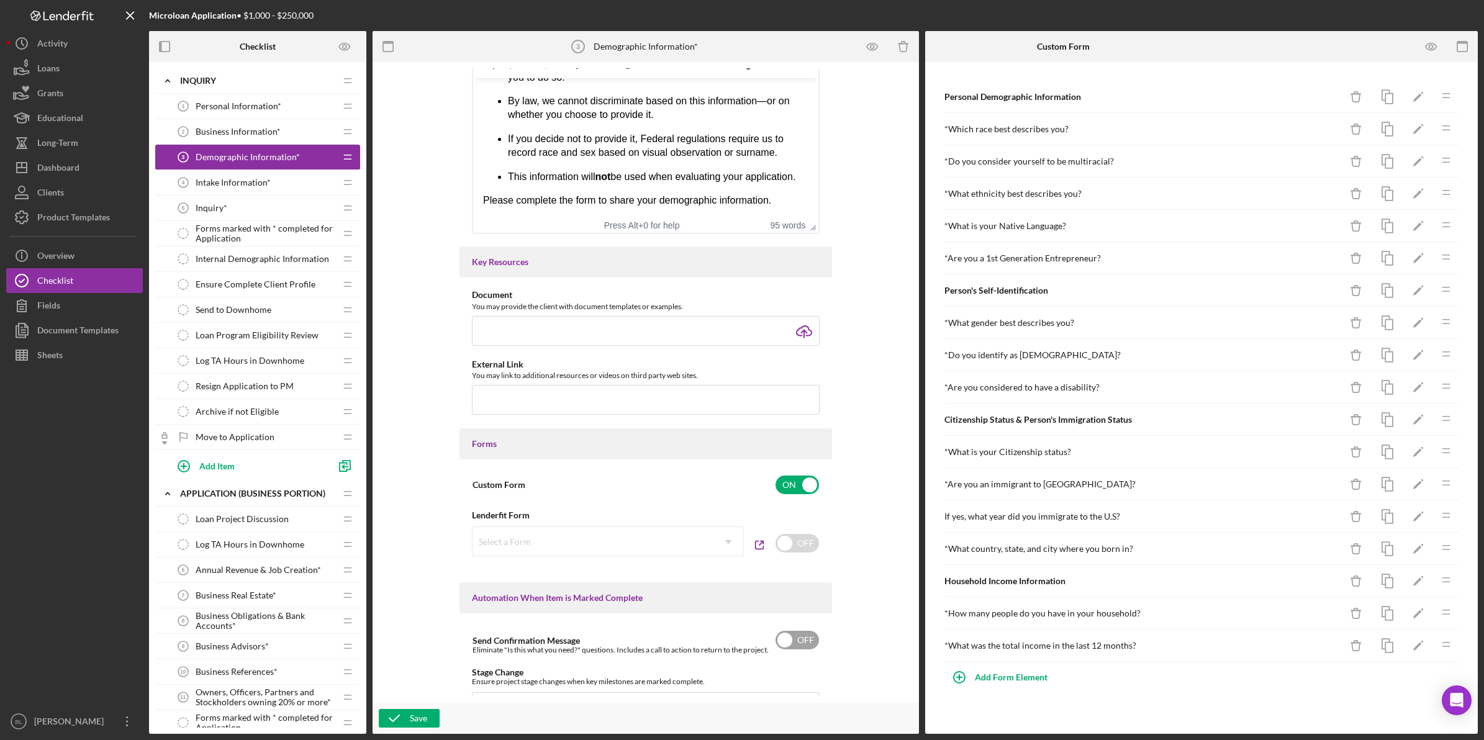
scroll to position [388, 0]
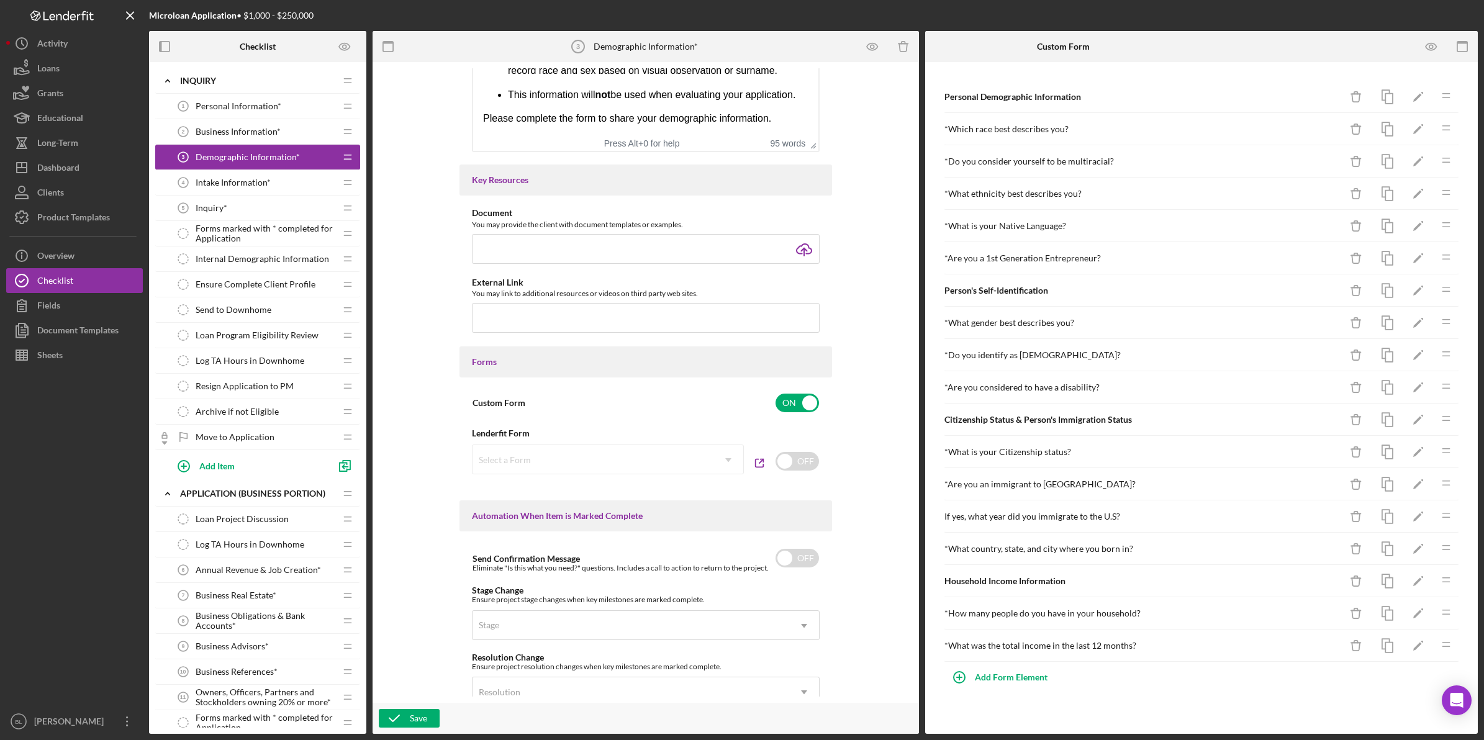
click at [413, 708] on div "Save" at bounding box center [646, 718] width 546 height 31
click at [420, 714] on div "Save" at bounding box center [418, 718] width 17 height 19
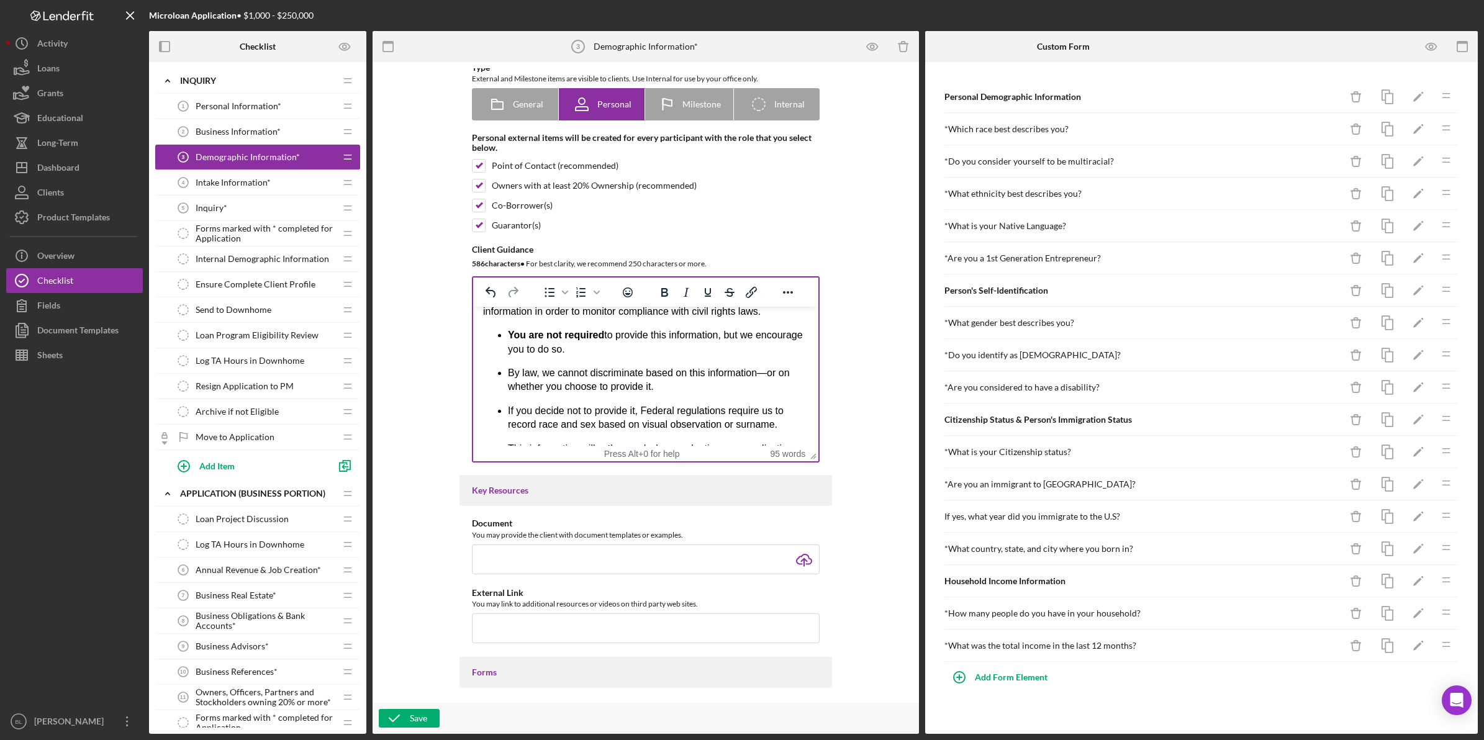
scroll to position [0, 0]
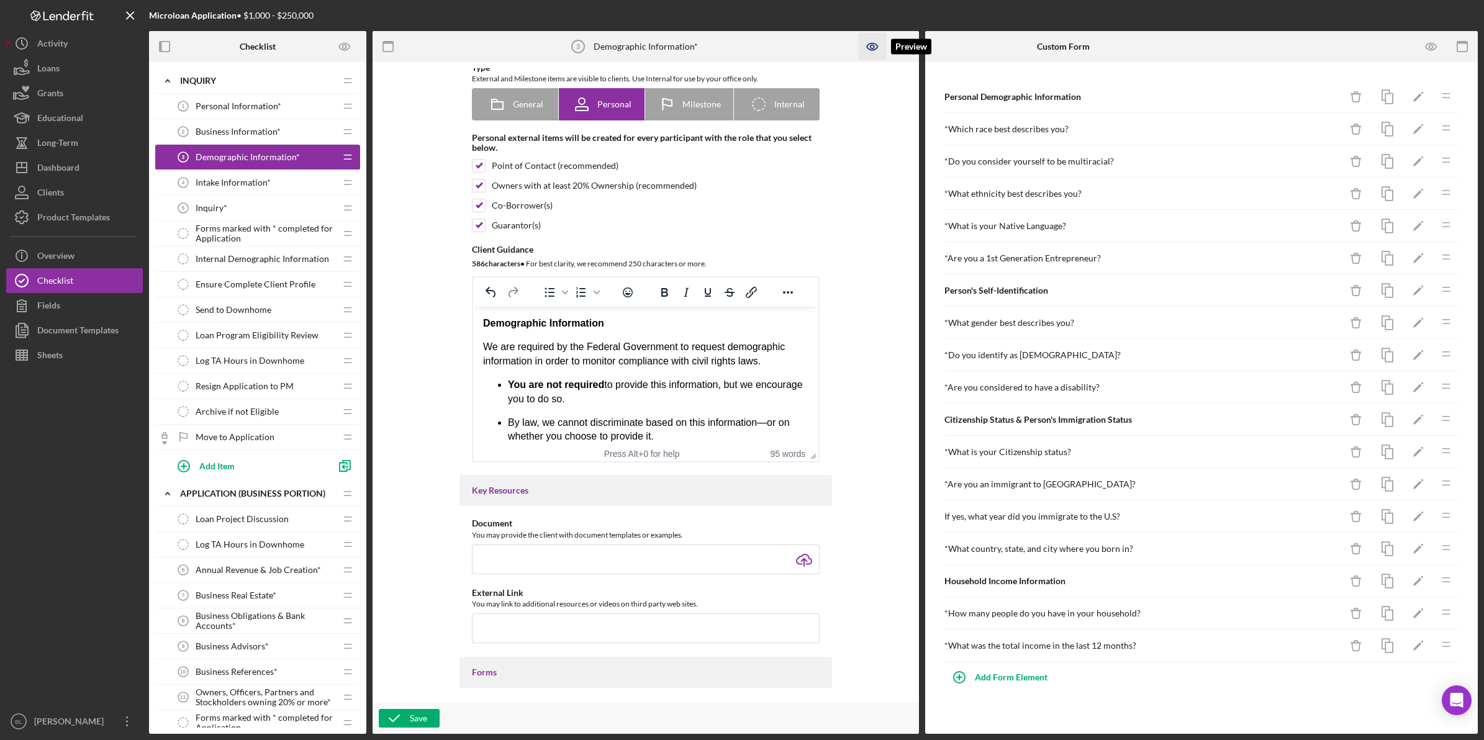
click at [863, 50] on icon "button" at bounding box center [873, 47] width 28 height 28
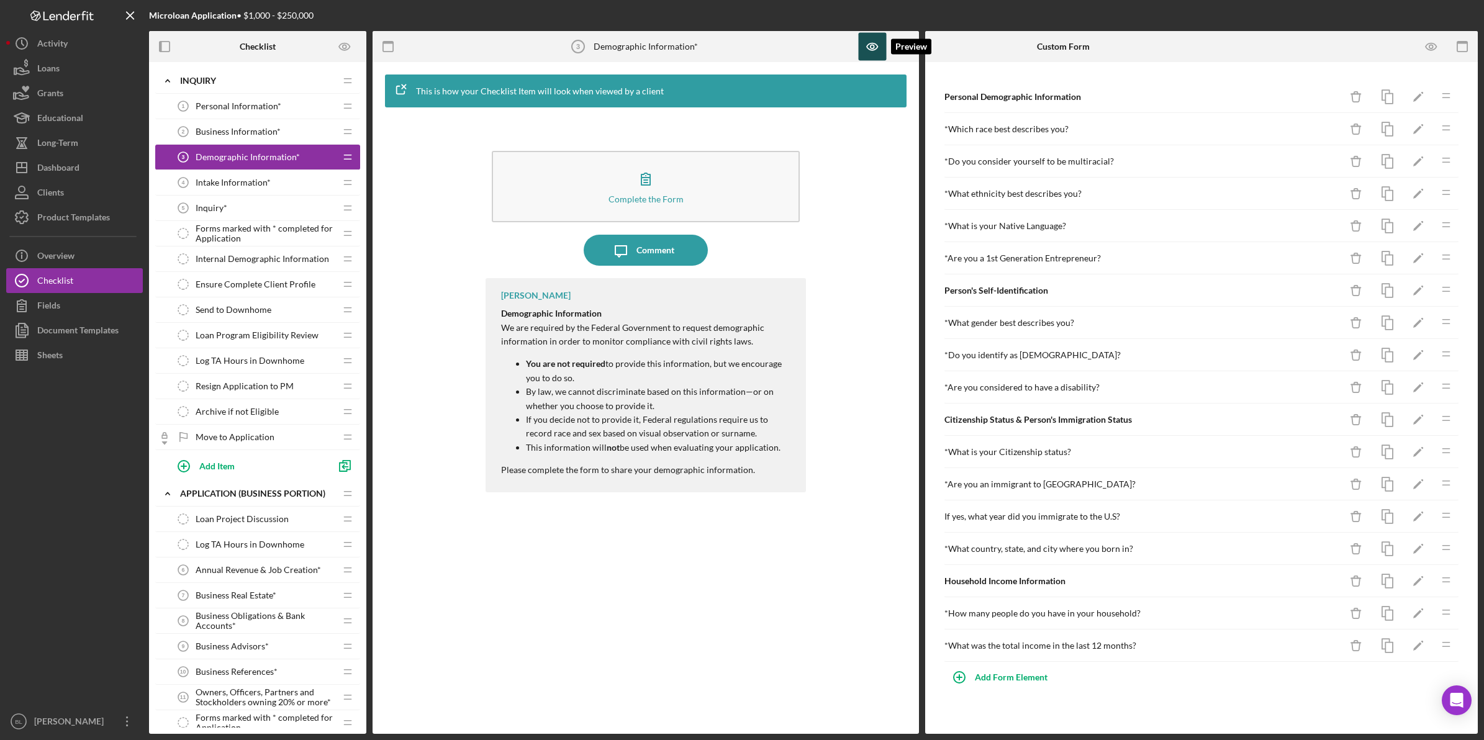
click at [863, 50] on icon "button" at bounding box center [873, 47] width 28 height 28
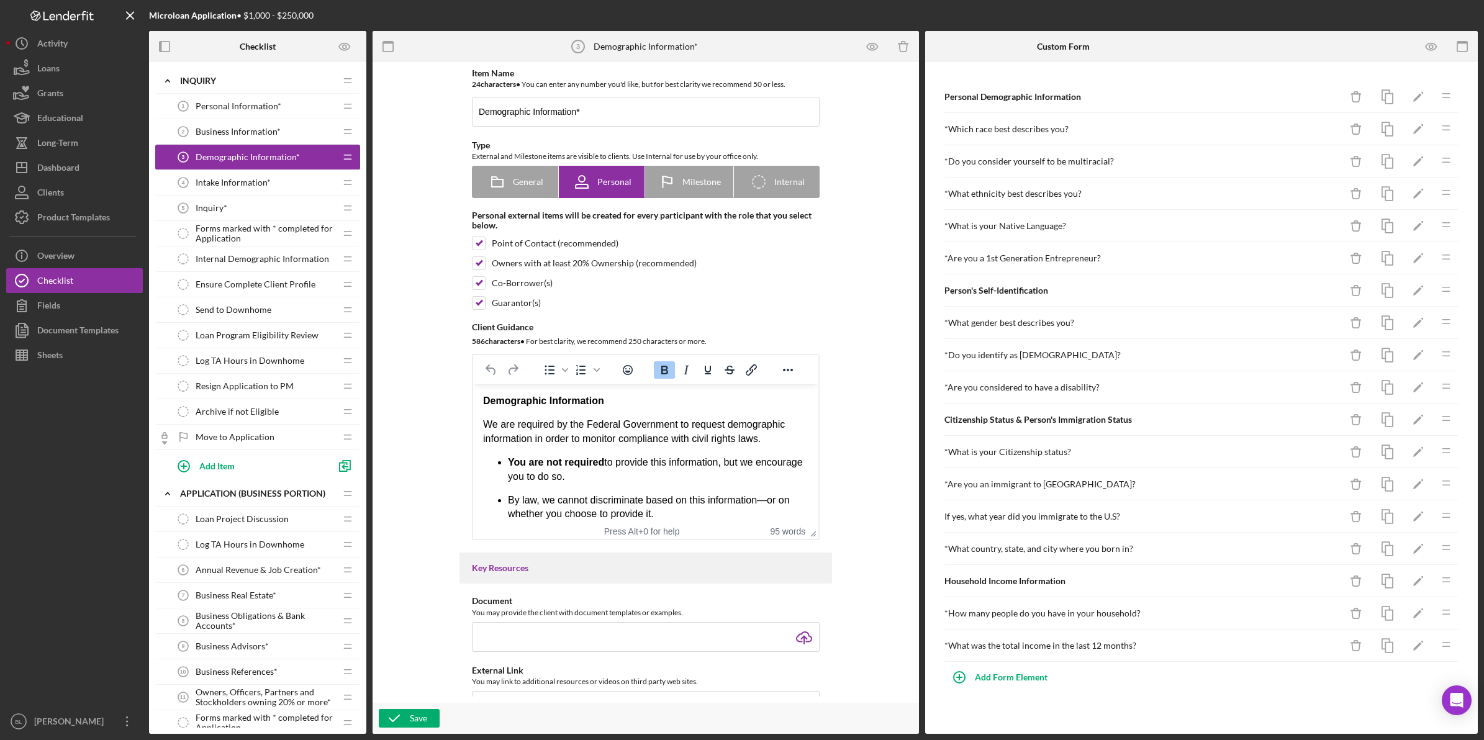
click at [286, 183] on div "Intake Information* 4 Intake Information*" at bounding box center [253, 182] width 165 height 25
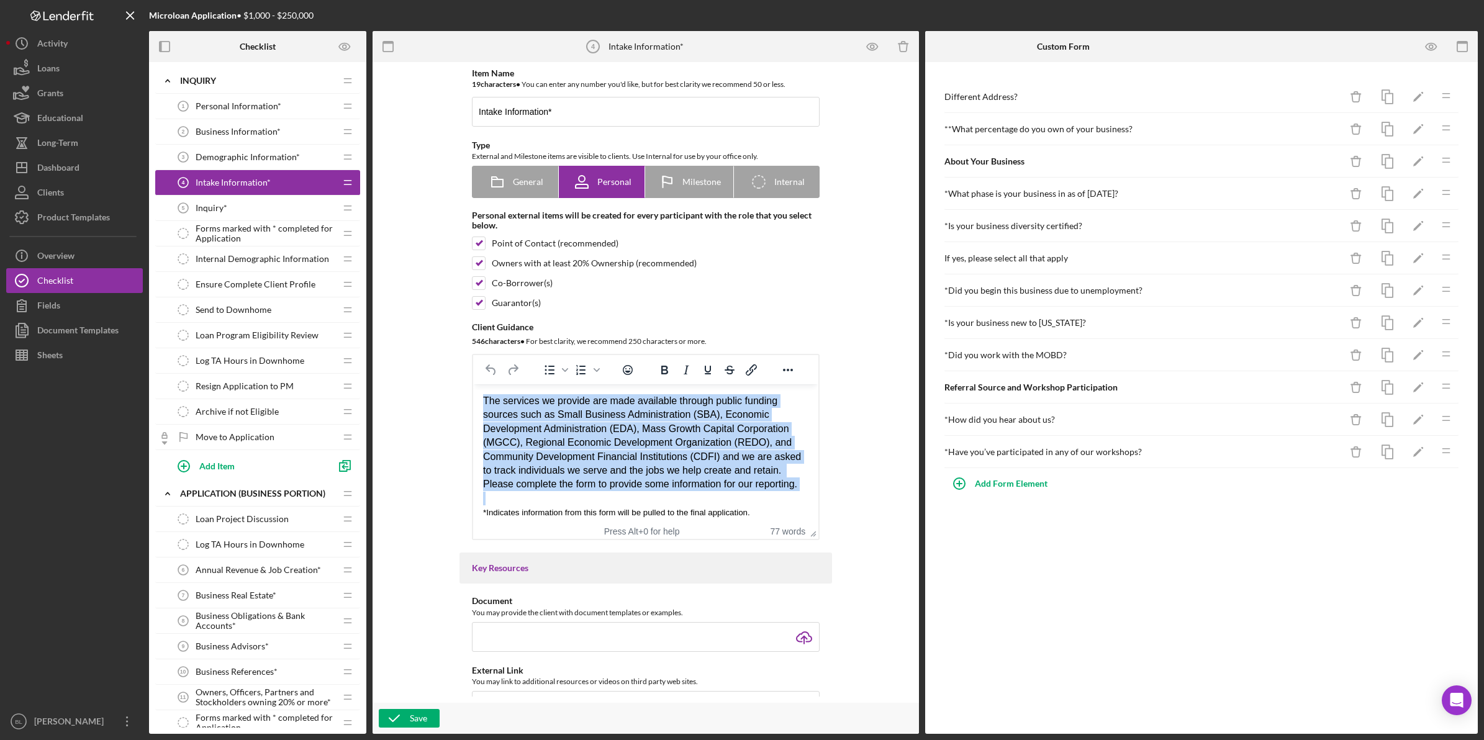
drag, startPoint x: 564, startPoint y: 509, endPoint x: 931, endPoint y: 782, distance: 457.1
click at [473, 396] on html "The services we provide are made available through public funding sources such …" at bounding box center [645, 456] width 345 height 145
copy div "The services we provide are made available through public funding sources such …"
click at [651, 504] on div "Rich Text Area. Press ALT-0 for help." at bounding box center [645, 499] width 325 height 14
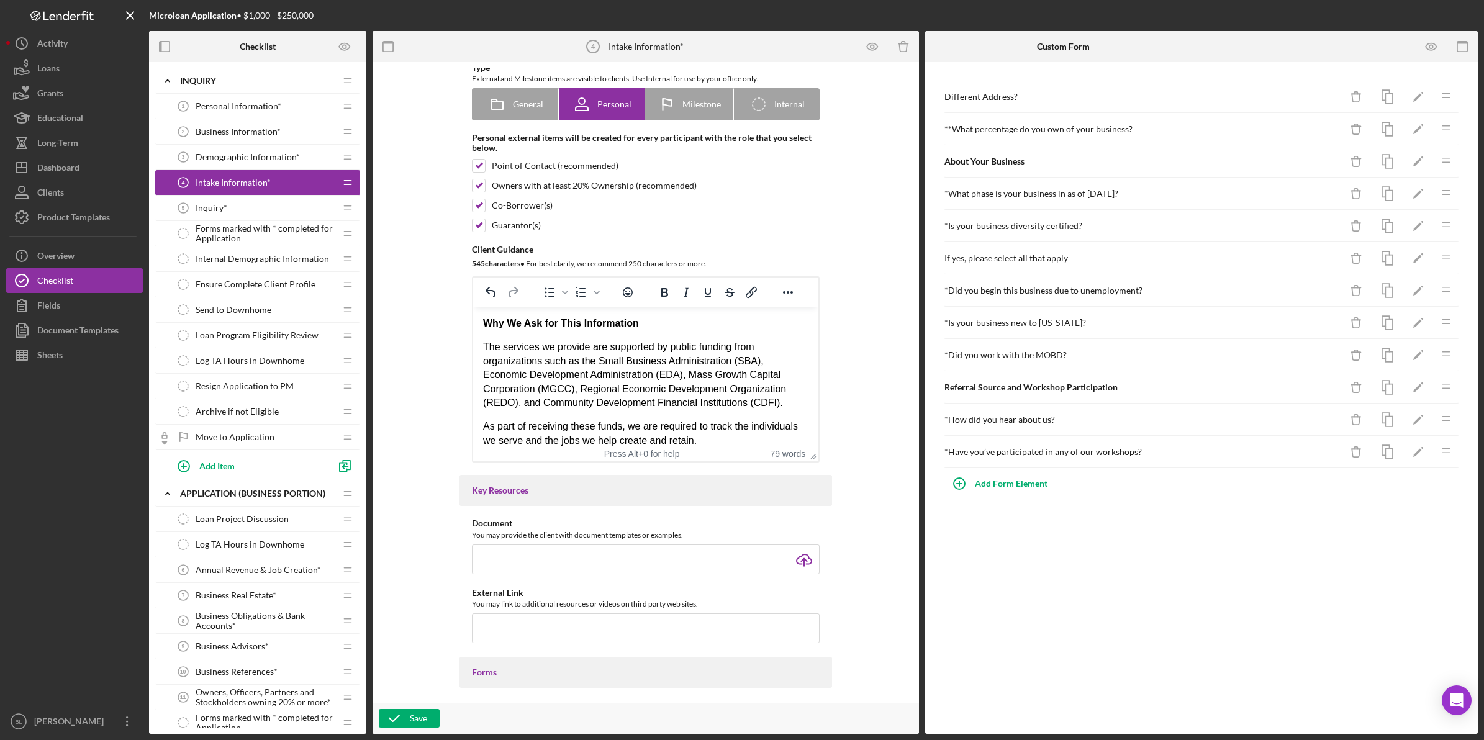
scroll to position [48, 0]
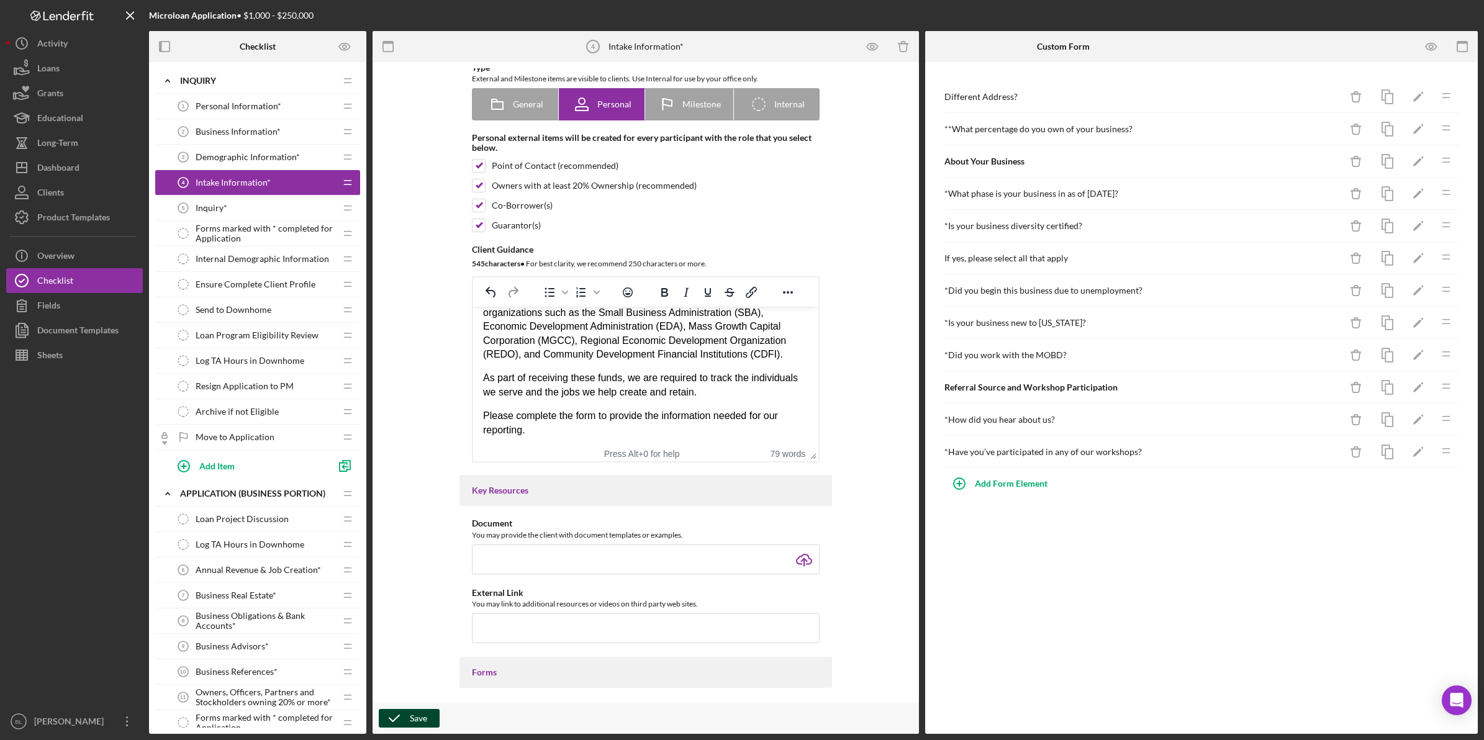
click at [413, 718] on div "Save" at bounding box center [418, 718] width 17 height 19
click at [873, 50] on icon "button" at bounding box center [872, 46] width 11 height 7
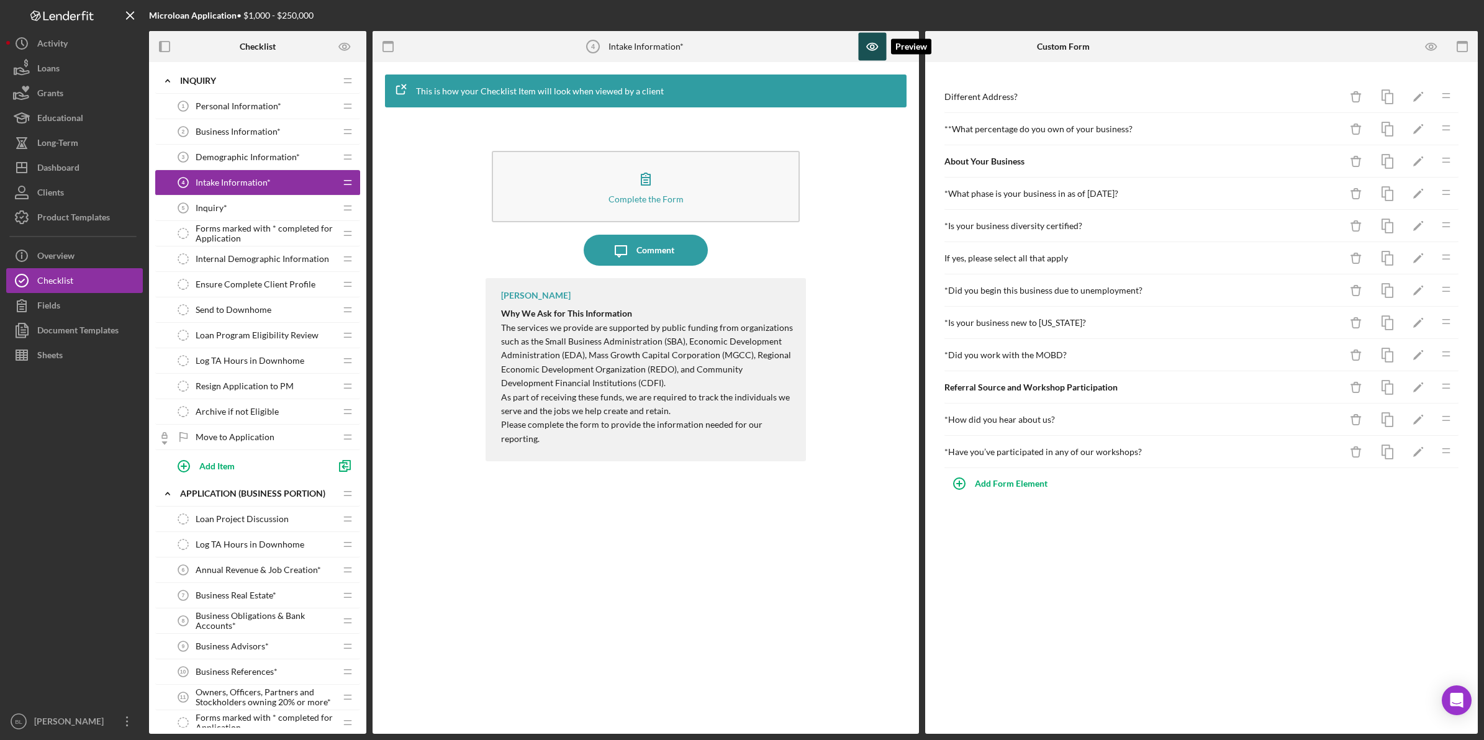
click at [868, 39] on icon "button" at bounding box center [873, 47] width 28 height 28
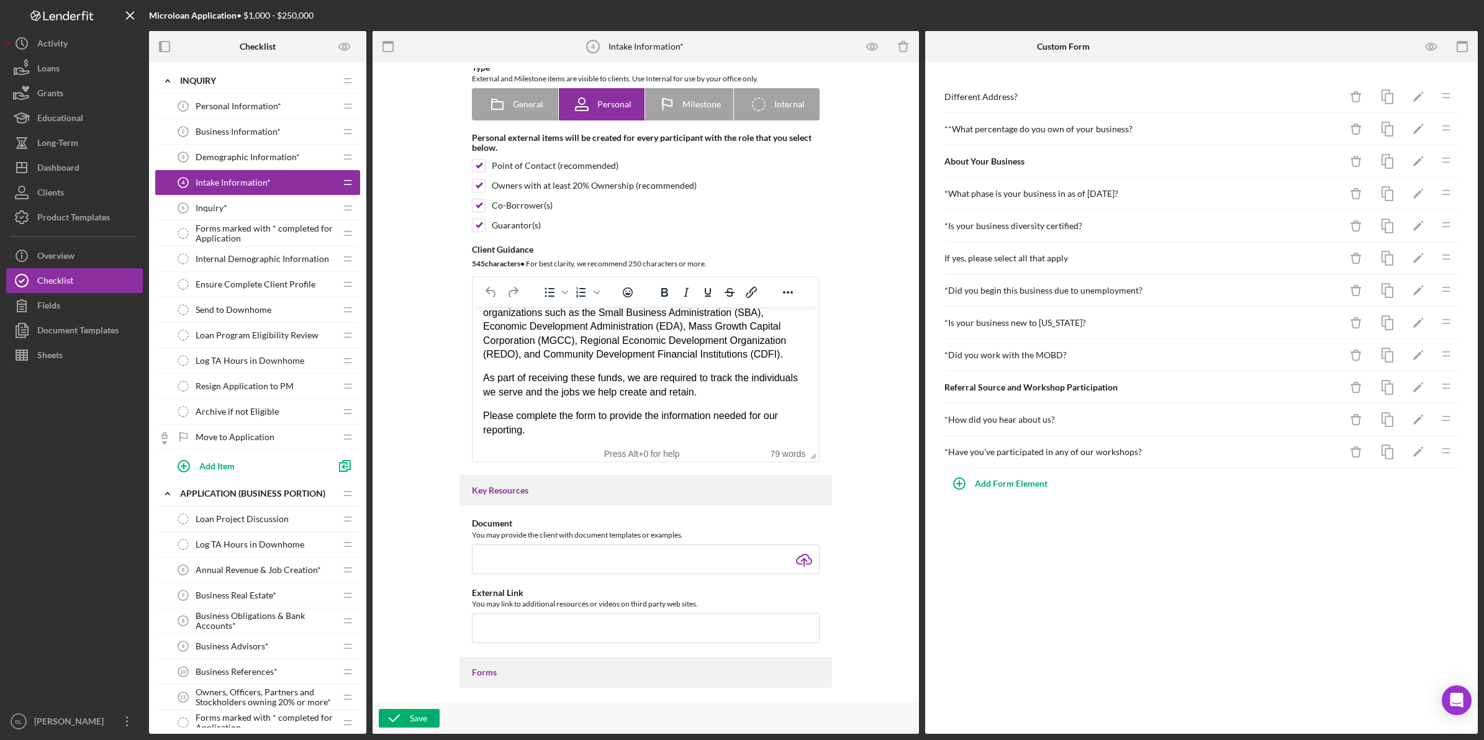
scroll to position [0, 0]
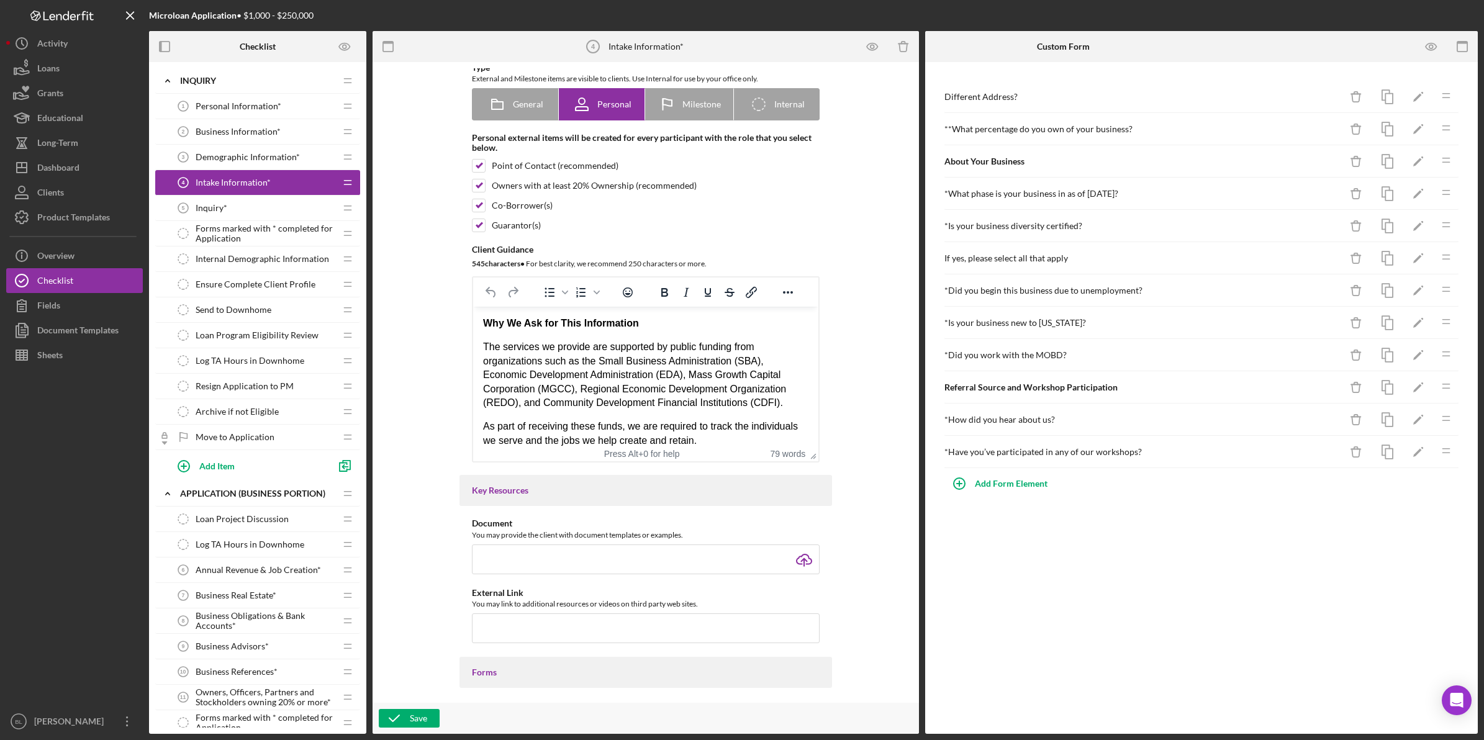
click at [481, 377] on html "Why We Ask for This Information The services we provide are supported by public…" at bounding box center [645, 401] width 345 height 189
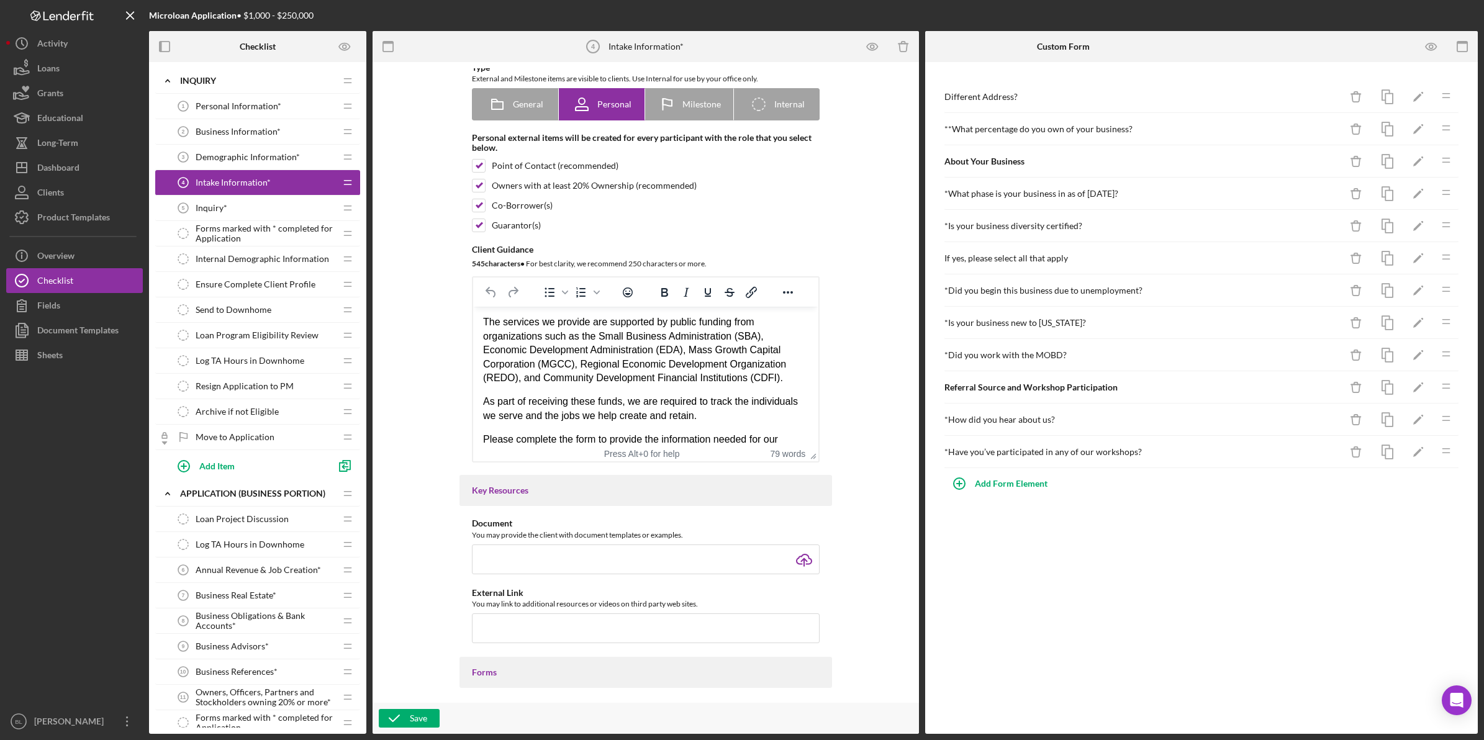
scroll to position [48, 0]
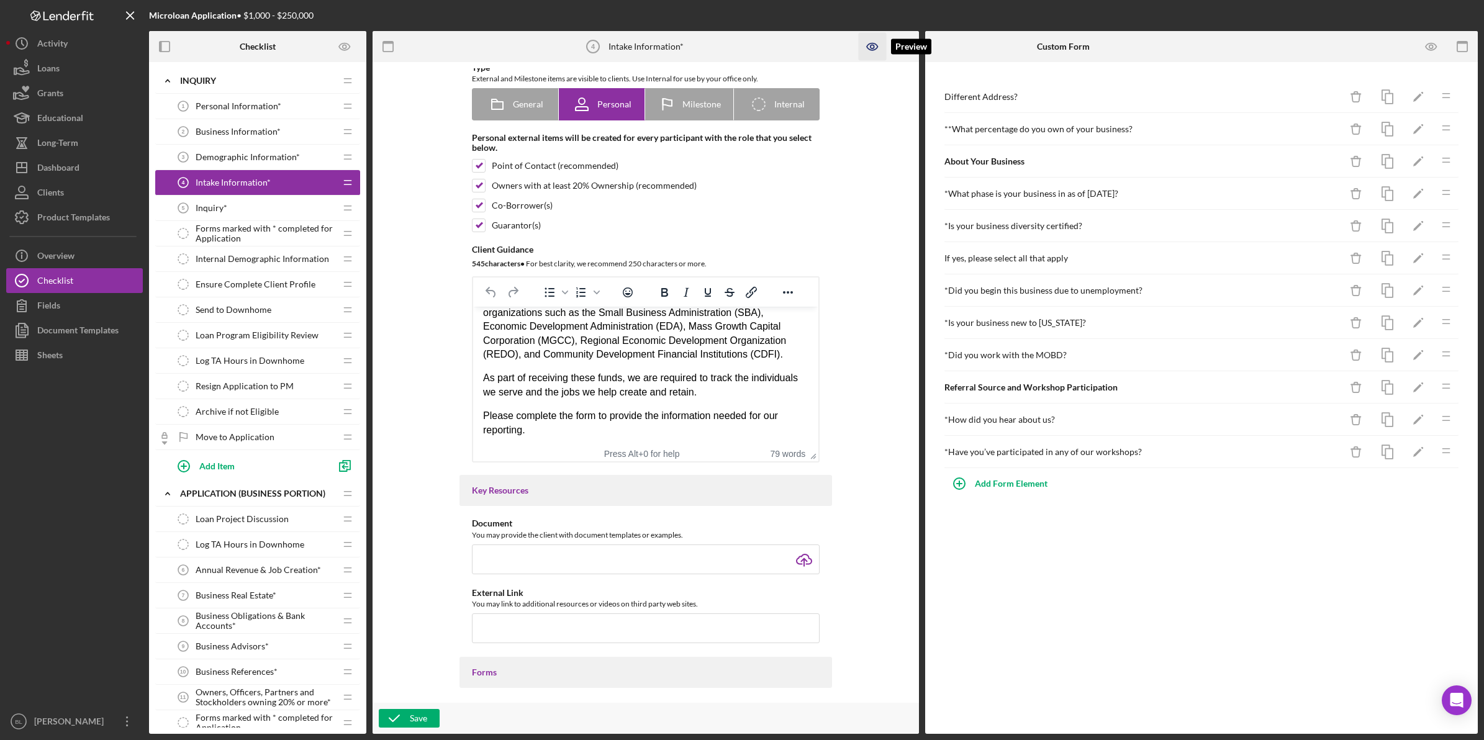
click at [867, 50] on icon "button" at bounding box center [873, 47] width 28 height 28
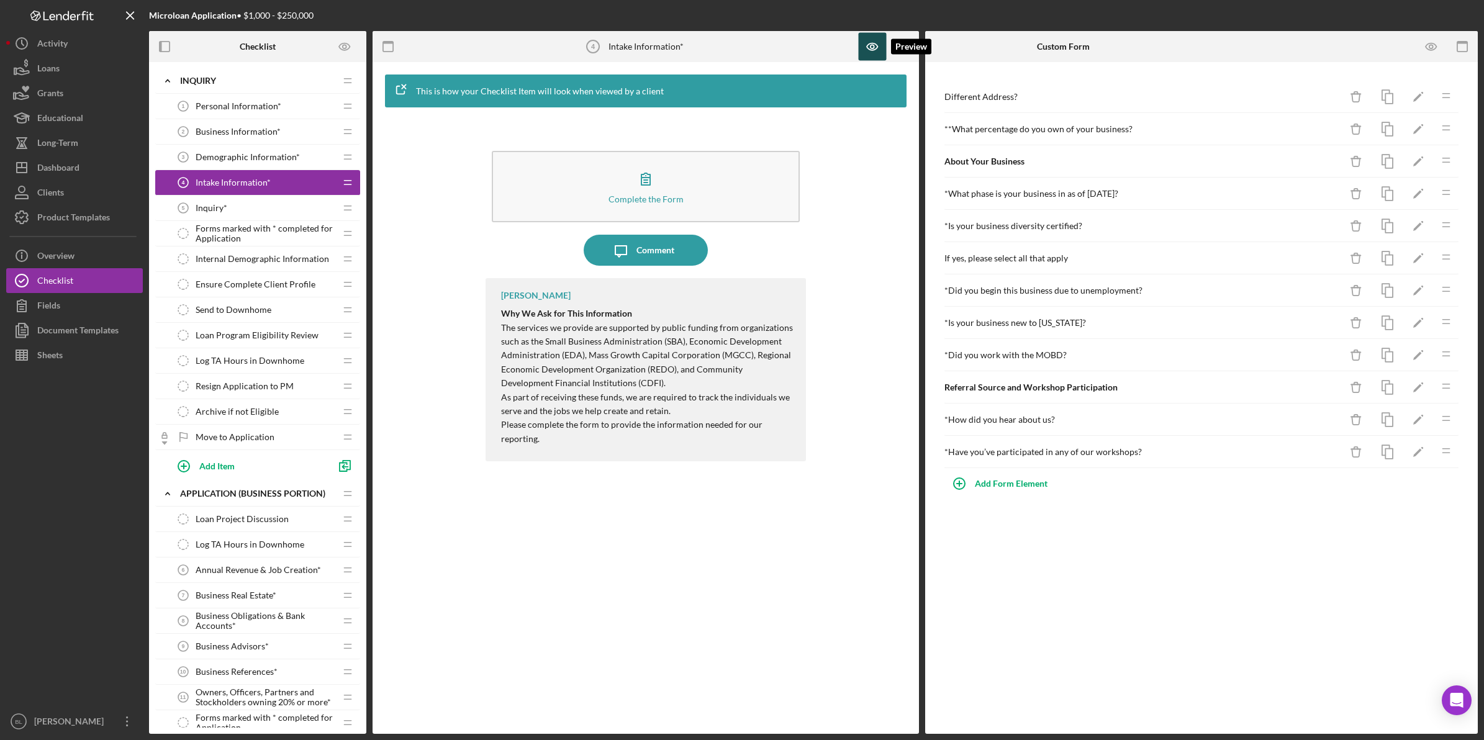
click at [873, 50] on icon "button" at bounding box center [873, 47] width 28 height 28
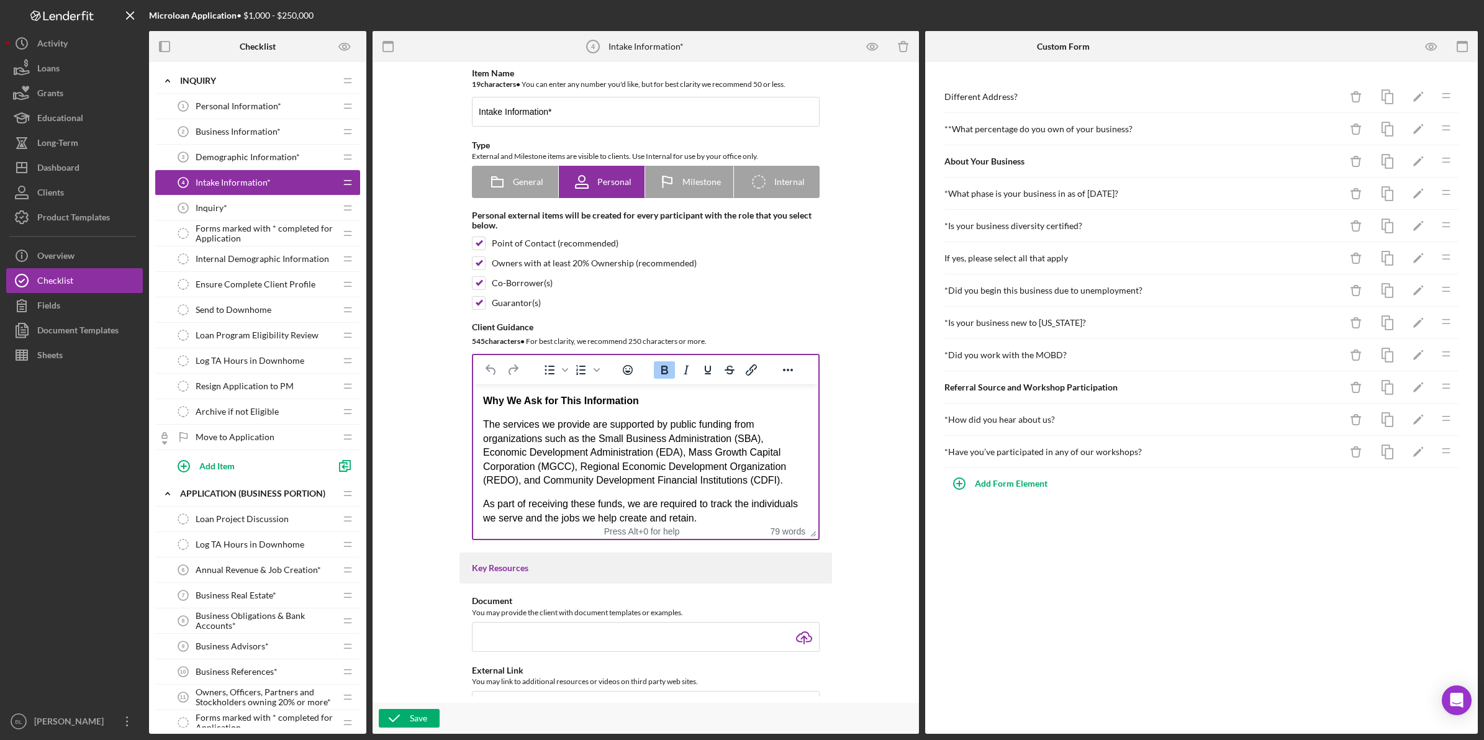
scroll to position [0, 0]
click at [684, 495] on div "Why We Ask for This Information The services we provide are supported by public…" at bounding box center [645, 478] width 325 height 169
click at [483, 504] on p "As part of receiving these funds, we are required to track the individuals we s…" at bounding box center [645, 511] width 325 height 28
click at [542, 371] on icon "Bullet list" at bounding box center [549, 370] width 15 height 15
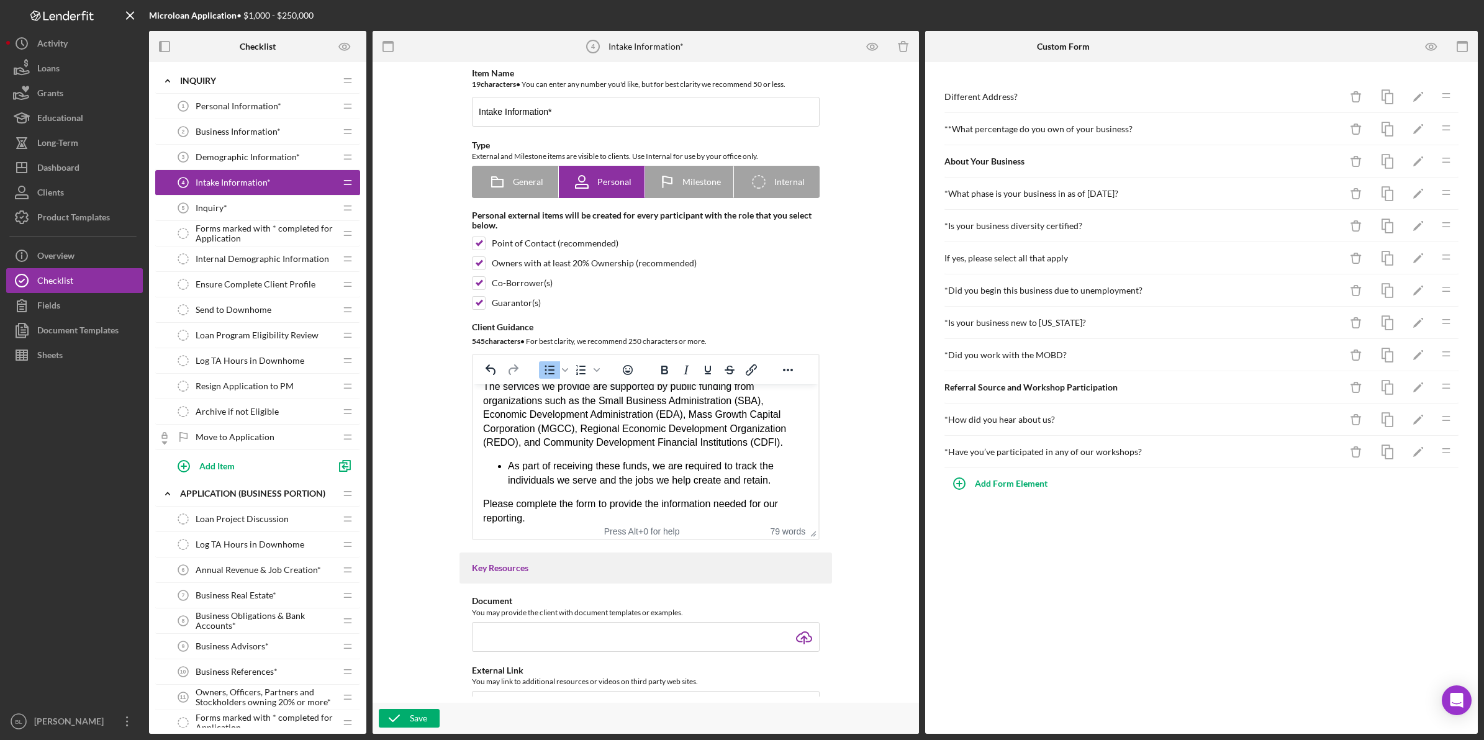
scroll to position [48, 0]
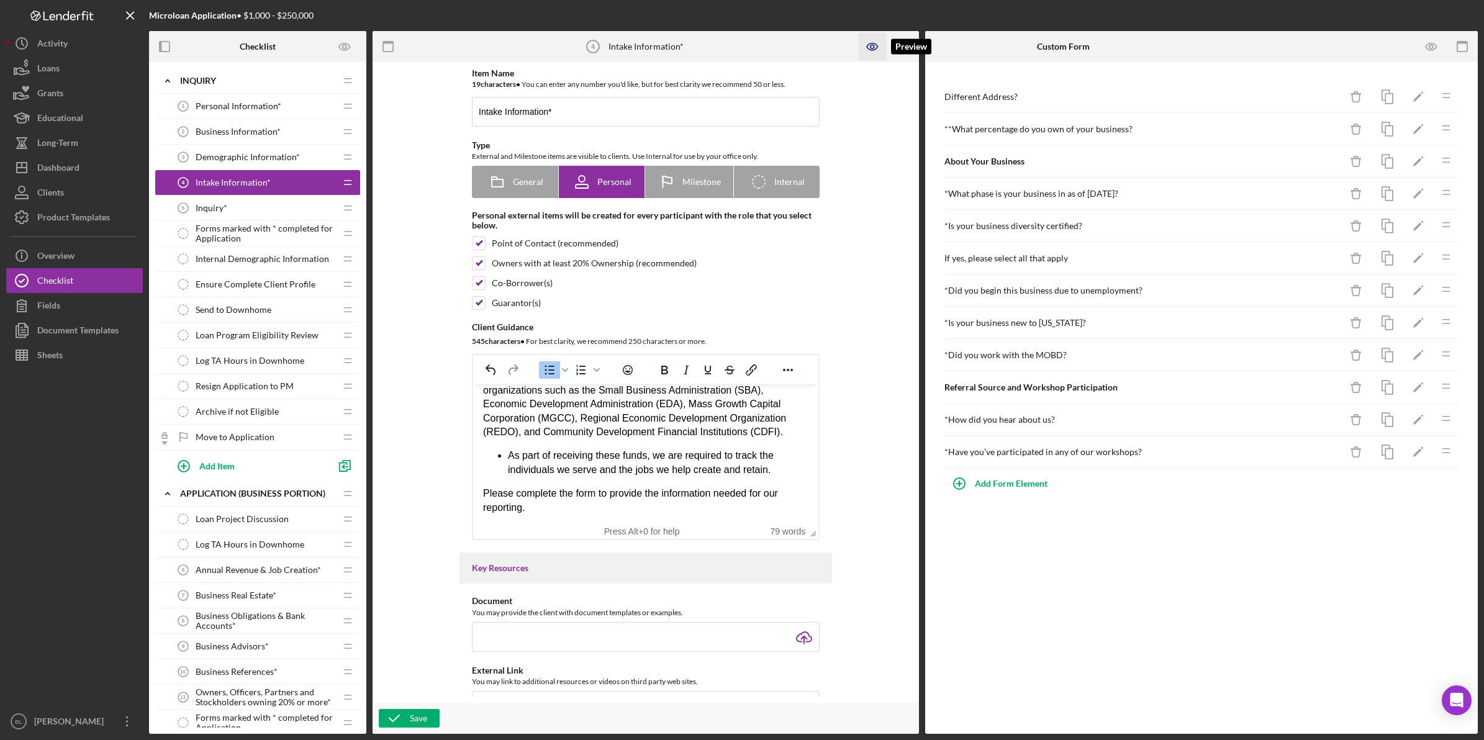
click at [866, 45] on icon "button" at bounding box center [873, 47] width 28 height 28
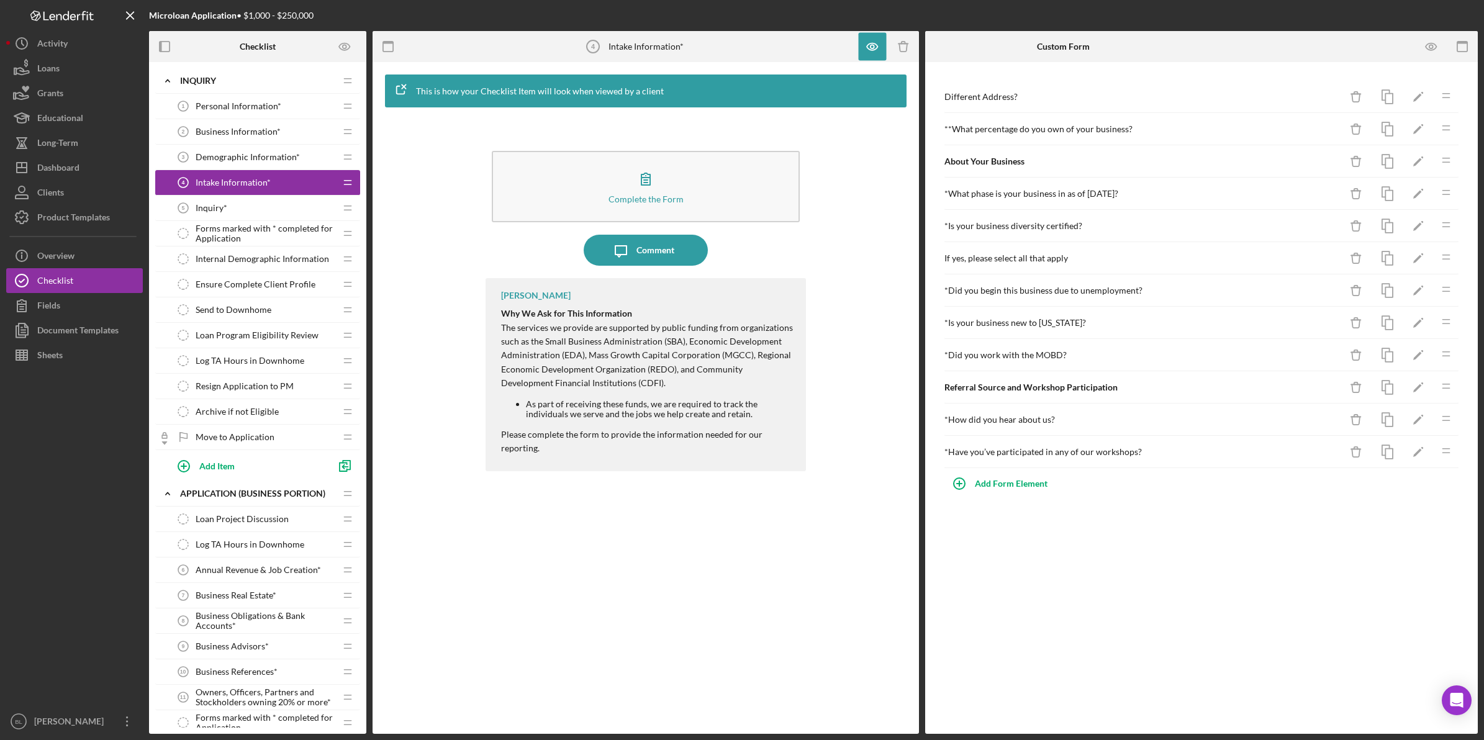
drag, startPoint x: 880, startPoint y: 192, endPoint x: 817, endPoint y: 303, distance: 127.4
click at [817, 303] on div "Complete the Form Form Icon/Message Comment Bea Lee Why We Ask for This Informa…" at bounding box center [646, 421] width 534 height 614
click at [873, 43] on icon "button" at bounding box center [872, 46] width 11 height 7
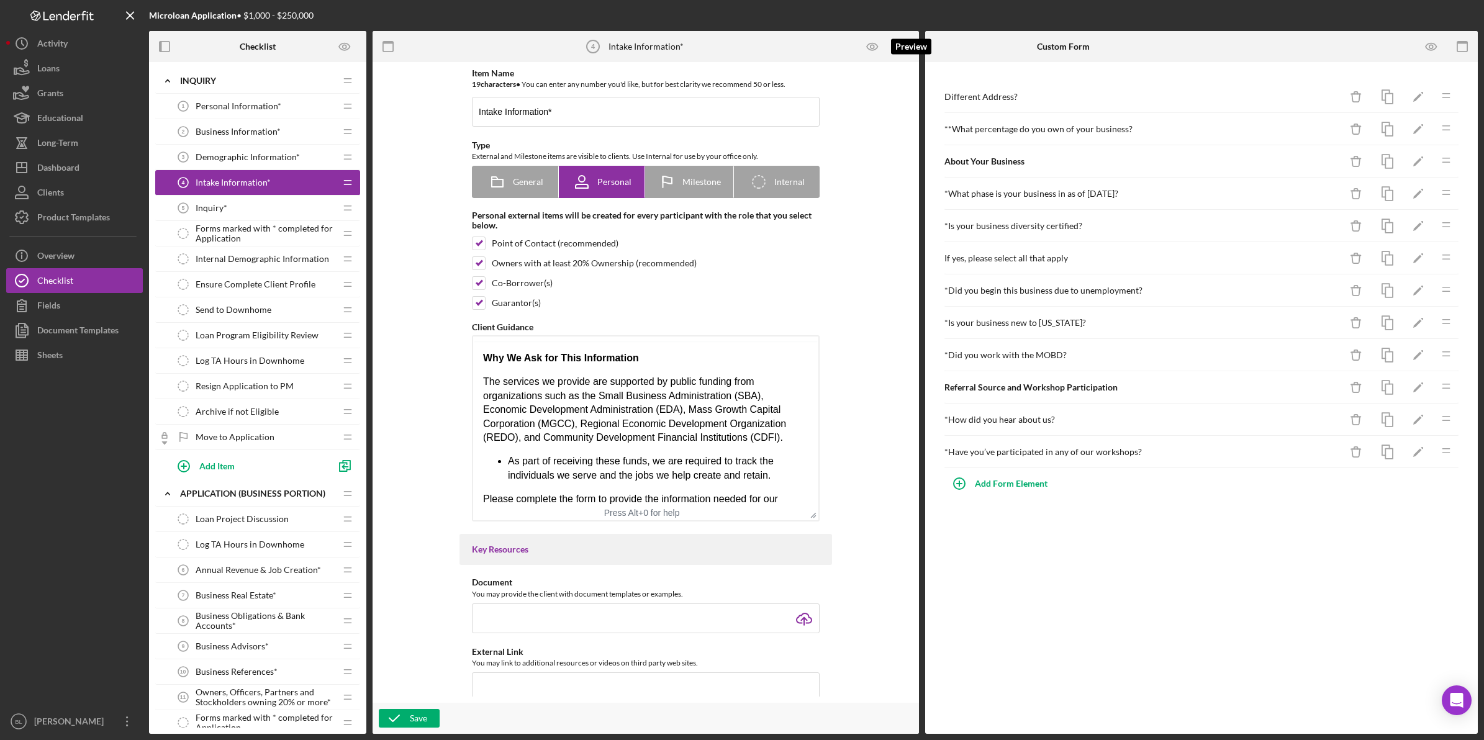
scroll to position [0, 0]
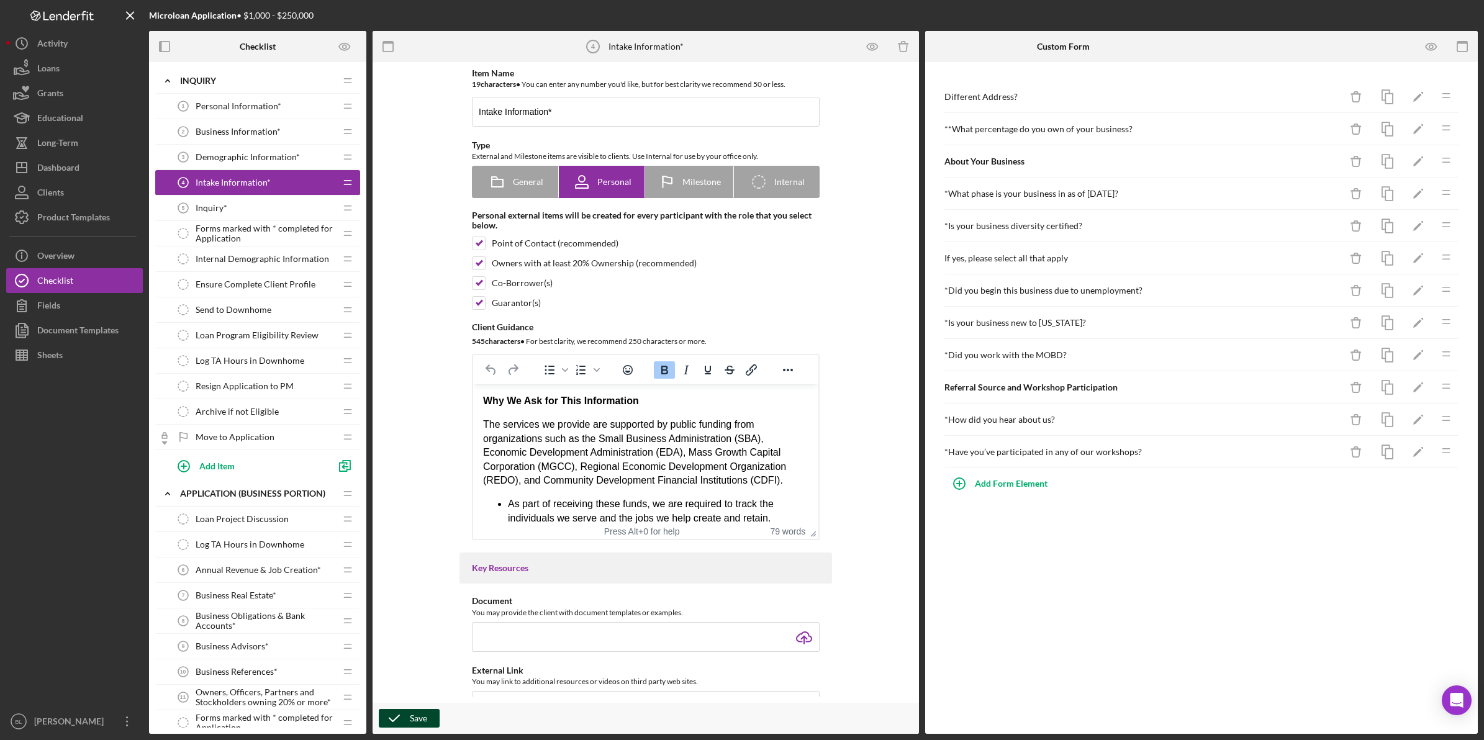
click at [389, 722] on icon "button" at bounding box center [394, 718] width 31 height 31
drag, startPoint x: 199, startPoint y: 212, endPoint x: 213, endPoint y: 209, distance: 14.8
click at [200, 209] on span "Inquiry*" at bounding box center [212, 208] width 32 height 10
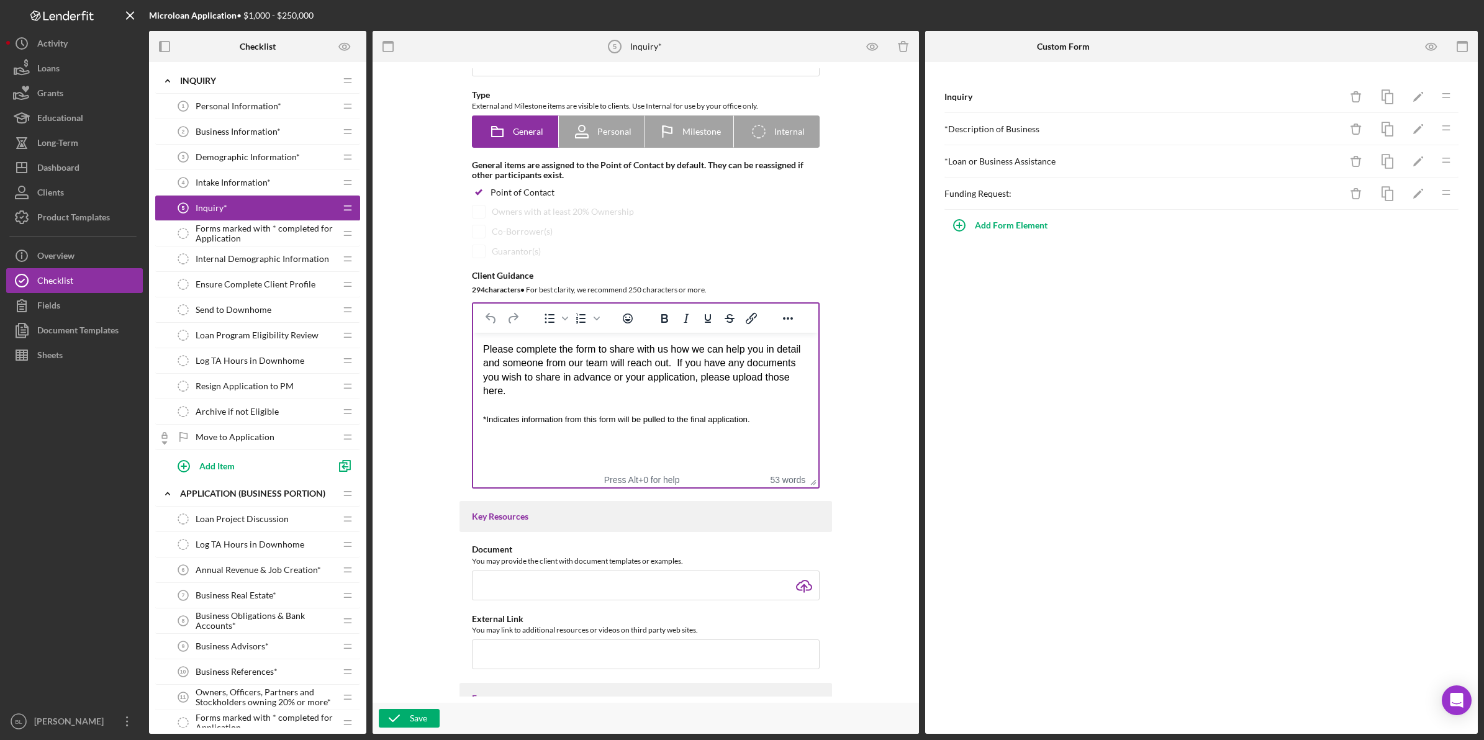
scroll to position [78, 0]
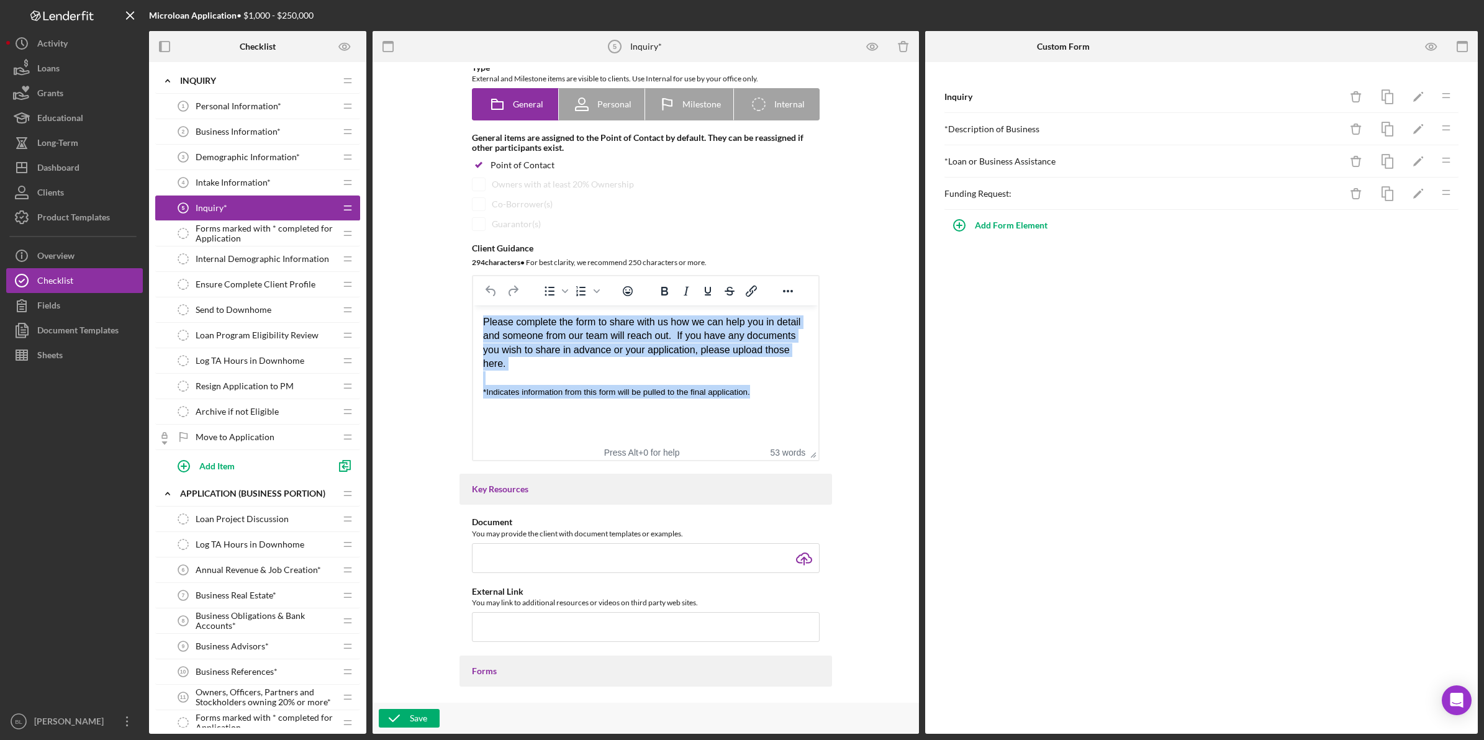
drag, startPoint x: 483, startPoint y: 323, endPoint x: 759, endPoint y: 393, distance: 284.5
click at [759, 393] on body "Please complete the form to share with us how we can help you in detail and som…" at bounding box center [645, 356] width 325 height 83
copy body "Please complete the form to share with us how we can help you in detail and som…"
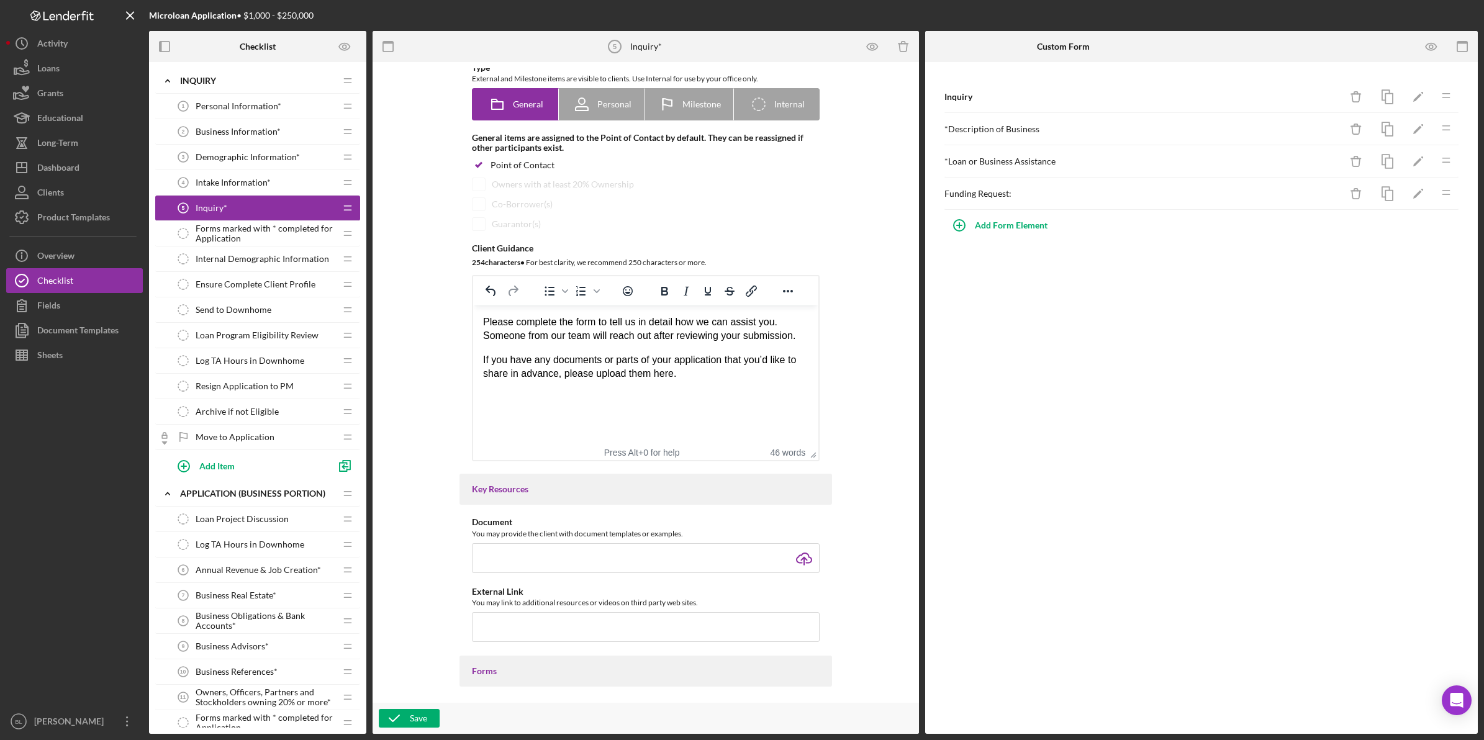
click at [475, 324] on html "Please complete the form to tell us in detail how we can assist you. Someone fr…" at bounding box center [645, 348] width 345 height 86
drag, startPoint x: 402, startPoint y: 721, endPoint x: 418, endPoint y: 705, distance: 22.0
click at [402, 722] on icon "button" at bounding box center [394, 718] width 31 height 31
